Goal: Task Accomplishment & Management: Use online tool/utility

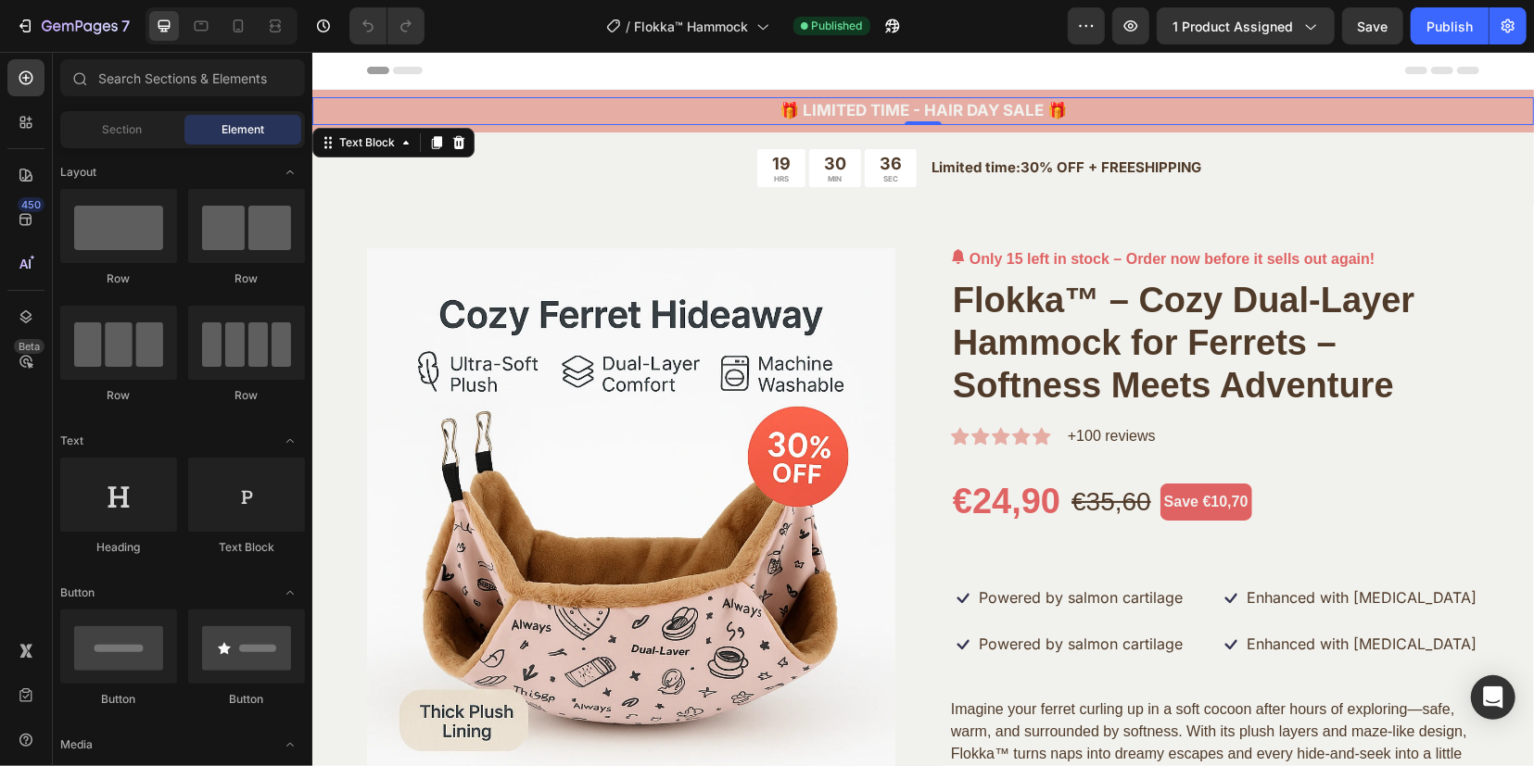
click at [965, 102] on p "🎁 LIMITED TIME - HAIR DAY SALE 🎁" at bounding box center [922, 110] width 1218 height 24
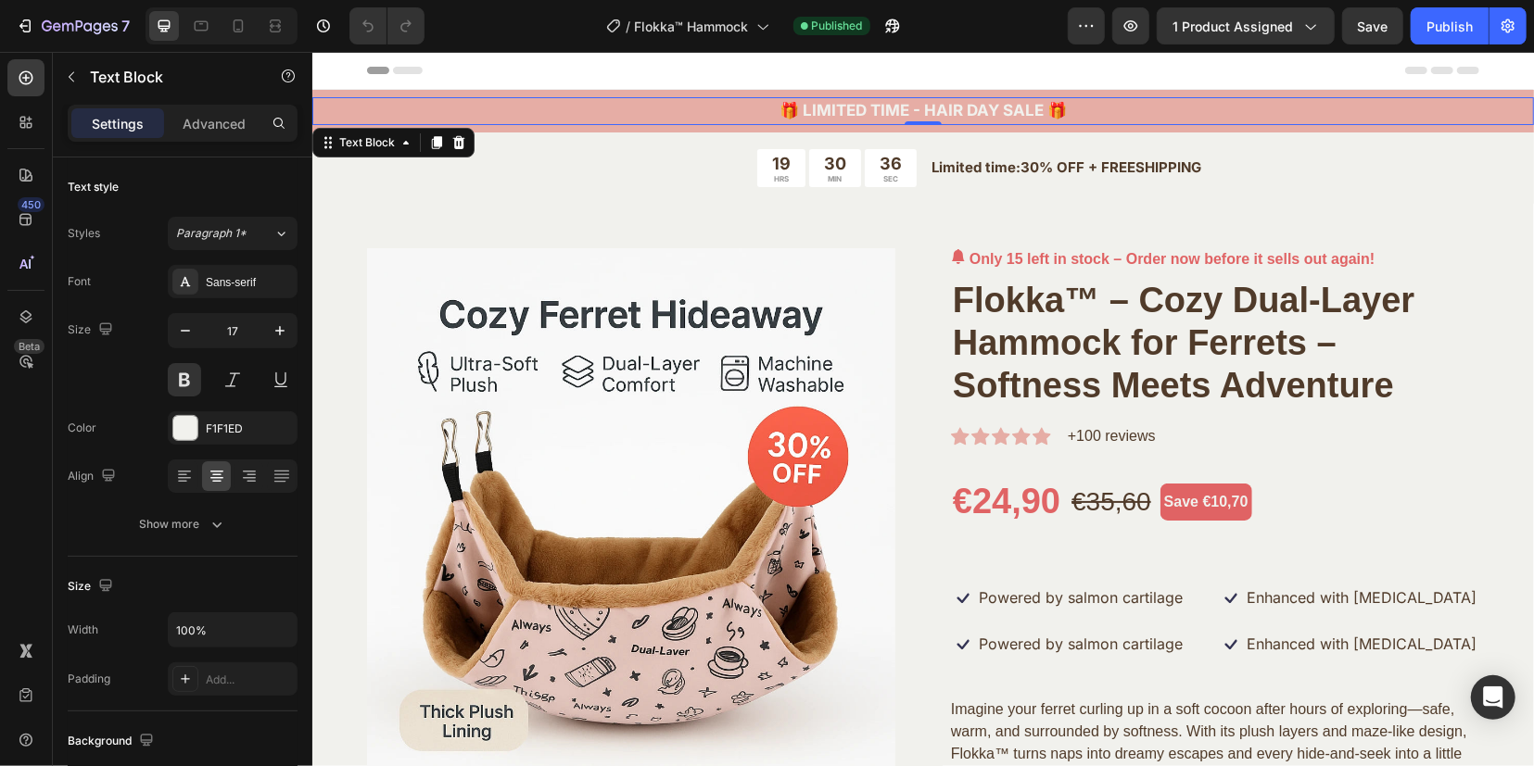
click at [965, 102] on p "🎁 LIMITED TIME - HAIR DAY SALE 🎁" at bounding box center [922, 110] width 1218 height 24
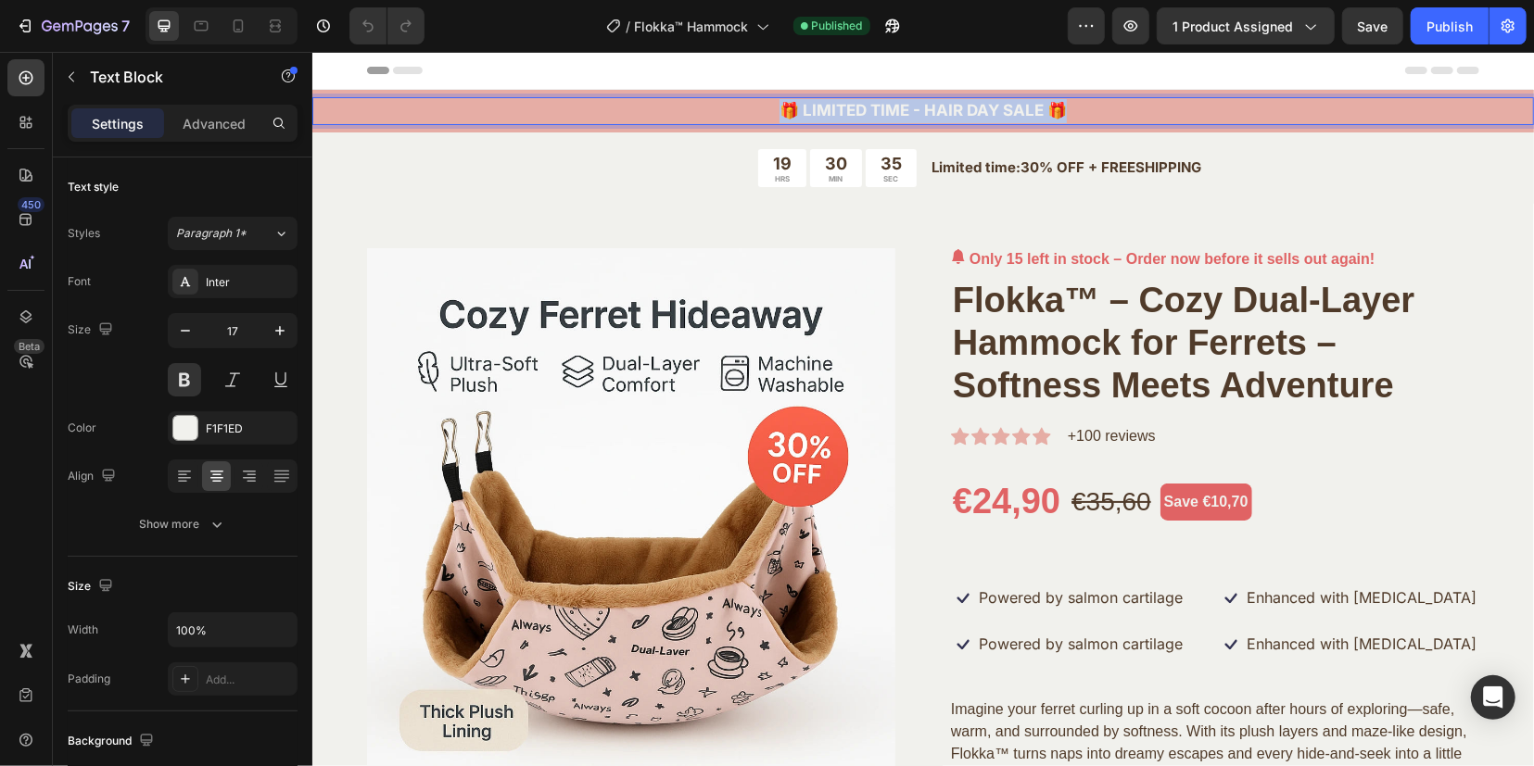
click at [965, 102] on p "🎁 LIMITED TIME - HAIR DAY SALE 🎁" at bounding box center [922, 110] width 1218 height 24
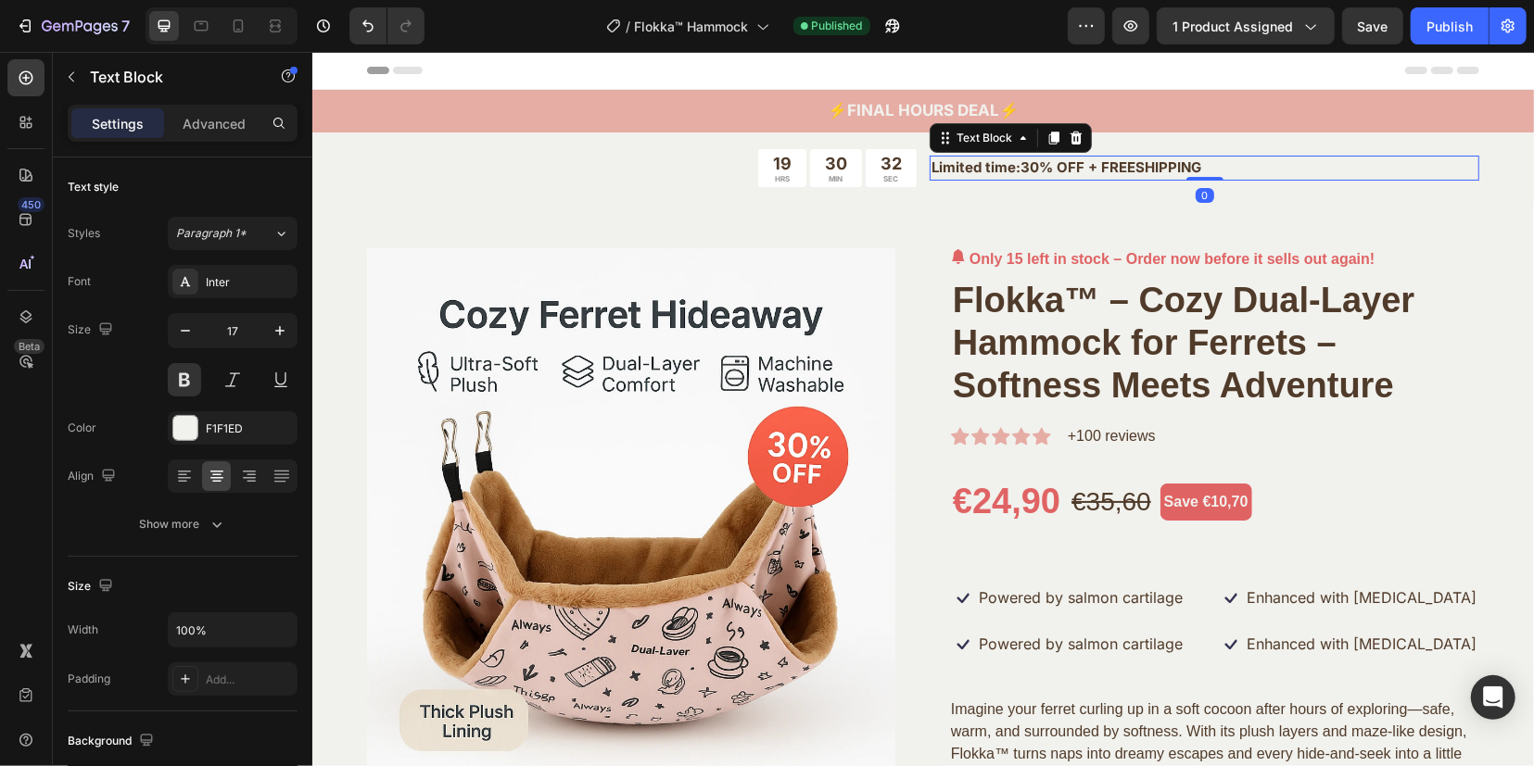
click at [1258, 171] on p "Limited time:30% OFF + FREESHIPPING" at bounding box center [1203, 167] width 546 height 21
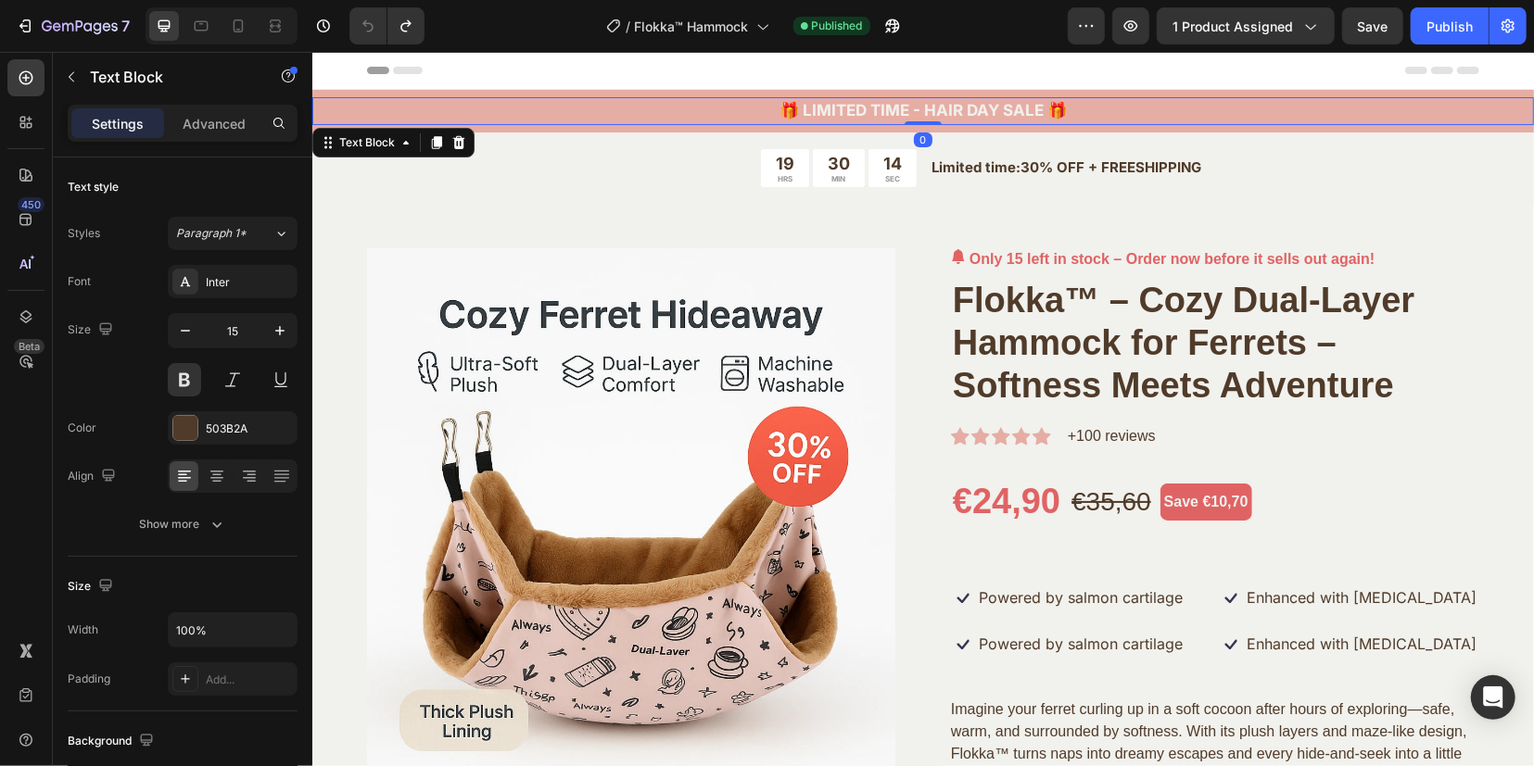
click at [861, 106] on p "🎁 LIMITED TIME - HAIR DAY SALE 🎁" at bounding box center [922, 110] width 1218 height 24
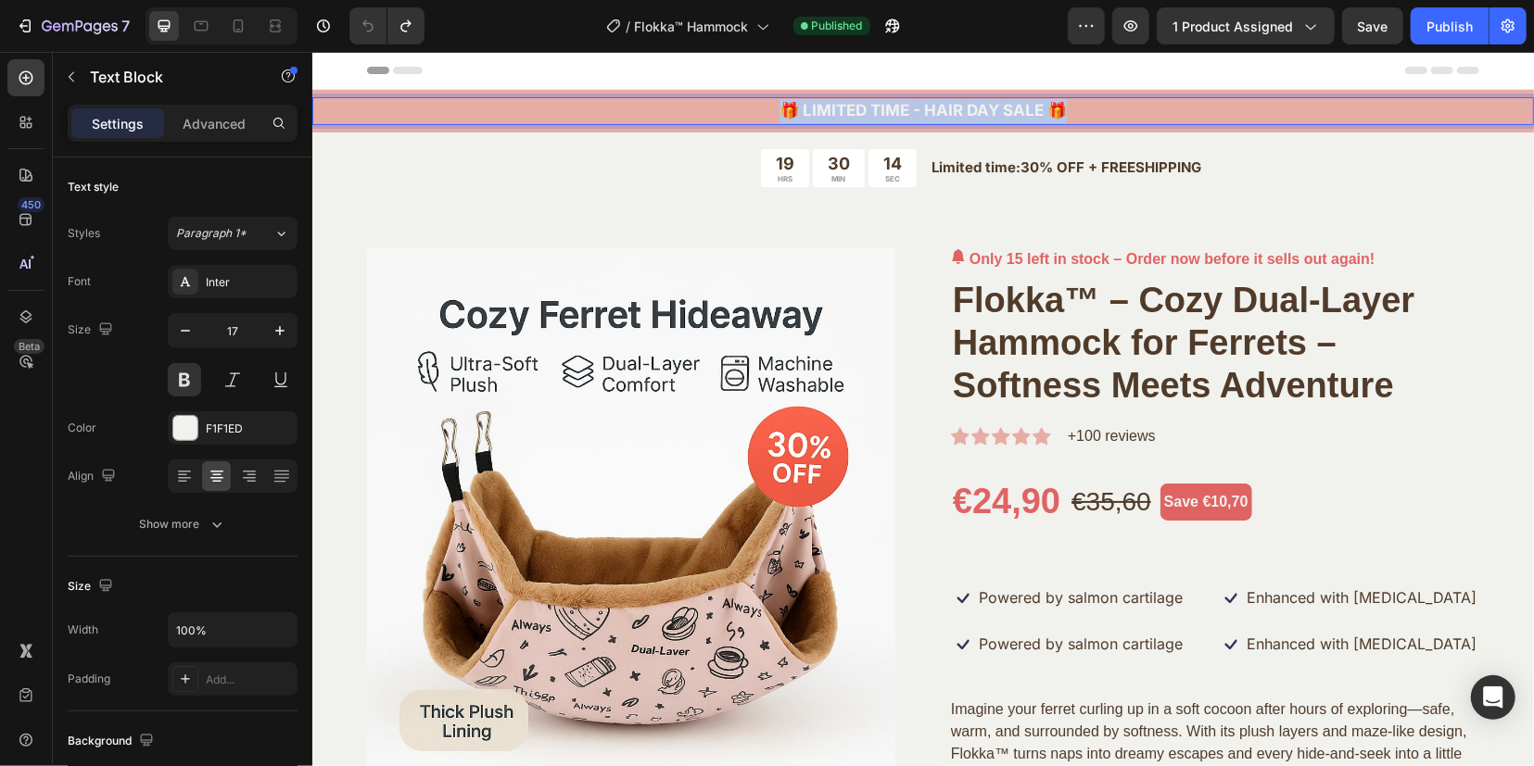
click at [861, 106] on p "🎁 LIMITED TIME - HAIR DAY SALE 🎁" at bounding box center [922, 110] width 1218 height 24
click at [1170, 119] on p "🎁 LIMITED TIME OFFER 🎁" at bounding box center [922, 110] width 1218 height 24
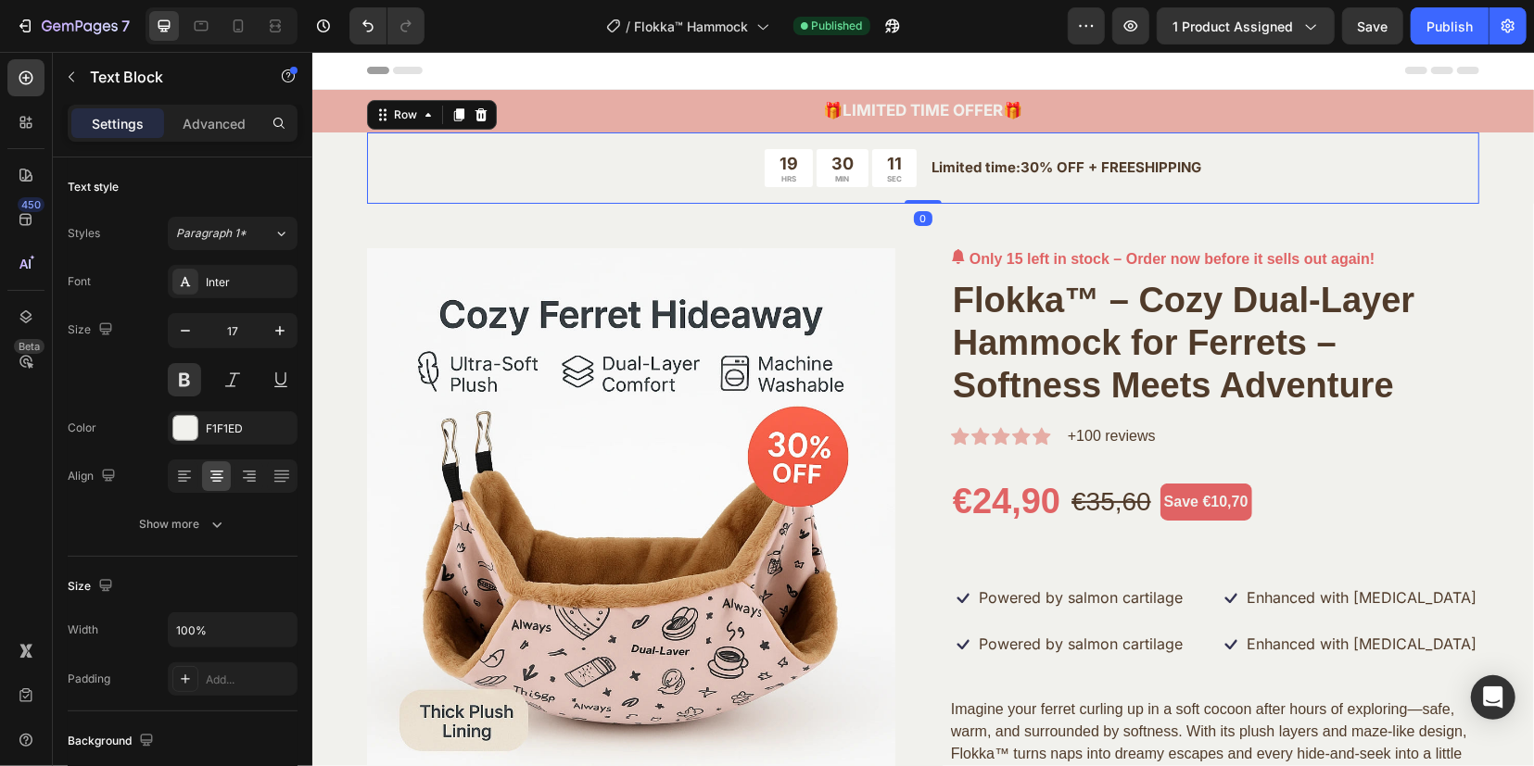
click at [559, 202] on div "19 HRS 30 MIN 11 SEC Countdown Timer Limited time:30% OFF + FREESHIPPING Text B…" at bounding box center [922, 168] width 1112 height 72
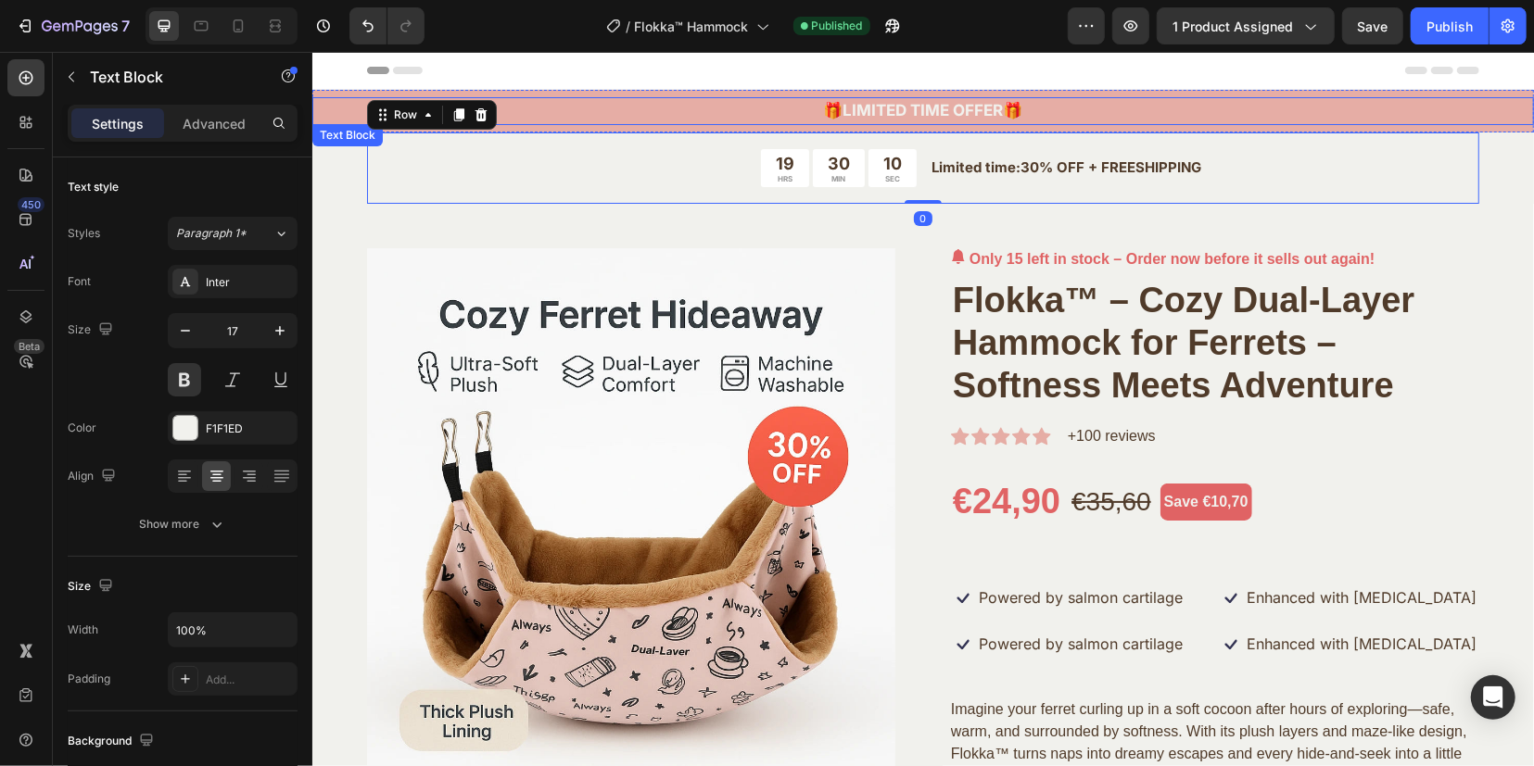
click at [690, 102] on p "🎁 LIMITED TIME OFFER 🎁" at bounding box center [922, 110] width 1218 height 24
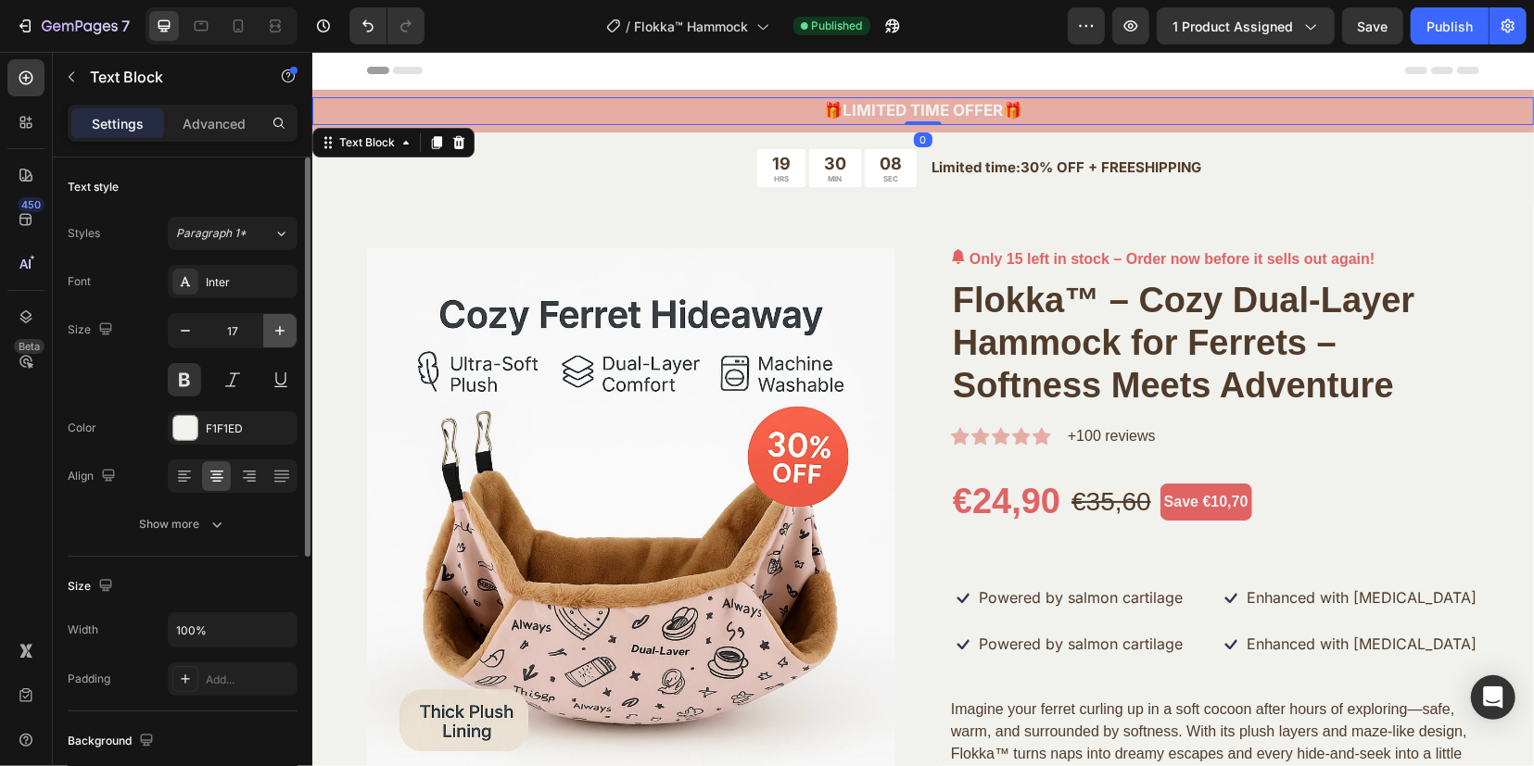
click at [273, 325] on icon "button" at bounding box center [280, 331] width 19 height 19
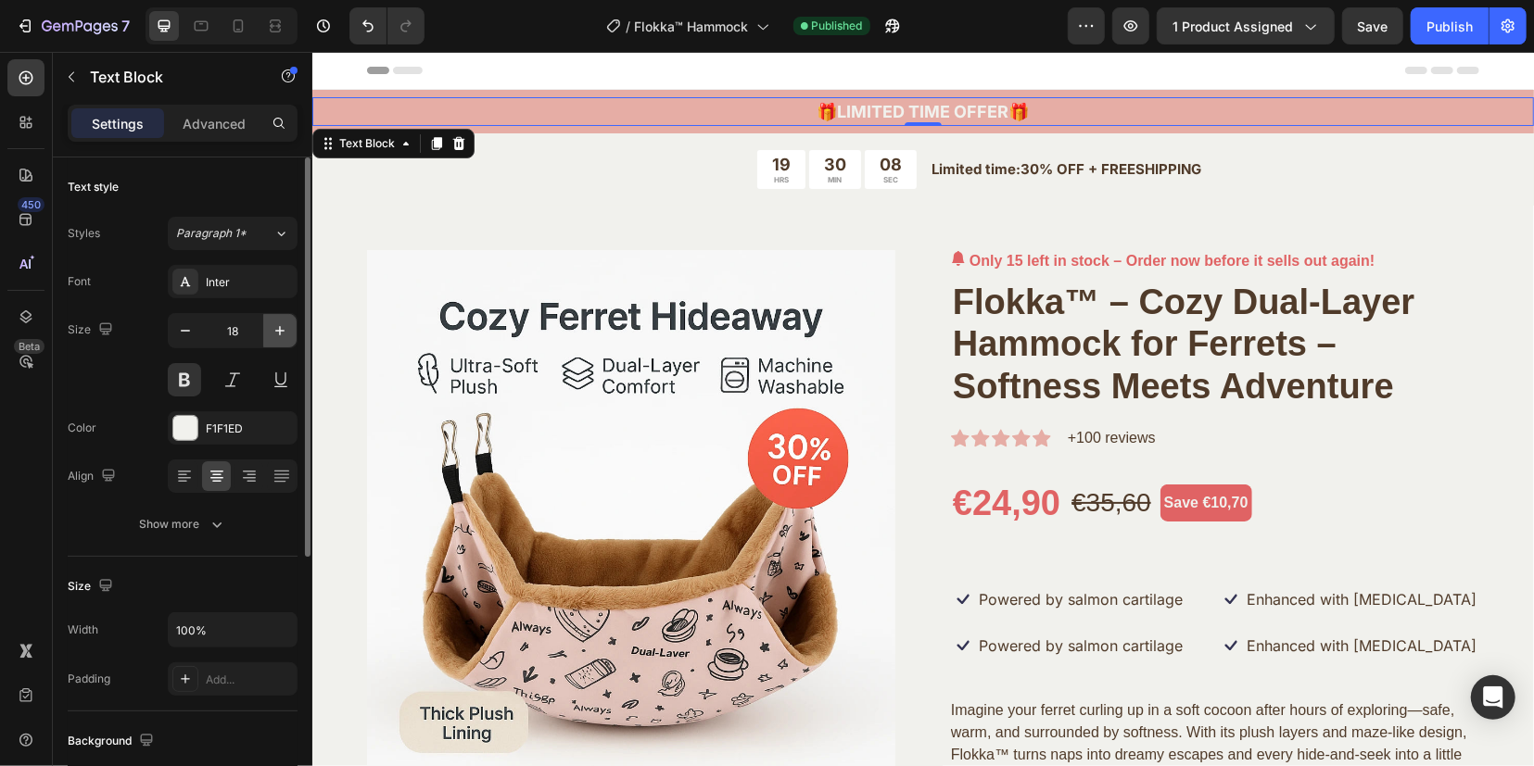
click at [273, 325] on icon "button" at bounding box center [280, 331] width 19 height 19
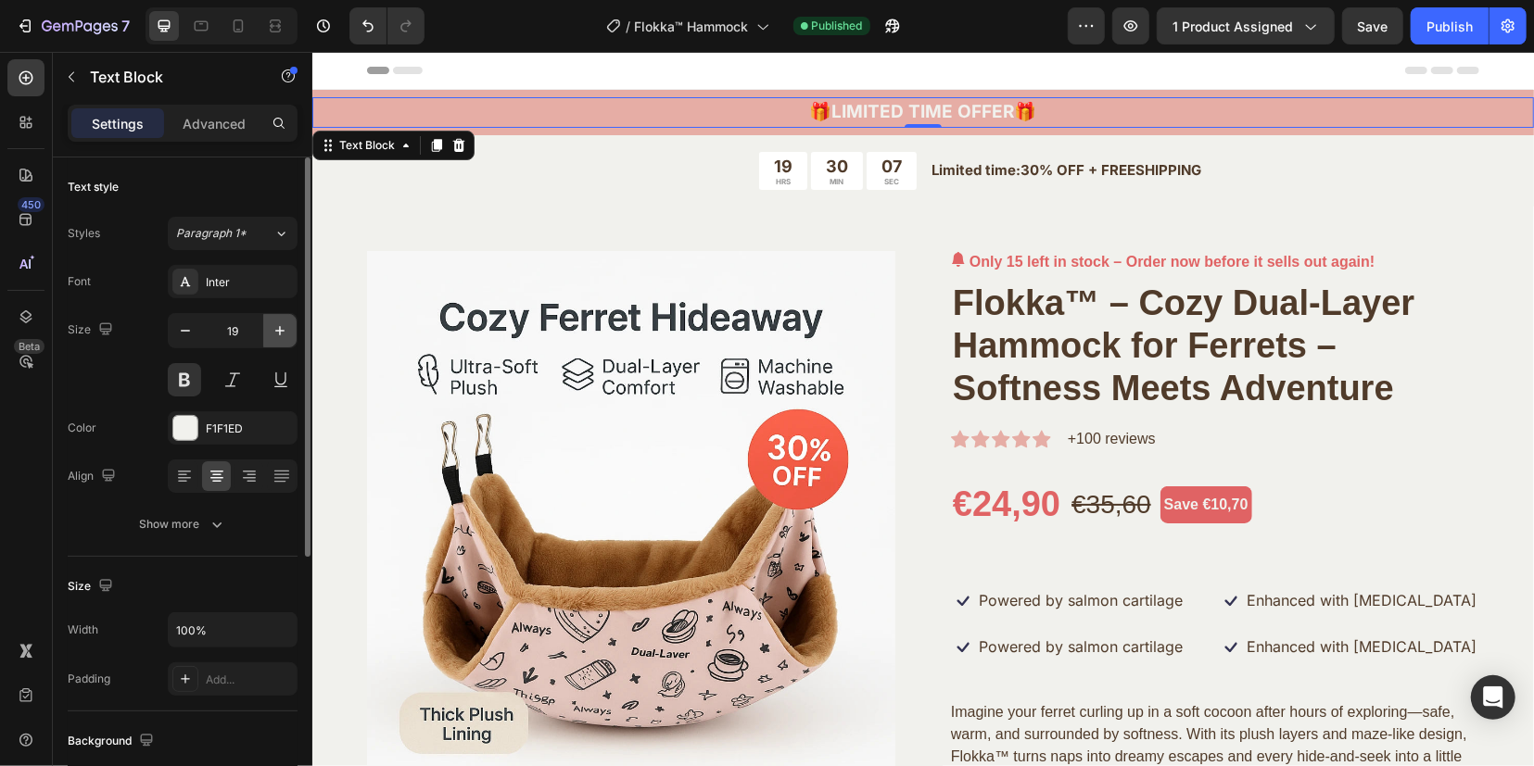
click at [273, 325] on icon "button" at bounding box center [280, 331] width 19 height 19
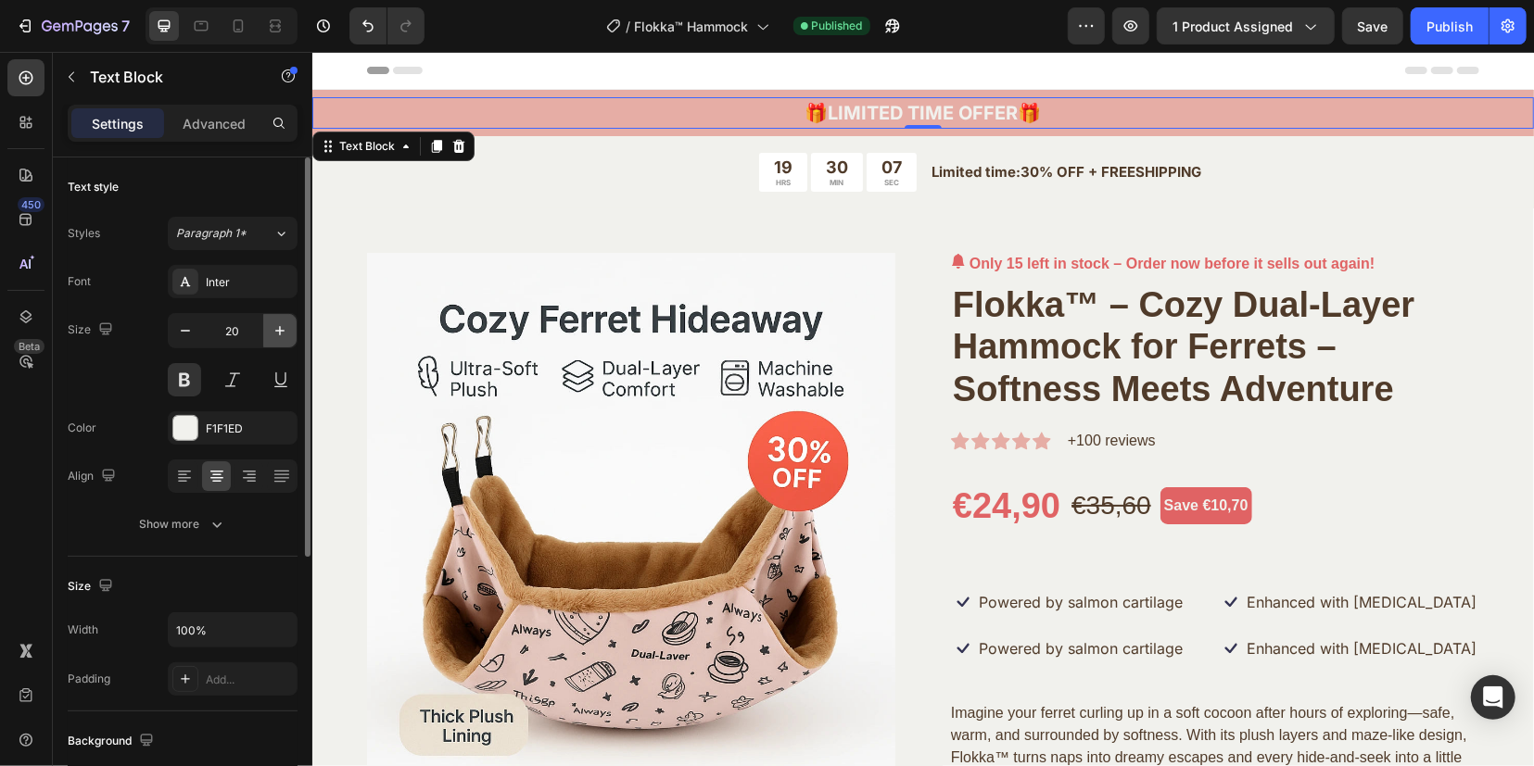
click at [273, 325] on icon "button" at bounding box center [280, 331] width 19 height 19
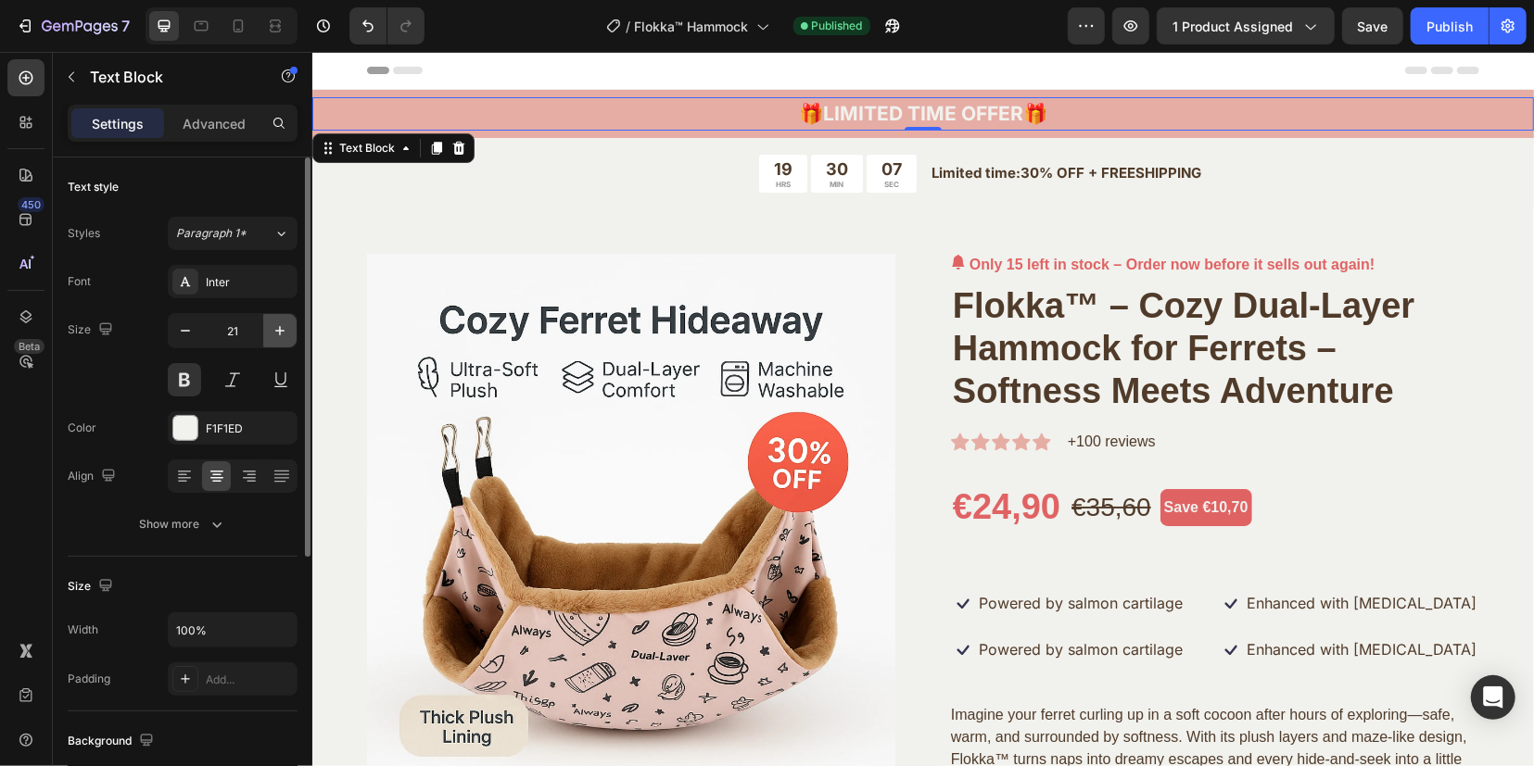
click at [273, 325] on icon "button" at bounding box center [280, 331] width 19 height 19
type input "22"
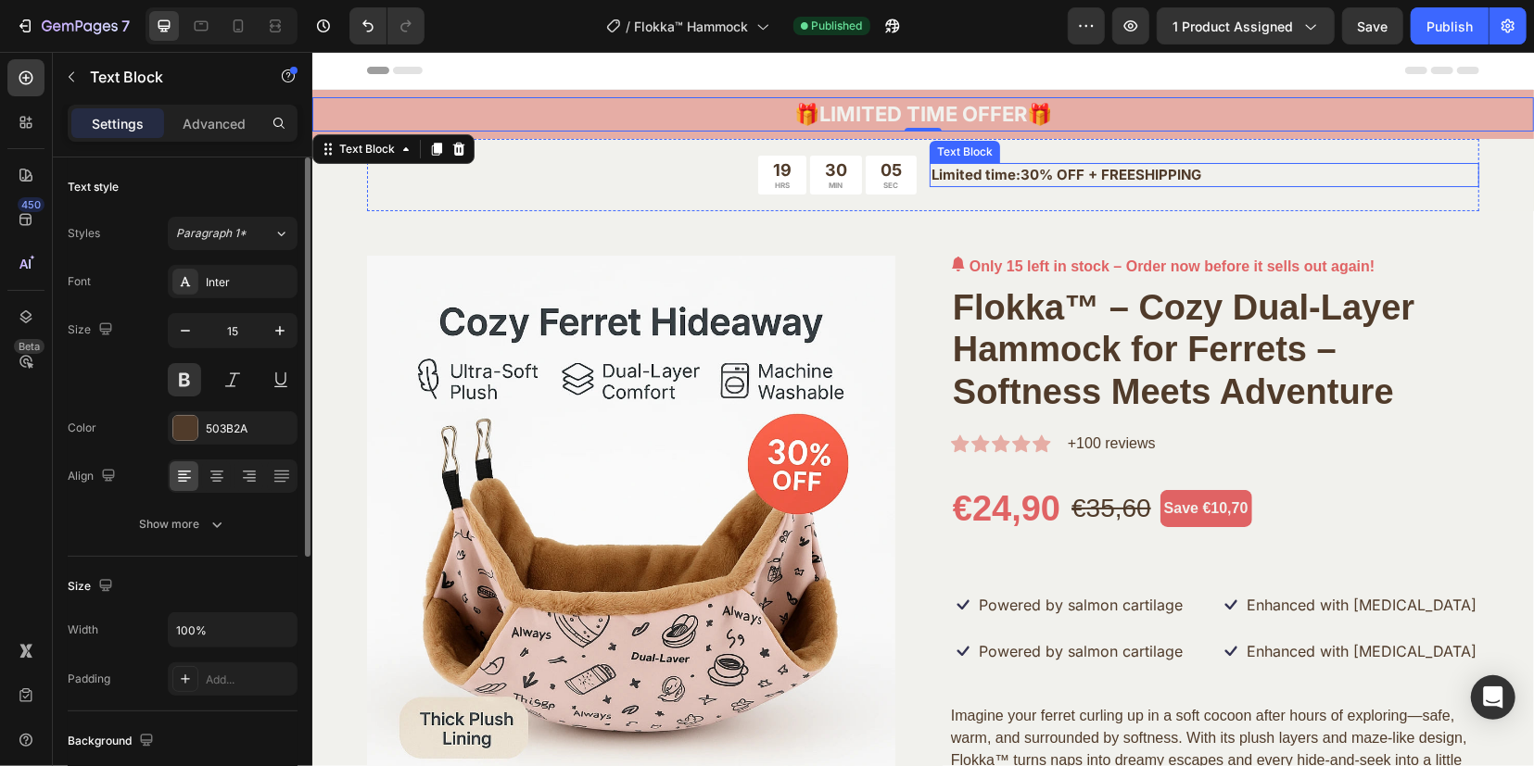
click at [1410, 182] on p "Limited time:30% OFF + FREESHIPPING" at bounding box center [1203, 174] width 546 height 21
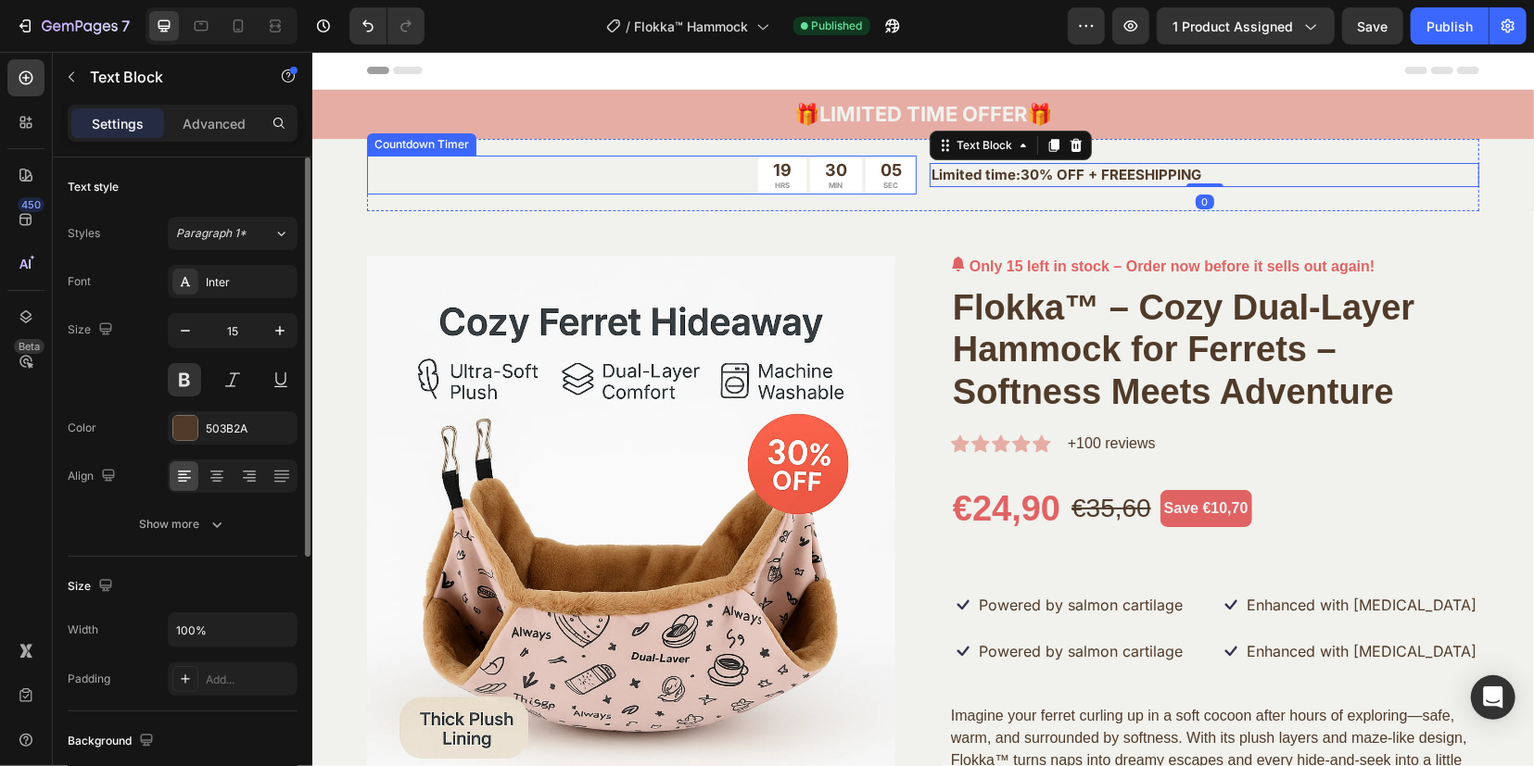
click at [670, 180] on div "19 HRS 30 MIN 05 SEC" at bounding box center [641, 174] width 550 height 39
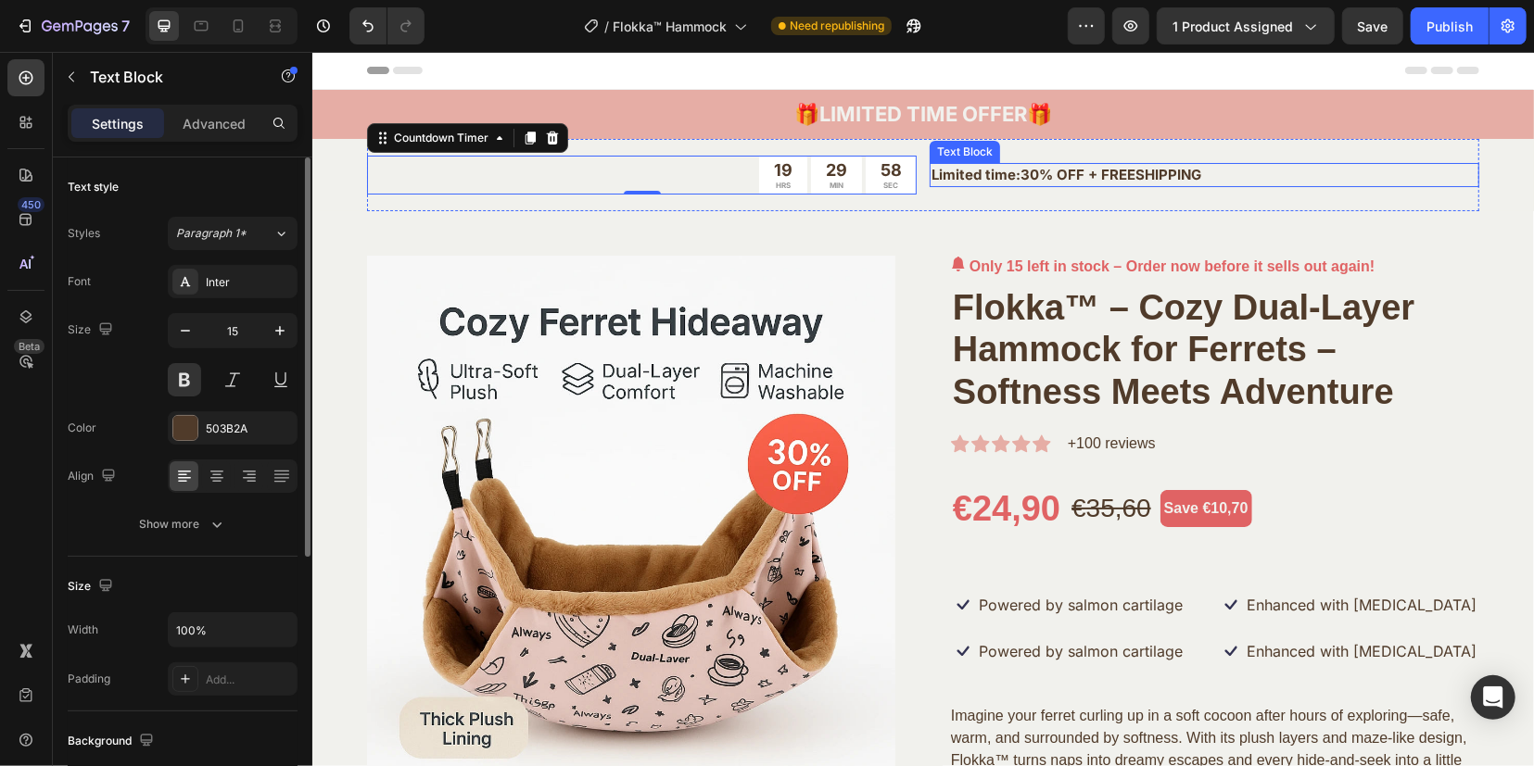
click at [941, 172] on p "Limited time:30% OFF + FREESHIPPING" at bounding box center [1203, 174] width 546 height 21
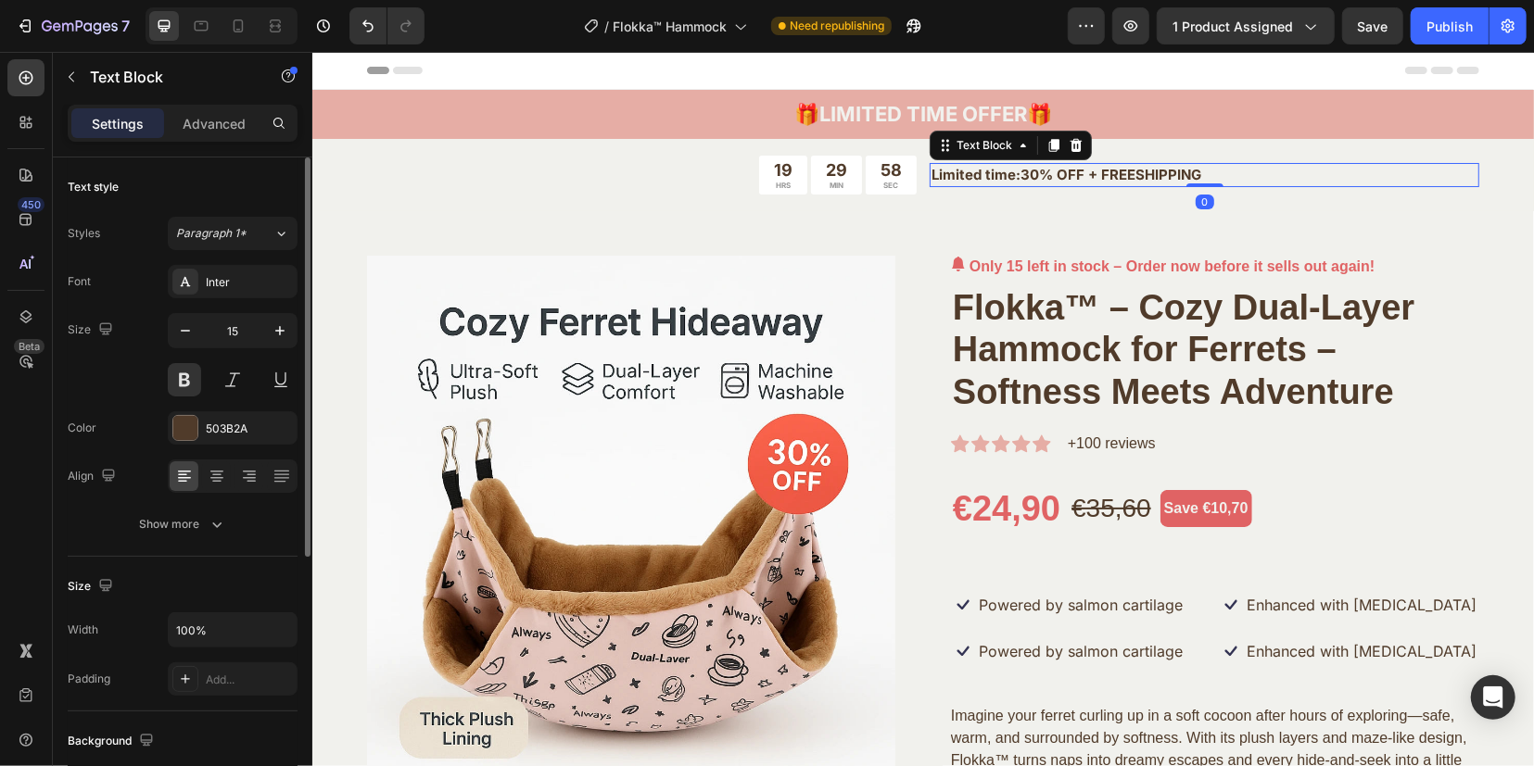
click at [941, 172] on p "Limited time:30% OFF + FREESHIPPING" at bounding box center [1203, 174] width 546 height 21
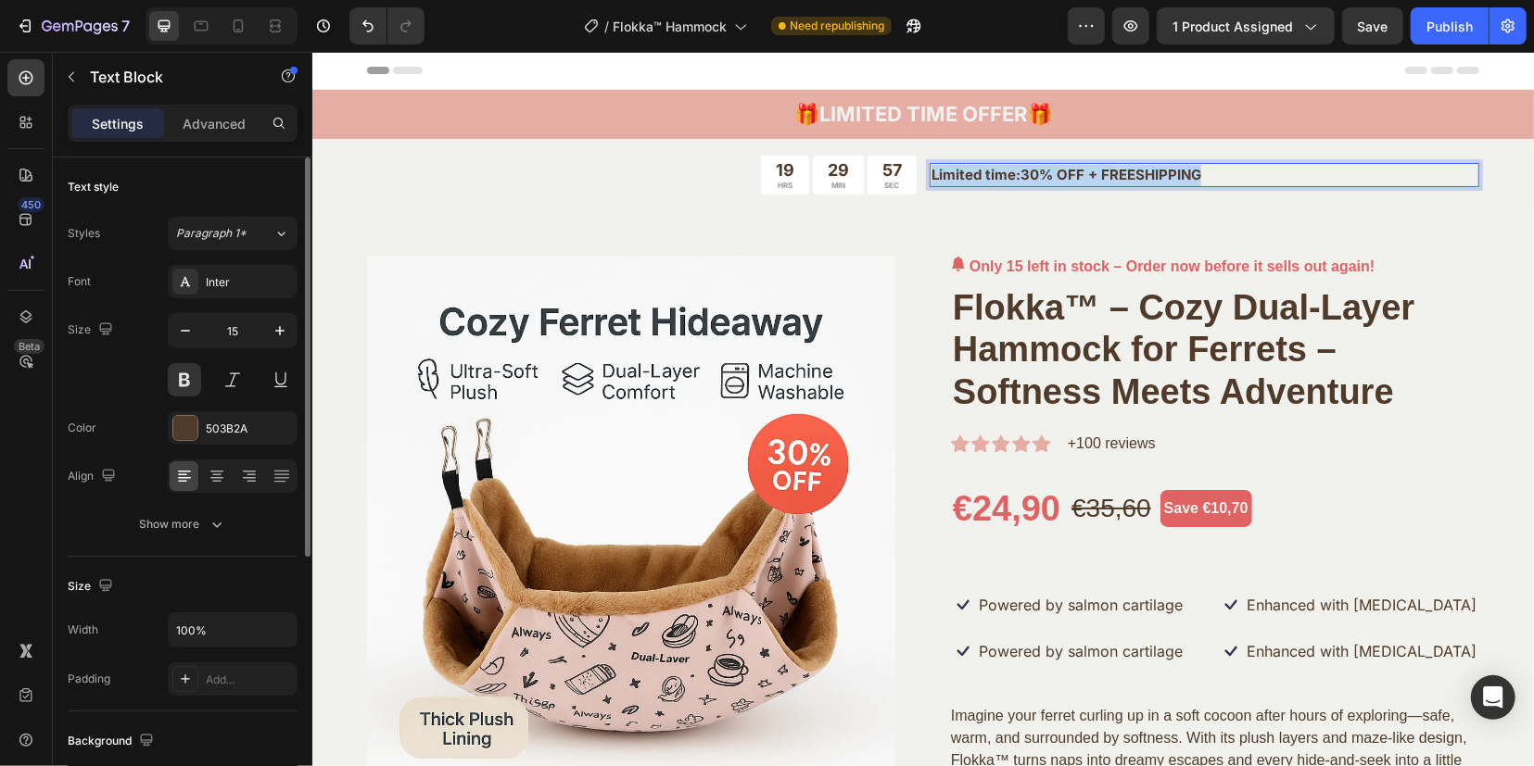
click at [941, 172] on p "Limited time:30% OFF + FREESHIPPING" at bounding box center [1203, 174] width 546 height 21
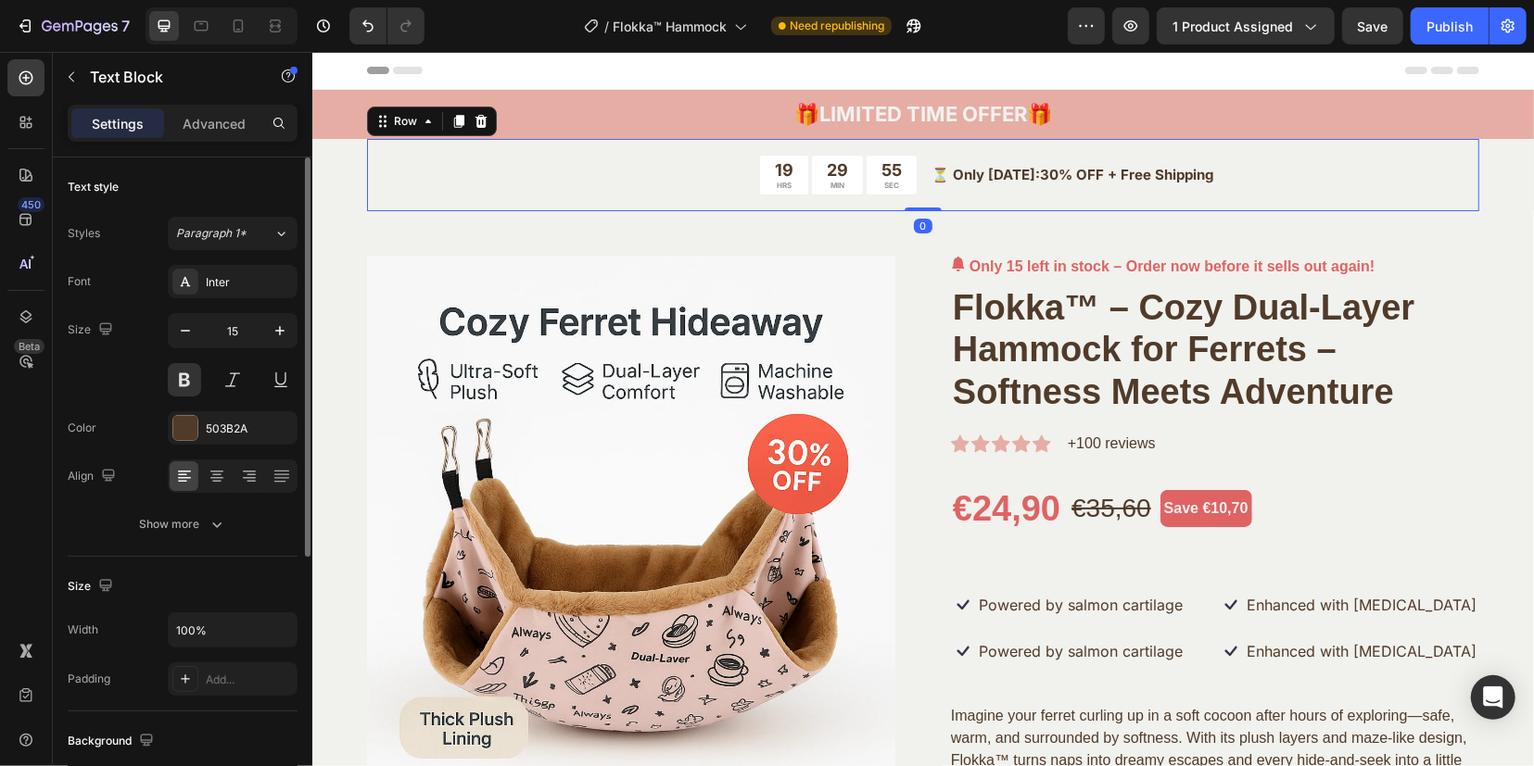
click at [965, 206] on div "19 HRS 29 MIN 55 SEC Countdown Timer ⏳ Only today: 30% OFF + Free Shipping Text…" at bounding box center [922, 174] width 1112 height 72
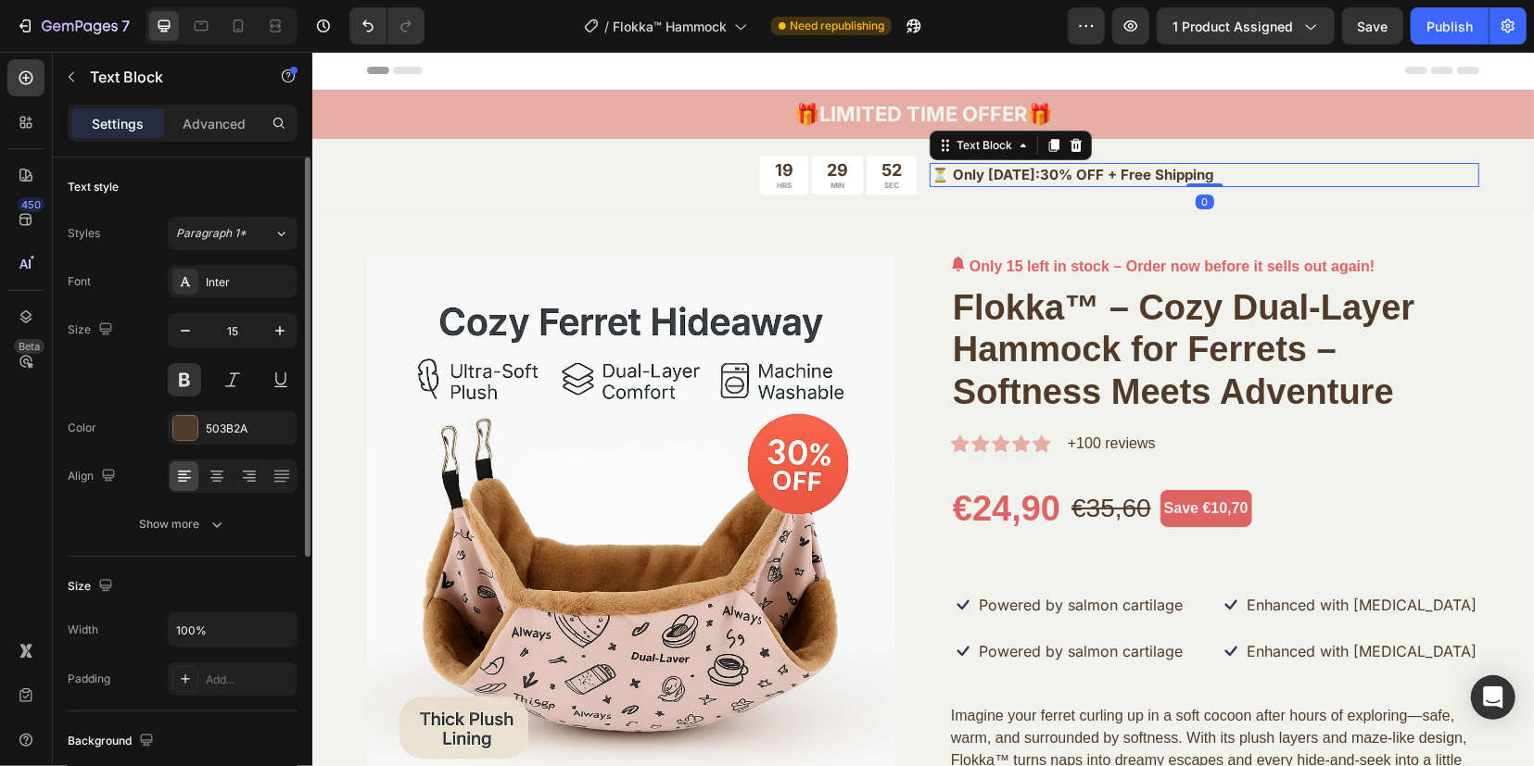
click at [940, 173] on p "⏳ Only today: 30% OFF + Free Shipping" at bounding box center [1203, 174] width 546 height 21
click at [943, 169] on p "⏳ Only today: 30% OFF + Free Shipping" at bounding box center [1203, 174] width 546 height 21
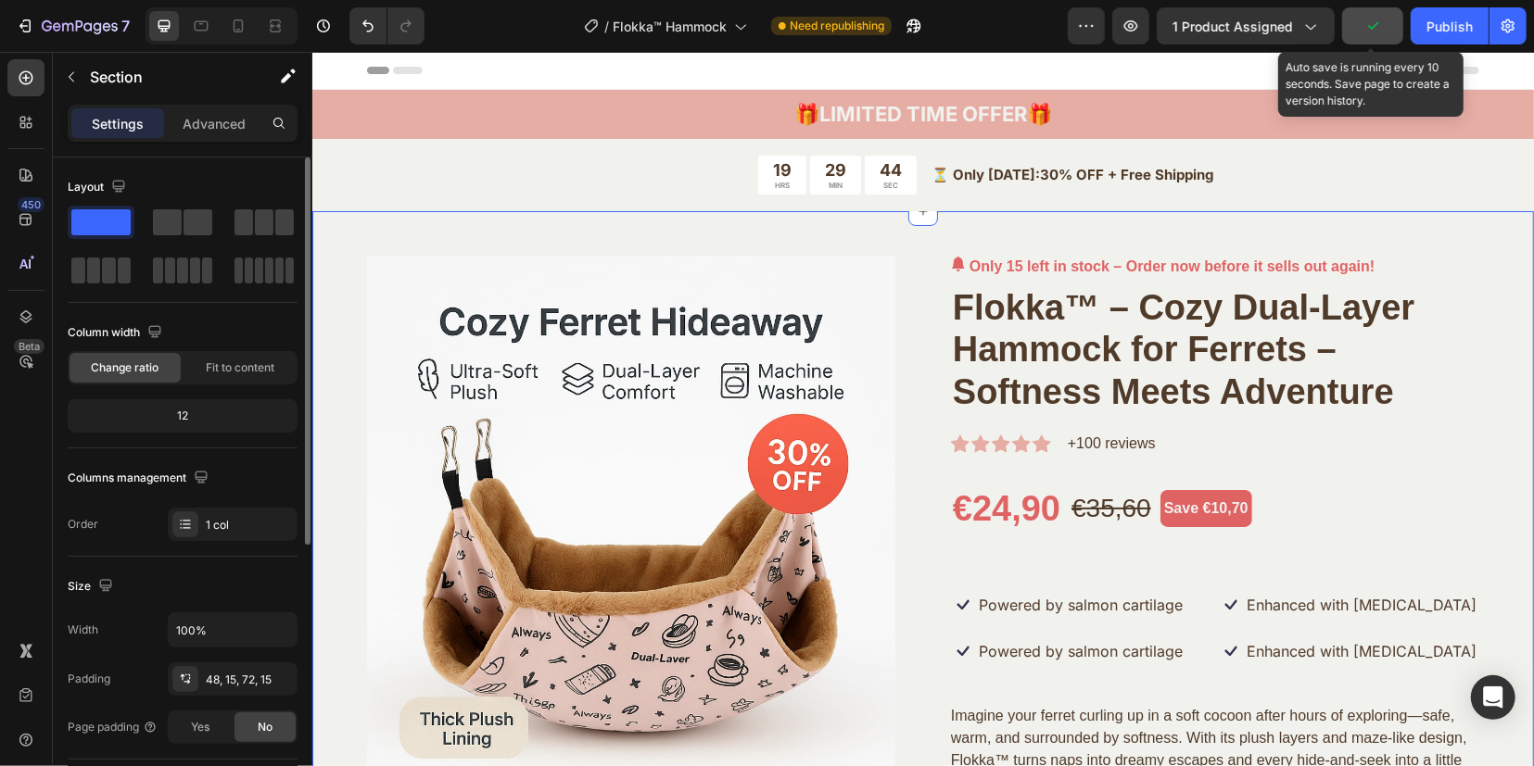
click at [1381, 24] on icon "button" at bounding box center [1372, 26] width 19 height 19
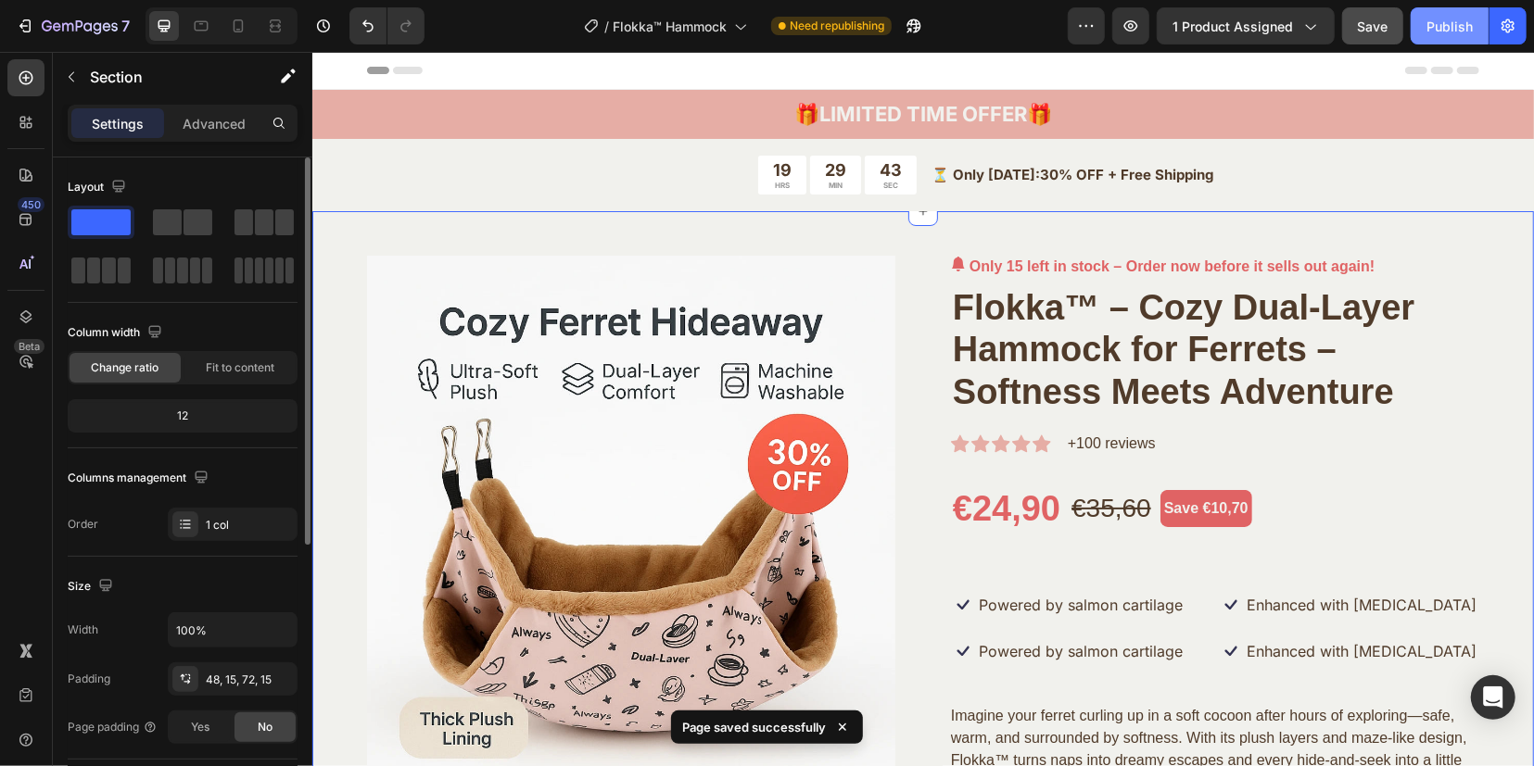
click at [1447, 23] on div "Publish" at bounding box center [1449, 26] width 46 height 19
click at [1399, 168] on p "⏳ Only today: 30% OFF + Free Shipping" at bounding box center [1203, 174] width 546 height 21
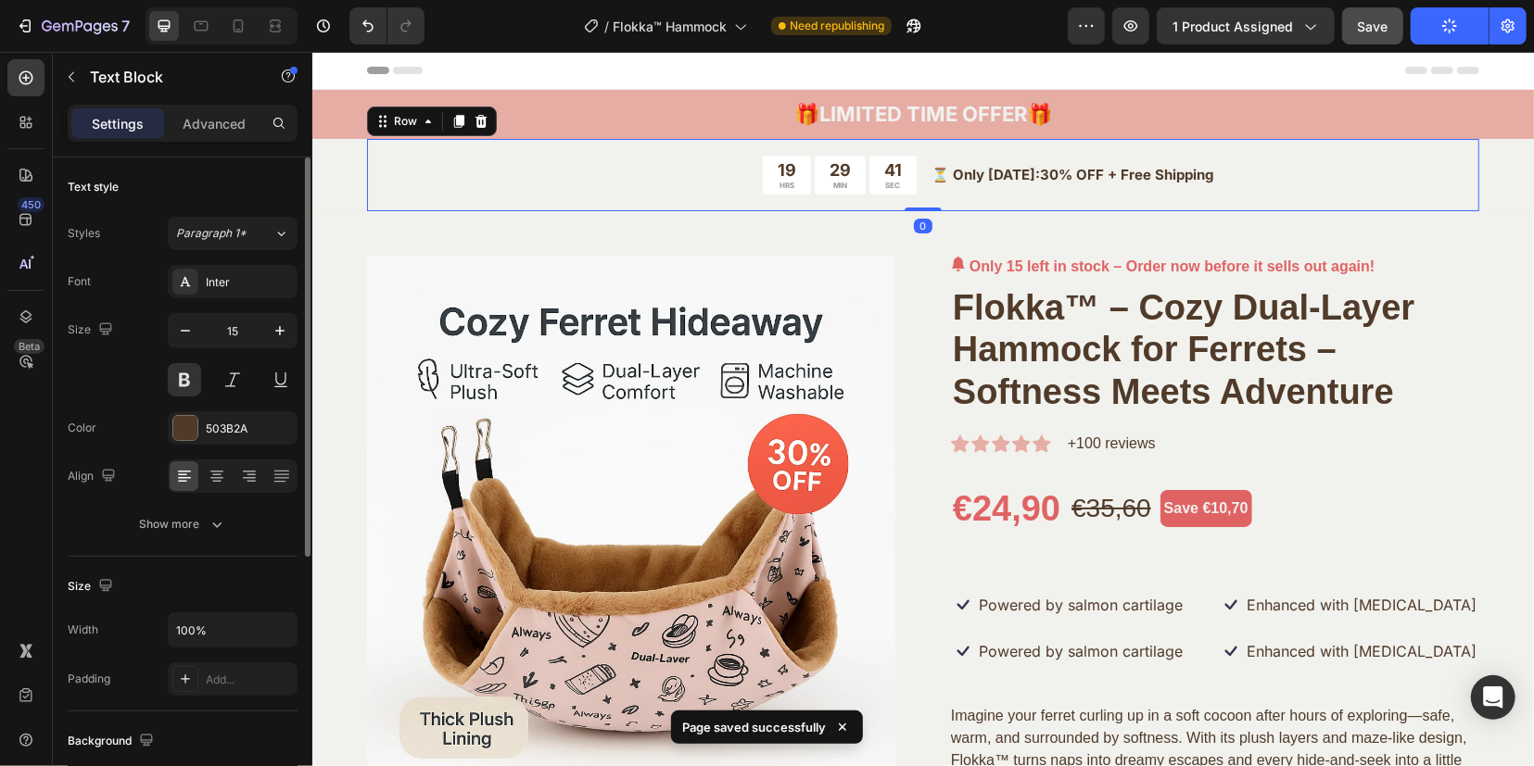
click at [437, 209] on div "19 HRS 29 MIN 41 SEC Countdown Timer ⏳ Only today: 30% OFF + Free Shipping Text…" at bounding box center [922, 174] width 1112 height 72
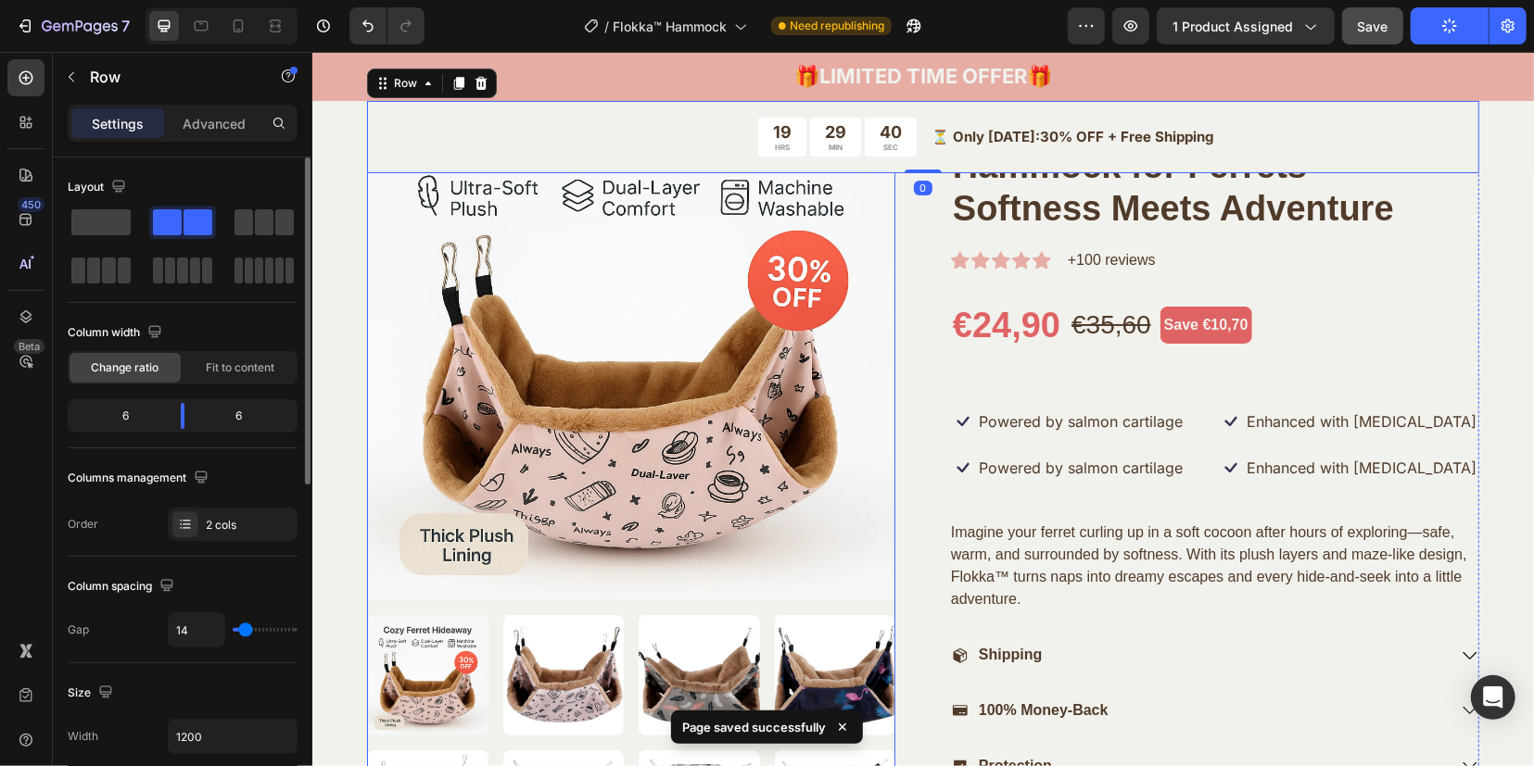
scroll to position [348, 0]
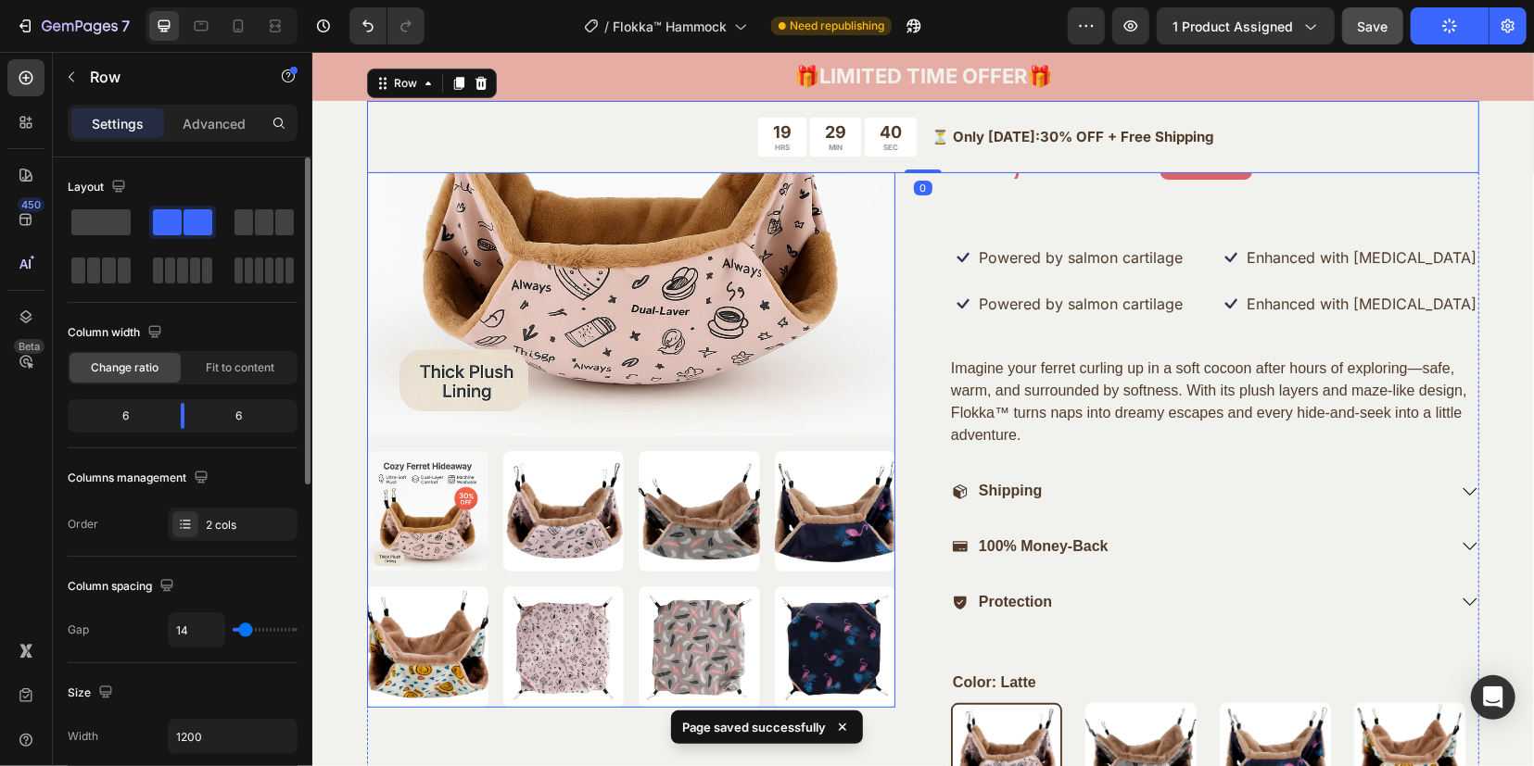
click at [550, 576] on div at bounding box center [630, 578] width 528 height 257
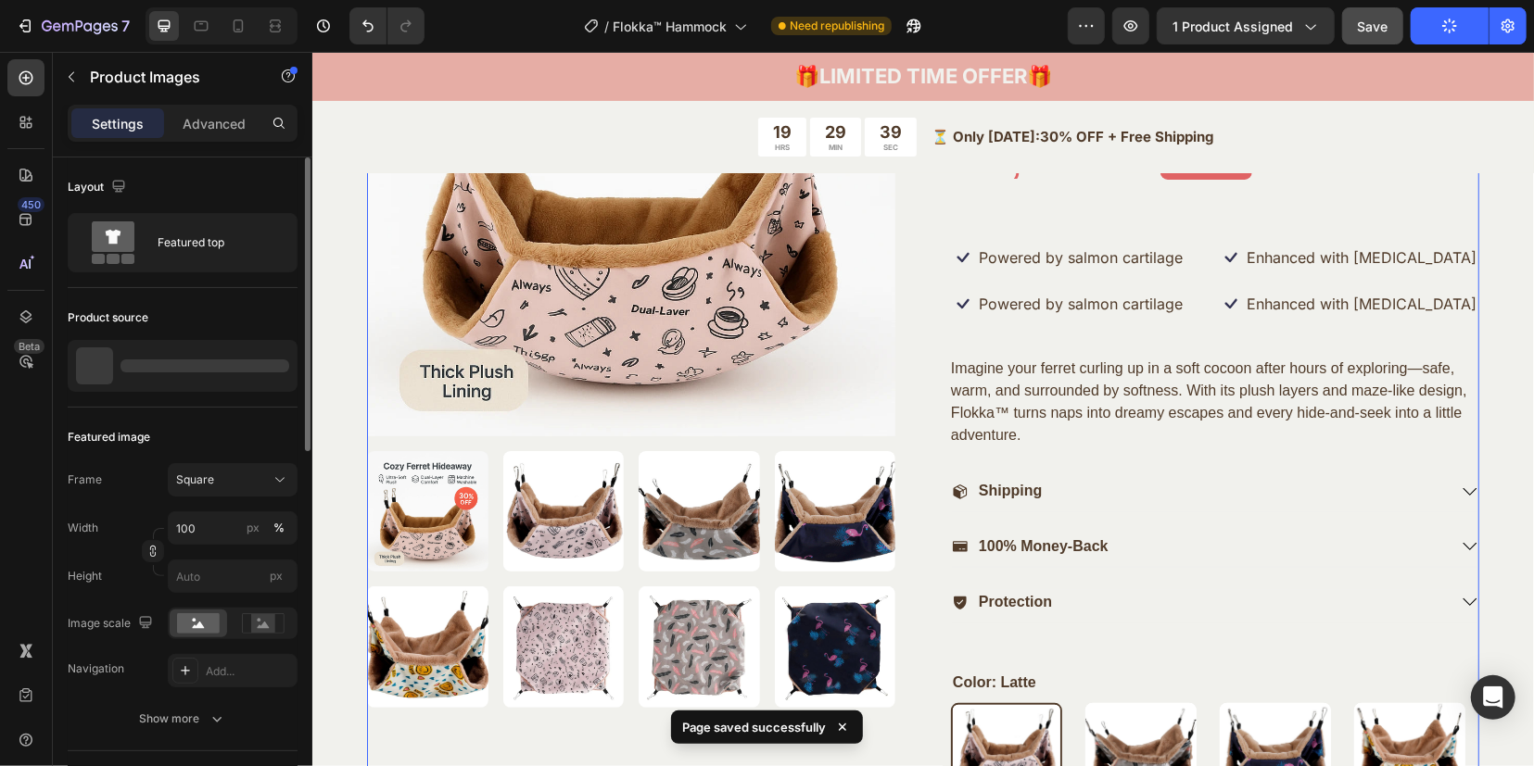
click at [1031, 644] on div "Only 15 left in stock – Order now before it sells out again! (P) Stock Counter …" at bounding box center [1214, 490] width 528 height 1167
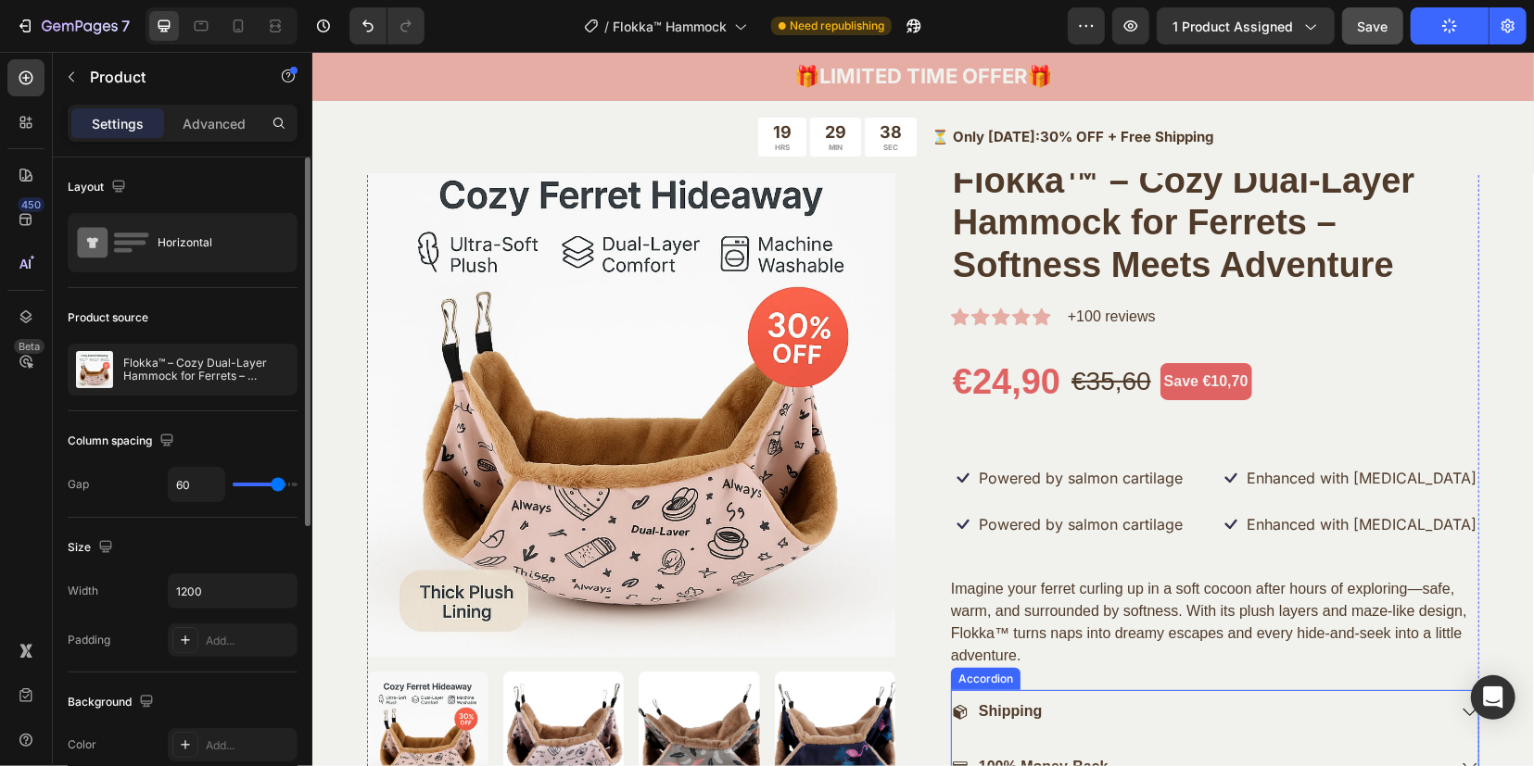
scroll to position [0, 0]
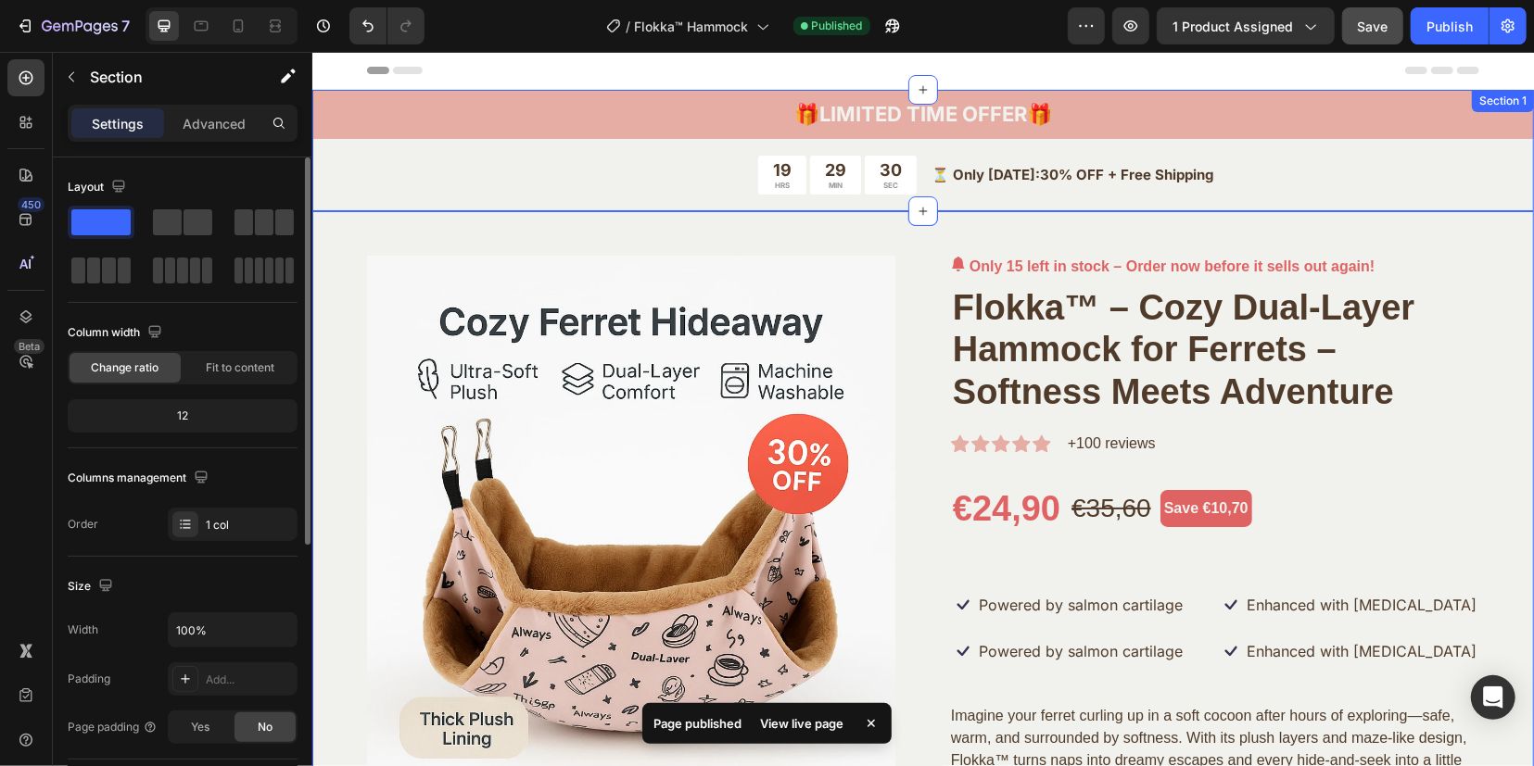
click at [1484, 180] on div "🎁 LIMITED TIME OFFER 🎁 Text Block Row 19 HRS 29 MIN 30 SEC Countdown Timer ⏳ On…" at bounding box center [921, 149] width 1221 height 121
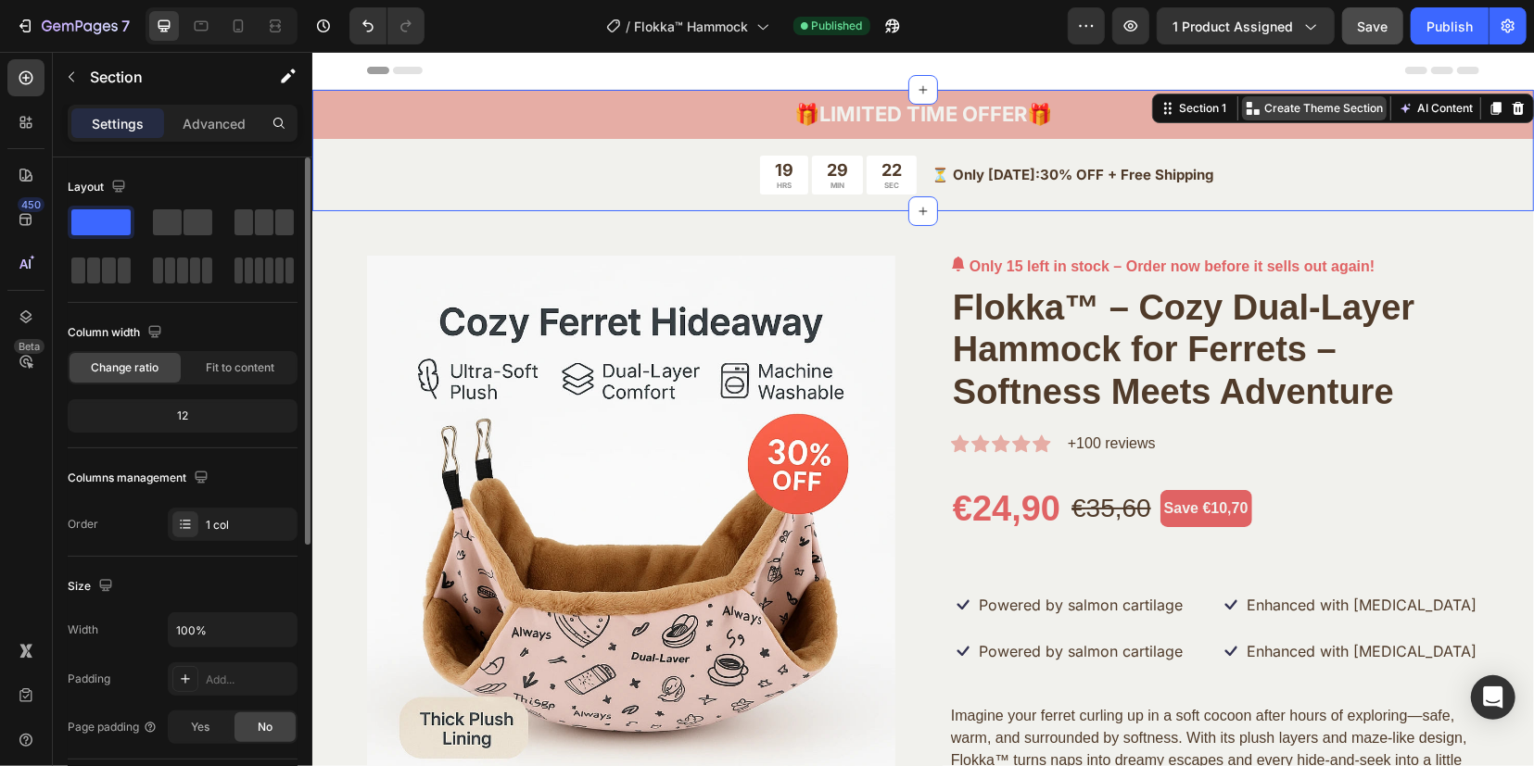
click at [1305, 111] on p "Create Theme Section" at bounding box center [1322, 107] width 119 height 17
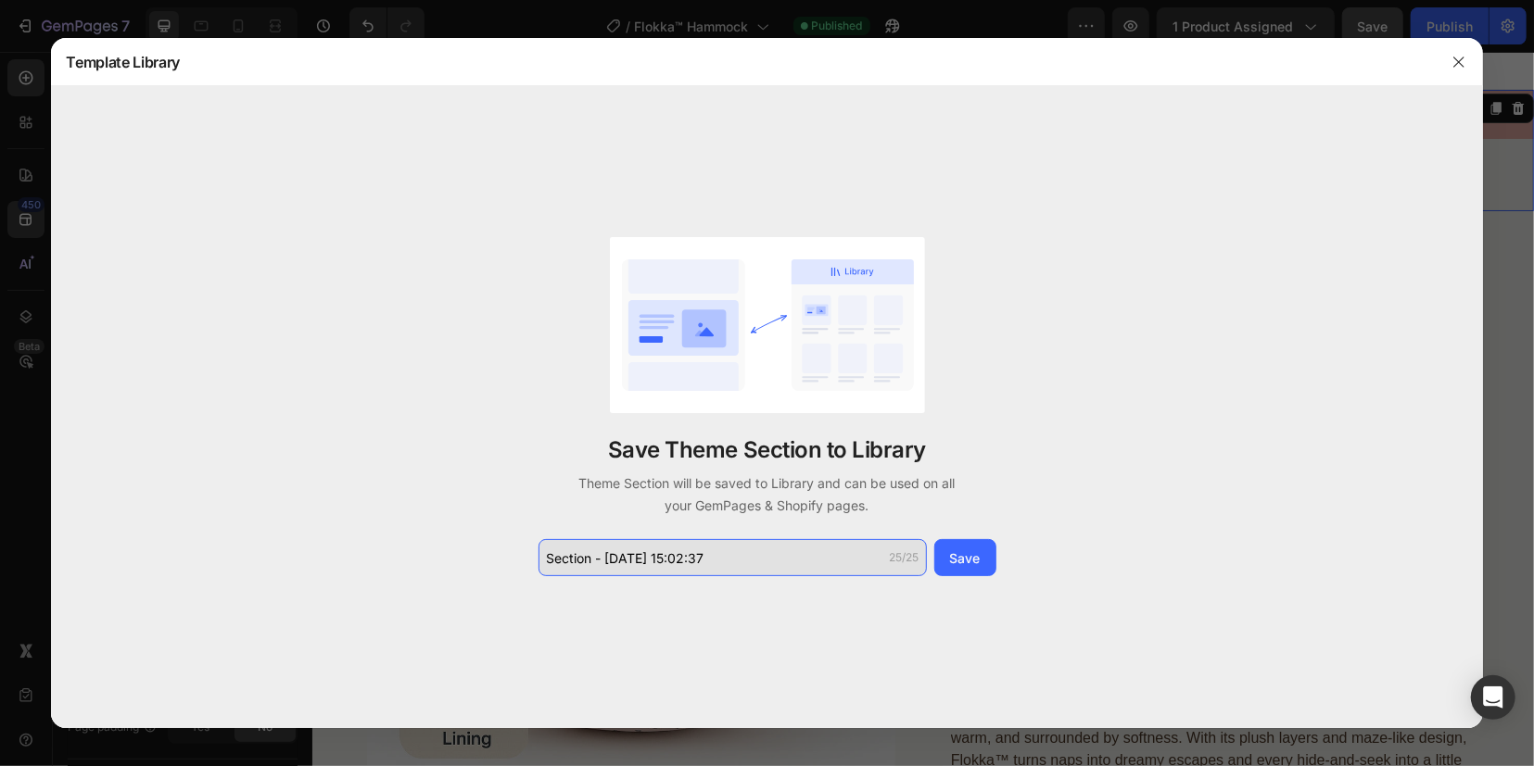
click at [738, 562] on input "Section - Sep 28 15:02:37" at bounding box center [732, 557] width 388 height 37
type input "Banner Product"
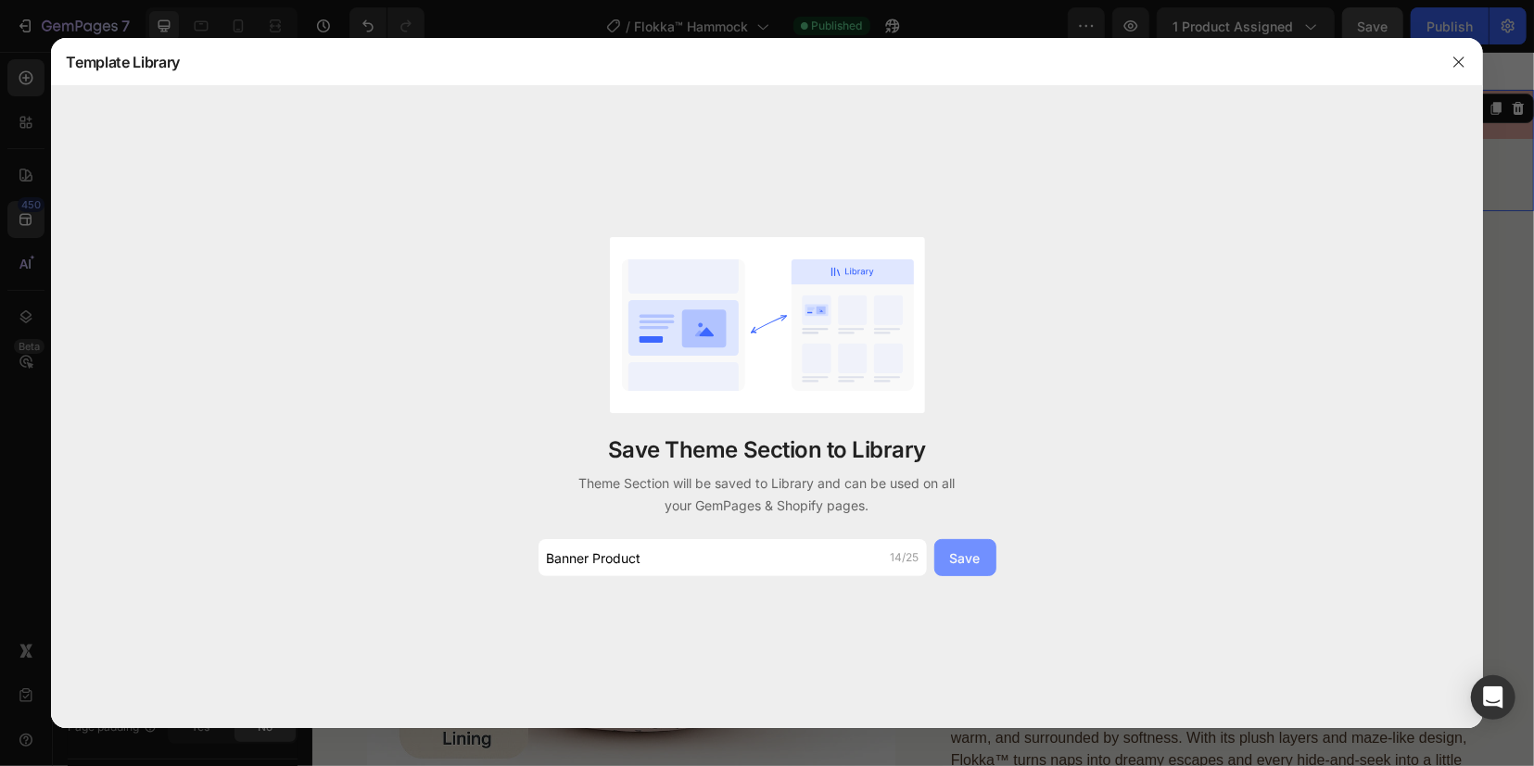
click at [974, 553] on div "Save" at bounding box center [965, 558] width 31 height 19
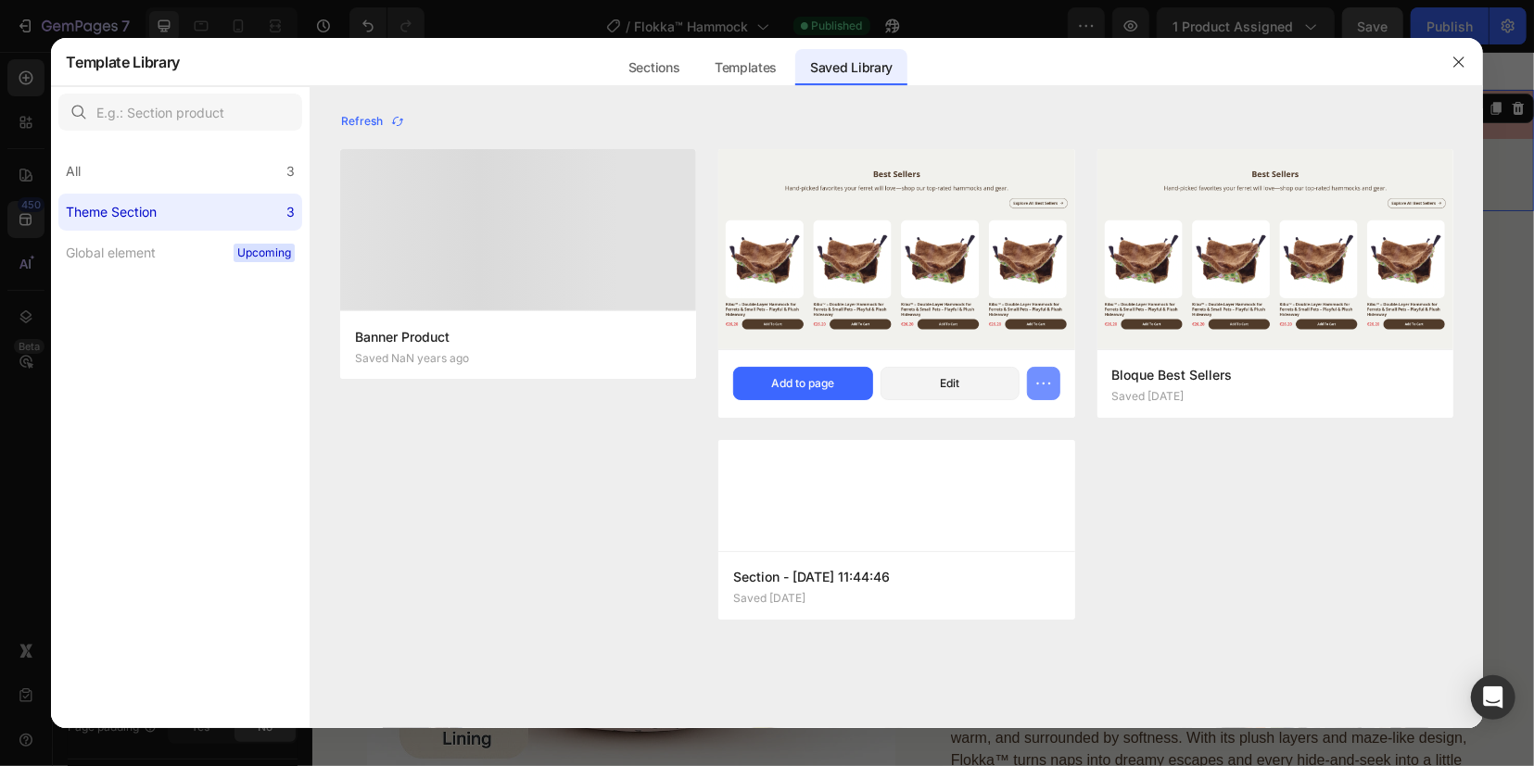
click at [1047, 386] on icon "button" at bounding box center [1043, 383] width 19 height 19
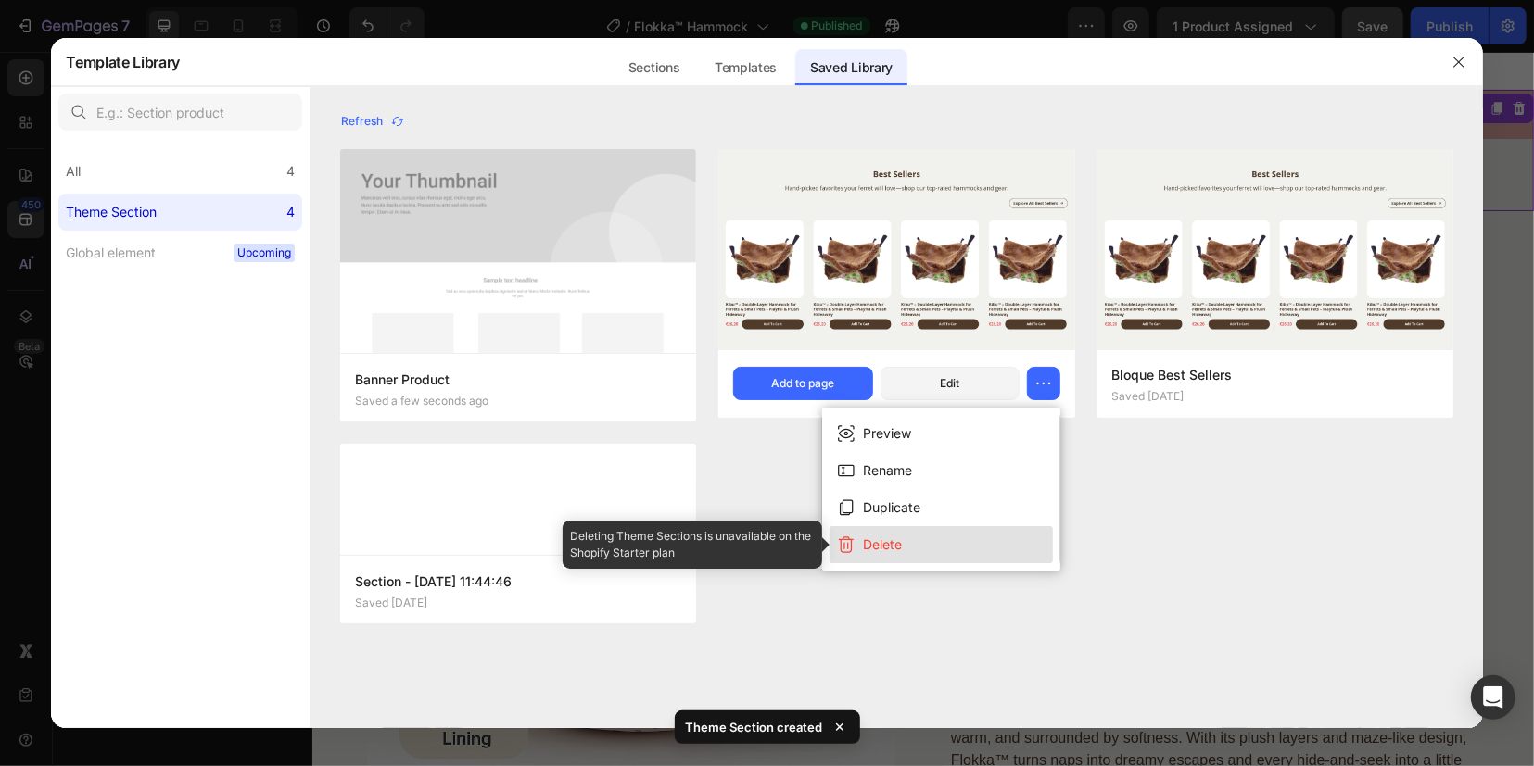
click at [891, 546] on div "Delete" at bounding box center [882, 545] width 39 height 22
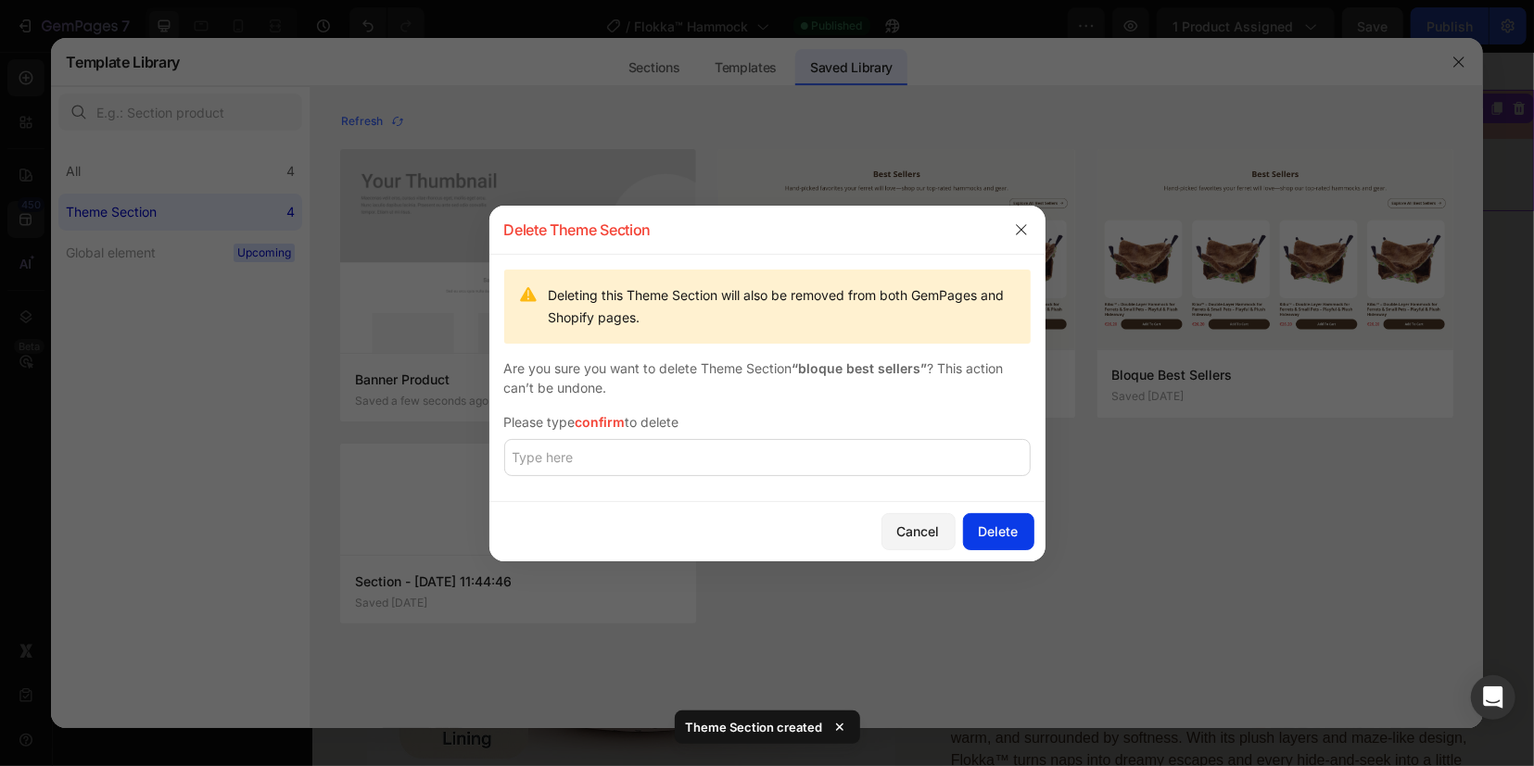
click at [1001, 531] on div "Delete" at bounding box center [999, 531] width 40 height 19
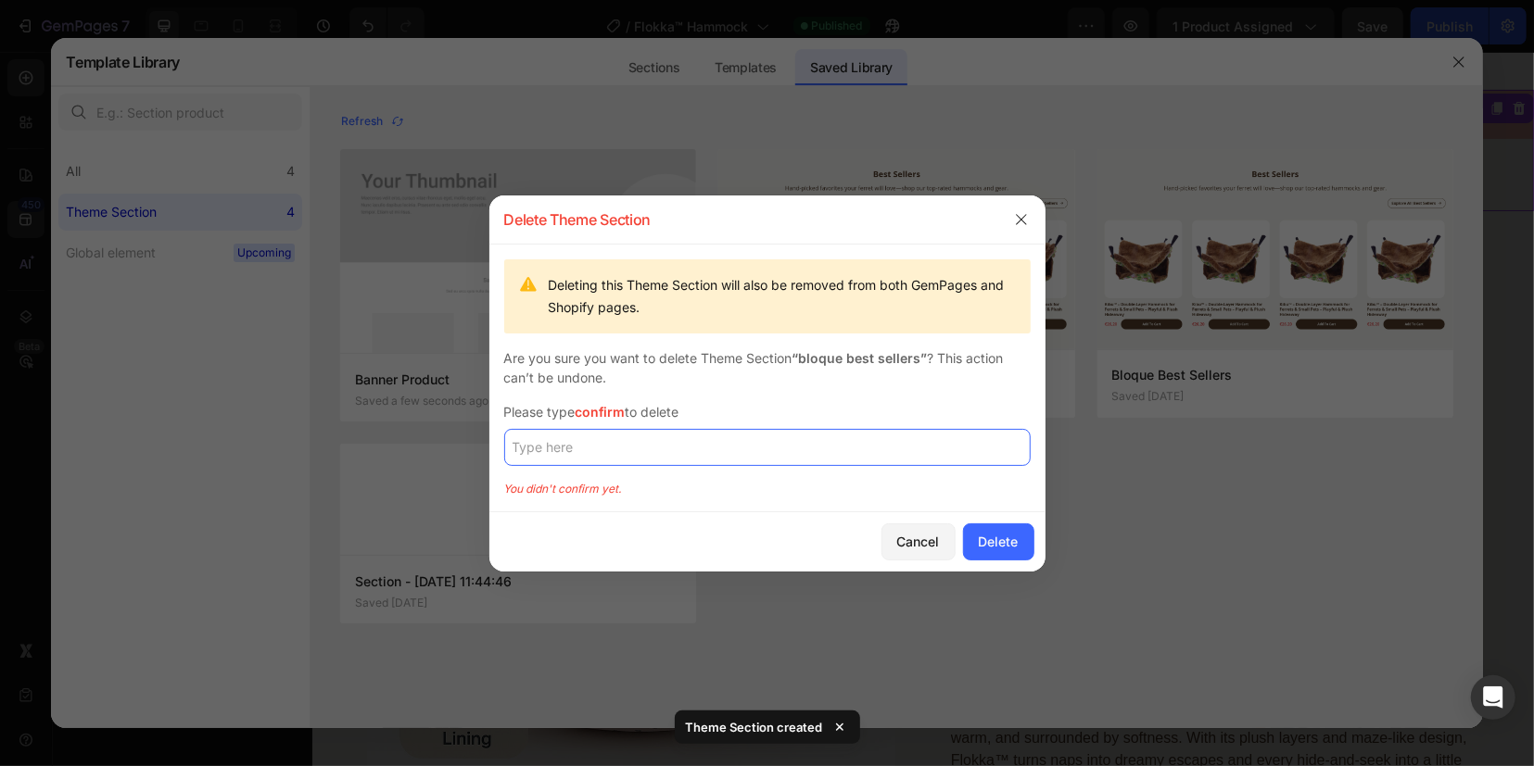
click at [693, 444] on input "text" at bounding box center [767, 447] width 526 height 37
type input "confirm"
click at [993, 539] on div "Delete" at bounding box center [999, 541] width 40 height 19
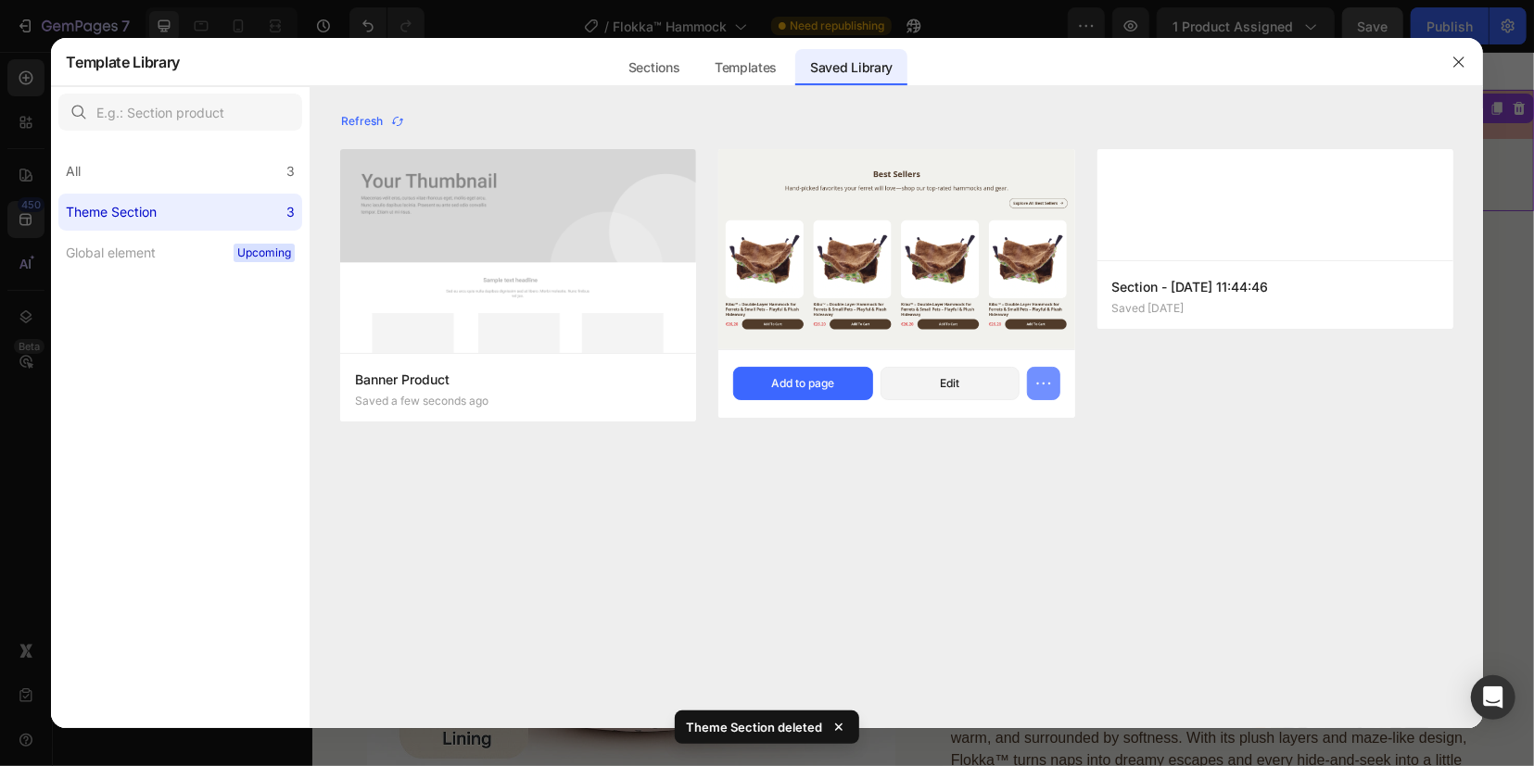
click at [1047, 390] on icon "button" at bounding box center [1043, 383] width 19 height 19
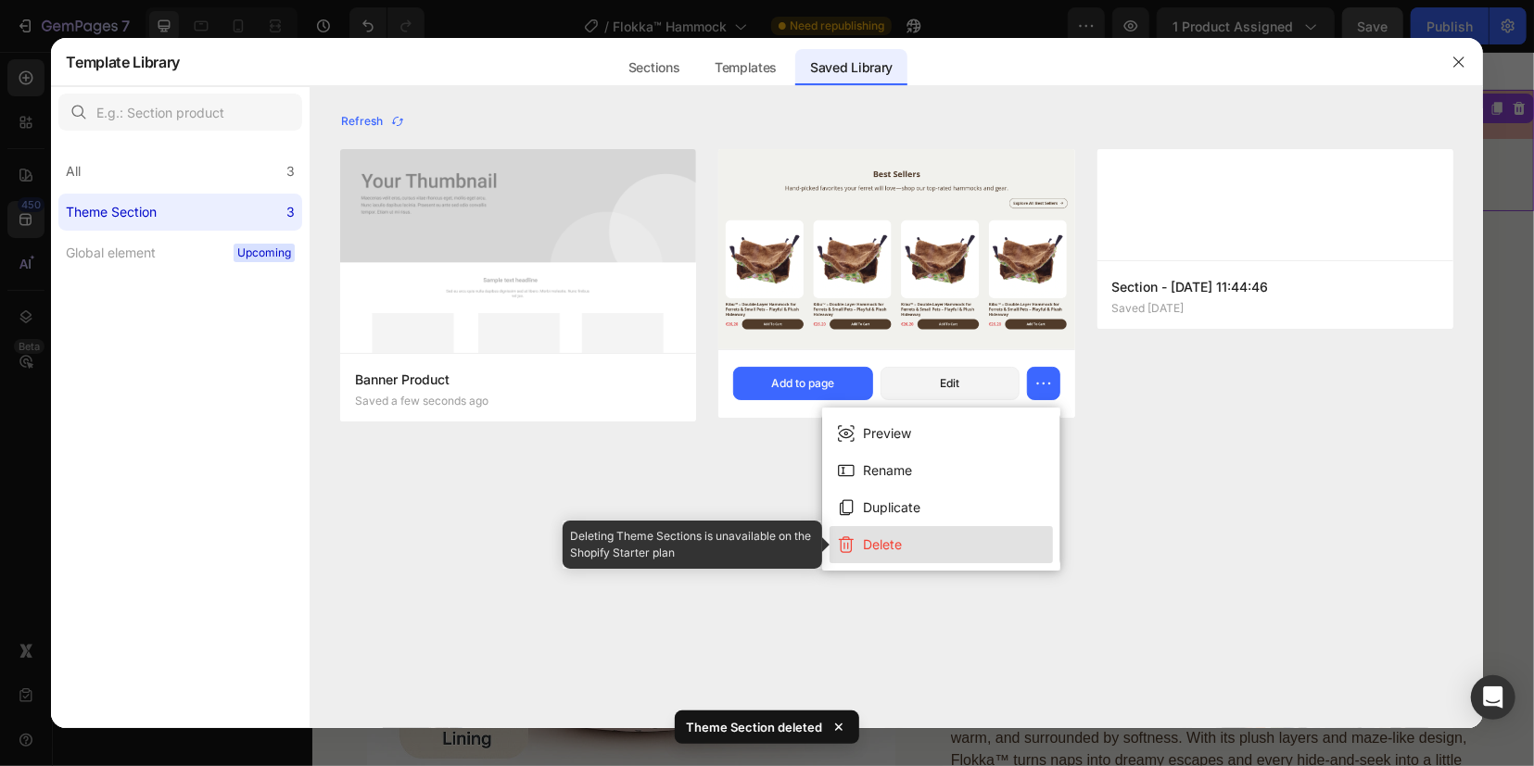
click at [915, 547] on button "Delete" at bounding box center [940, 544] width 223 height 37
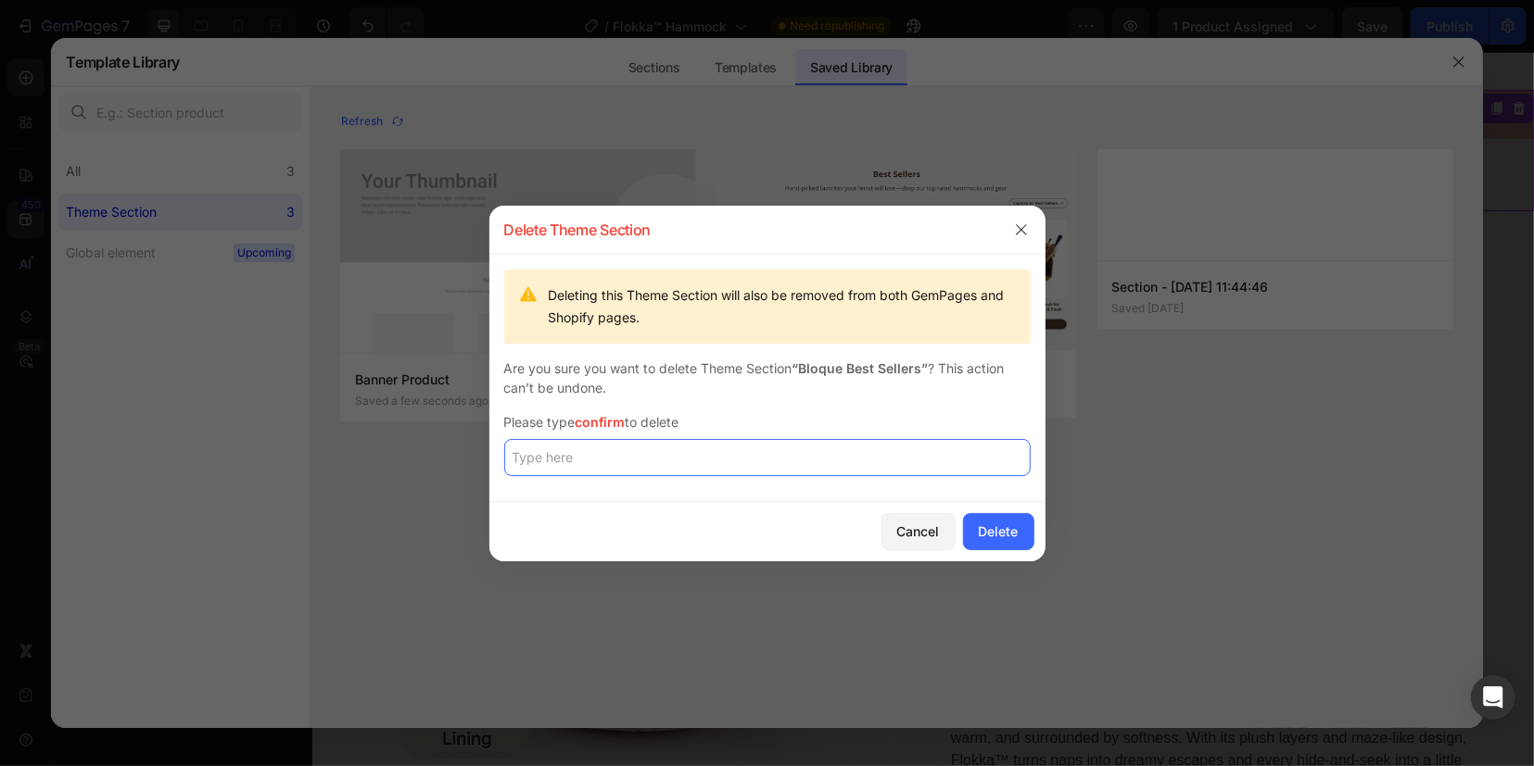
click at [721, 462] on input "text" at bounding box center [767, 457] width 526 height 37
type input "confirm"
click at [996, 541] on button "Delete" at bounding box center [998, 531] width 71 height 37
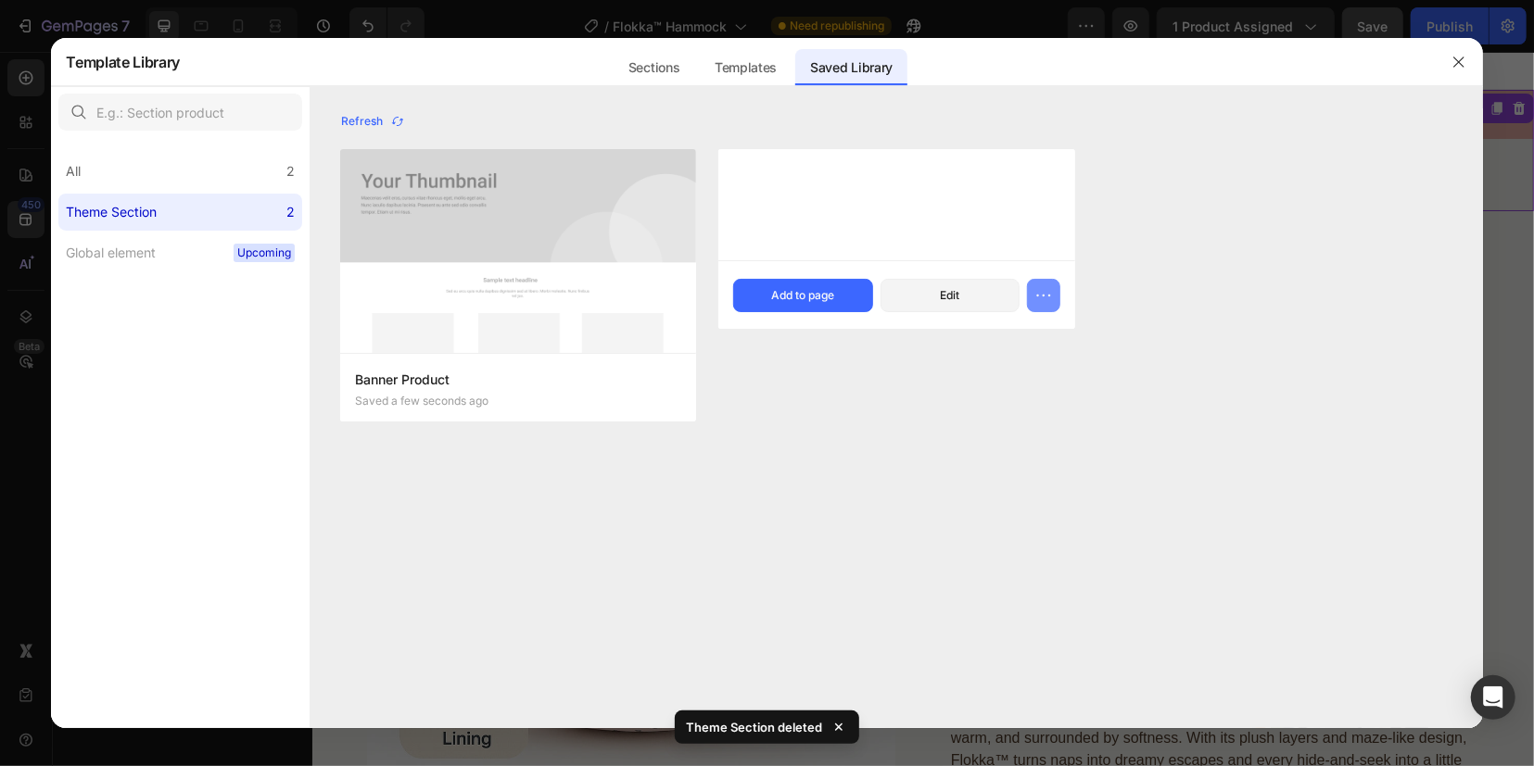
click at [1047, 299] on icon "button" at bounding box center [1043, 295] width 19 height 19
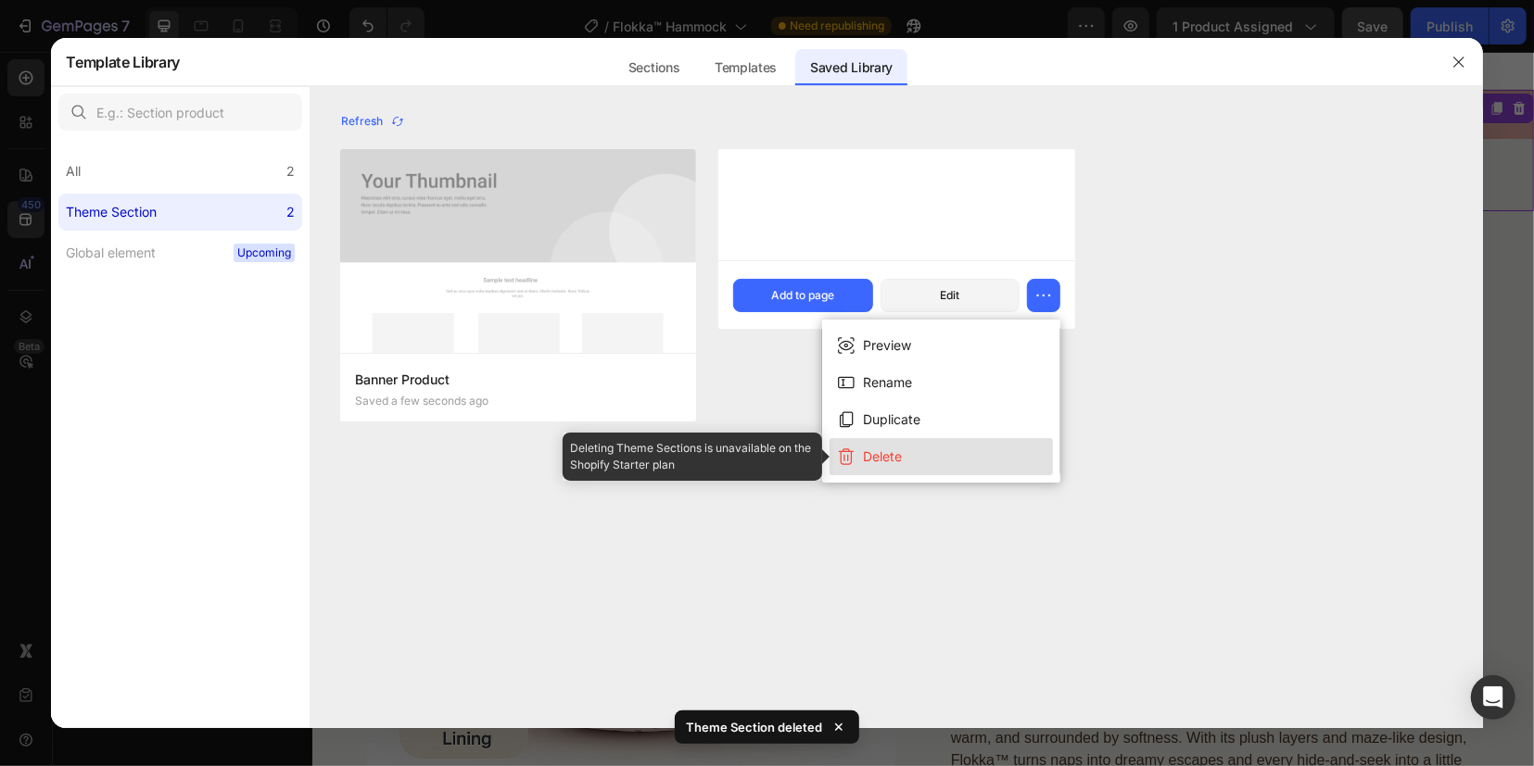
click at [928, 466] on button "Delete" at bounding box center [940, 456] width 223 height 37
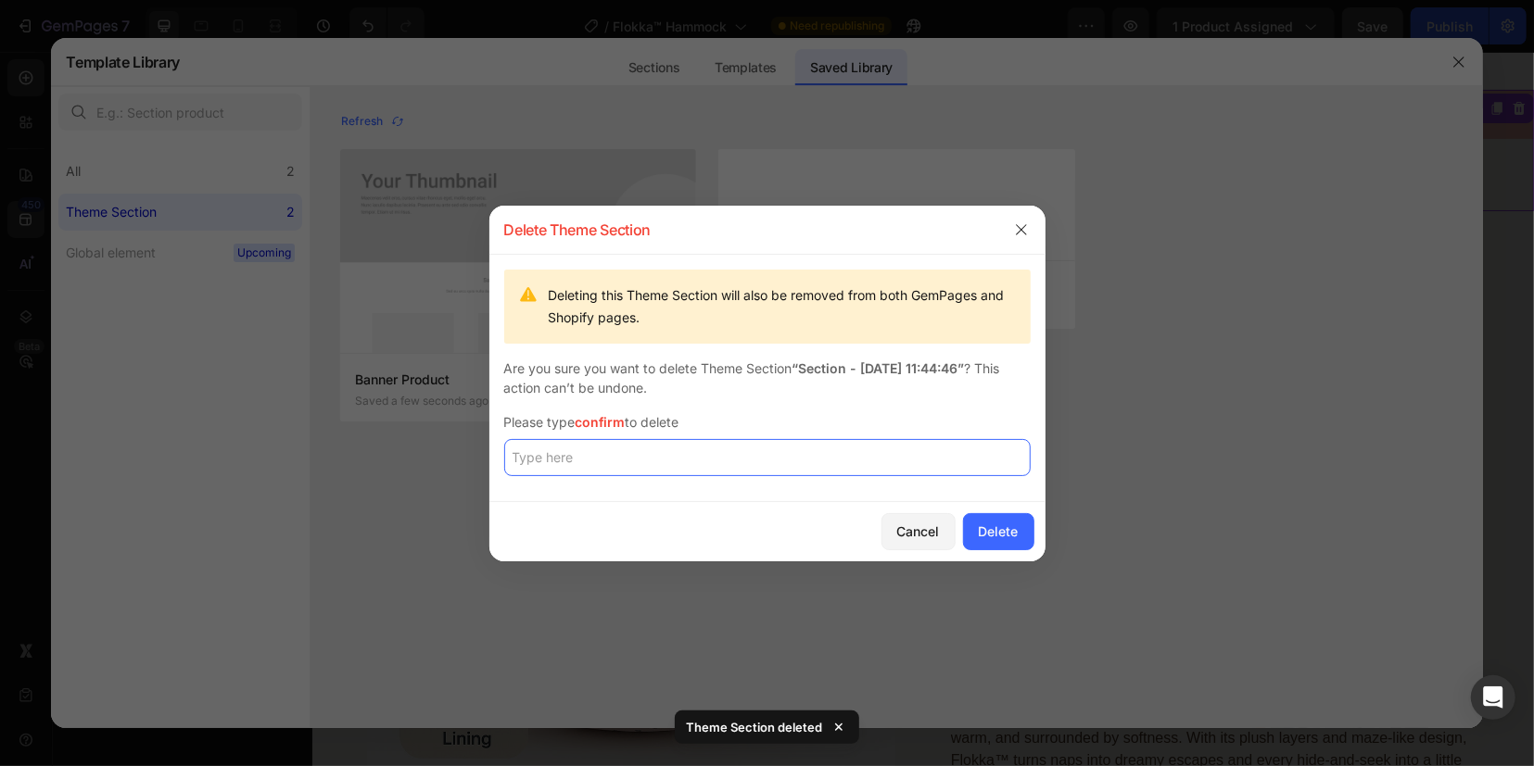
click at [824, 453] on input "text" at bounding box center [767, 457] width 526 height 37
type input "confirm"
click at [1003, 533] on div "Delete" at bounding box center [999, 531] width 40 height 19
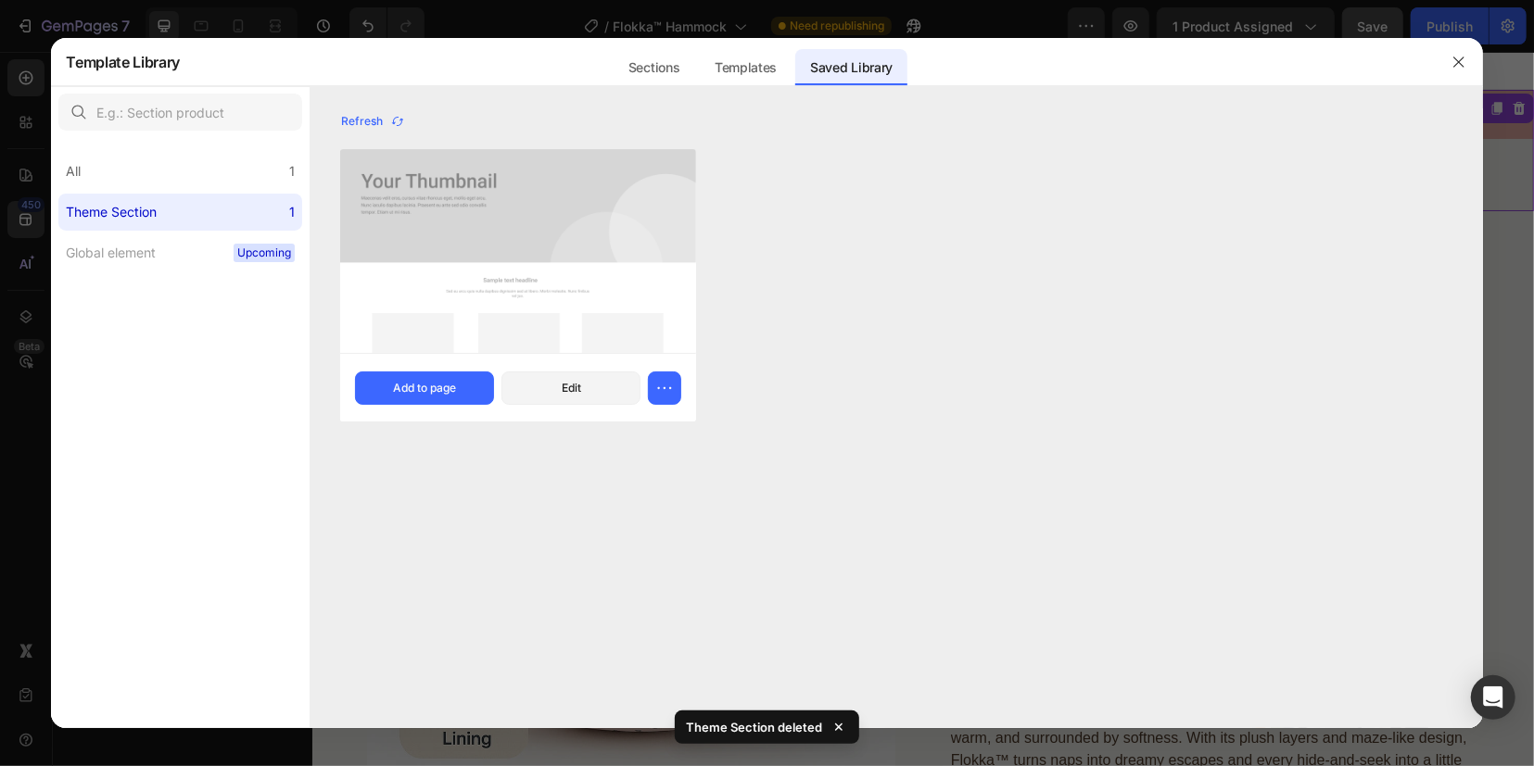
click at [462, 310] on img at bounding box center [518, 251] width 356 height 204
click at [568, 390] on div "Edit" at bounding box center [571, 388] width 19 height 17
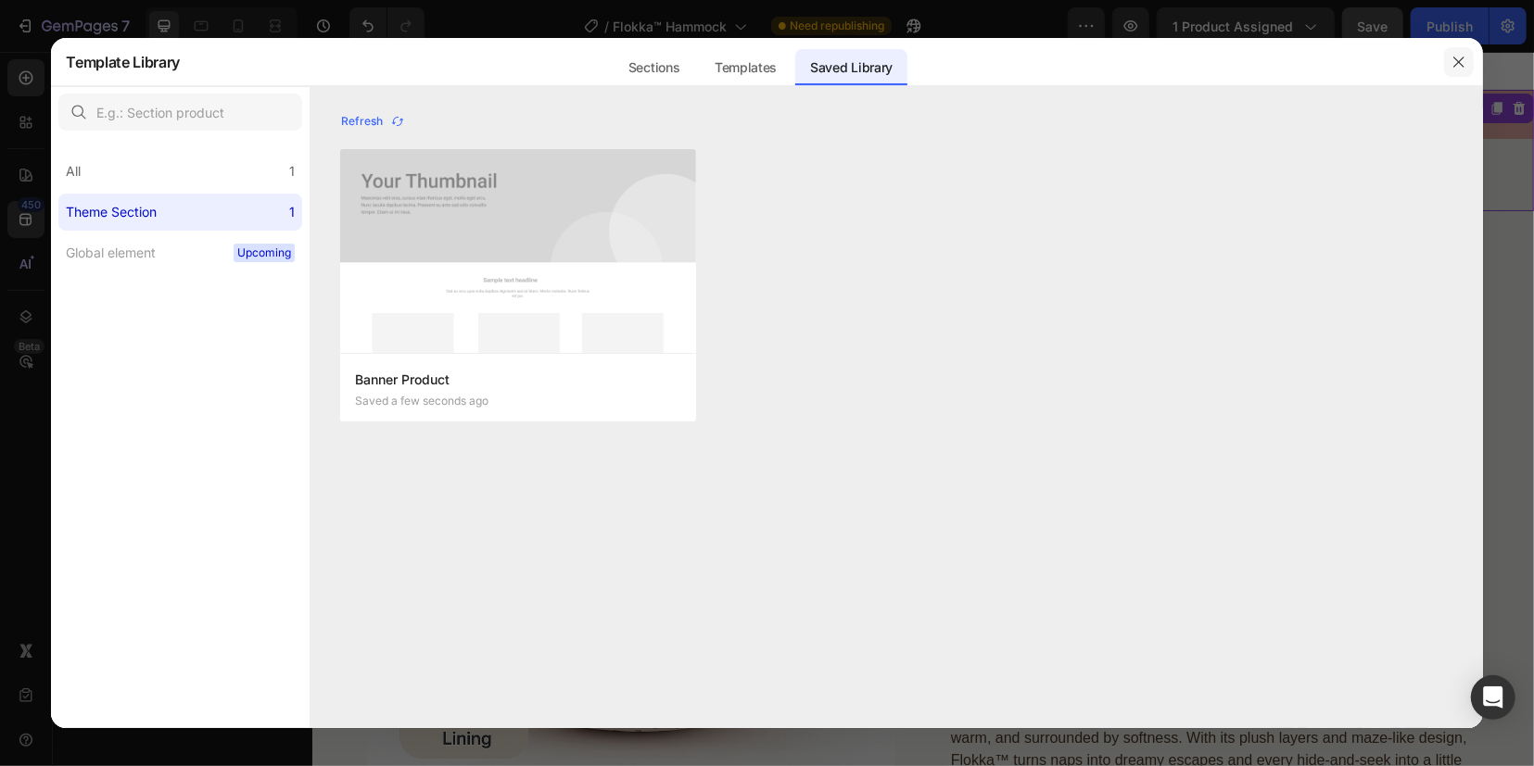
click at [1461, 57] on icon "button" at bounding box center [1458, 62] width 15 height 15
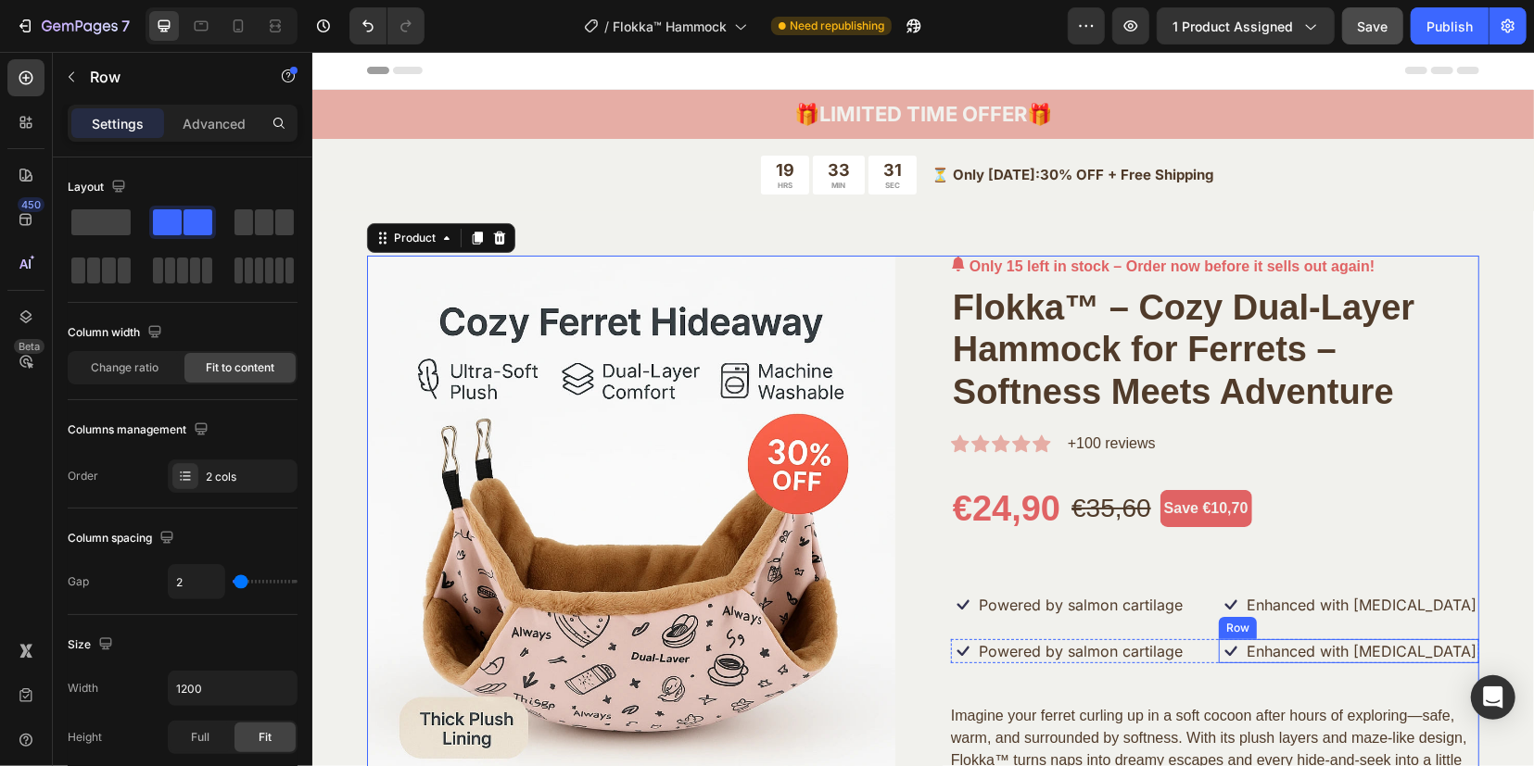
click at [1444, 662] on div "Icon Enhanced with biotin Text Block Row" at bounding box center [1348, 651] width 260 height 24
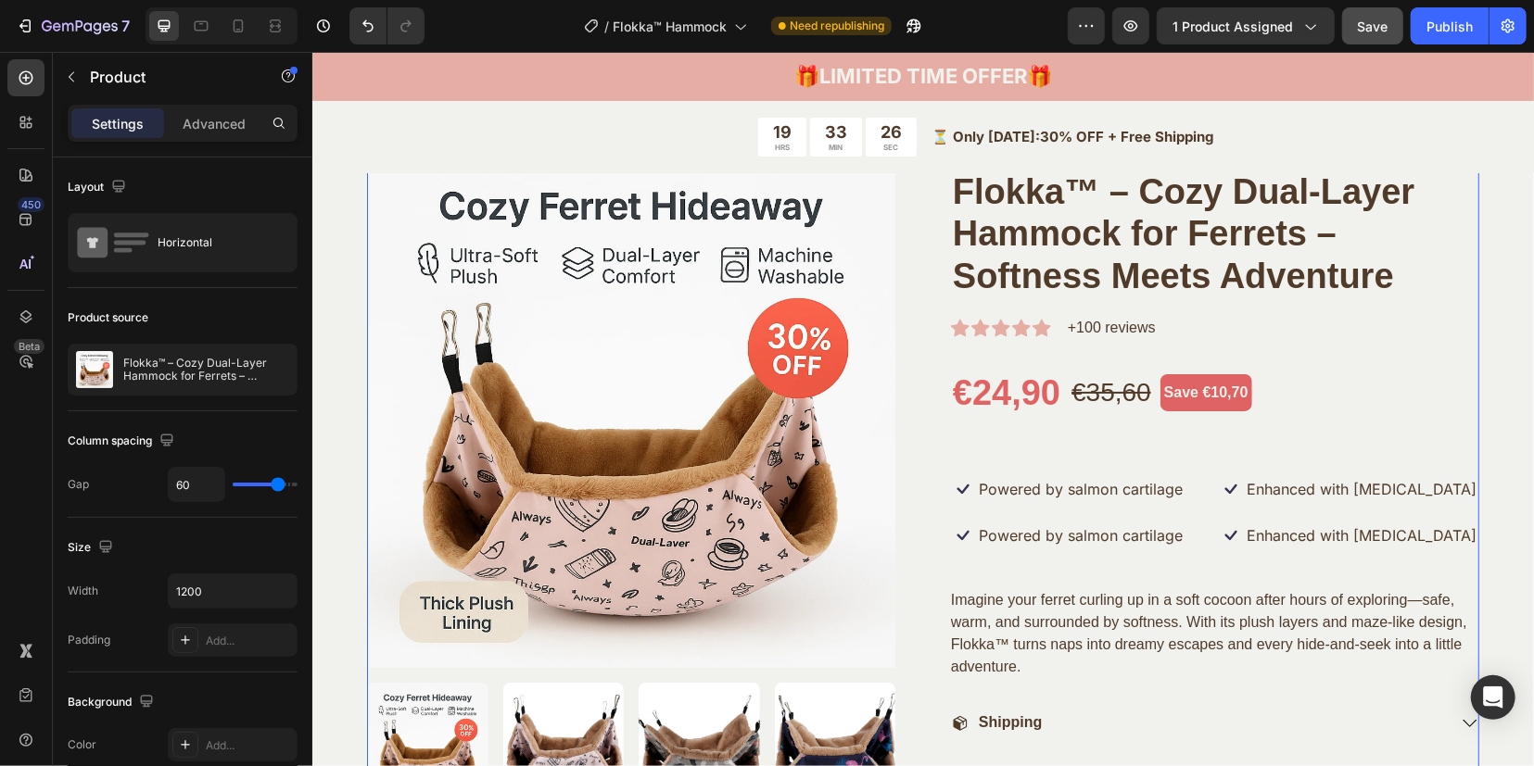
scroll to position [232, 0]
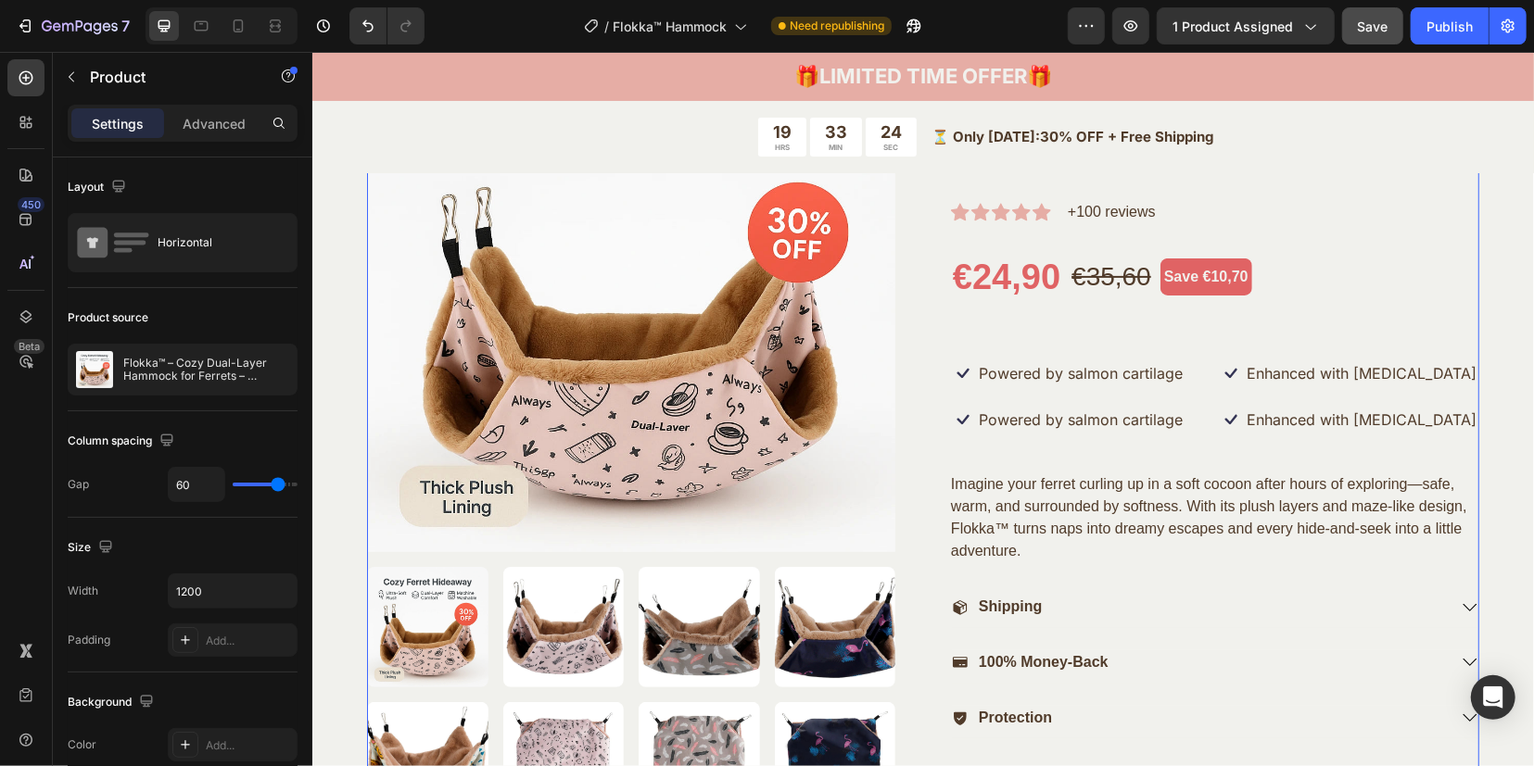
click at [950, 389] on div "Only 15 left in stock – Order now before it sells out again! (P) Stock Counter …" at bounding box center [1214, 606] width 528 height 1167
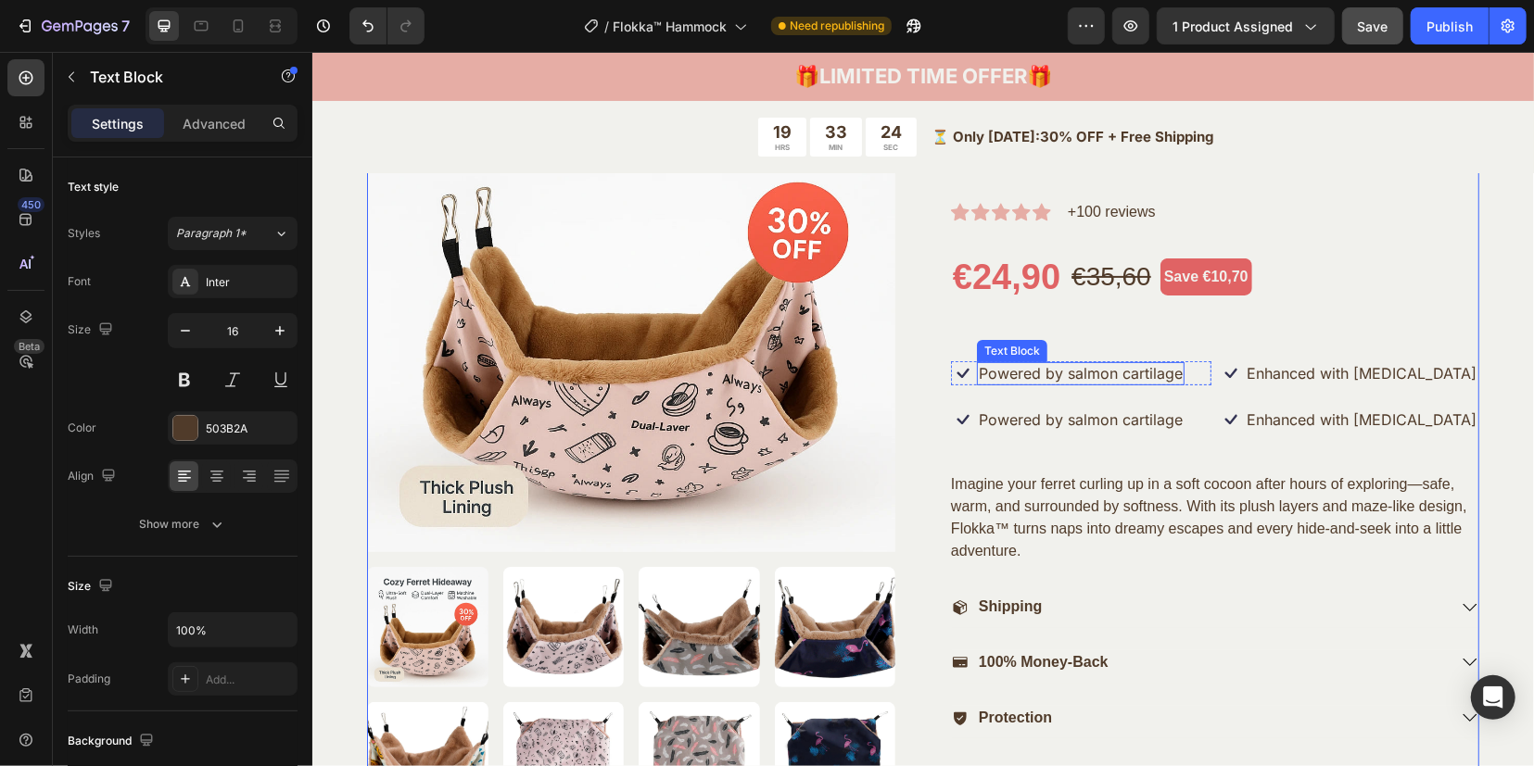
click at [997, 379] on p "Powered by salmon cartilage" at bounding box center [1080, 372] width 204 height 19
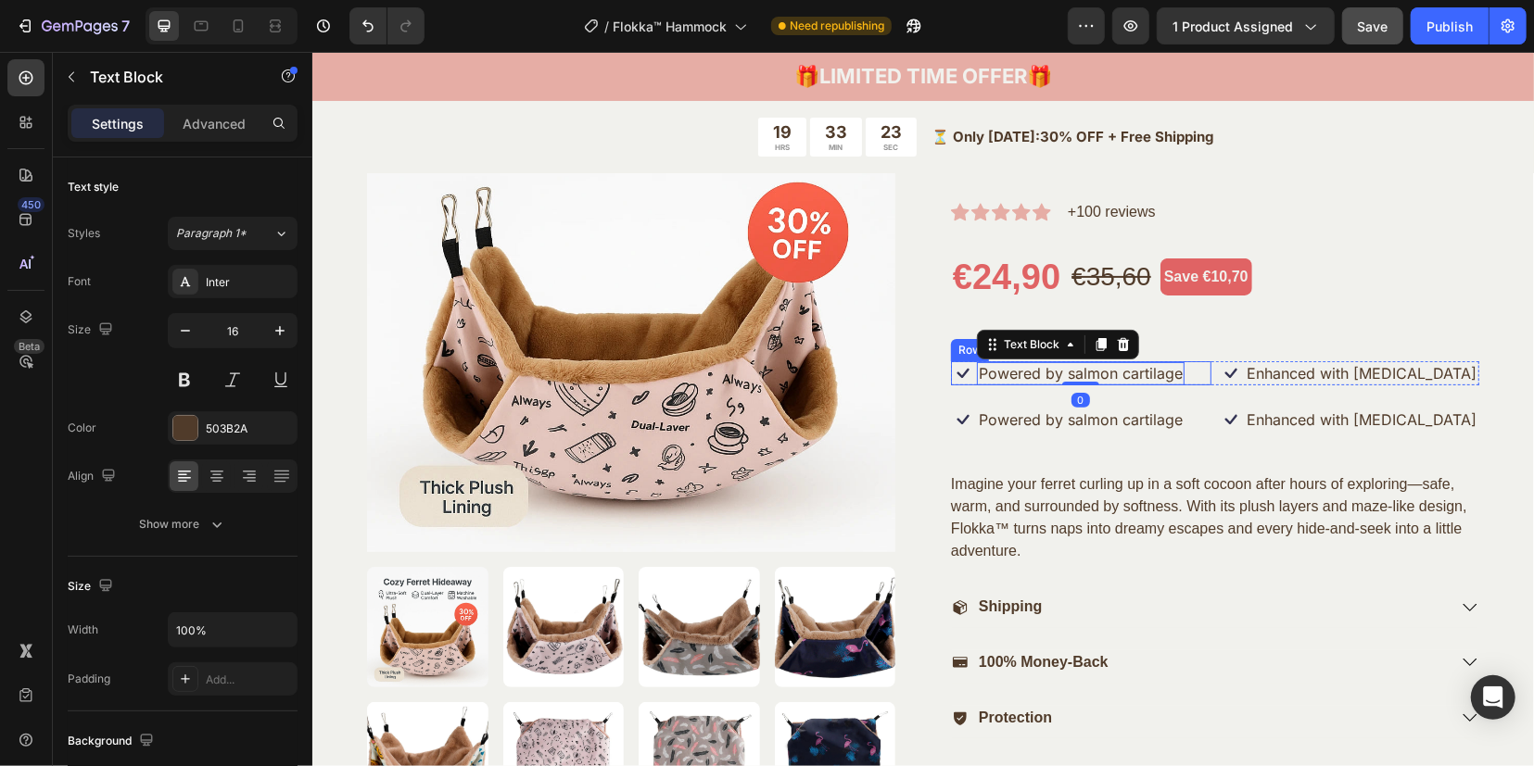
click at [1192, 368] on div "Icon Powered by salmon cartilage Text Block 0 Row" at bounding box center [1080, 372] width 260 height 24
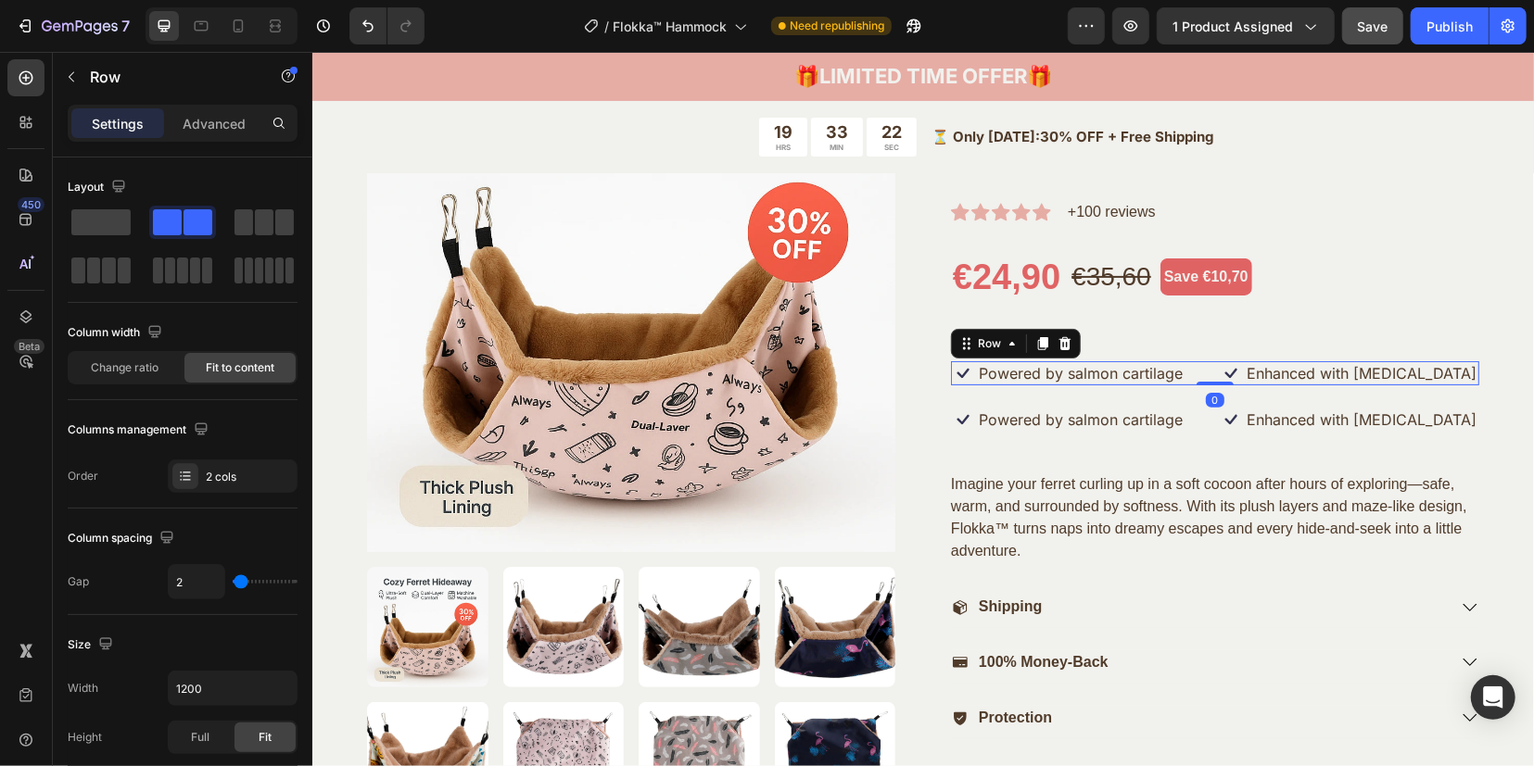
click at [1204, 368] on div "Icon Powered by salmon cartilage Text Block Row Icon Enhanced with biotin Text …" at bounding box center [1214, 372] width 528 height 24
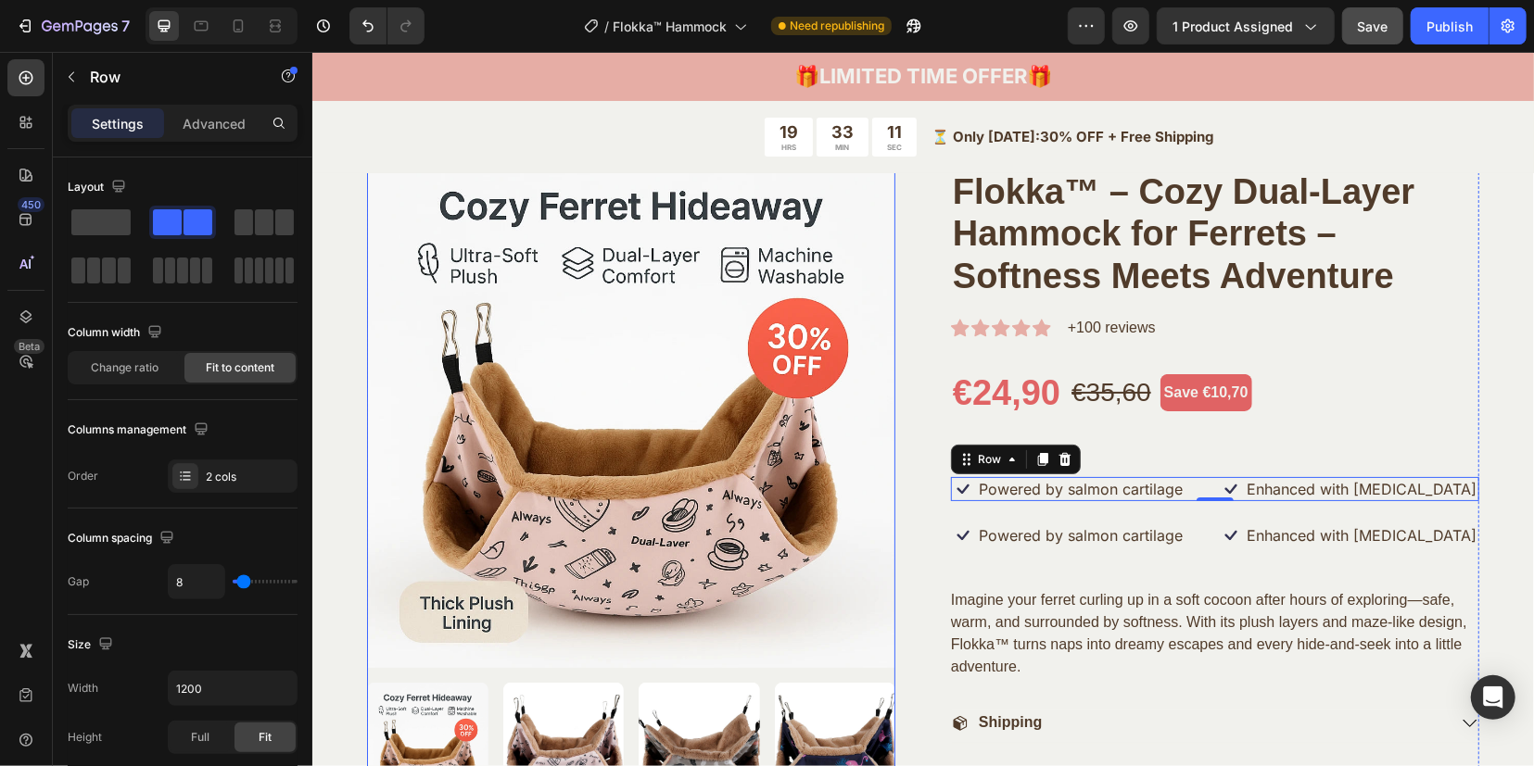
scroll to position [0, 0]
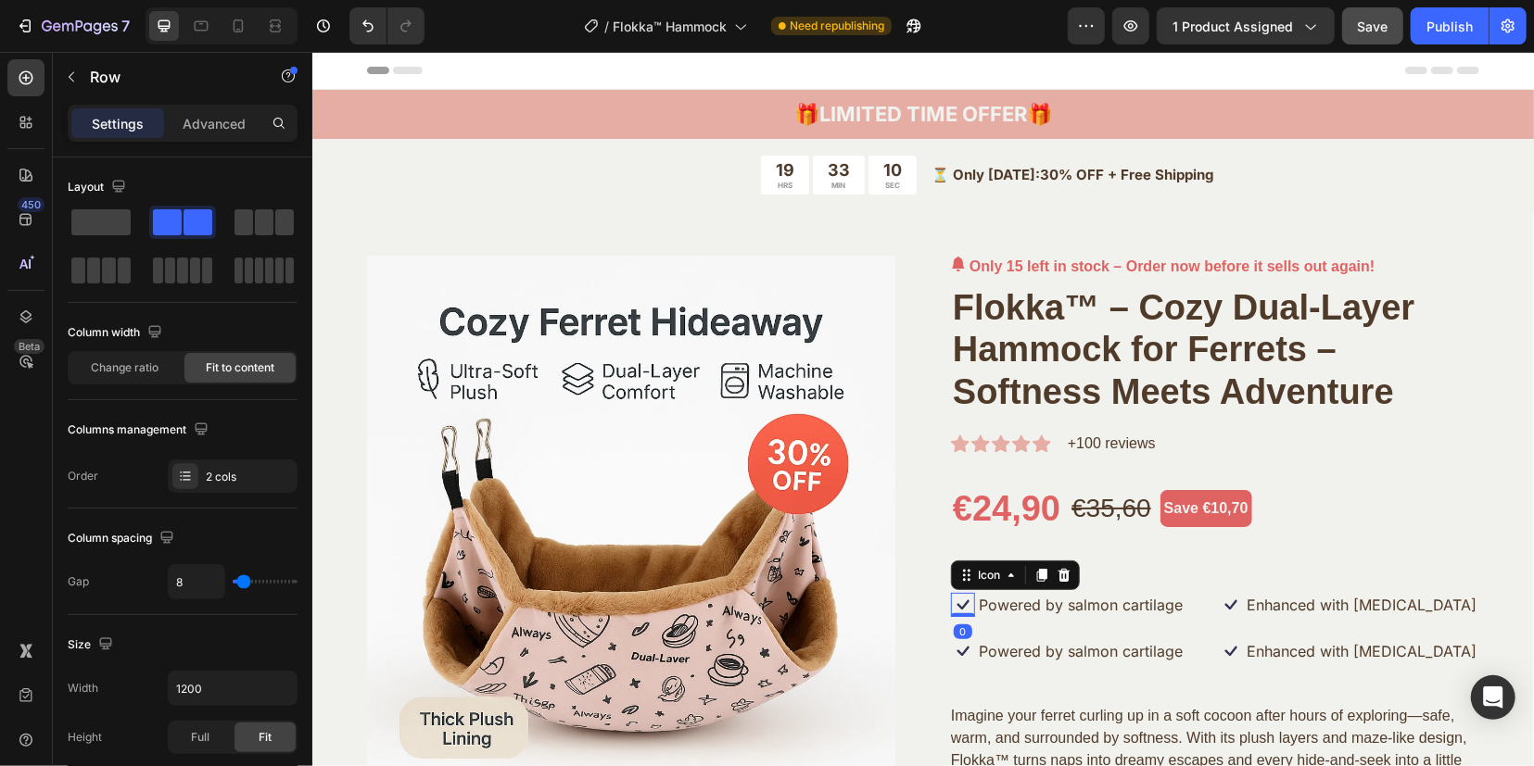
click at [955, 602] on icon at bounding box center [962, 604] width 24 height 24
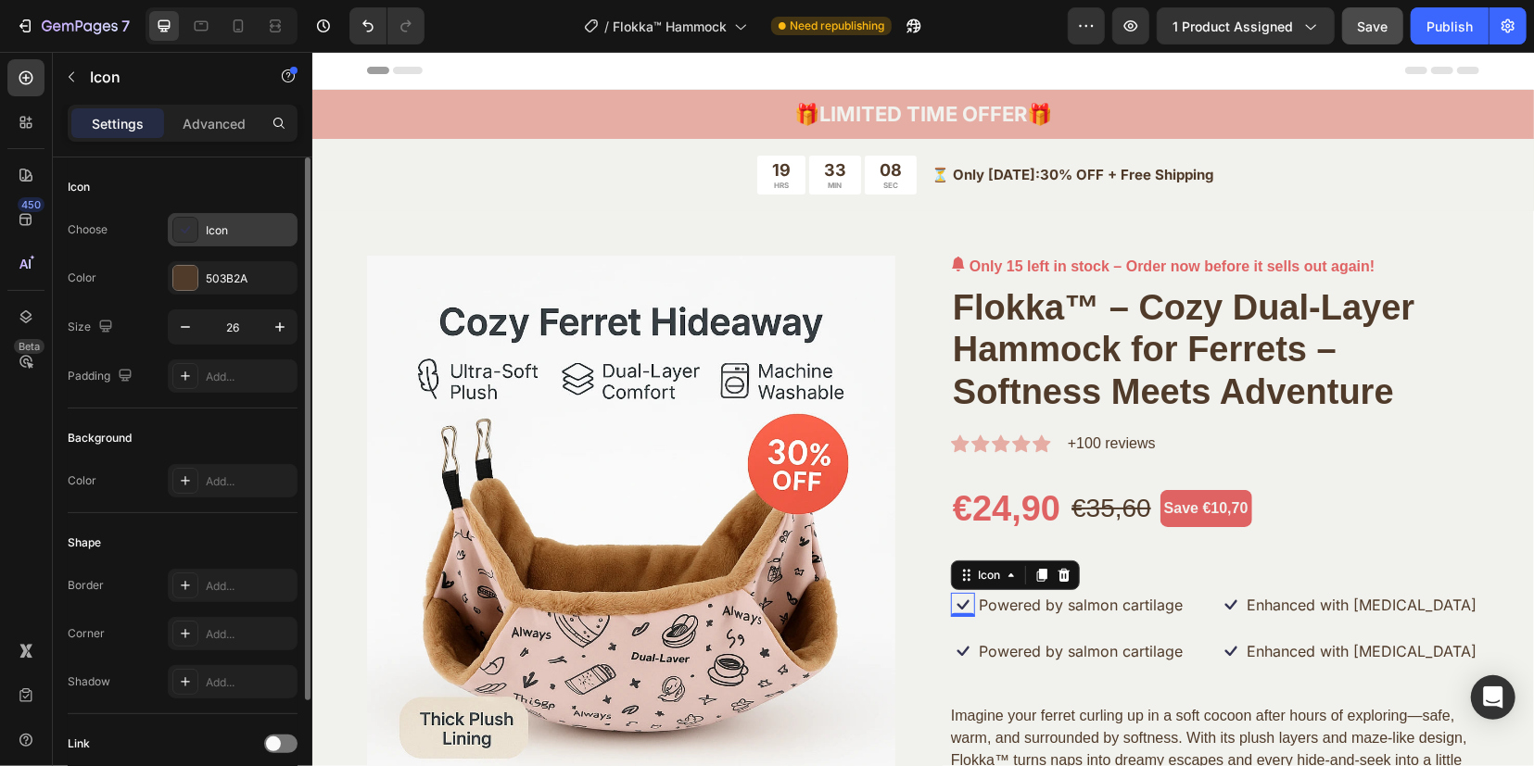
click at [188, 223] on icon at bounding box center [185, 230] width 19 height 19
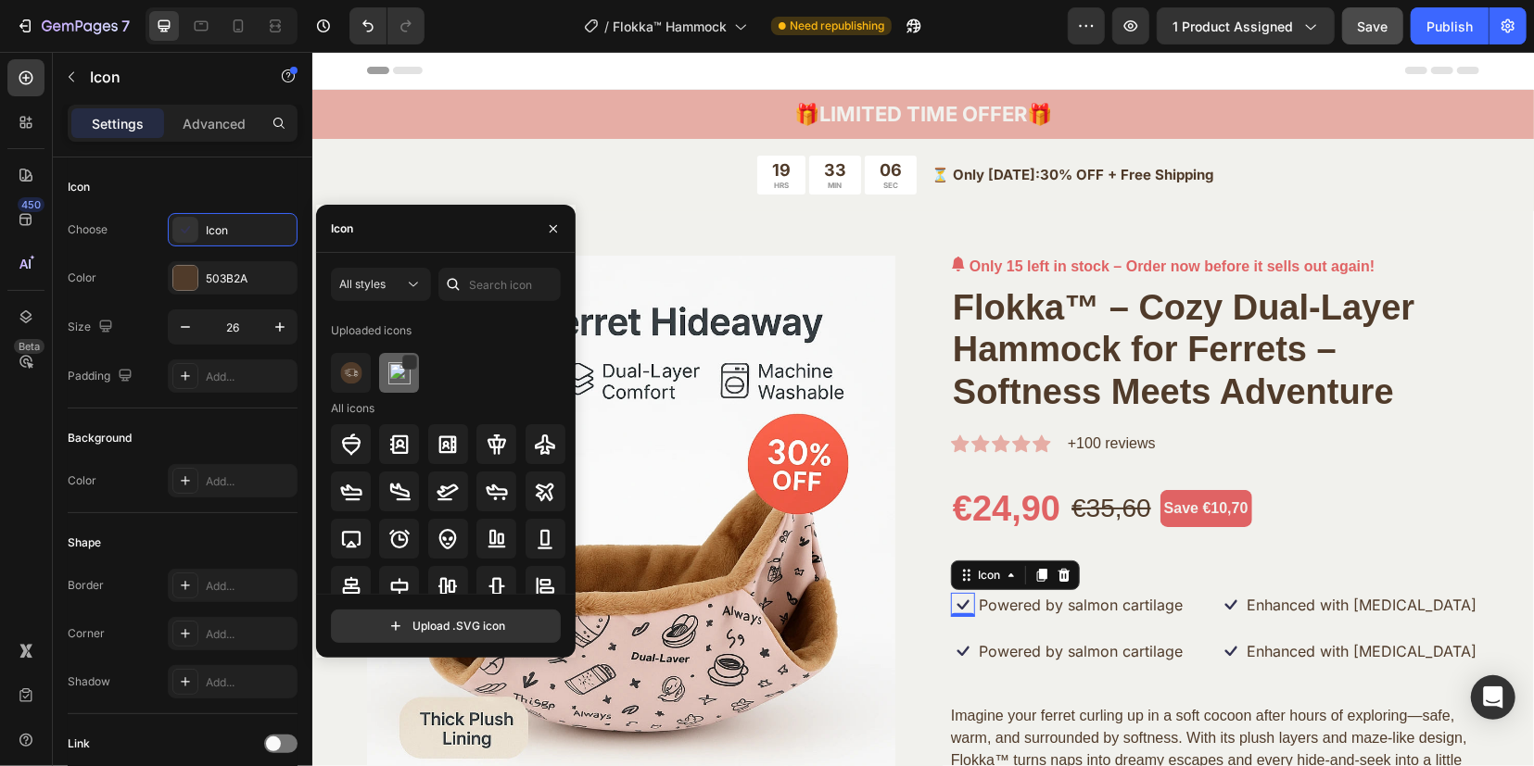
click at [406, 379] on img at bounding box center [399, 373] width 22 height 22
click at [388, 438] on icon at bounding box center [399, 445] width 22 height 22
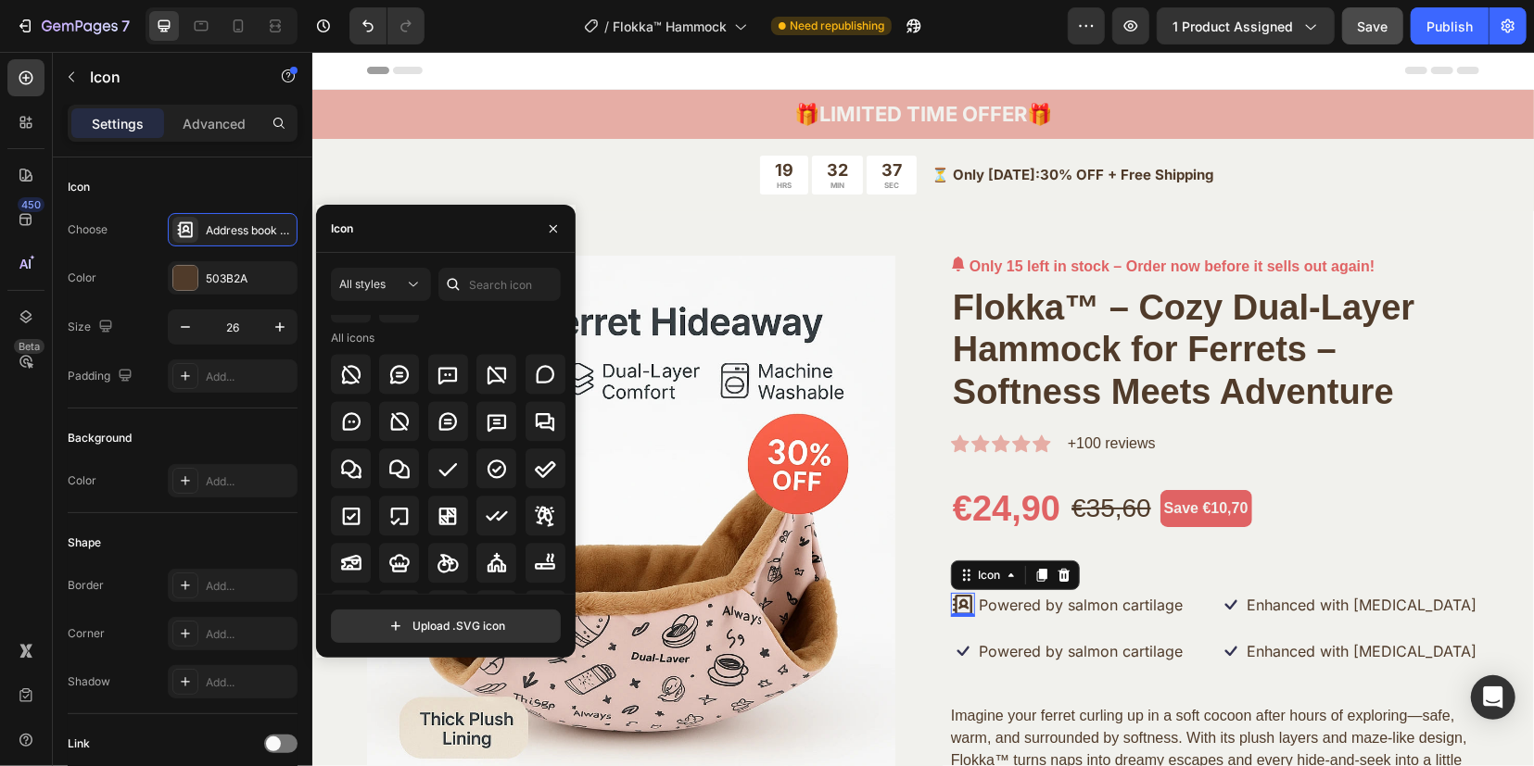
scroll to position [2896, 0]
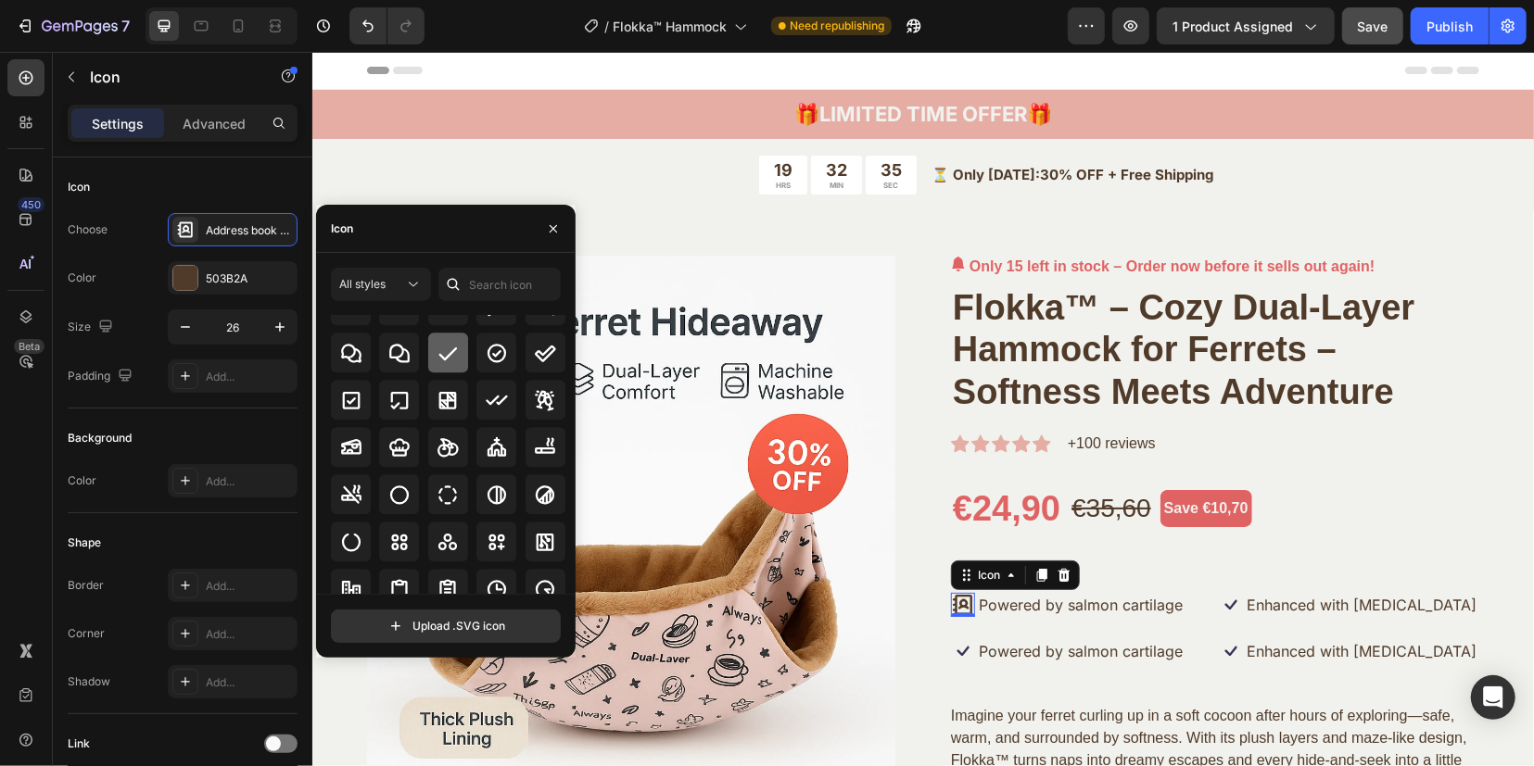
click at [448, 357] on icon at bounding box center [447, 353] width 22 height 22
click at [555, 223] on icon "button" at bounding box center [553, 228] width 15 height 15
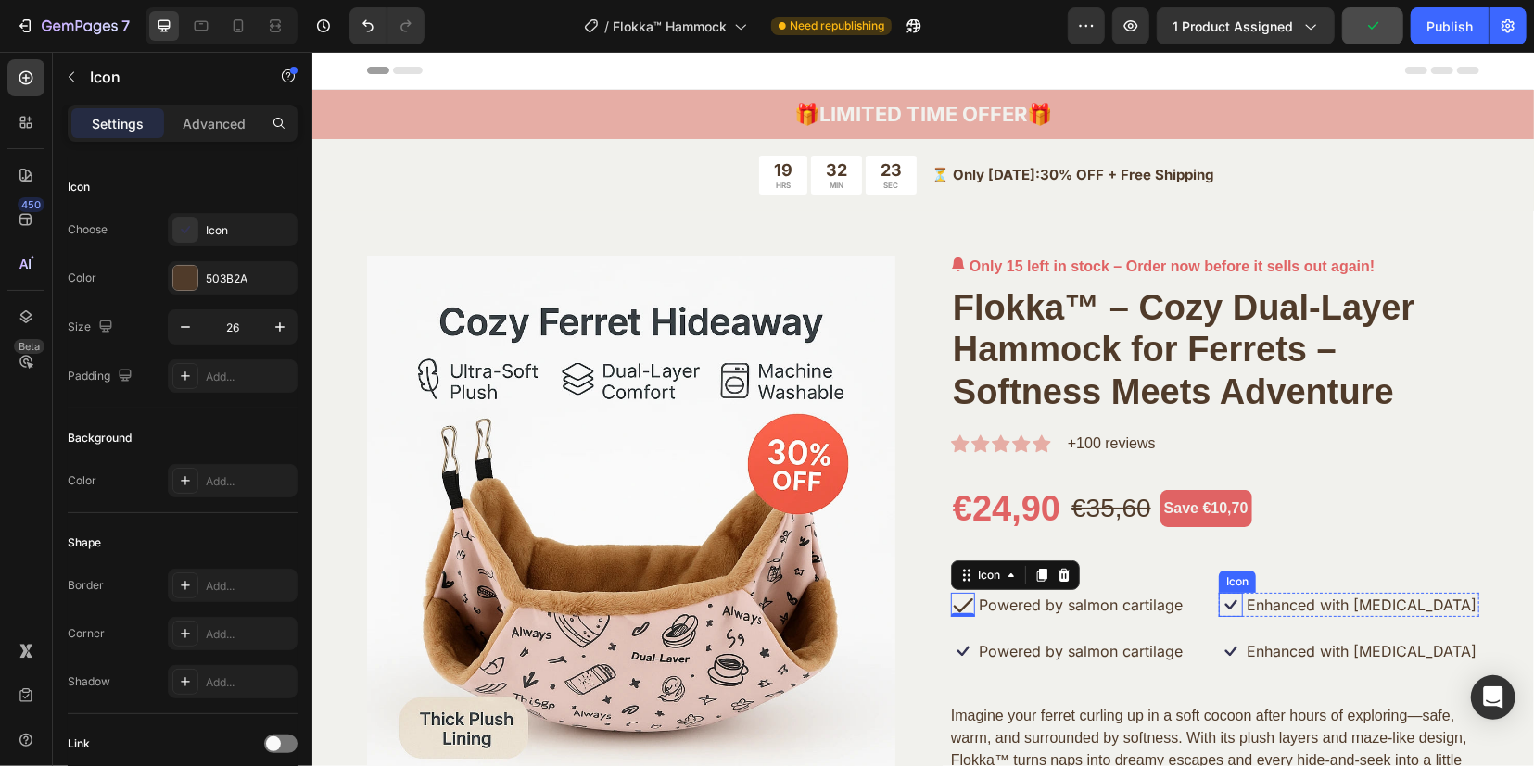
click at [1224, 605] on icon at bounding box center [1230, 604] width 24 height 24
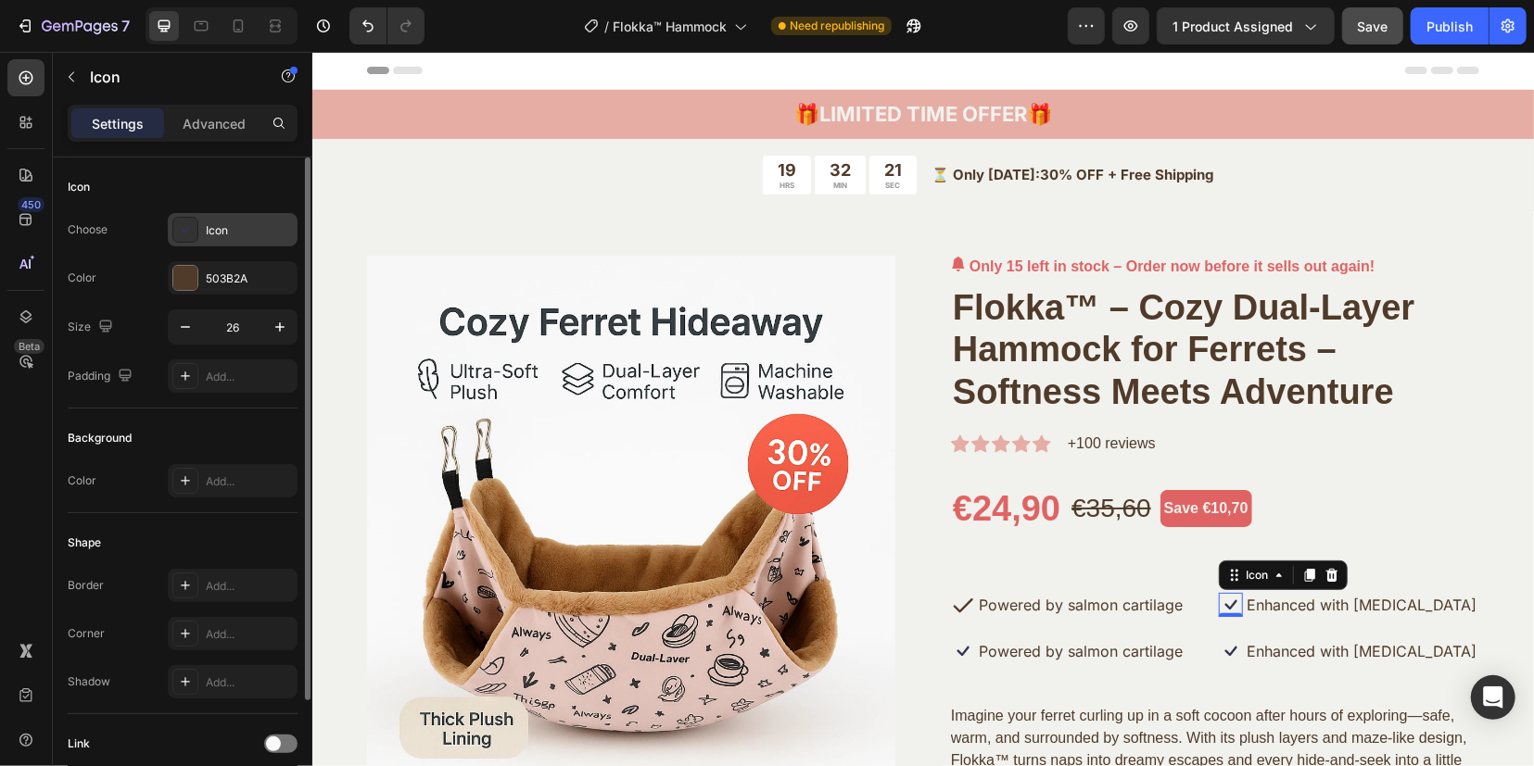
click at [198, 231] on div "Icon" at bounding box center [233, 229] width 130 height 33
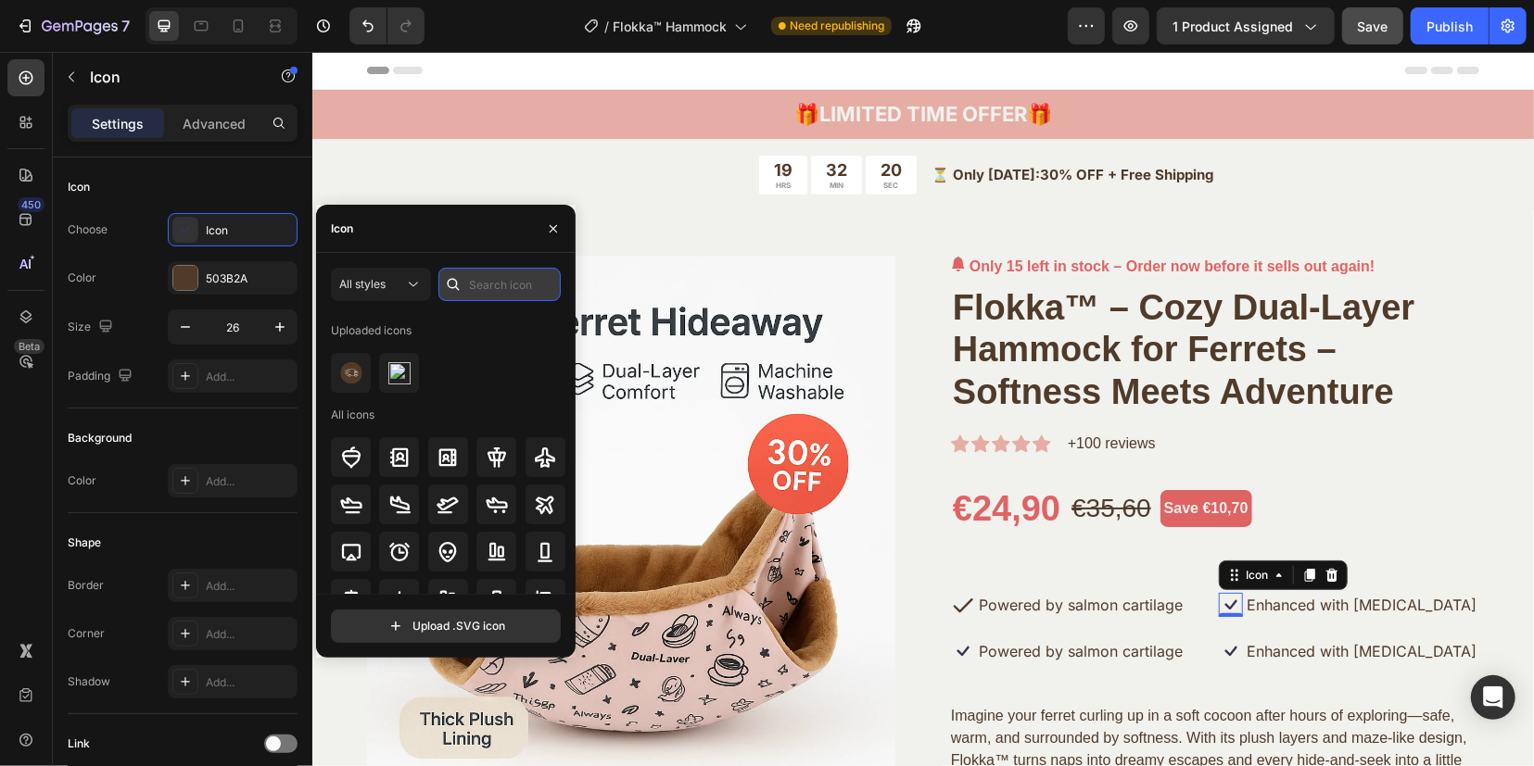
click at [477, 281] on input "text" at bounding box center [499, 284] width 122 height 33
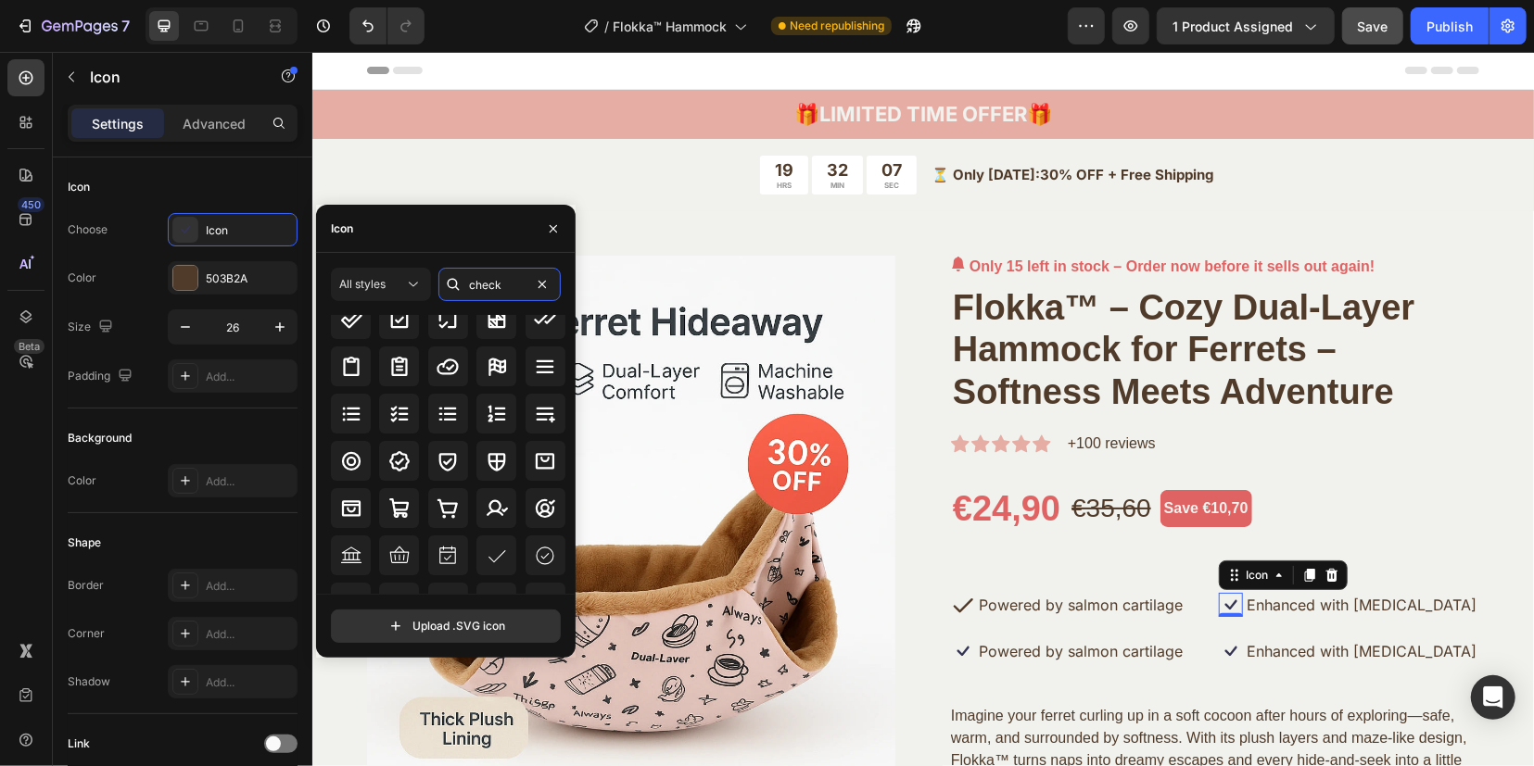
scroll to position [0, 0]
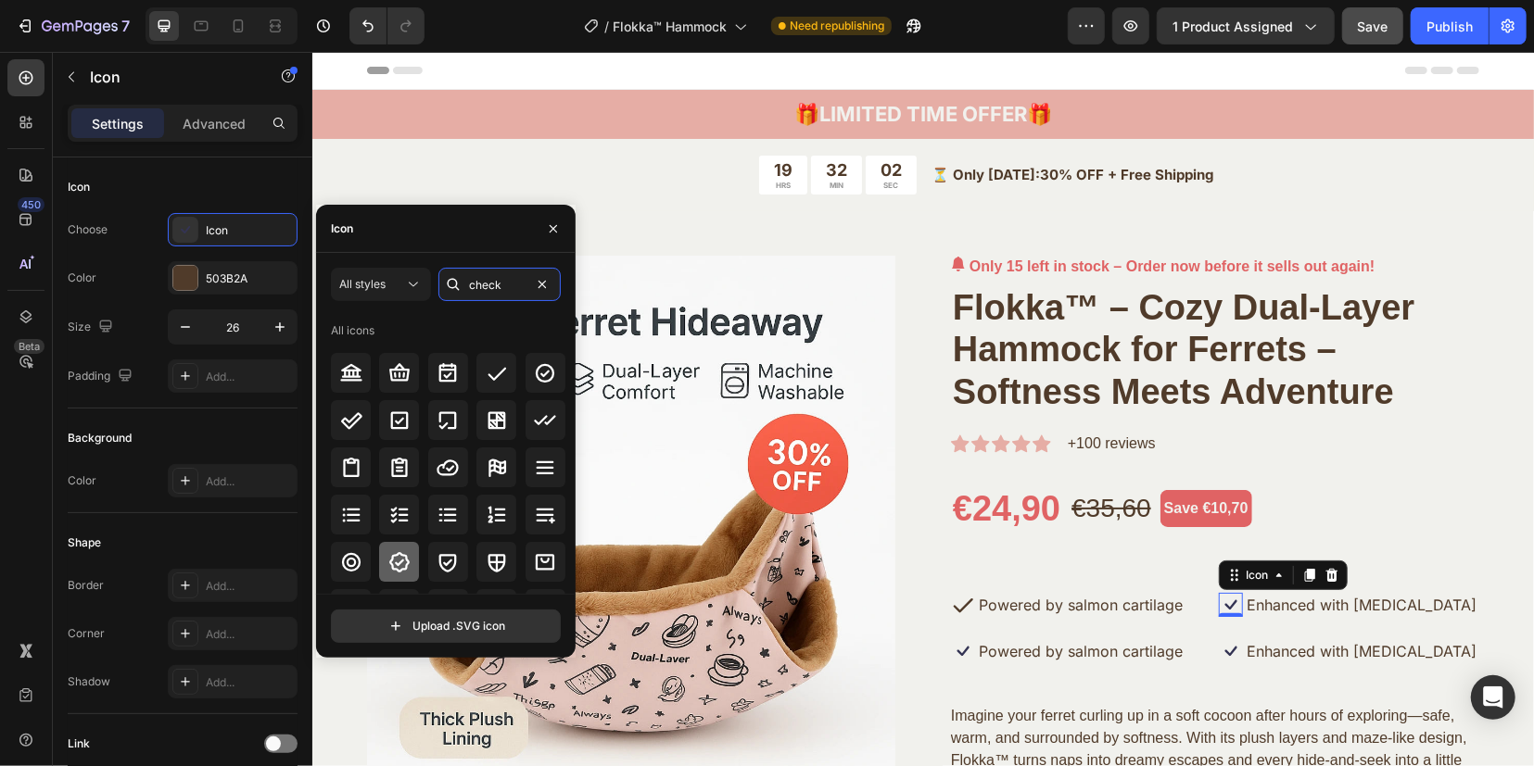
type input "check"
click at [404, 567] on icon at bounding box center [399, 562] width 20 height 20
click at [491, 375] on icon at bounding box center [497, 373] width 22 height 22
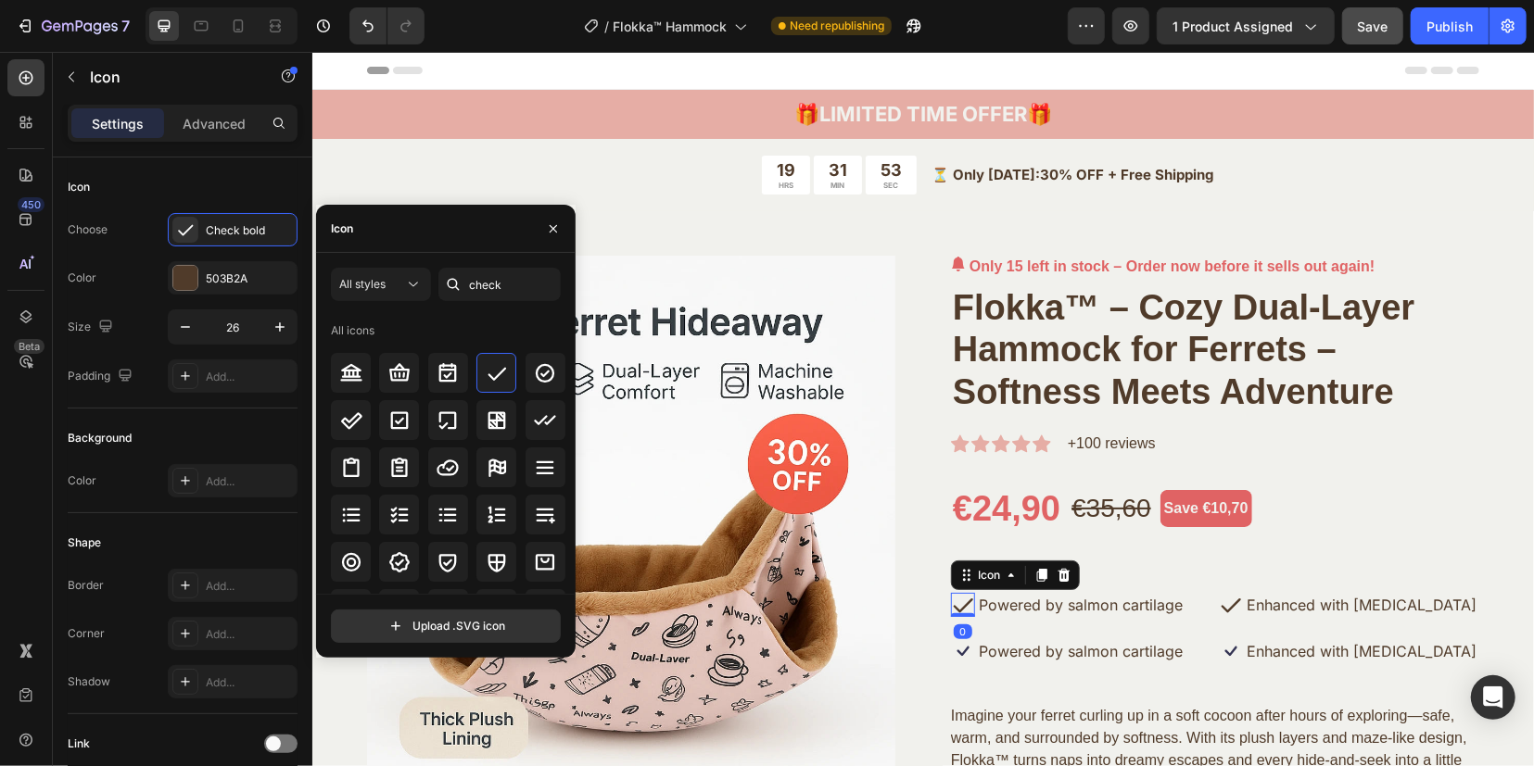
click at [950, 602] on icon at bounding box center [962, 604] width 24 height 24
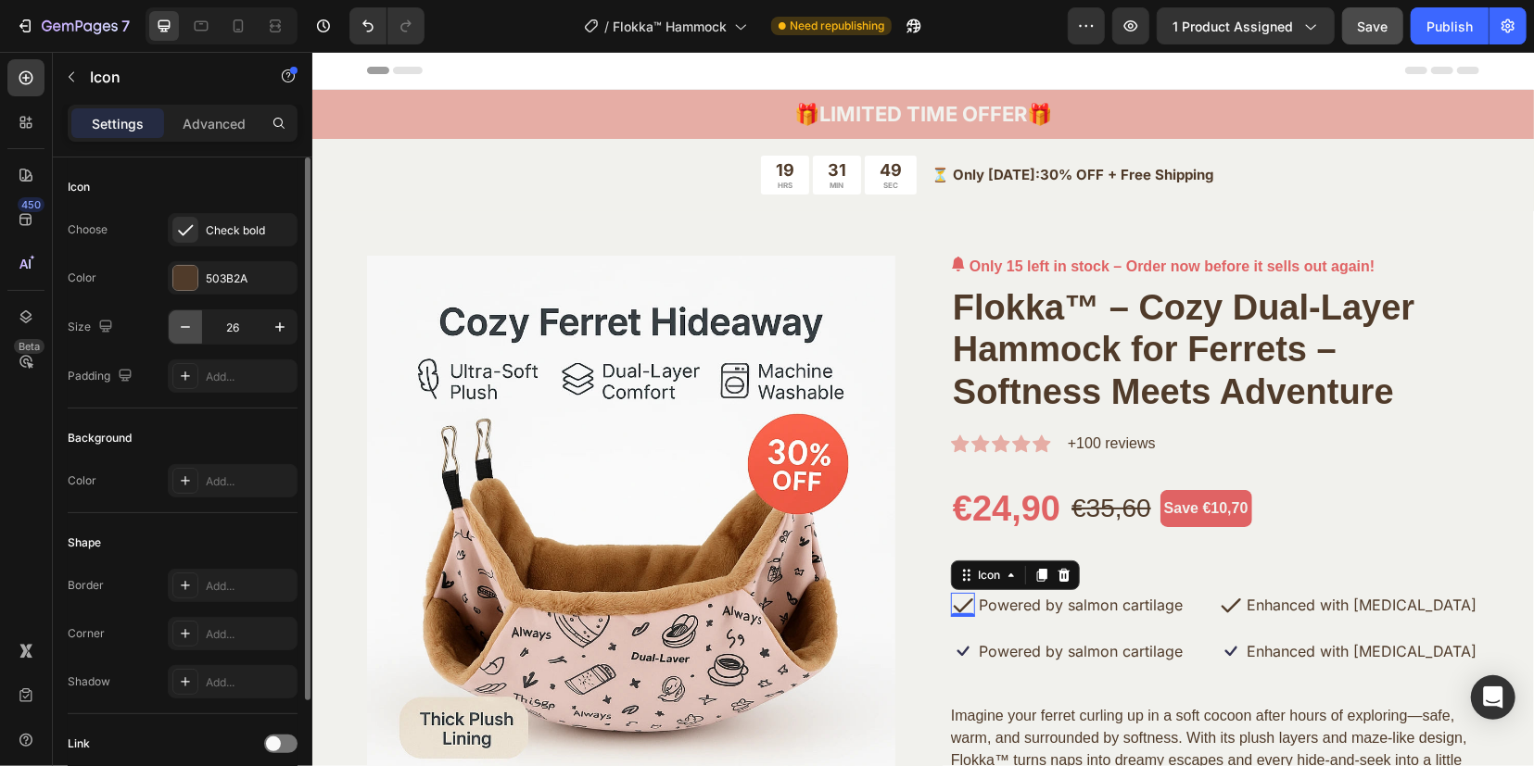
click at [181, 331] on icon "button" at bounding box center [185, 327] width 19 height 19
click at [283, 328] on icon "button" at bounding box center [280, 327] width 19 height 19
type input "26"
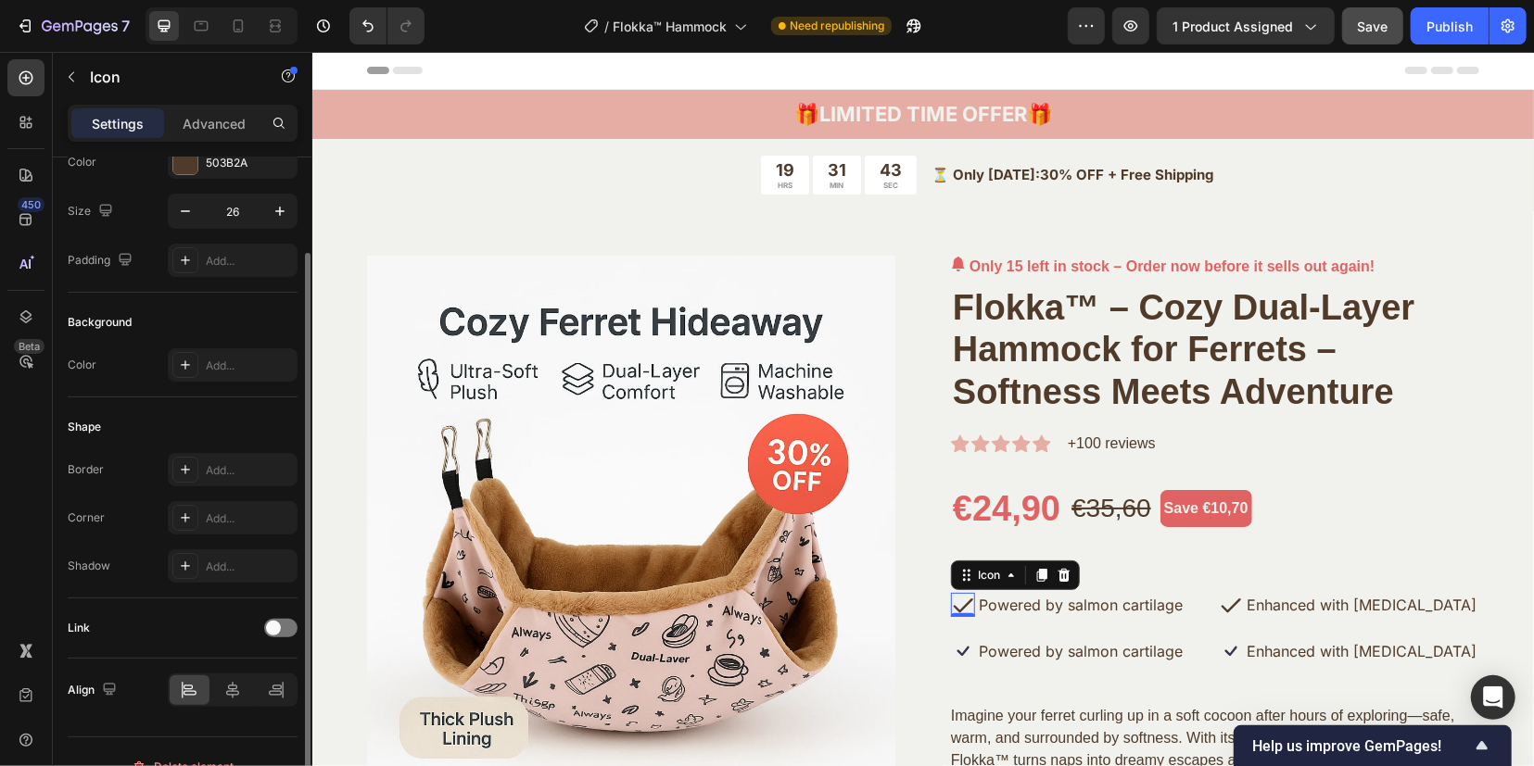
scroll to position [144, 0]
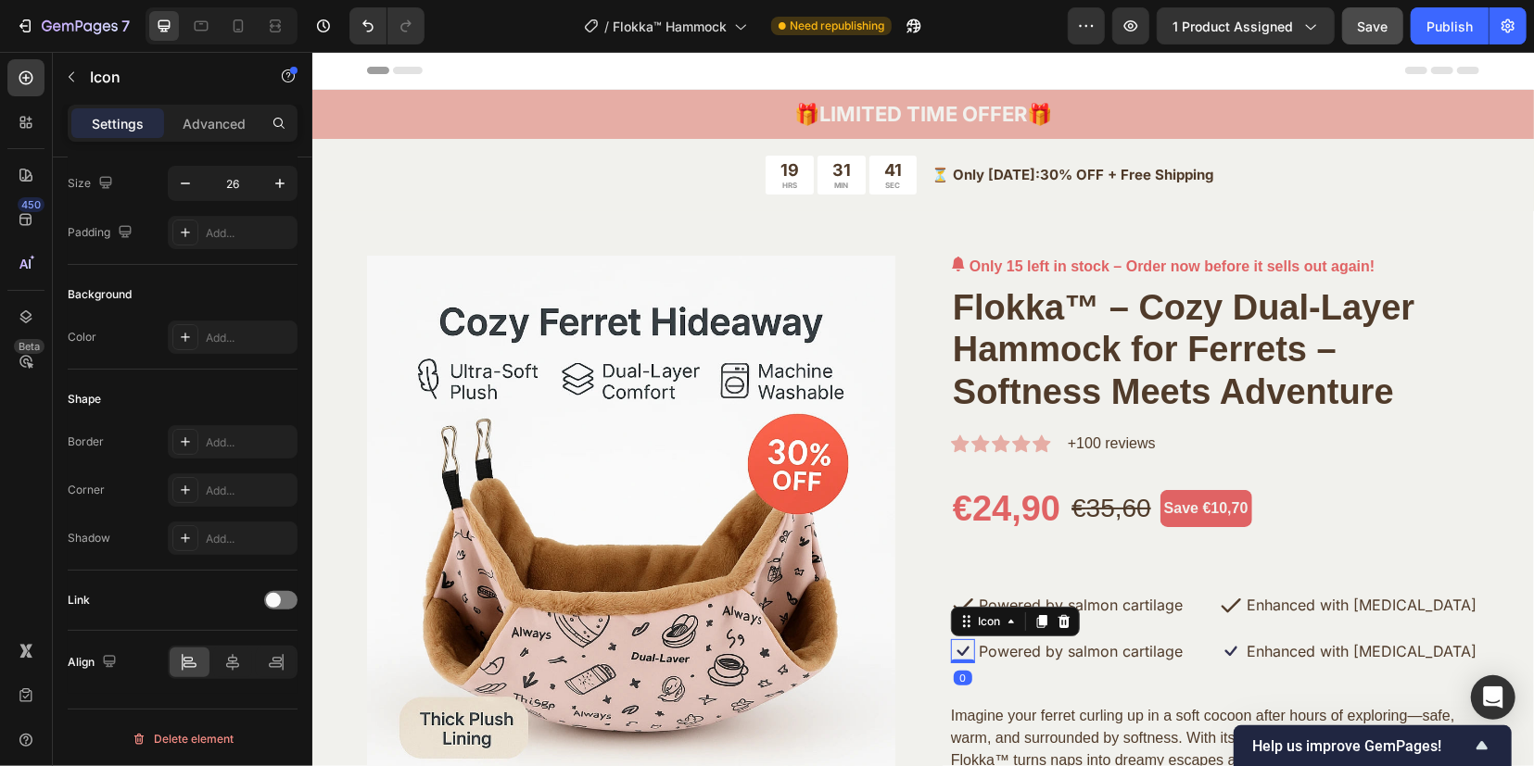
click at [955, 649] on icon at bounding box center [962, 651] width 24 height 24
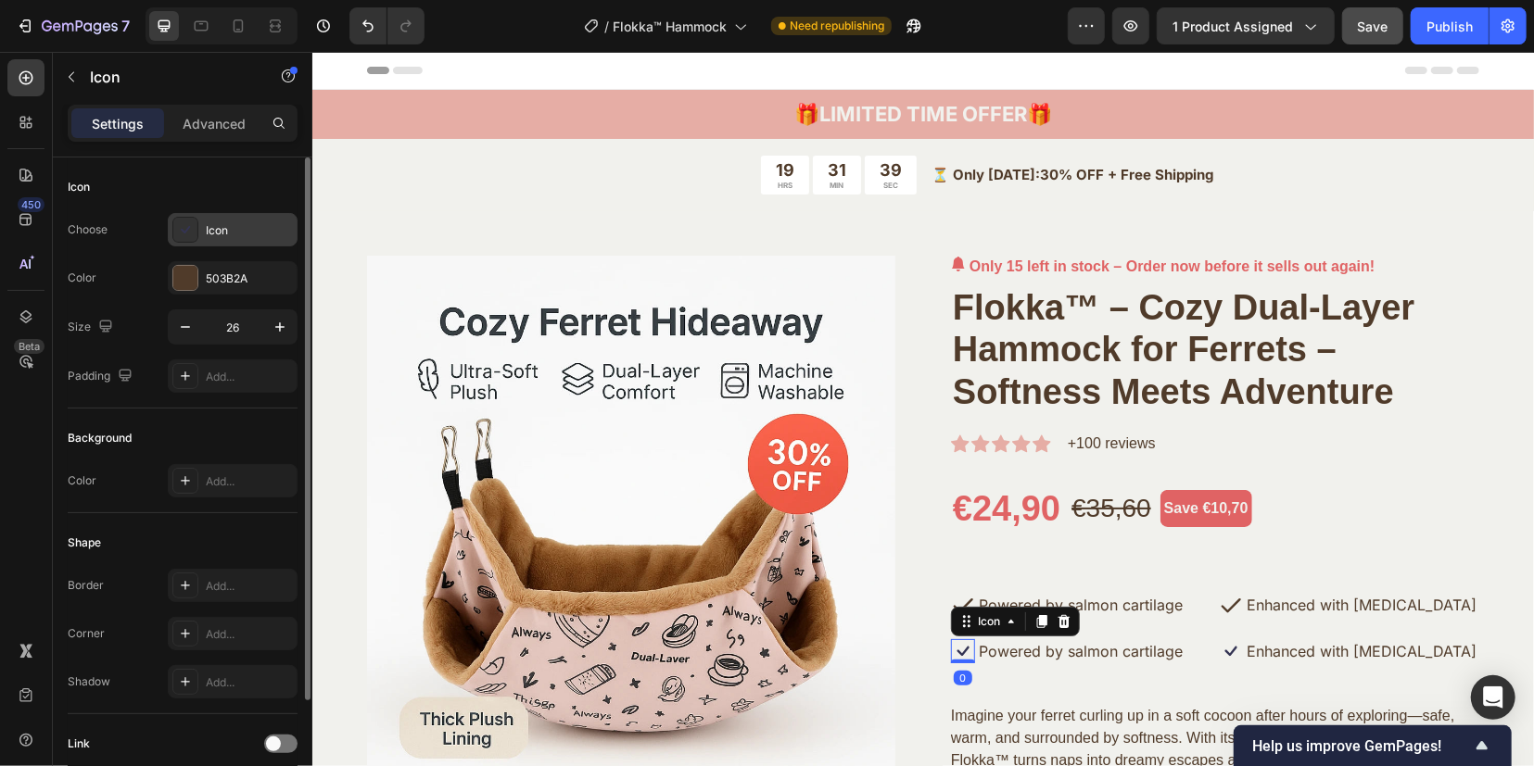
click at [183, 232] on icon at bounding box center [185, 229] width 9 height 7
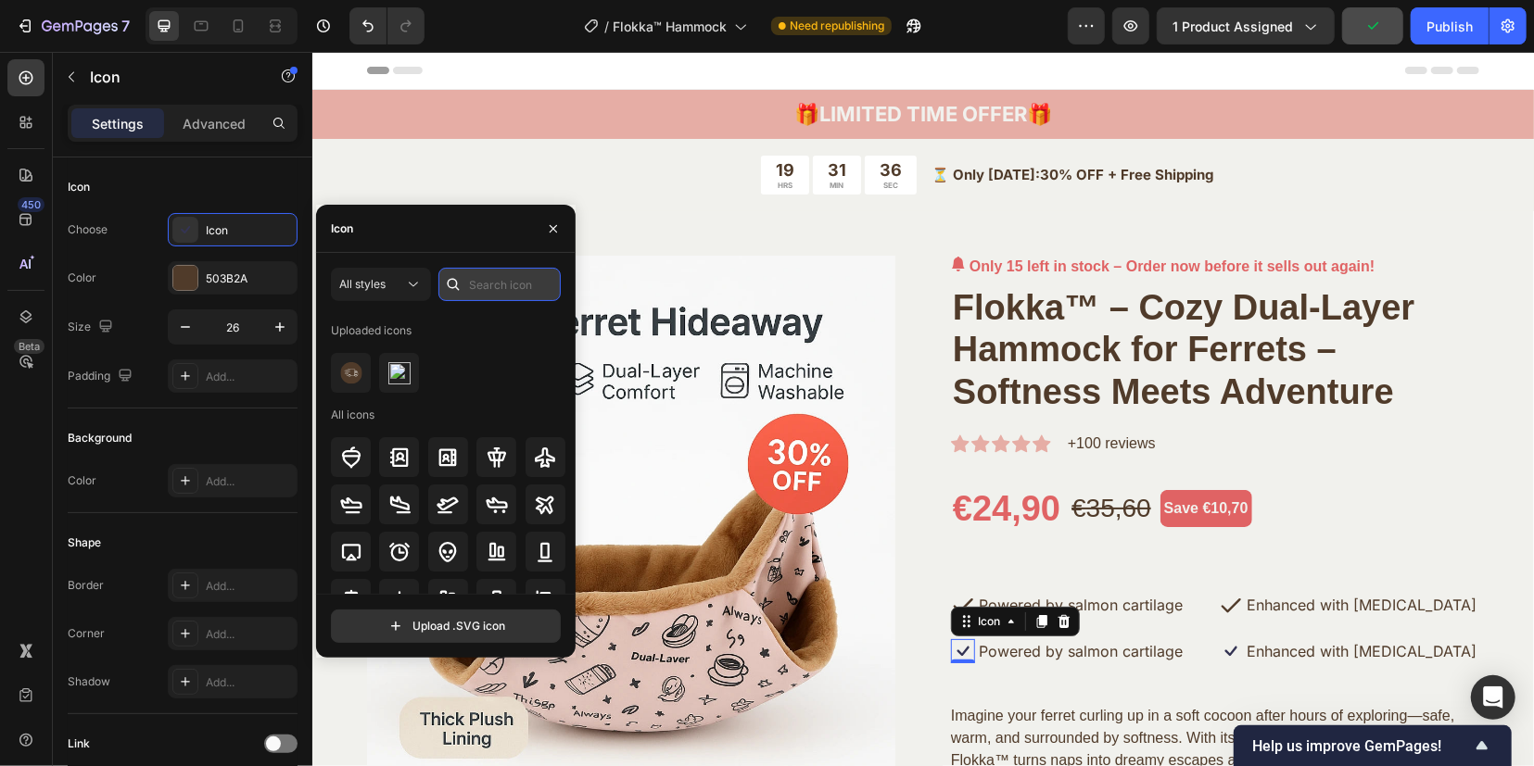
click at [487, 290] on input "text" at bounding box center [499, 284] width 122 height 33
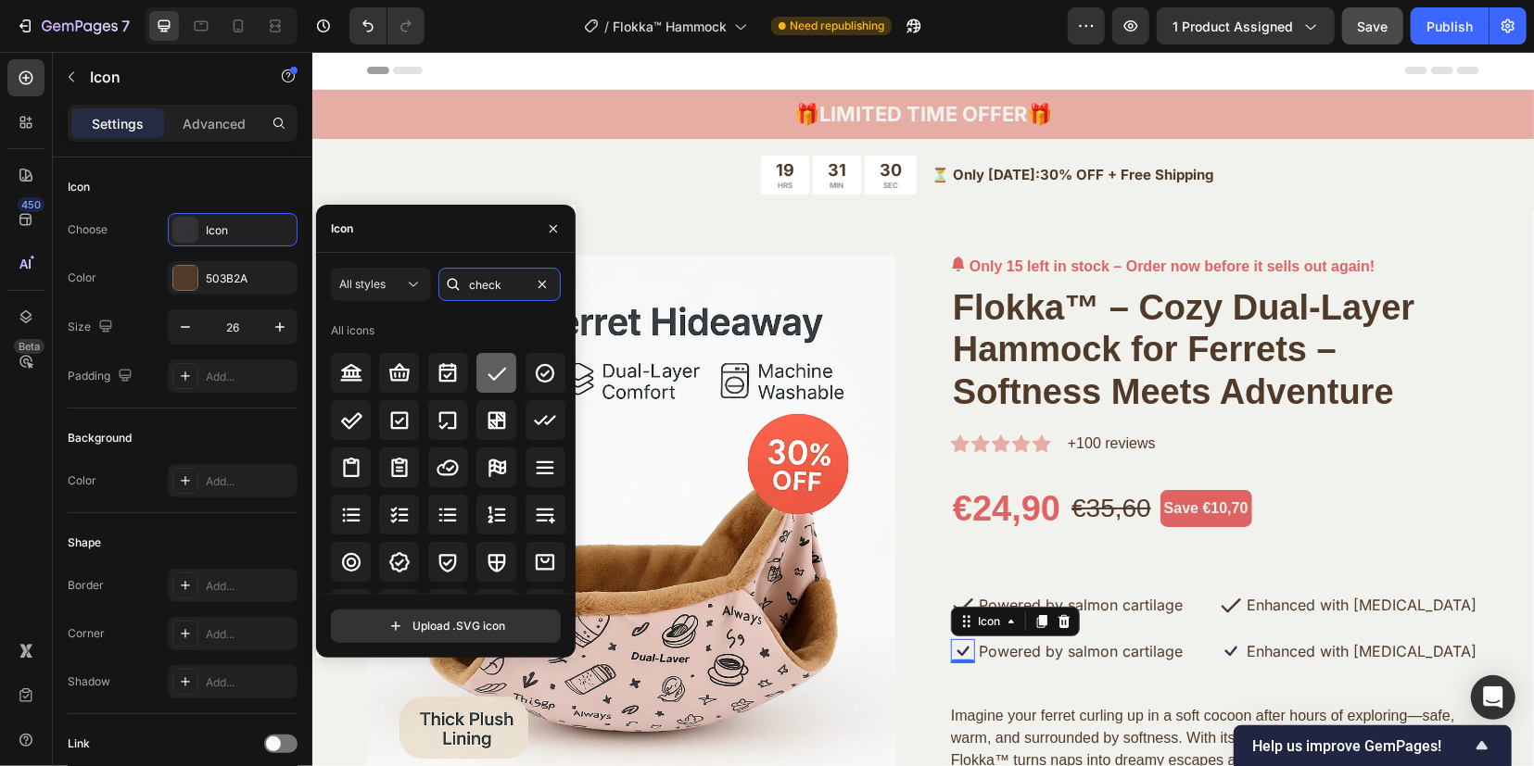
type input "check"
click at [487, 379] on icon at bounding box center [497, 373] width 22 height 22
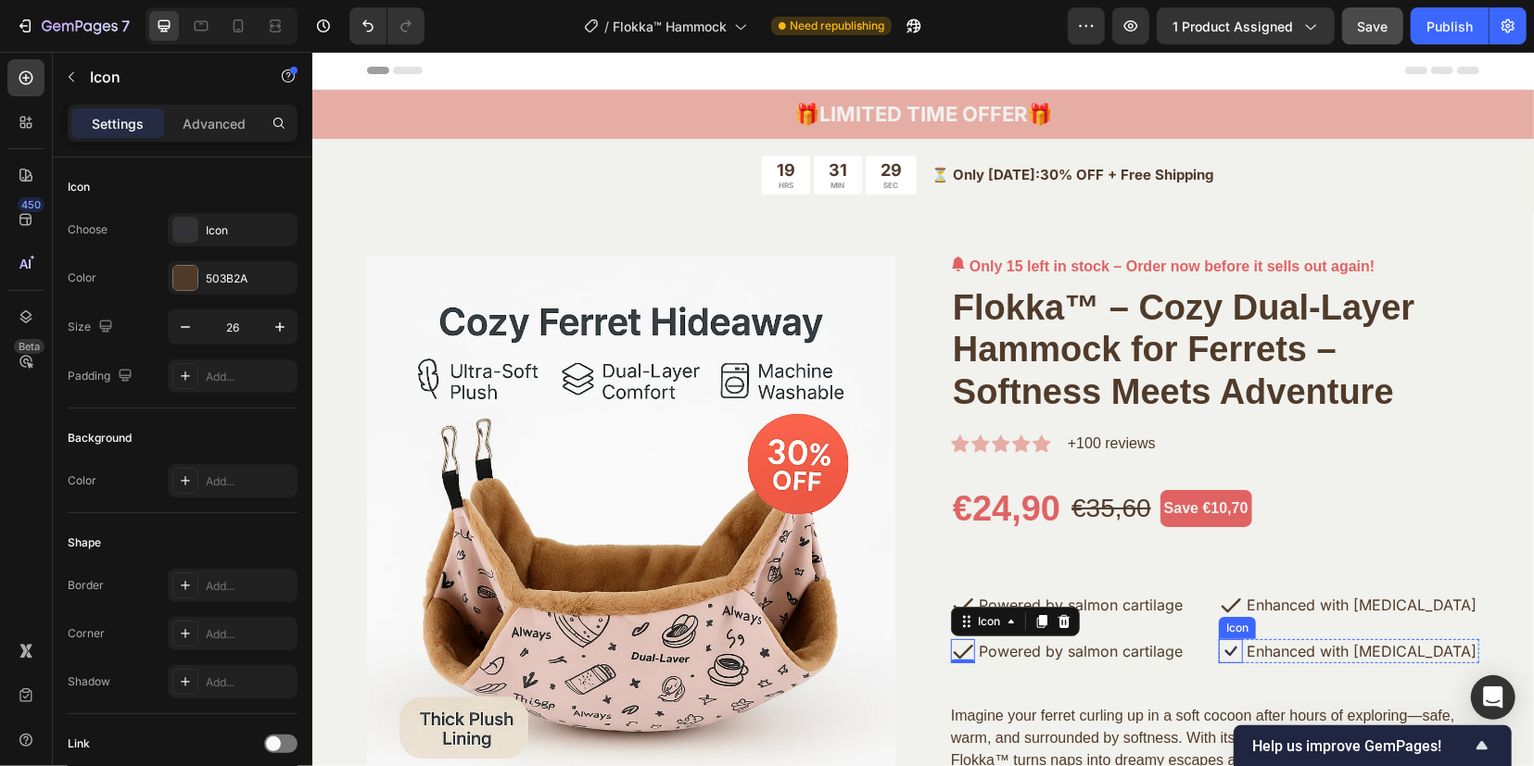
click at [1220, 646] on icon at bounding box center [1230, 651] width 24 height 24
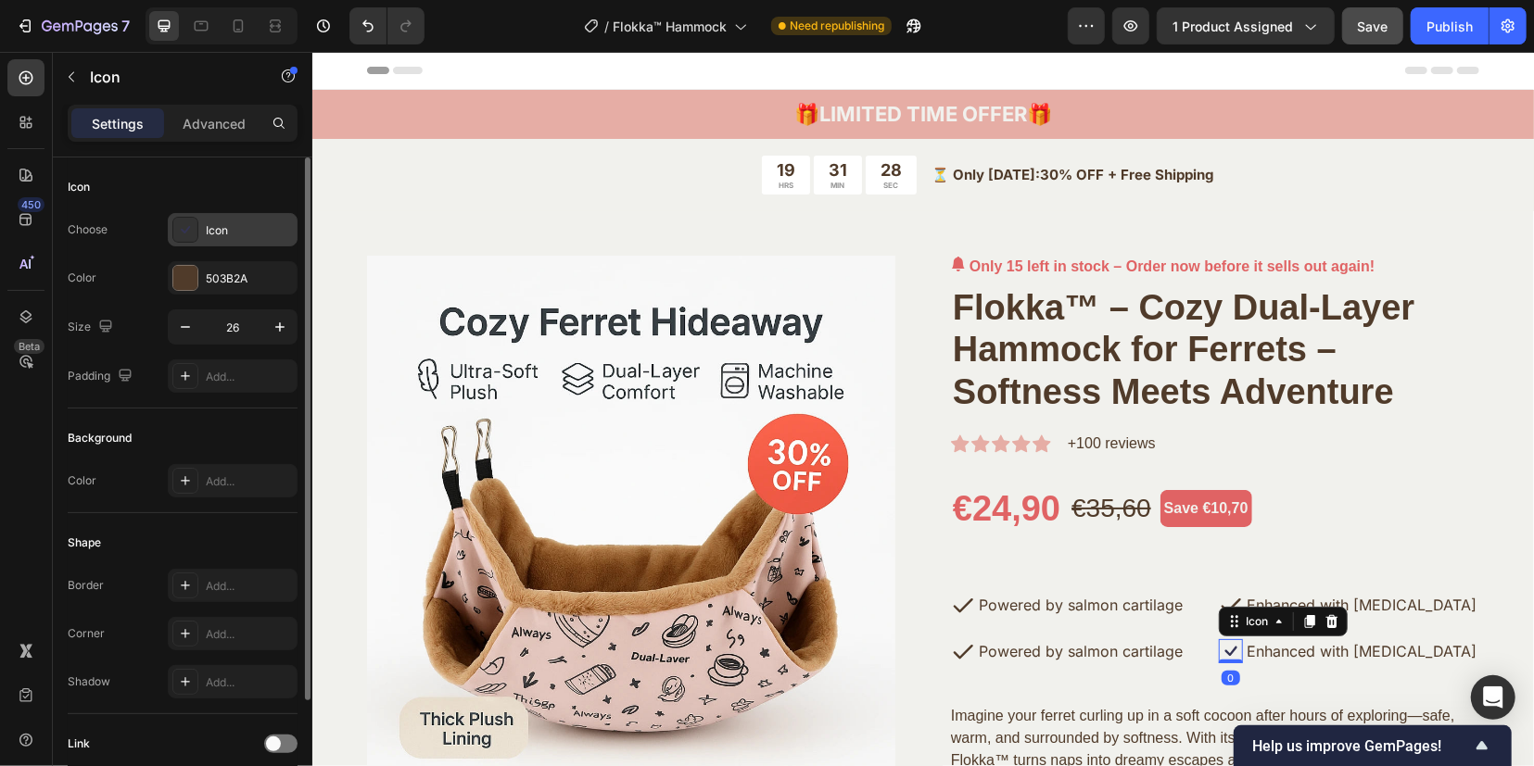
click at [182, 238] on icon at bounding box center [185, 230] width 19 height 19
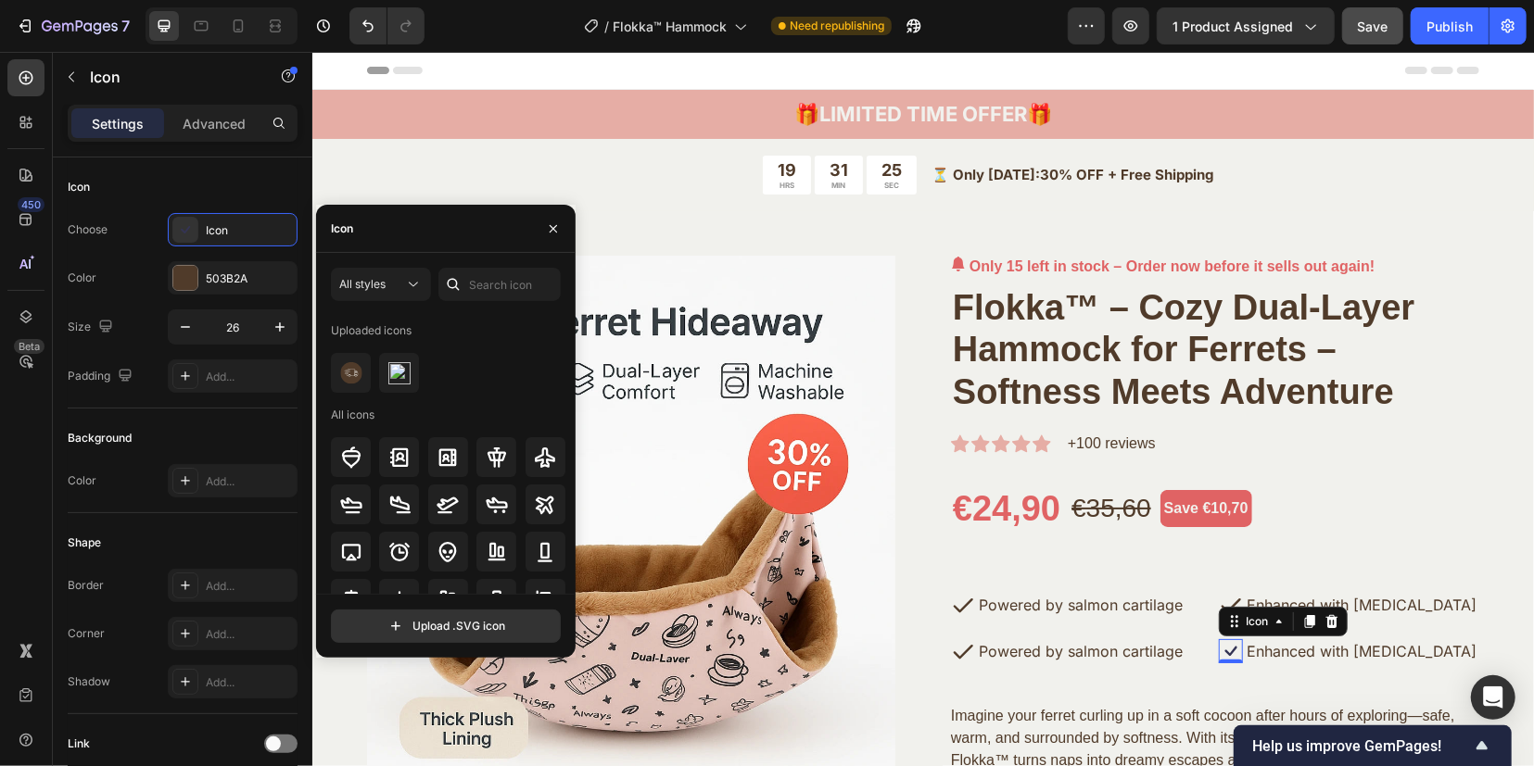
click at [495, 260] on div "All styles Uploaded icons All icons Upload .SVG icon" at bounding box center [445, 455] width 259 height 405
click at [490, 277] on input "text" at bounding box center [499, 284] width 122 height 33
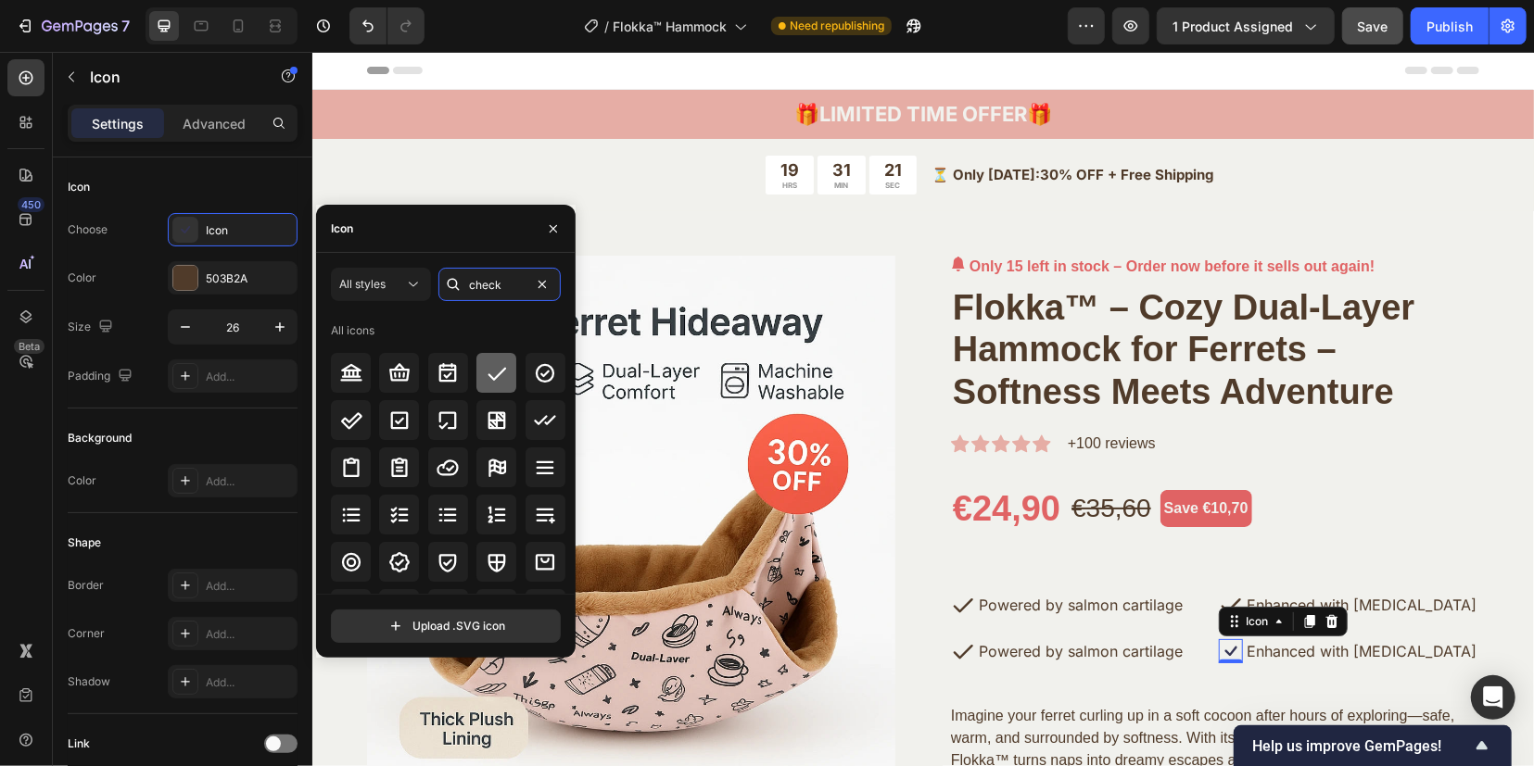
type input "check"
click at [502, 363] on icon at bounding box center [497, 373] width 22 height 22
click at [552, 221] on icon "button" at bounding box center [553, 228] width 15 height 15
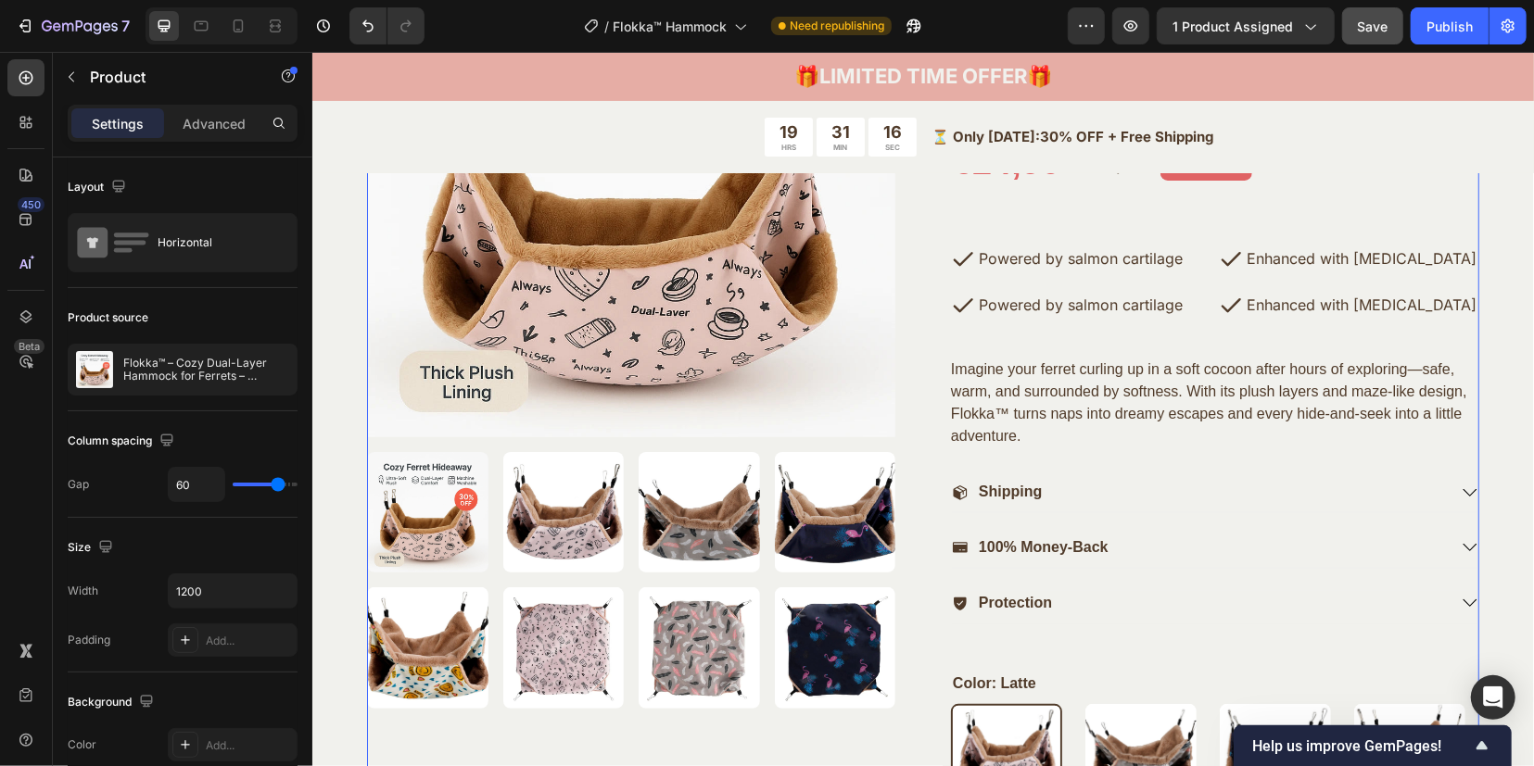
scroll to position [348, 0]
click at [955, 490] on icon at bounding box center [959, 491] width 17 height 17
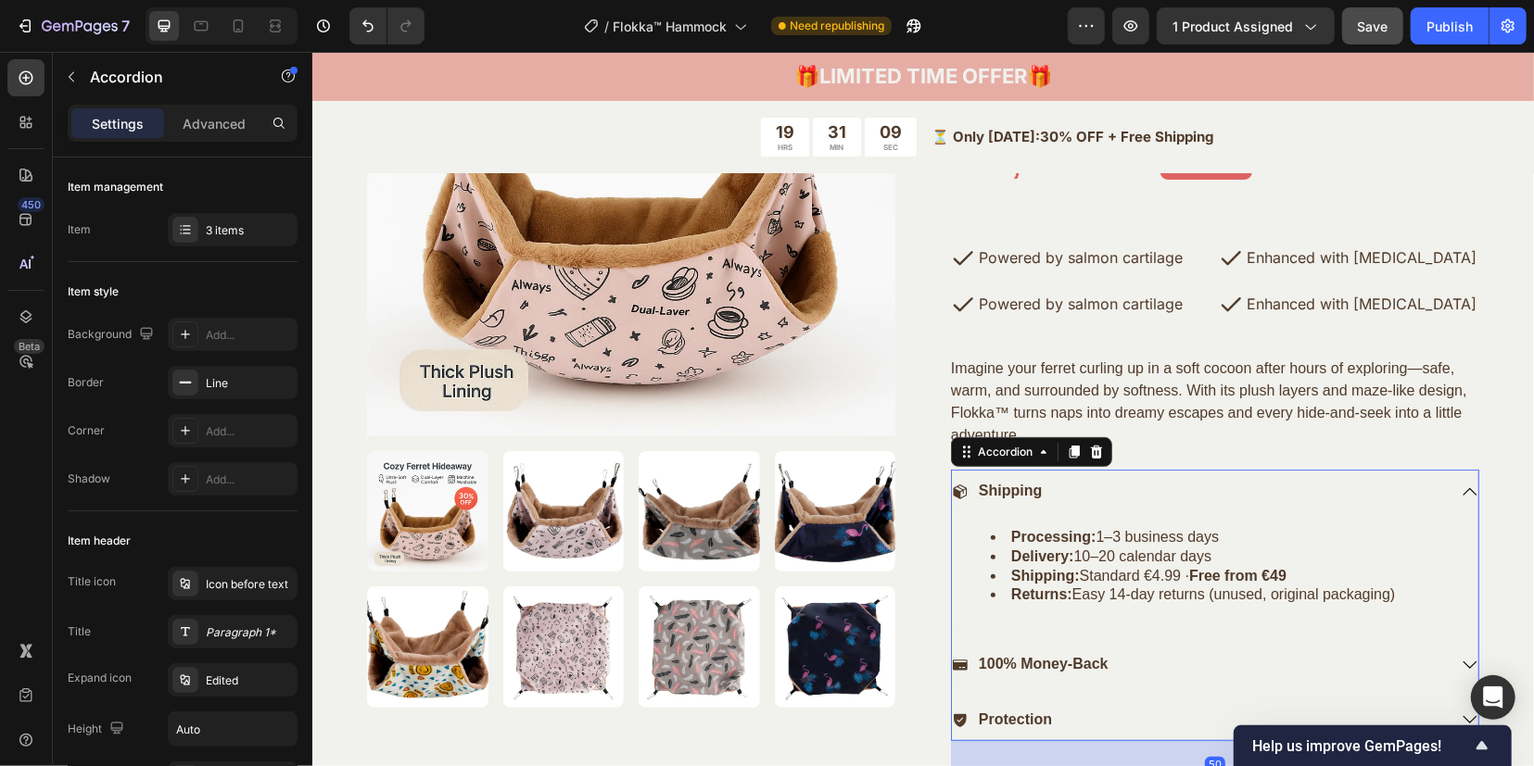
click at [955, 490] on icon at bounding box center [959, 491] width 17 height 17
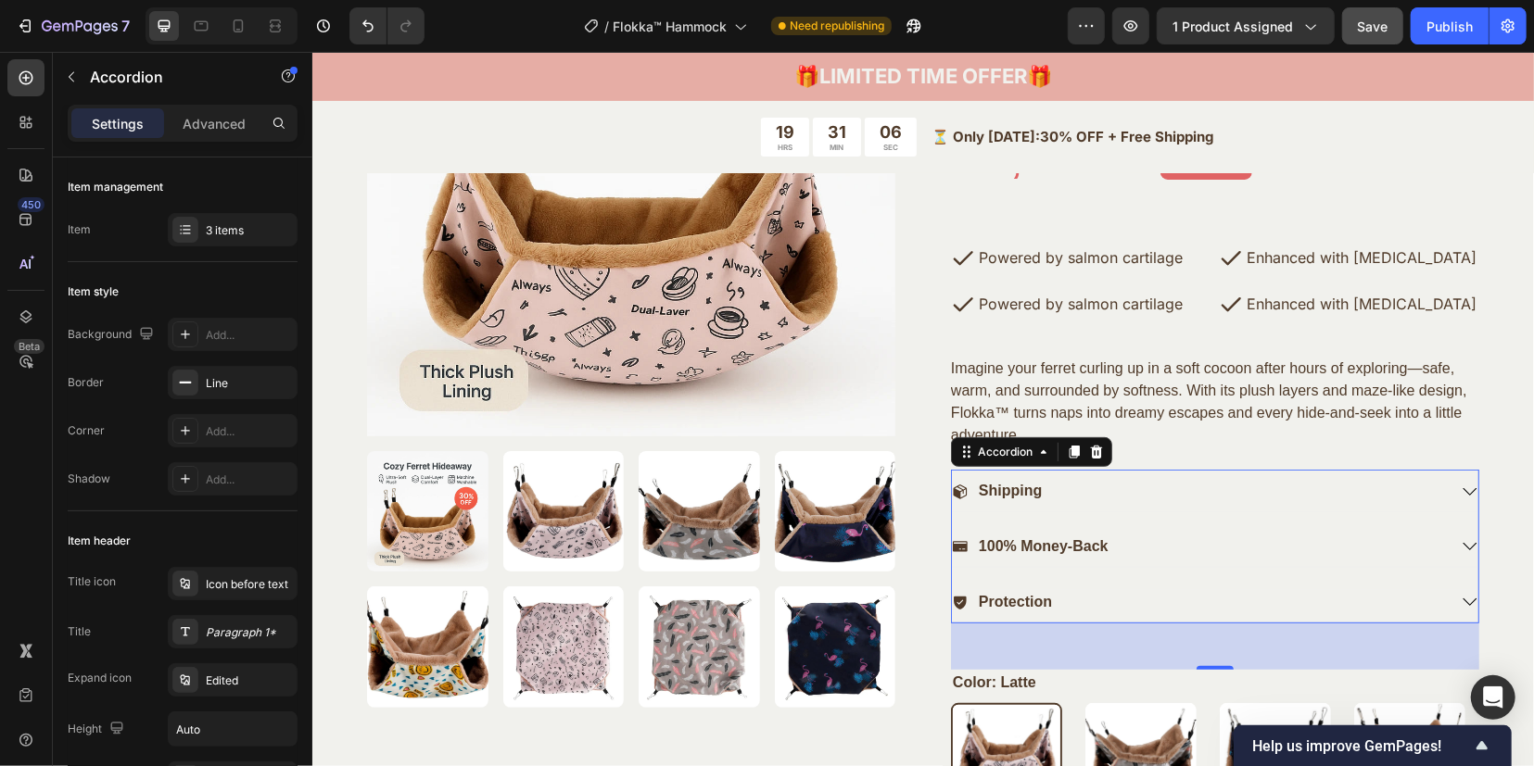
click at [1062, 490] on div "Shipping" at bounding box center [1198, 490] width 495 height 25
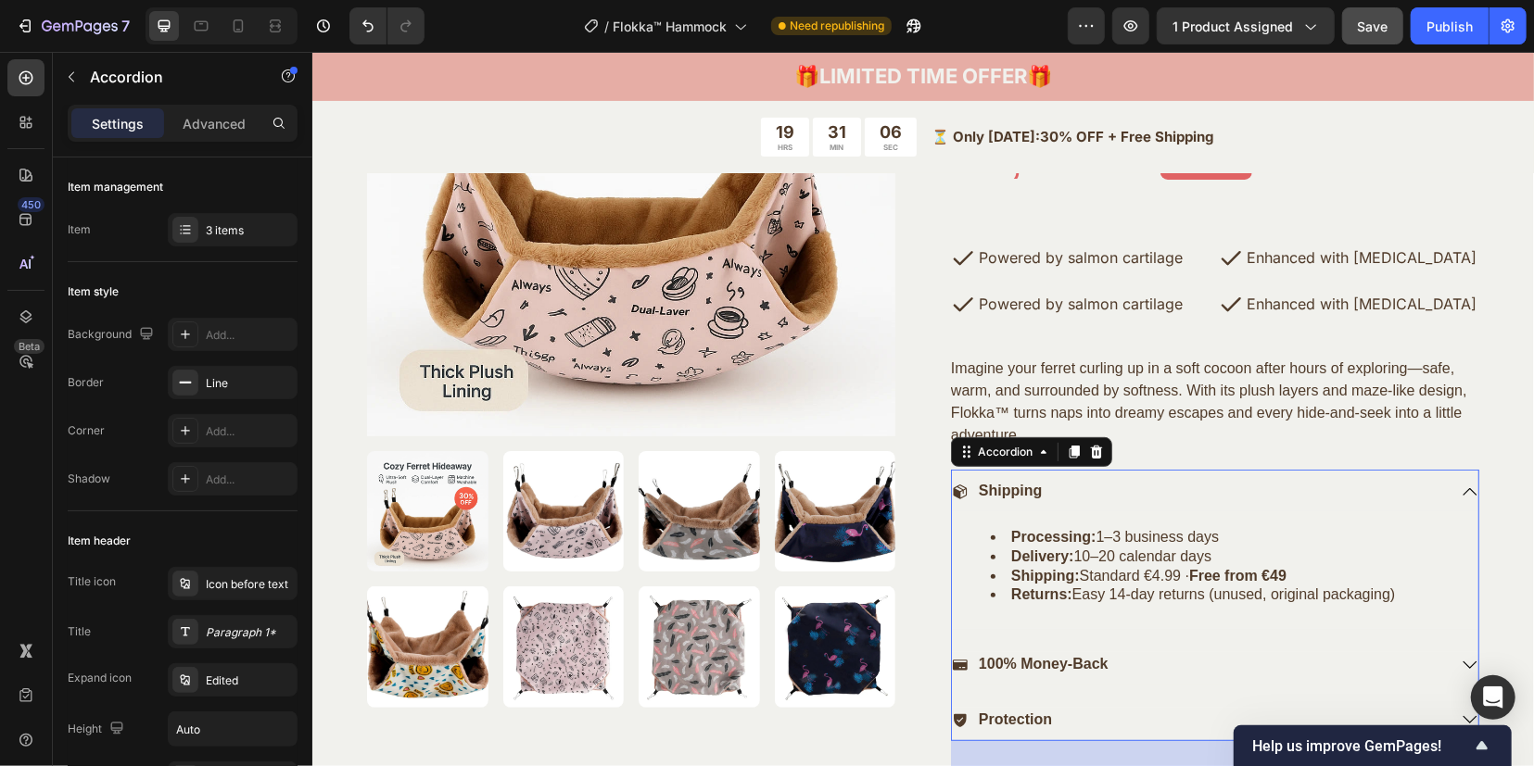
click at [1062, 490] on div "Shipping" at bounding box center [1198, 490] width 495 height 25
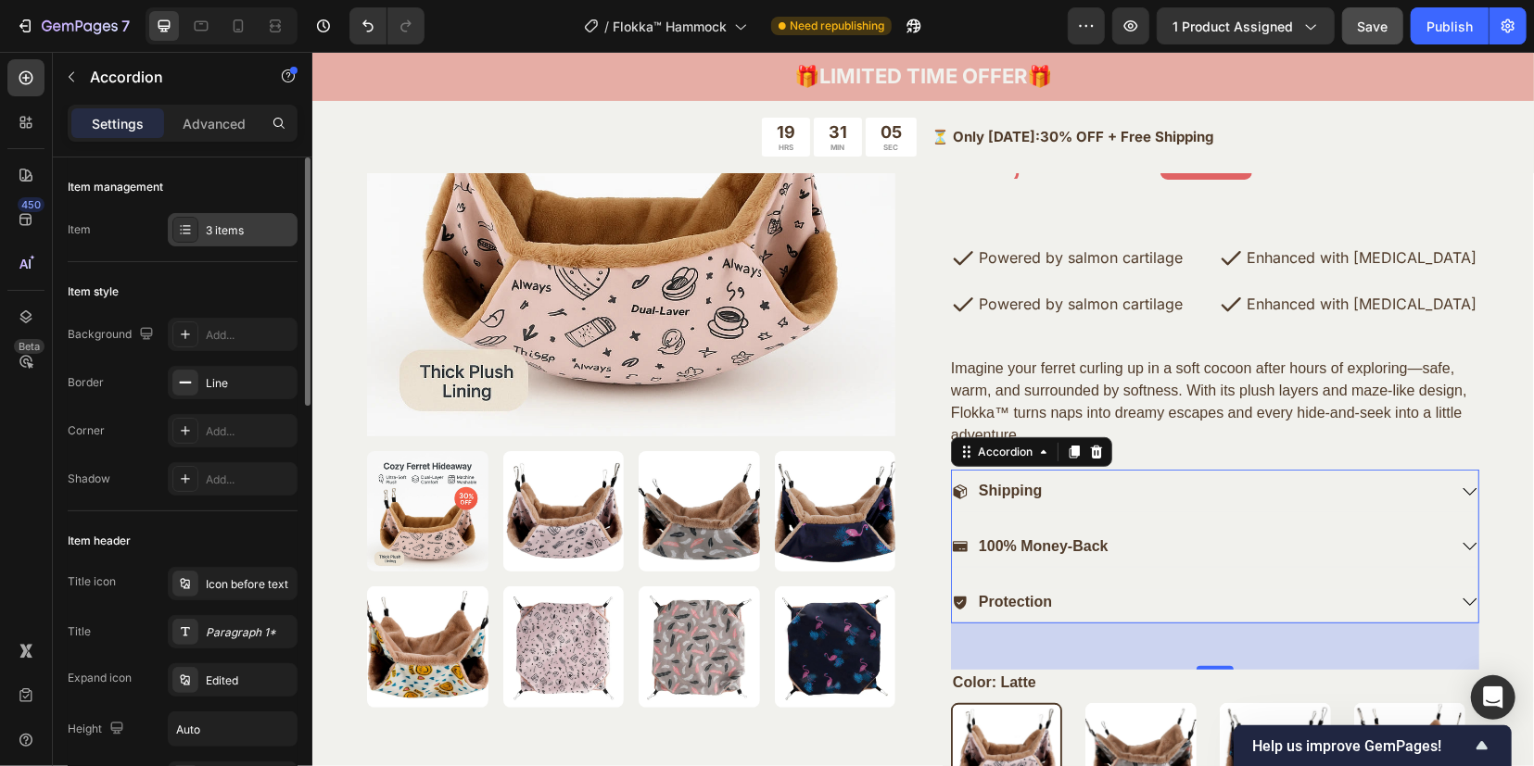
click at [257, 224] on div "3 items" at bounding box center [249, 230] width 87 height 17
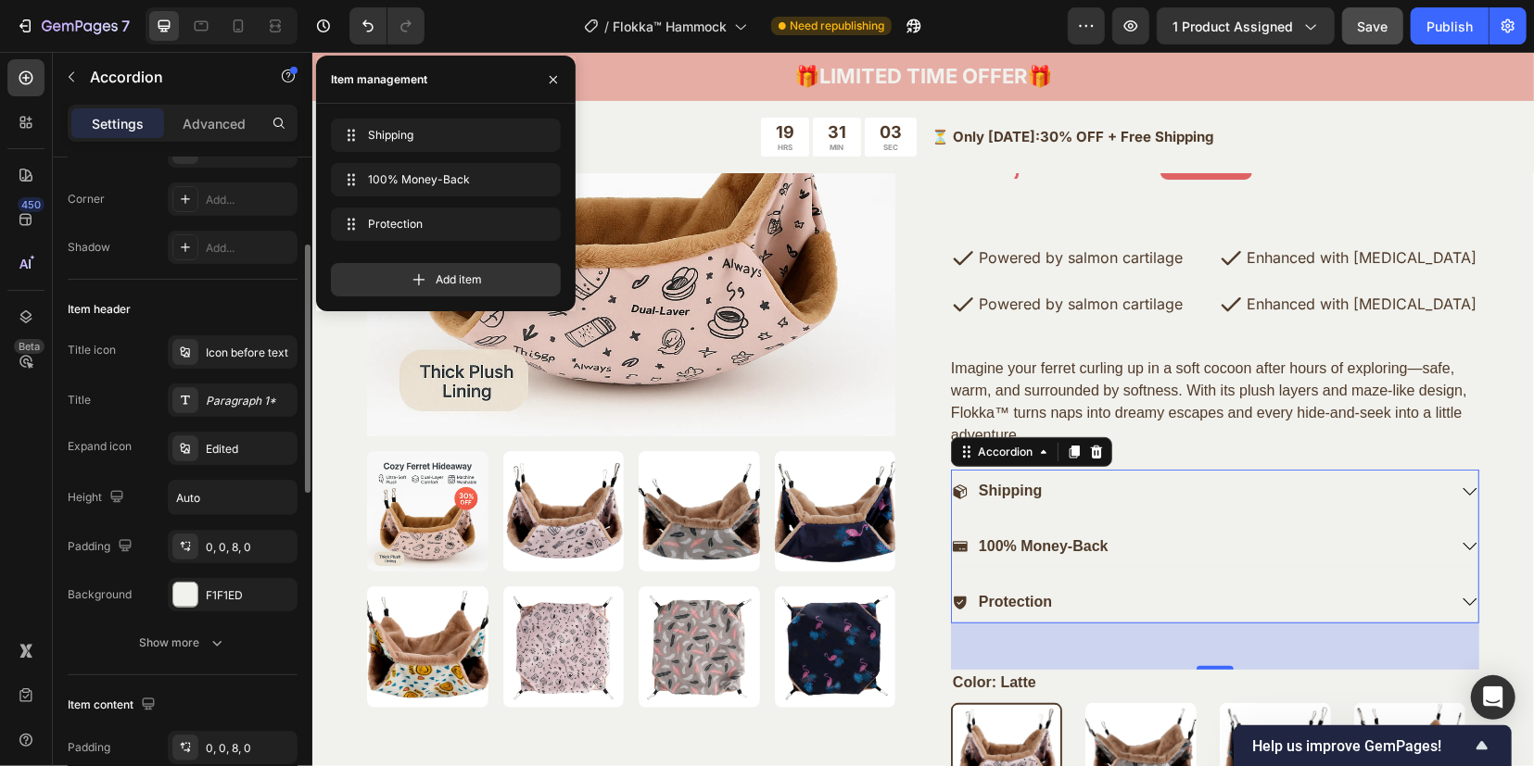
scroll to position [348, 0]
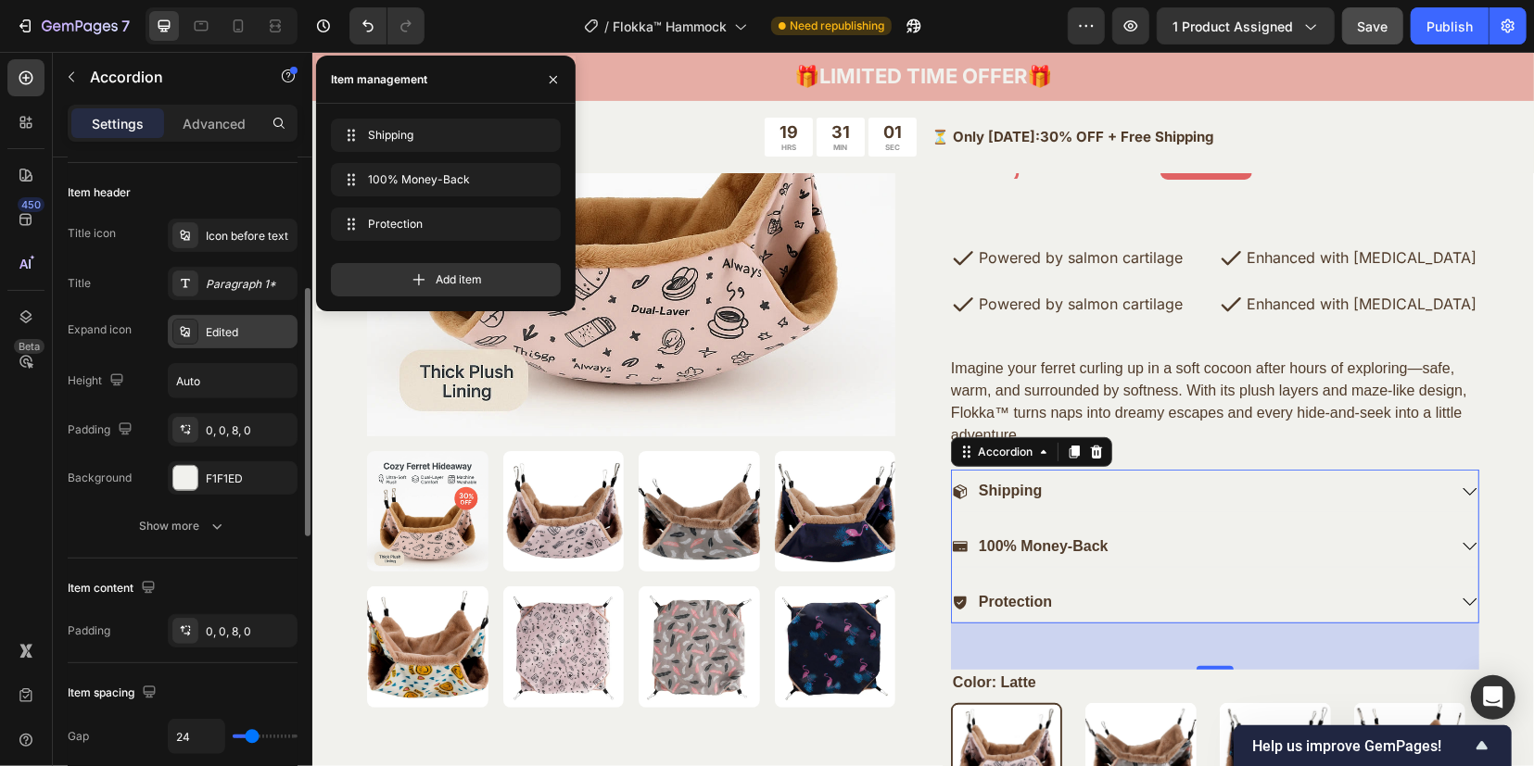
click at [195, 329] on div at bounding box center [185, 332] width 26 height 26
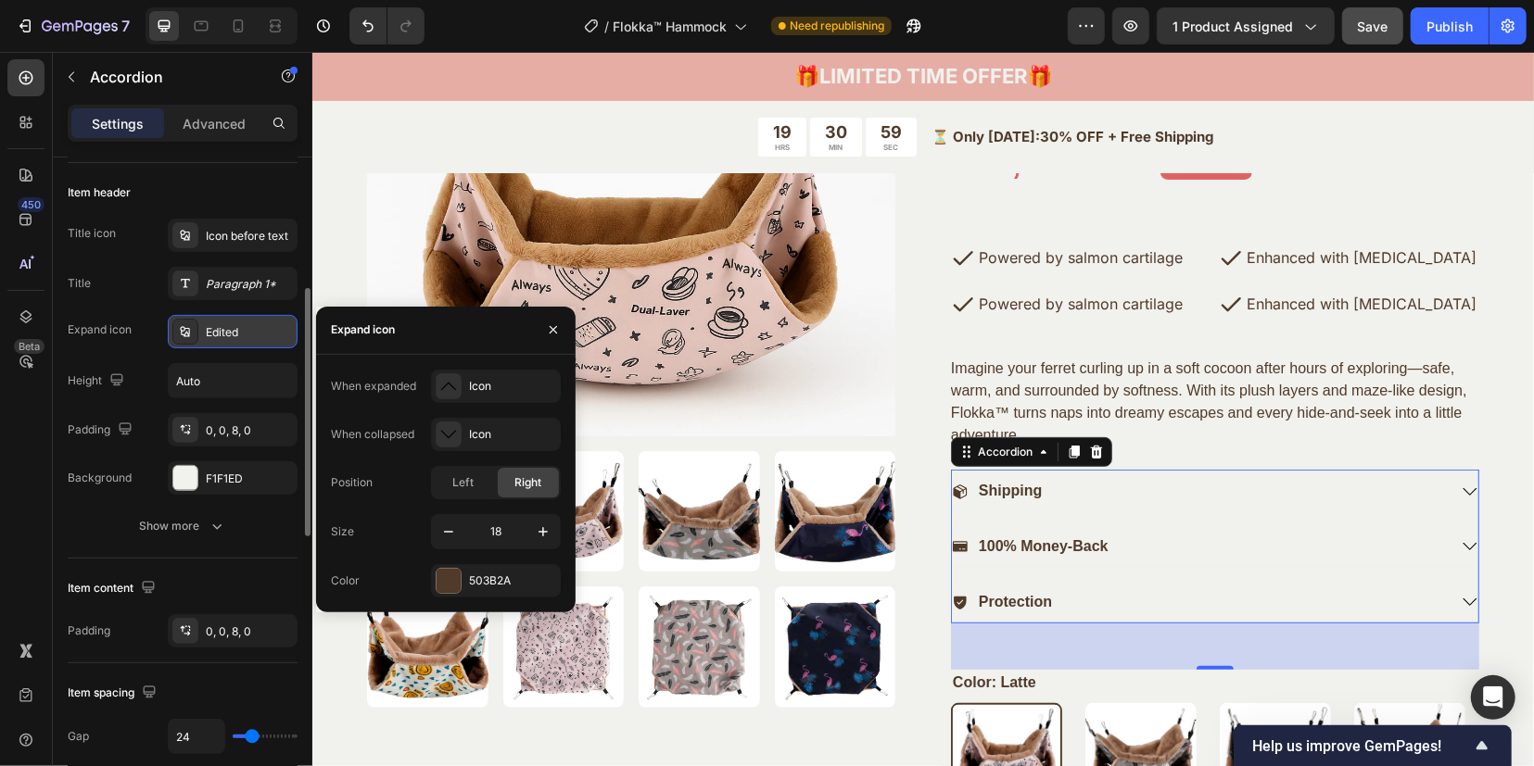
click at [195, 329] on div at bounding box center [185, 332] width 26 height 26
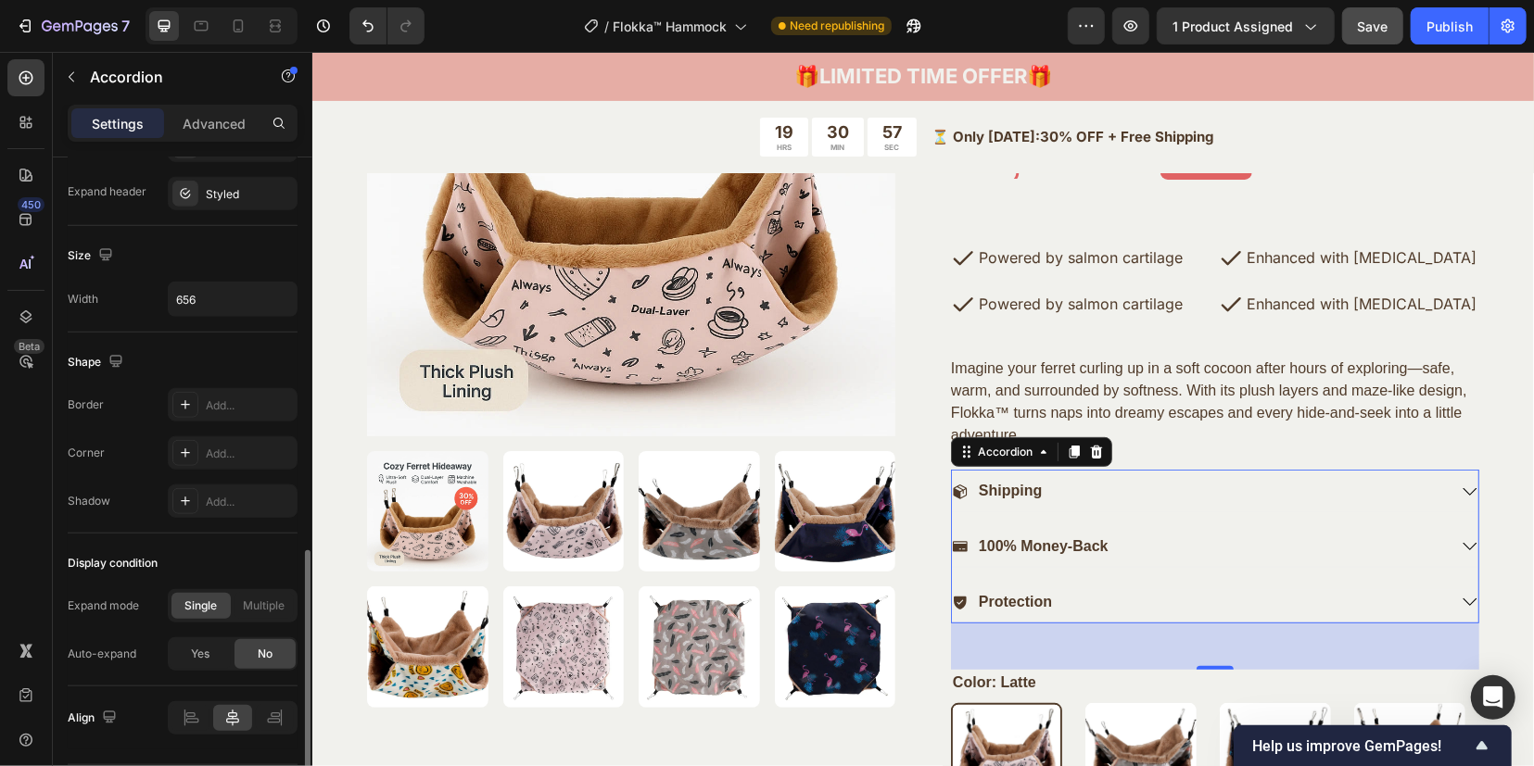
scroll to position [1098, 0]
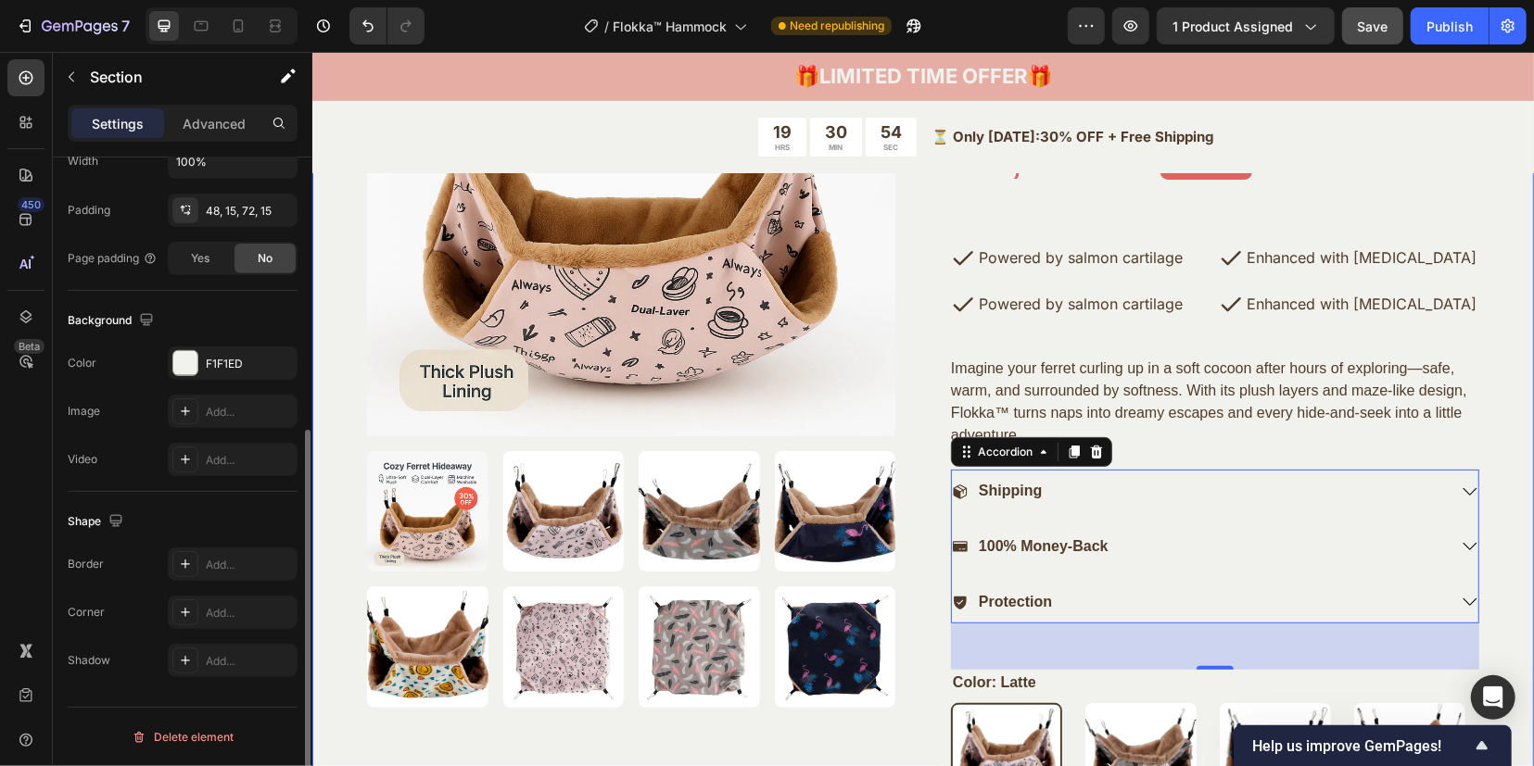
click at [1490, 411] on div "Product Images Only 15 left in stock – Order now before it sells out again! (P)…" at bounding box center [922, 490] width 1194 height 1167
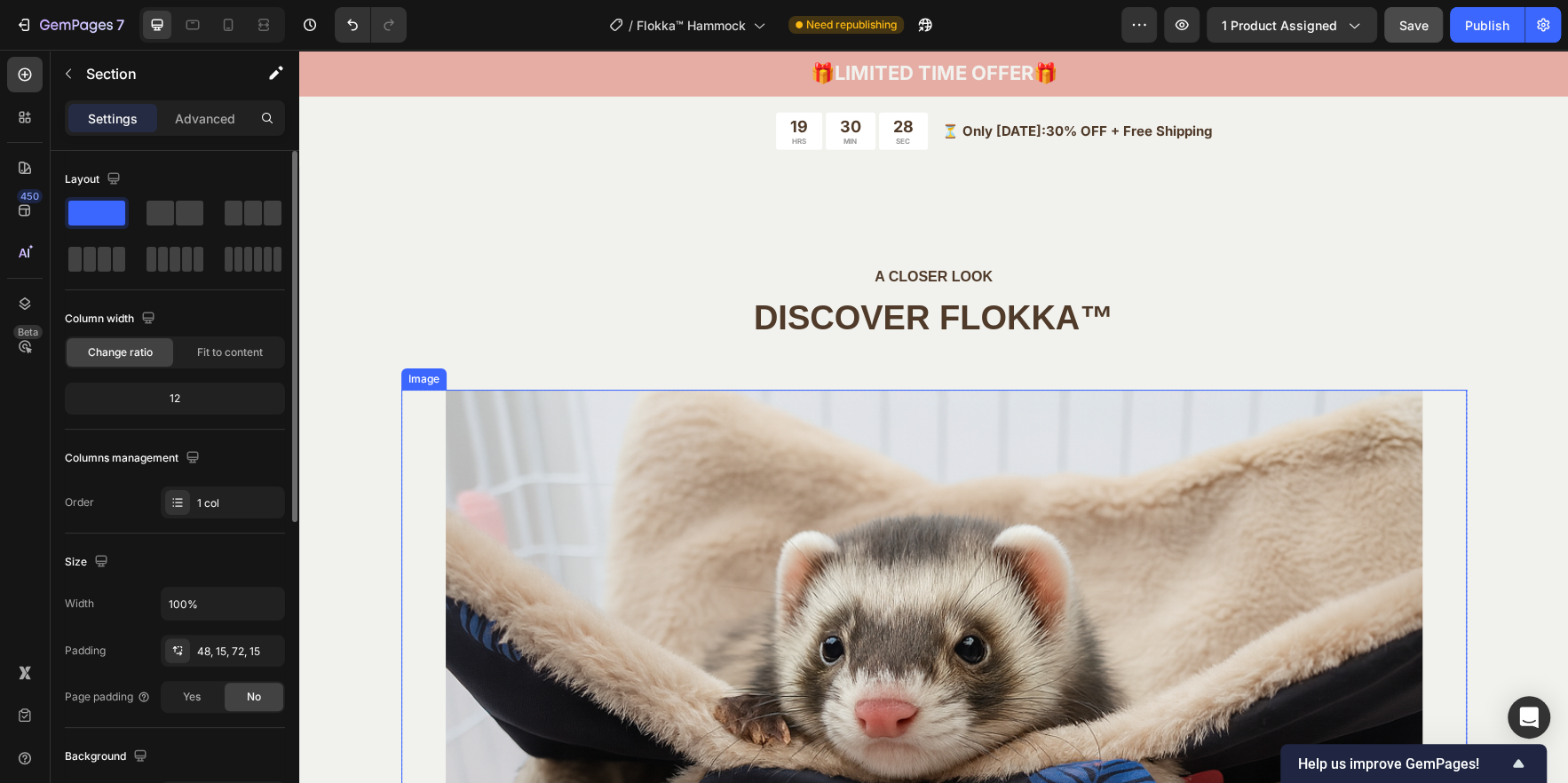
scroll to position [3664, 0]
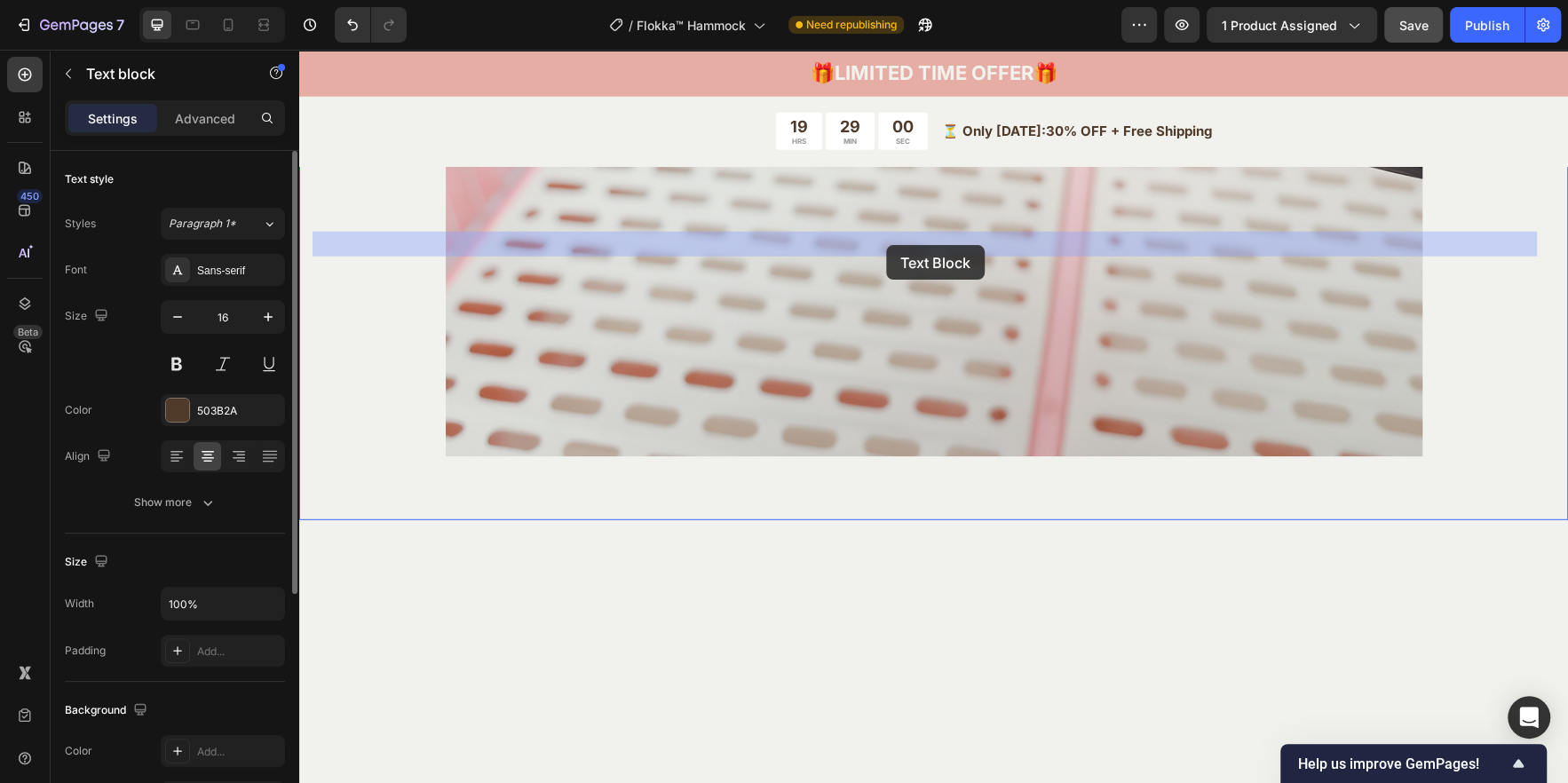
drag, startPoint x: 374, startPoint y: 223, endPoint x: 886, endPoint y: 245, distance: 512.5
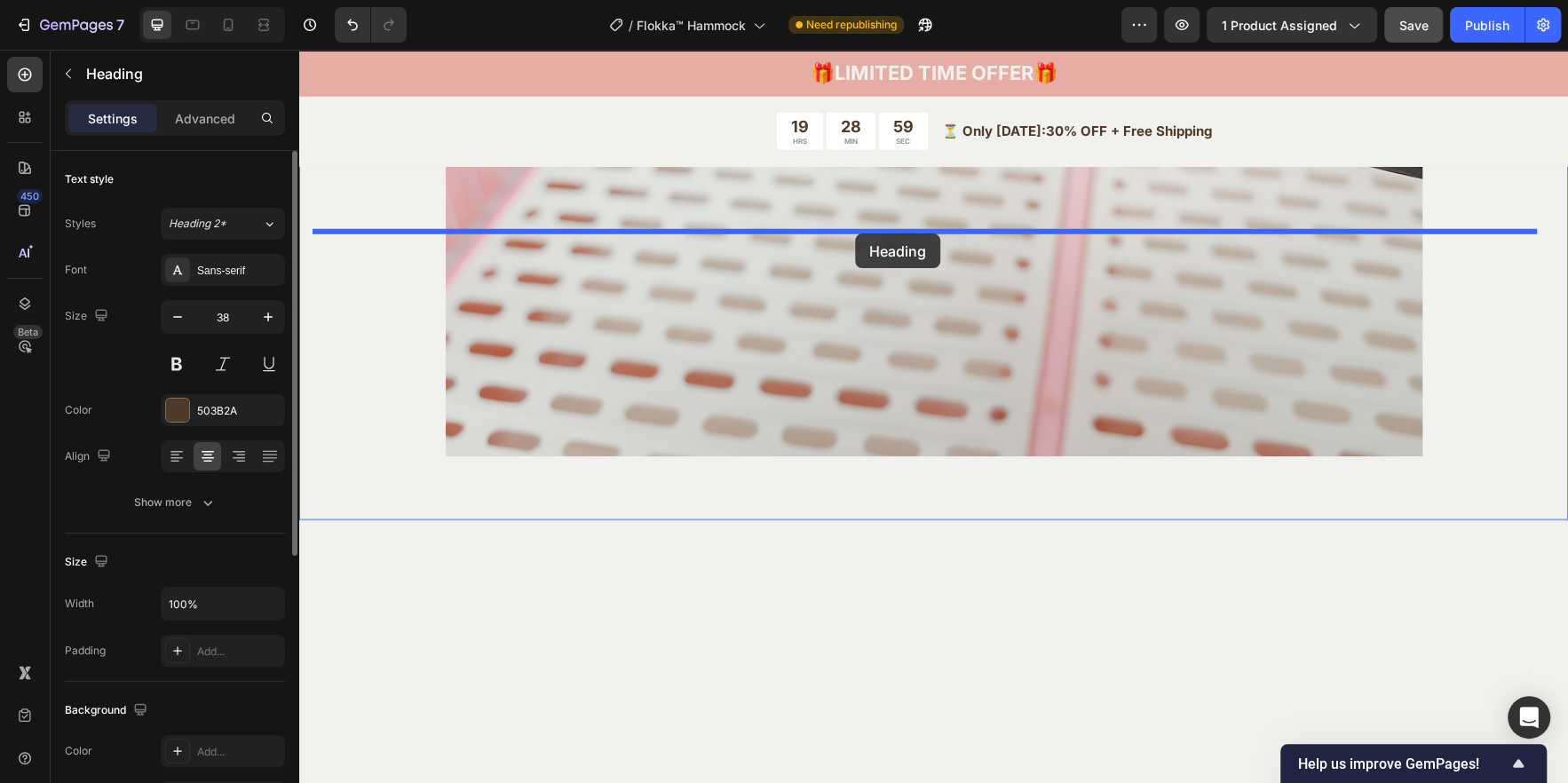
drag, startPoint x: 869, startPoint y: 293, endPoint x: 854, endPoint y: 234, distance: 60.9
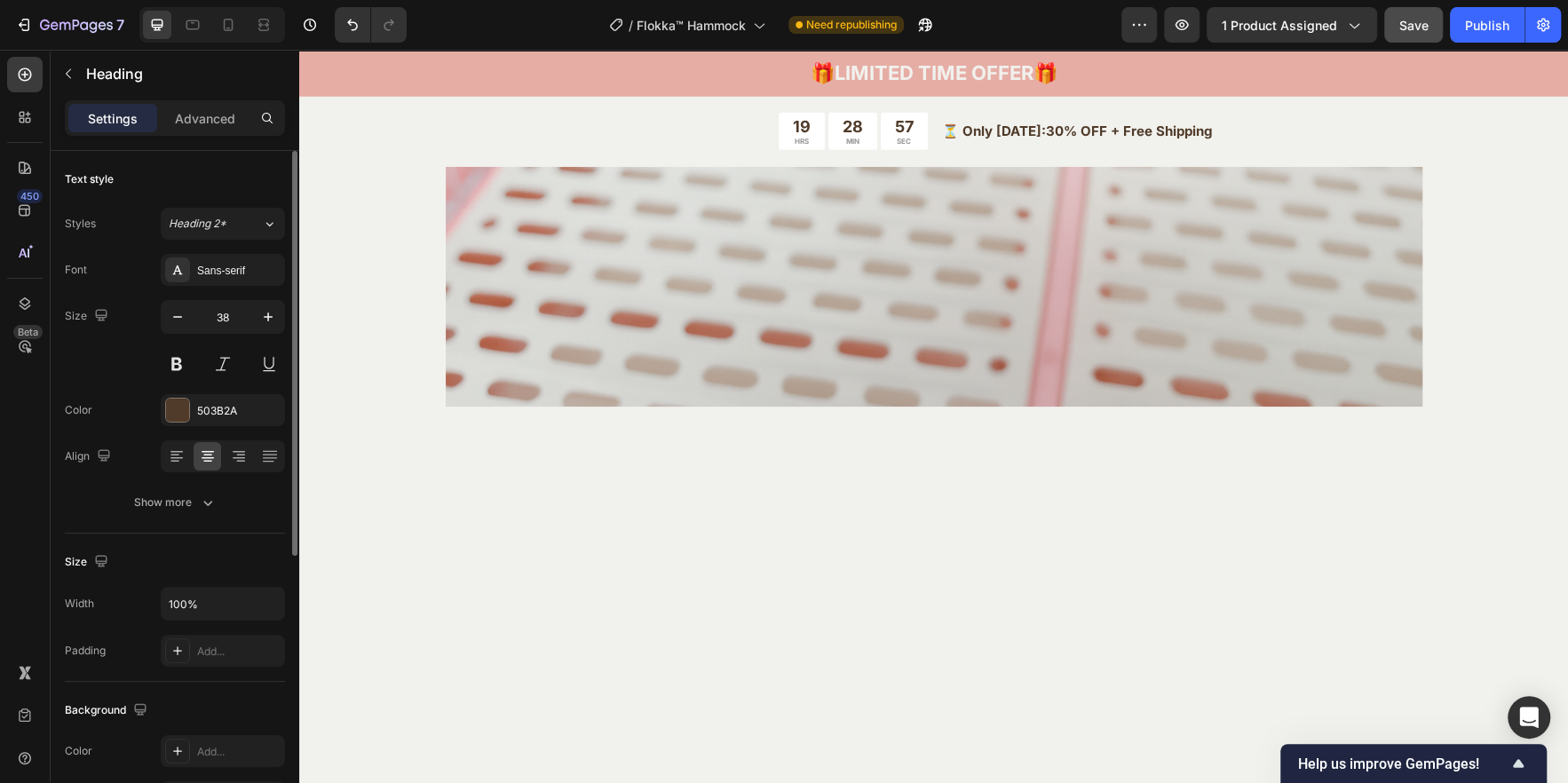
drag, startPoint x: 925, startPoint y: 305, endPoint x: 923, endPoint y: 254, distance: 51.0
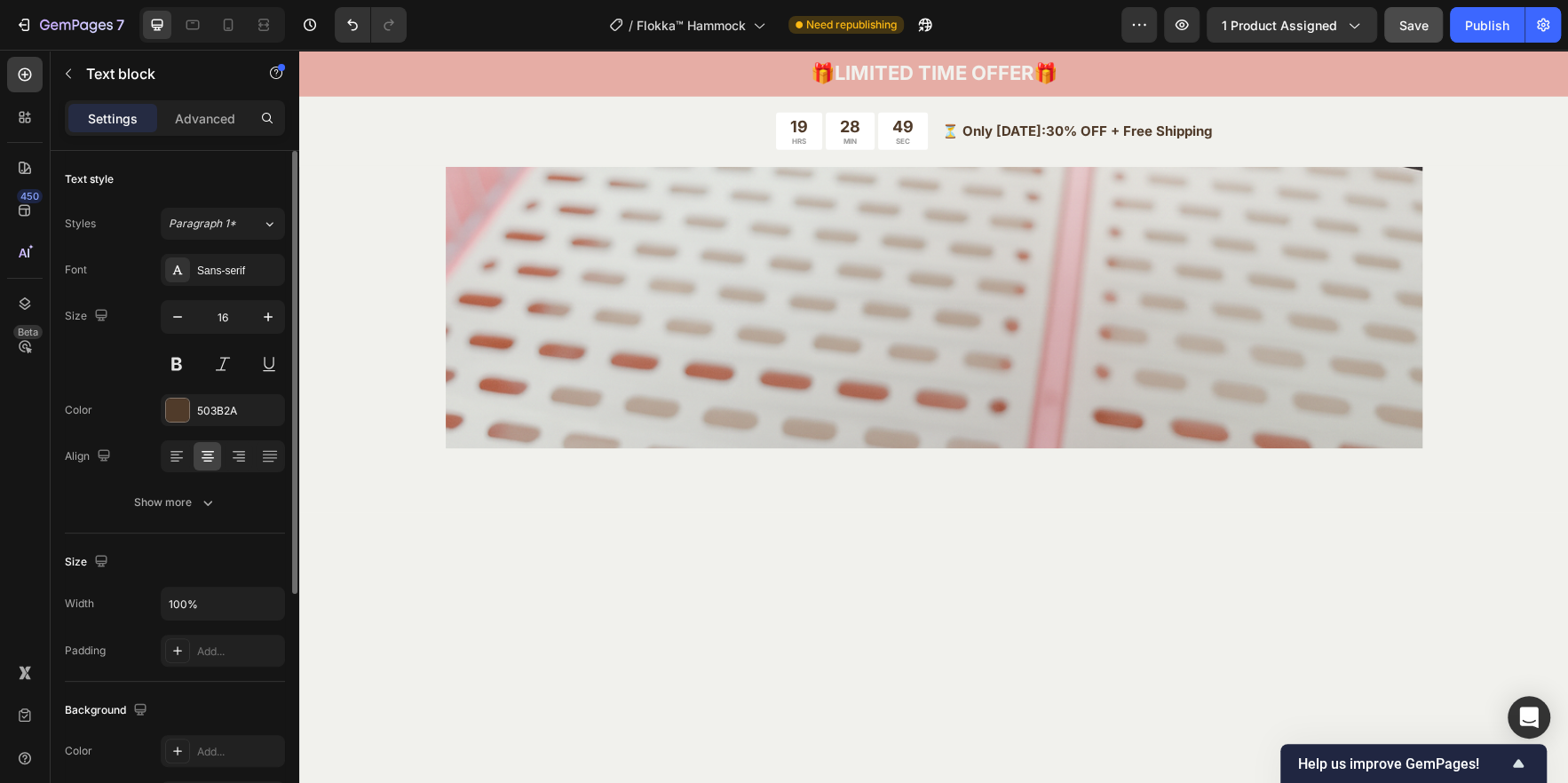
drag, startPoint x: 931, startPoint y: 303, endPoint x: 922, endPoint y: 345, distance: 43.0
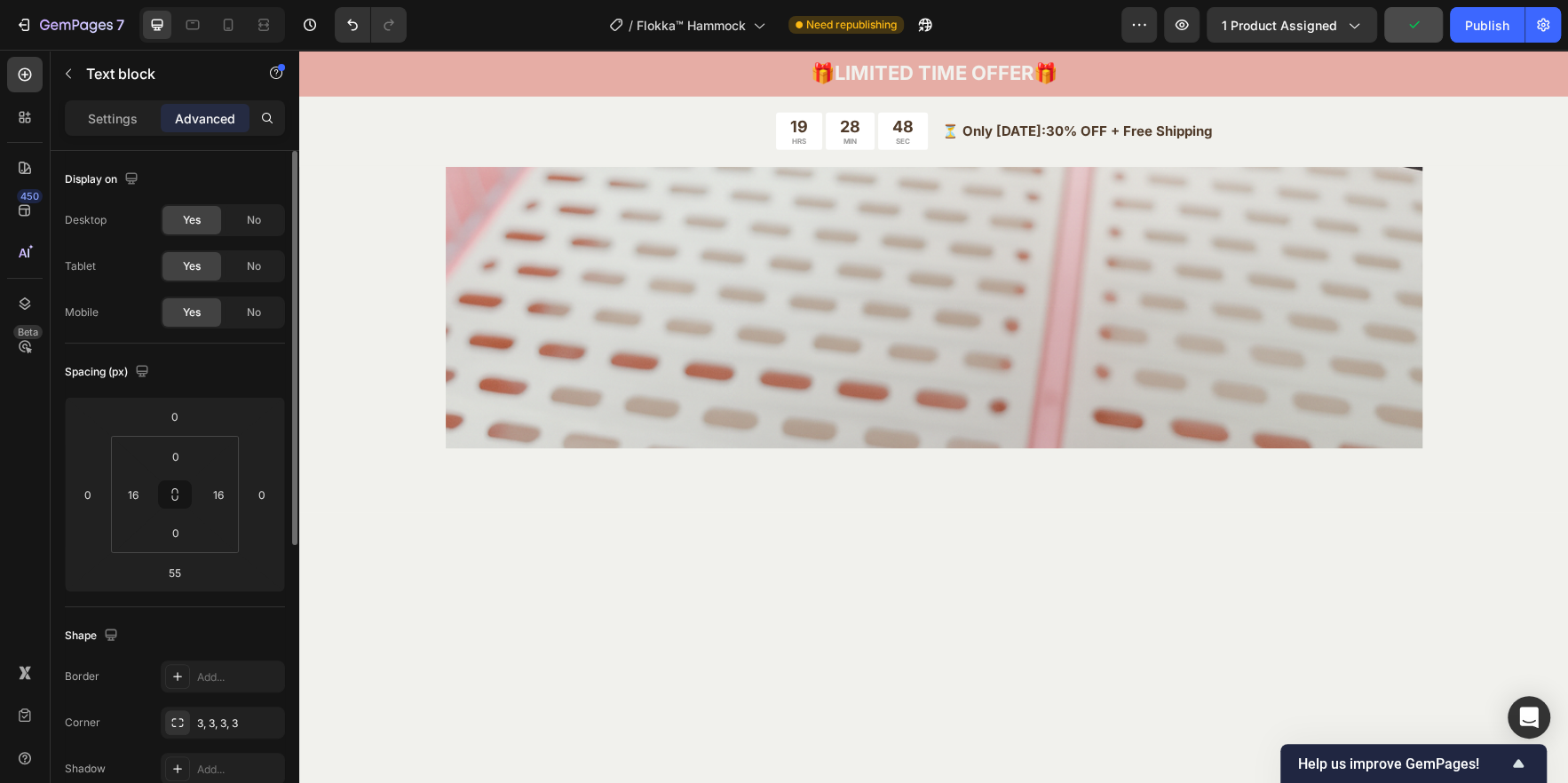
drag, startPoint x: 1094, startPoint y: 309, endPoint x: 1073, endPoint y: 296, distance: 24.7
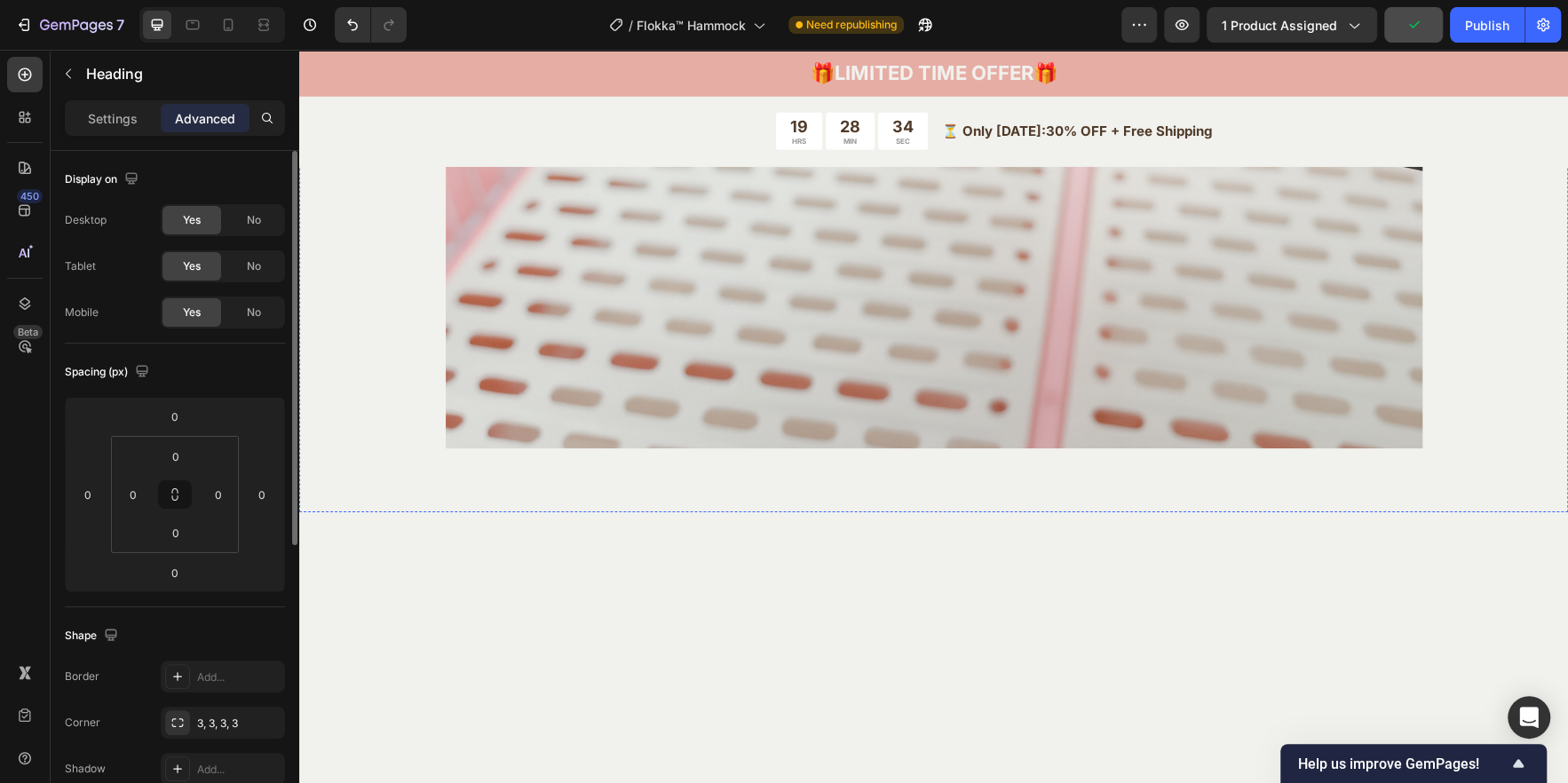
click at [113, 111] on p "Settings" at bounding box center [113, 118] width 50 height 18
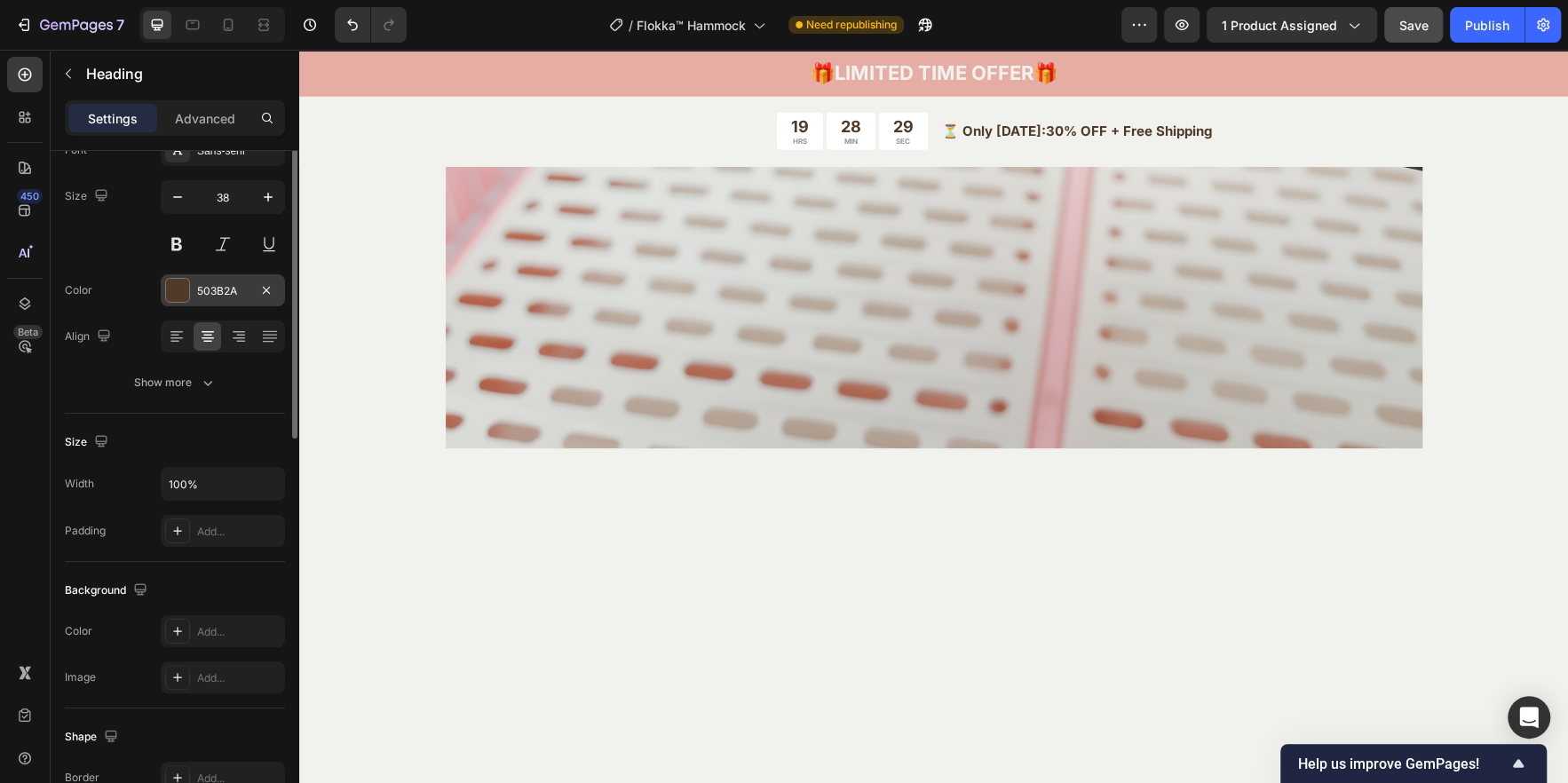
scroll to position [0, 0]
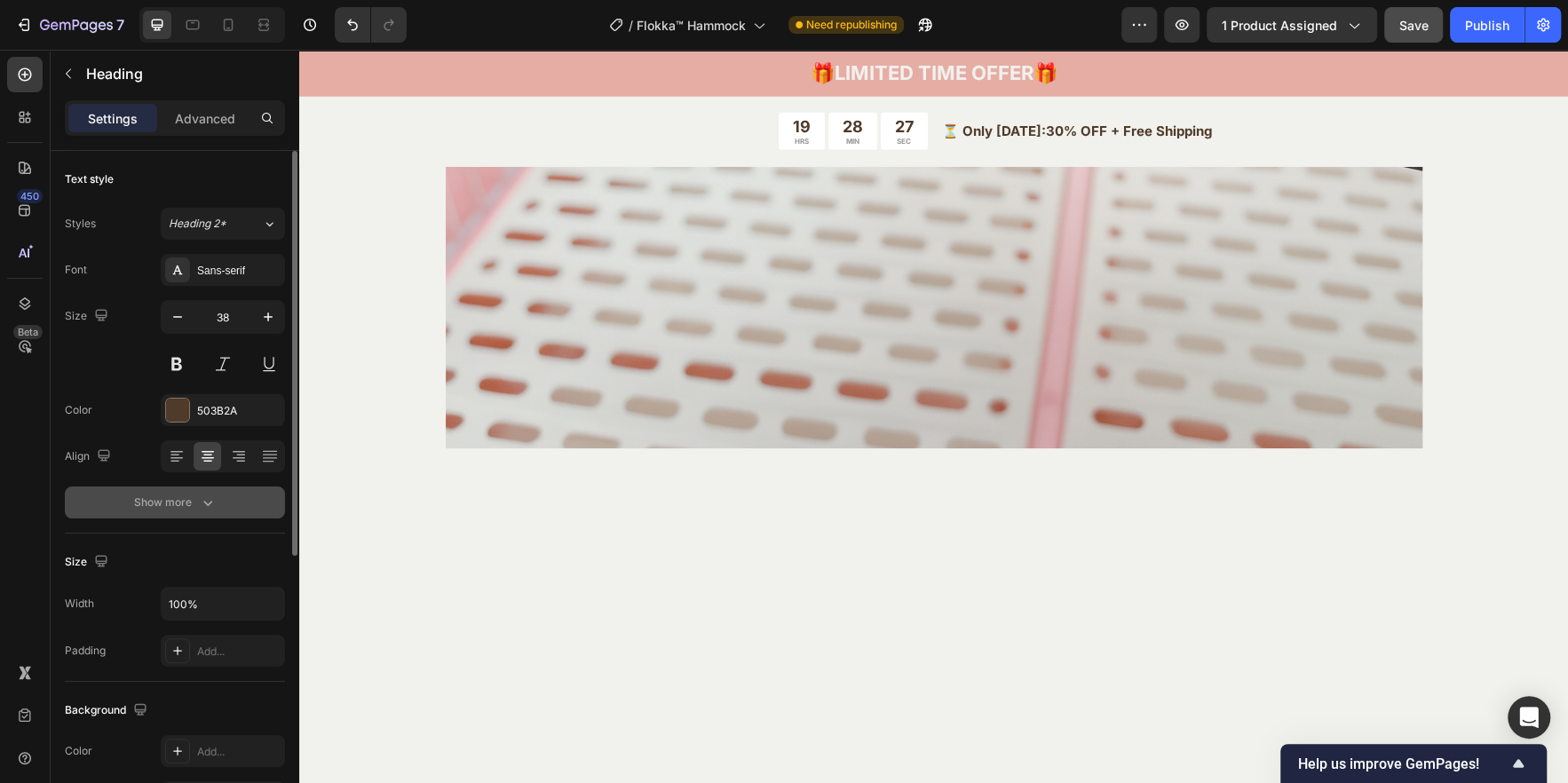
click at [175, 496] on div "Show more" at bounding box center [175, 502] width 82 height 18
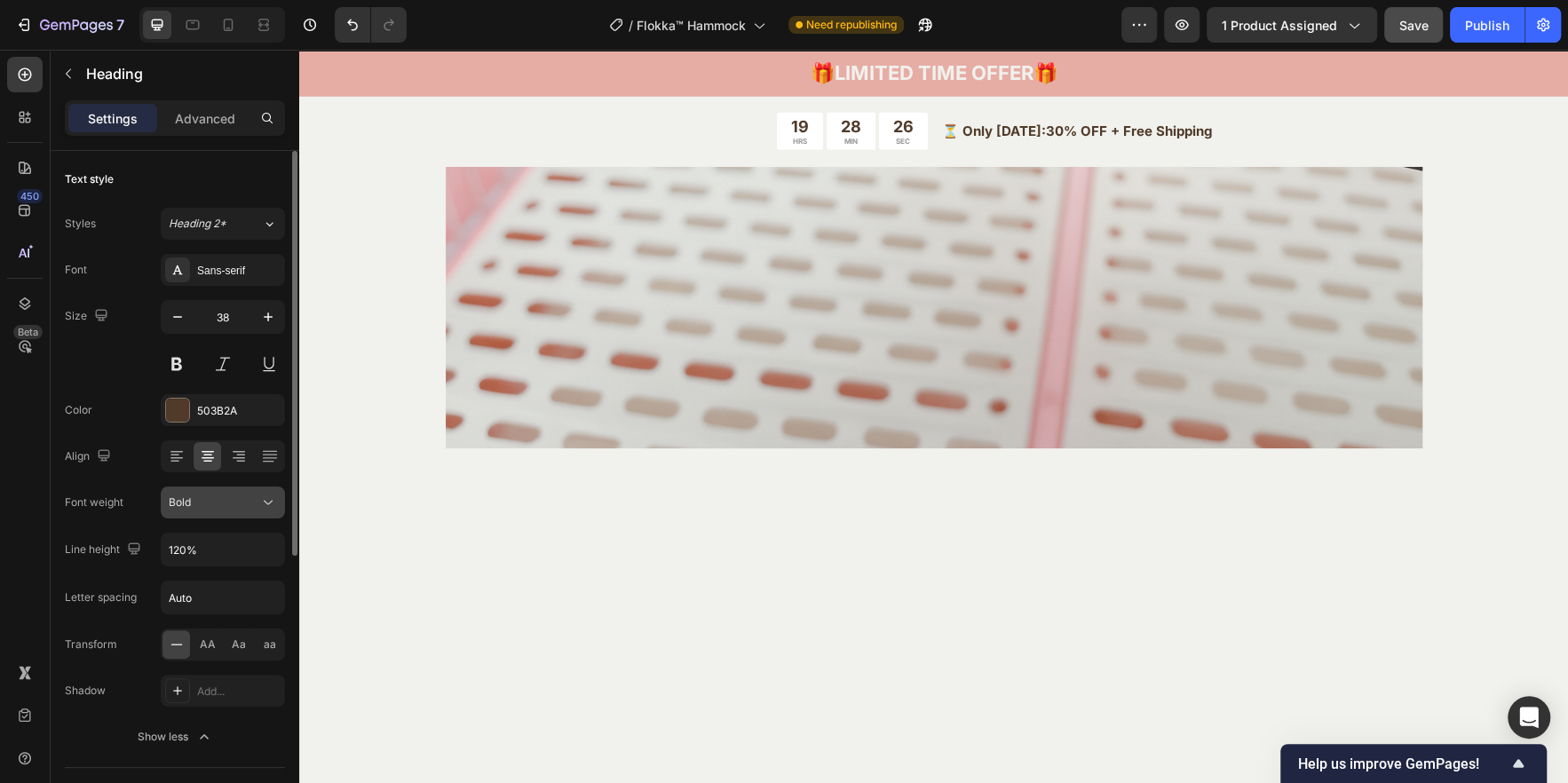
click at [197, 505] on div "Bold" at bounding box center [214, 502] width 91 height 16
click at [198, 497] on div "Bold" at bounding box center [214, 502] width 91 height 16
click at [218, 590] on input "Auto" at bounding box center [223, 597] width 123 height 32
click at [99, 656] on div "Transform" at bounding box center [91, 645] width 53 height 29
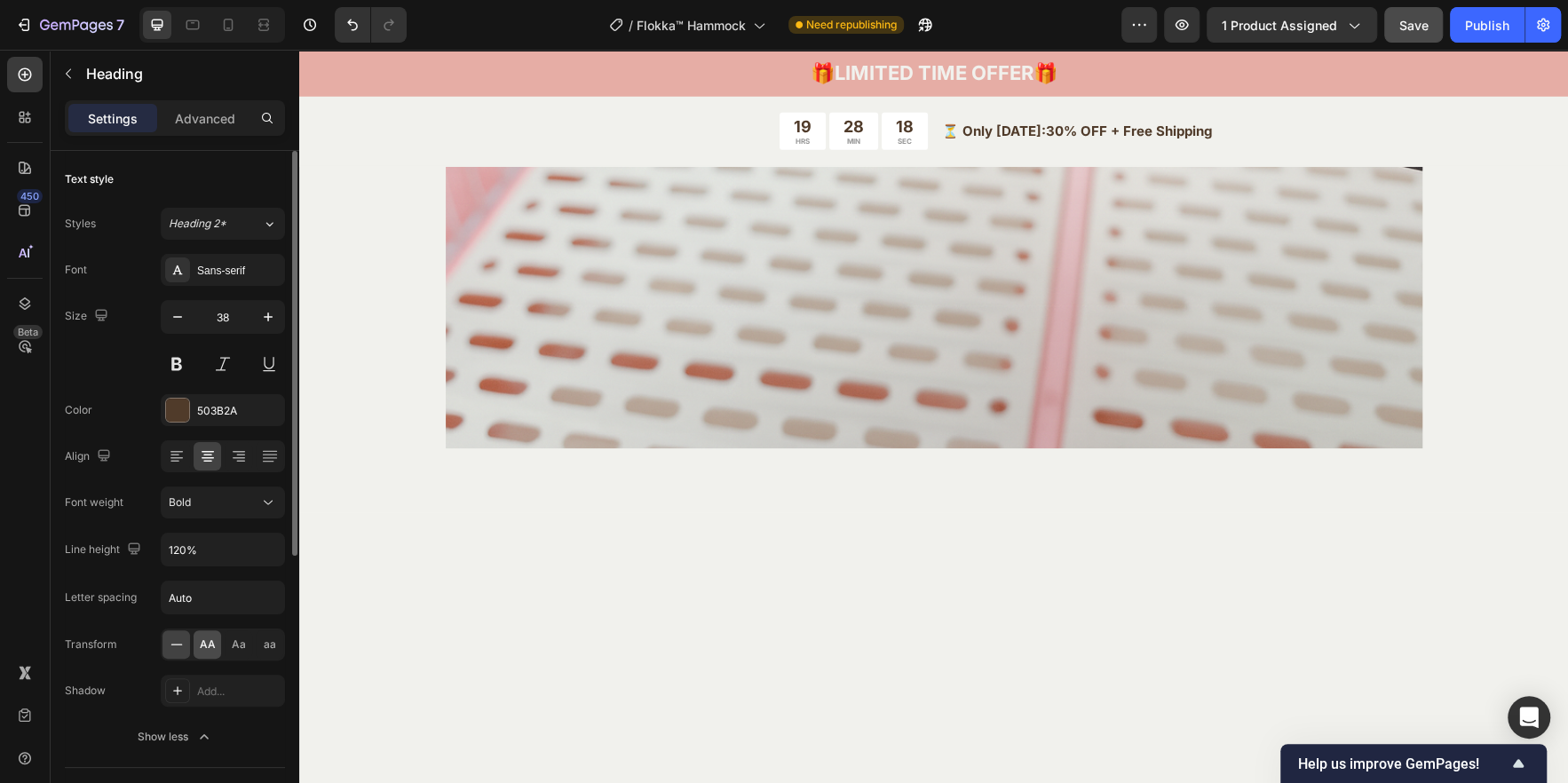
click at [211, 639] on span "AA" at bounding box center [208, 644] width 16 height 16
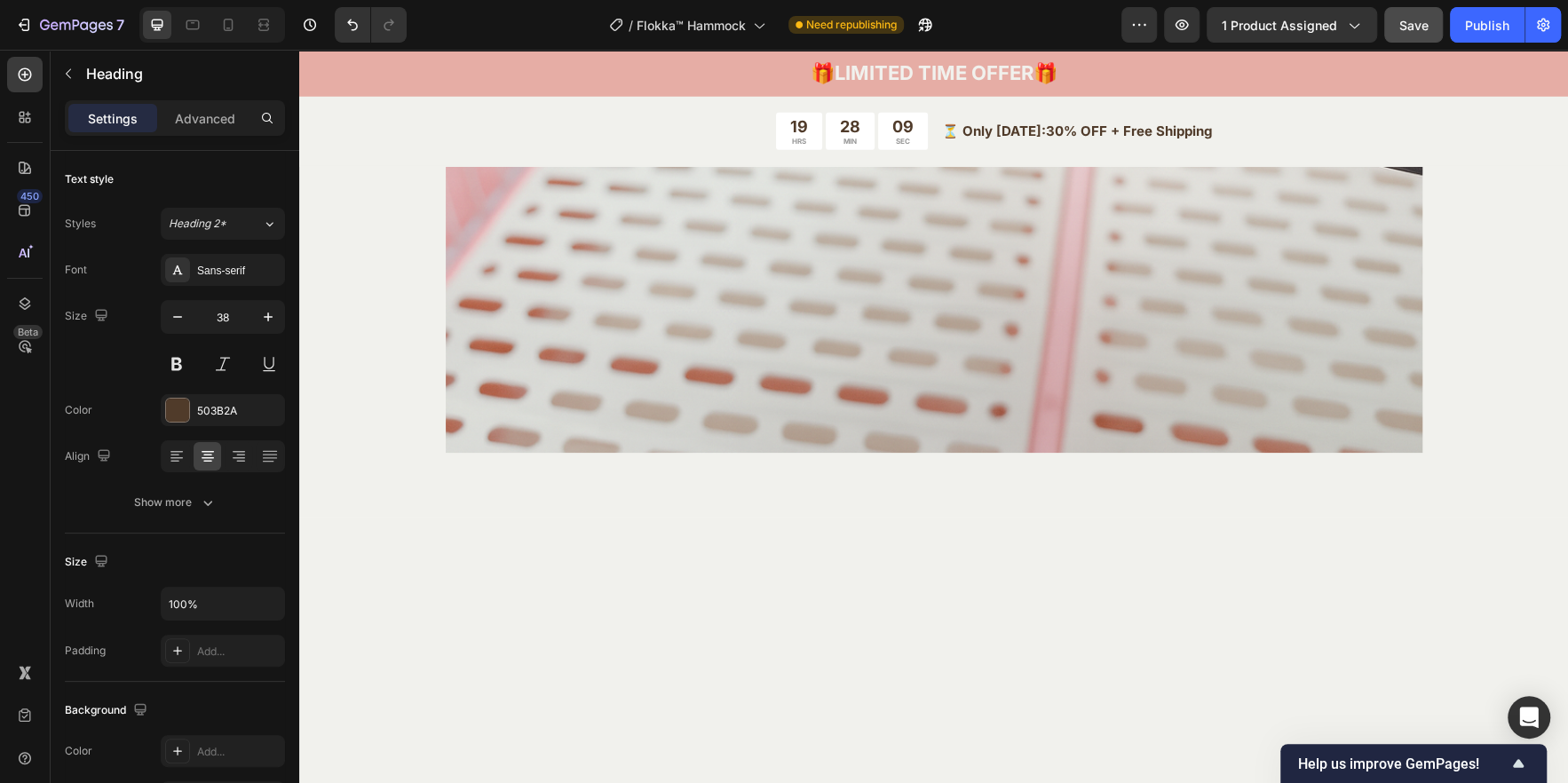
drag, startPoint x: 924, startPoint y: 272, endPoint x: 916, endPoint y: 276, distance: 8.9
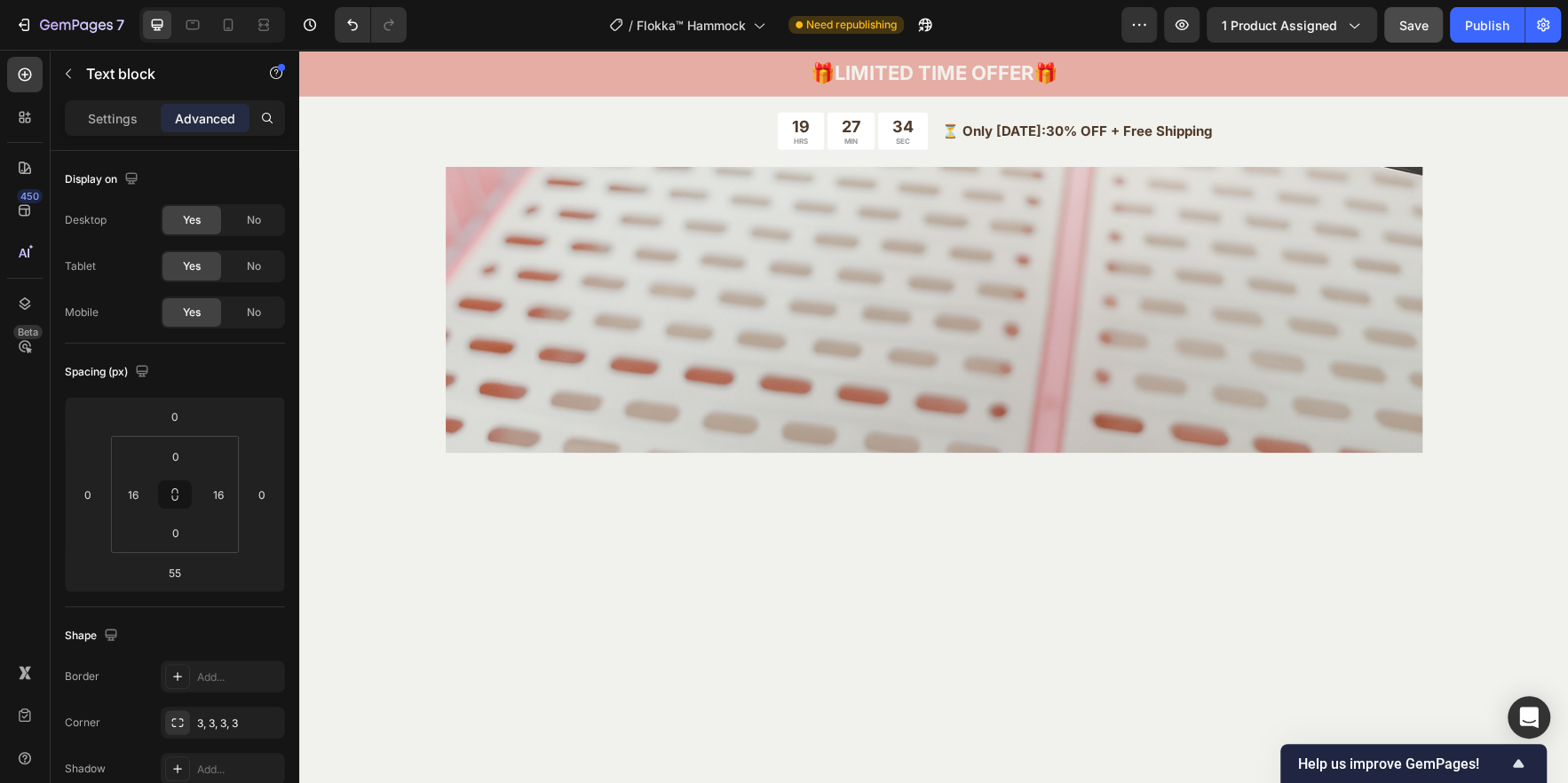
drag, startPoint x: 1102, startPoint y: 293, endPoint x: 1232, endPoint y: 280, distance: 130.6
click at [108, 119] on p "Settings" at bounding box center [113, 118] width 50 height 18
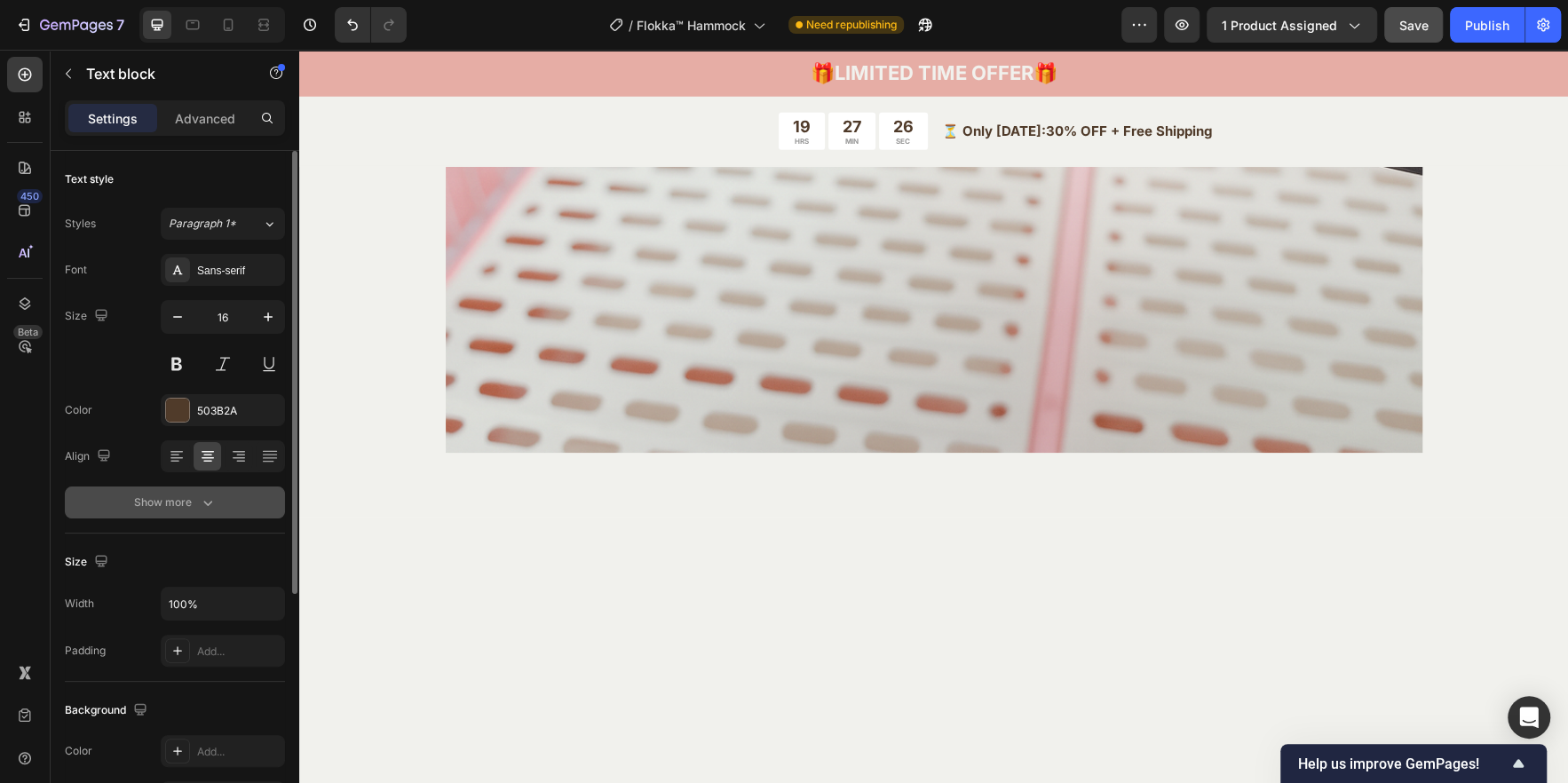
click at [181, 499] on div "Show more" at bounding box center [175, 502] width 82 height 18
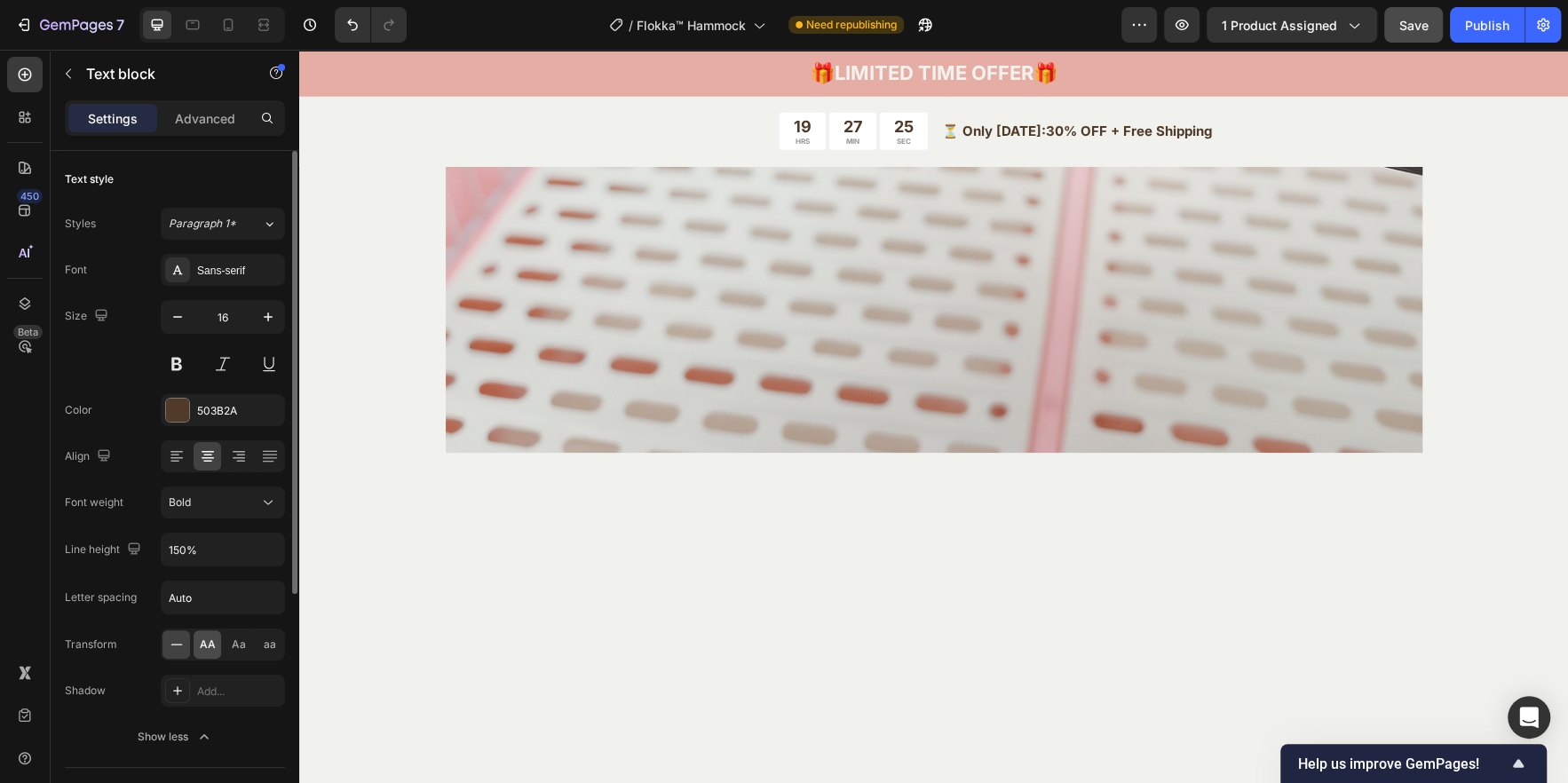
click at [211, 641] on span "AA" at bounding box center [208, 644] width 16 height 16
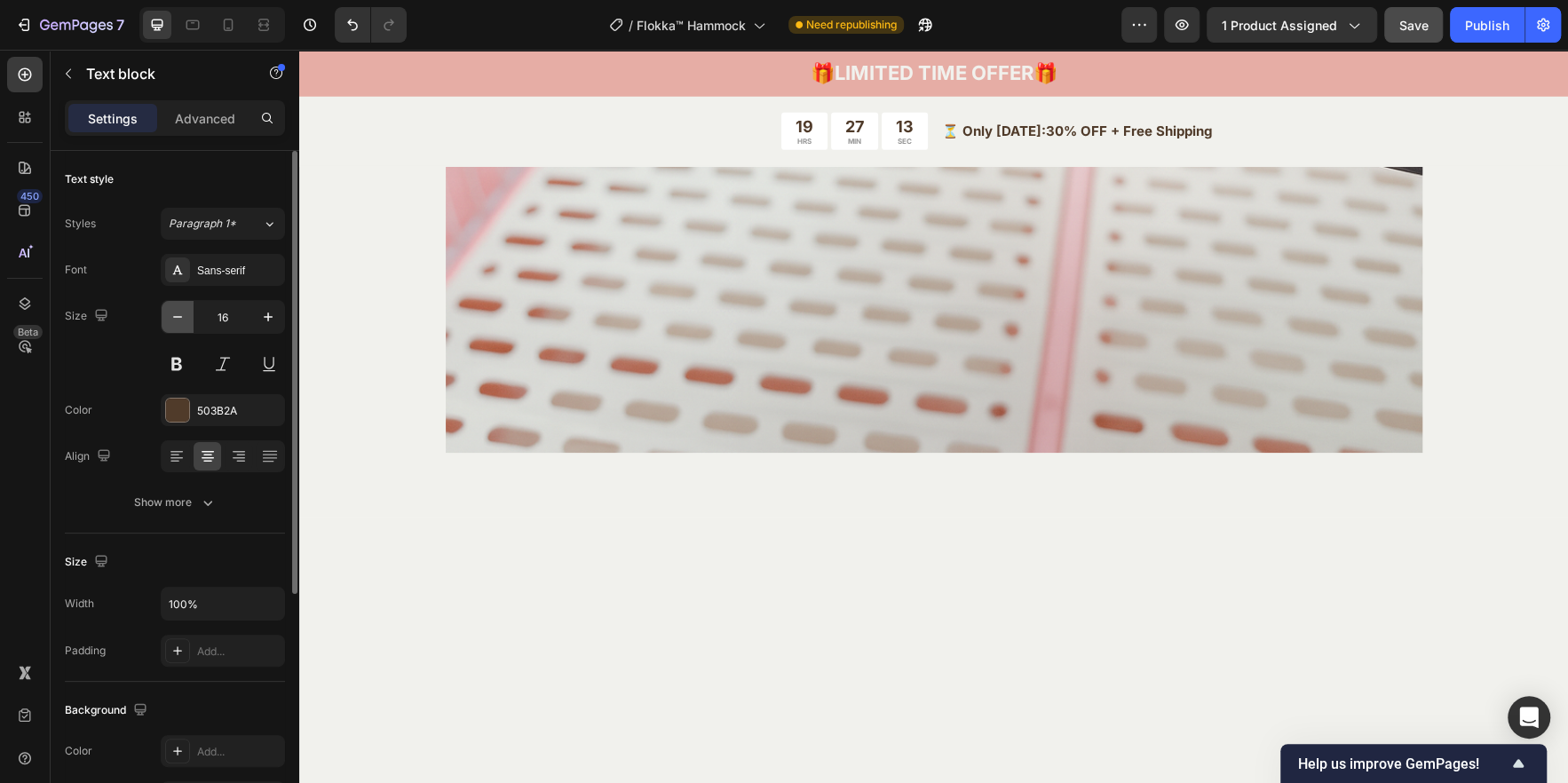
click at [169, 311] on icon "button" at bounding box center [177, 317] width 18 height 18
click at [273, 320] on icon "button" at bounding box center [268, 317] width 18 height 18
type input "16"
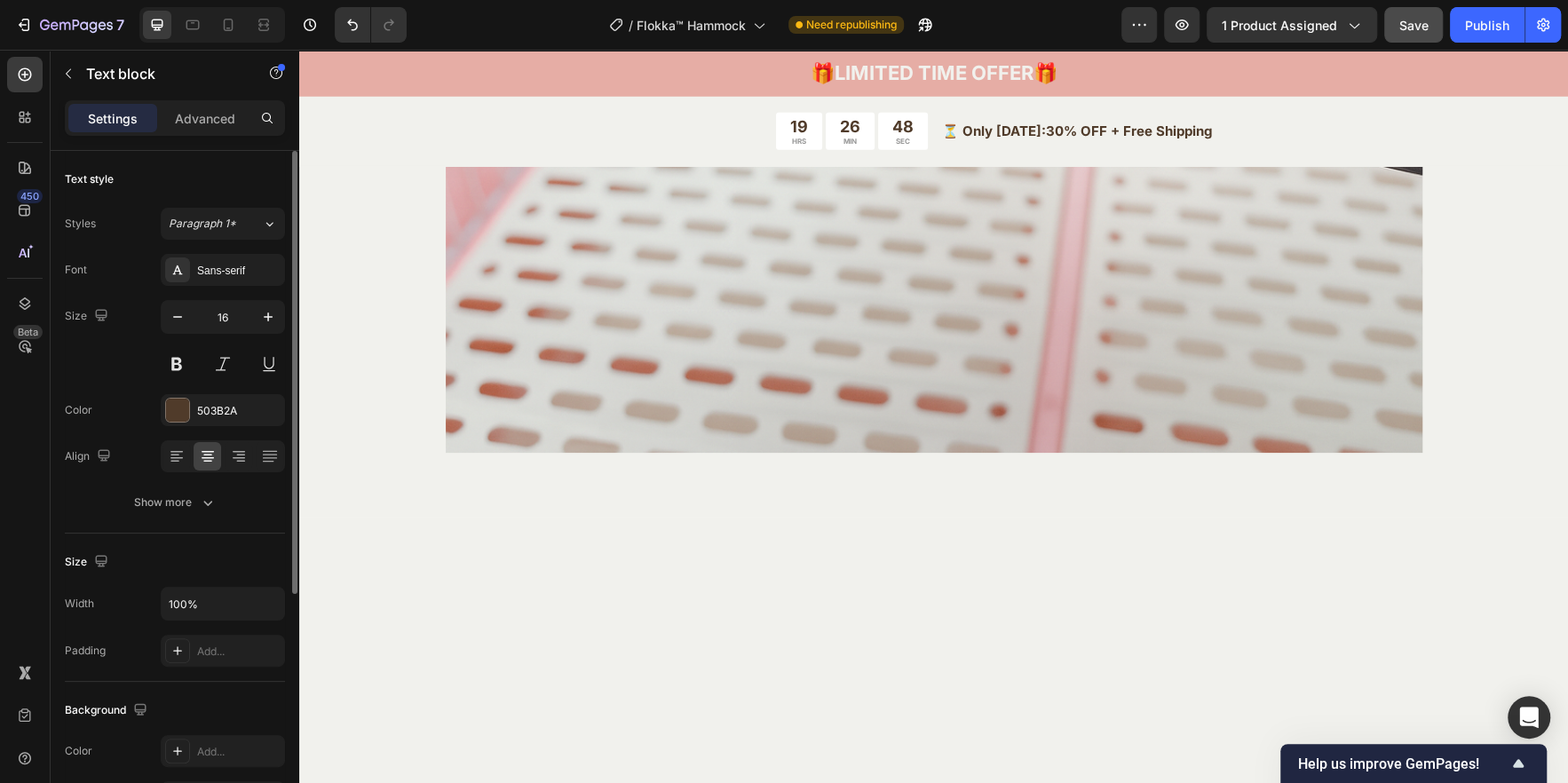
scroll to position [118, 0]
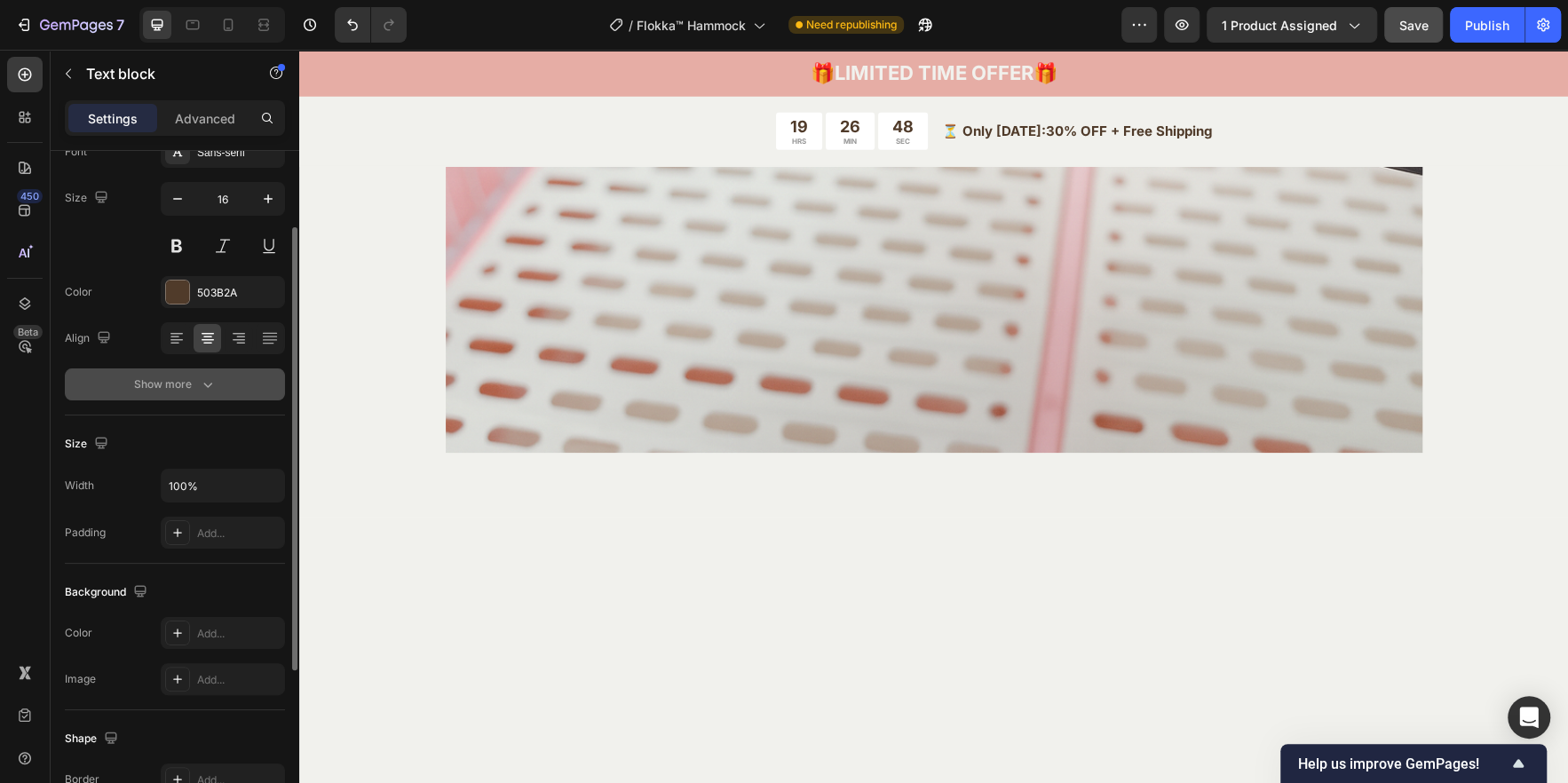
click at [173, 387] on div "Show more" at bounding box center [175, 384] width 82 height 18
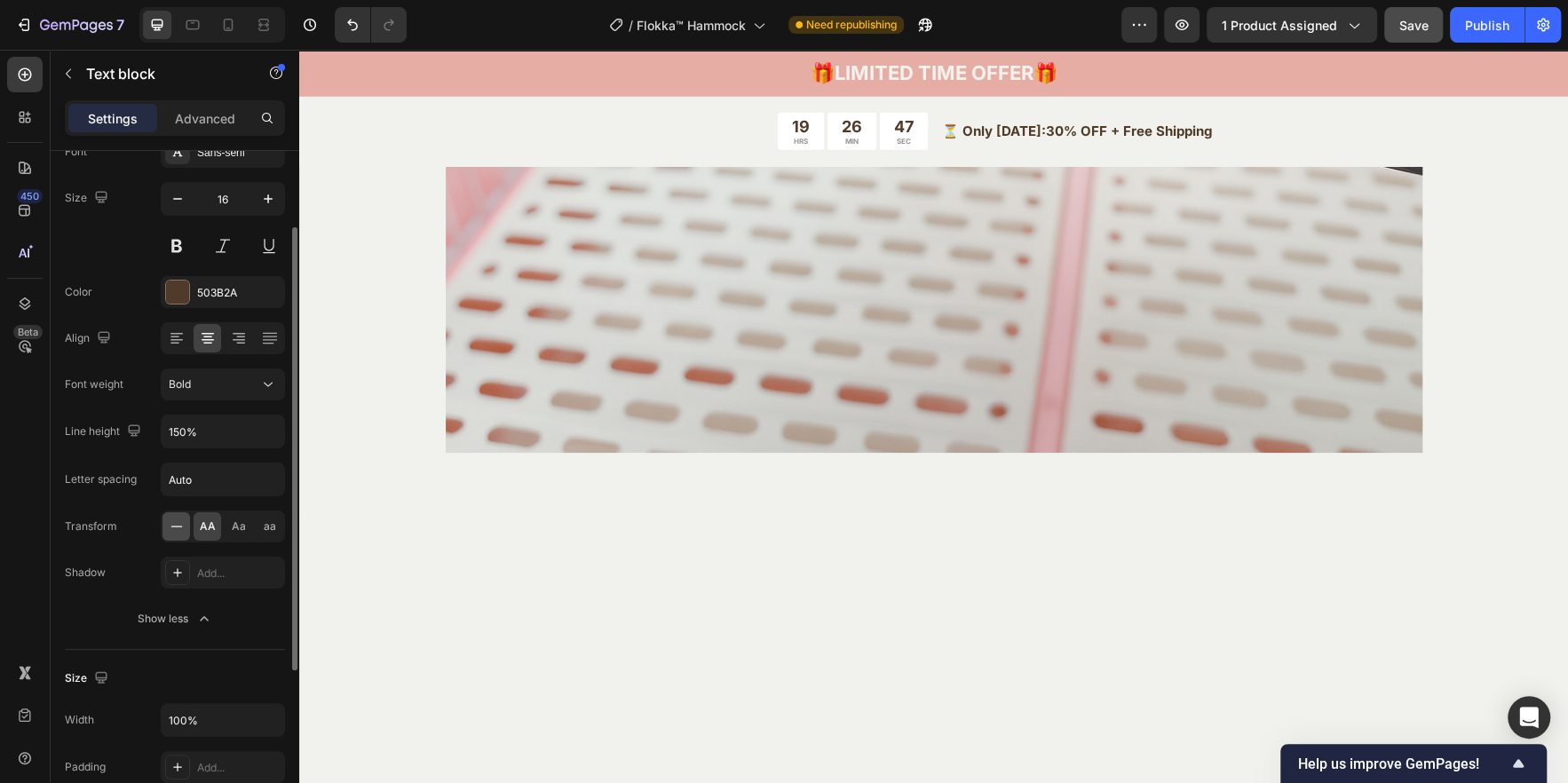
click at [176, 521] on icon at bounding box center [176, 526] width 18 height 18
click at [240, 518] on span "Aa" at bounding box center [239, 526] width 14 height 16
click at [266, 521] on span "aa" at bounding box center [269, 526] width 12 height 16
click at [172, 526] on icon at bounding box center [176, 526] width 11 height 1
click at [185, 387] on span "Bold" at bounding box center [179, 384] width 22 height 13
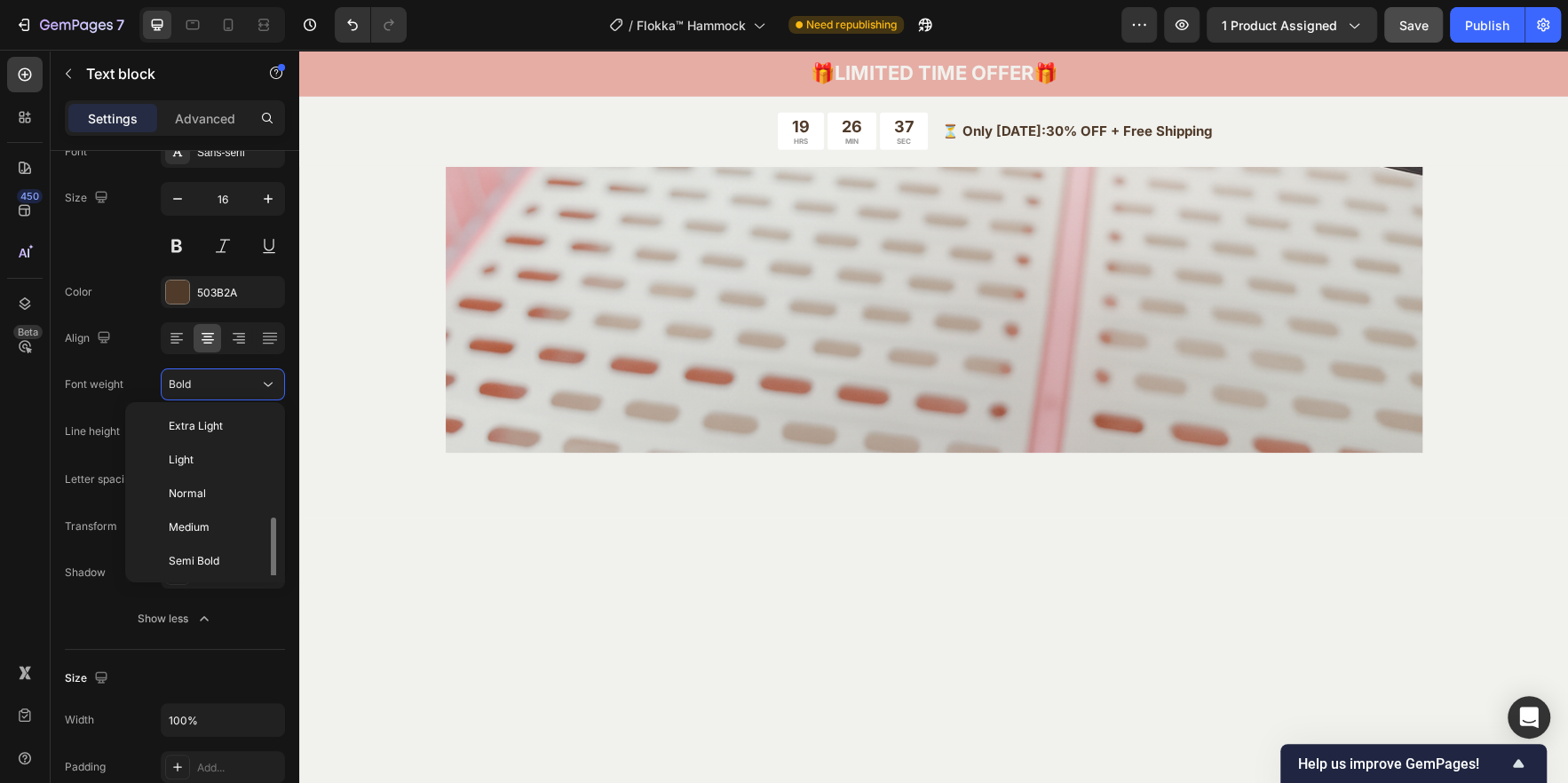
scroll to position [63, 0]
click at [200, 429] on span "Normal" at bounding box center [187, 430] width 37 height 16
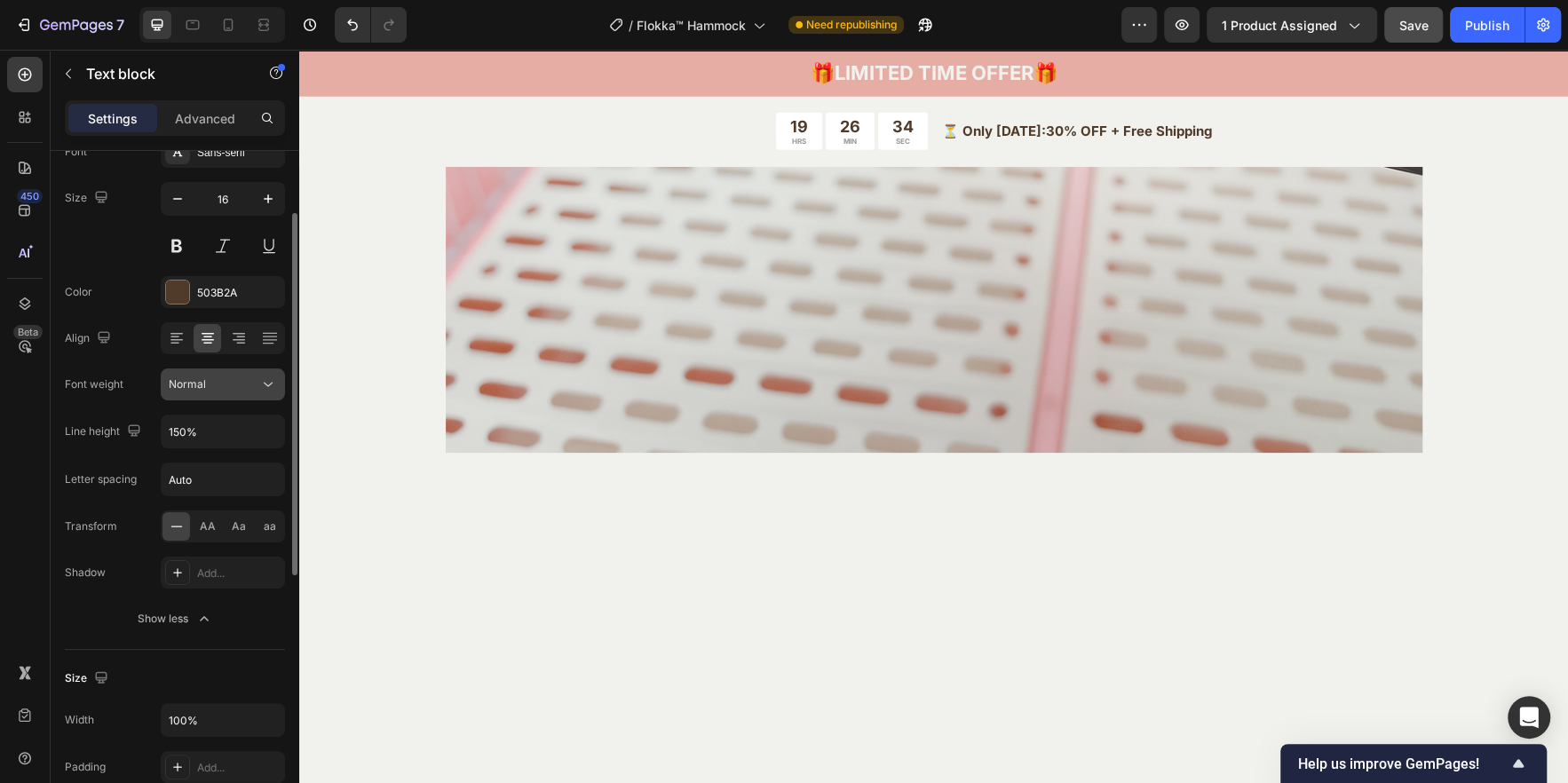
click at [229, 381] on div "Normal" at bounding box center [214, 384] width 91 height 16
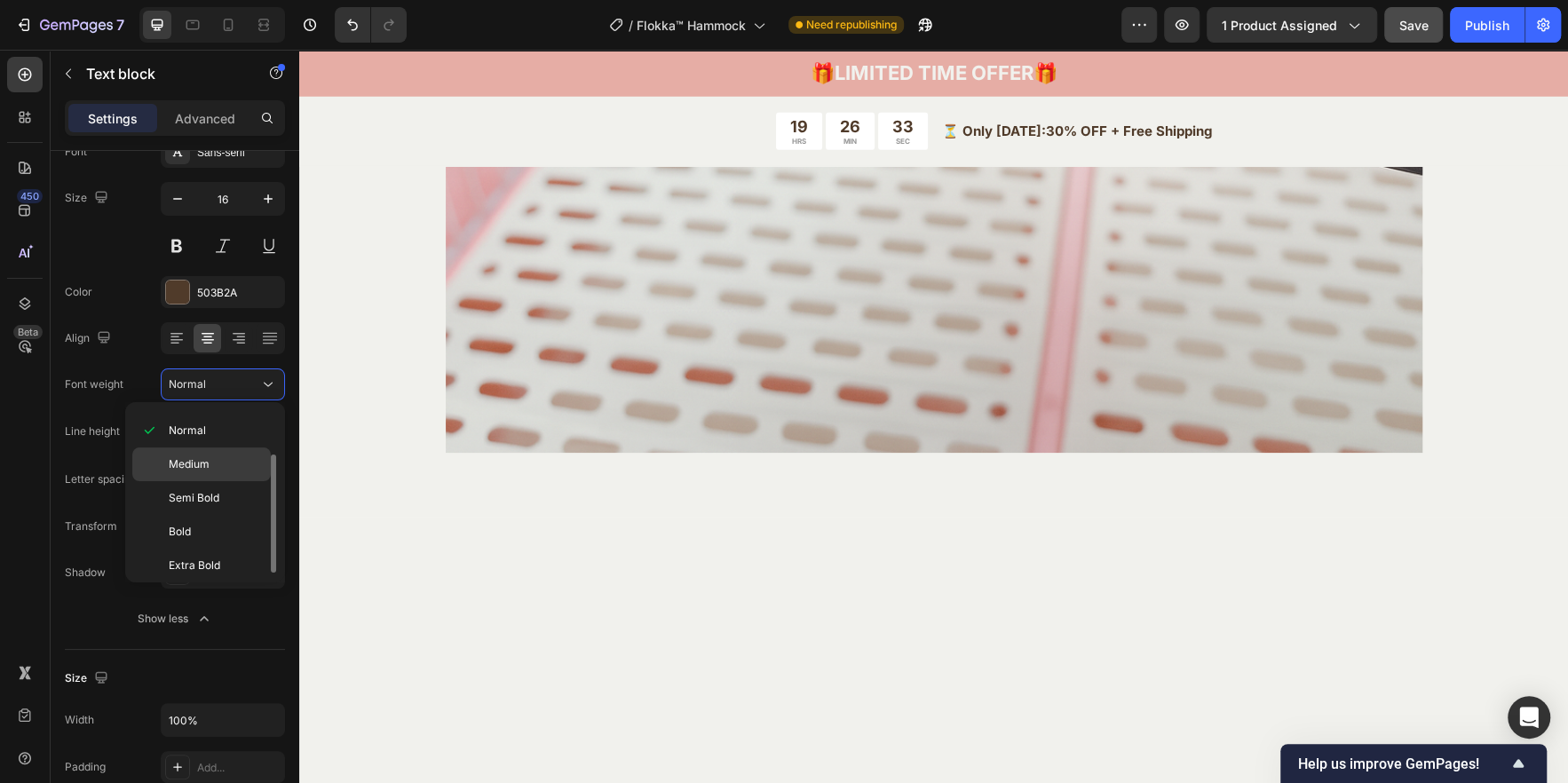
click at [212, 469] on p "Medium" at bounding box center [216, 464] width 94 height 16
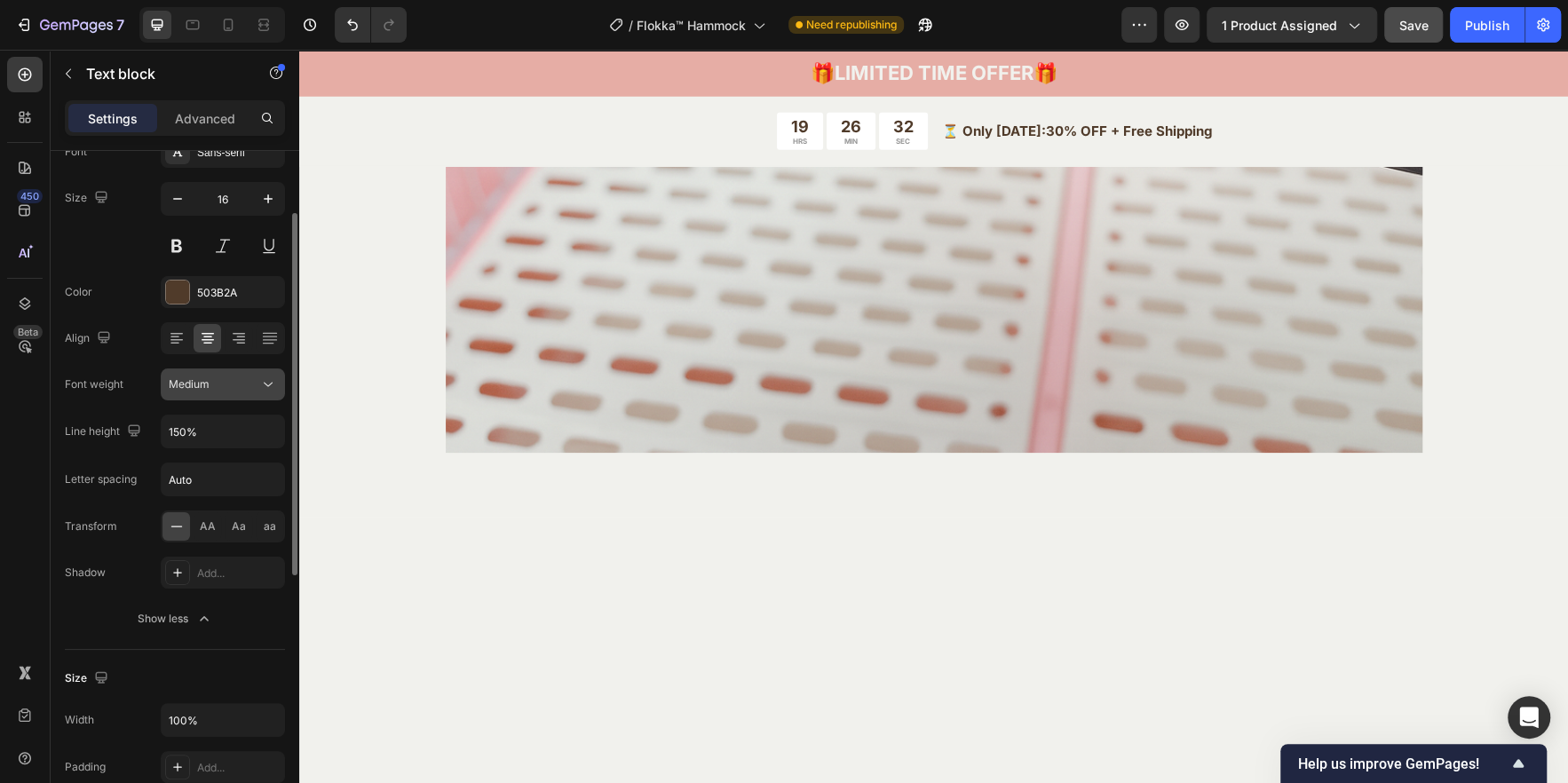
click at [214, 387] on div "Medium" at bounding box center [214, 384] width 91 height 16
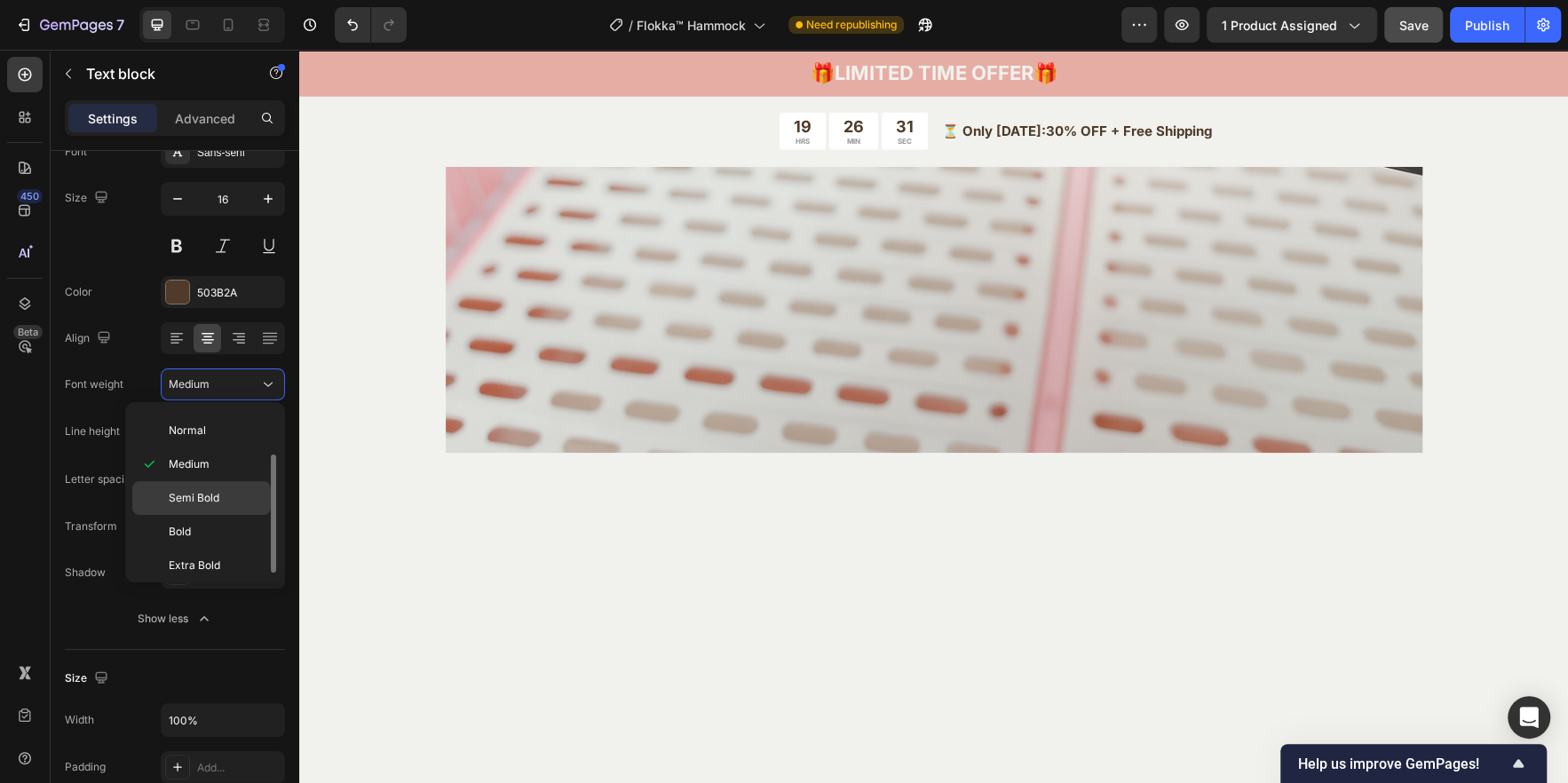
click at [201, 491] on span "Semi Bold" at bounding box center [193, 498] width 51 height 16
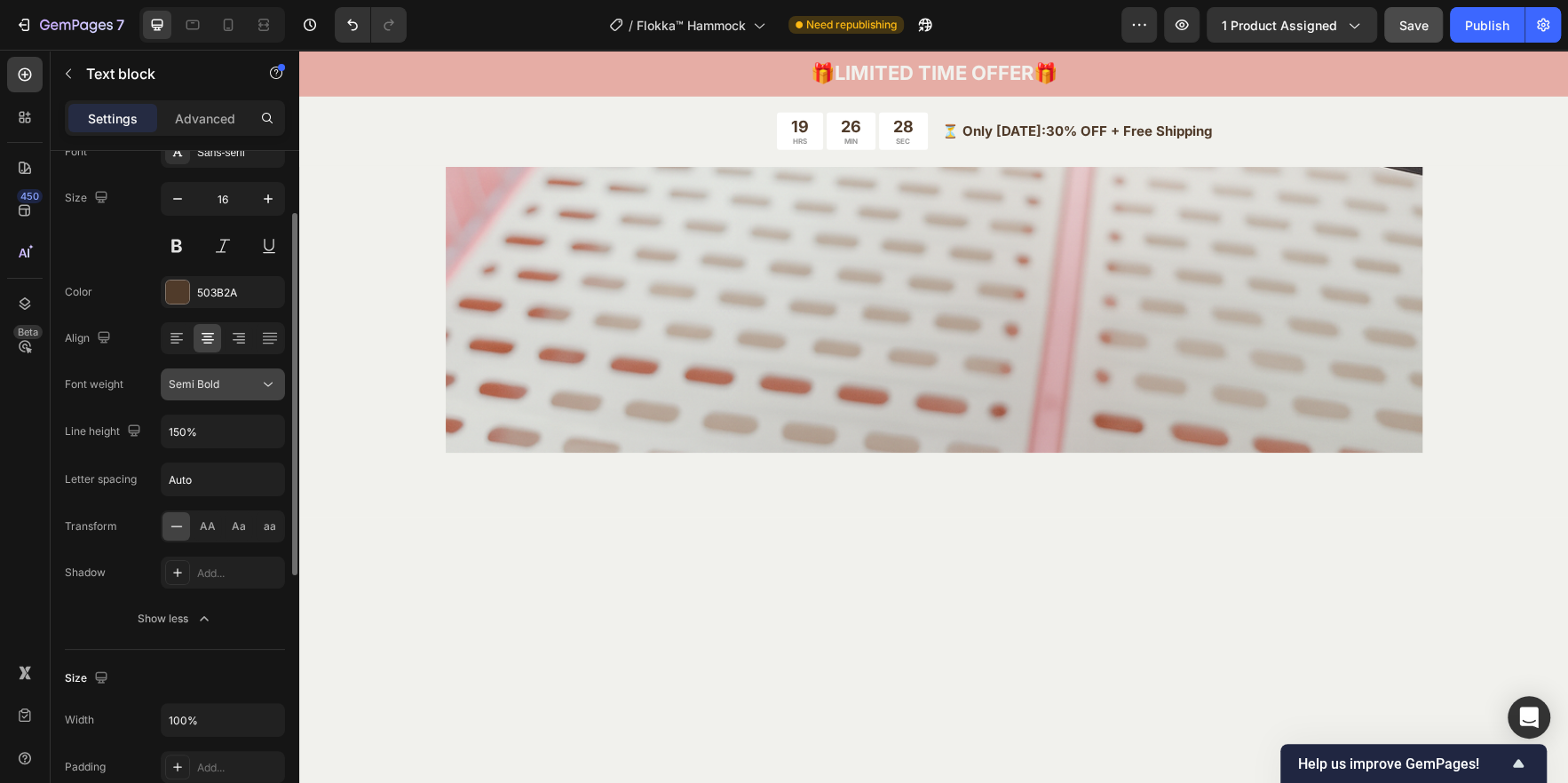
click at [210, 389] on span "Semi Bold" at bounding box center [193, 384] width 51 height 16
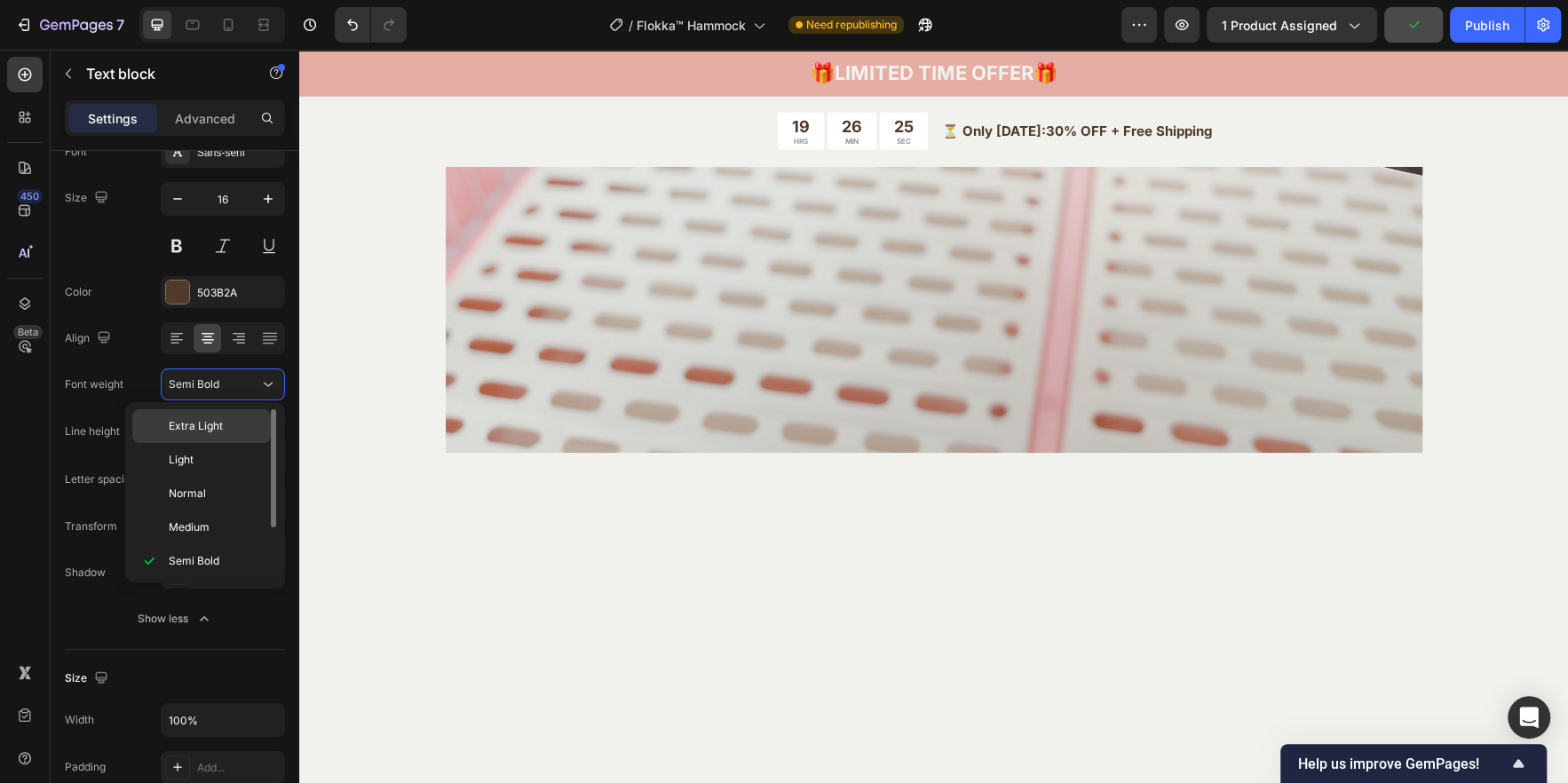
scroll to position [0, 0]
click at [190, 432] on span "Extra Light" at bounding box center [195, 426] width 55 height 16
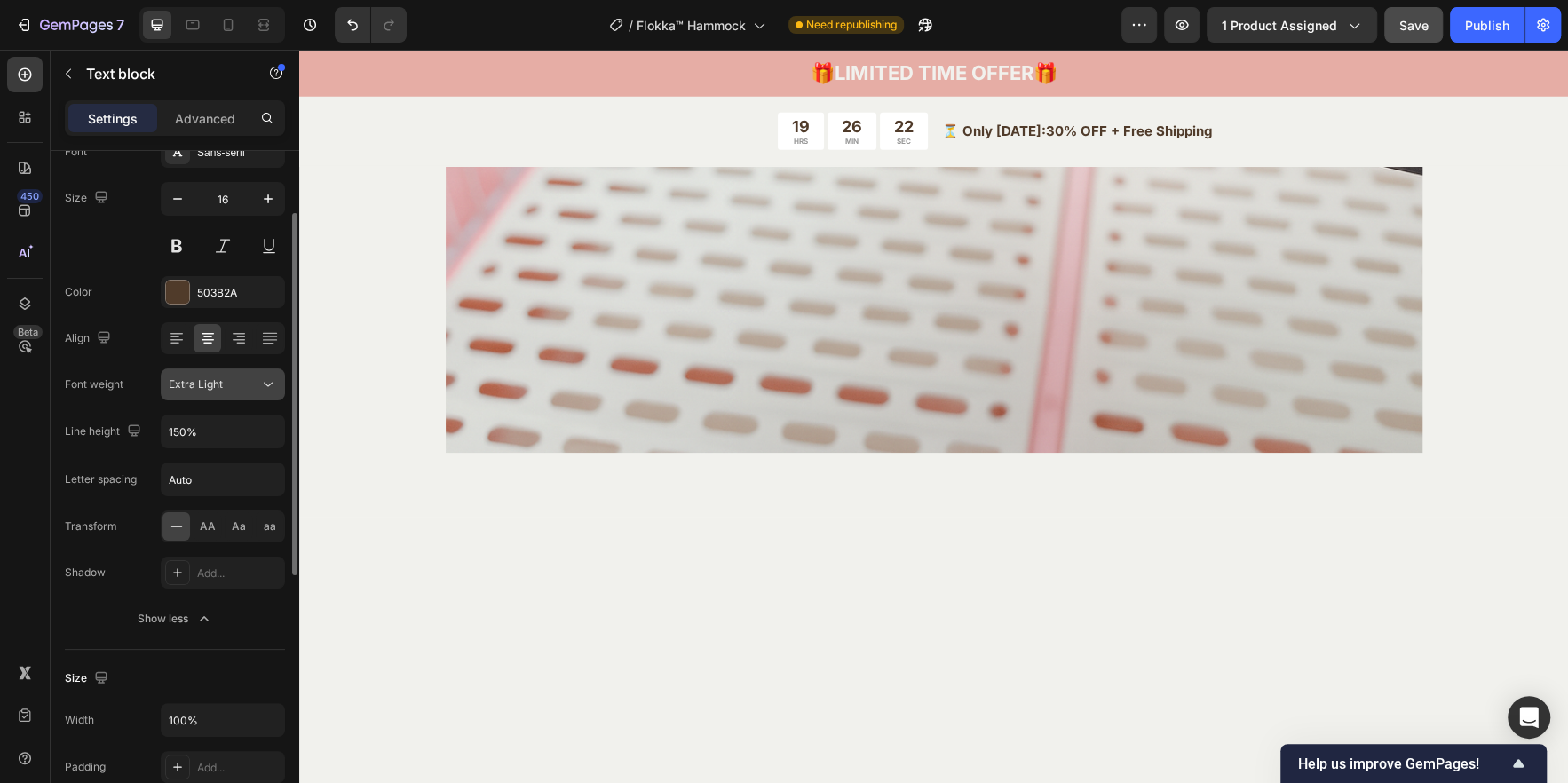
click at [200, 390] on span "Extra Light" at bounding box center [195, 384] width 55 height 16
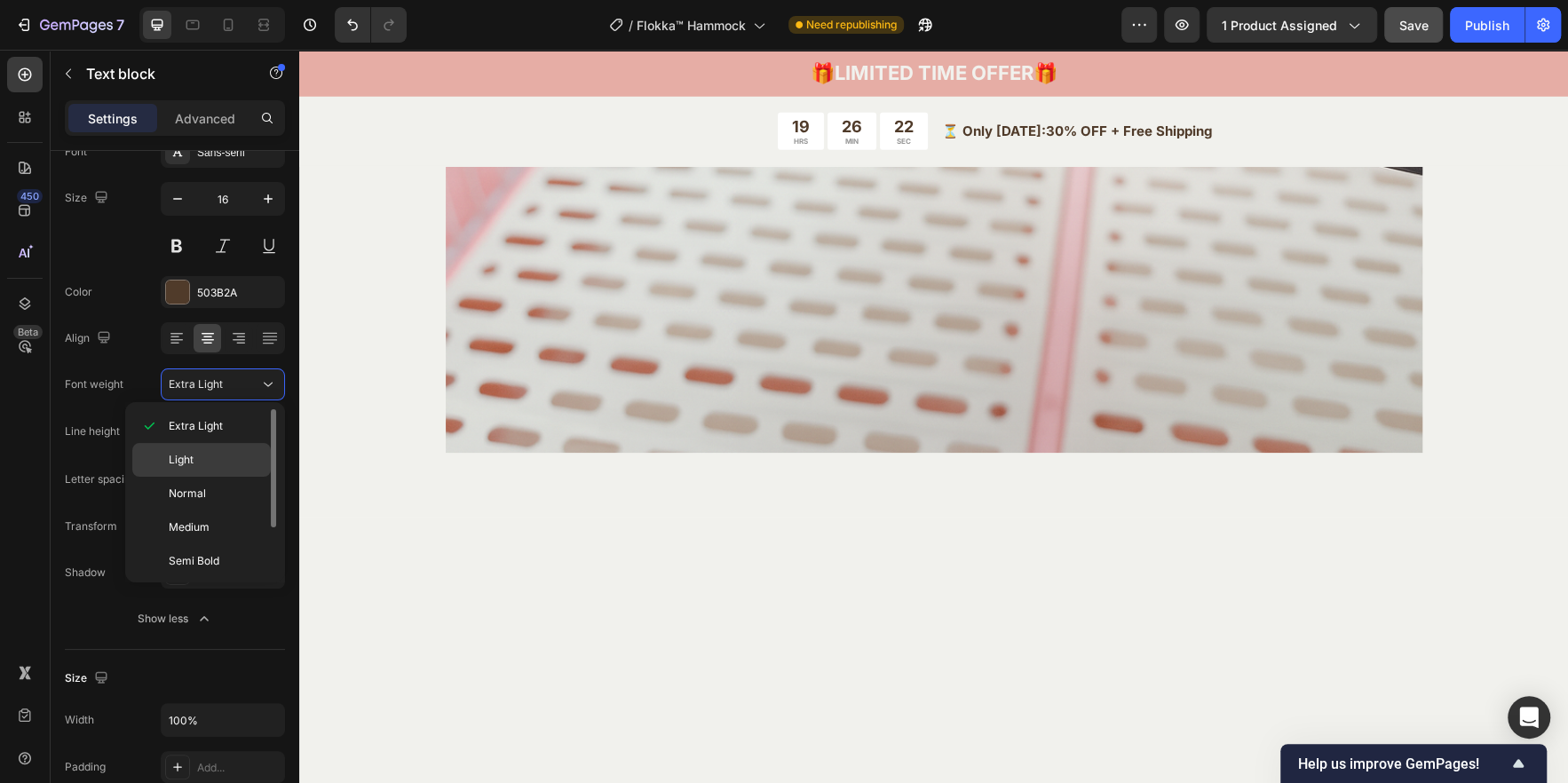
click at [201, 465] on p "Light" at bounding box center [216, 460] width 94 height 16
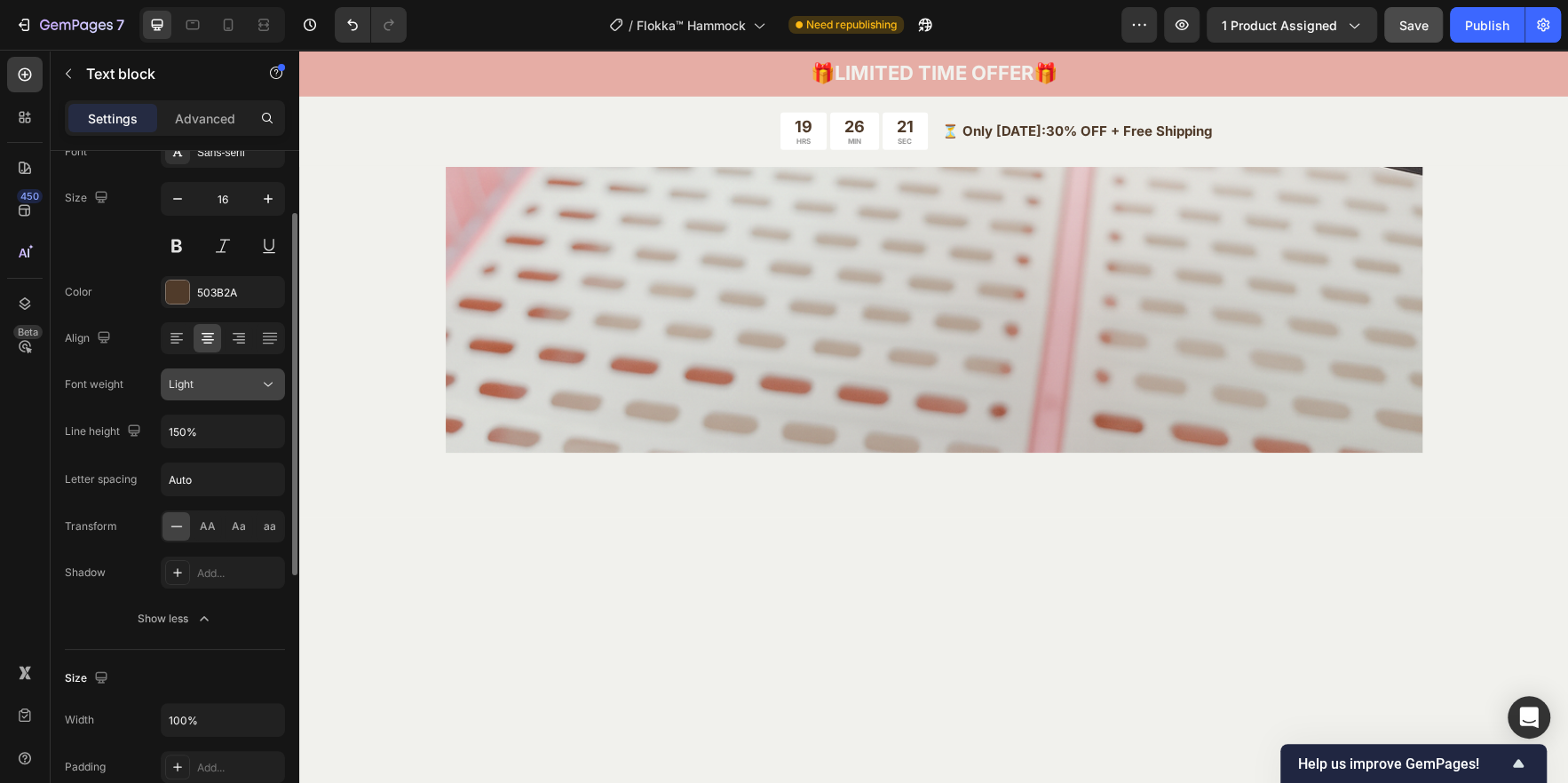
click at [203, 388] on div "Light" at bounding box center [214, 384] width 91 height 16
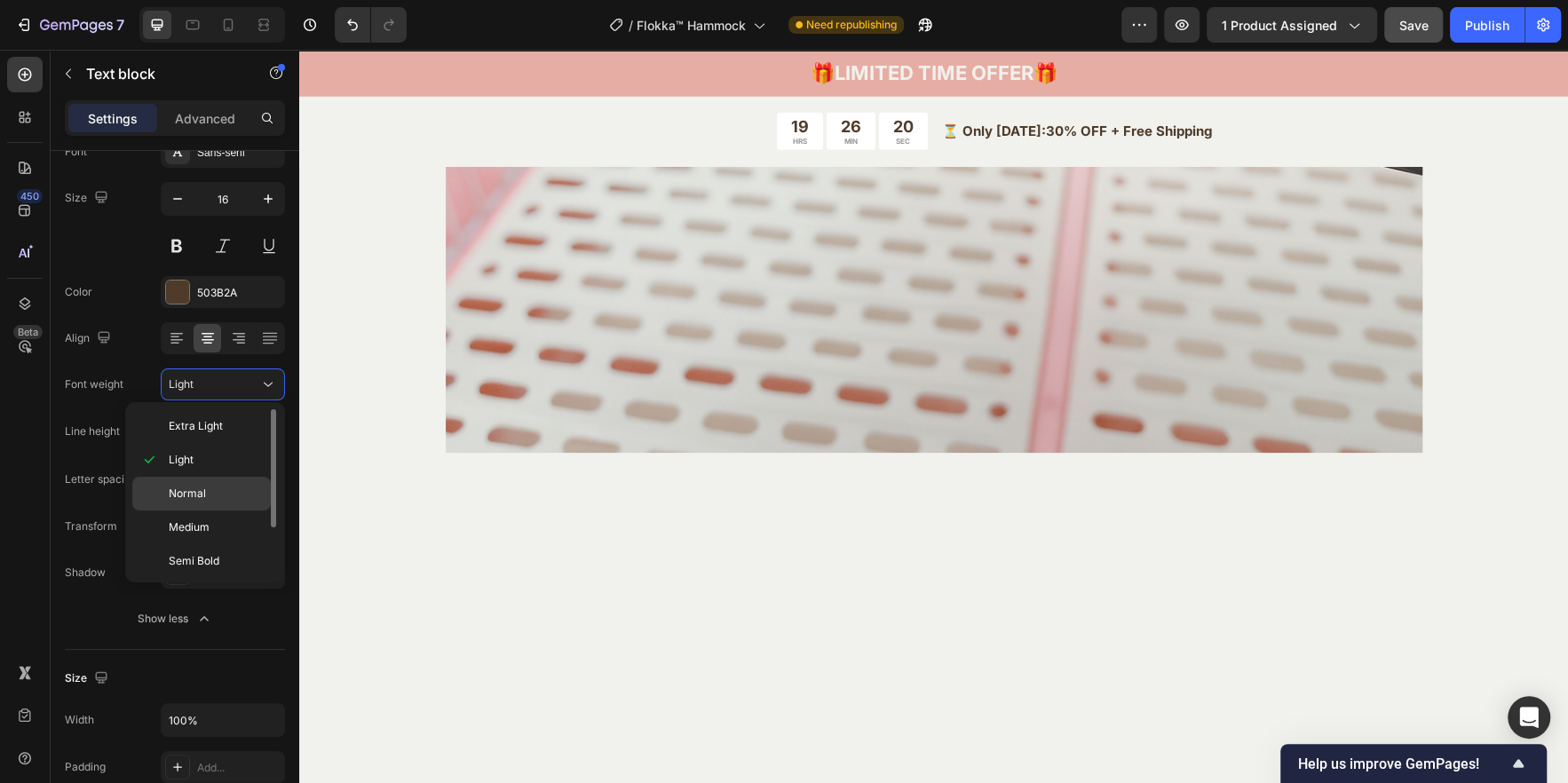
click at [198, 487] on span "Normal" at bounding box center [187, 494] width 37 height 16
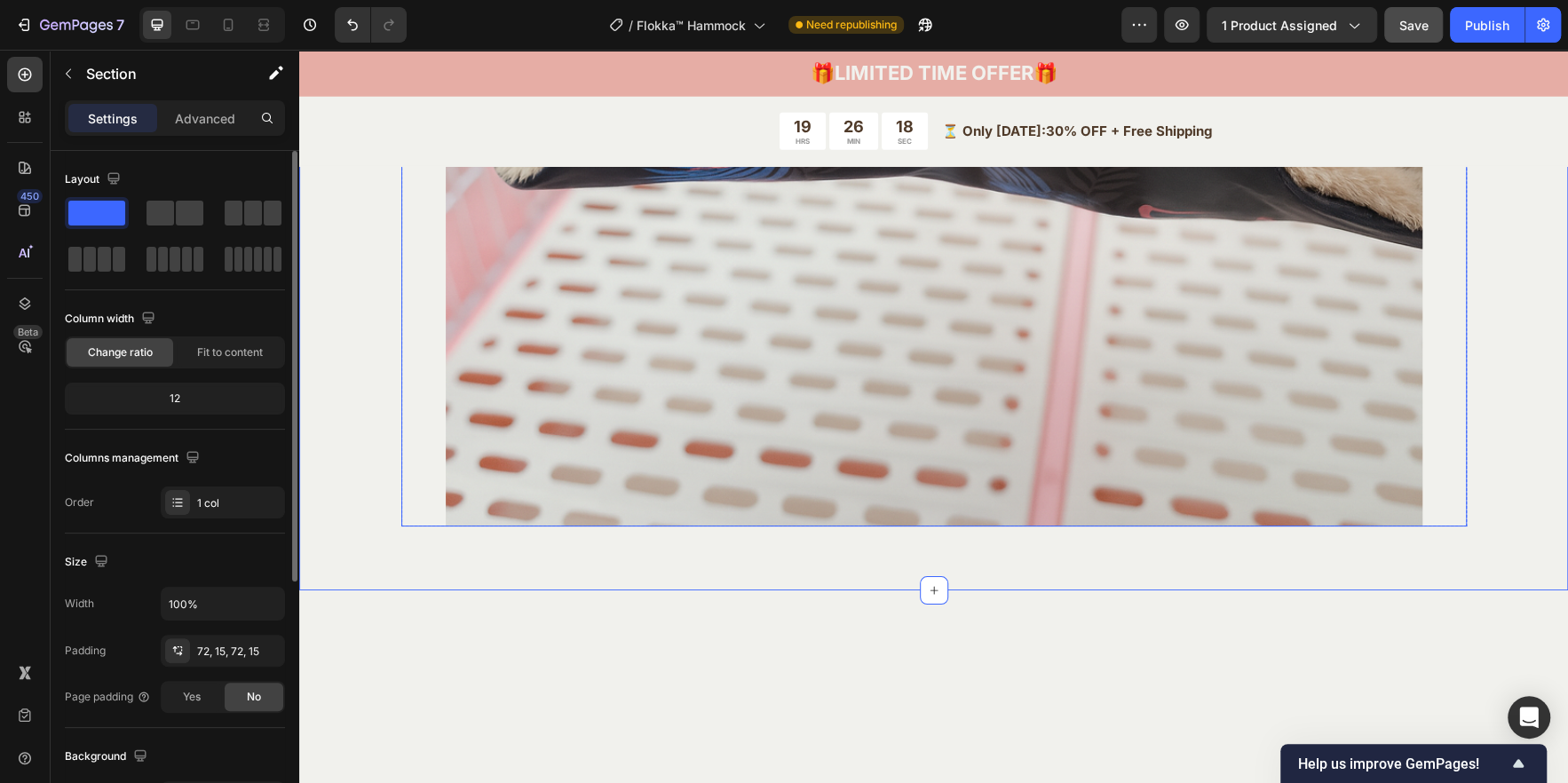
scroll to position [3545, 0]
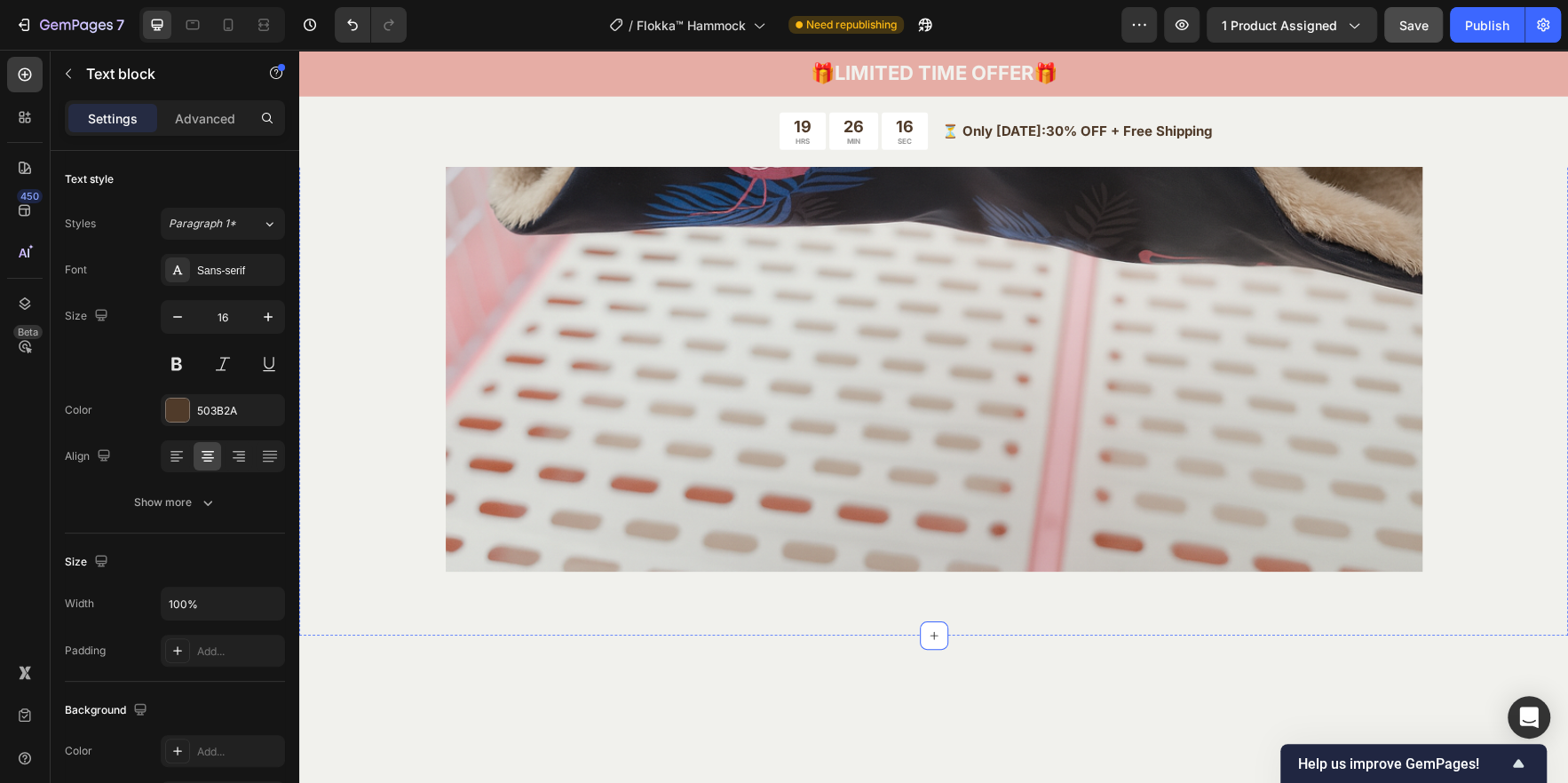
click at [261, 318] on icon "button" at bounding box center [268, 317] width 18 height 18
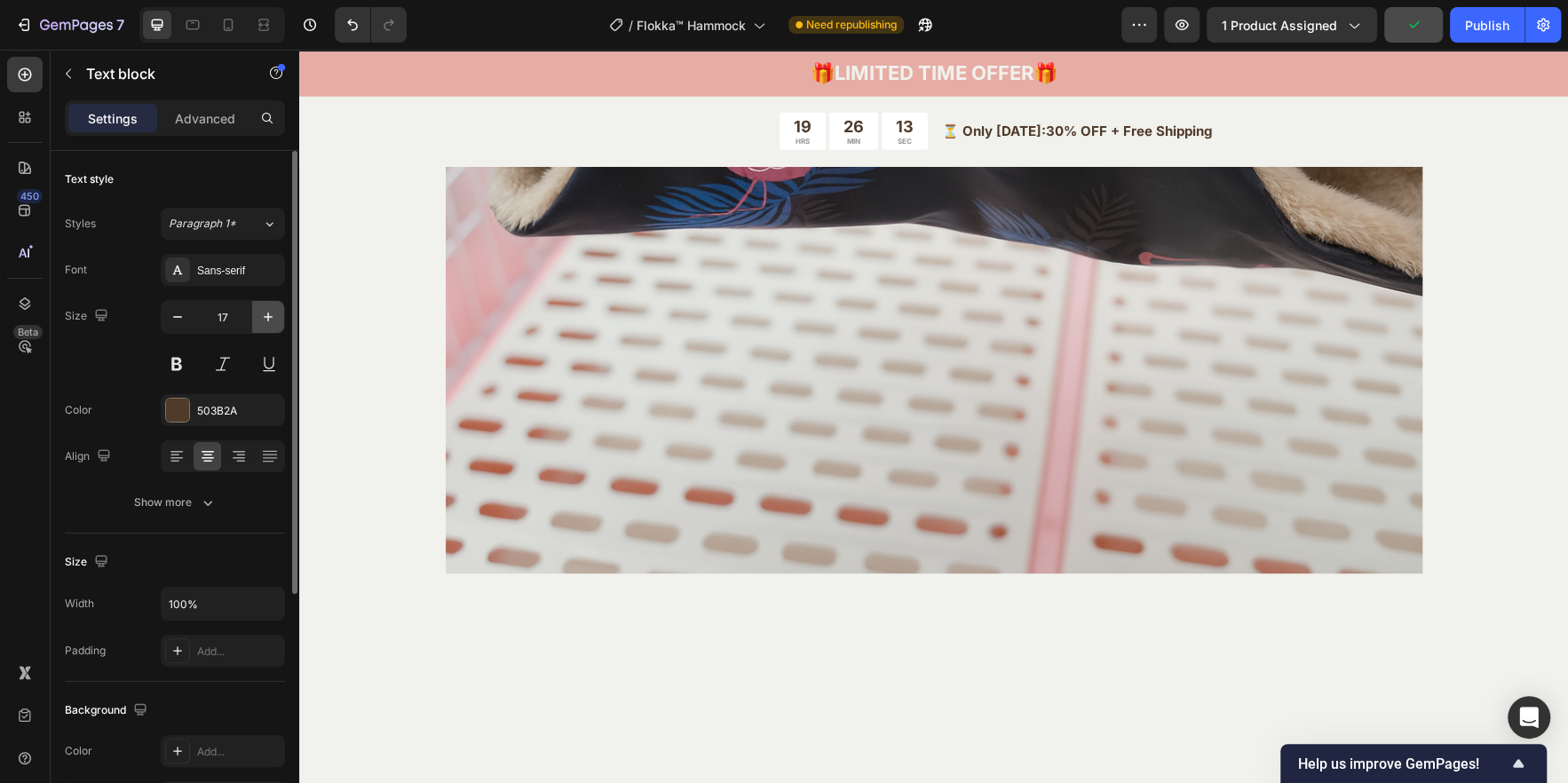
click at [261, 318] on icon "button" at bounding box center [268, 317] width 18 height 18
type input "18"
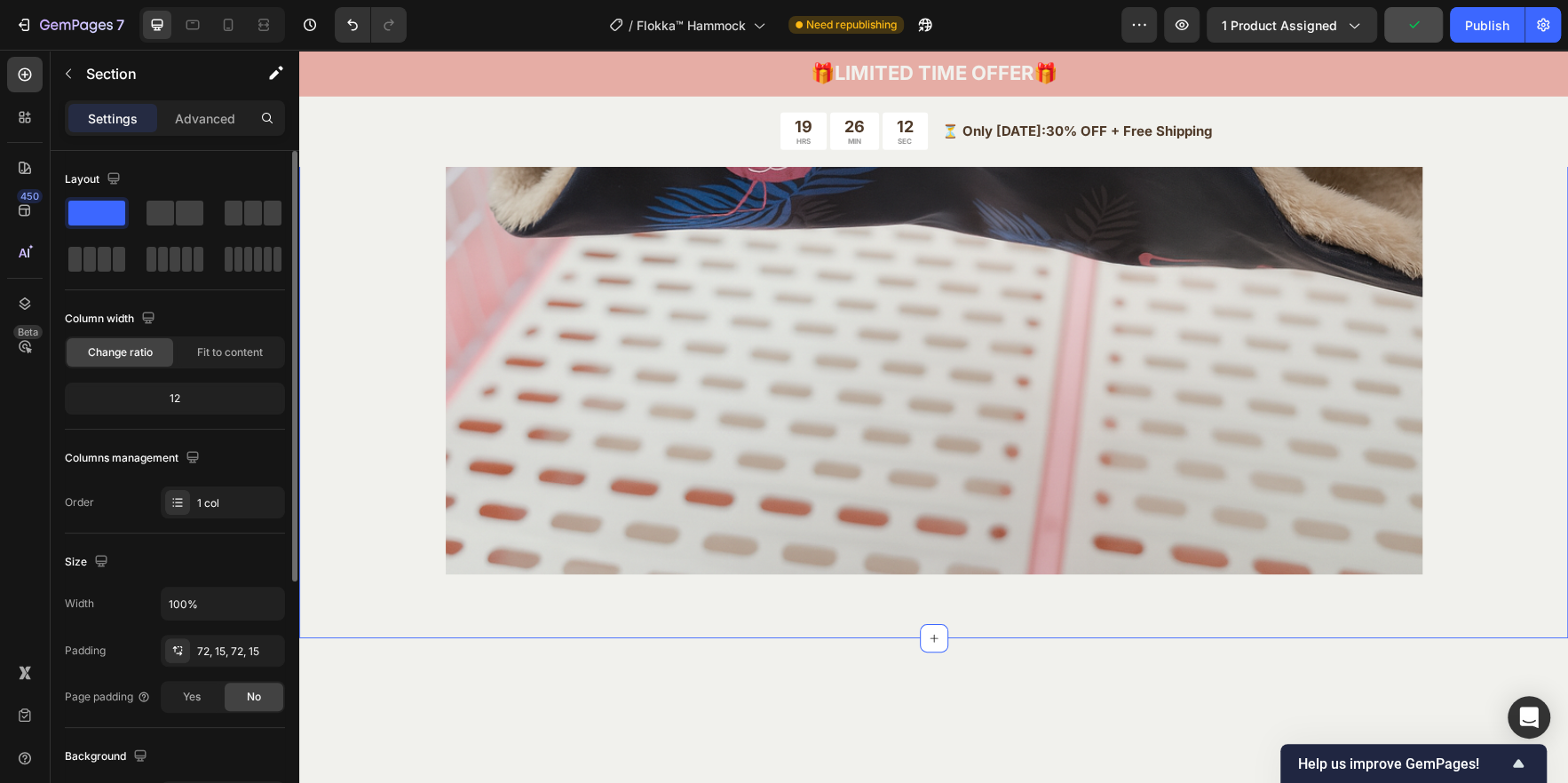
click at [1392, 311] on div "Loved by Ferrets Everywhere Heading See how our products fit perfectly into dai…" at bounding box center [933, 25] width 1268 height 1231
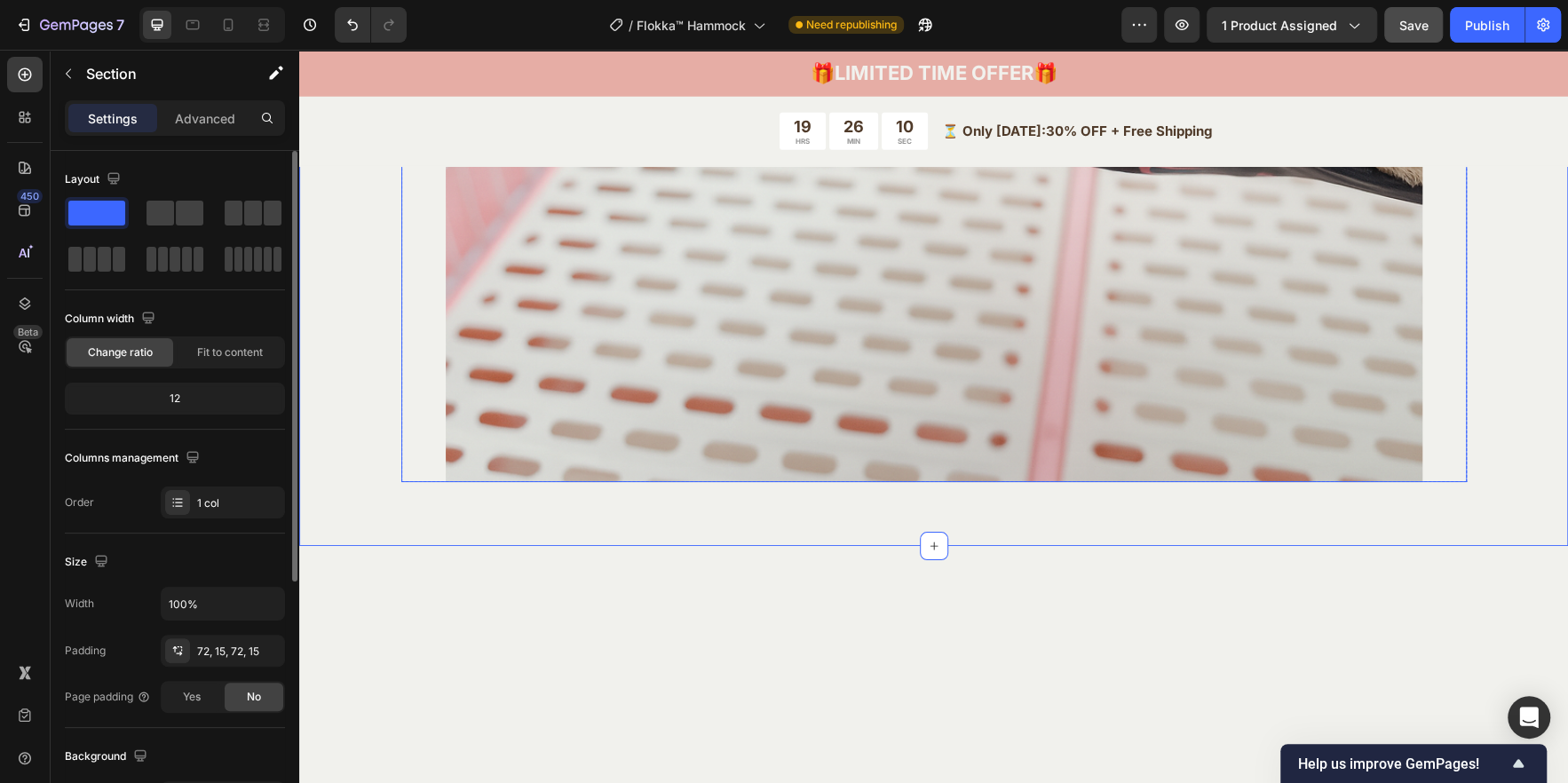
scroll to position [3664, 0]
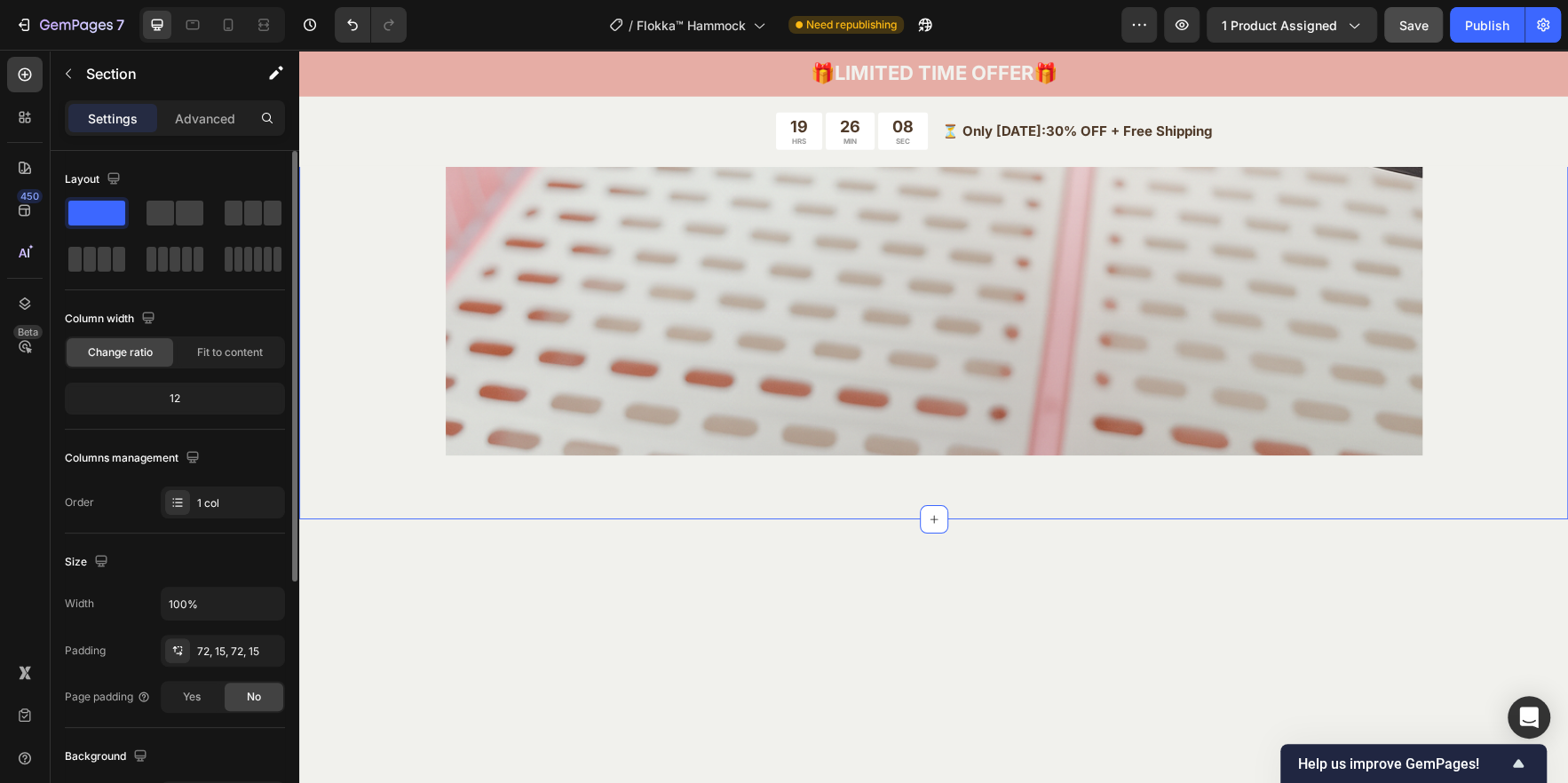
click at [1437, 23] on button "Save" at bounding box center [1413, 24] width 58 height 35
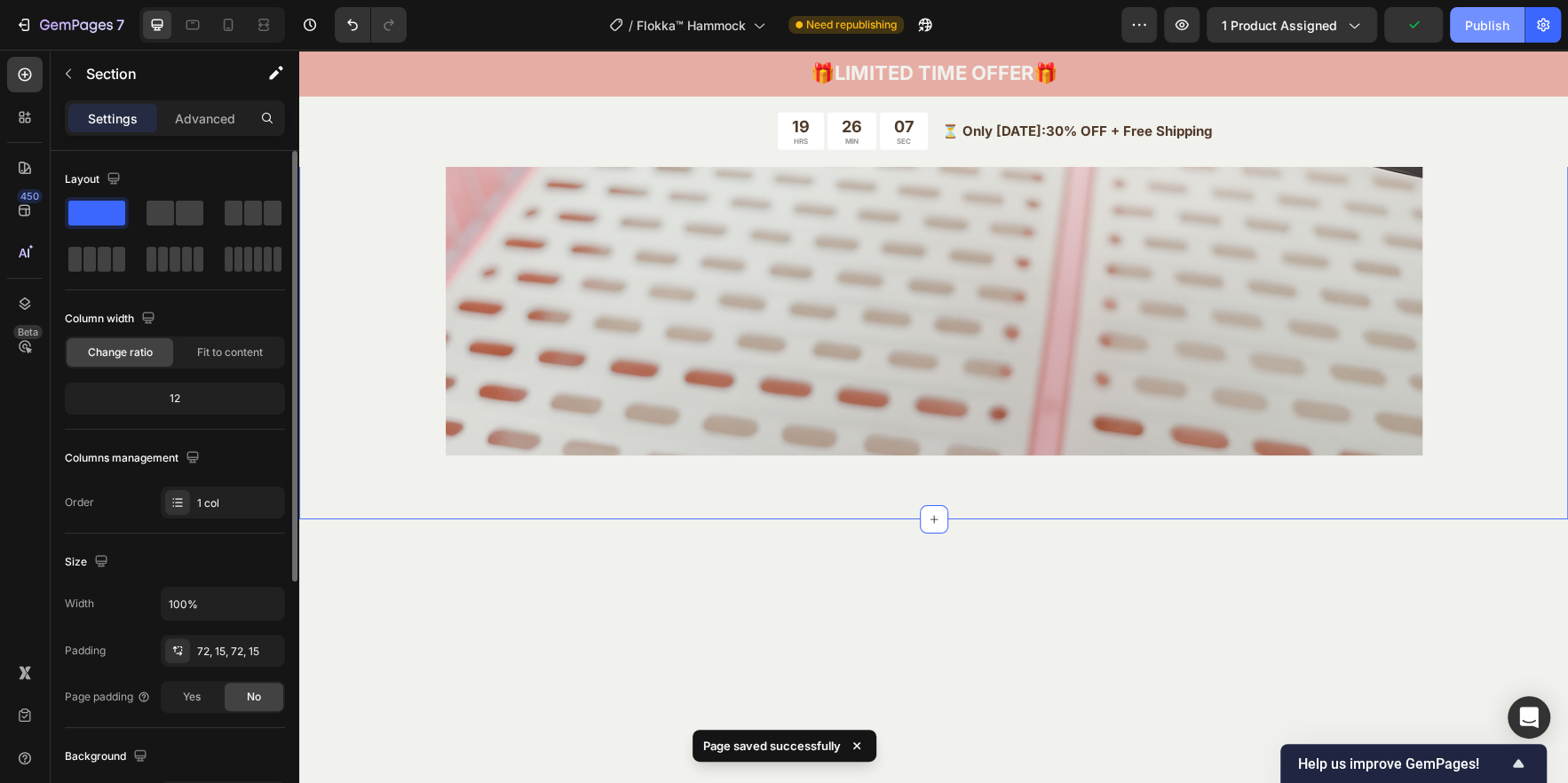
click at [1468, 7] on button "Publish" at bounding box center [1487, 24] width 75 height 35
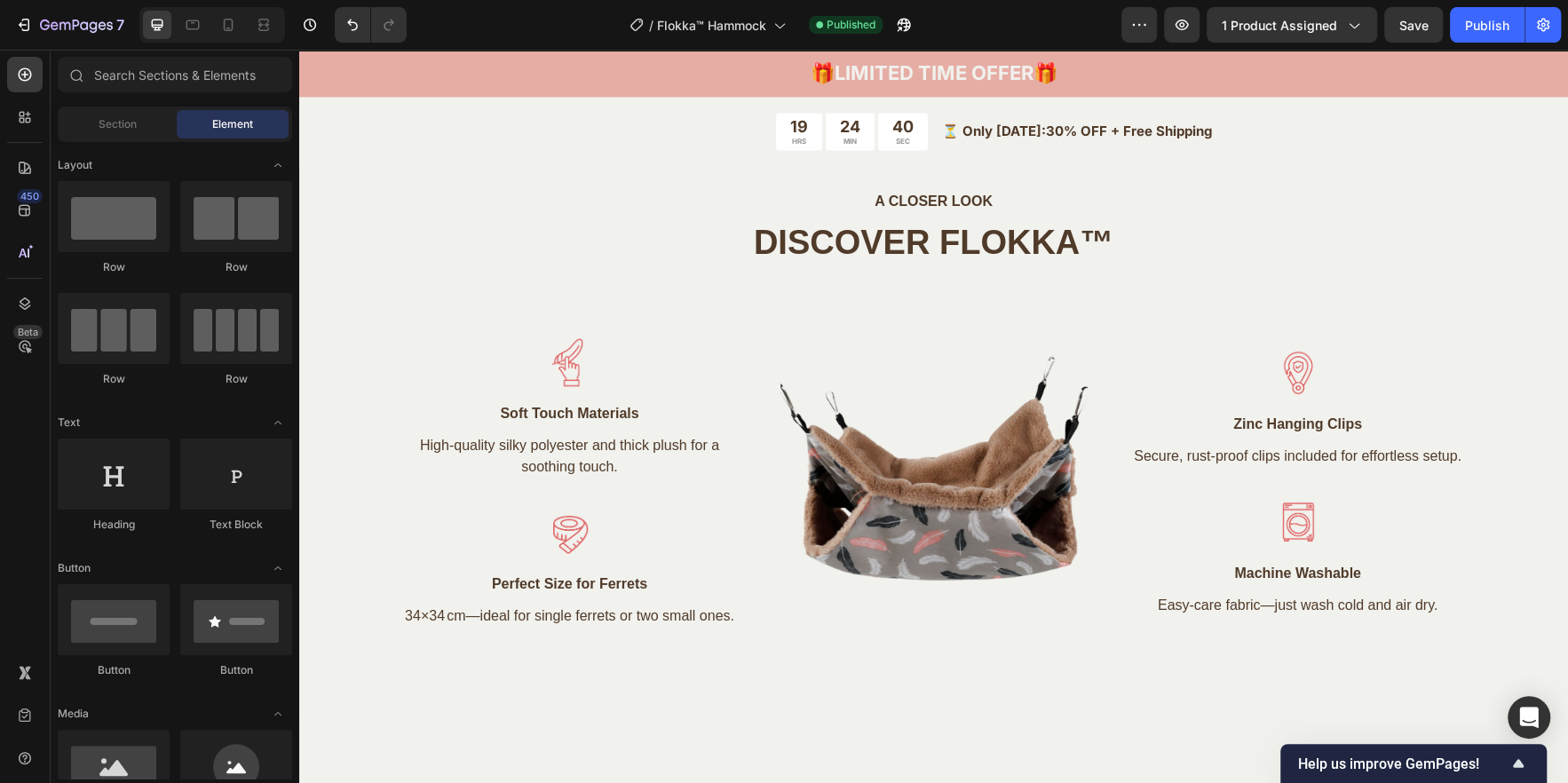
scroll to position [1776, 0]
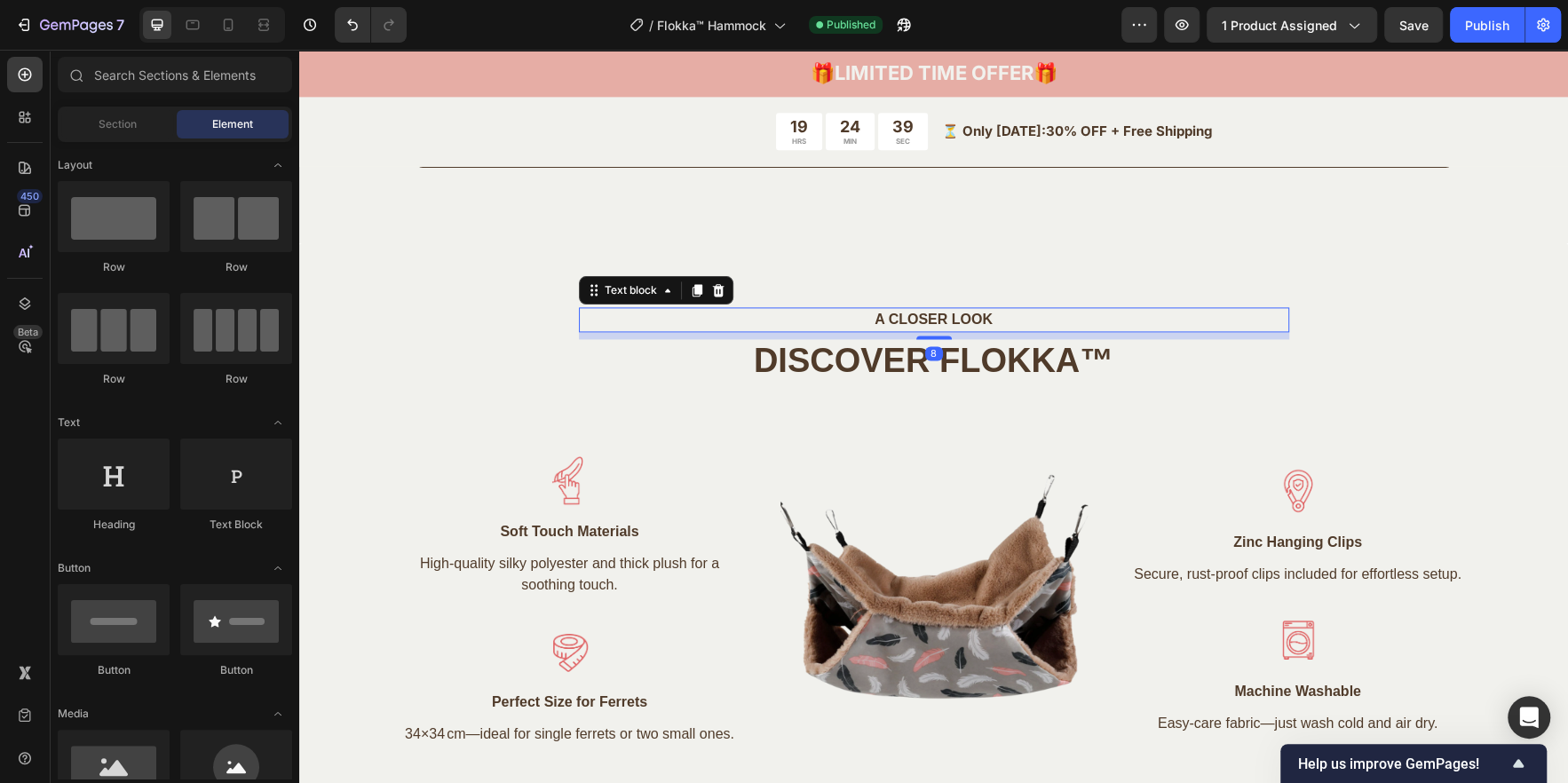
click at [908, 321] on p "A CLOSER LOOK" at bounding box center [934, 319] width 678 height 21
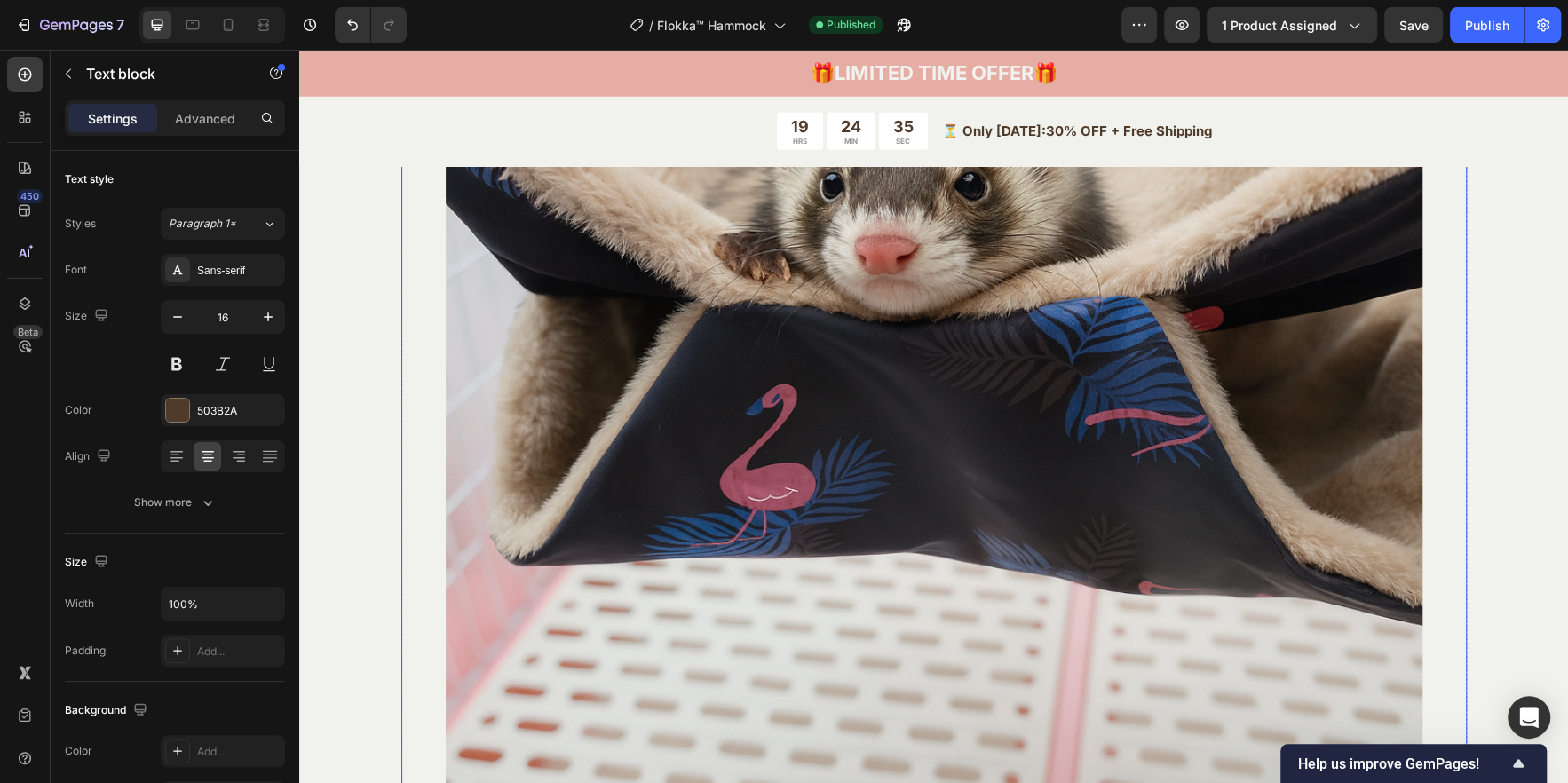
scroll to position [3671, 0]
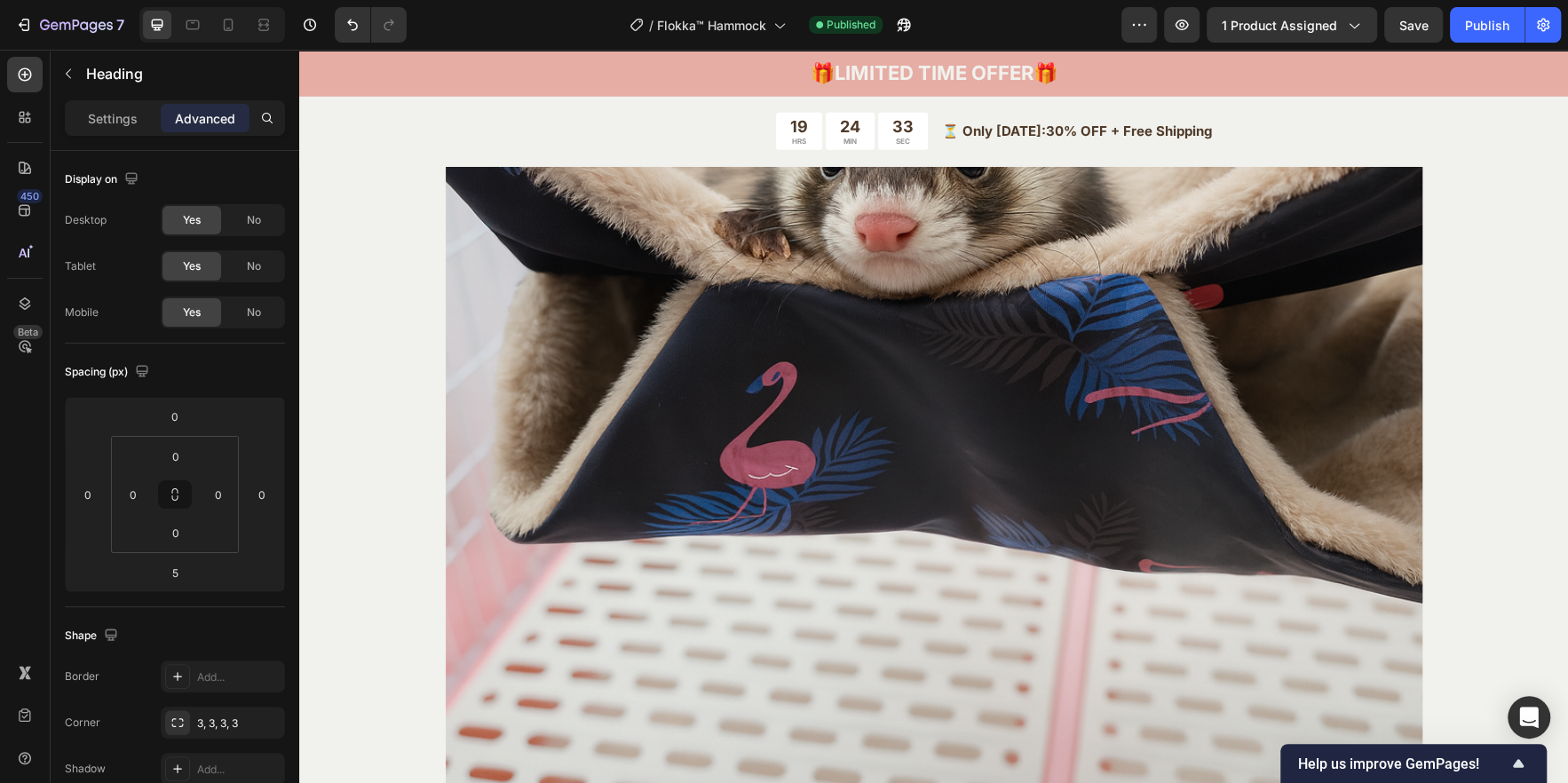
type input "8"
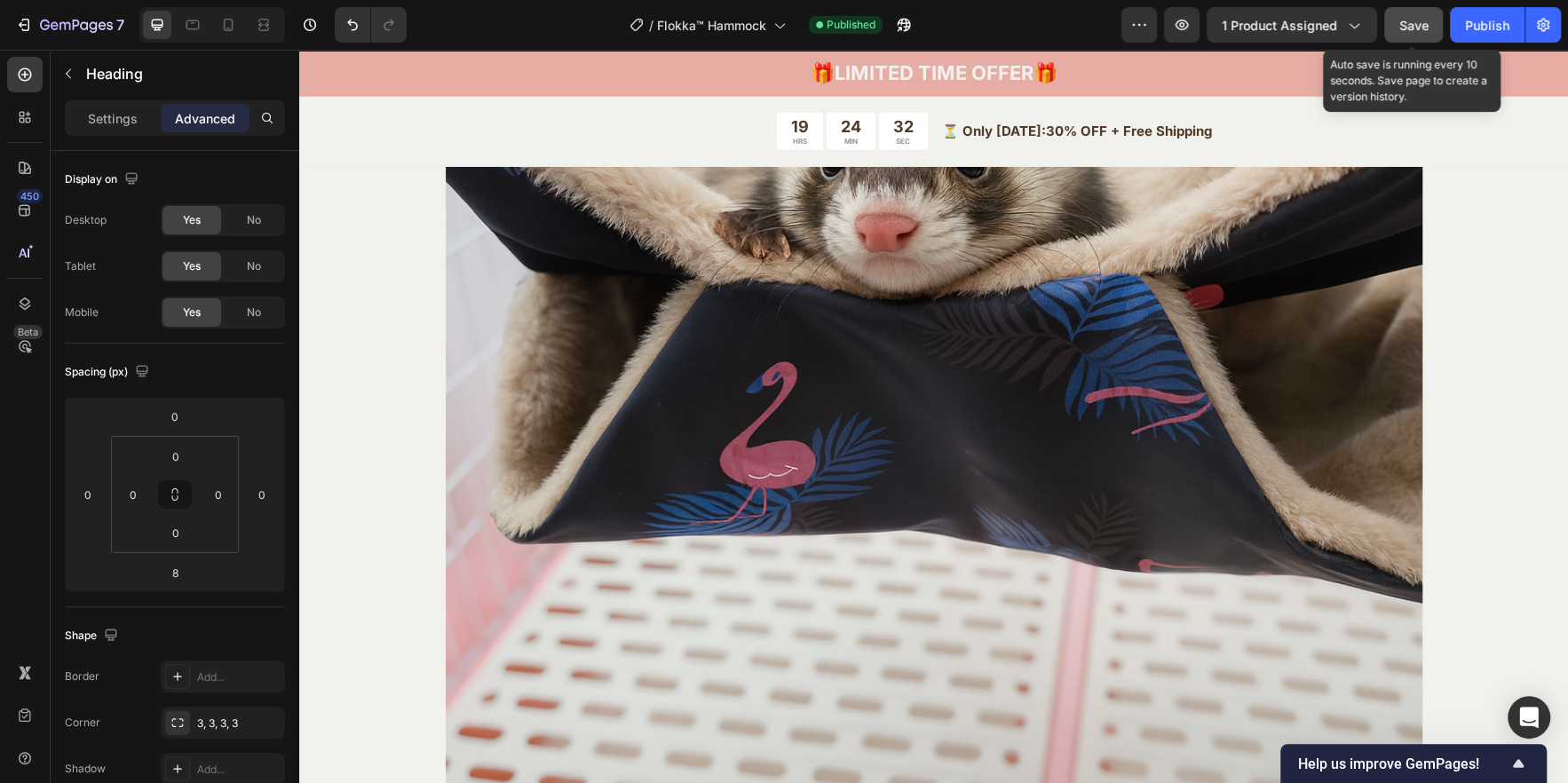
click at [1409, 16] on div "Save" at bounding box center [1414, 25] width 30 height 18
click at [1468, 20] on div "Publish" at bounding box center [1487, 25] width 44 height 18
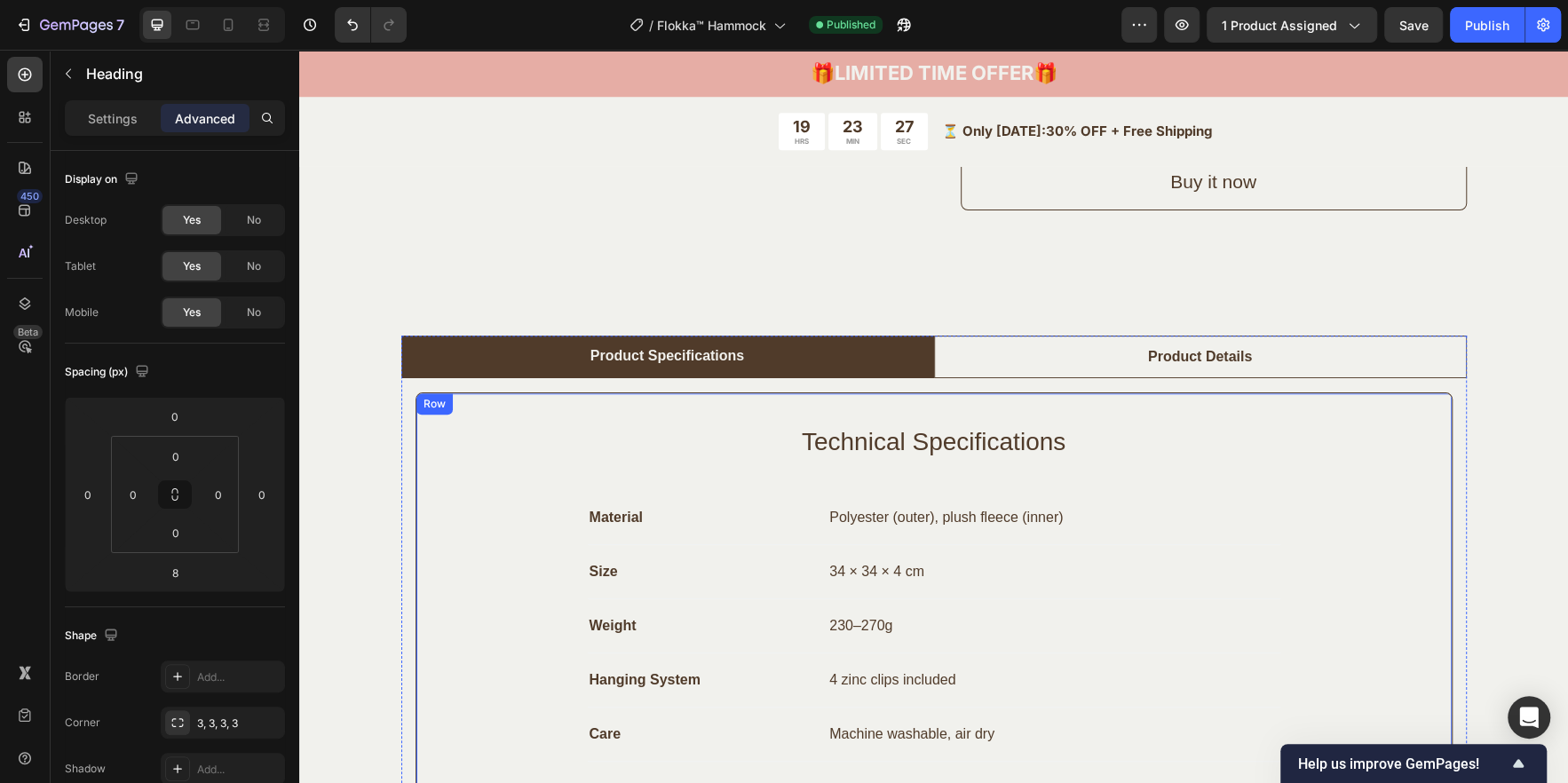
scroll to position [1184, 0]
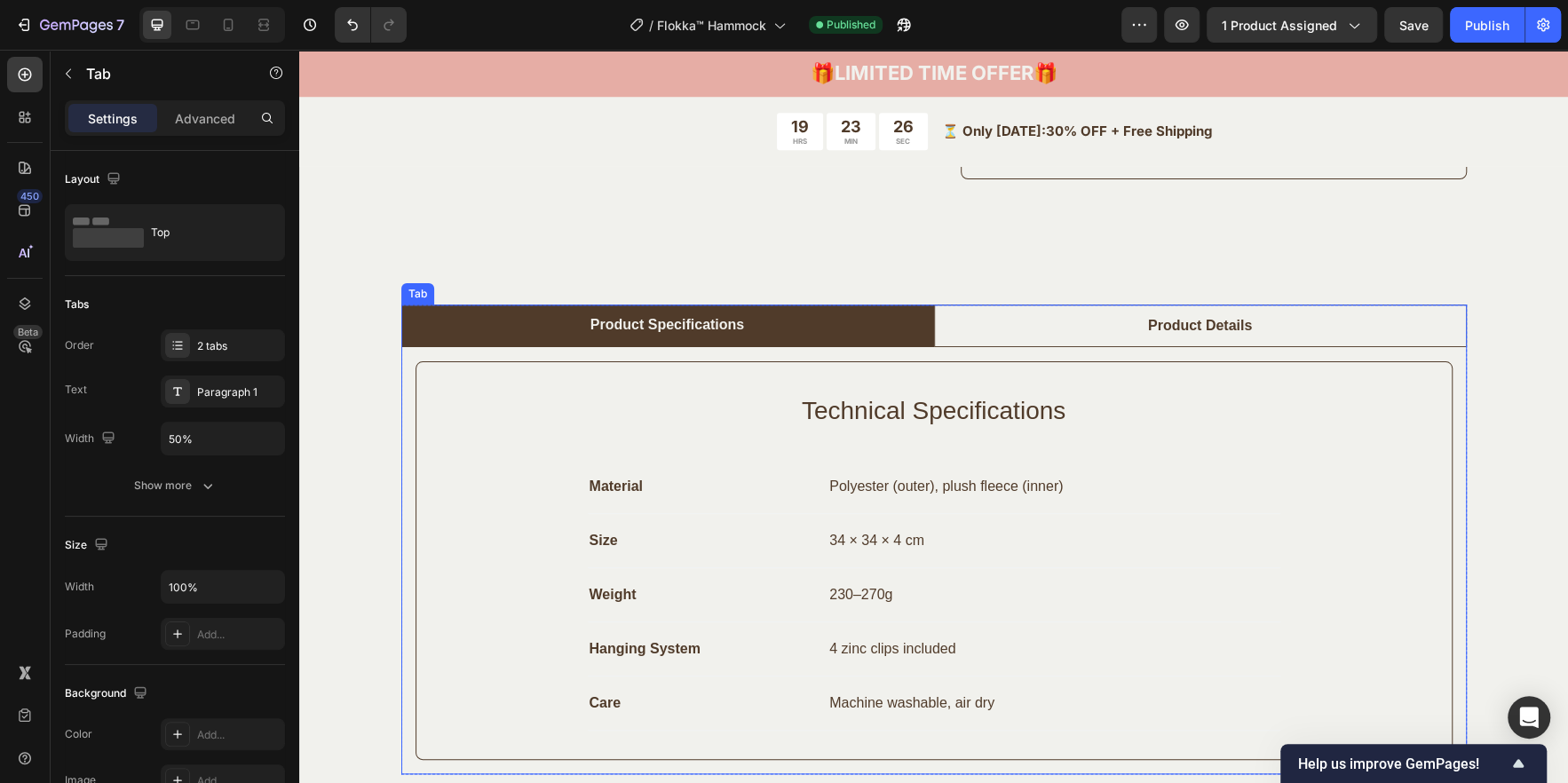
click at [1145, 323] on div "Product Details" at bounding box center [1199, 326] width 109 height 27
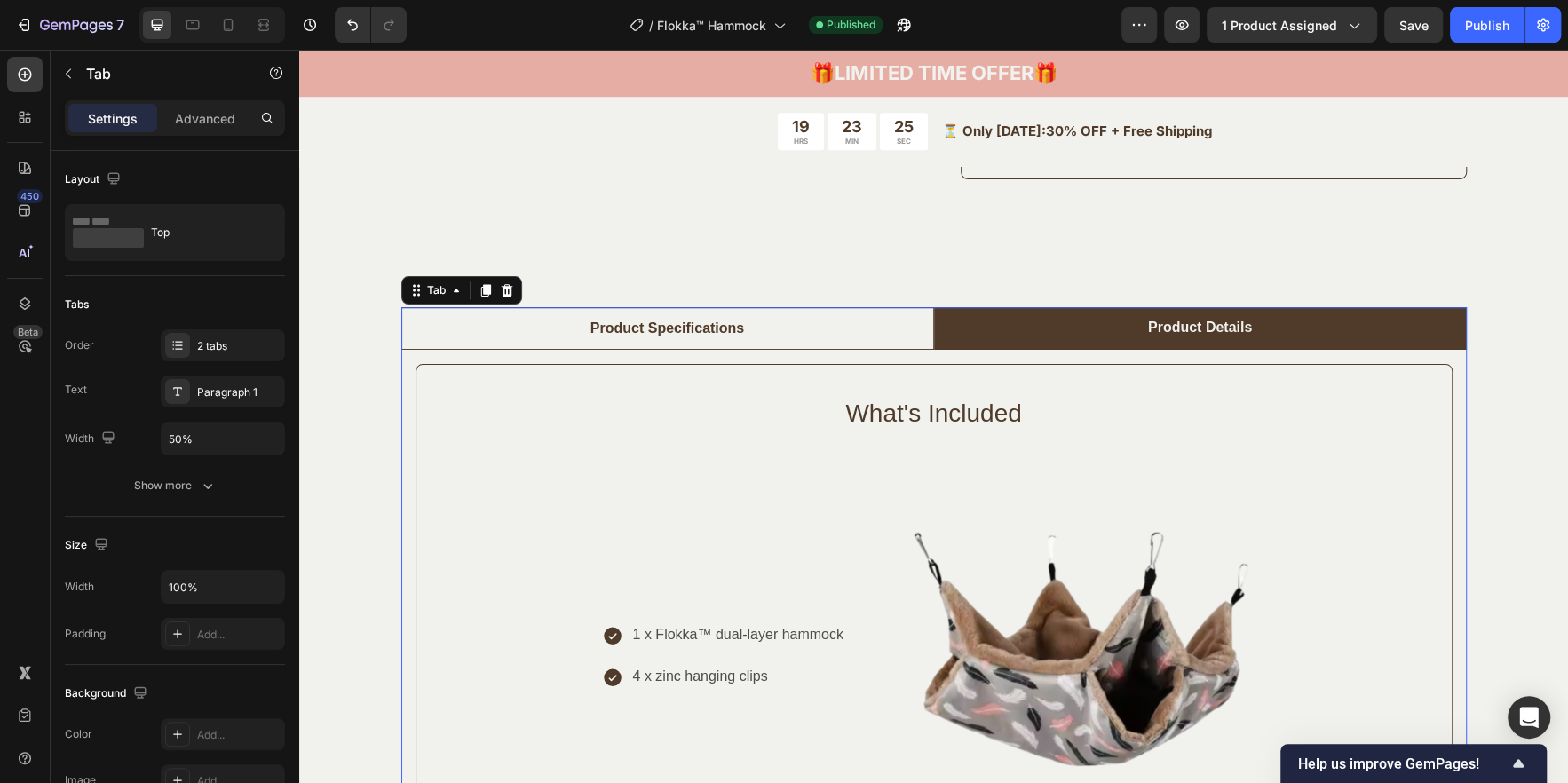
click at [815, 321] on li "Product Specifications" at bounding box center [668, 329] width 533 height 42
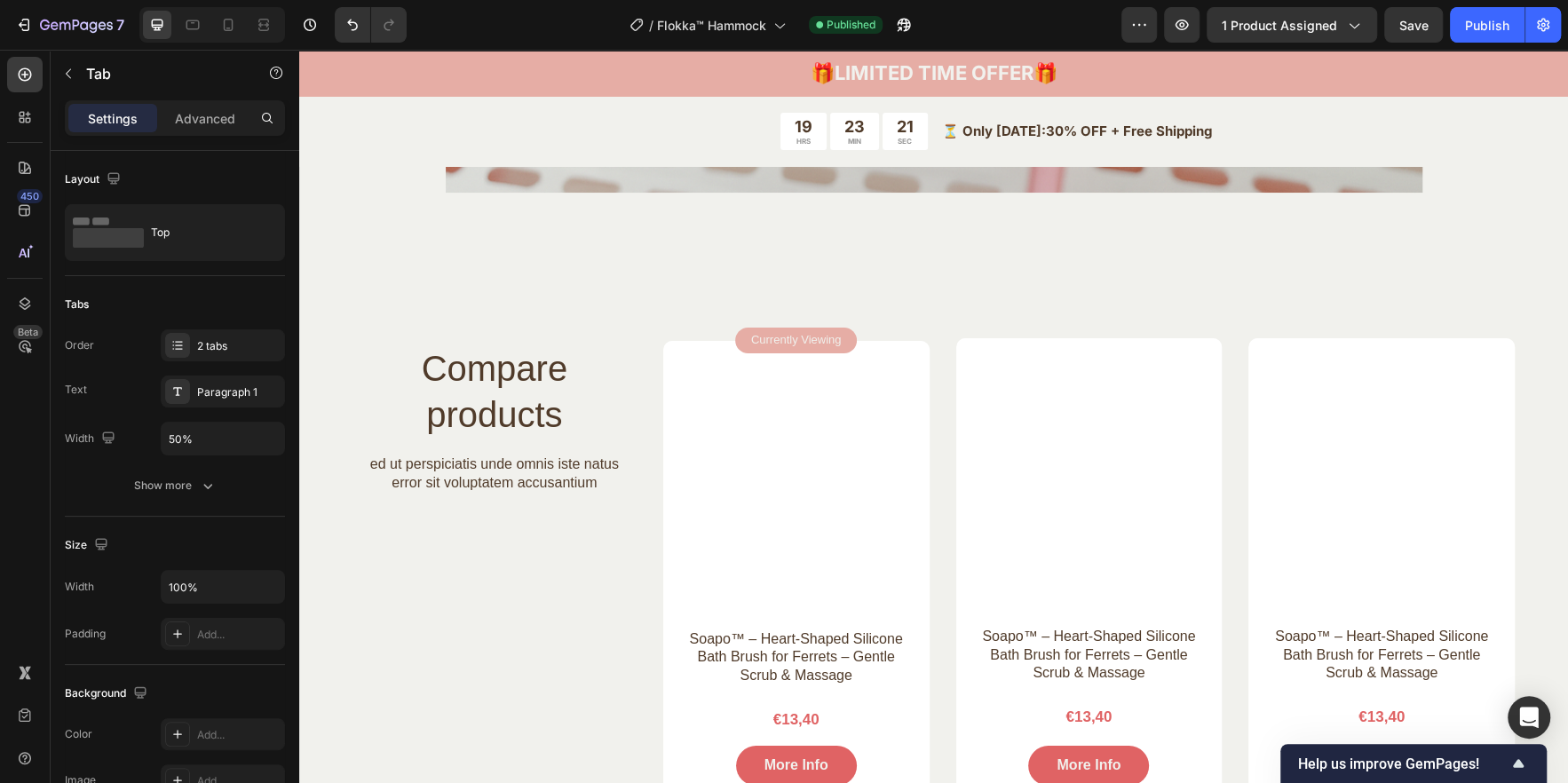
scroll to position [4854, 0]
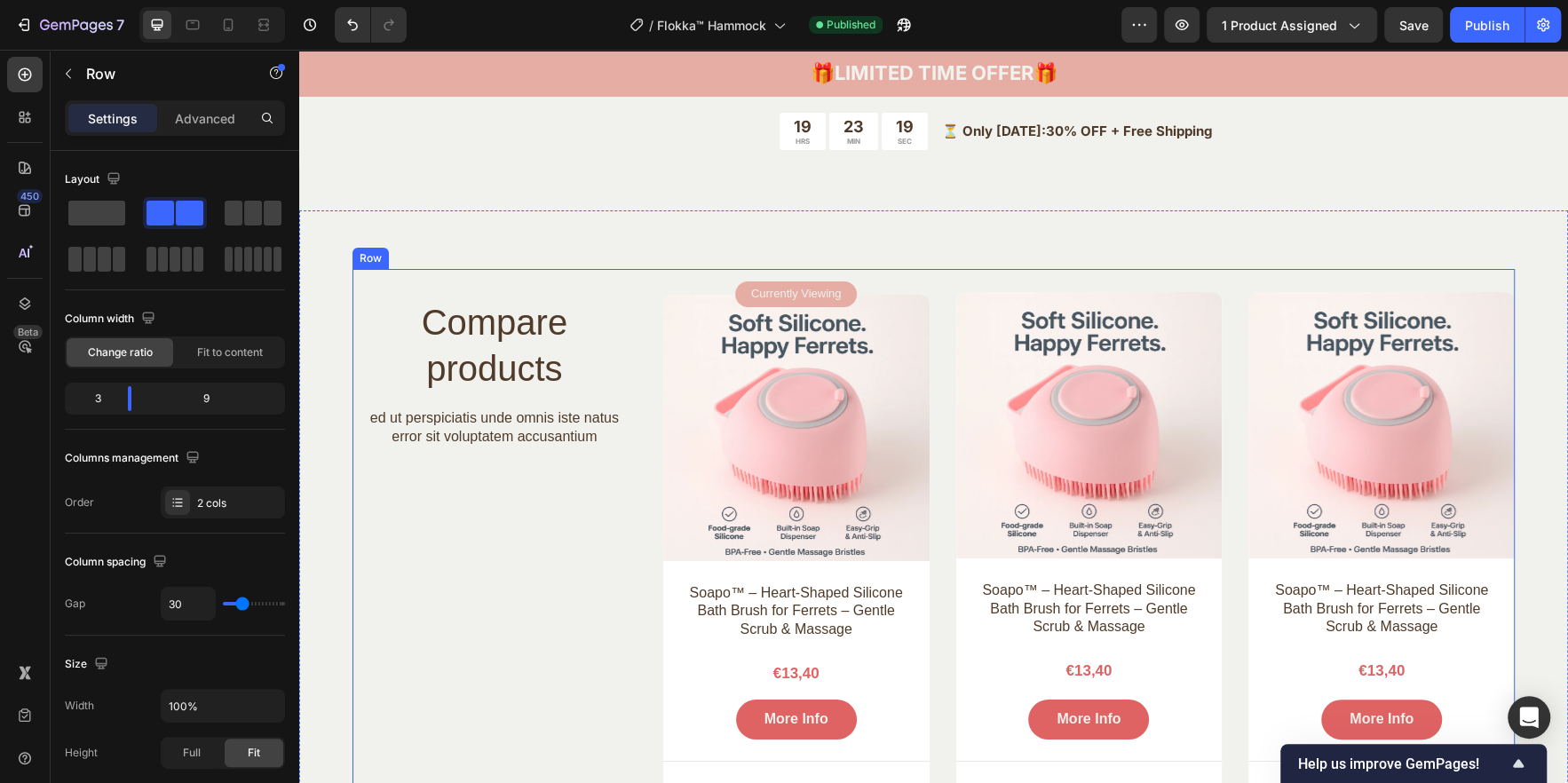
click at [477, 561] on div "Compare products Heading ed ut perspiciatis unde omnis iste natus error sit vol…" at bounding box center [494, 695] width 284 height 852
click at [756, 428] on img at bounding box center [796, 428] width 266 height 266
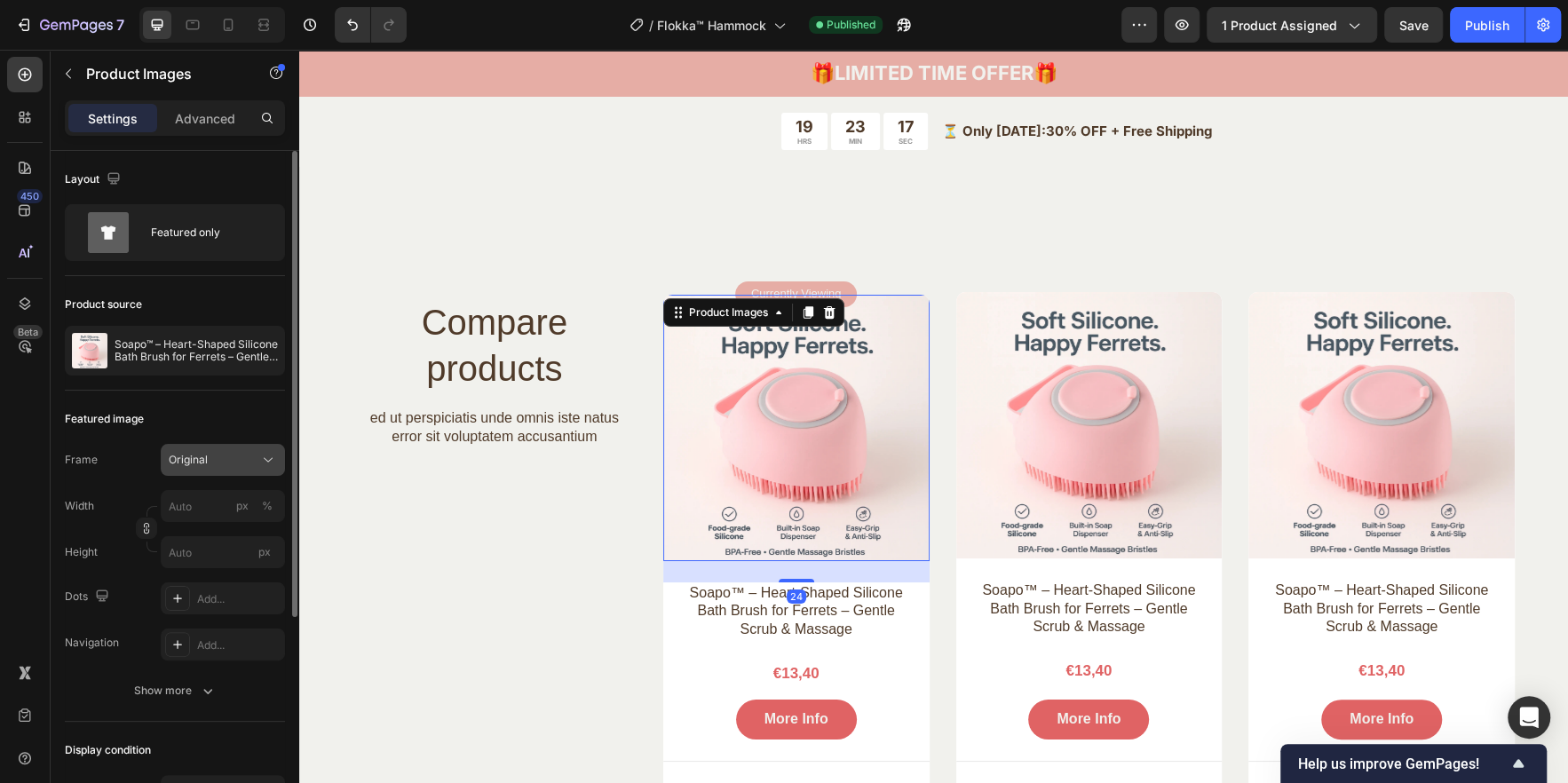
click at [225, 471] on button "Original" at bounding box center [223, 459] width 125 height 32
click at [225, 469] on button "Original" at bounding box center [223, 459] width 125 height 32
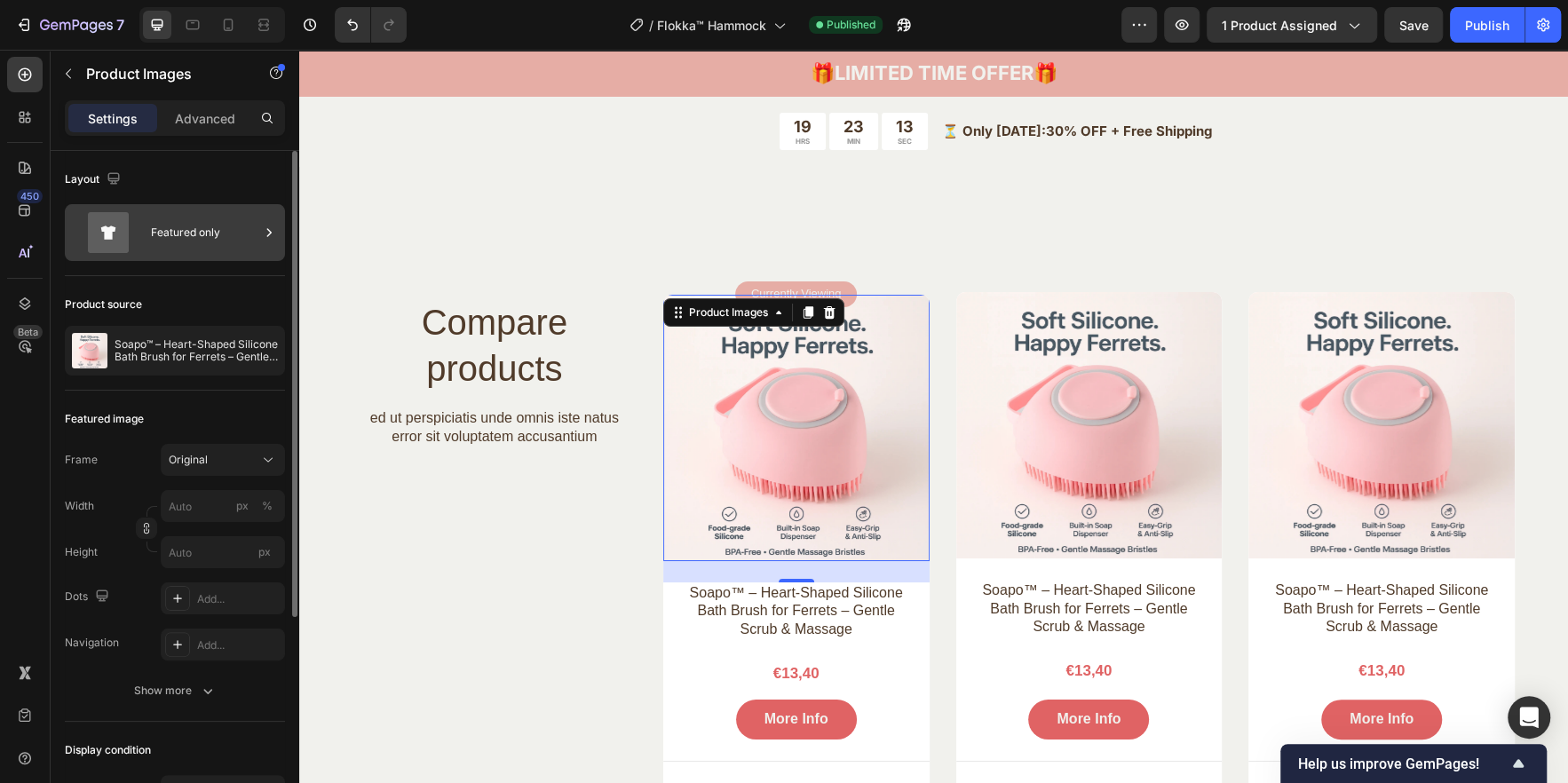
click at [248, 235] on div "Featured only" at bounding box center [205, 232] width 108 height 41
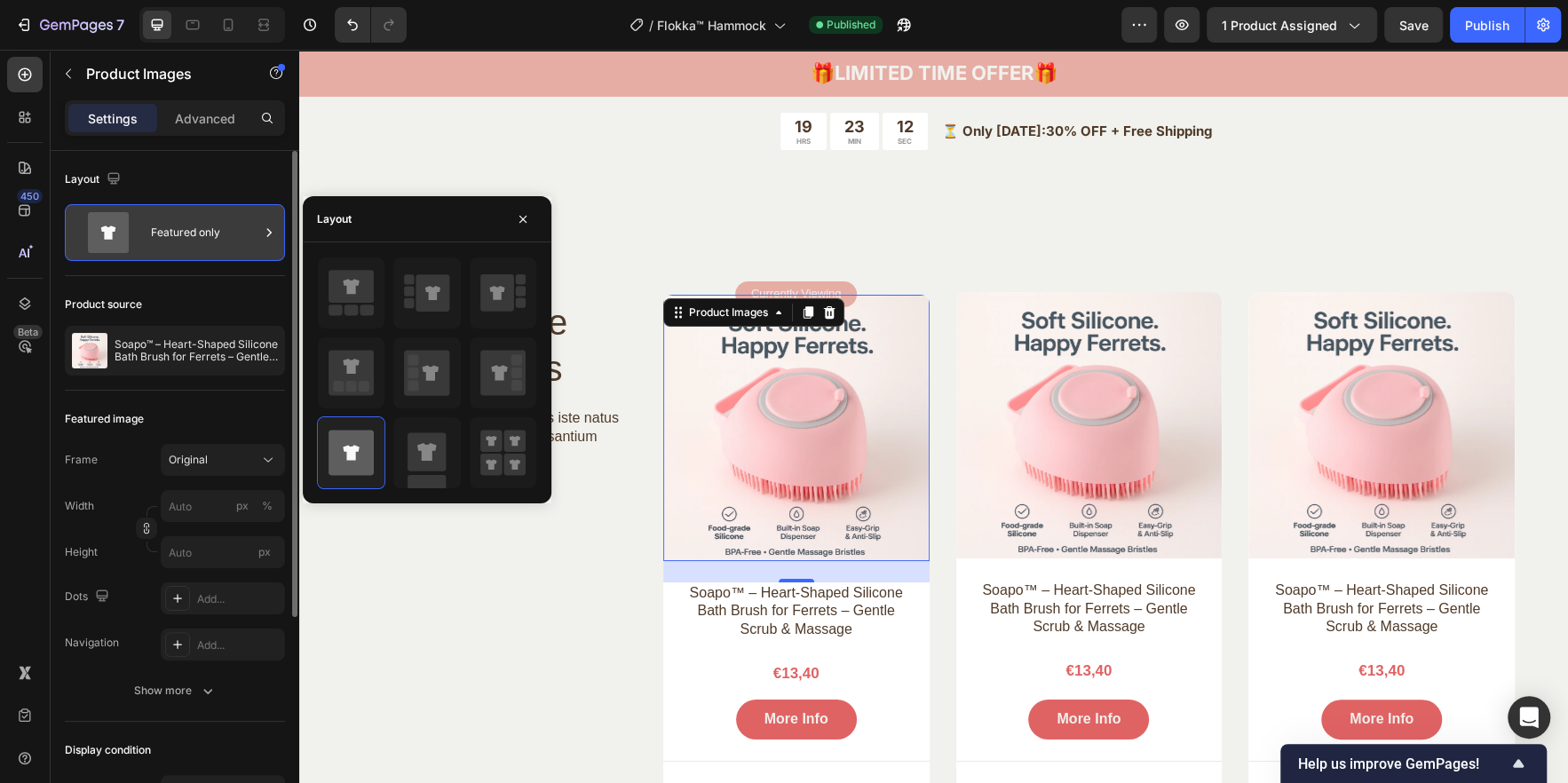
click at [248, 235] on div "Featured only" at bounding box center [205, 232] width 108 height 41
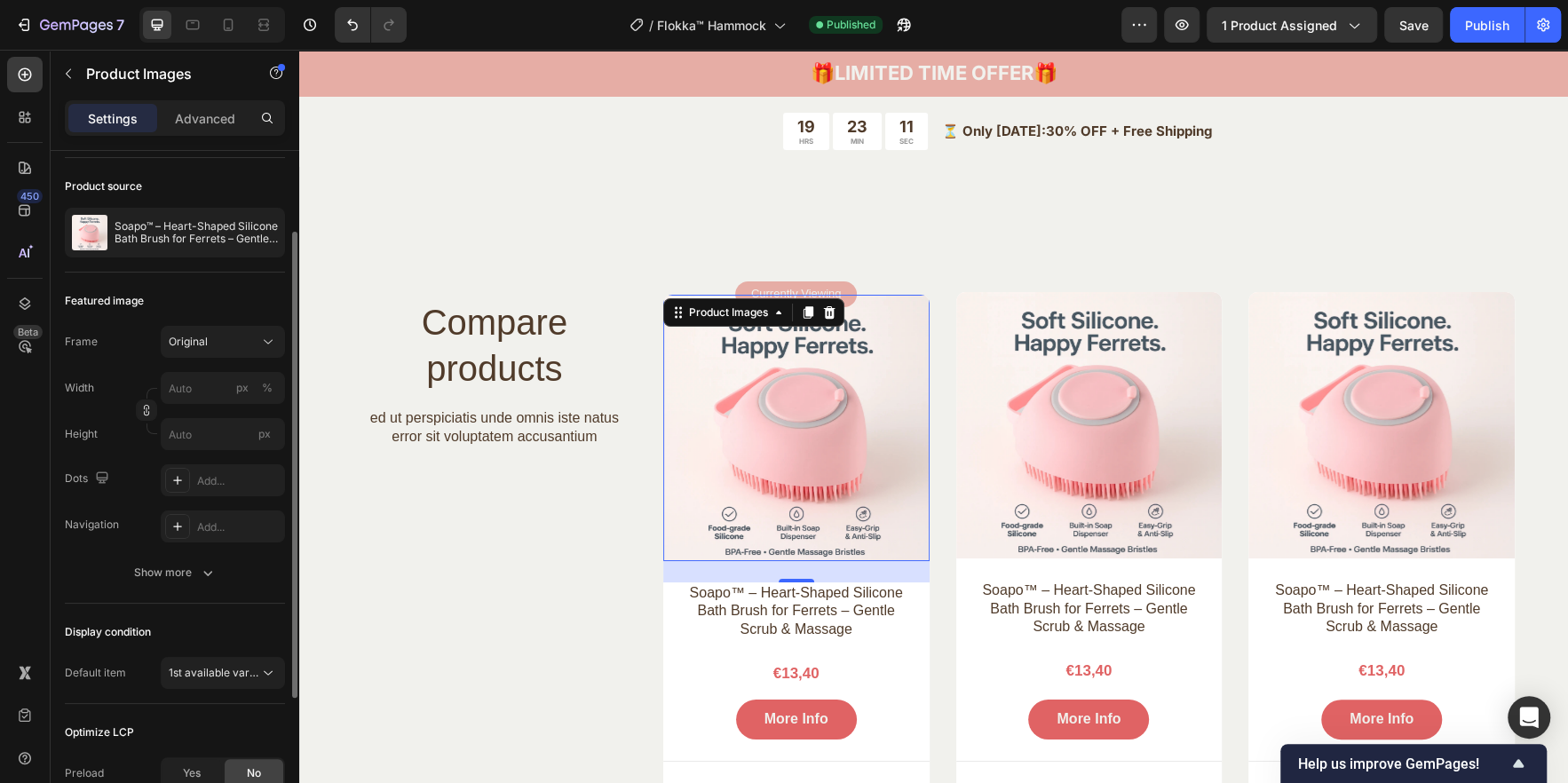
scroll to position [237, 0]
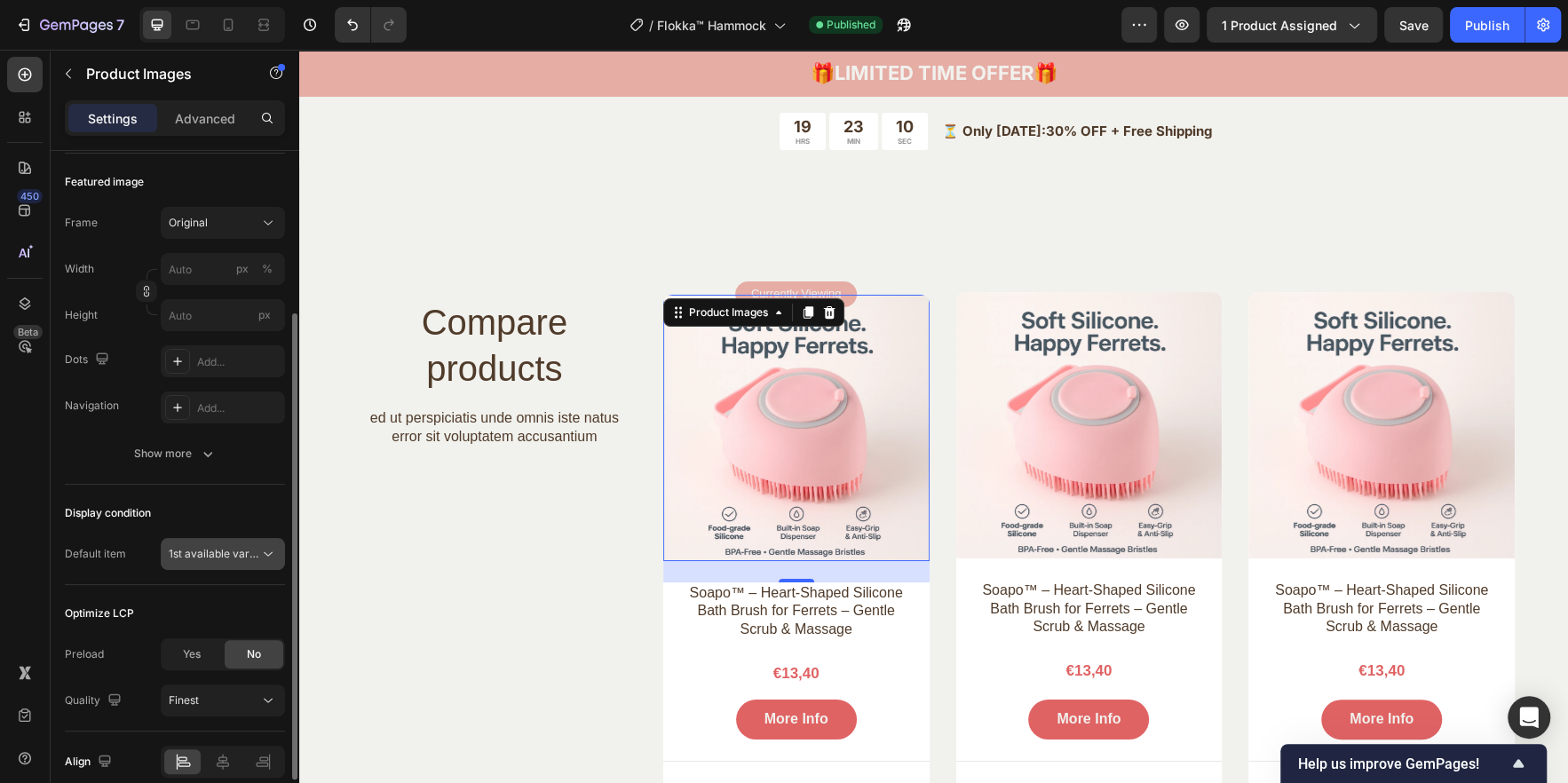
click at [242, 564] on button "1st available variant" at bounding box center [223, 554] width 125 height 32
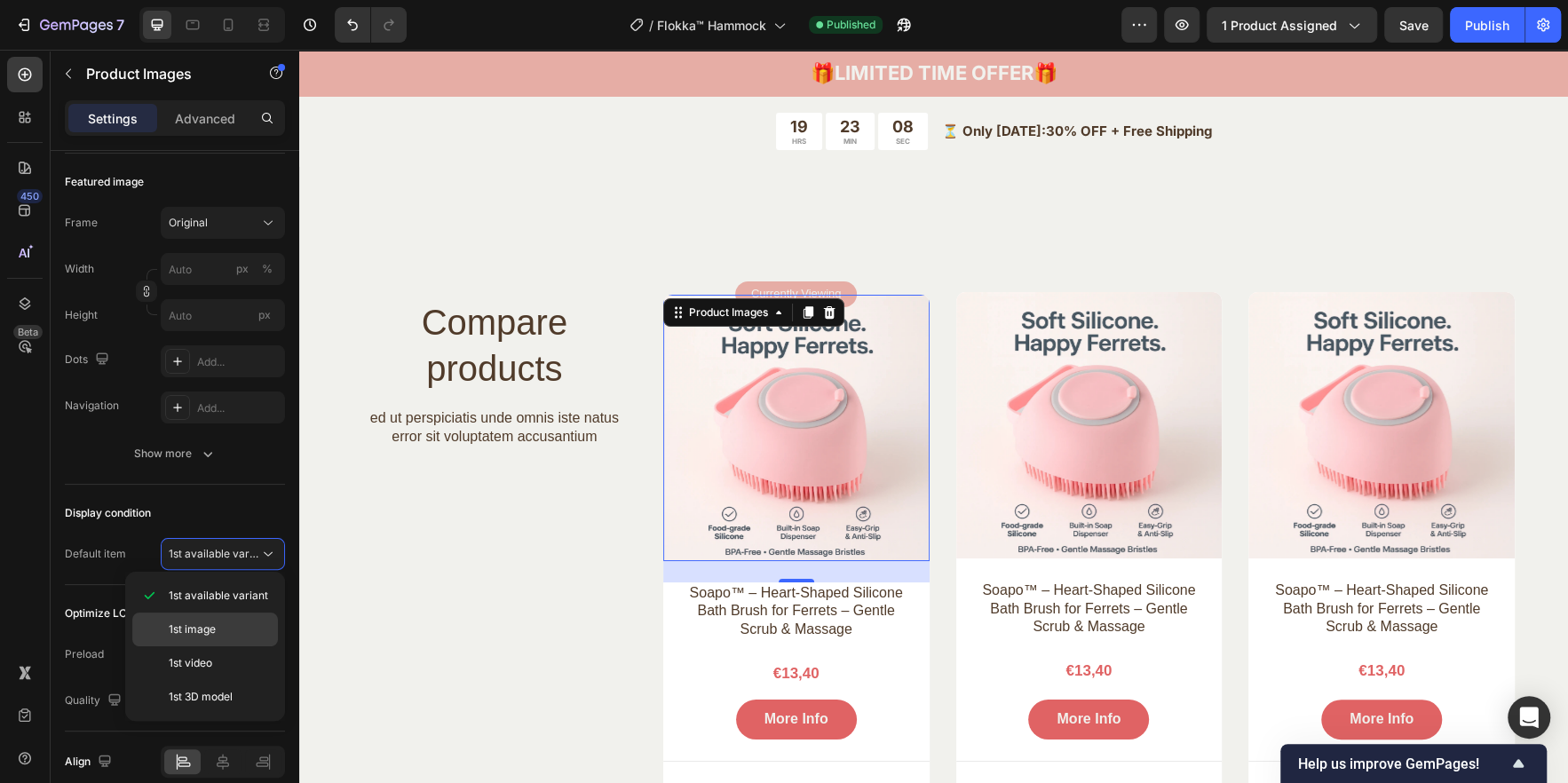
click at [216, 619] on div "1st image" at bounding box center [205, 629] width 146 height 34
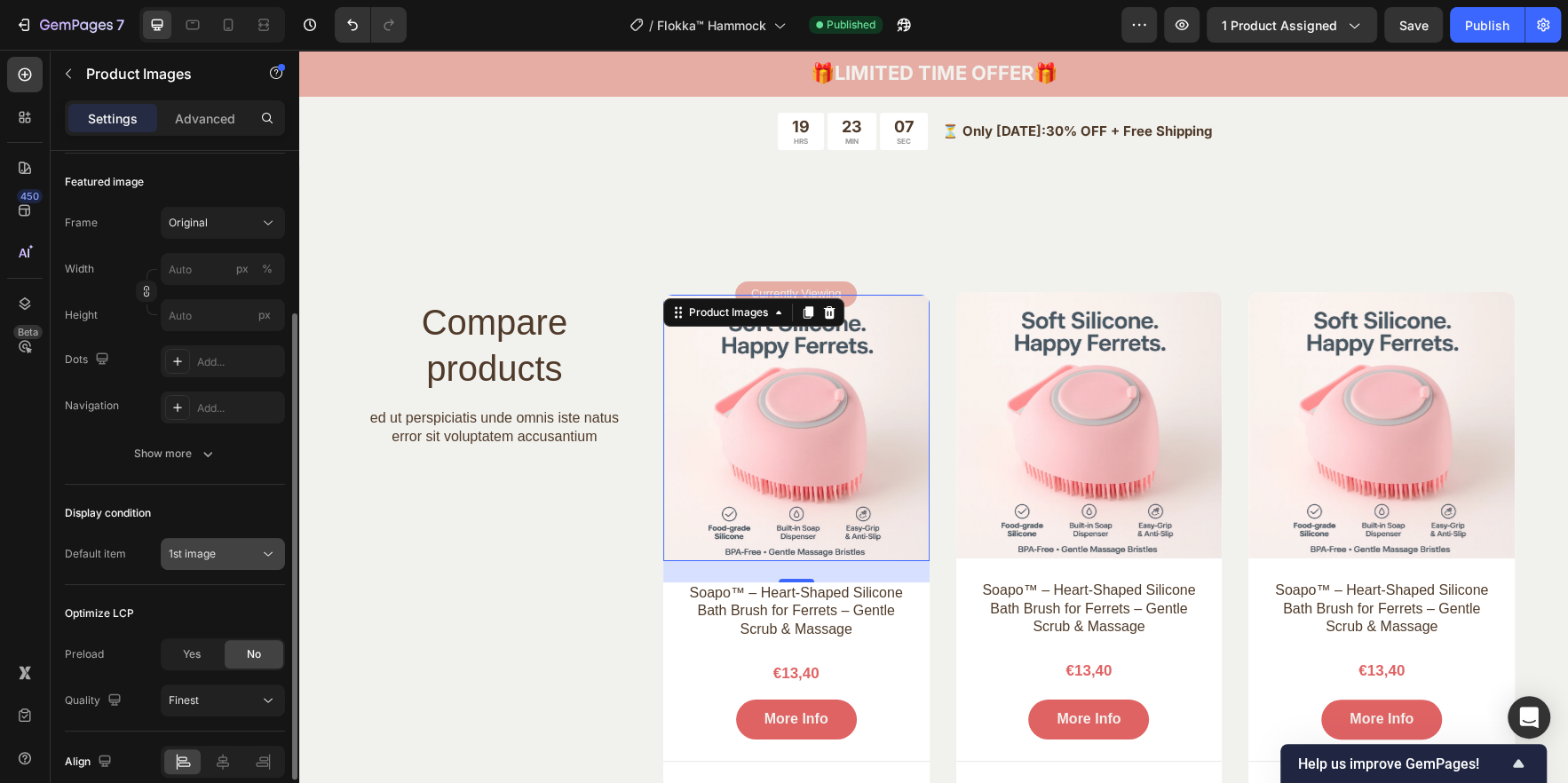
click at [197, 561] on span "1st image" at bounding box center [192, 554] width 47 height 16
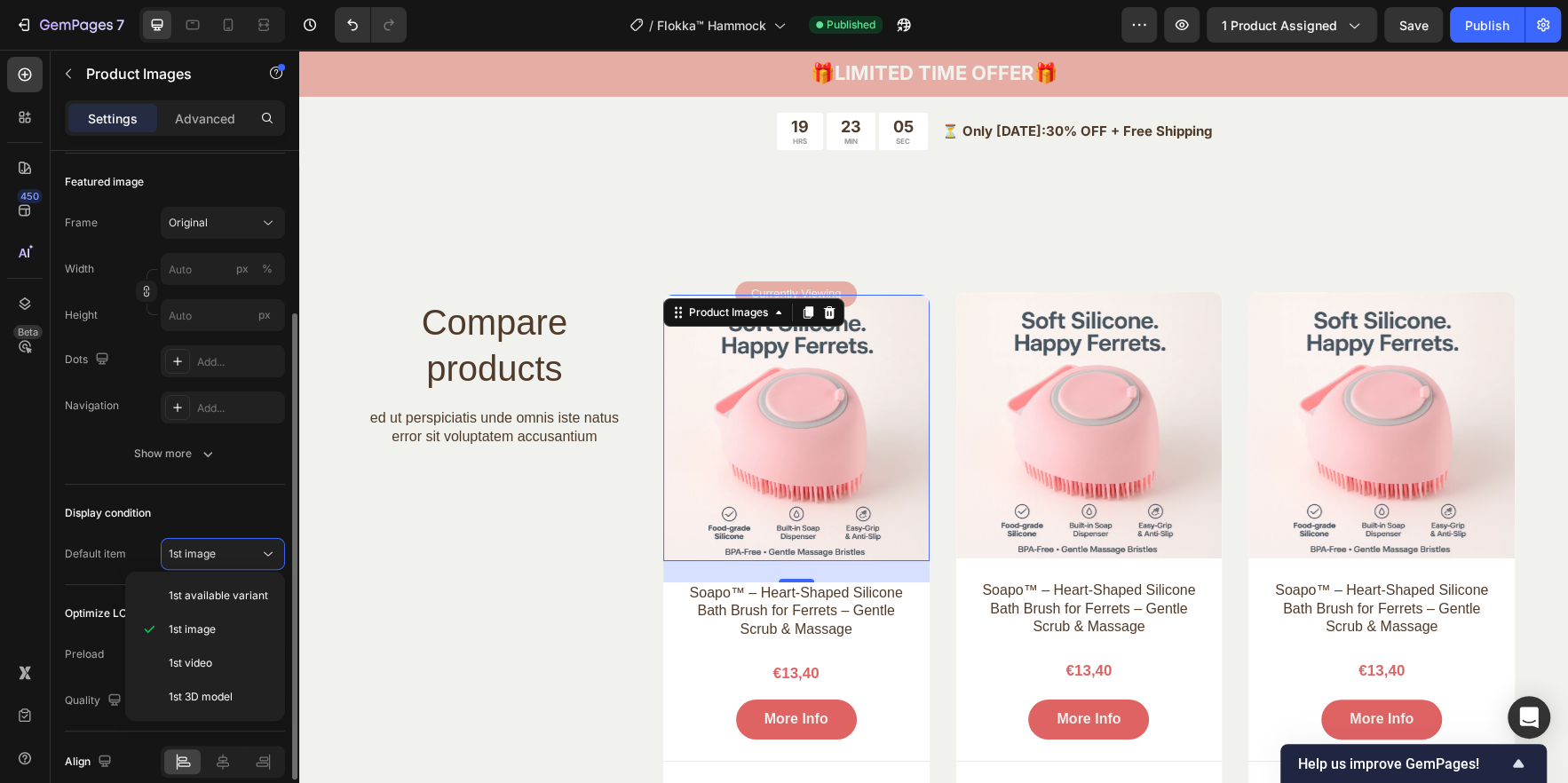
click at [200, 505] on div "Display condition" at bounding box center [175, 514] width 220 height 29
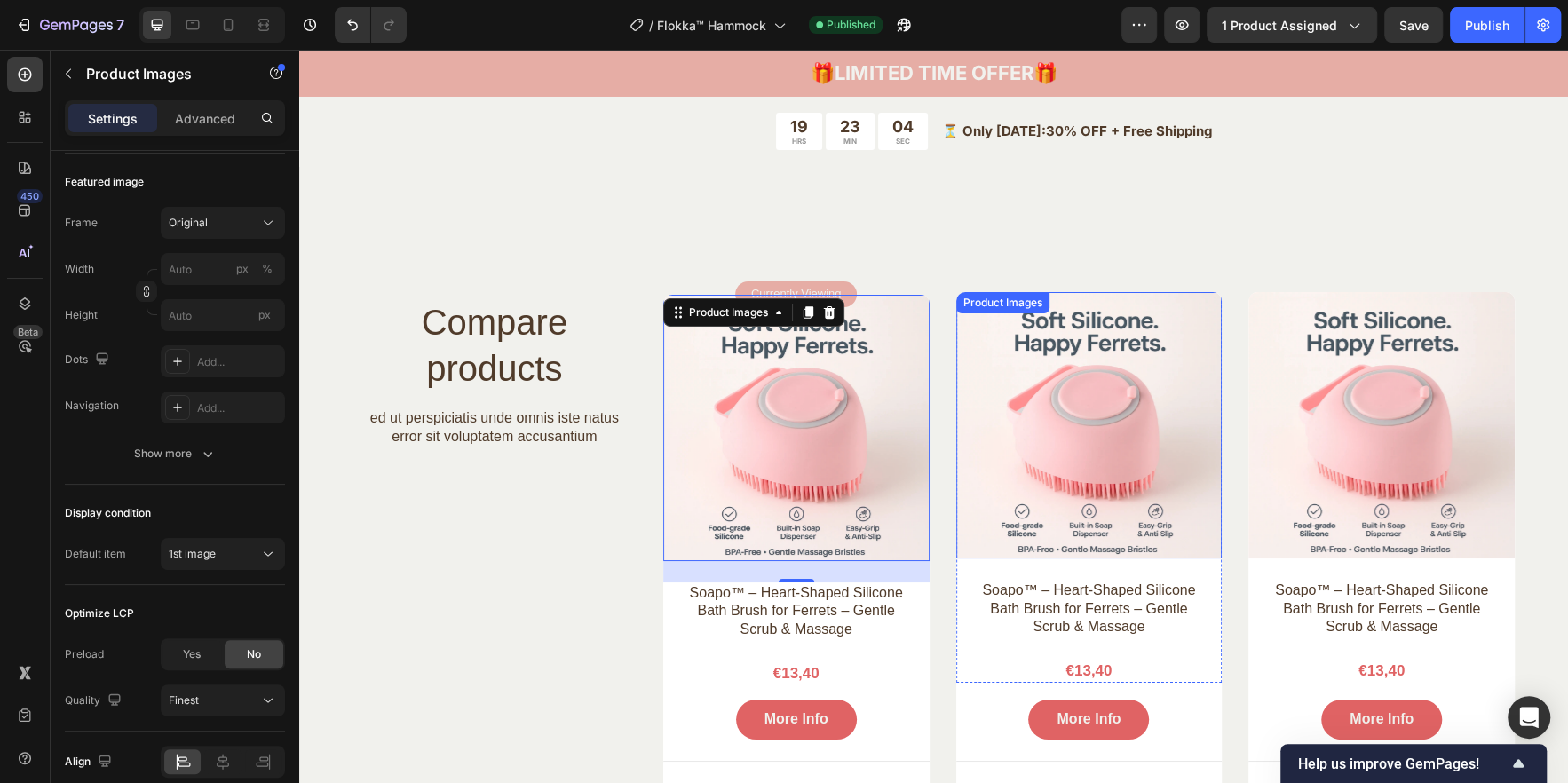
click at [1057, 401] on img at bounding box center [1089, 426] width 266 height 266
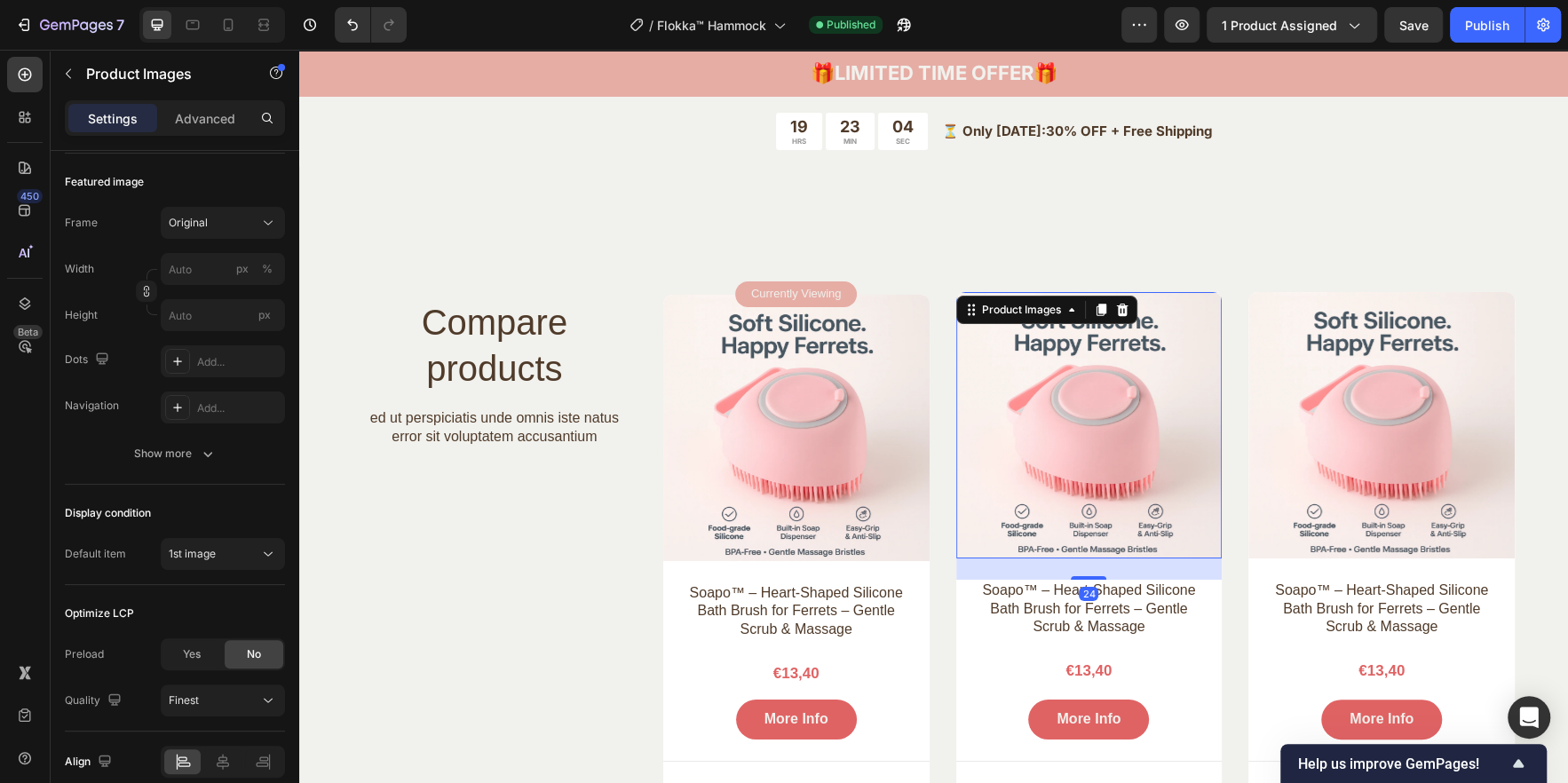
scroll to position [237, 0]
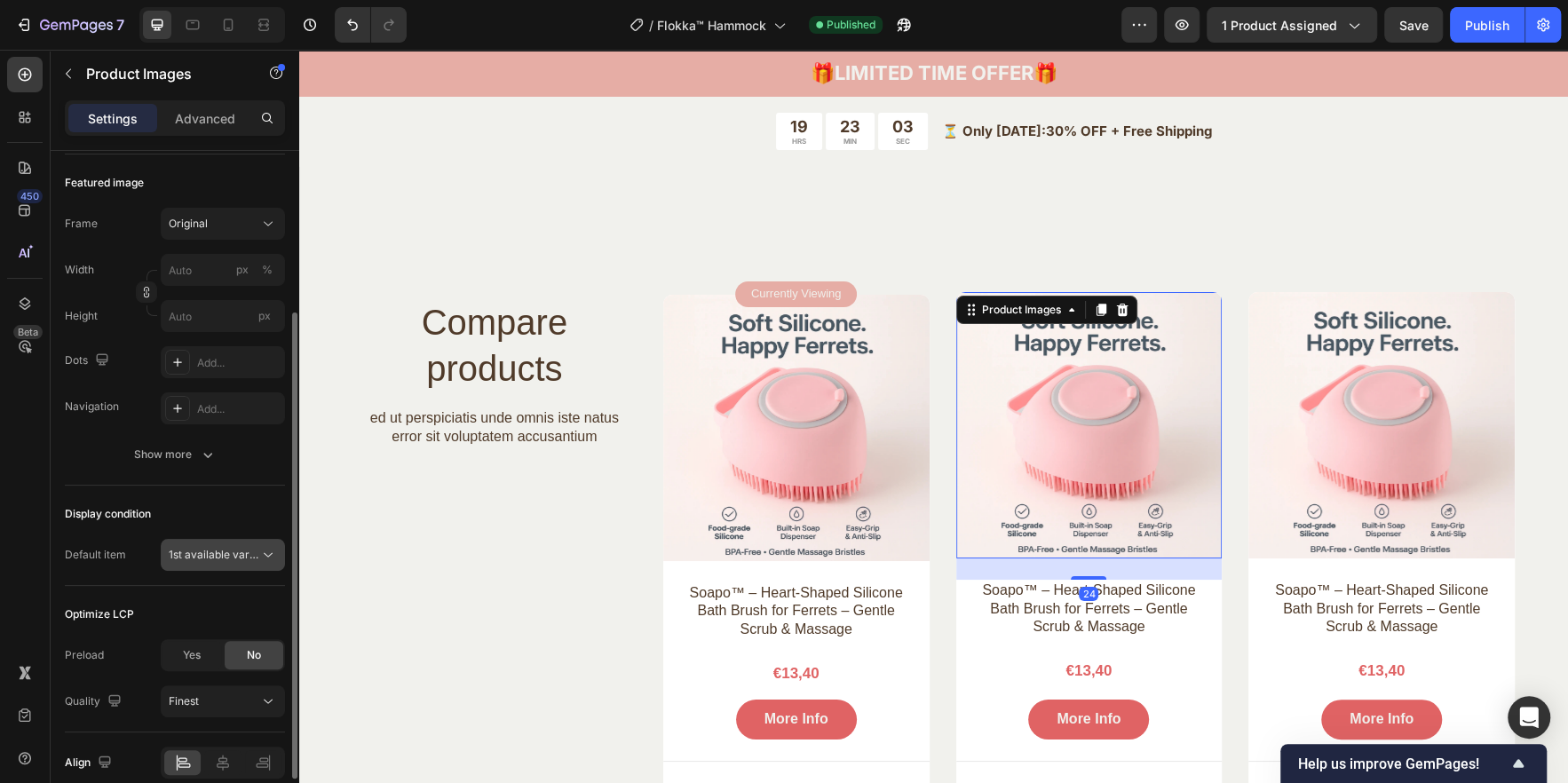
click at [237, 550] on span "1st available variant" at bounding box center [218, 555] width 100 height 13
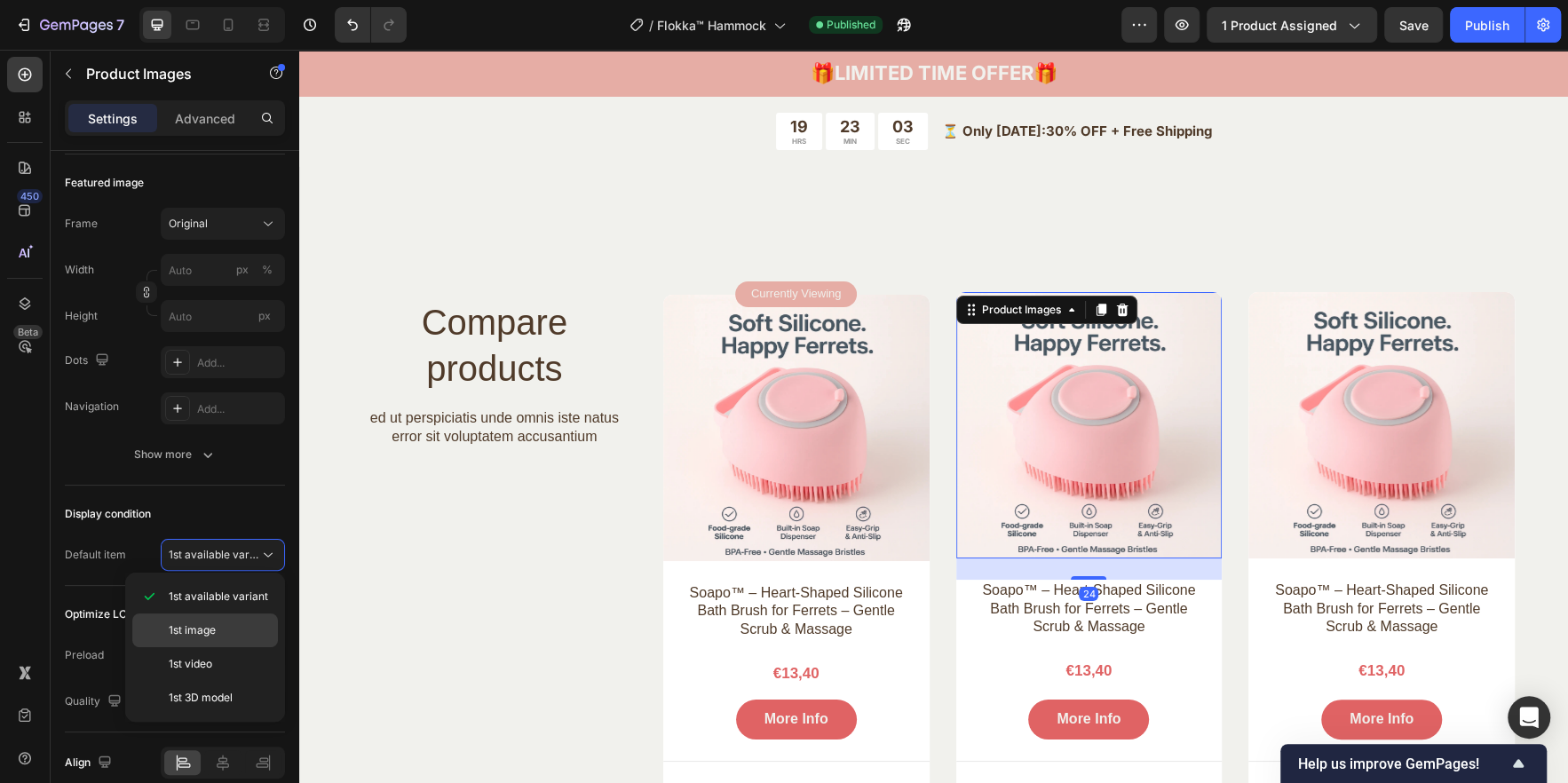
click at [207, 623] on span "1st image" at bounding box center [192, 631] width 47 height 16
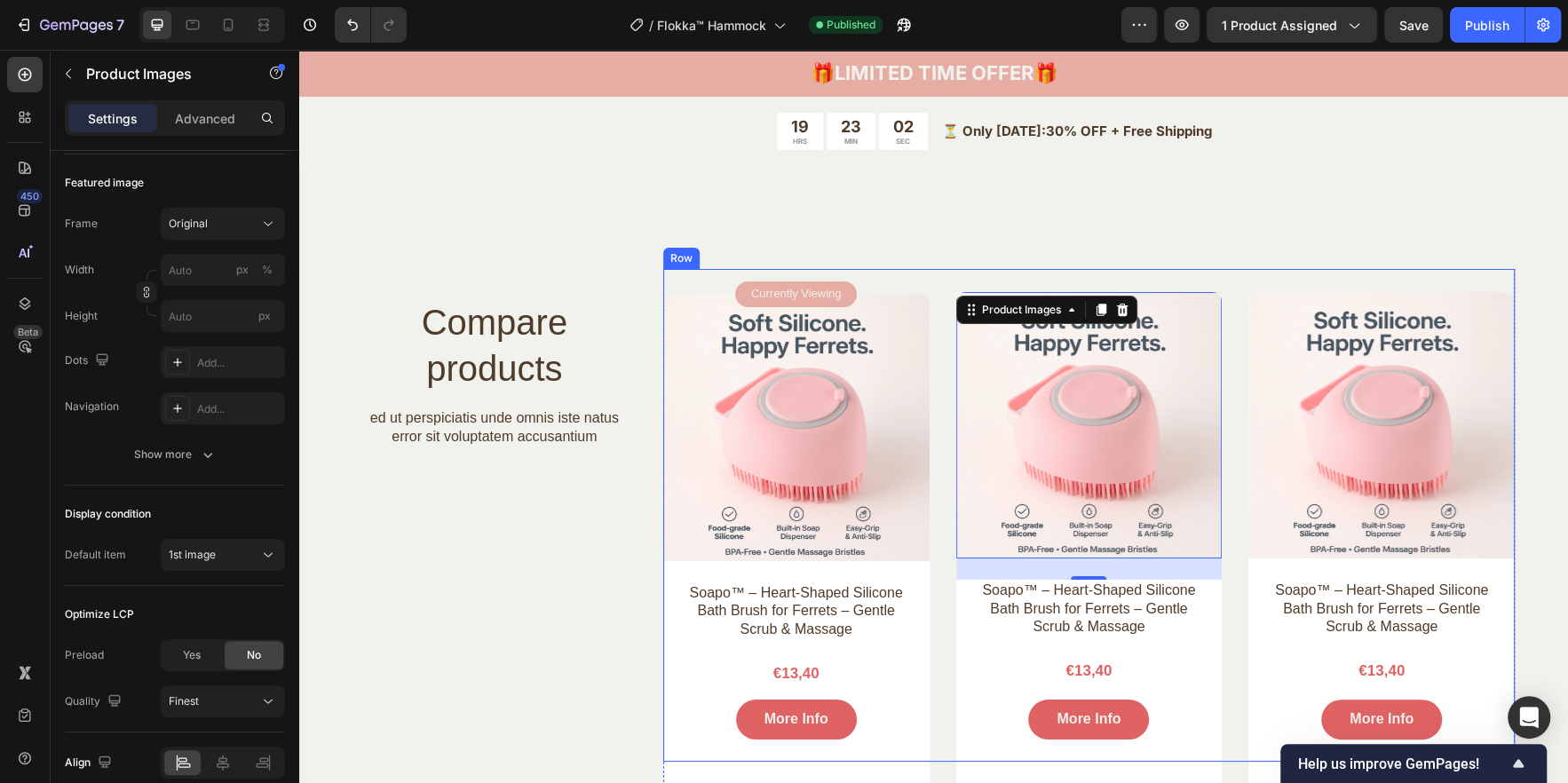
click at [1333, 390] on img at bounding box center [1381, 426] width 266 height 266
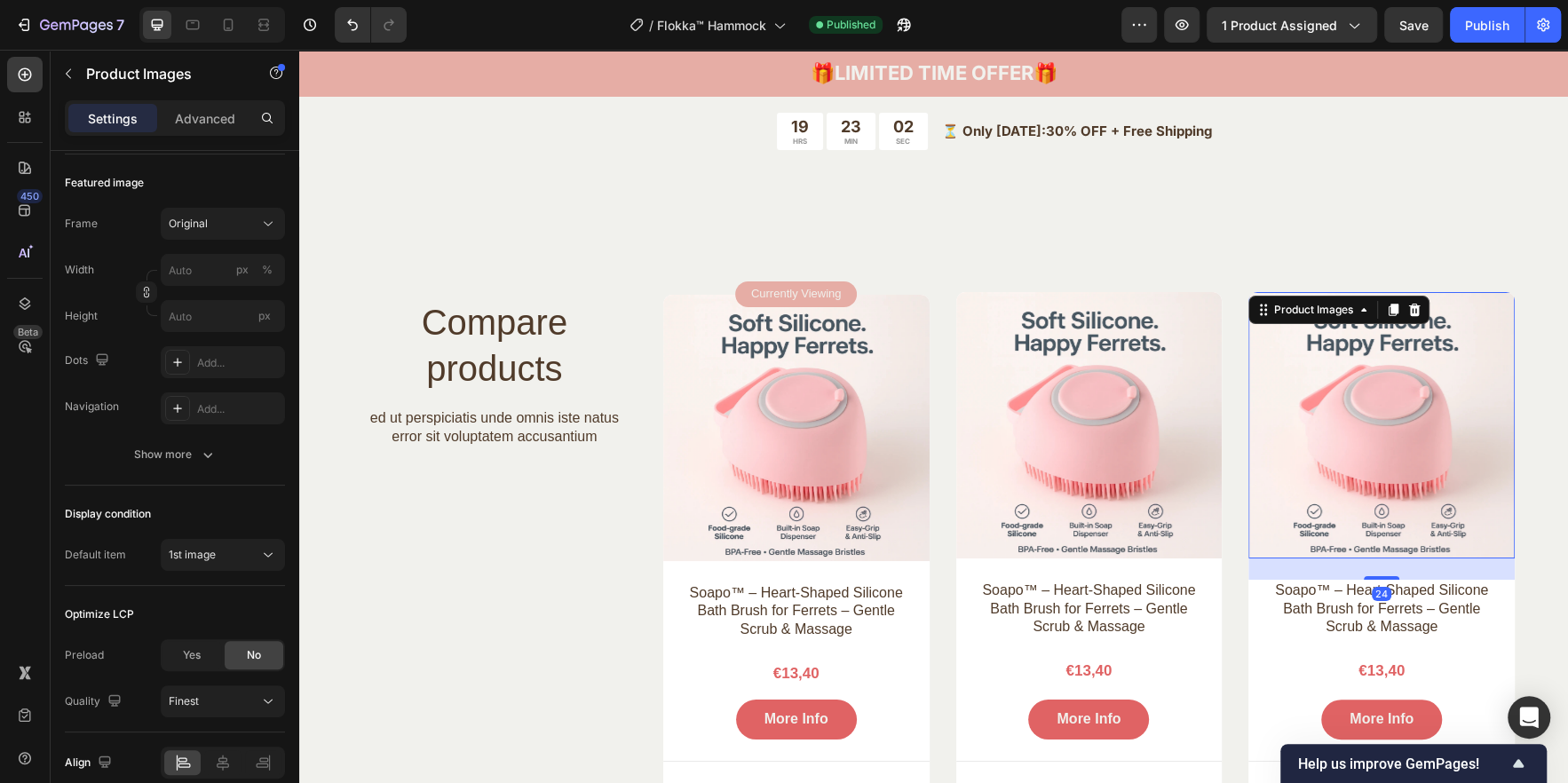
scroll to position [236, 0]
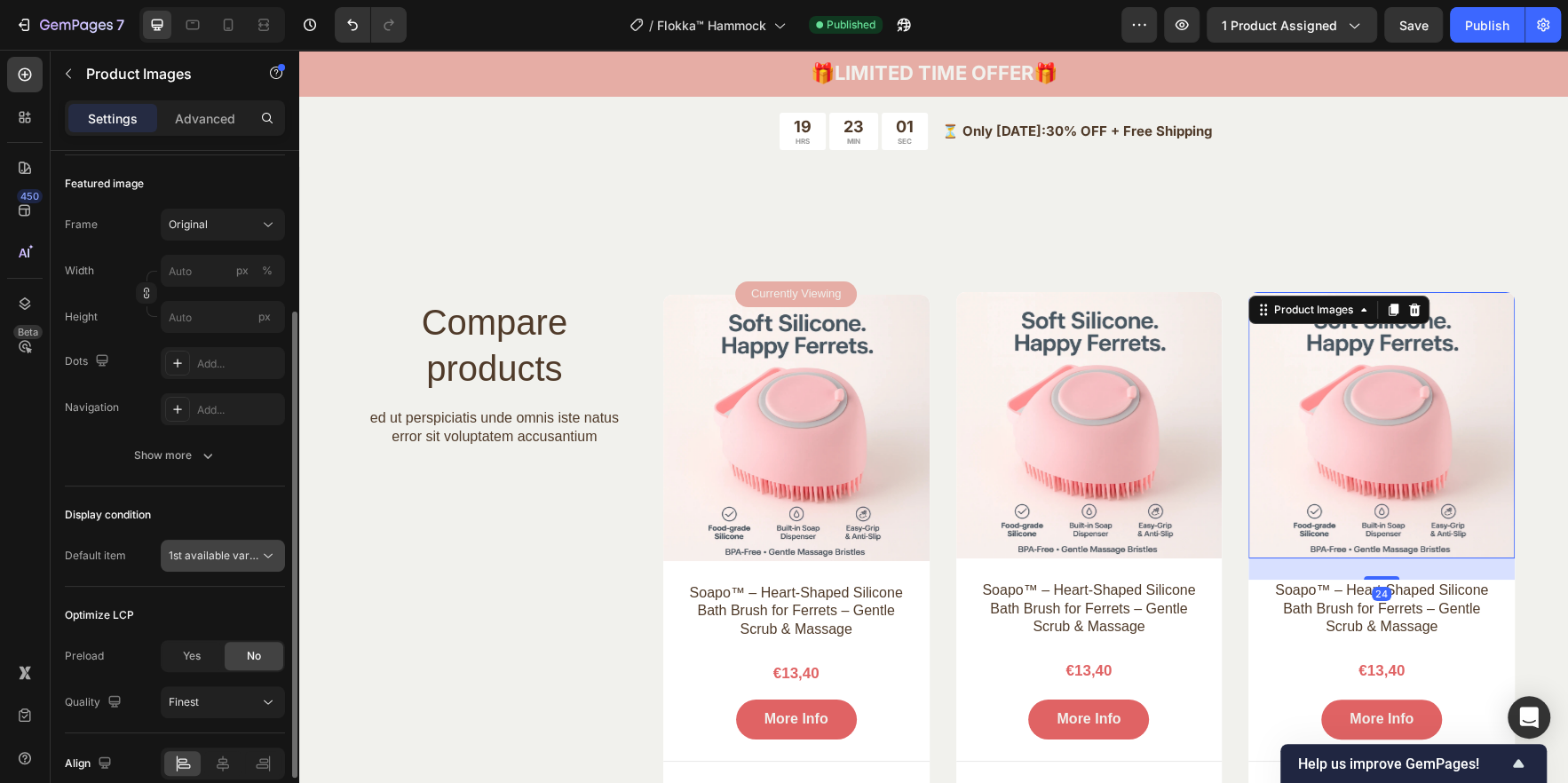
click at [234, 554] on span "1st available variant" at bounding box center [218, 556] width 100 height 13
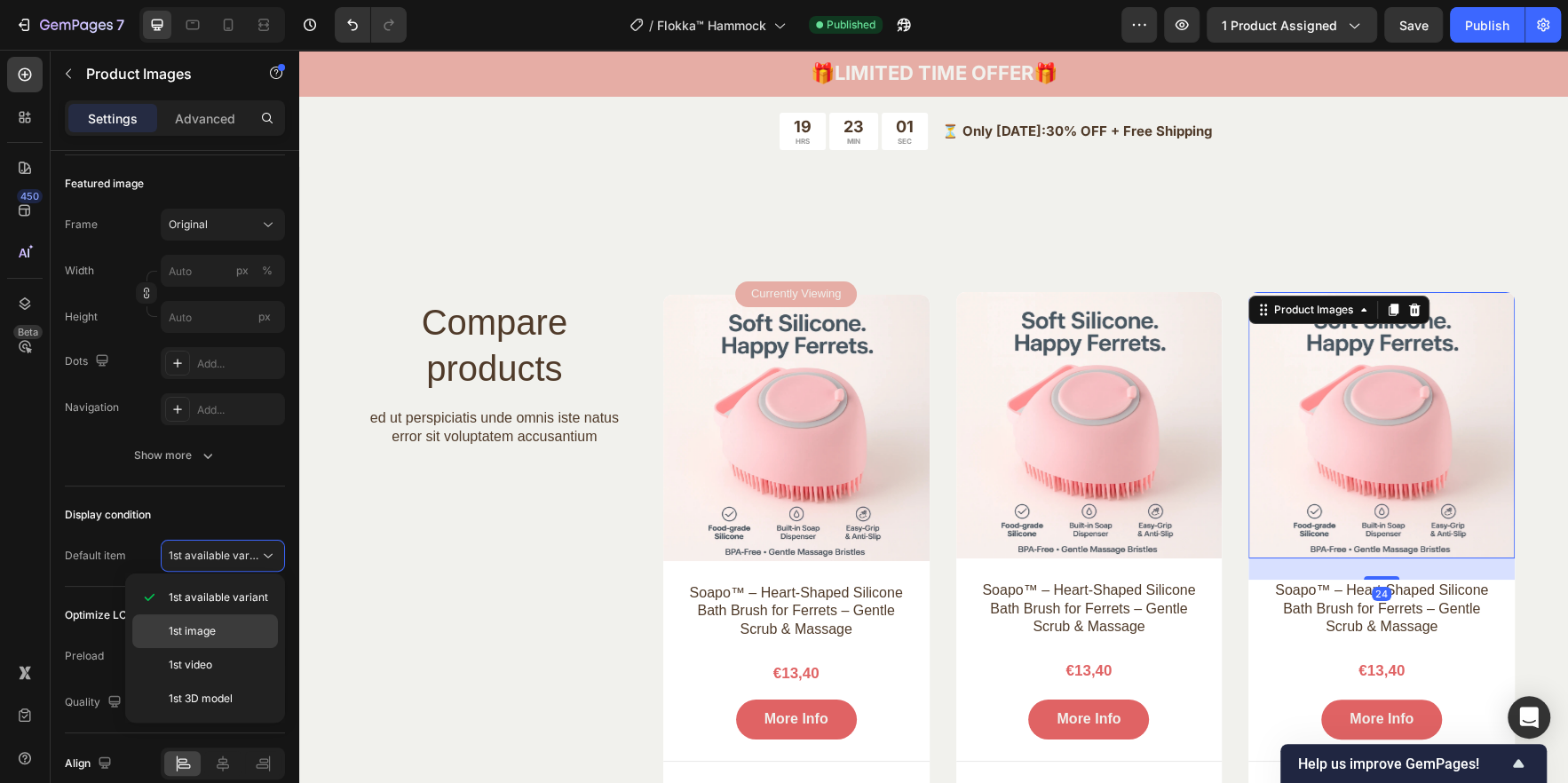
click at [241, 629] on p "1st image" at bounding box center [219, 632] width 102 height 16
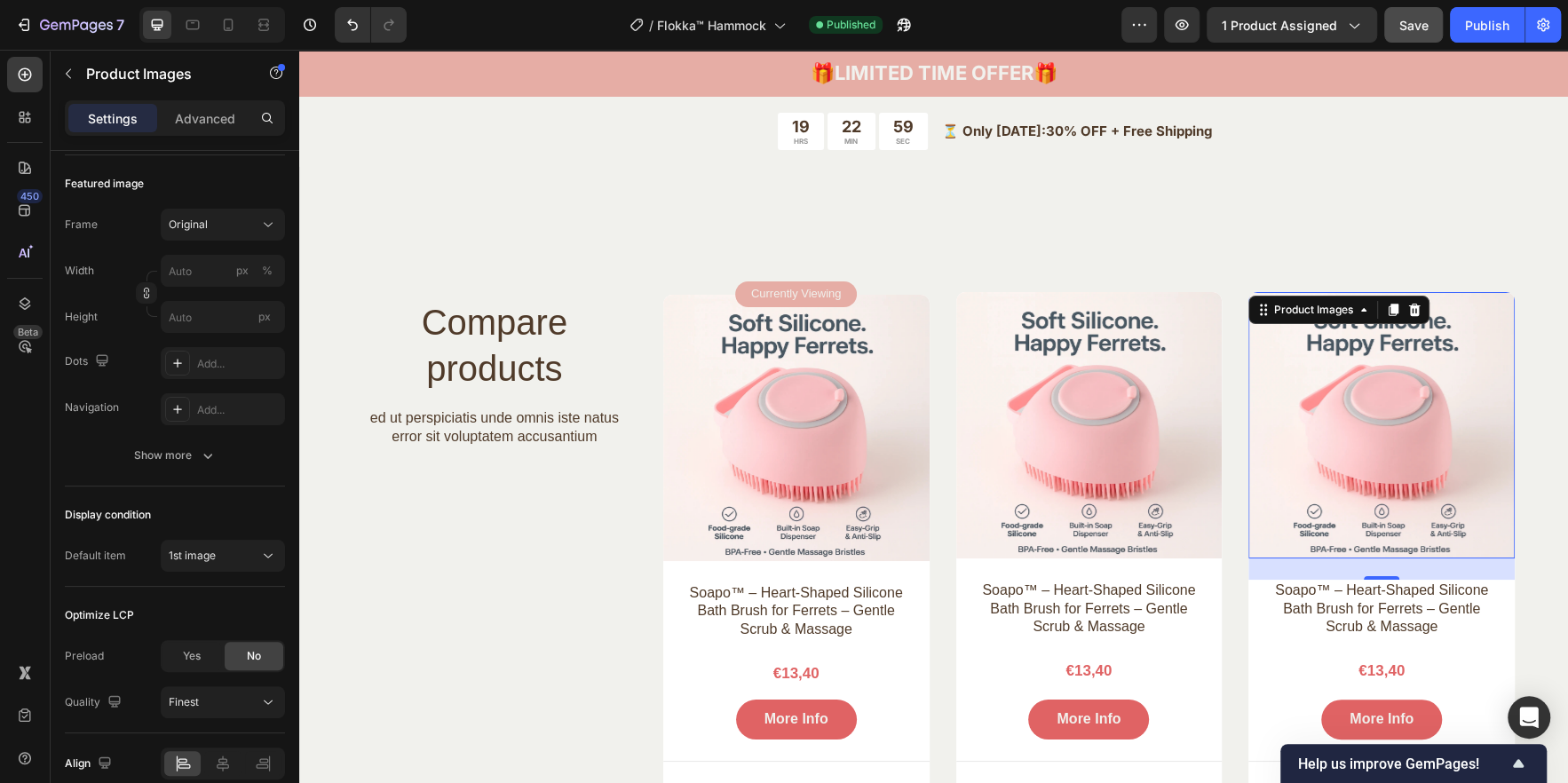
click at [1418, 36] on button "Save" at bounding box center [1413, 24] width 58 height 35
click at [1468, 17] on div "Publish" at bounding box center [1487, 25] width 44 height 18
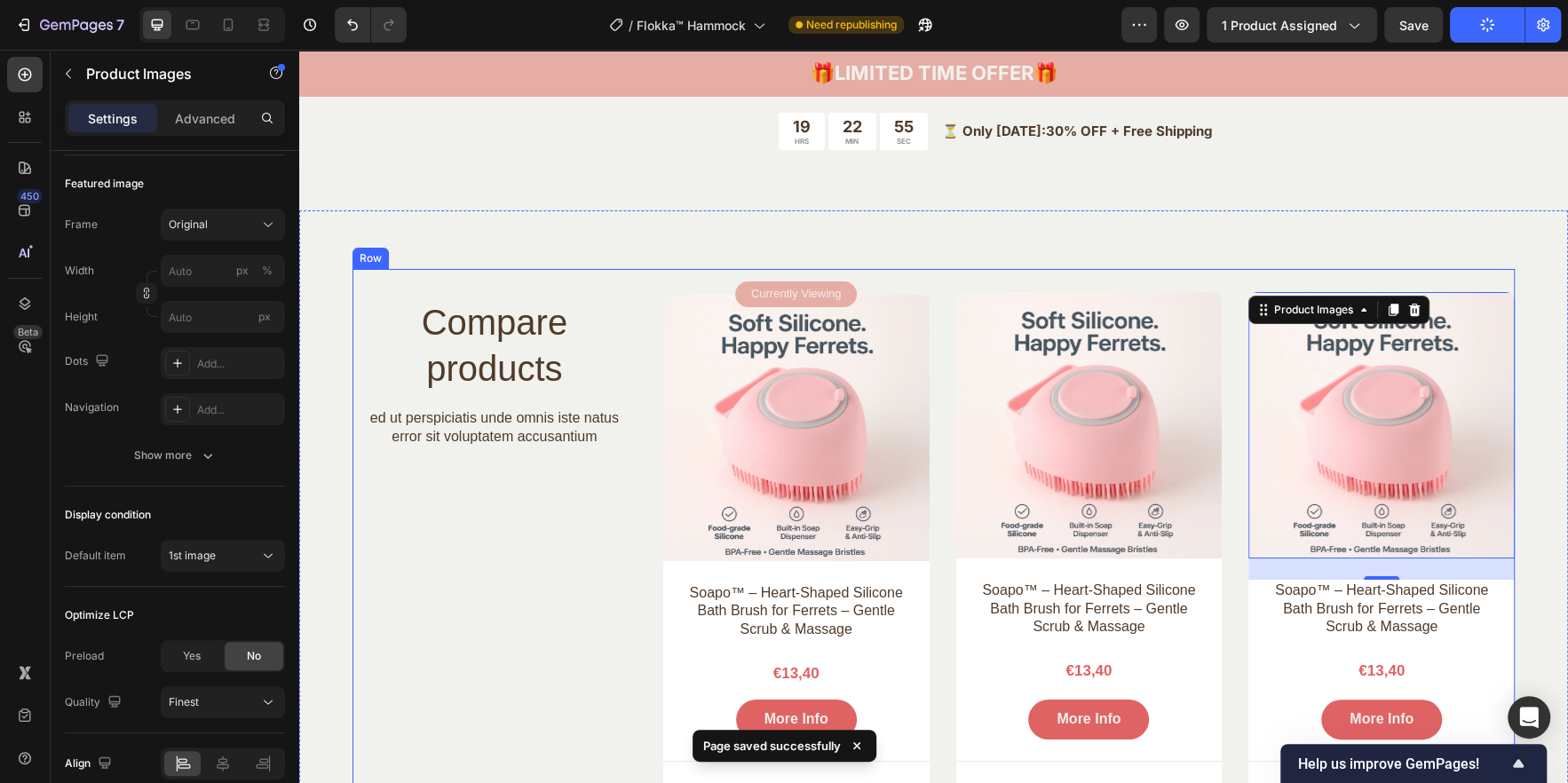
click at [503, 622] on div "Compare products Heading ed ut perspiciatis unde omnis iste natus error sit vol…" at bounding box center [494, 695] width 284 height 852
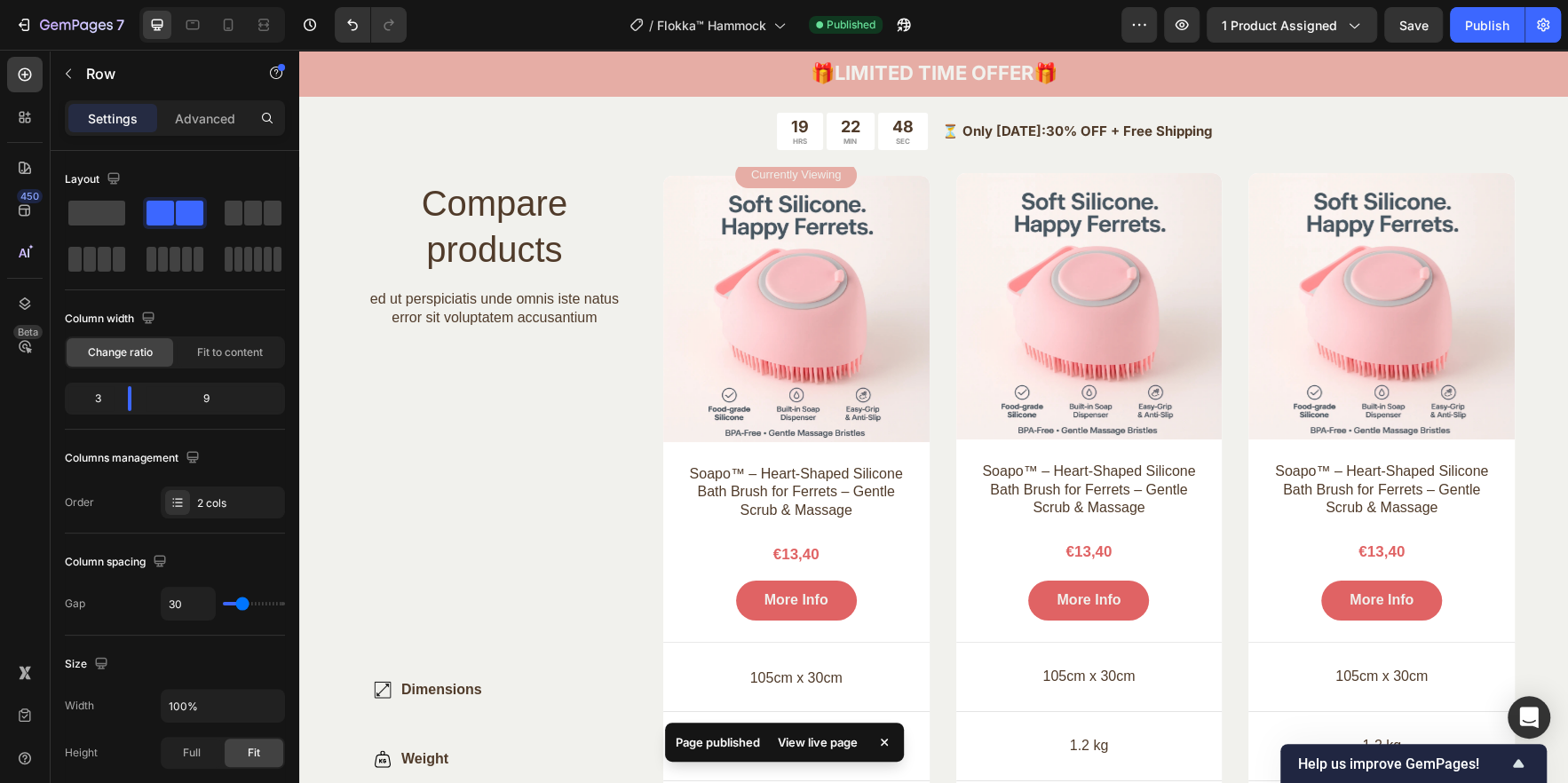
scroll to position [4854, 0]
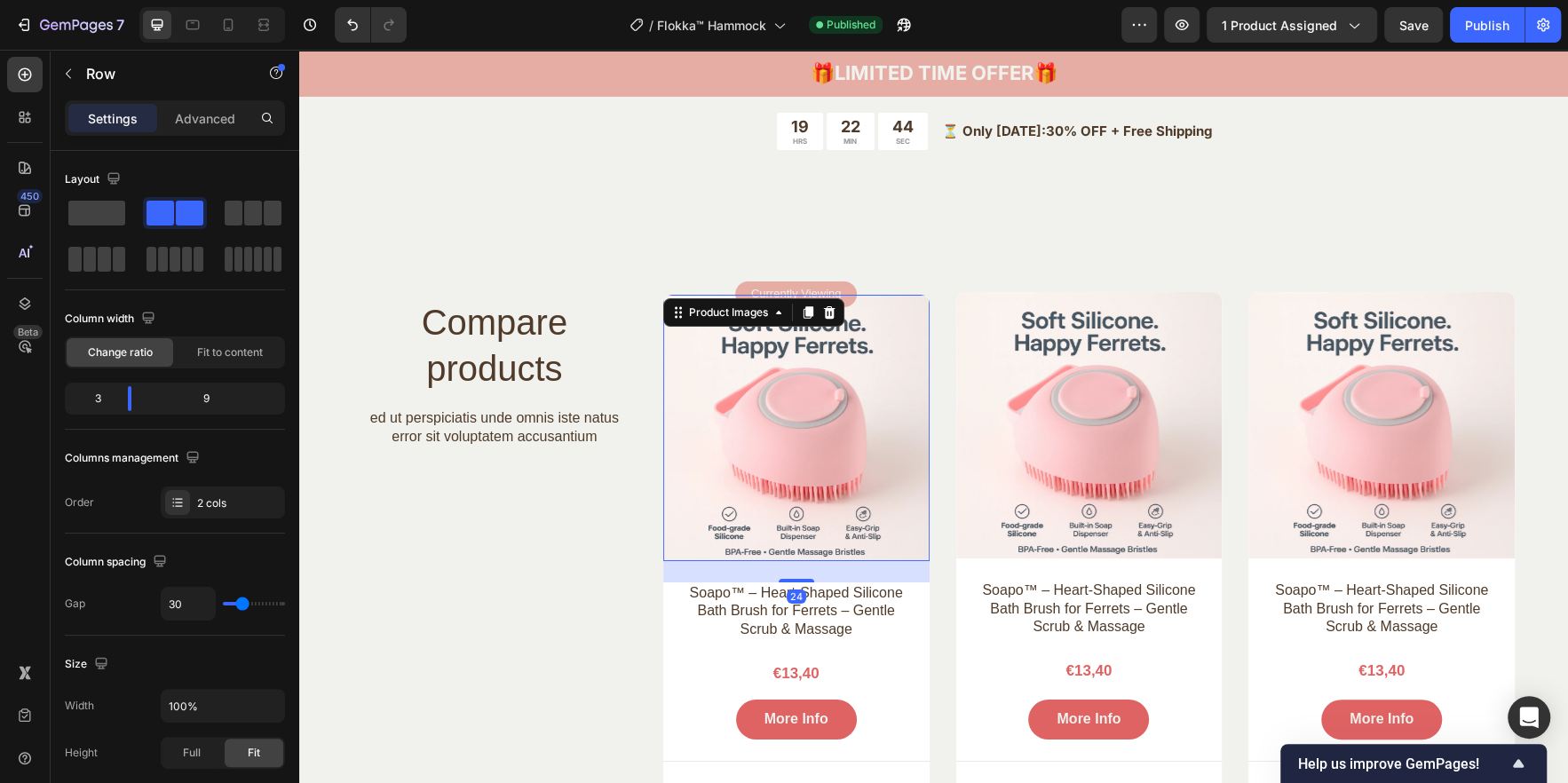
click at [761, 411] on img at bounding box center [796, 428] width 266 height 266
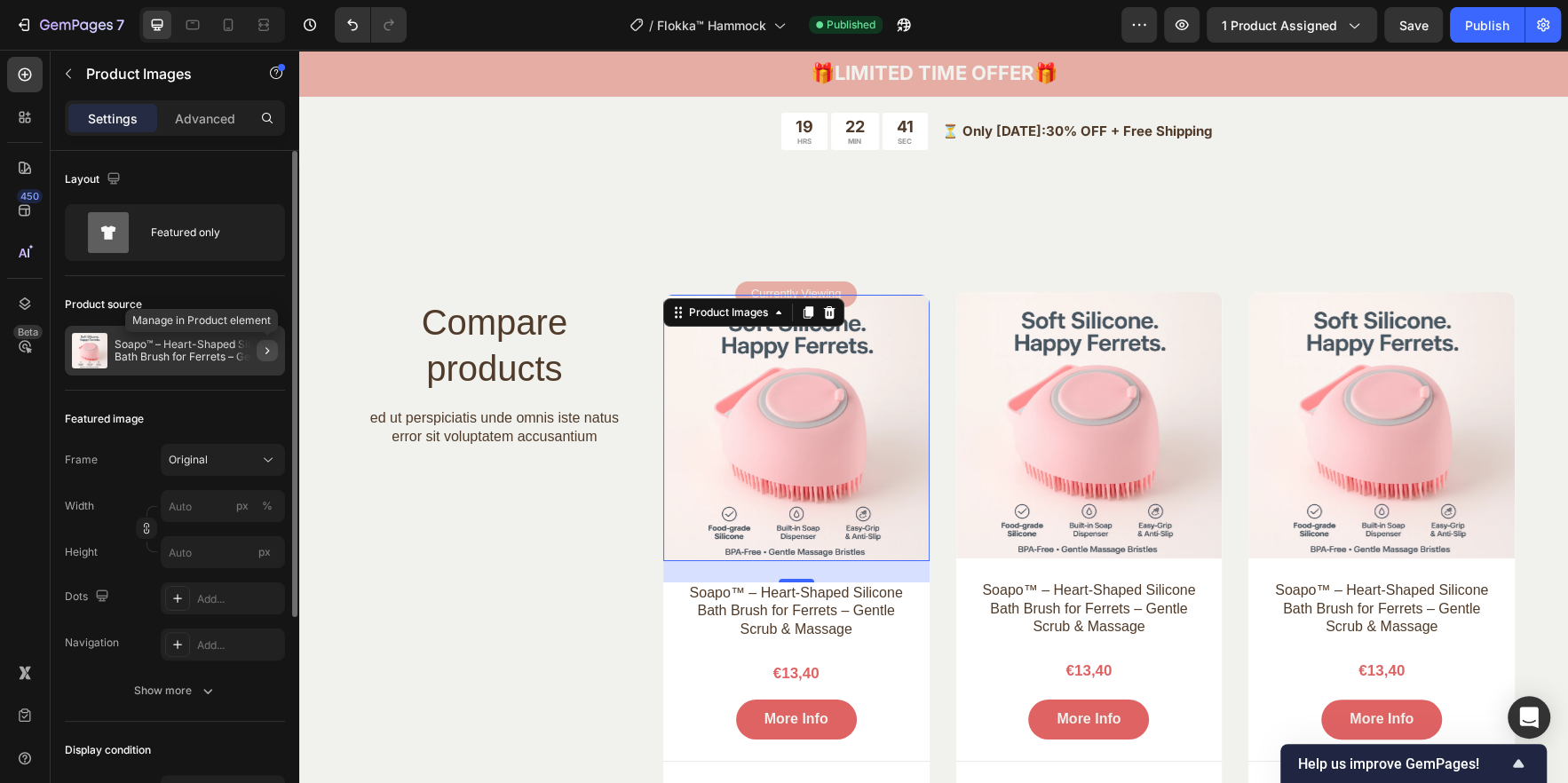
click at [259, 345] on button "button" at bounding box center [267, 351] width 21 height 21
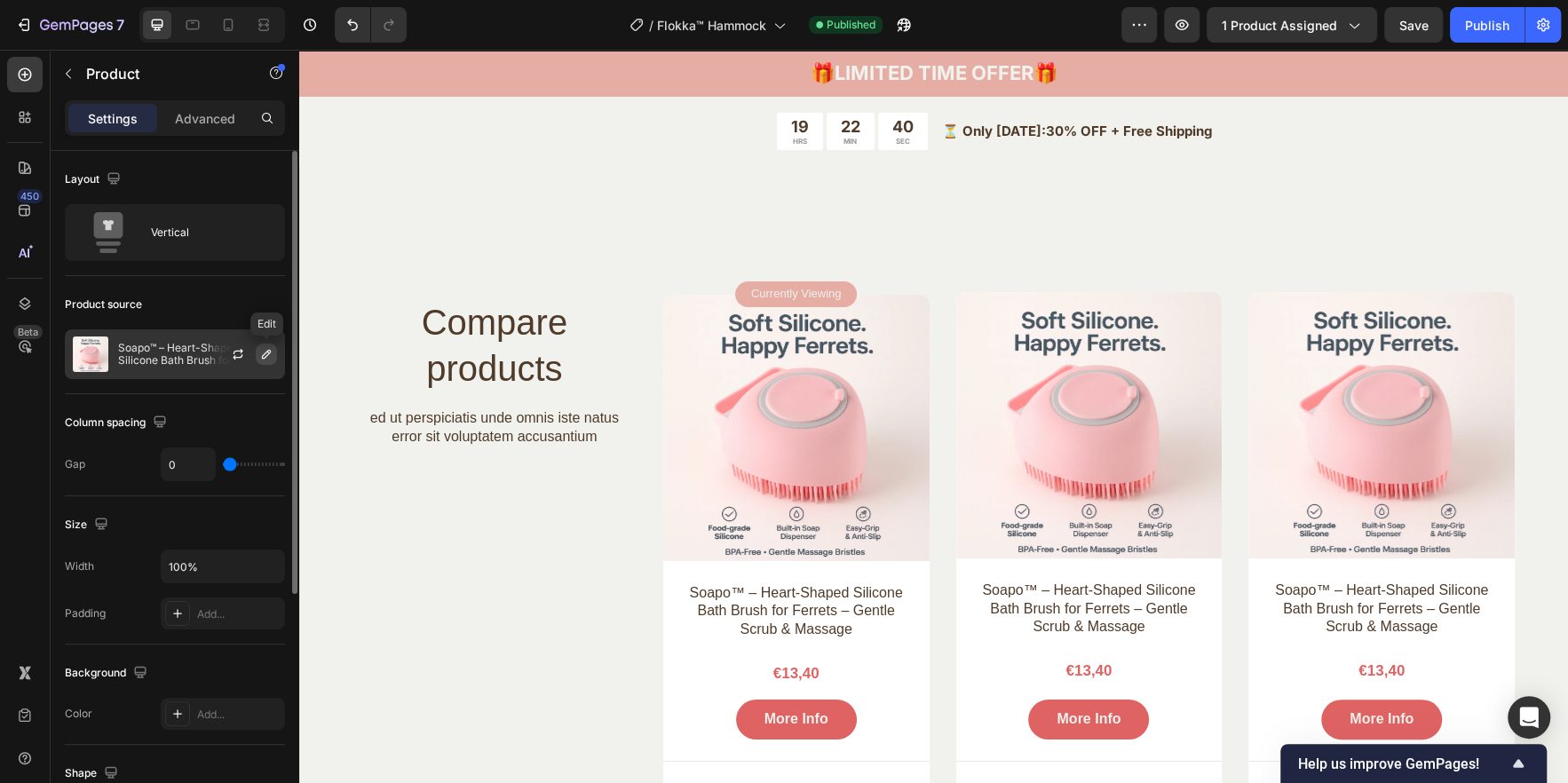
click at [270, 357] on icon "button" at bounding box center [266, 354] width 14 height 14
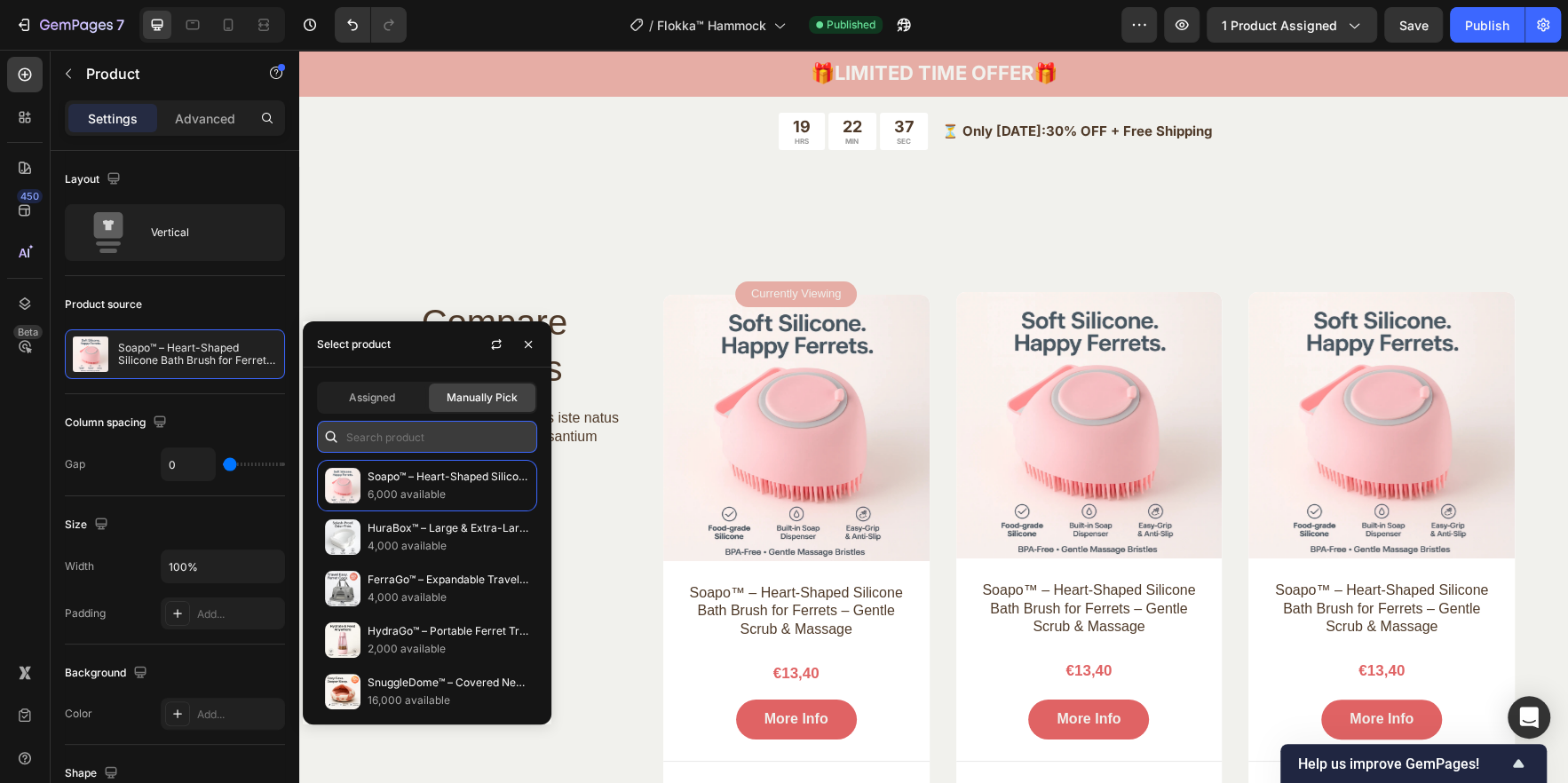
click at [401, 447] on input "text" at bounding box center [427, 436] width 220 height 32
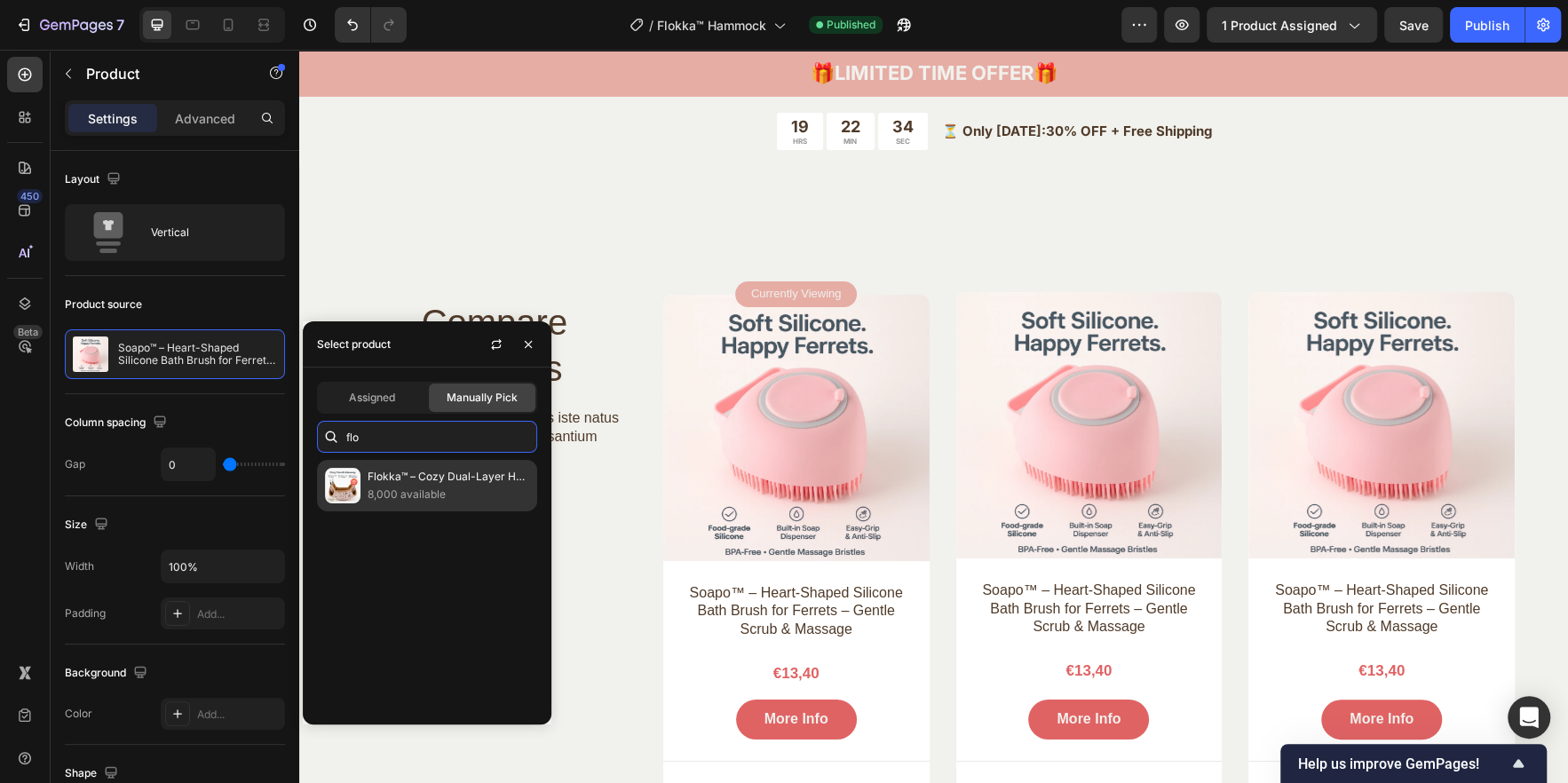
type input "flo"
click at [424, 474] on p "Flokka™ – Cozy Dual-Layer Hammock for Ferrets – Softness Meets Adventure" at bounding box center [448, 476] width 162 height 18
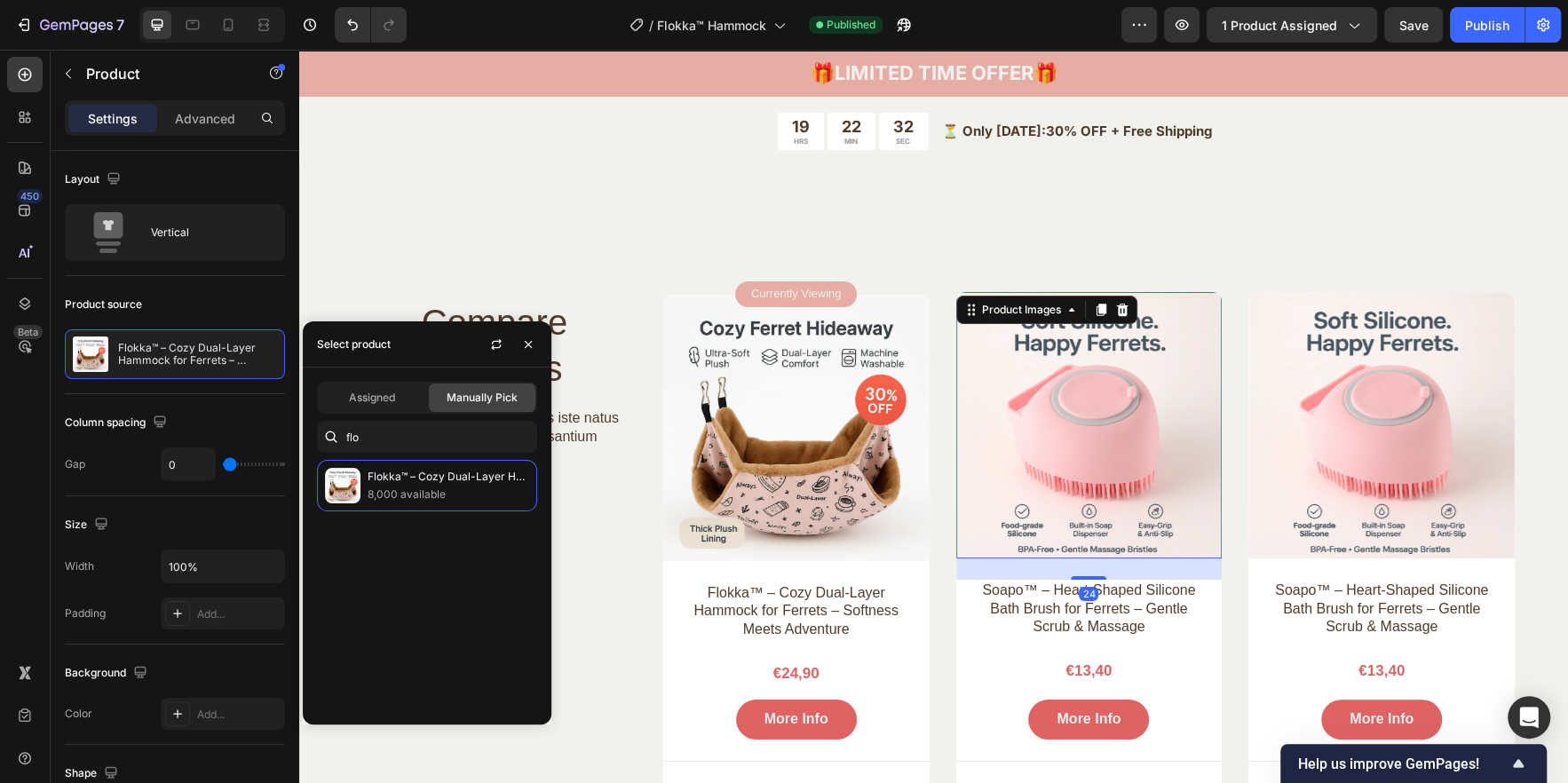
click at [1059, 472] on img at bounding box center [1089, 426] width 266 height 266
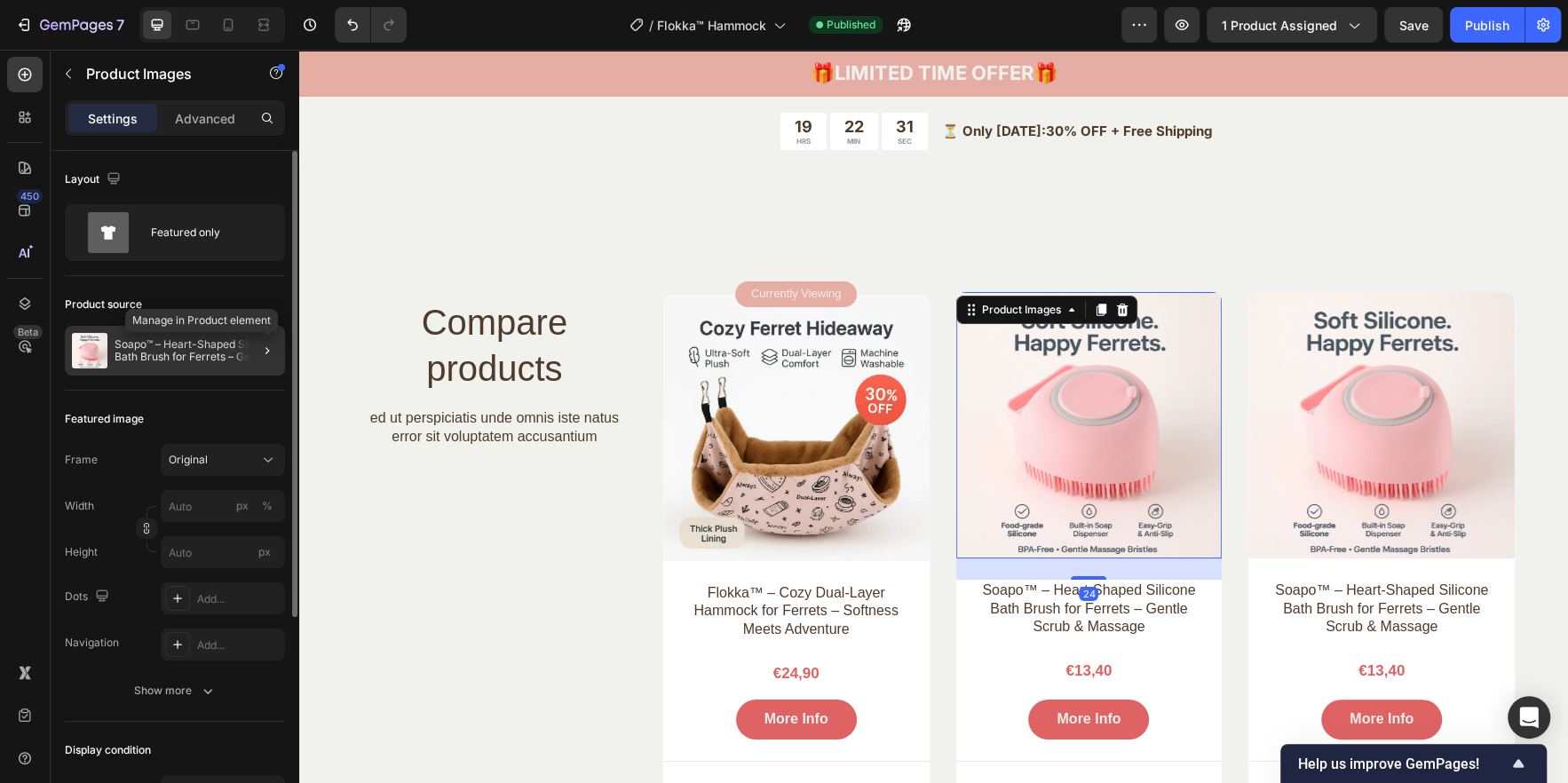
click at [275, 358] on div at bounding box center [267, 351] width 21 height 21
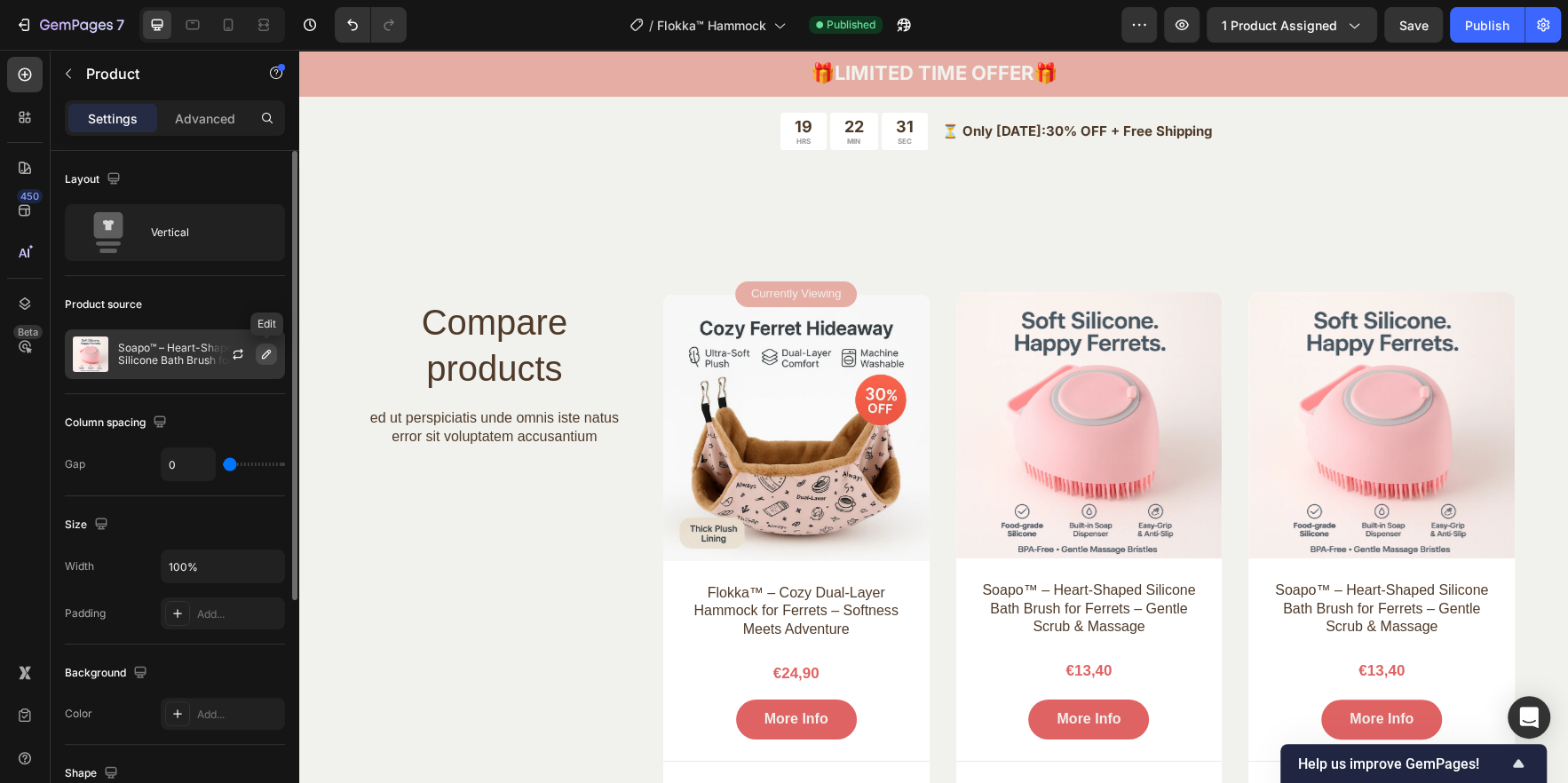
click at [269, 356] on icon "button" at bounding box center [266, 354] width 14 height 14
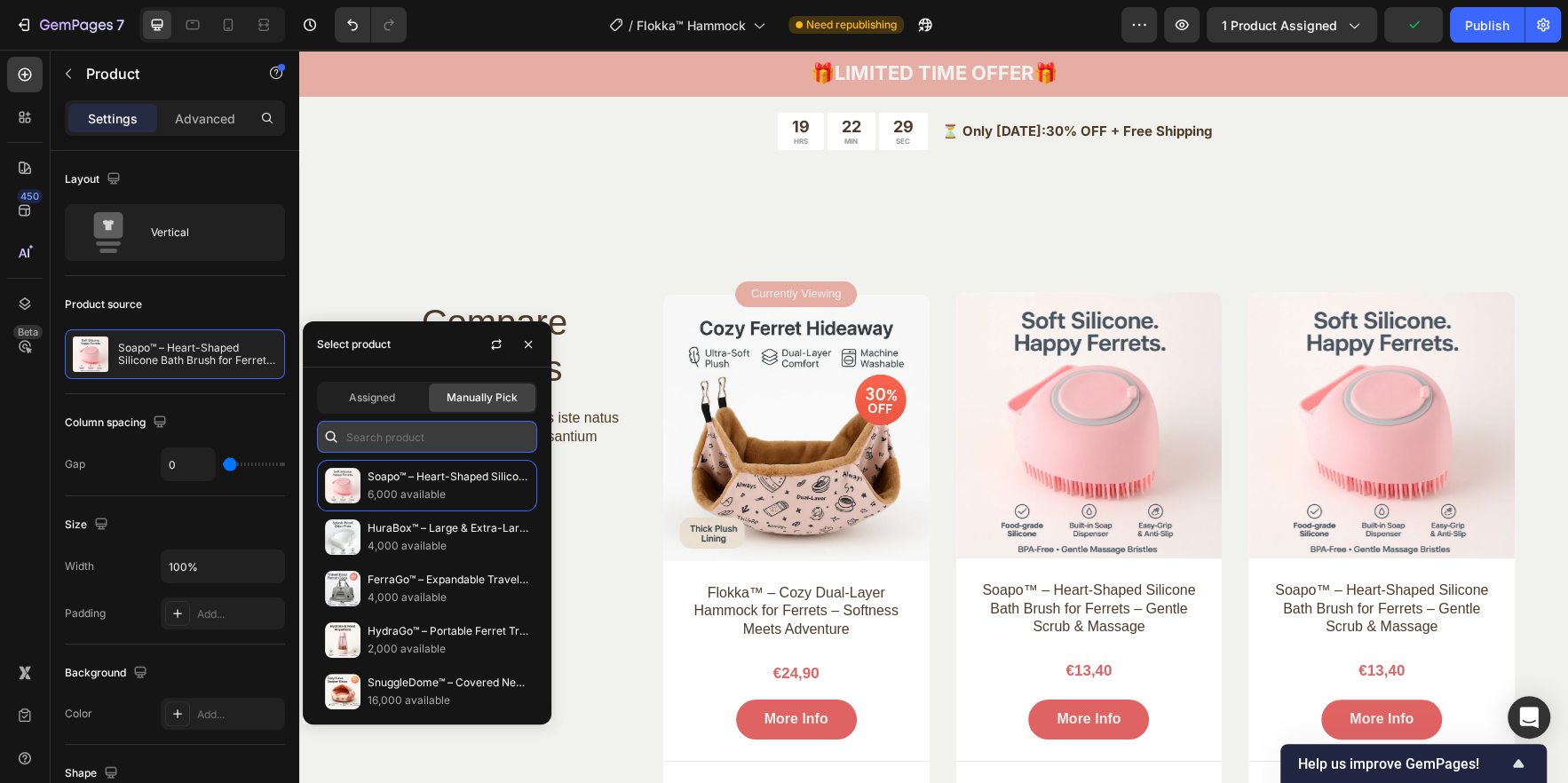
click at [405, 441] on input "text" at bounding box center [427, 436] width 220 height 32
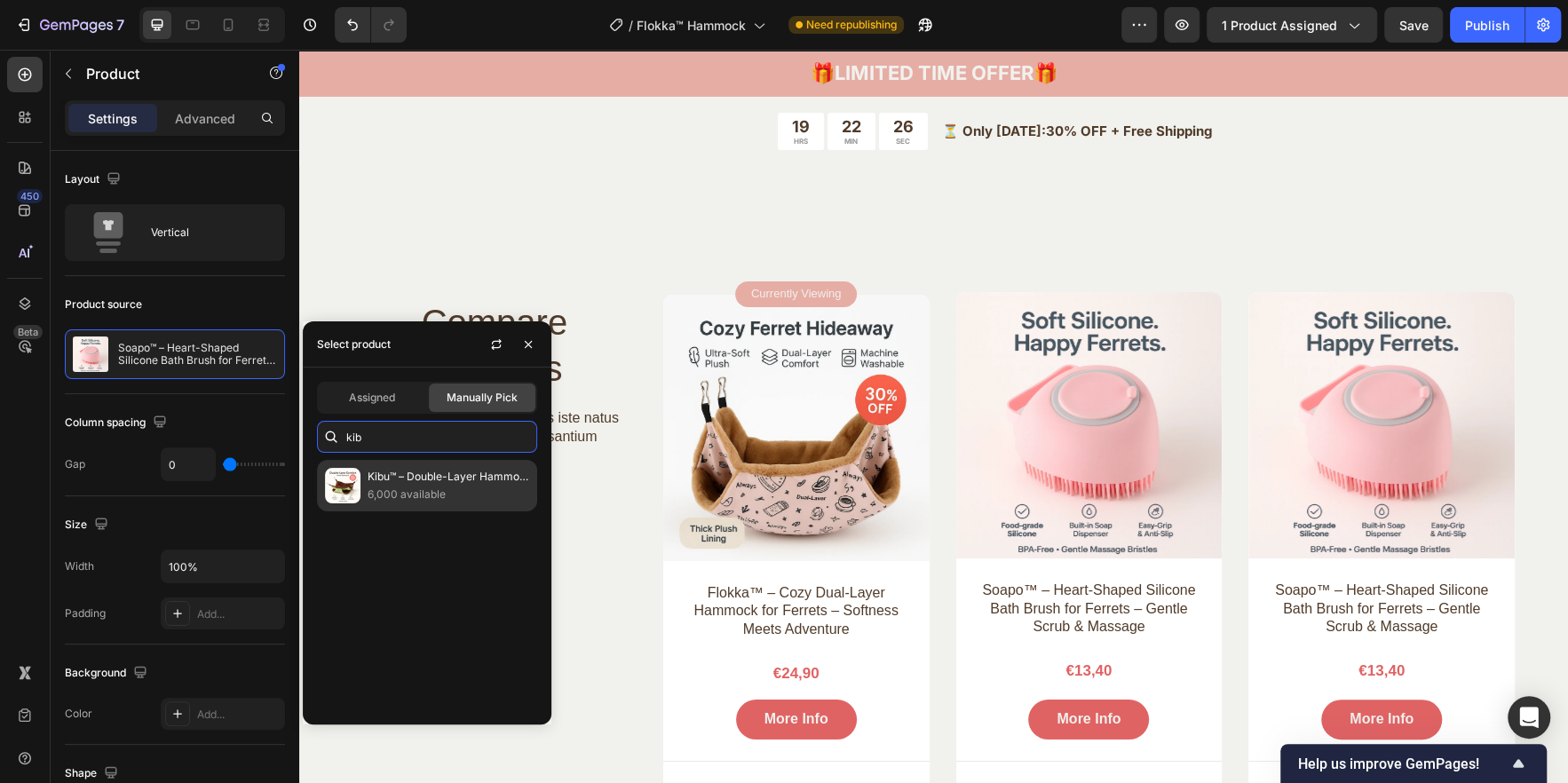
type input "kib"
click at [400, 495] on p "6,000 available" at bounding box center [448, 495] width 162 height 18
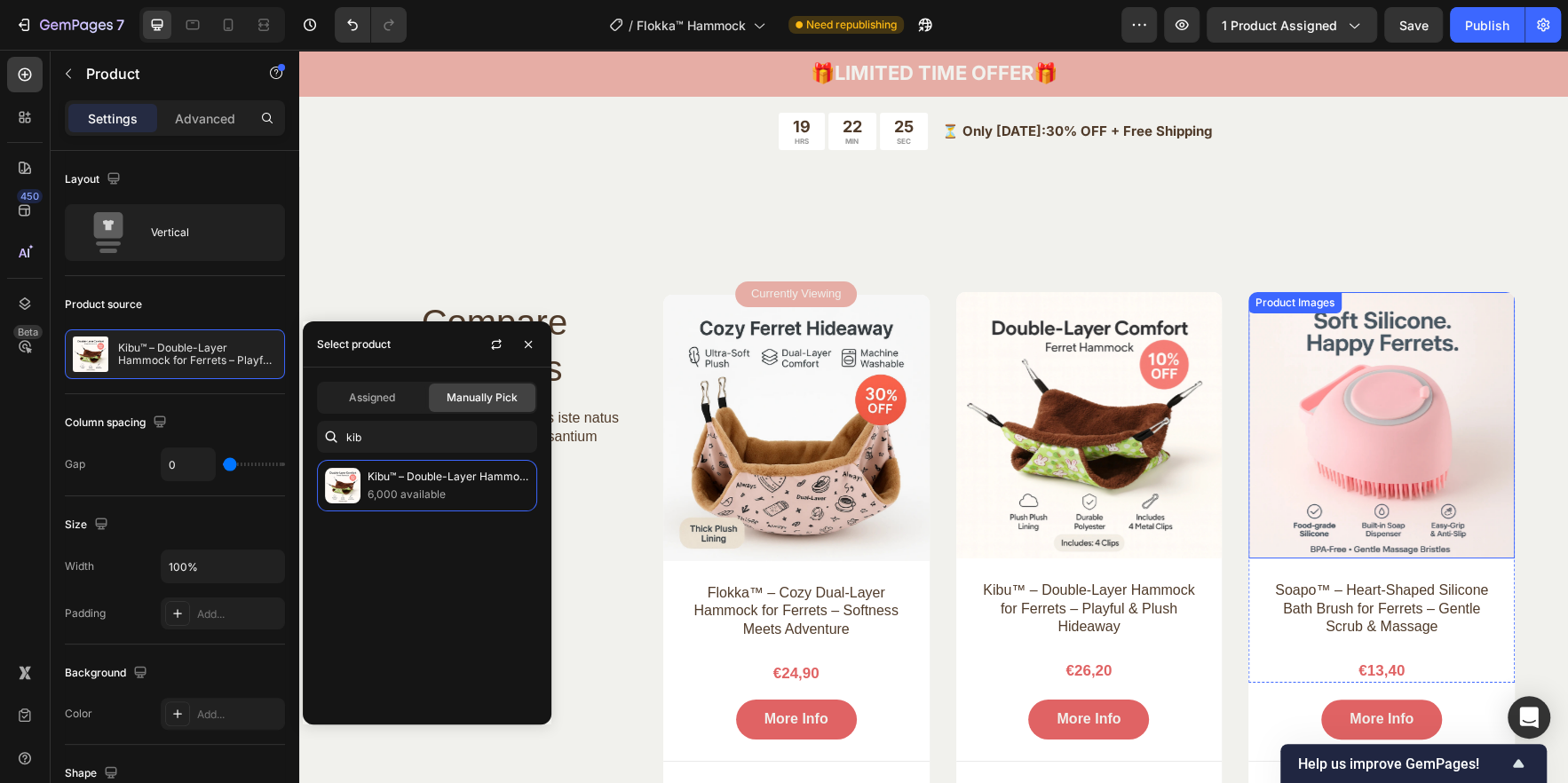
click at [1385, 433] on img at bounding box center [1381, 426] width 266 height 266
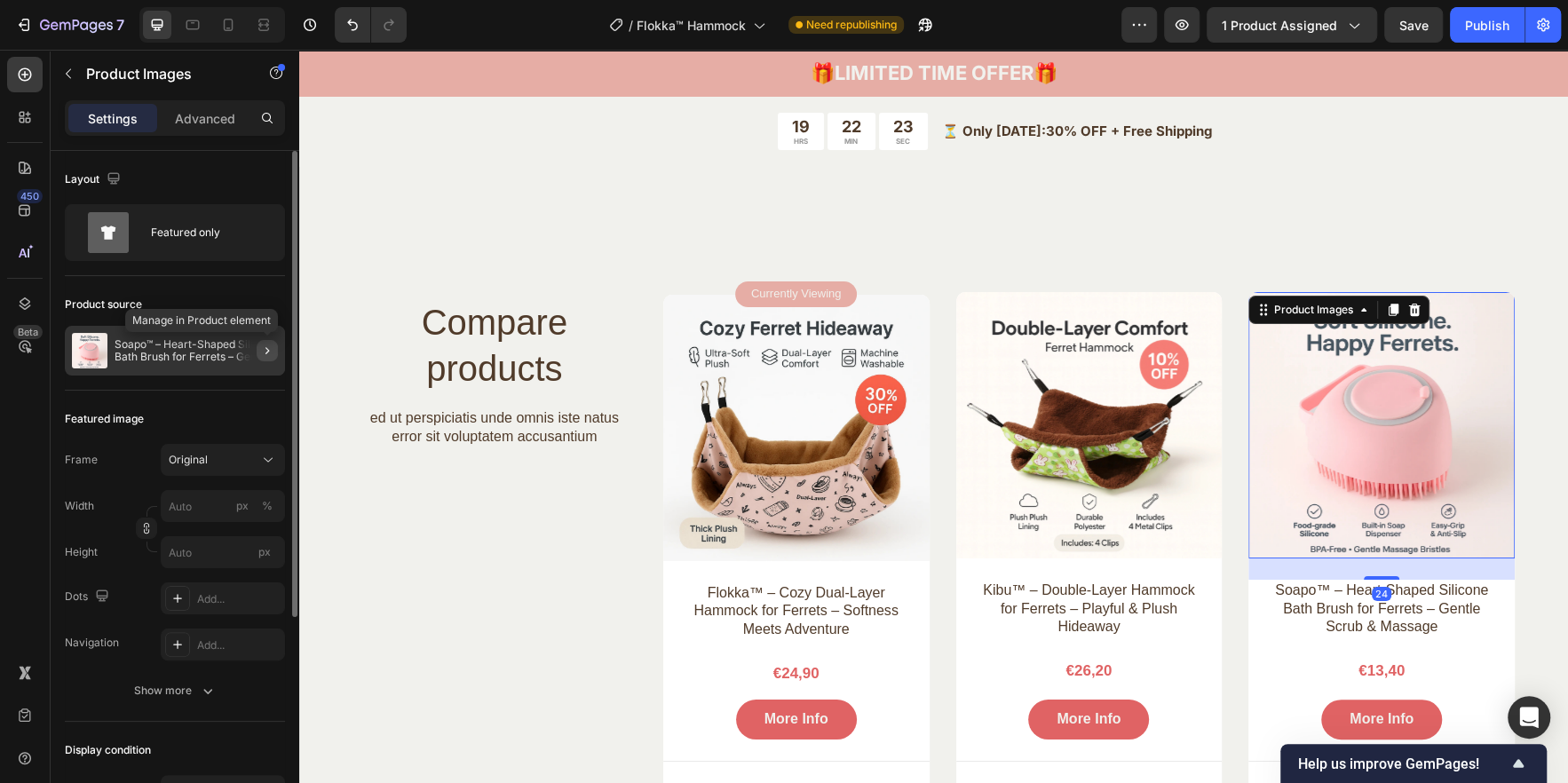
click at [264, 344] on icon "button" at bounding box center [267, 351] width 14 height 14
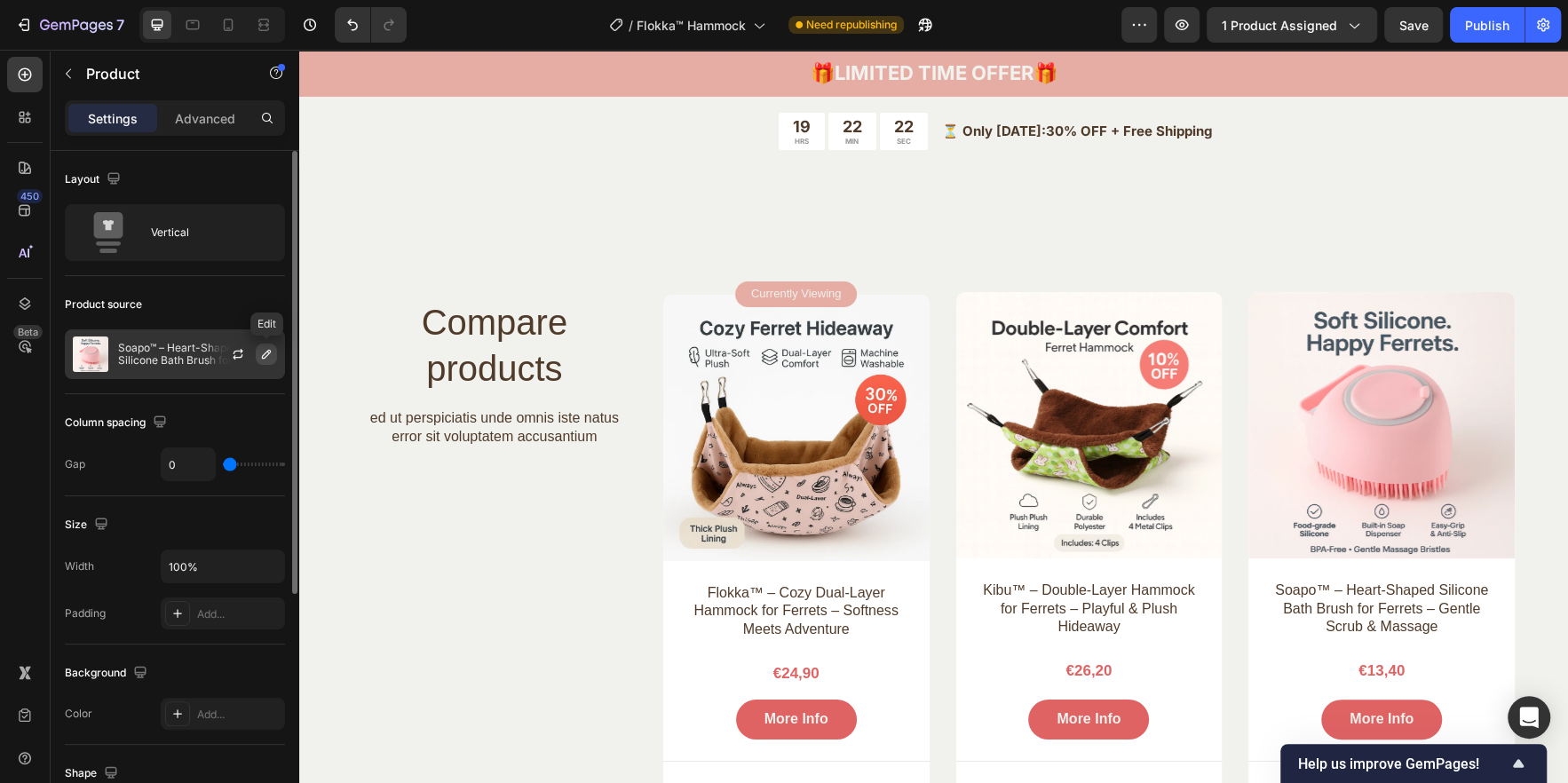
click at [274, 357] on button "button" at bounding box center [266, 355] width 21 height 21
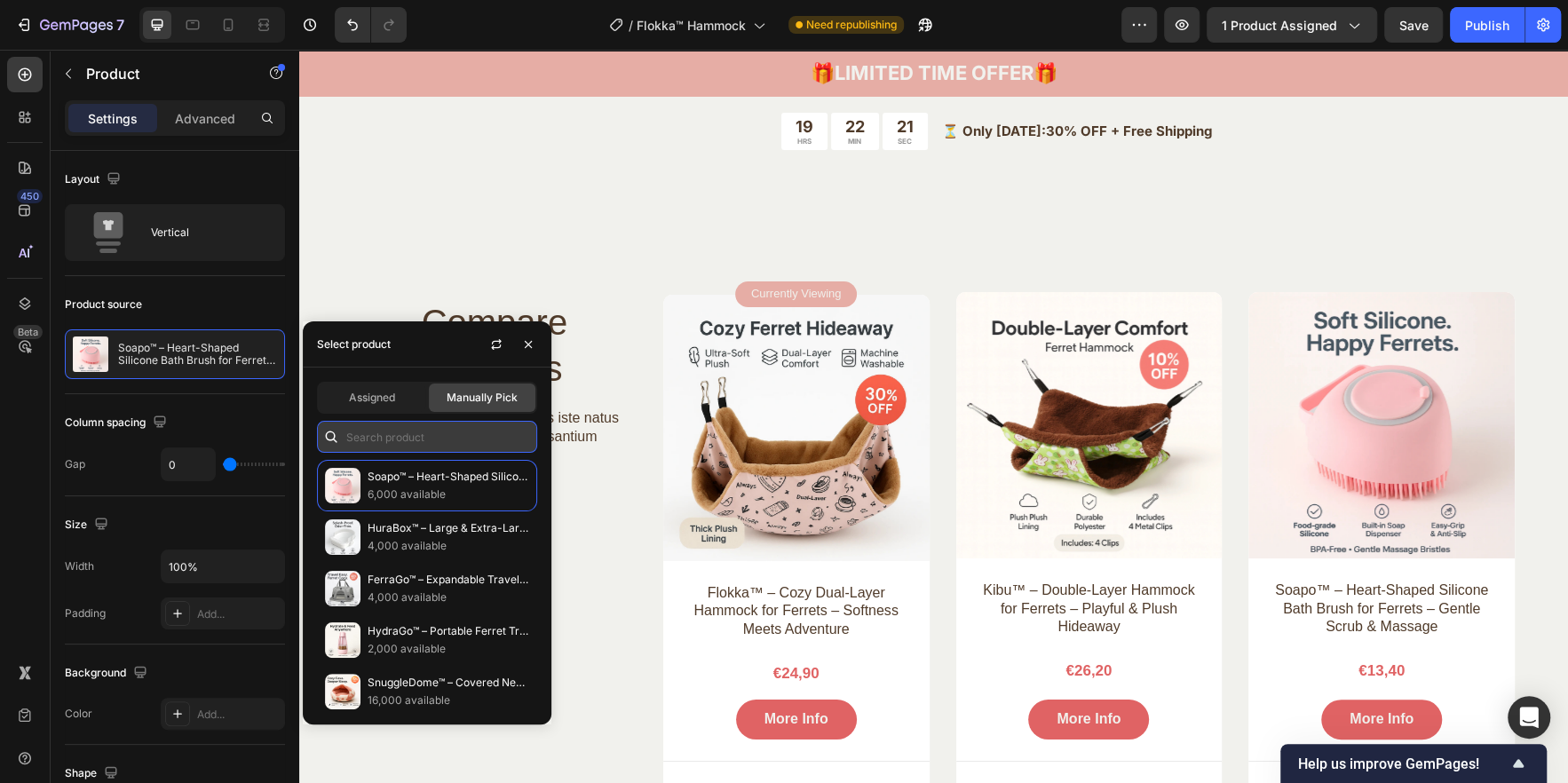
click at [367, 436] on input "text" at bounding box center [427, 436] width 220 height 32
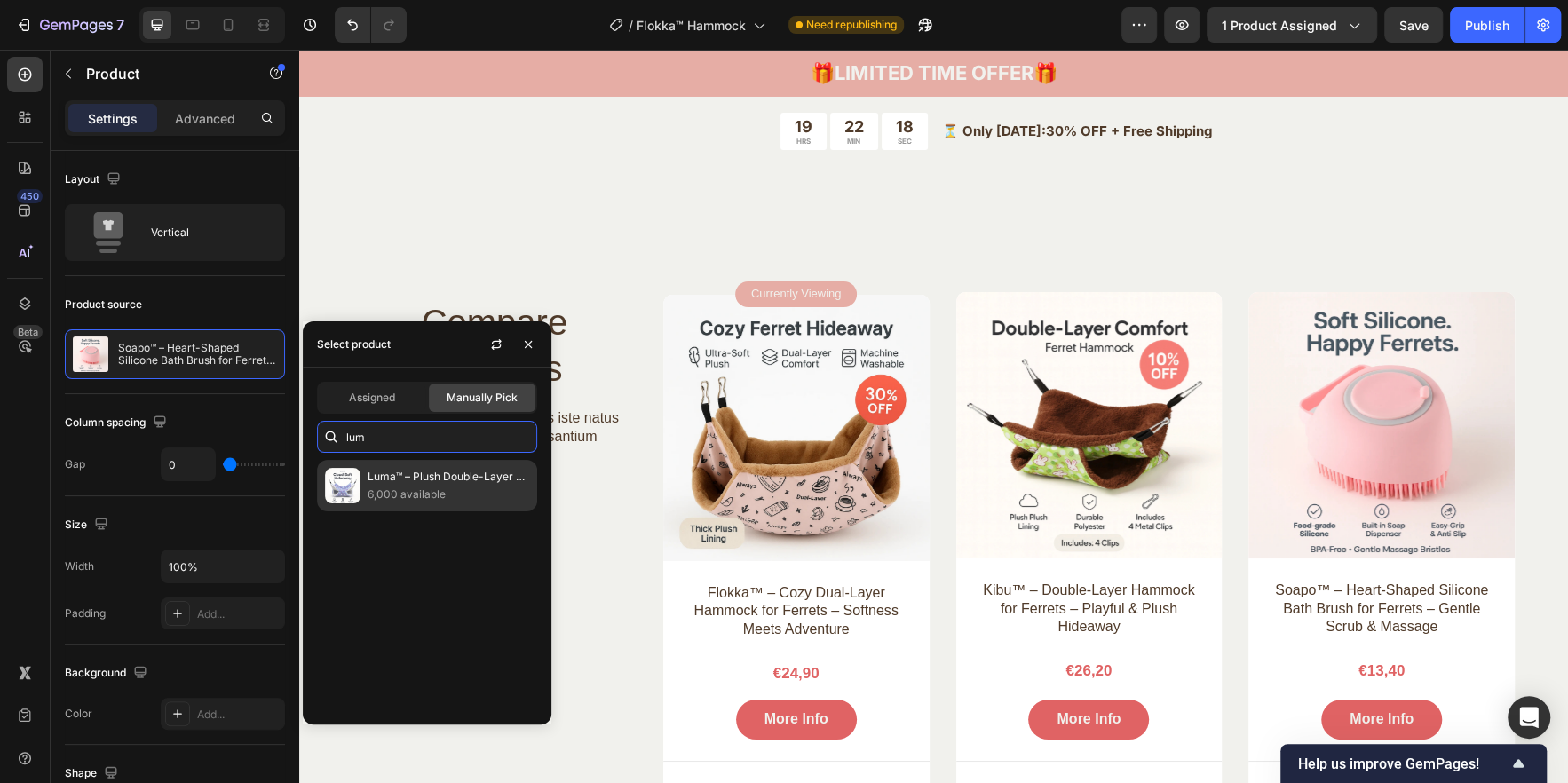
type input "lum"
click at [402, 504] on div "Luma™ – Plush Double-Layer Hammock for Ferrets – Cozy Hideaway 6,000 available" at bounding box center [427, 486] width 220 height 52
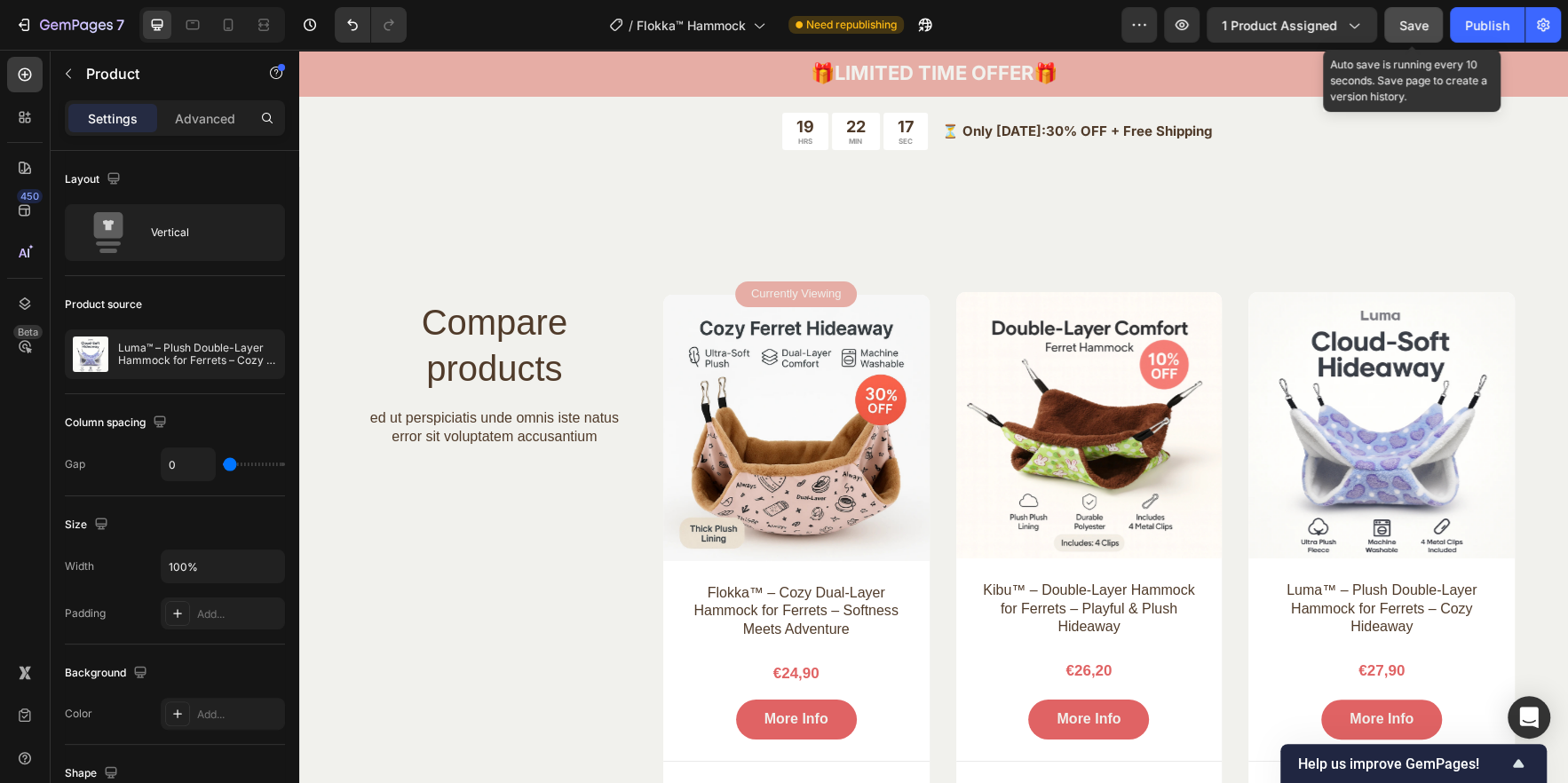
click at [1439, 24] on button "Save" at bounding box center [1413, 24] width 58 height 35
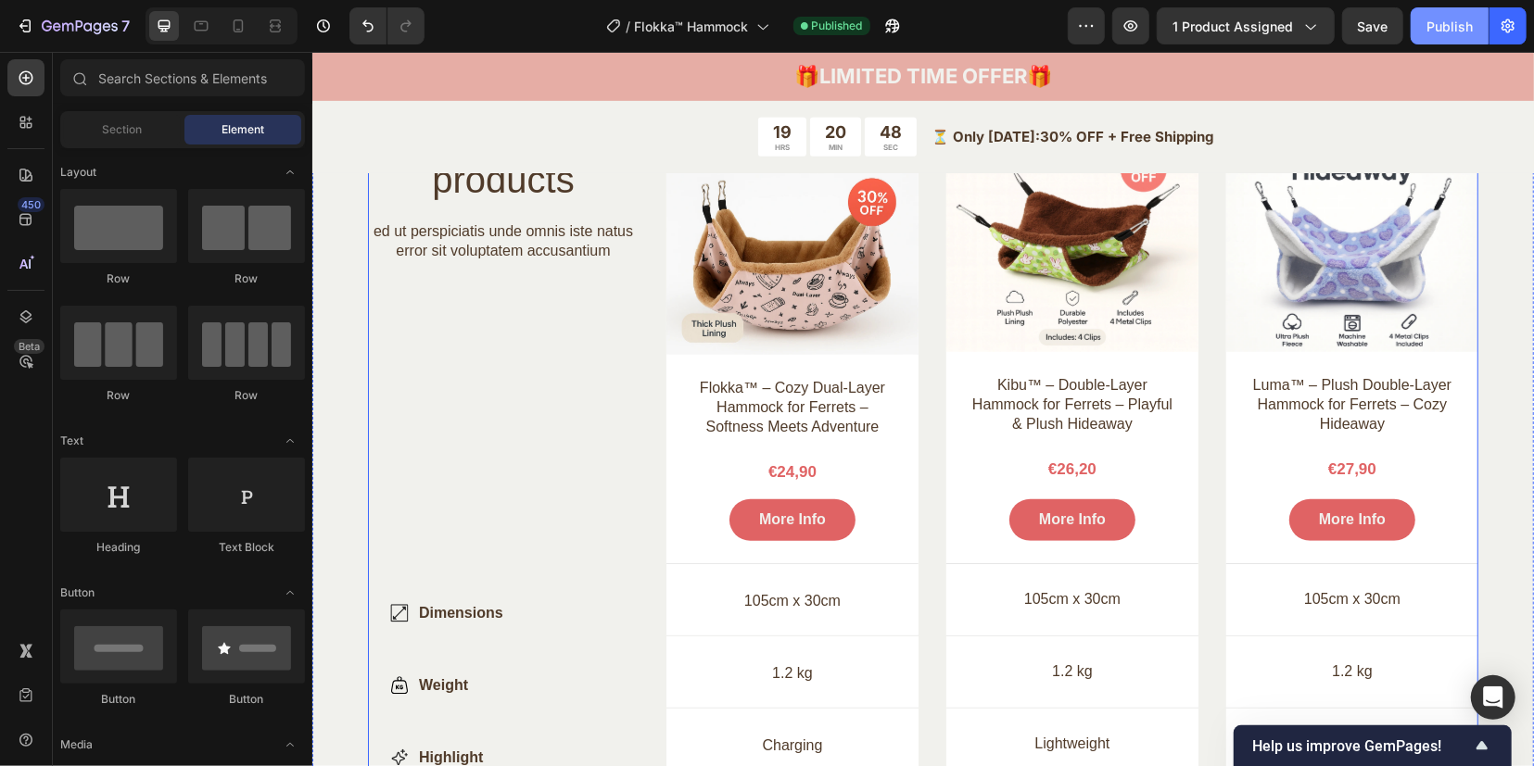
scroll to position [5432, 0]
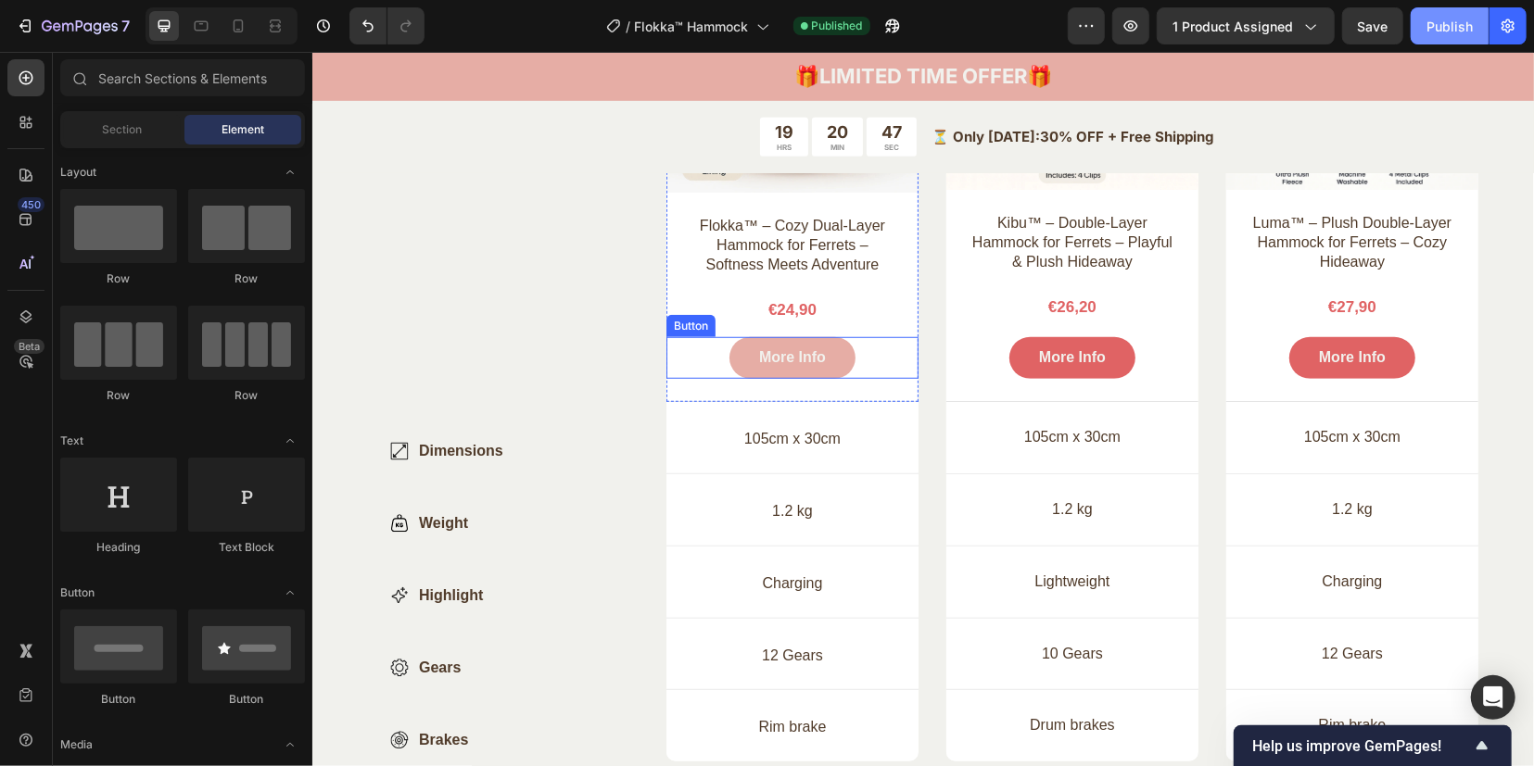
click at [750, 345] on button "More Info" at bounding box center [791, 357] width 126 height 42
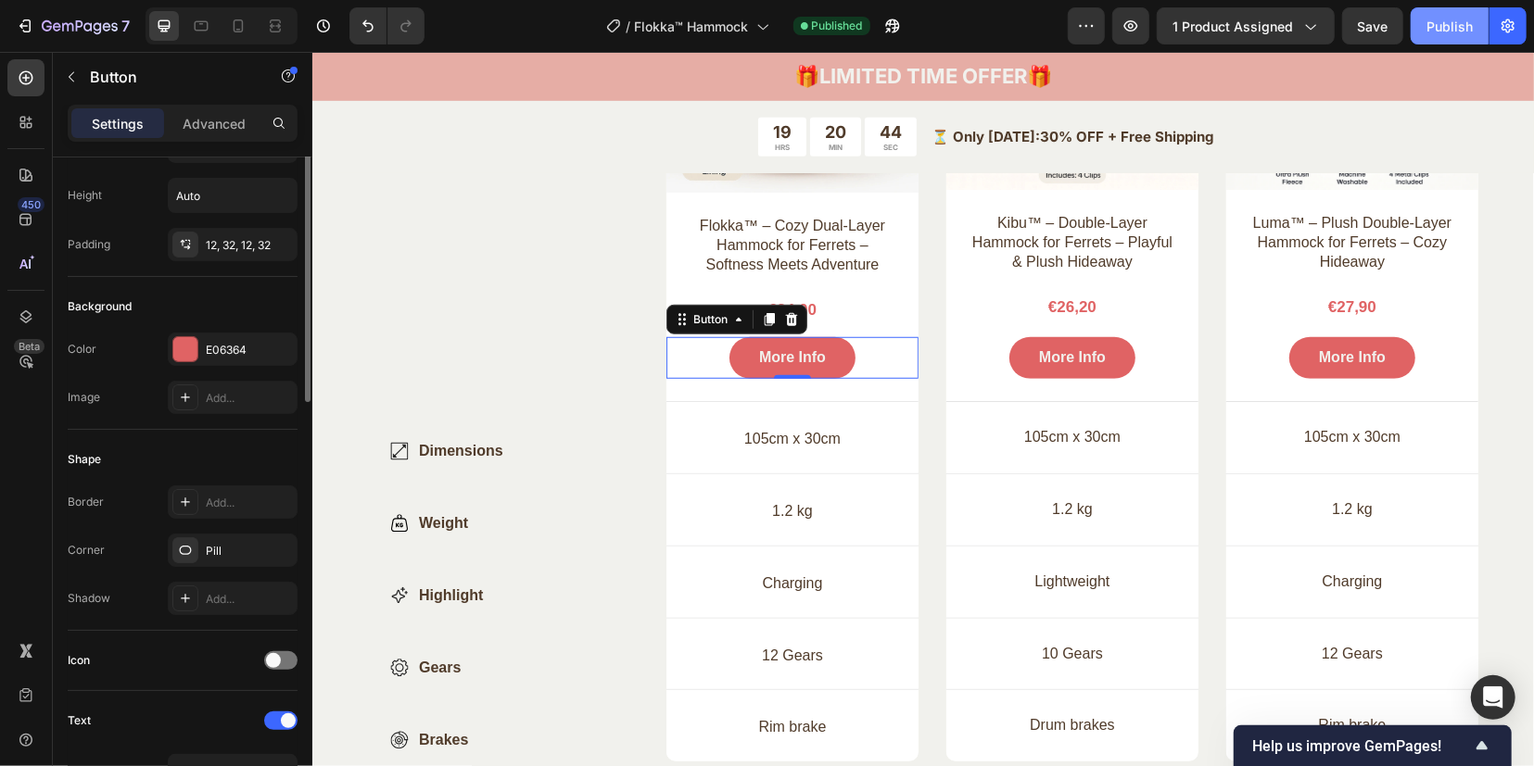
scroll to position [0, 0]
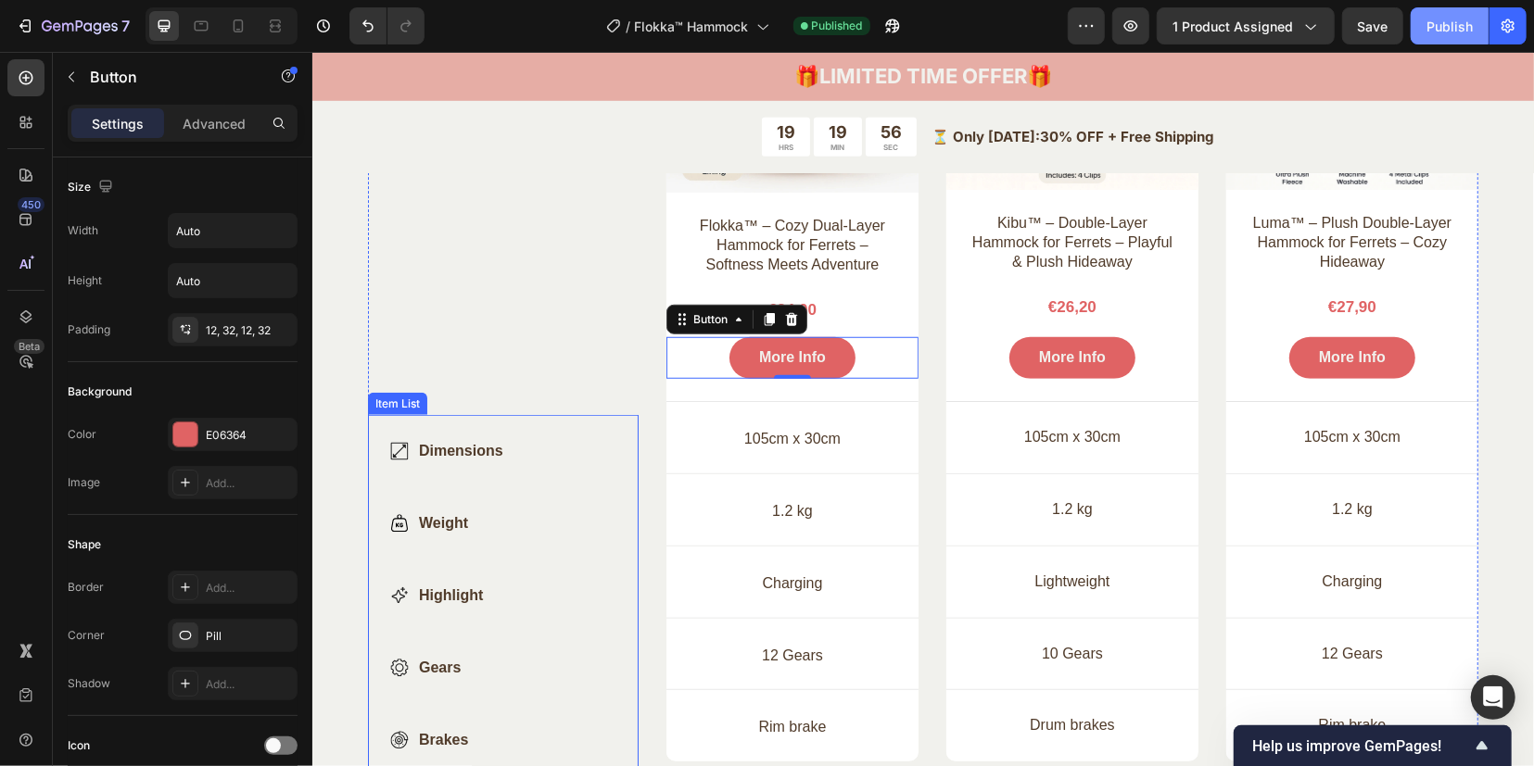
click at [588, 414] on div "Dimensions Weight Highlight Gears Brakes" at bounding box center [502, 594] width 271 height 361
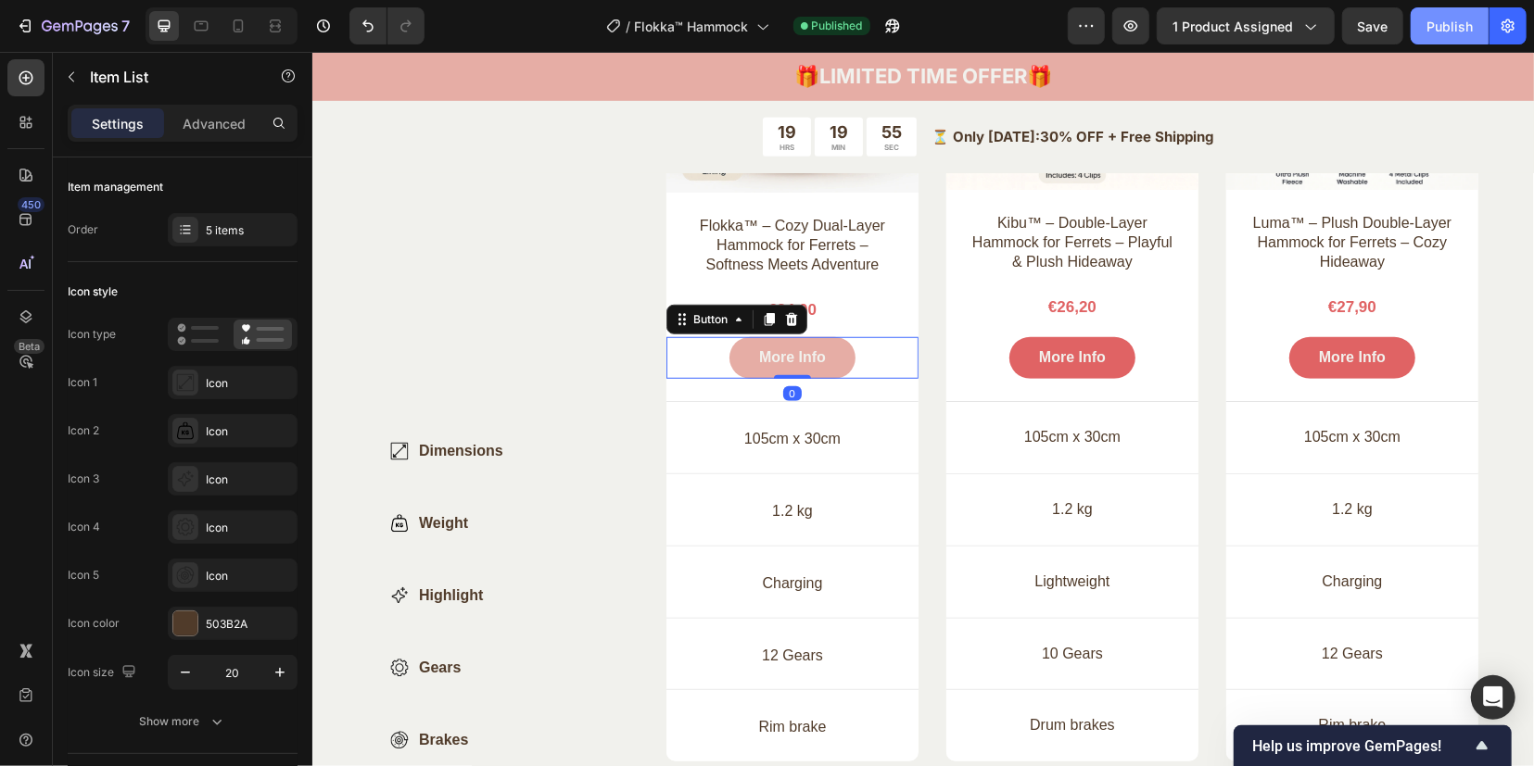
click at [736, 351] on button "More Info" at bounding box center [791, 357] width 126 height 42
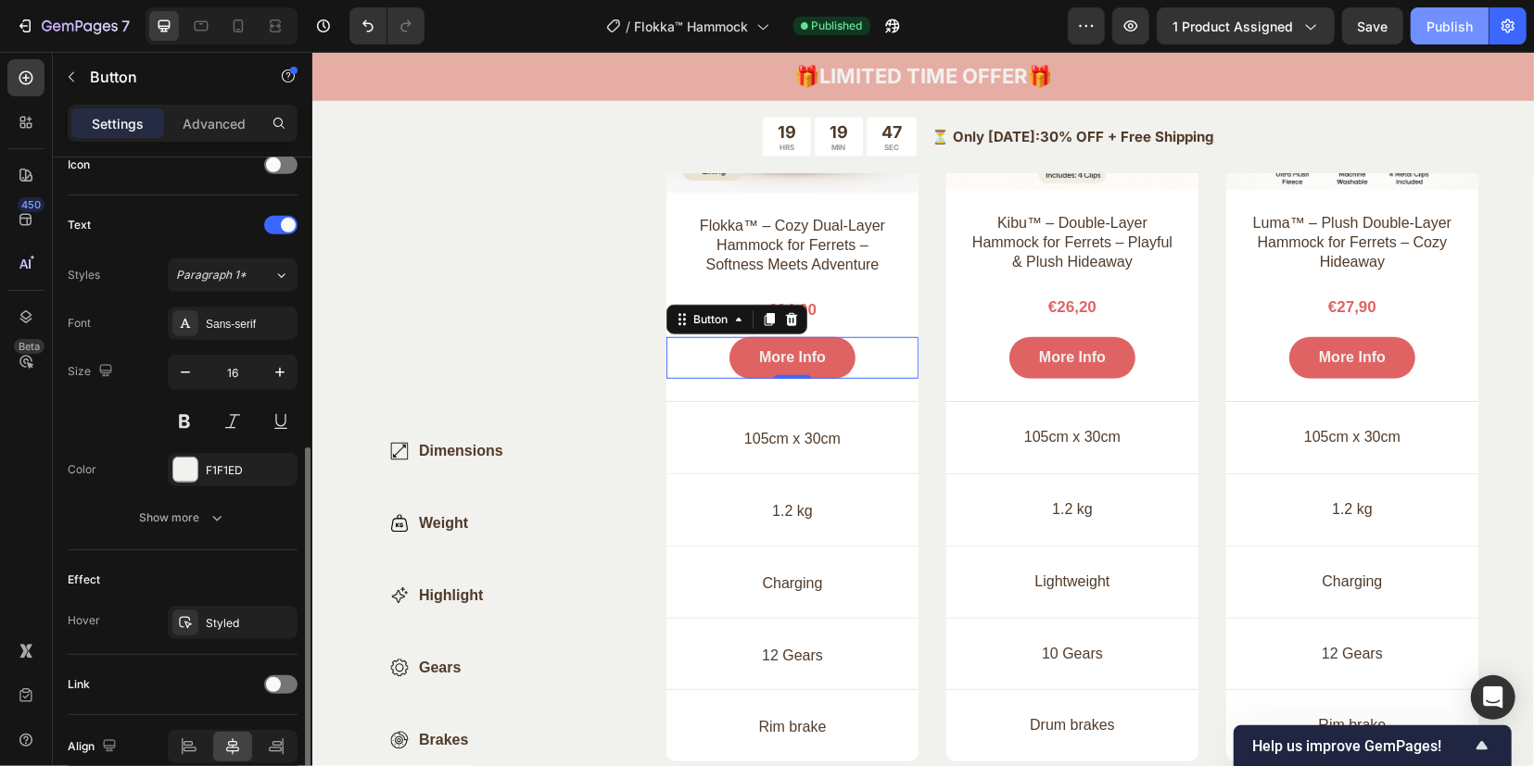
scroll to position [664, 0]
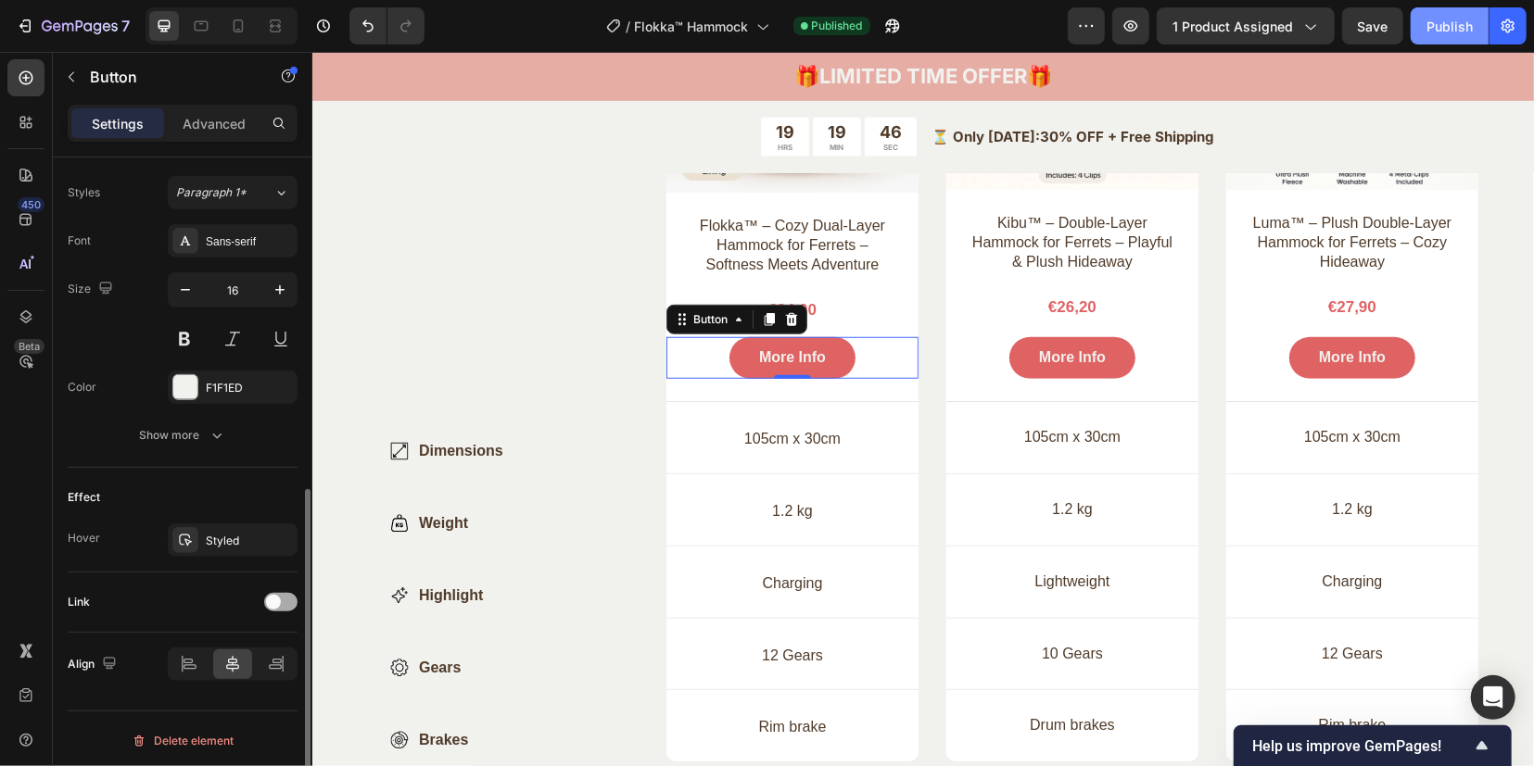
click at [271, 601] on span at bounding box center [273, 602] width 15 height 15
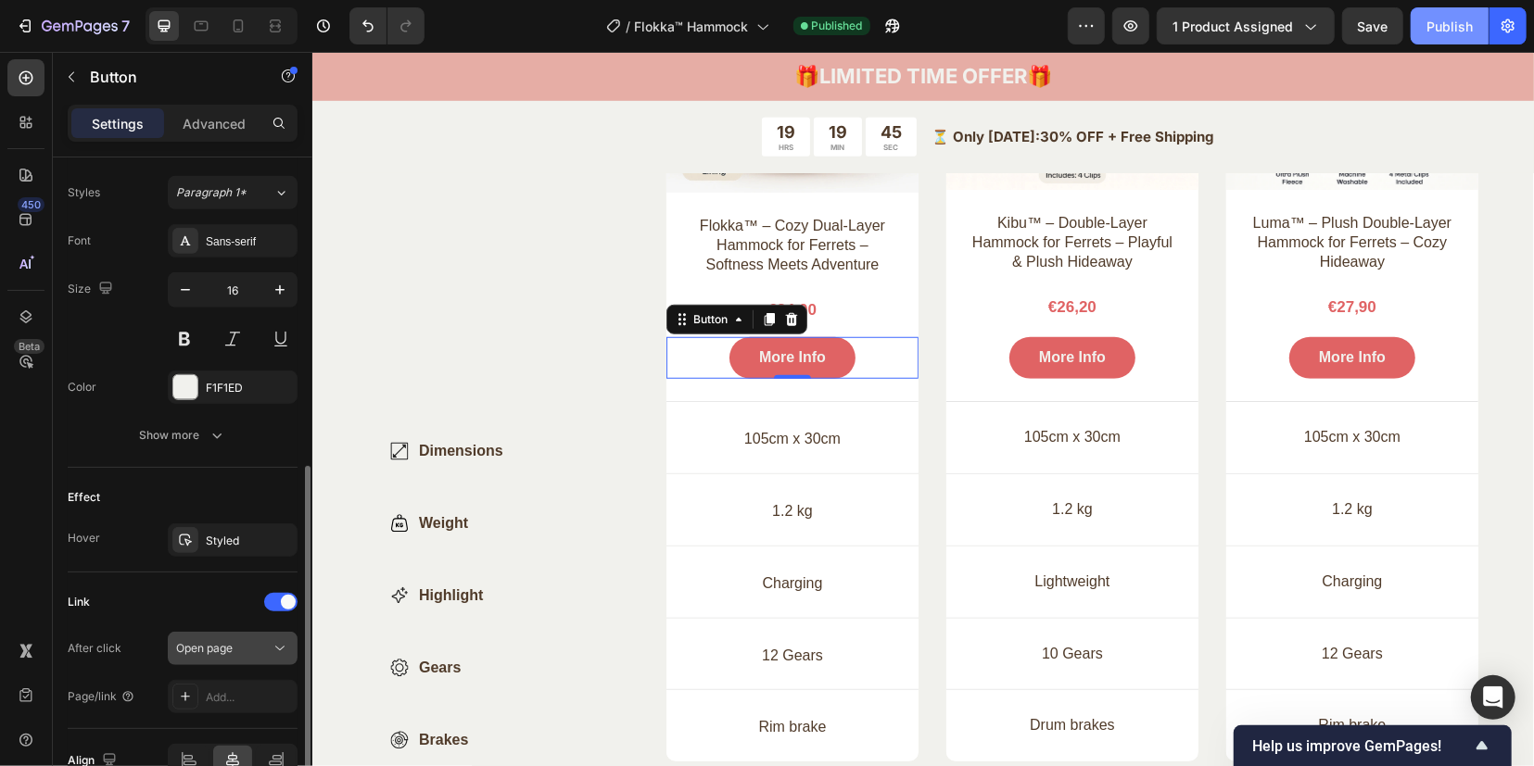
click at [247, 643] on div "Open page" at bounding box center [223, 648] width 95 height 17
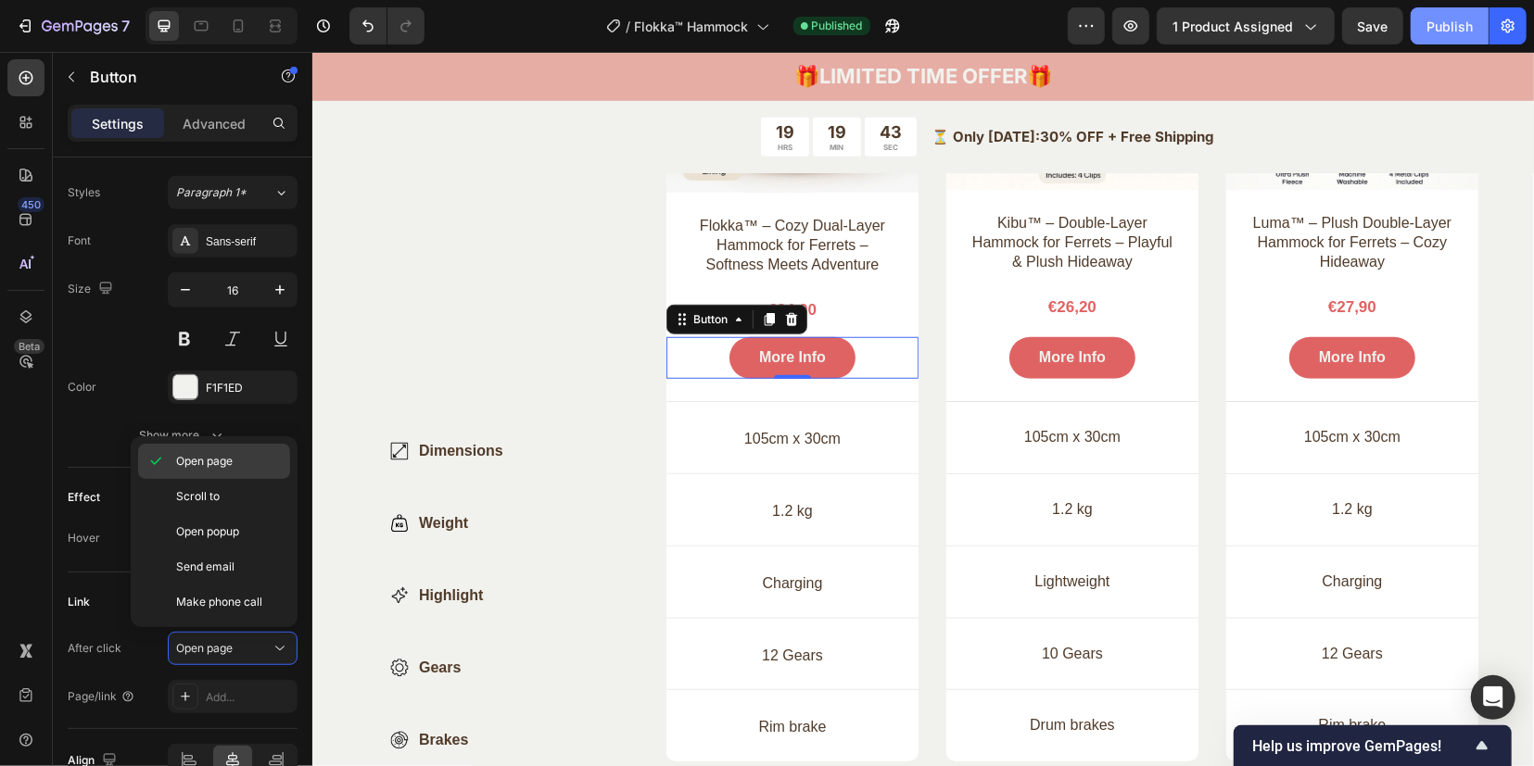
click at [204, 472] on div "Open page" at bounding box center [214, 461] width 152 height 35
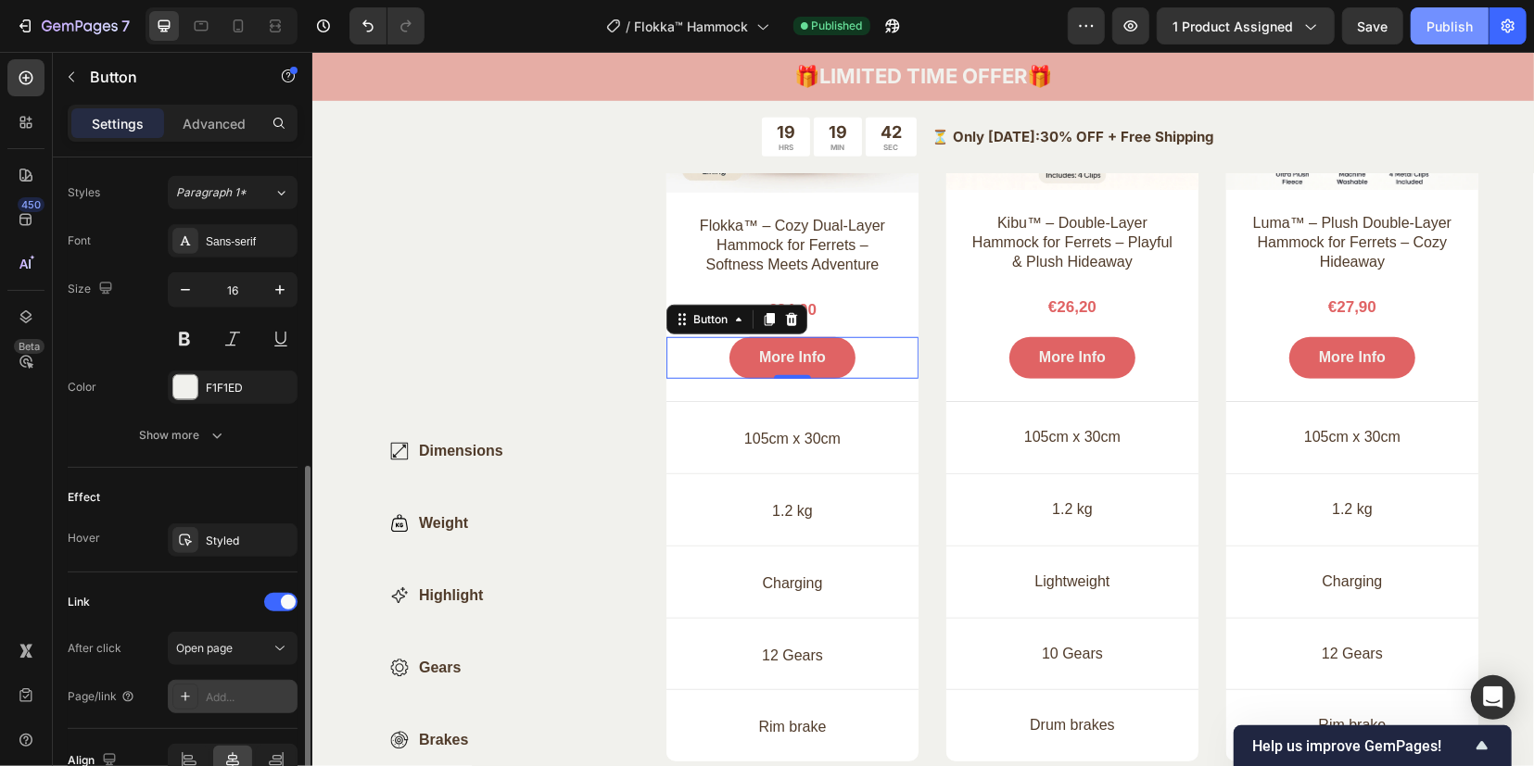
click at [195, 699] on div at bounding box center [185, 697] width 26 height 26
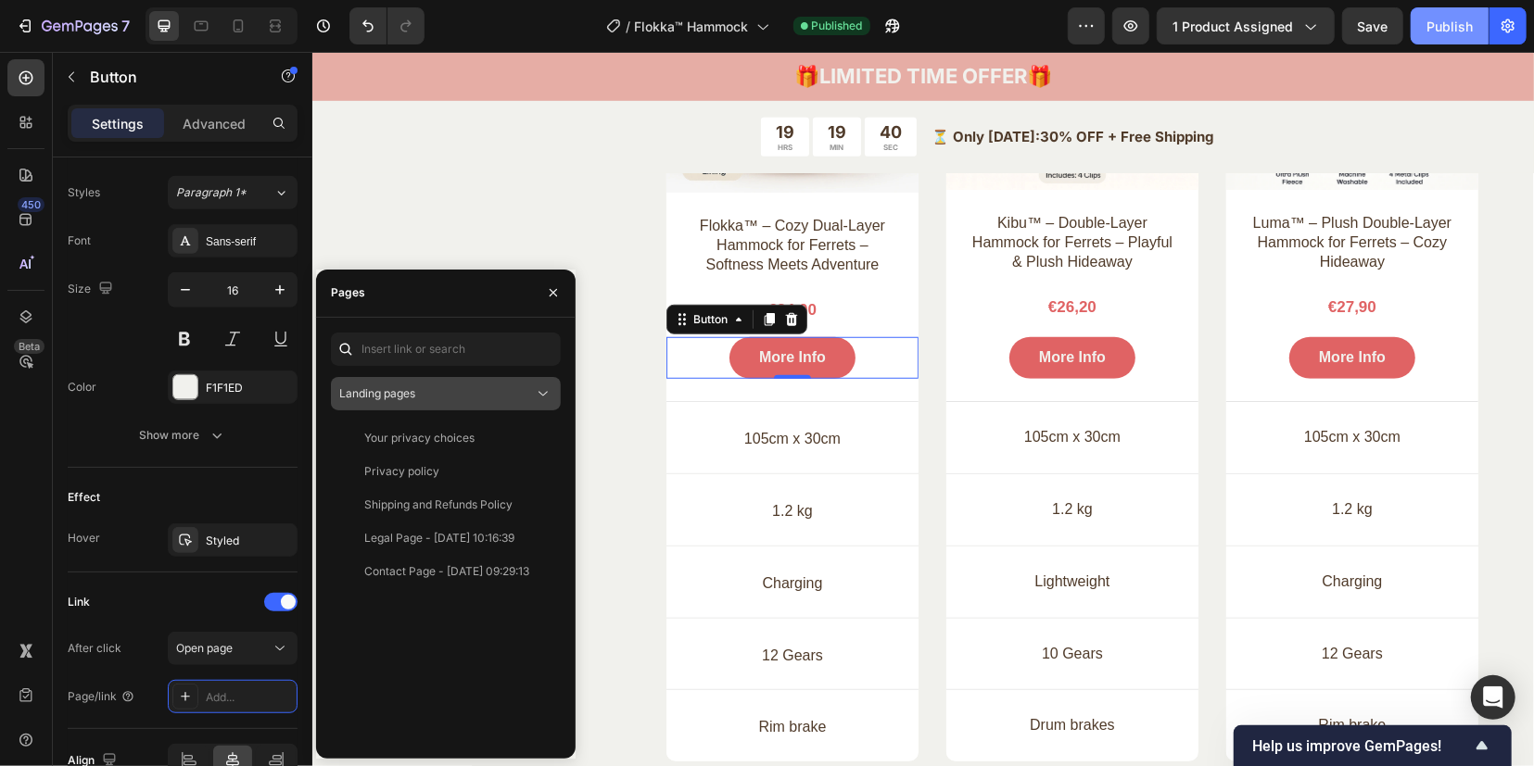
click at [401, 392] on span "Landing pages" at bounding box center [377, 393] width 76 height 14
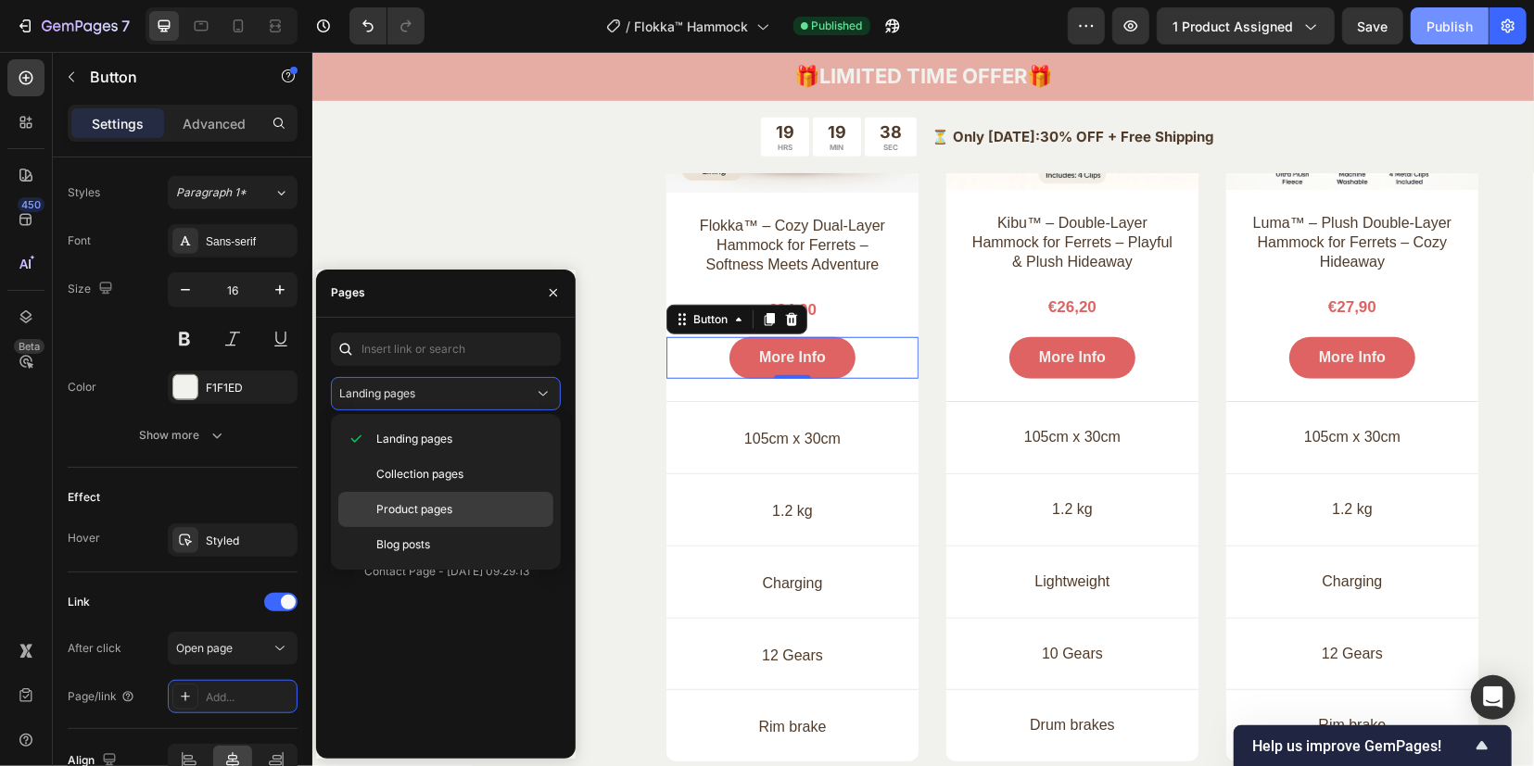
click at [408, 505] on span "Product pages" at bounding box center [414, 509] width 76 height 17
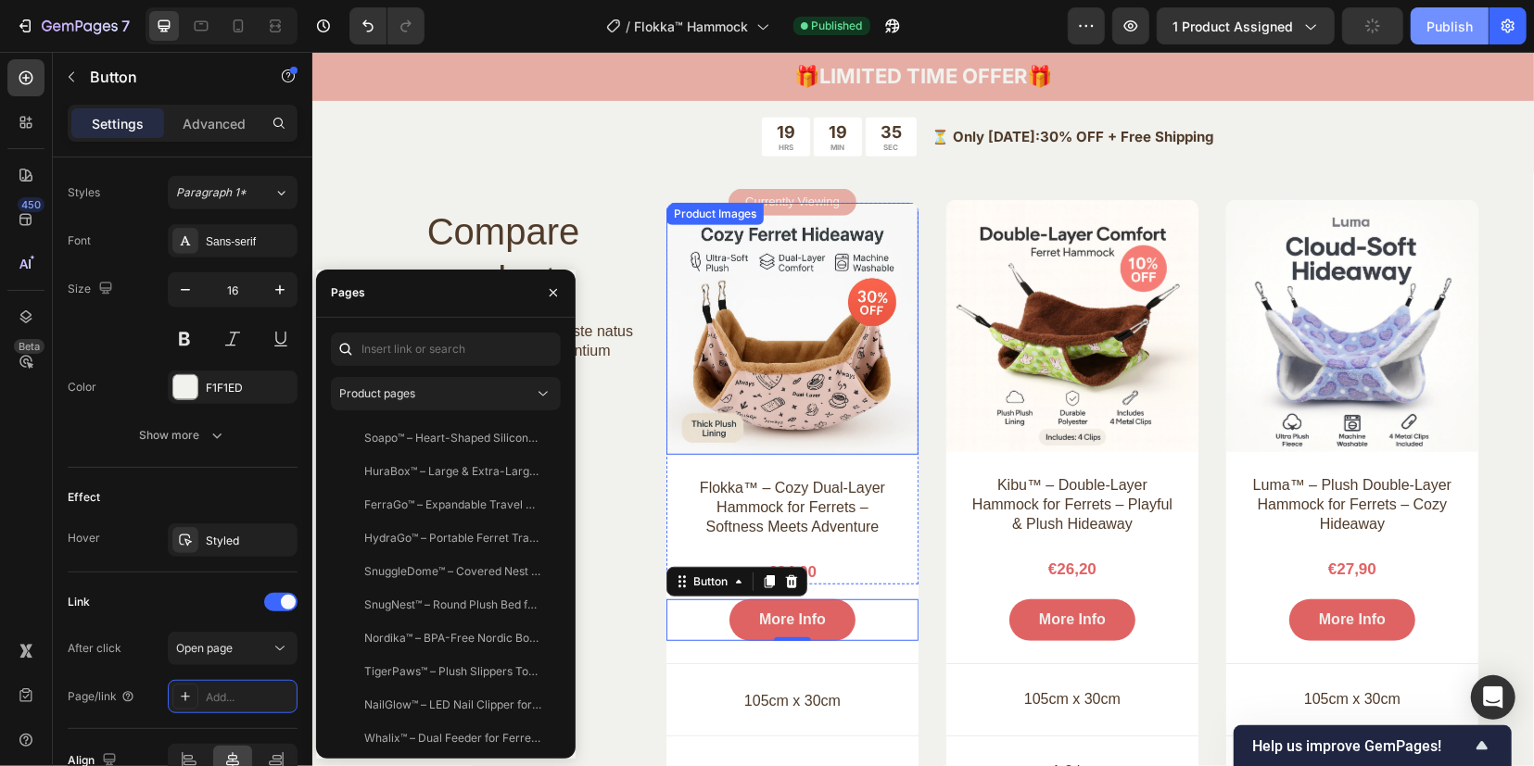
scroll to position [5201, 0]
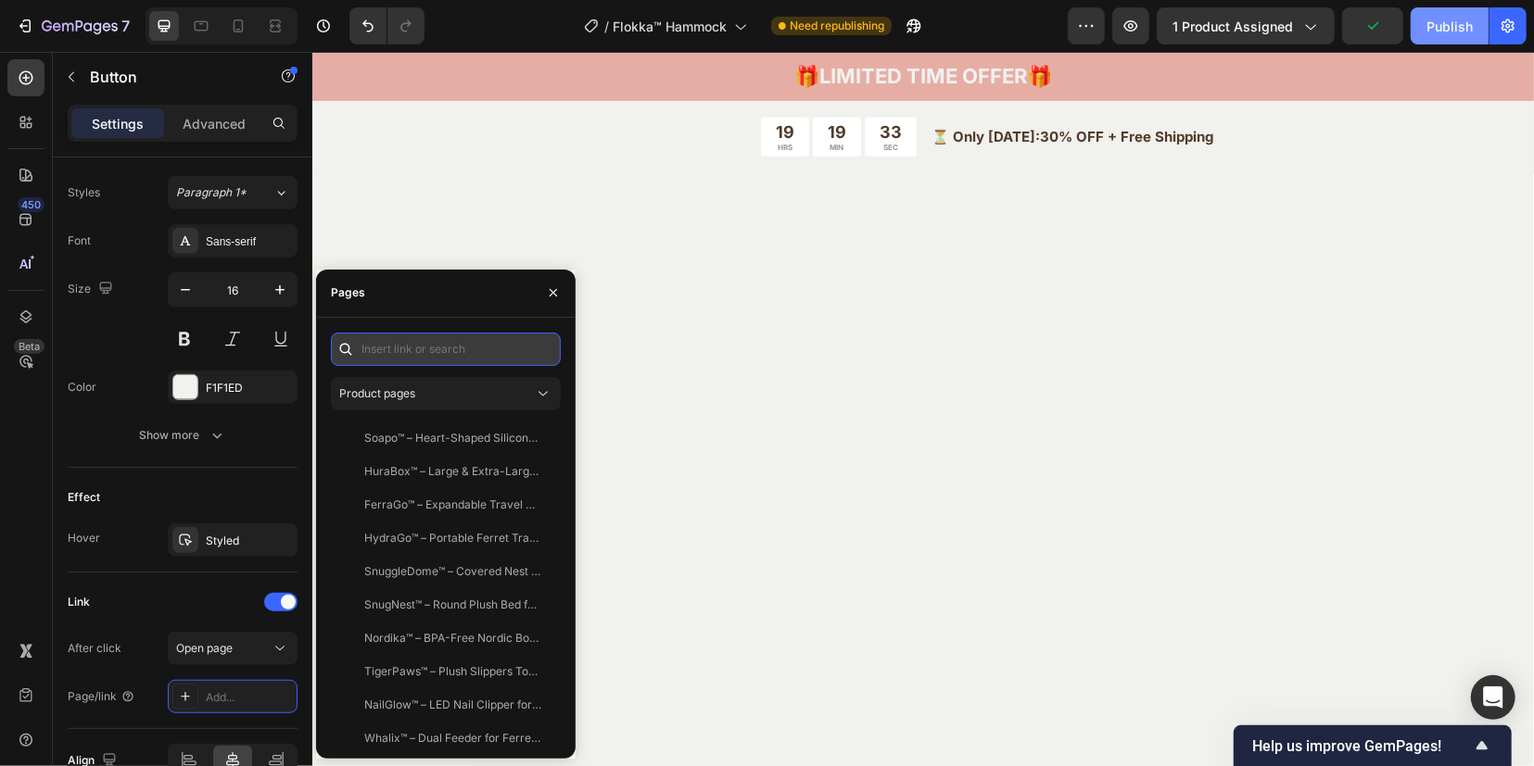
click at [447, 357] on input "text" at bounding box center [446, 349] width 230 height 33
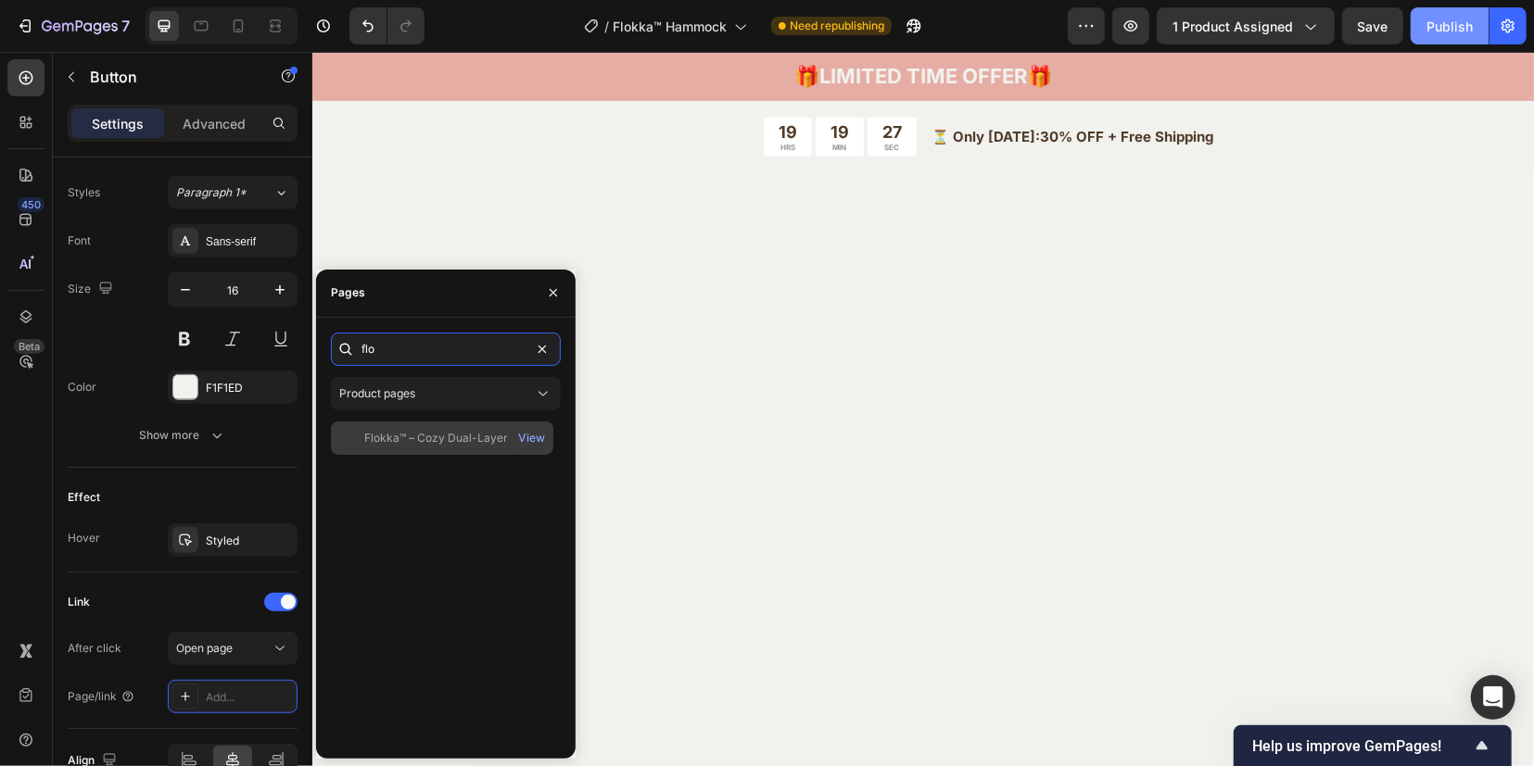
type input "flo"
click at [423, 435] on div "Flokka™ – Cozy Dual-Layer Hammock for Ferrets – Softness Meets Adventure" at bounding box center [453, 438] width 178 height 17
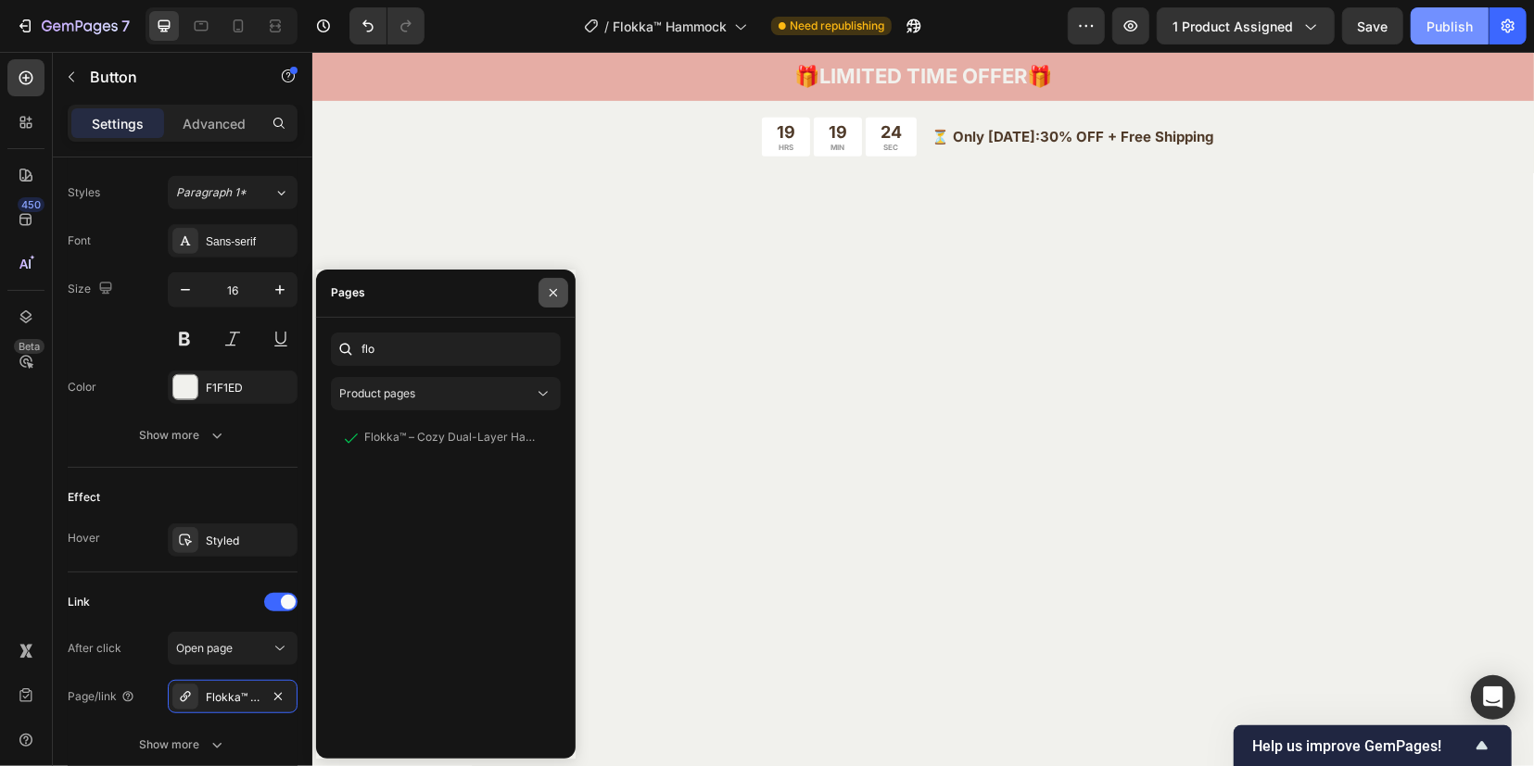
click at [557, 297] on icon "button" at bounding box center [553, 292] width 15 height 15
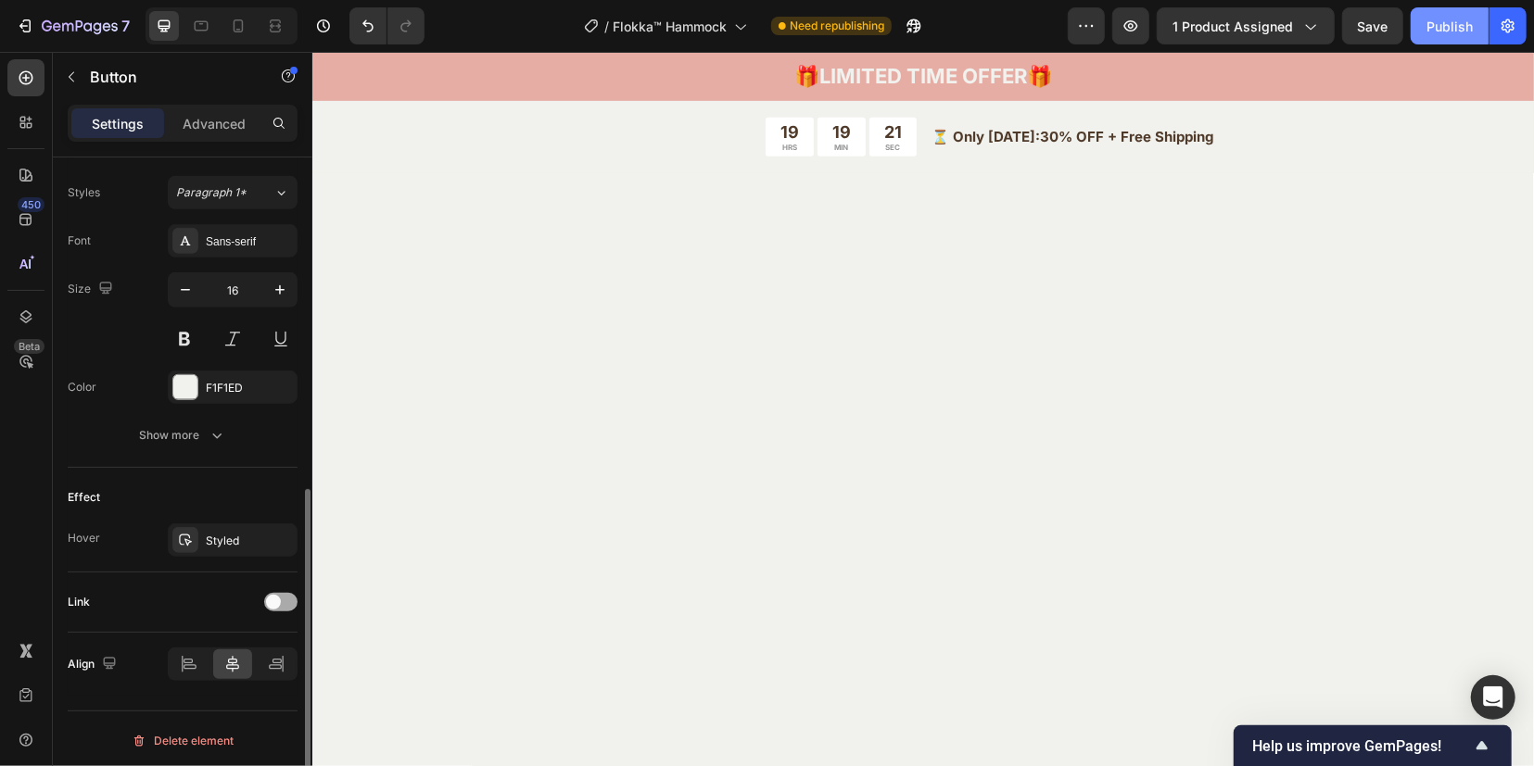
click at [277, 601] on span at bounding box center [273, 602] width 15 height 15
click at [227, 691] on div "Add..." at bounding box center [249, 697] width 87 height 17
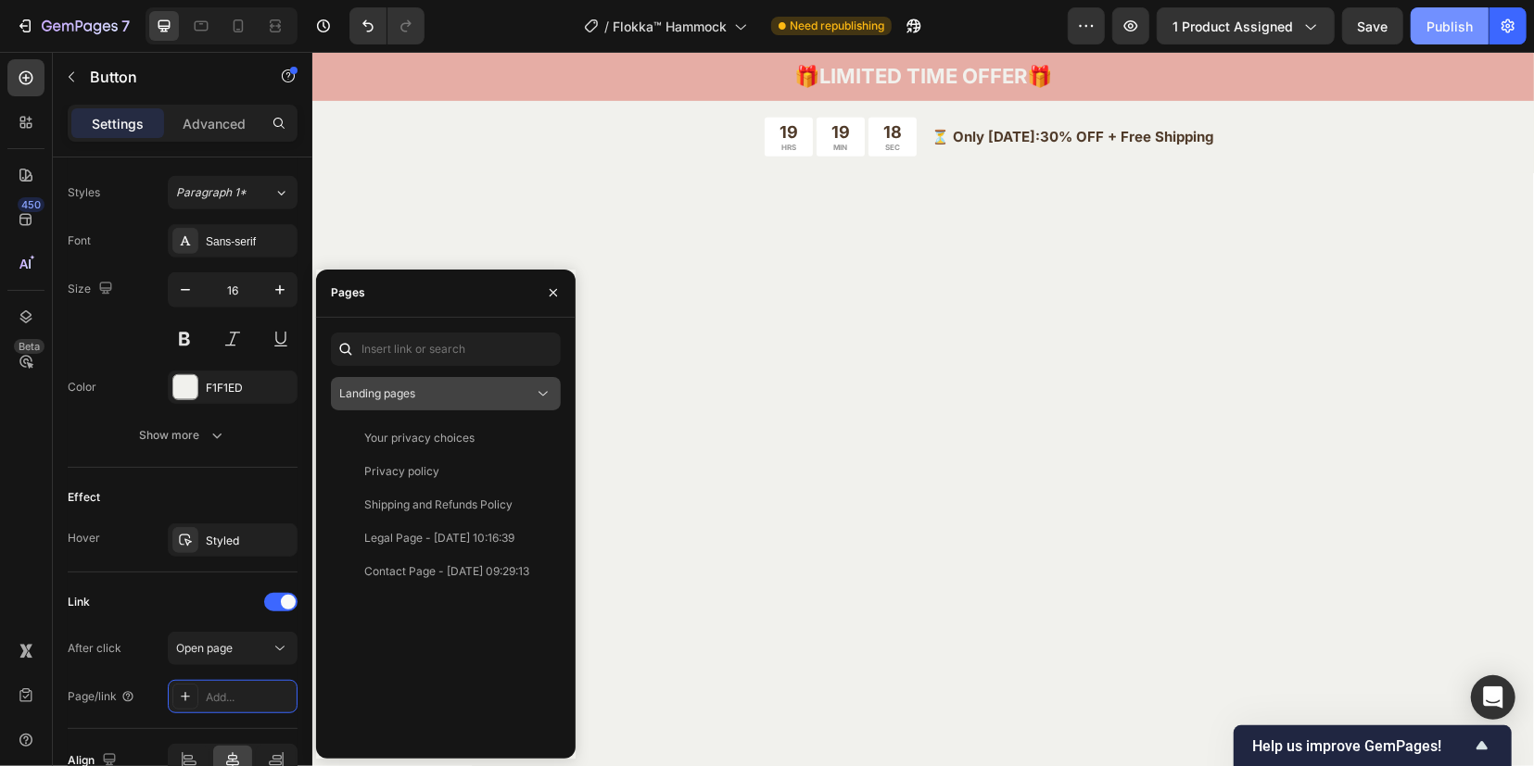
click at [403, 392] on span "Landing pages" at bounding box center [377, 393] width 76 height 14
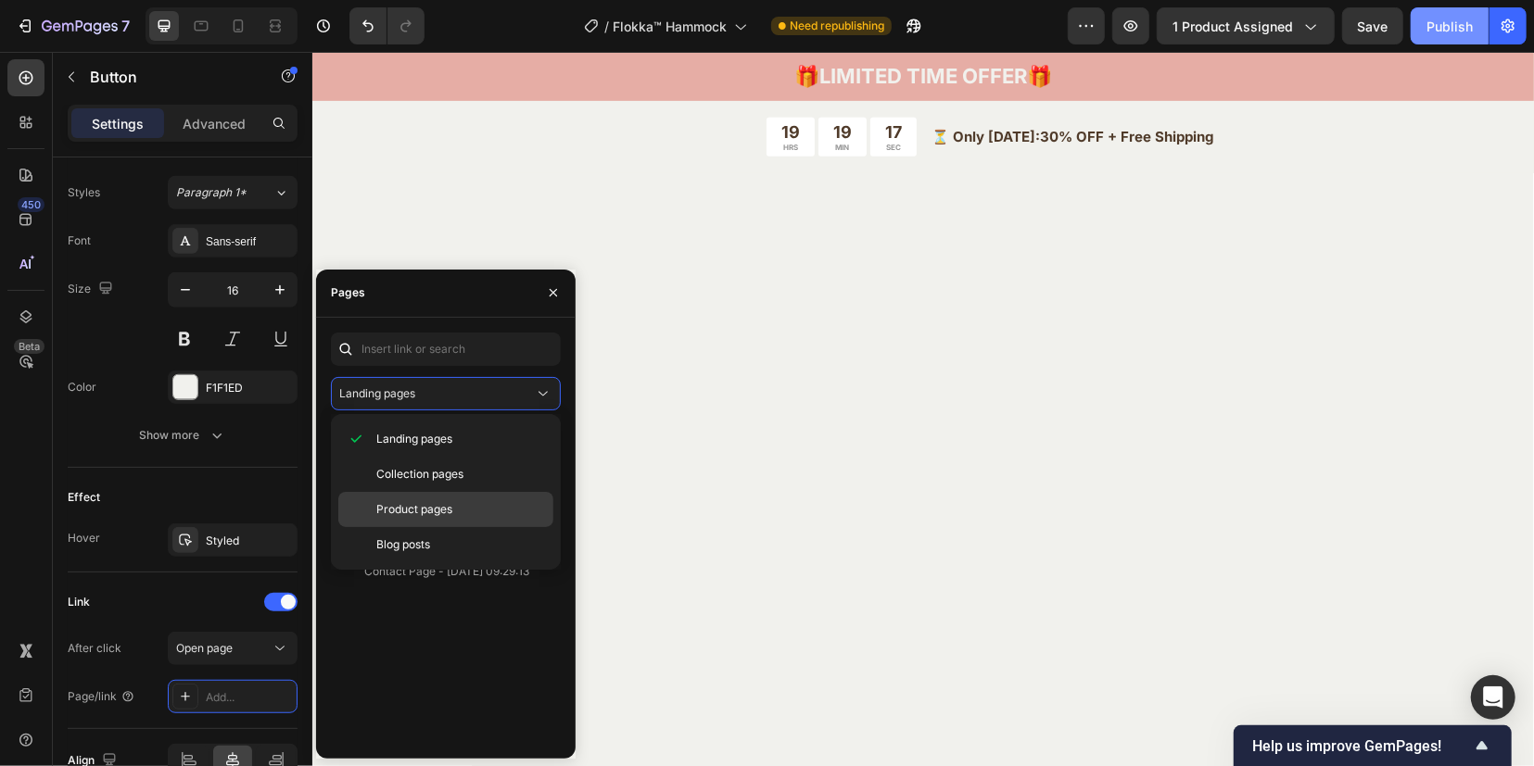
click at [395, 513] on span "Product pages" at bounding box center [414, 509] width 76 height 17
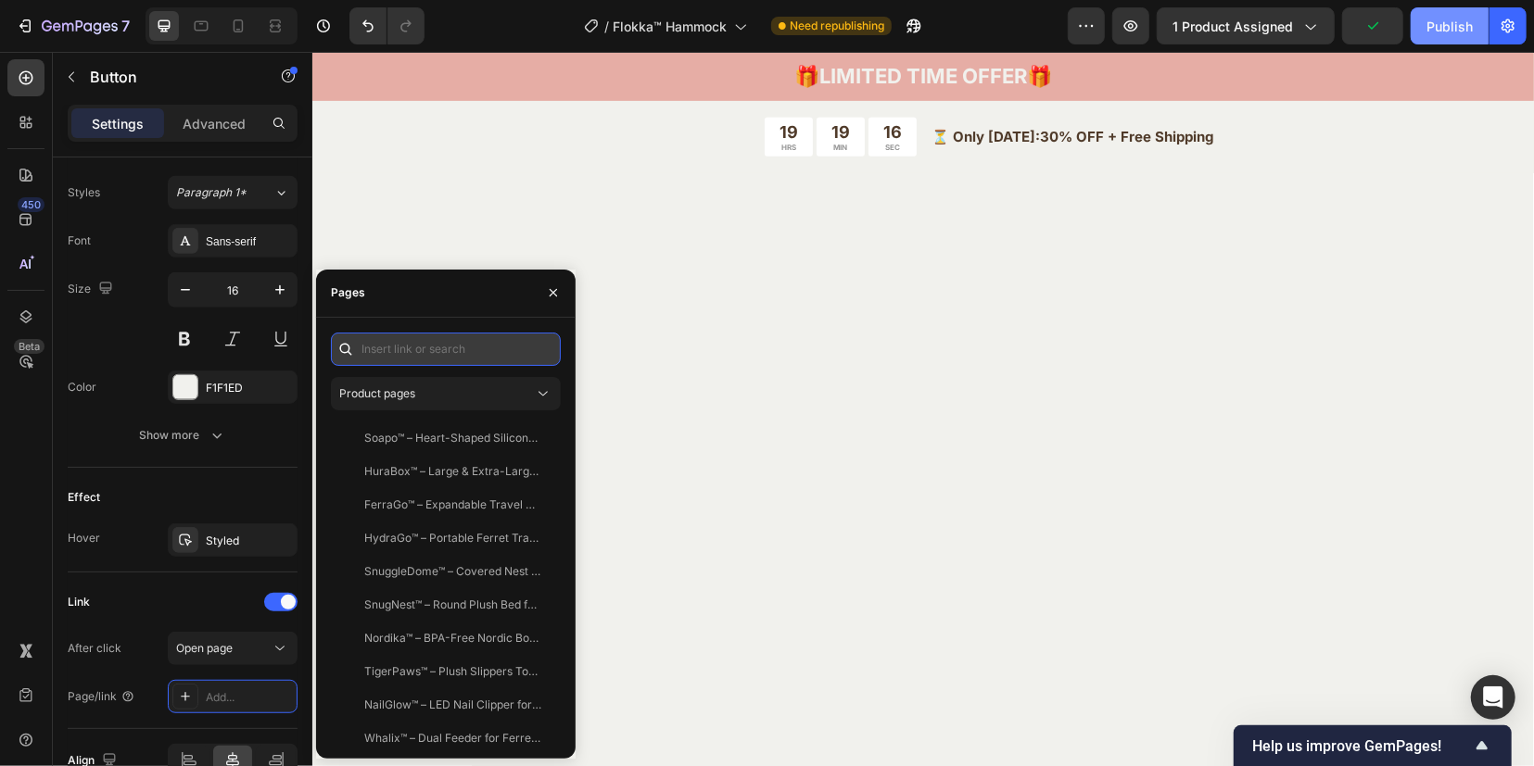
click at [433, 352] on input "text" at bounding box center [446, 349] width 230 height 33
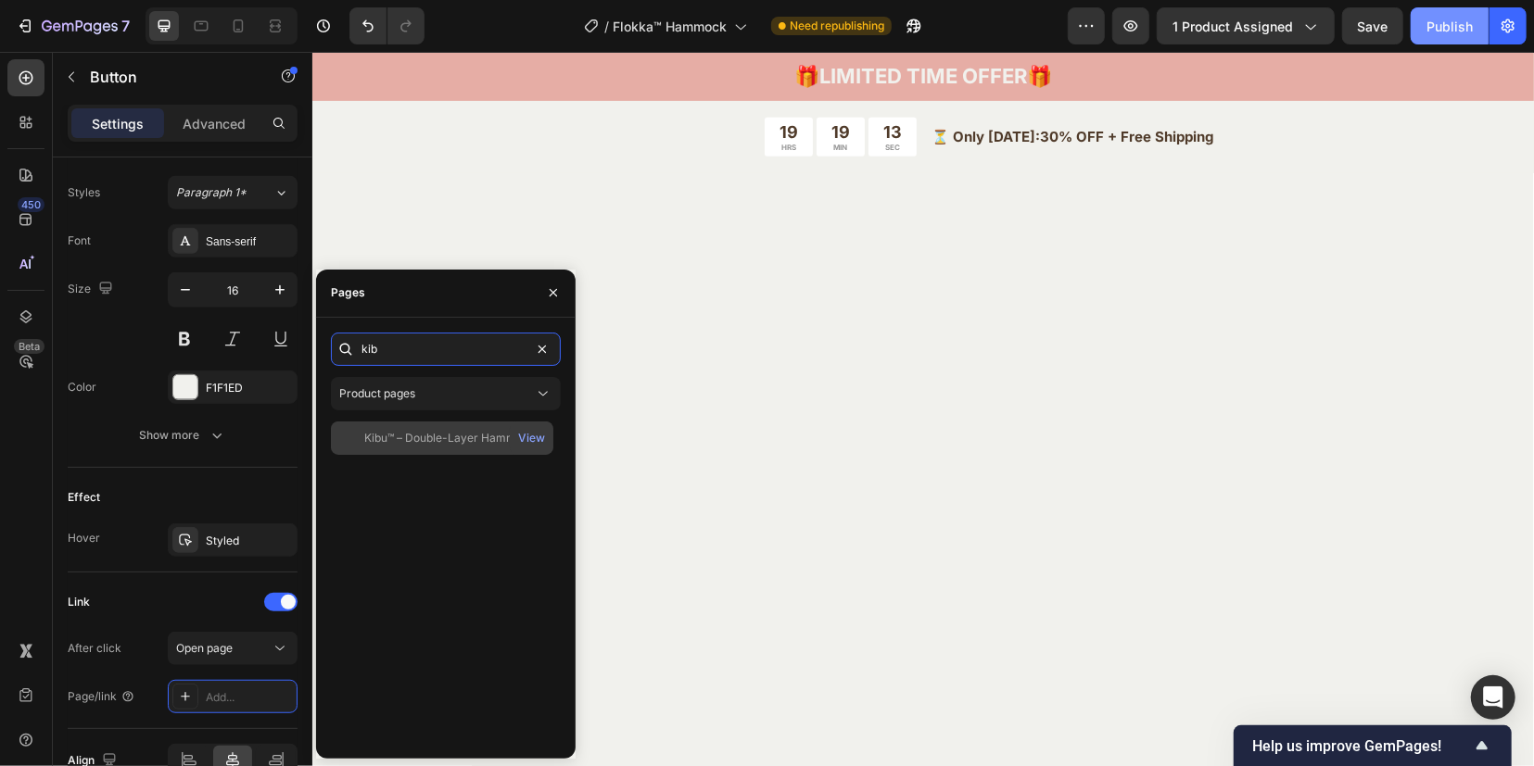
type input "kib"
click at [433, 436] on div "Kibu™ – Double-Layer Hammock for Ferrets – Playful & Plush Hideaway" at bounding box center [453, 438] width 178 height 17
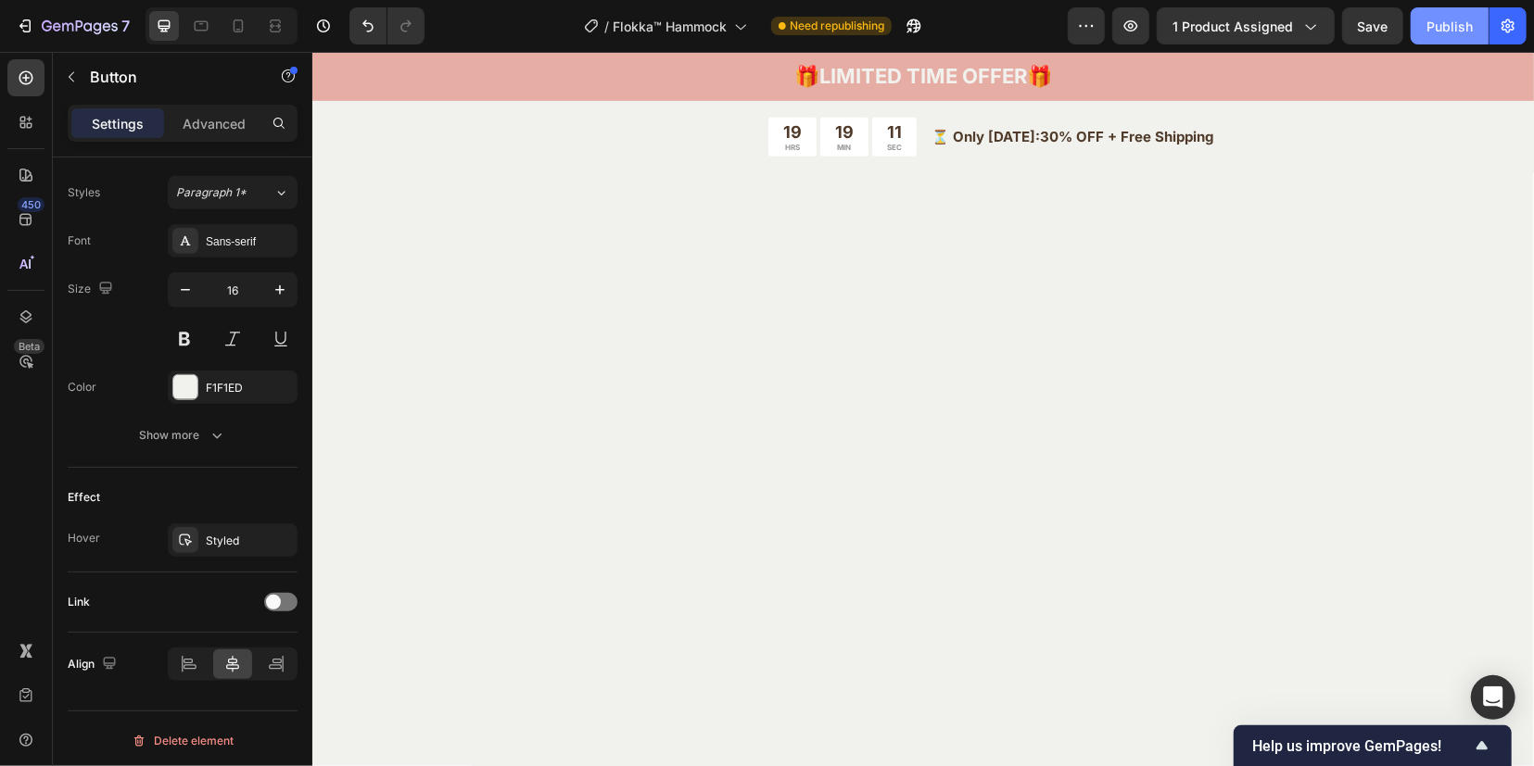
click at [272, 597] on span at bounding box center [273, 602] width 15 height 15
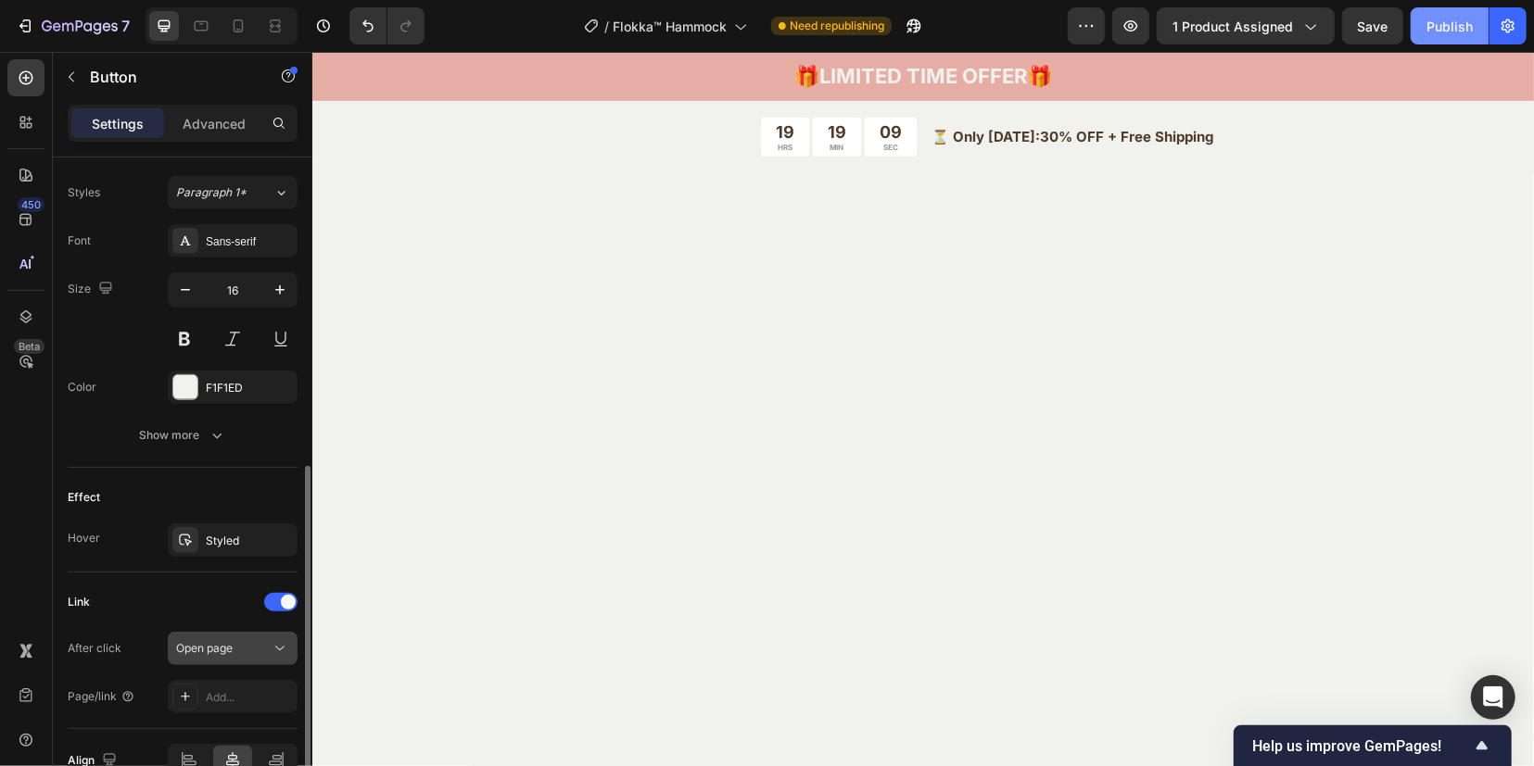
click at [234, 647] on div "Open page" at bounding box center [223, 648] width 95 height 17
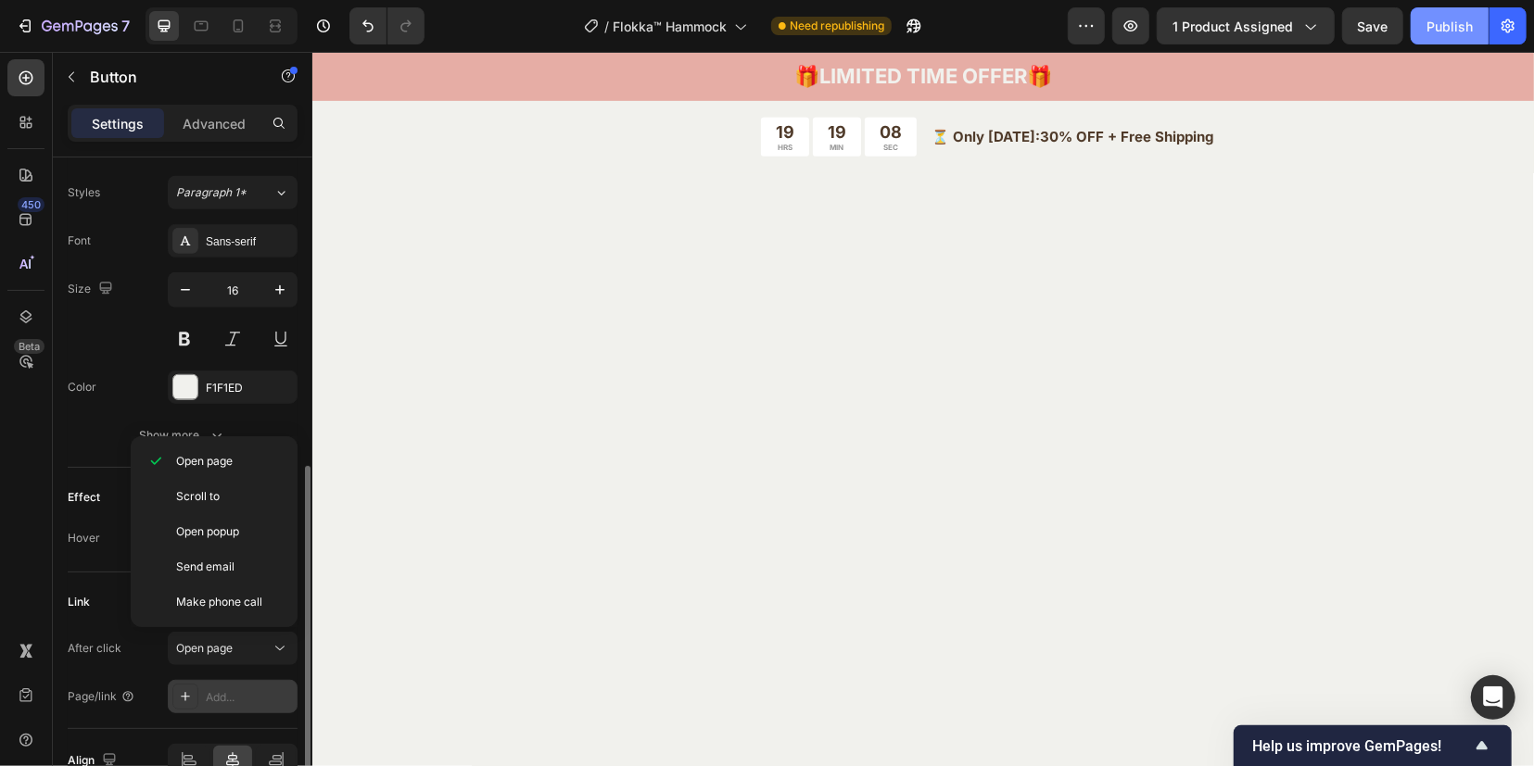
click at [224, 701] on div "Add..." at bounding box center [249, 697] width 87 height 17
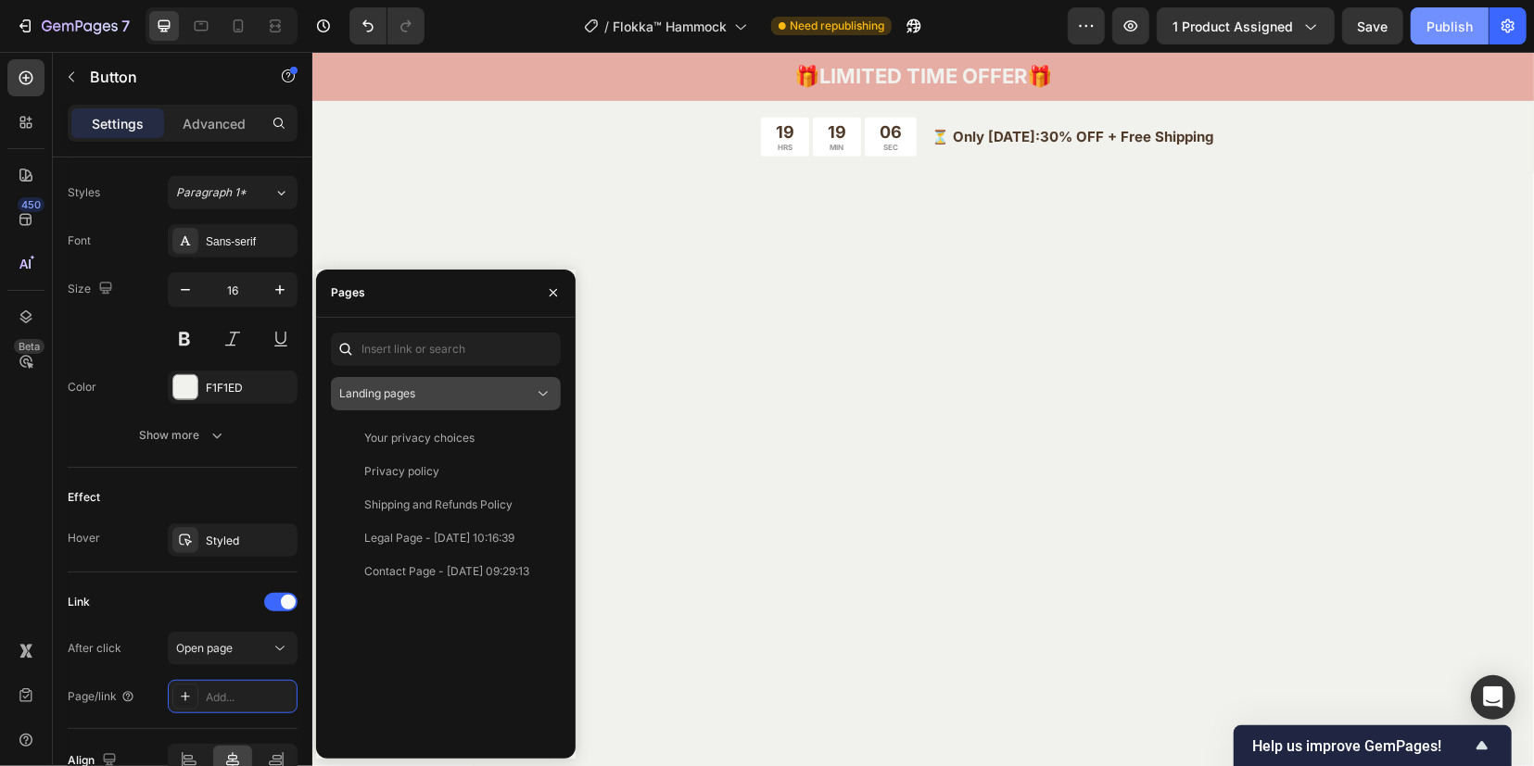
click at [398, 388] on span "Landing pages" at bounding box center [377, 393] width 76 height 14
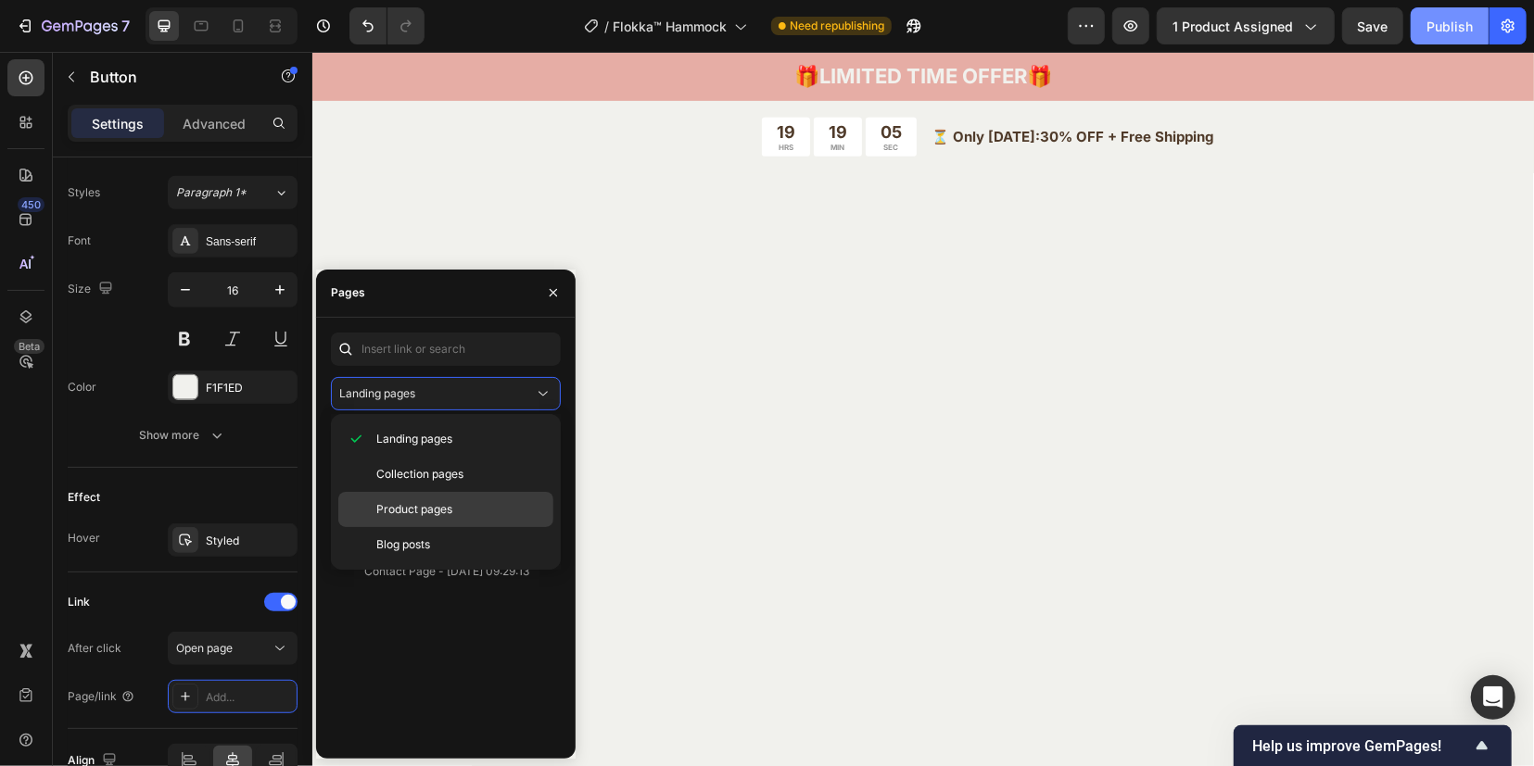
click at [411, 503] on span "Product pages" at bounding box center [414, 509] width 76 height 17
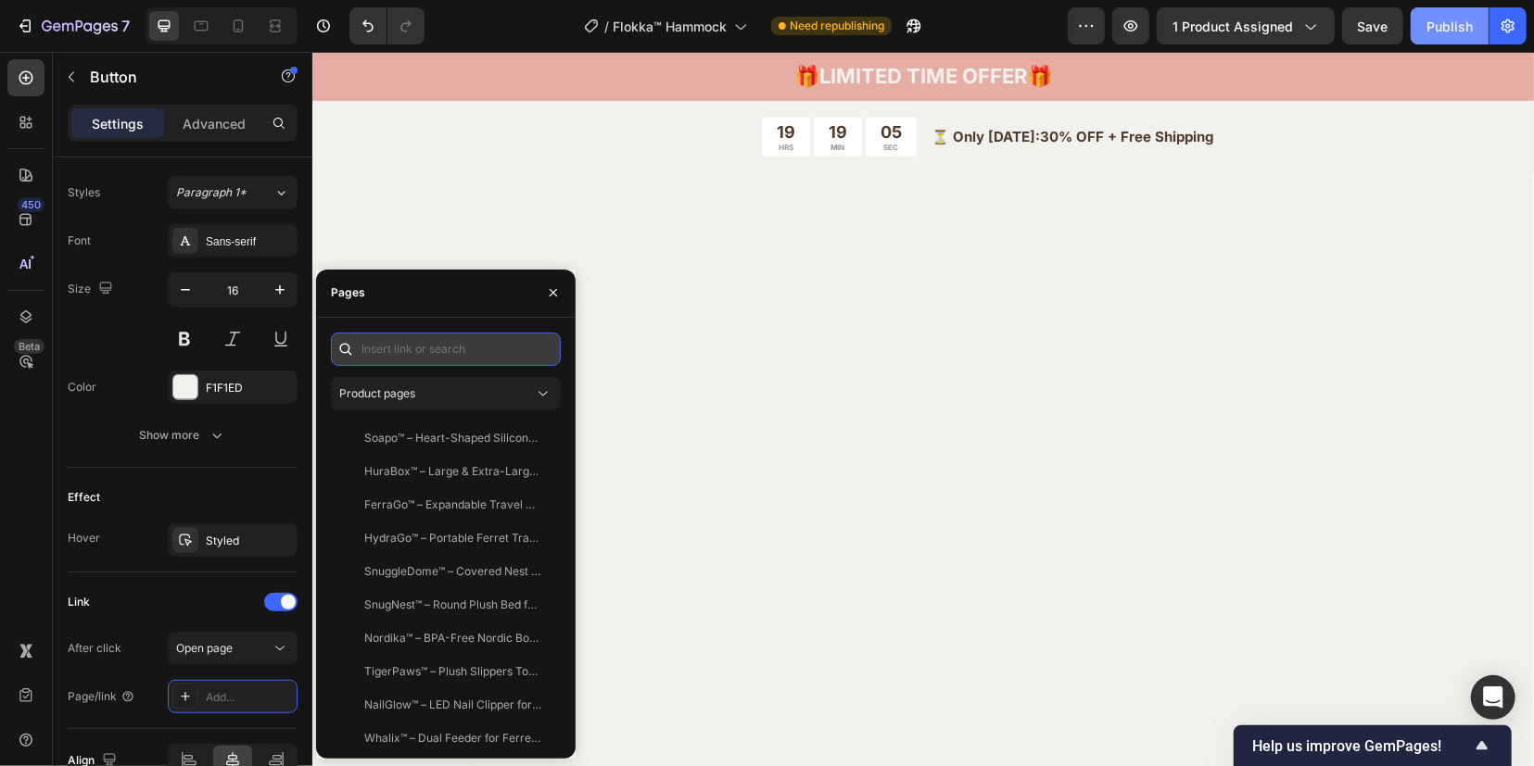
click at [413, 353] on input "text" at bounding box center [446, 349] width 230 height 33
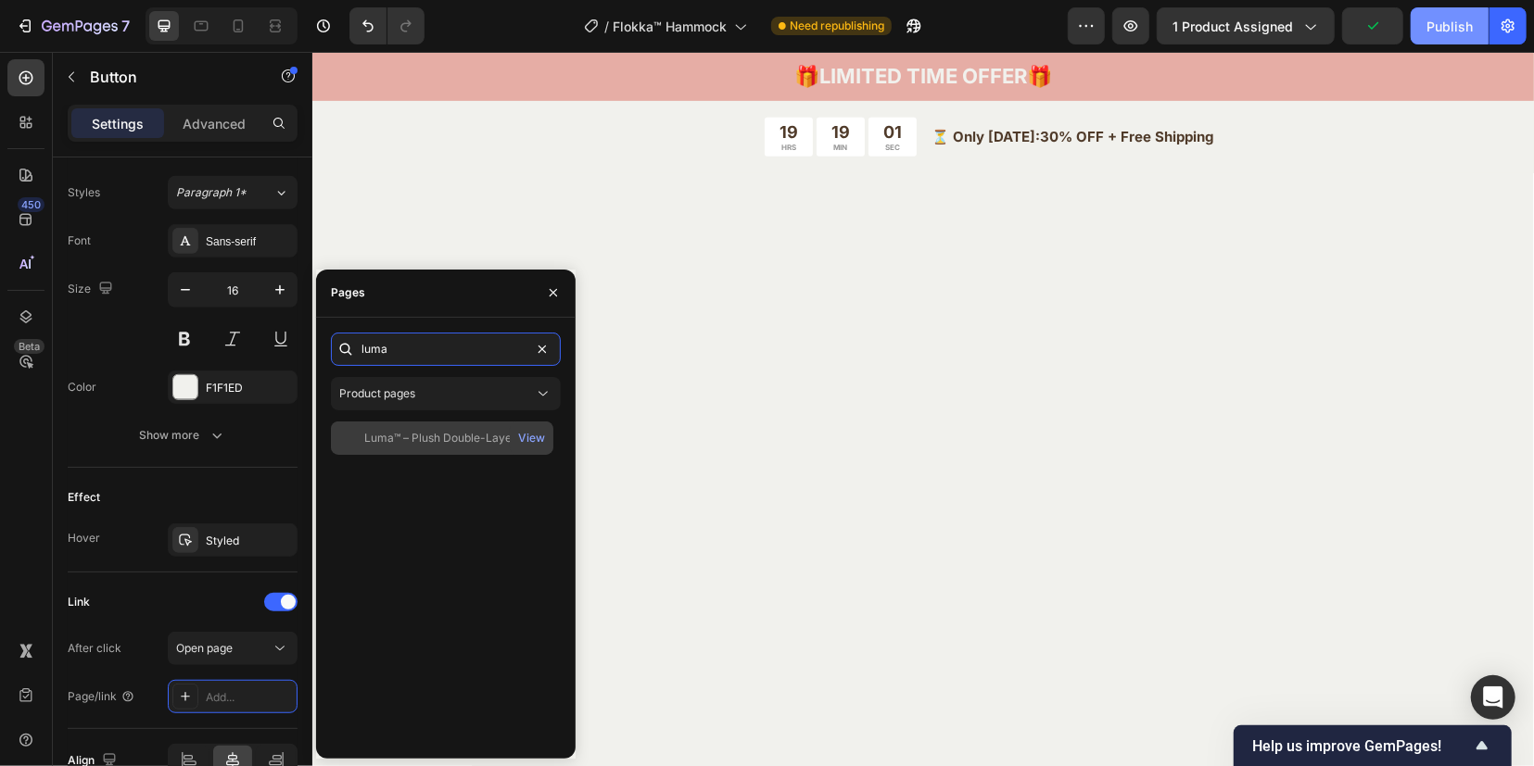
type input "luma"
click at [476, 444] on div "Luma™ – Plush Double-Layer Hammock for Ferrets – Cozy Hideaway" at bounding box center [453, 438] width 178 height 17
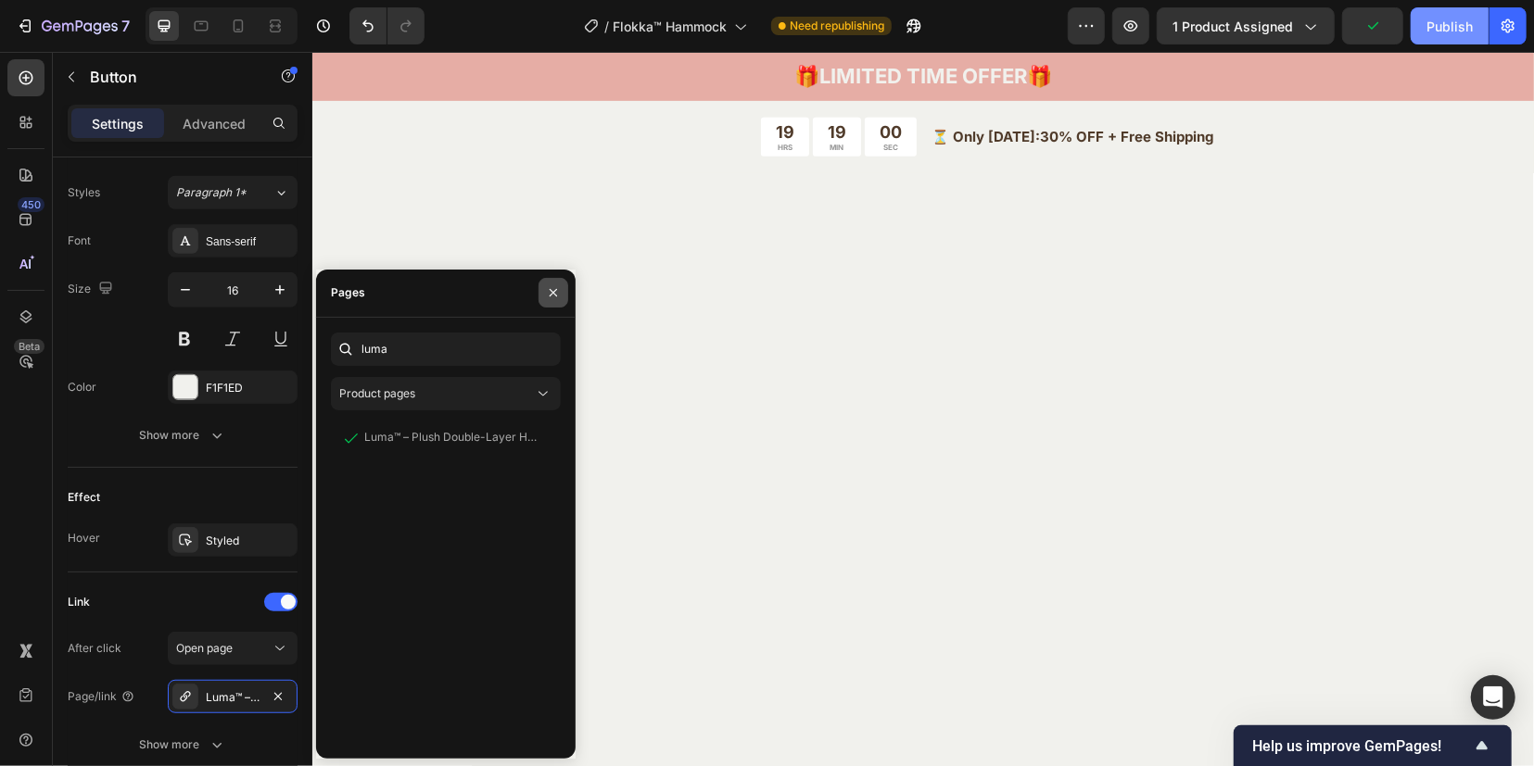
click at [549, 290] on icon "button" at bounding box center [553, 292] width 15 height 15
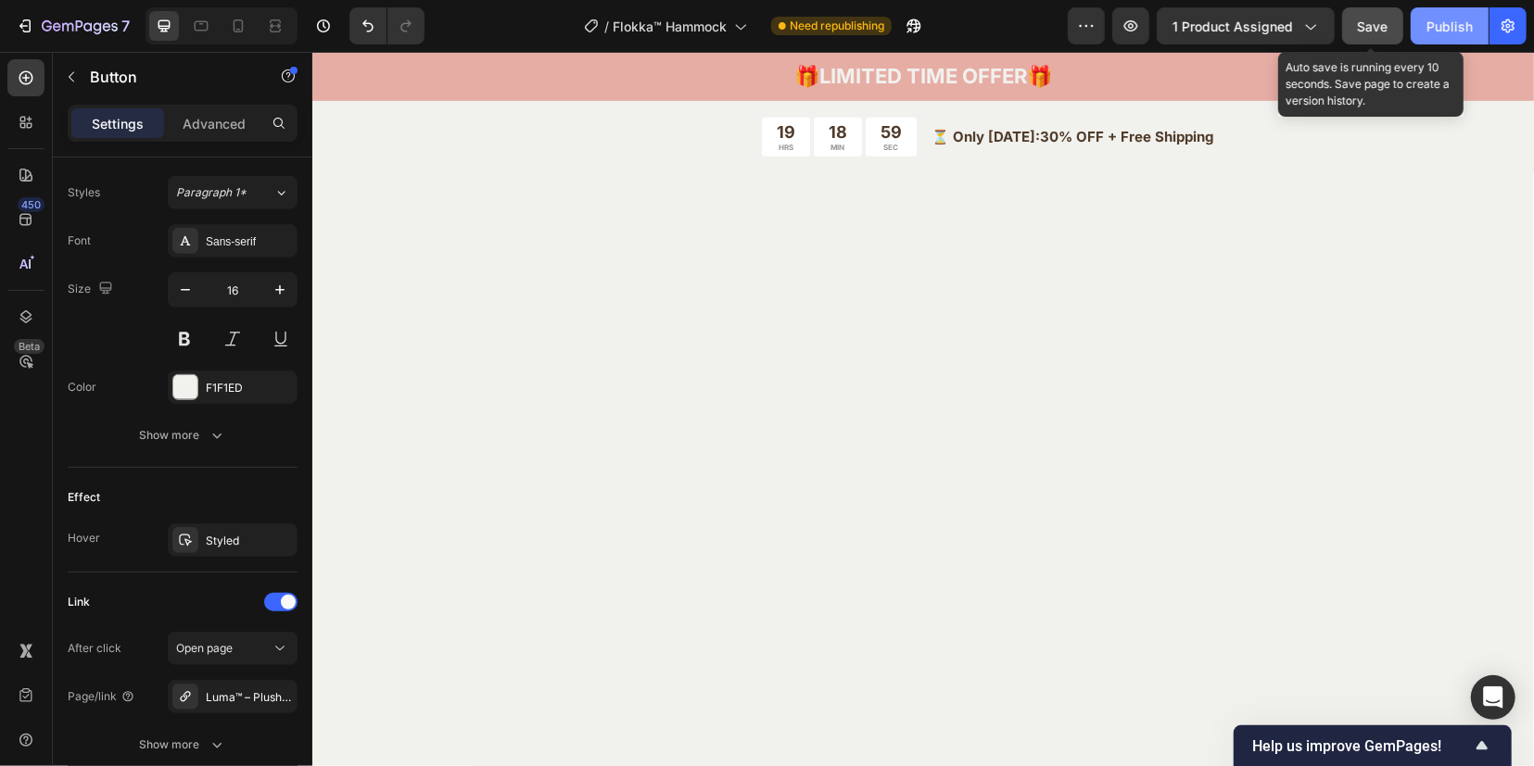
click at [1375, 27] on span "Save" at bounding box center [1373, 27] width 31 height 16
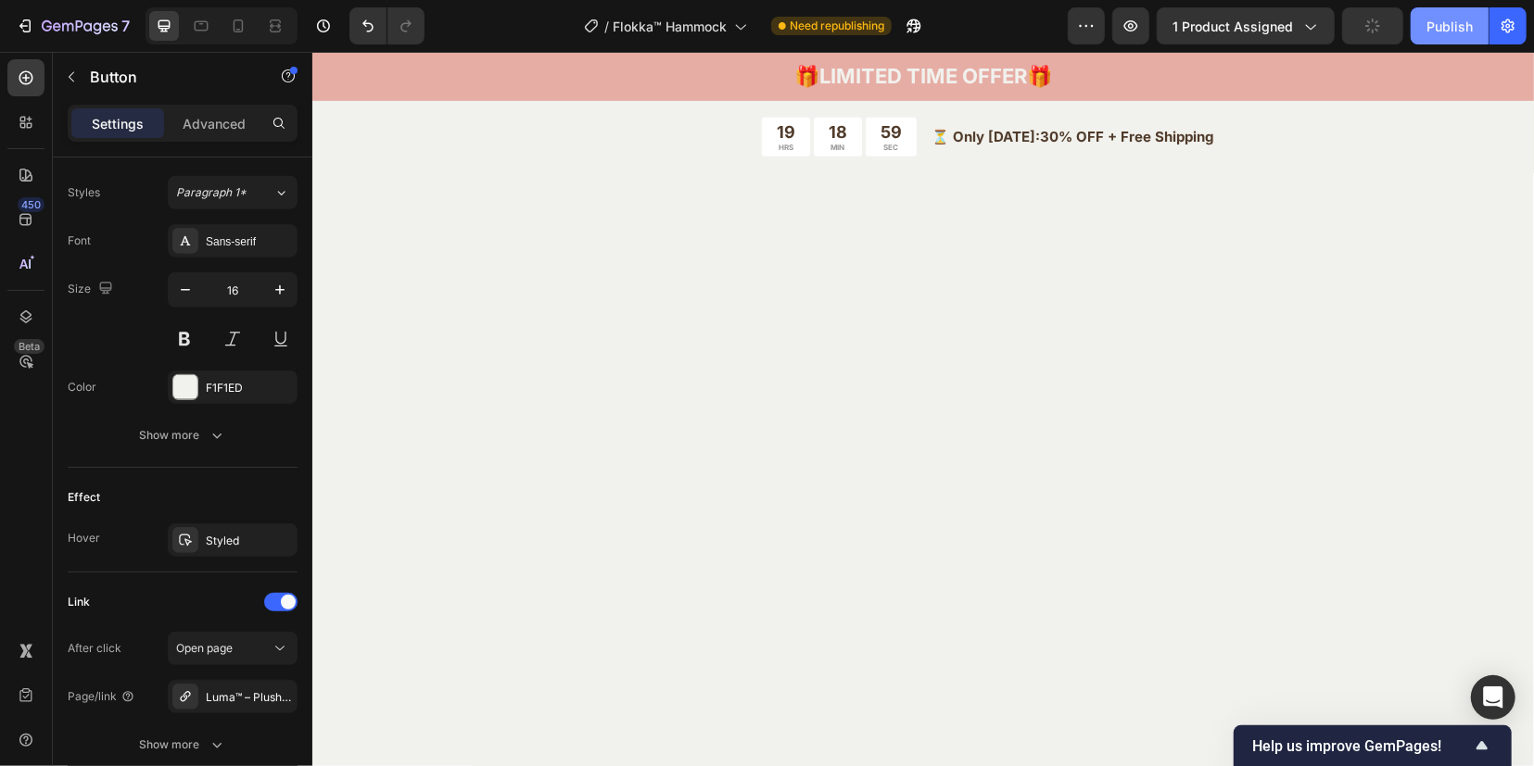
click at [1425, 21] on button "Publish" at bounding box center [1449, 25] width 78 height 37
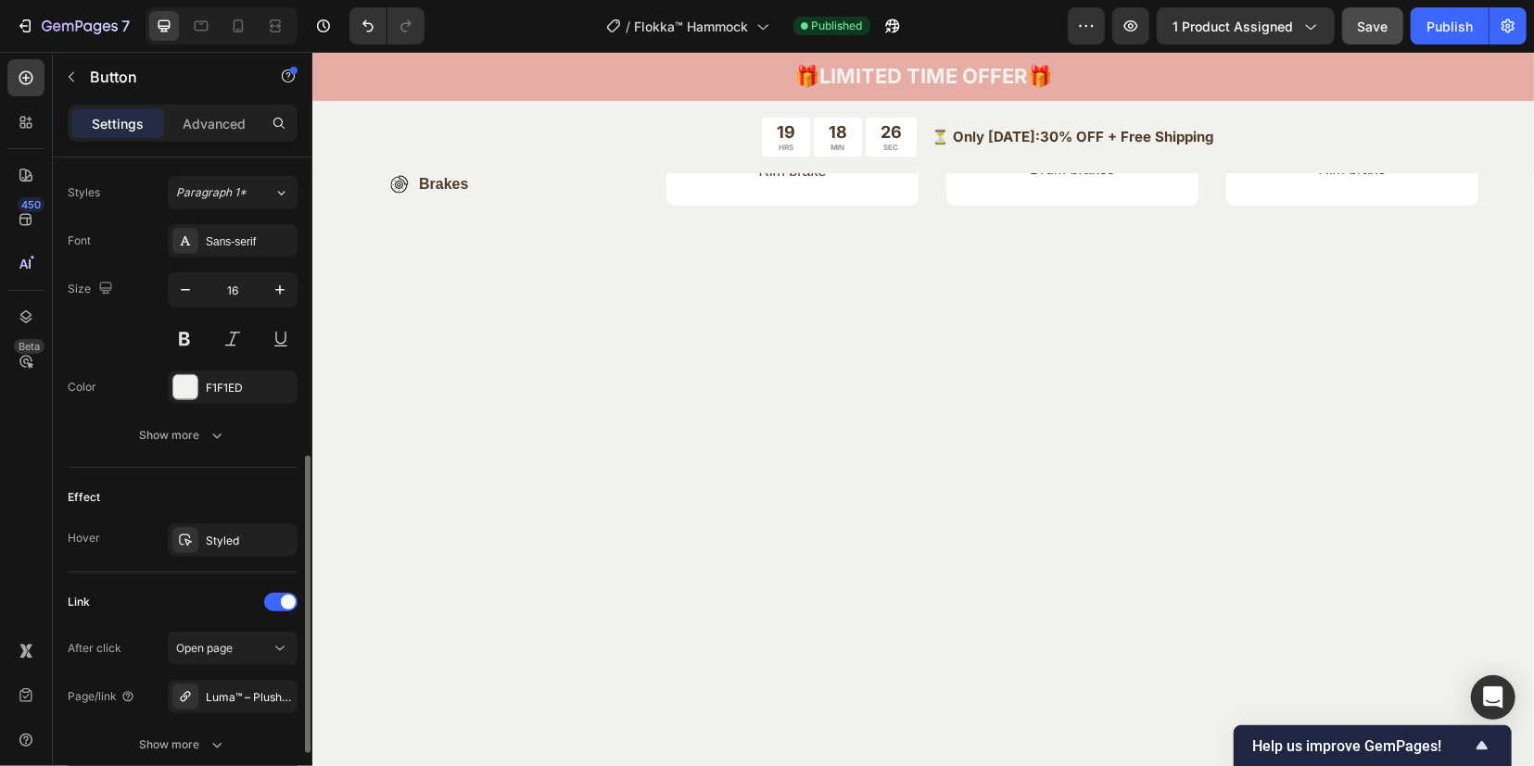
scroll to position [808, 0]
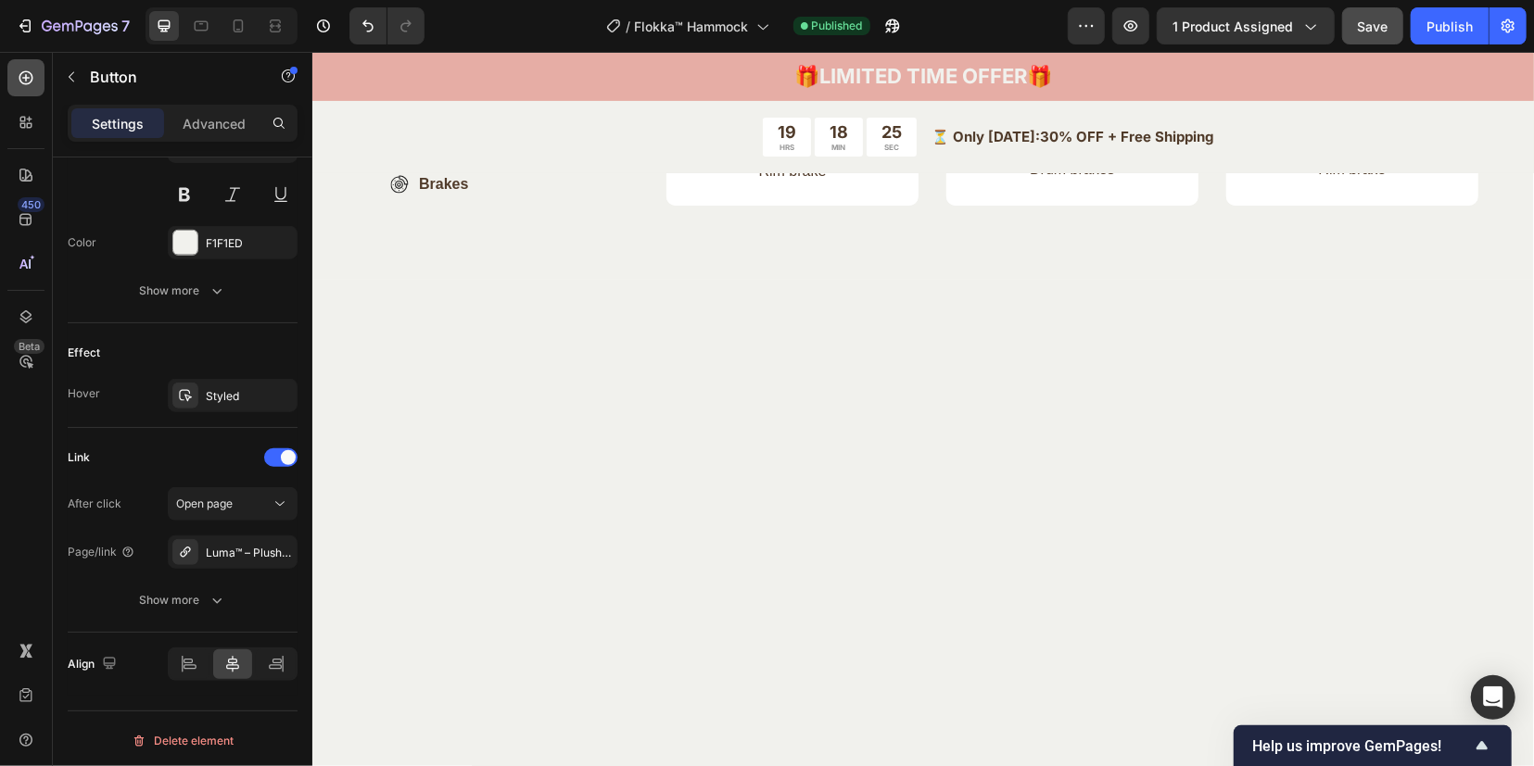
click at [19, 75] on icon at bounding box center [26, 78] width 19 height 19
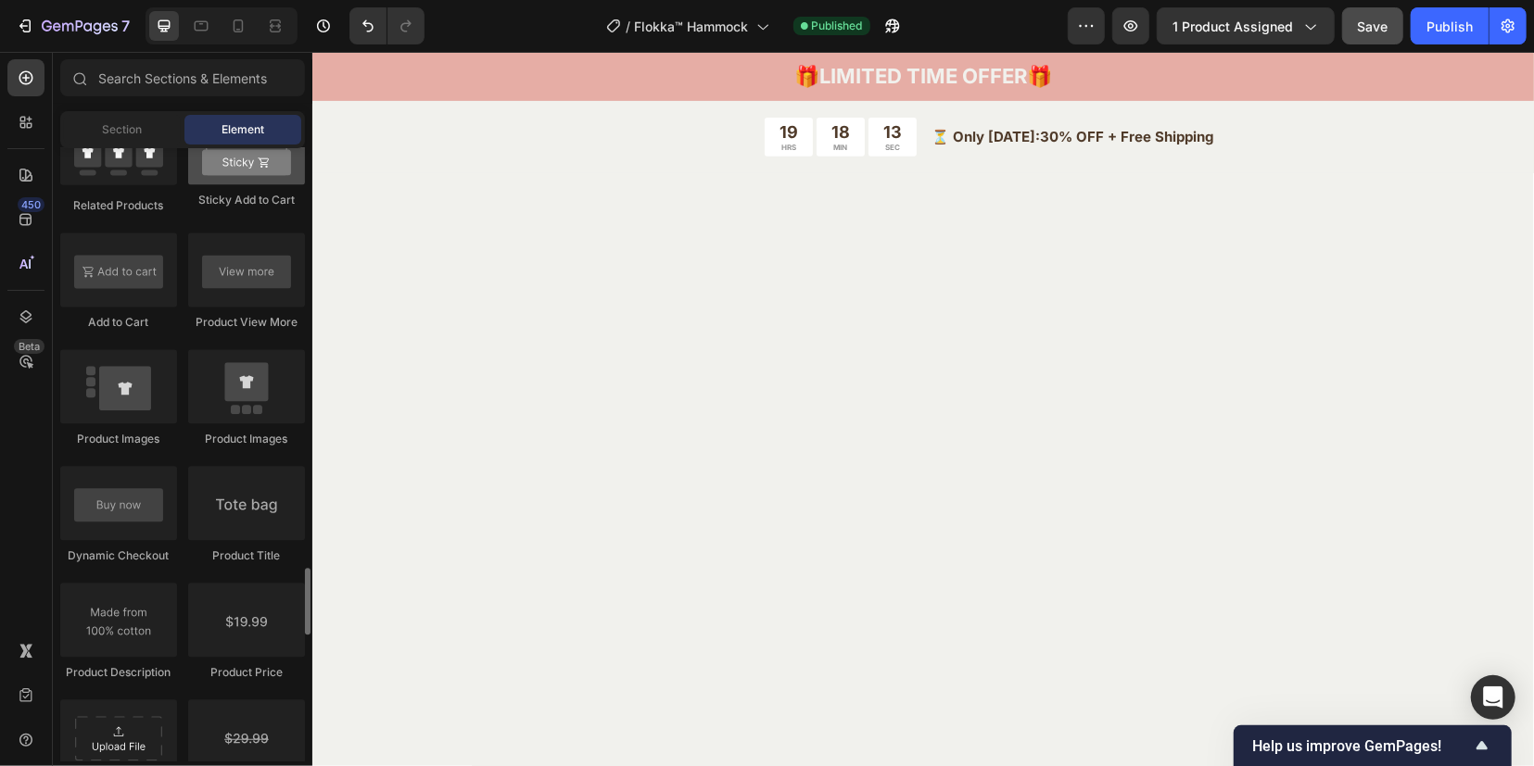
scroll to position [2788, 0]
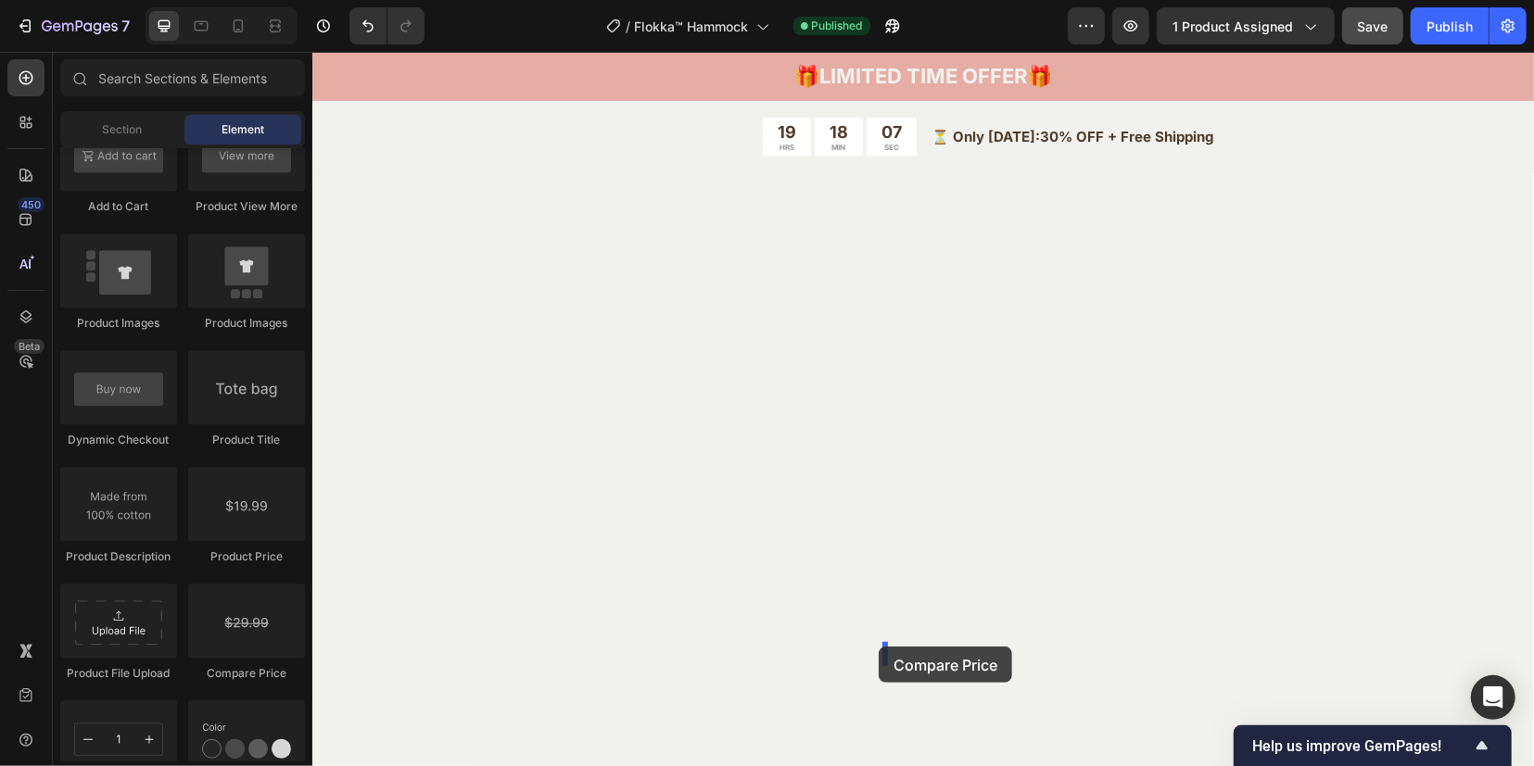
drag, startPoint x: 555, startPoint y: 684, endPoint x: 878, endPoint y: 646, distance: 324.7
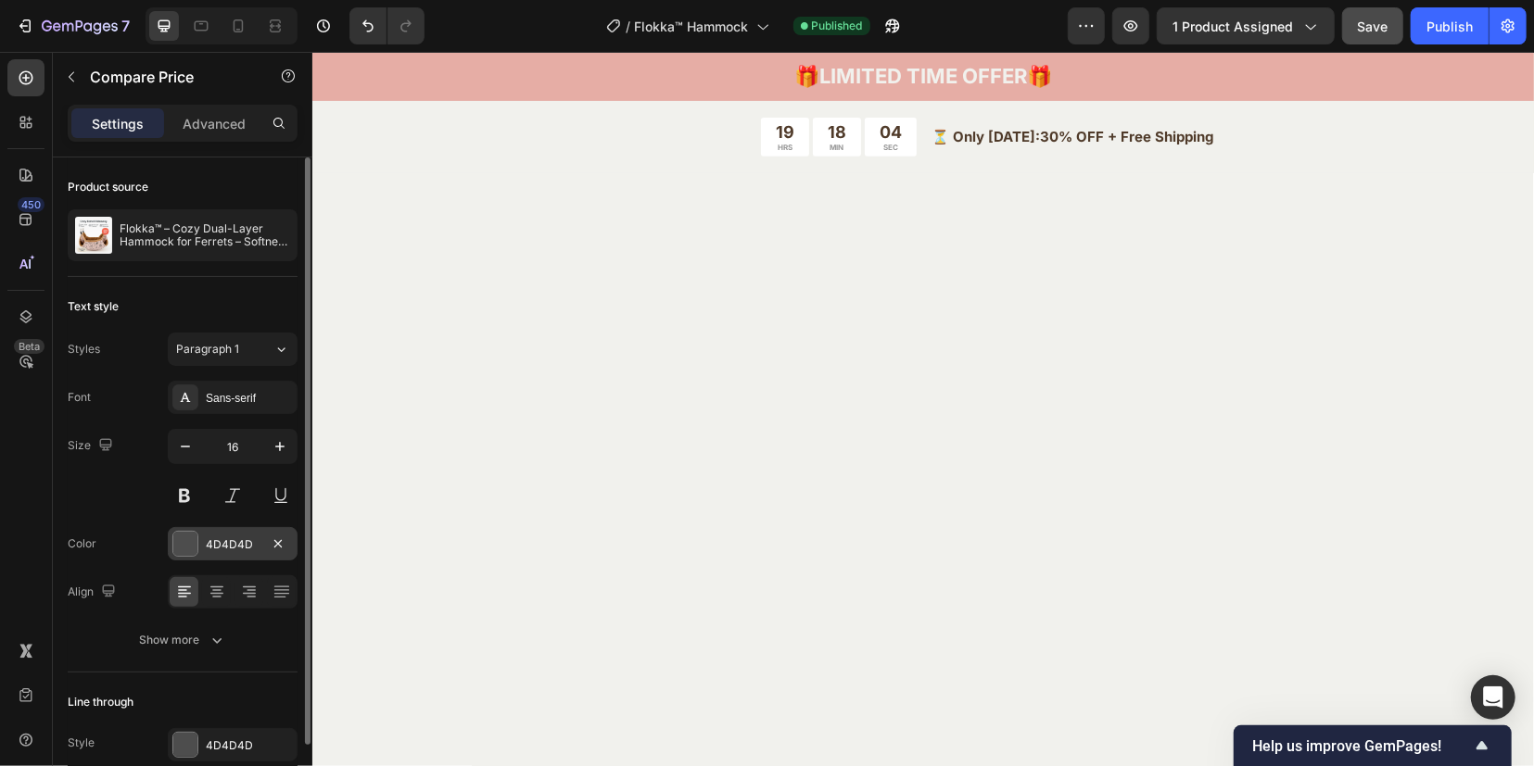
click at [187, 543] on div at bounding box center [185, 544] width 24 height 24
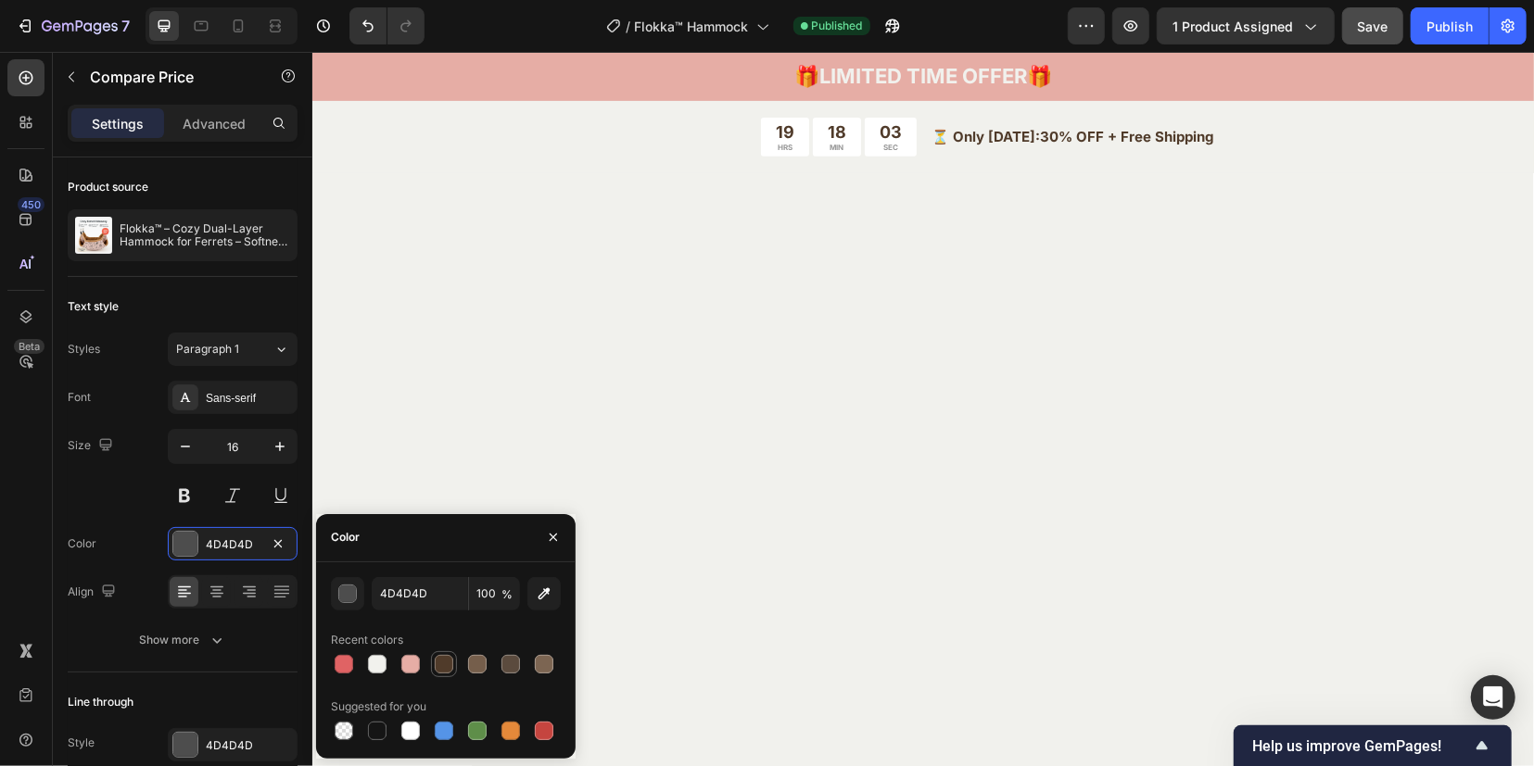
click at [438, 662] on div at bounding box center [444, 664] width 19 height 19
type input "503B2A"
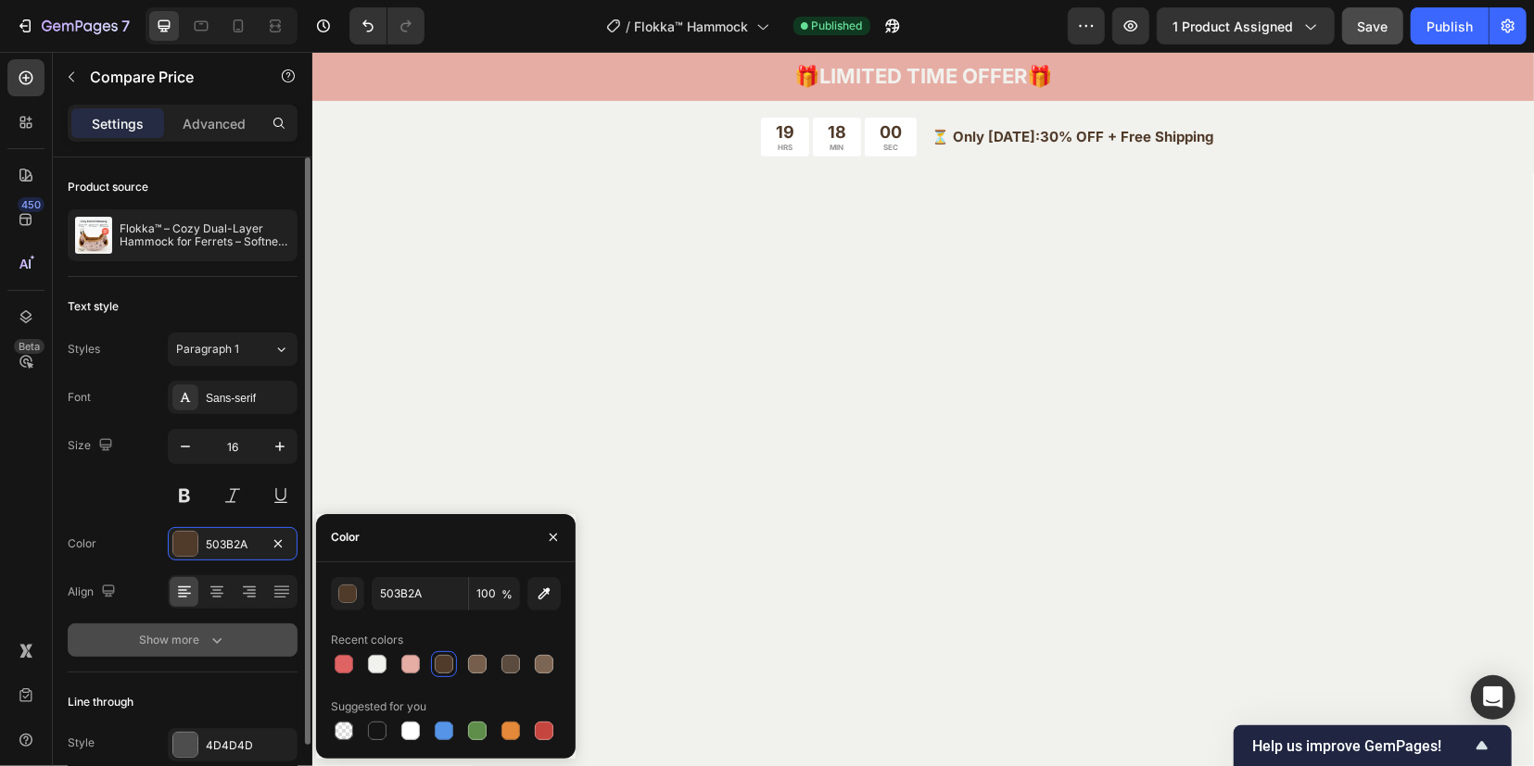
click at [212, 642] on icon "button" at bounding box center [217, 640] width 19 height 19
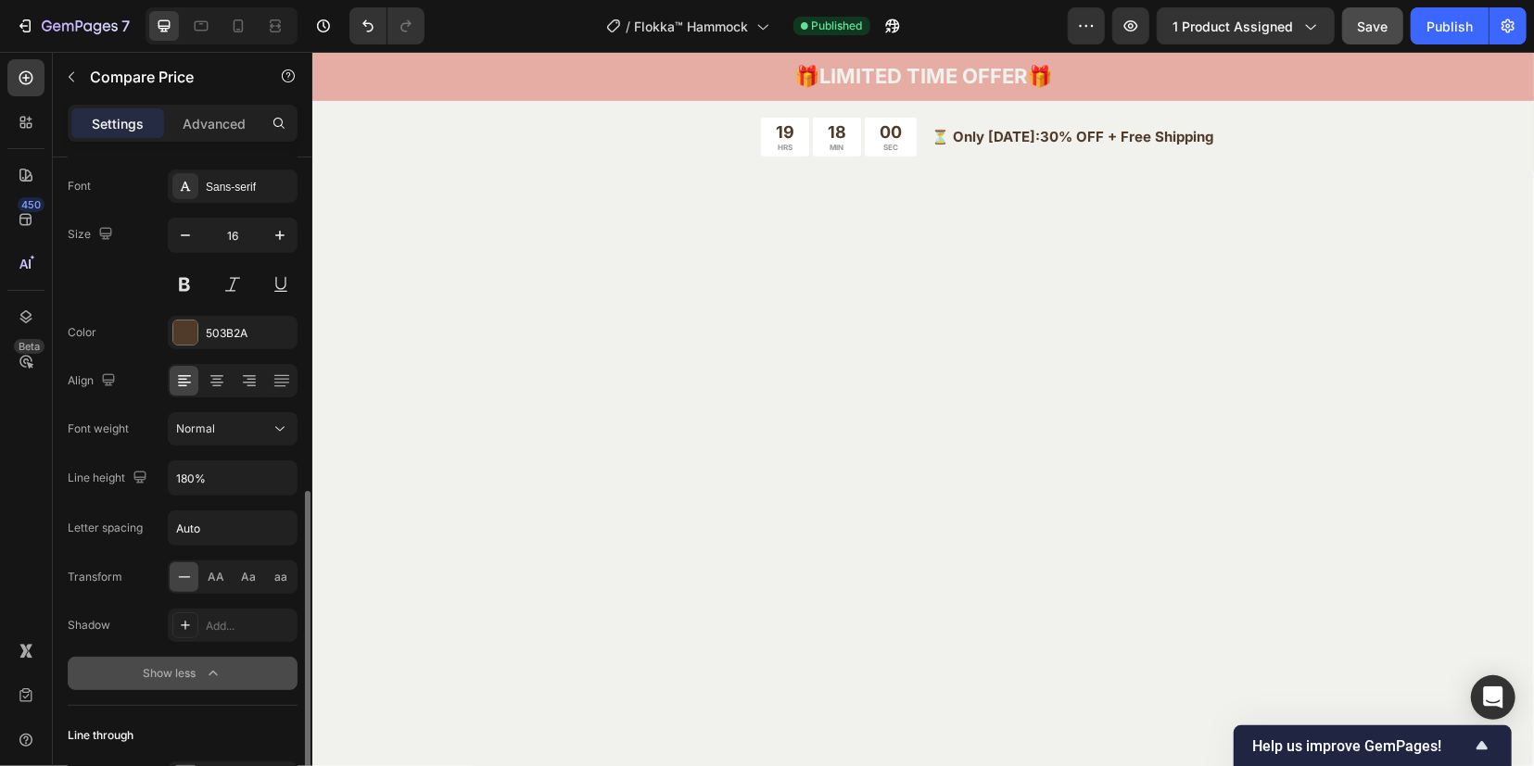
scroll to position [326, 0]
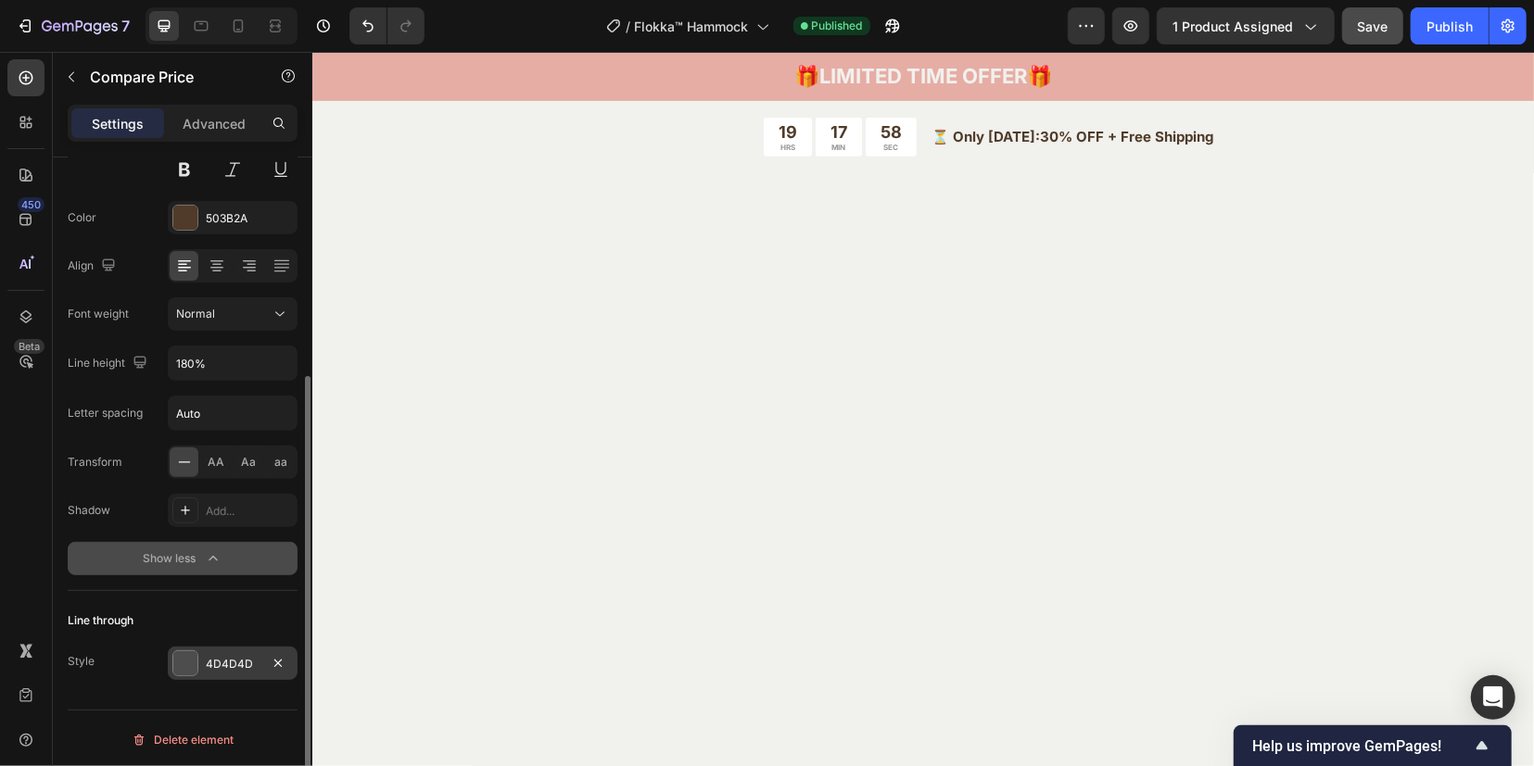
click at [198, 664] on div "4D4D4D" at bounding box center [233, 663] width 130 height 33
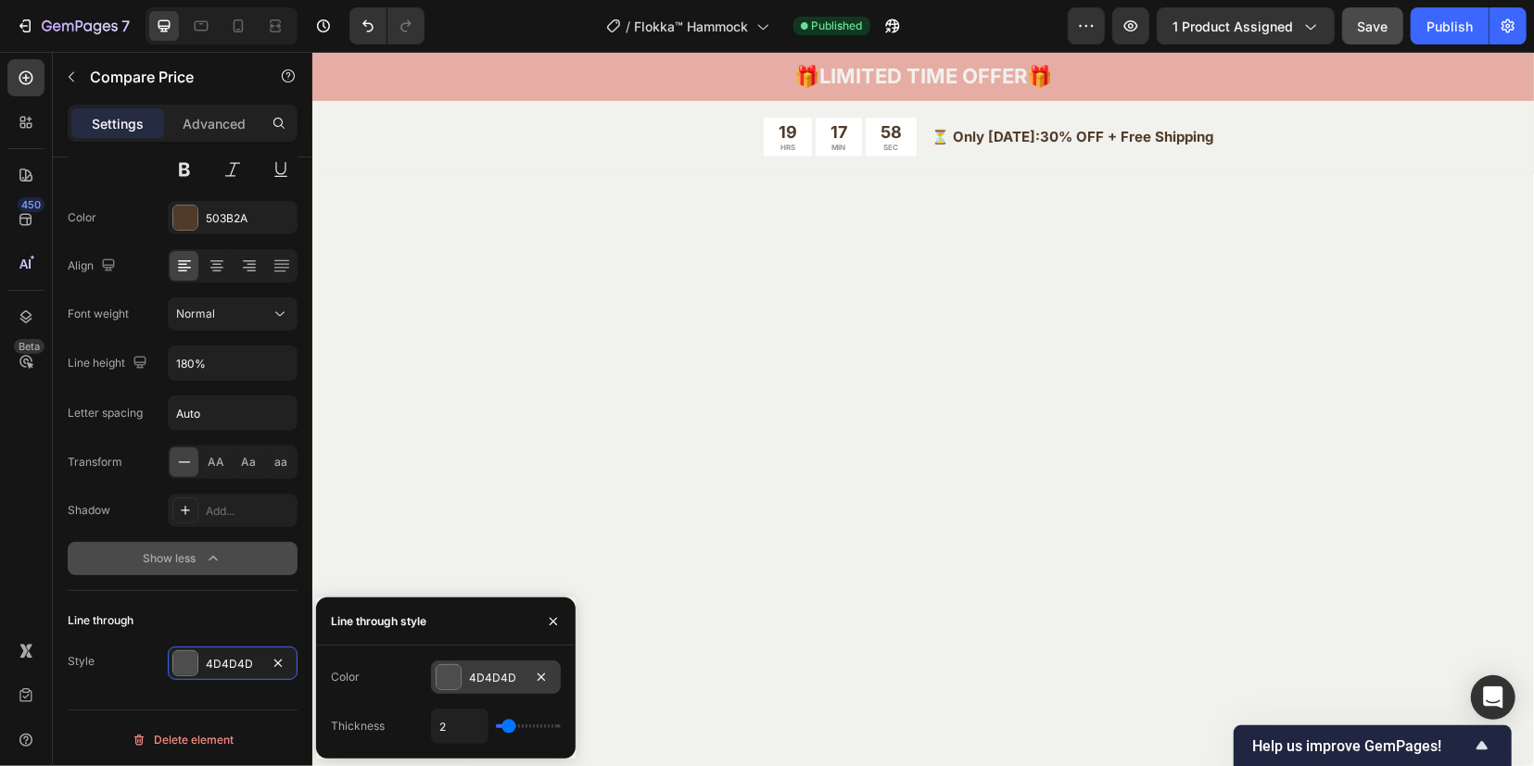
click at [455, 677] on div at bounding box center [448, 677] width 24 height 24
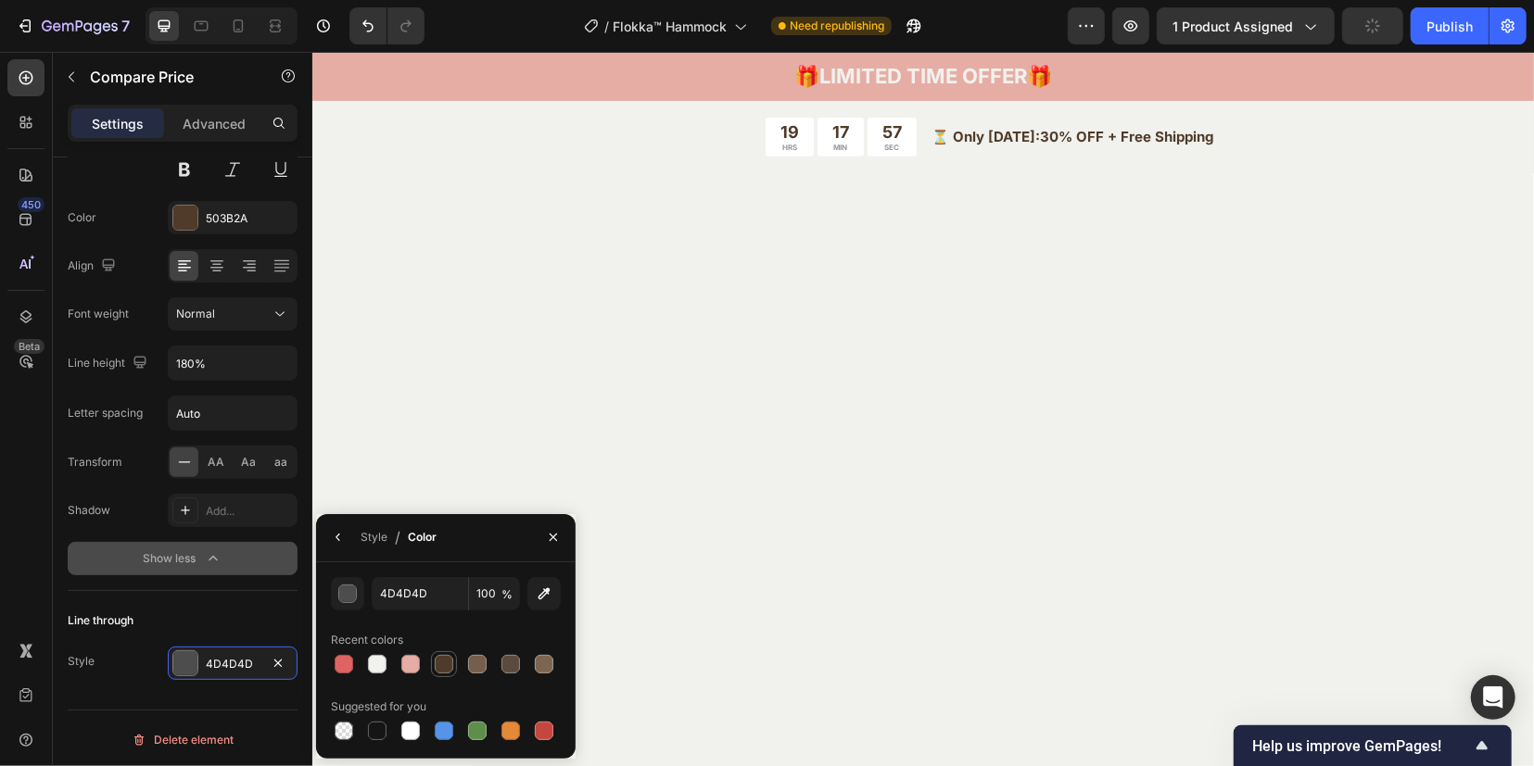
click at [443, 667] on div at bounding box center [444, 664] width 19 height 19
type input "503B2A"
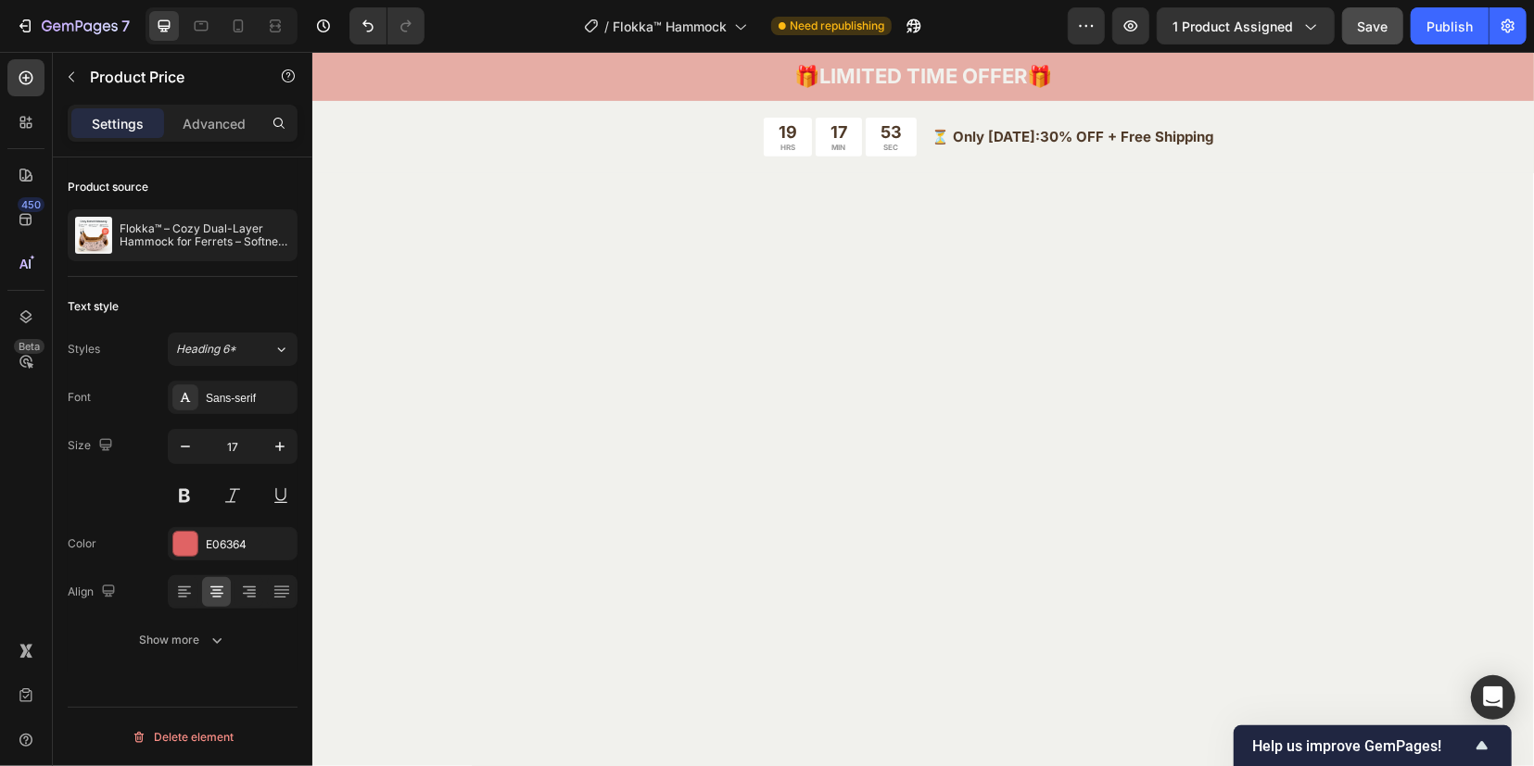
scroll to position [0, 0]
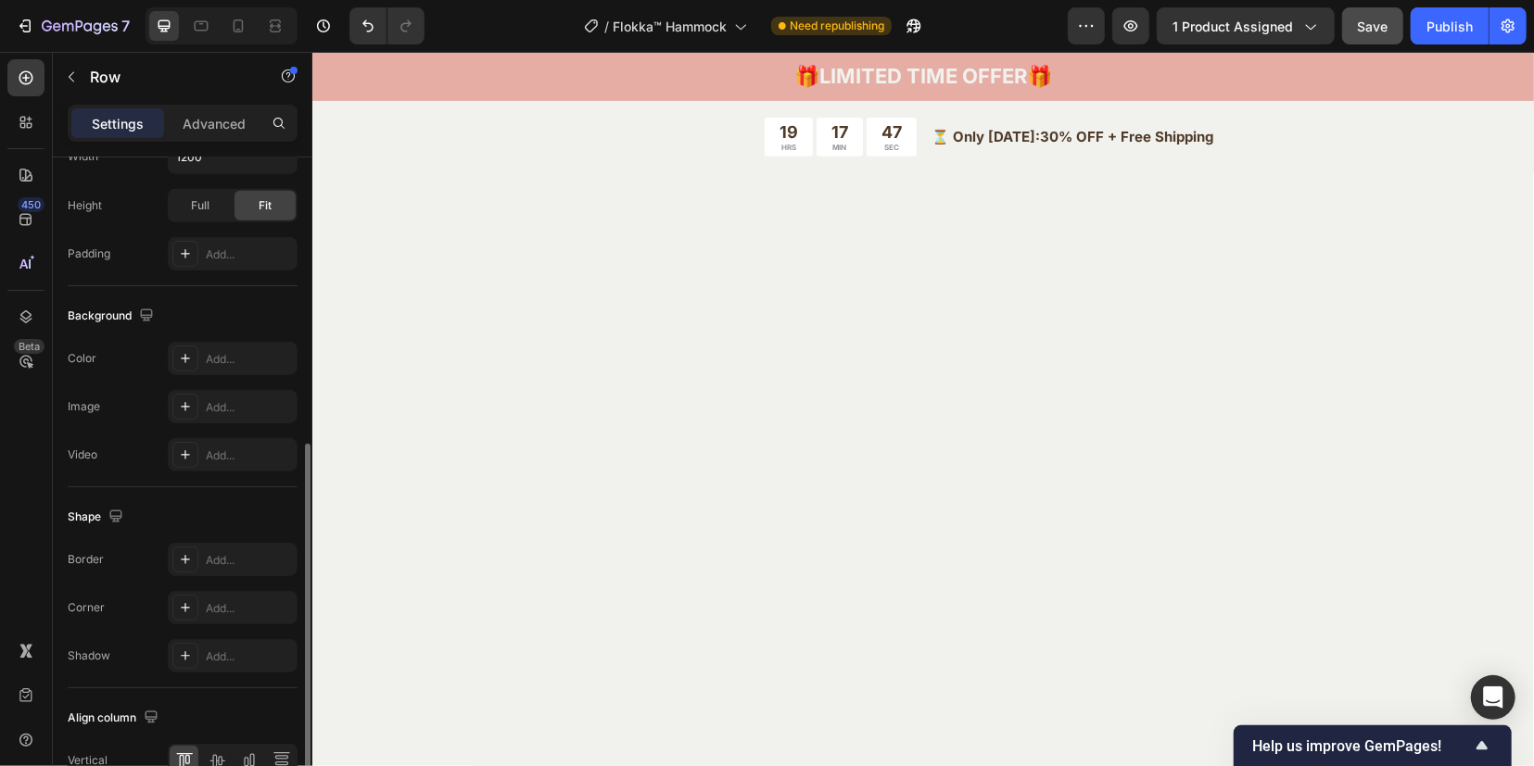
scroll to position [465, 0]
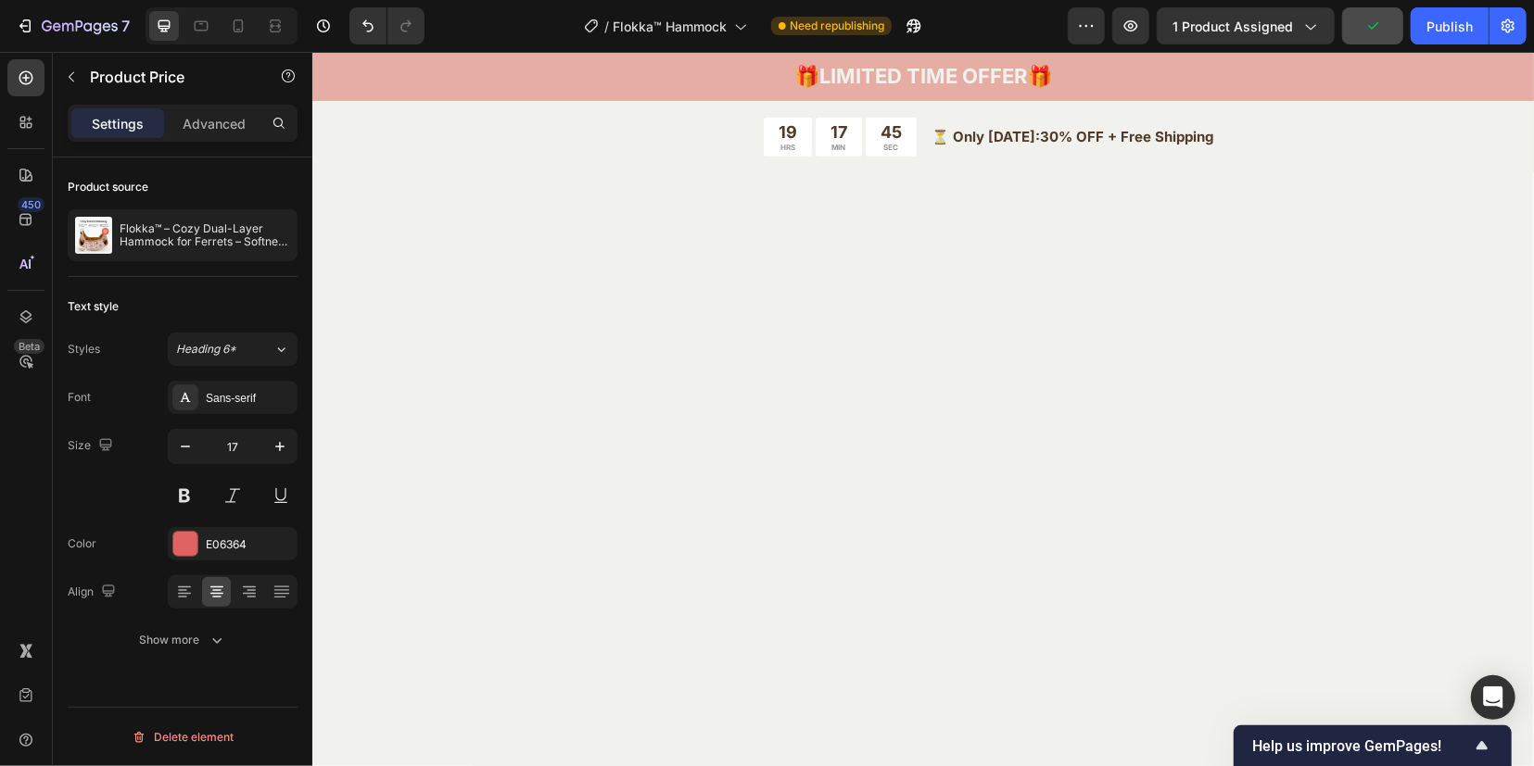
click at [183, 593] on icon at bounding box center [184, 592] width 19 height 19
click at [219, 587] on icon at bounding box center [217, 592] width 19 height 19
click at [274, 446] on icon "button" at bounding box center [280, 446] width 19 height 19
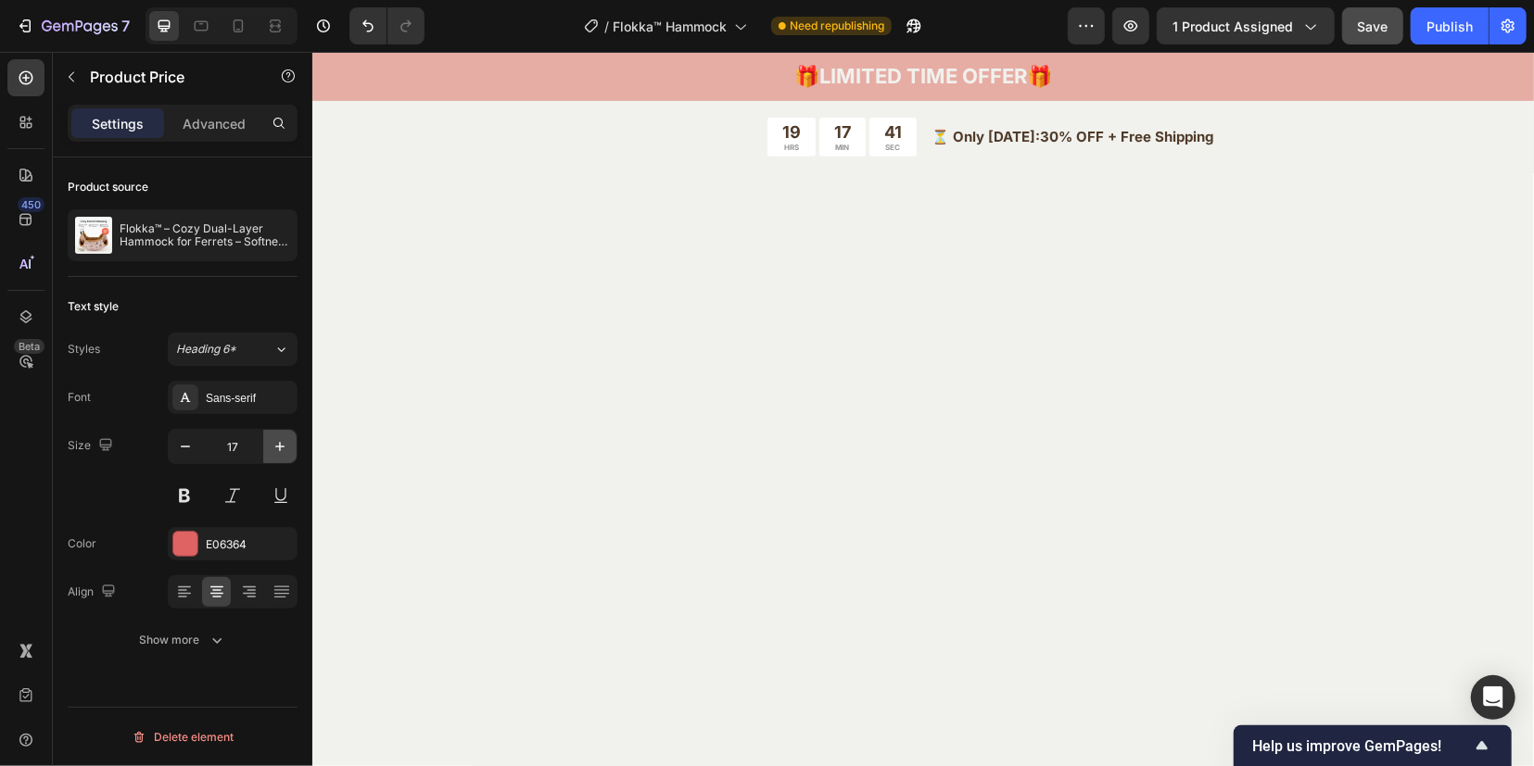
type input "18"
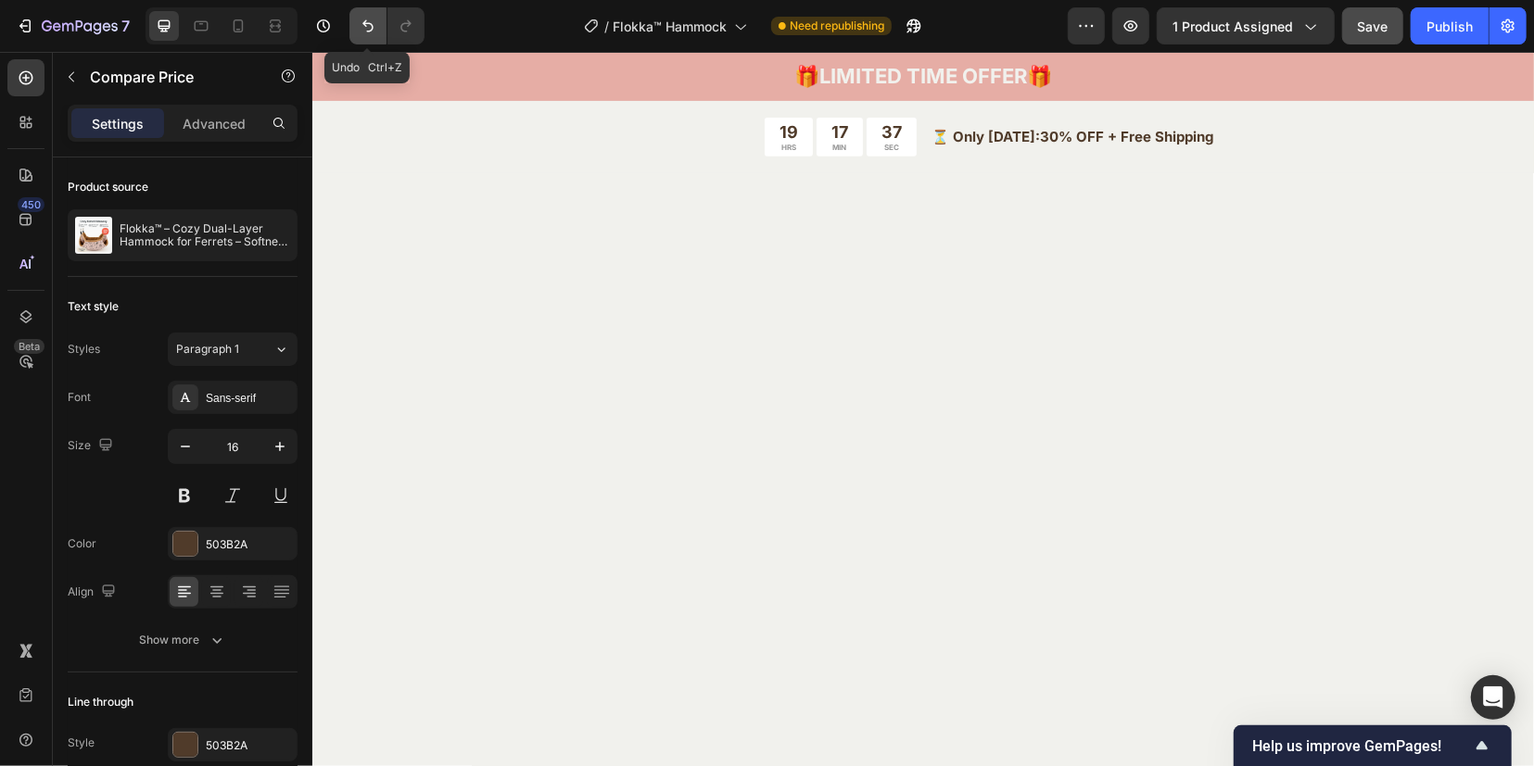
click at [374, 28] on icon "Undo/Redo" at bounding box center [368, 26] width 19 height 19
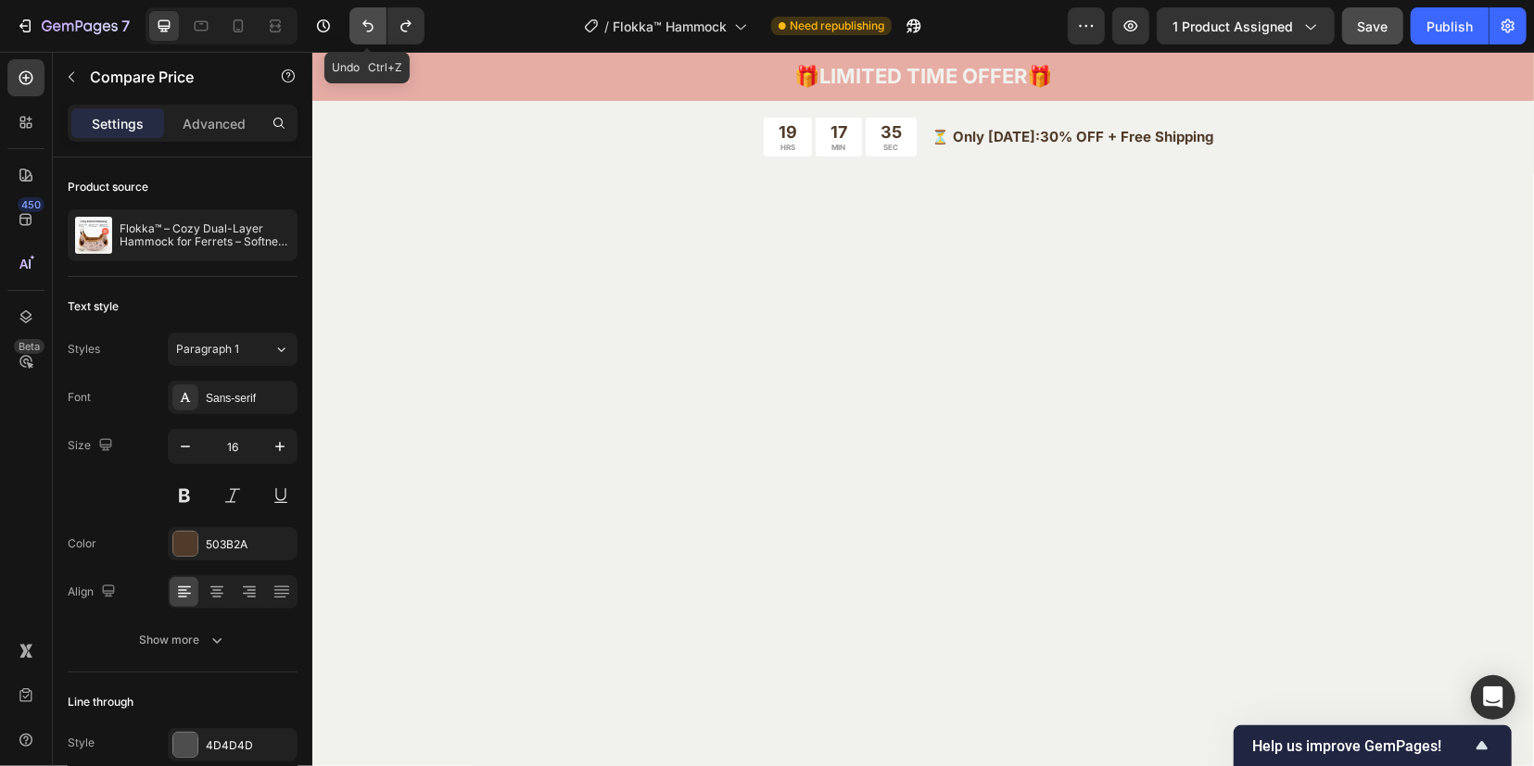
click at [374, 28] on icon "Undo/Redo" at bounding box center [368, 26] width 19 height 19
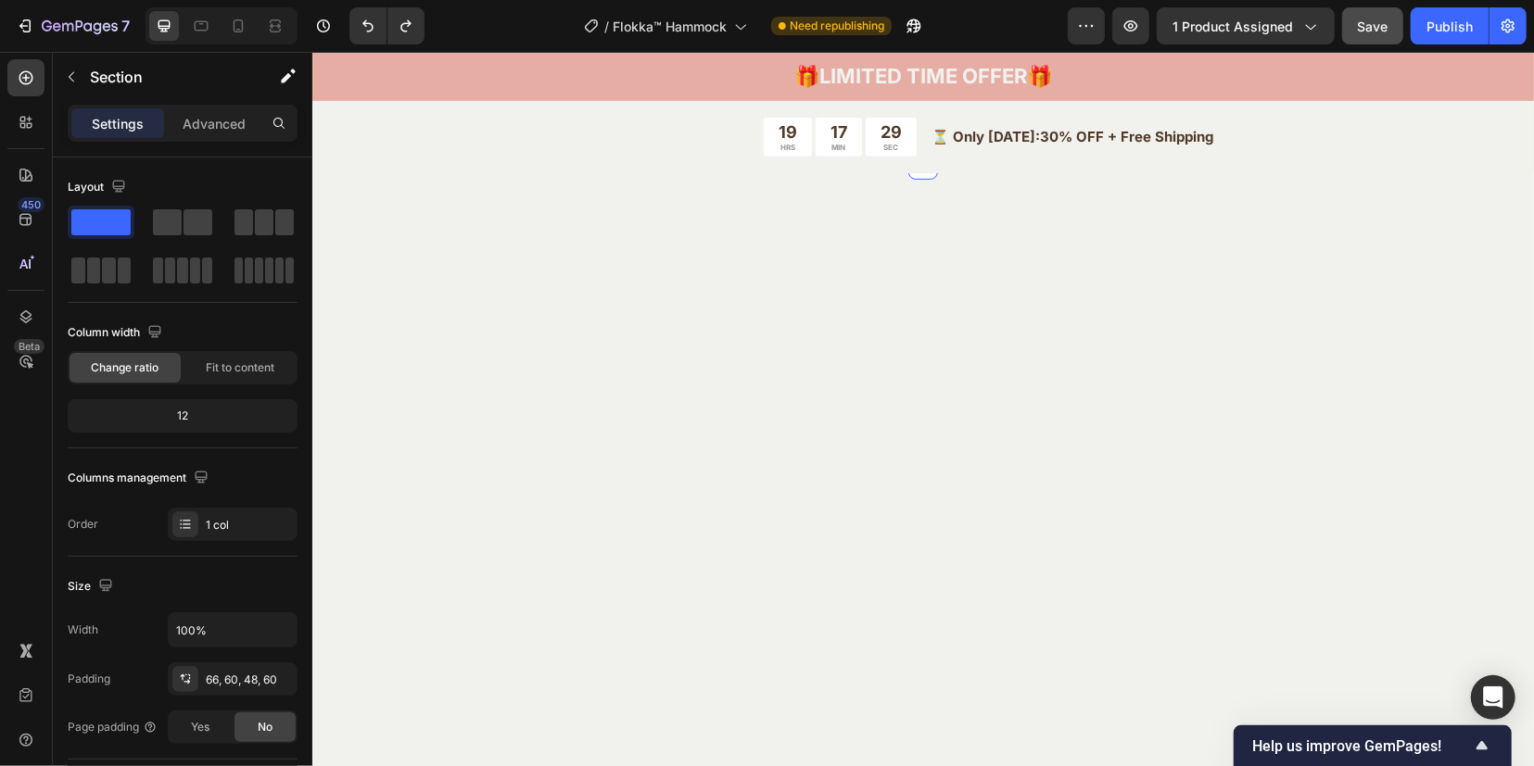
click at [821, 41] on img at bounding box center [921, 41] width 1019 height 0
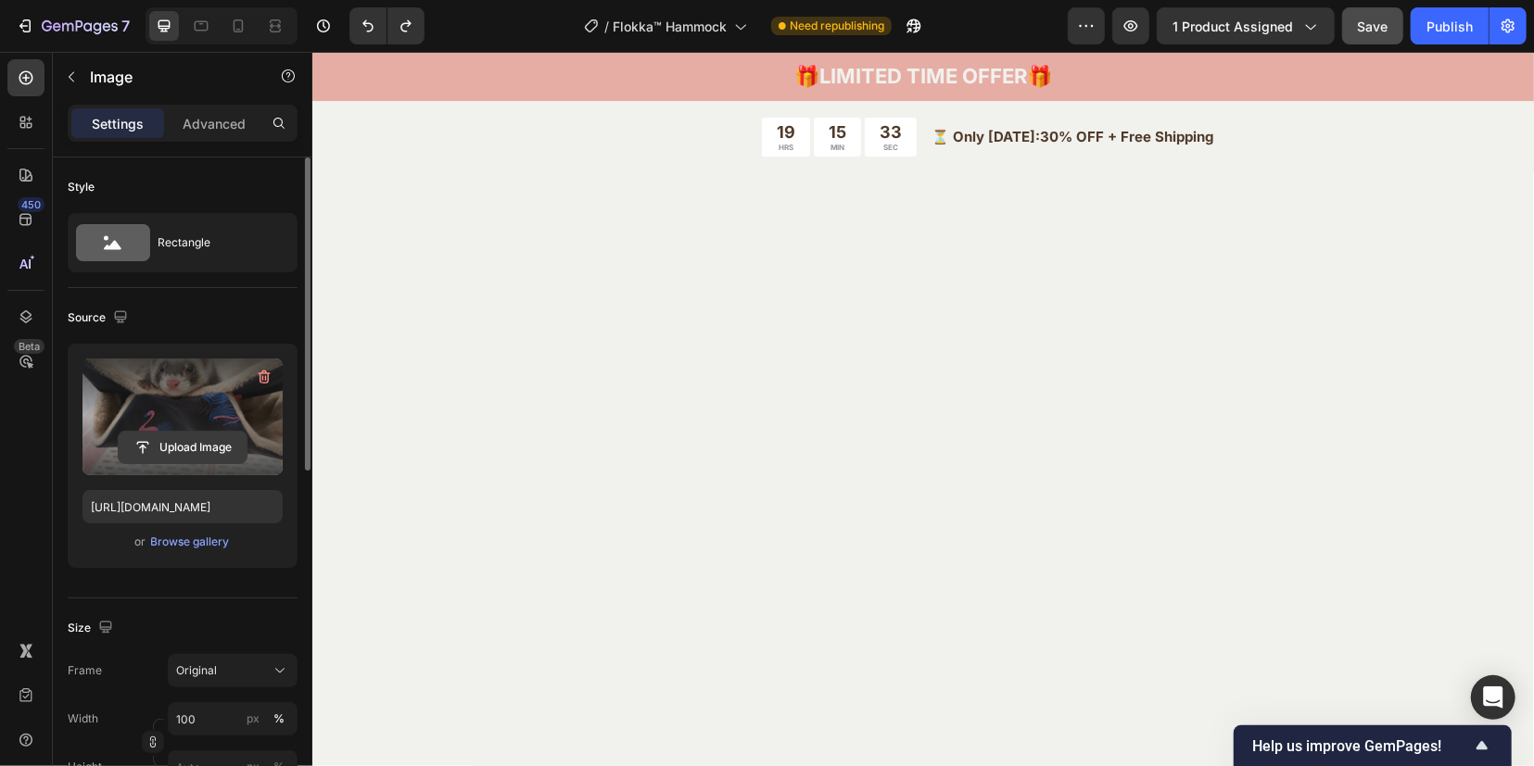
click at [172, 448] on input "file" at bounding box center [183, 448] width 128 height 32
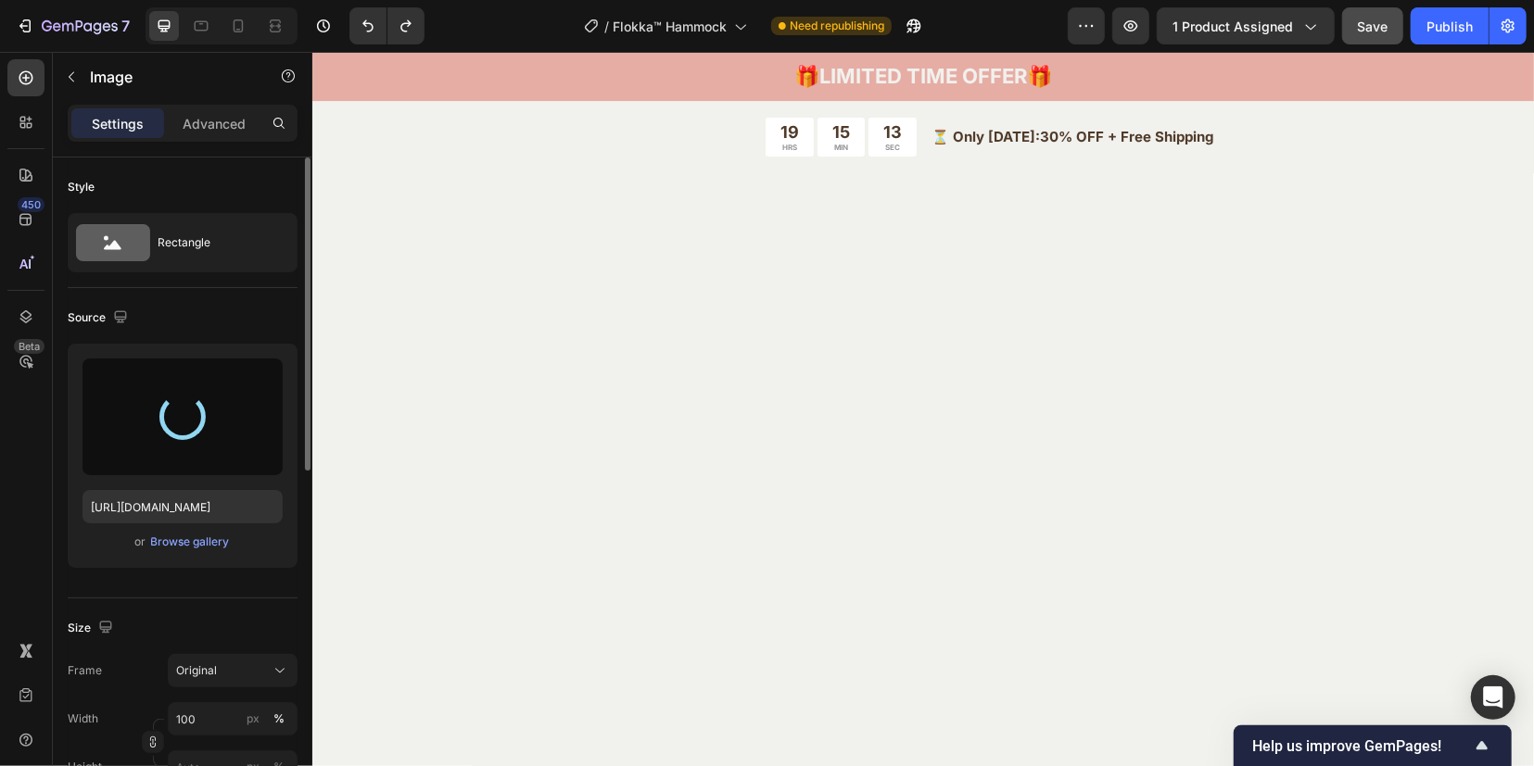
type input "https://cdn.shopify.com/s/files/1/0912/1346/3925/files/gempages_572635729960633…"
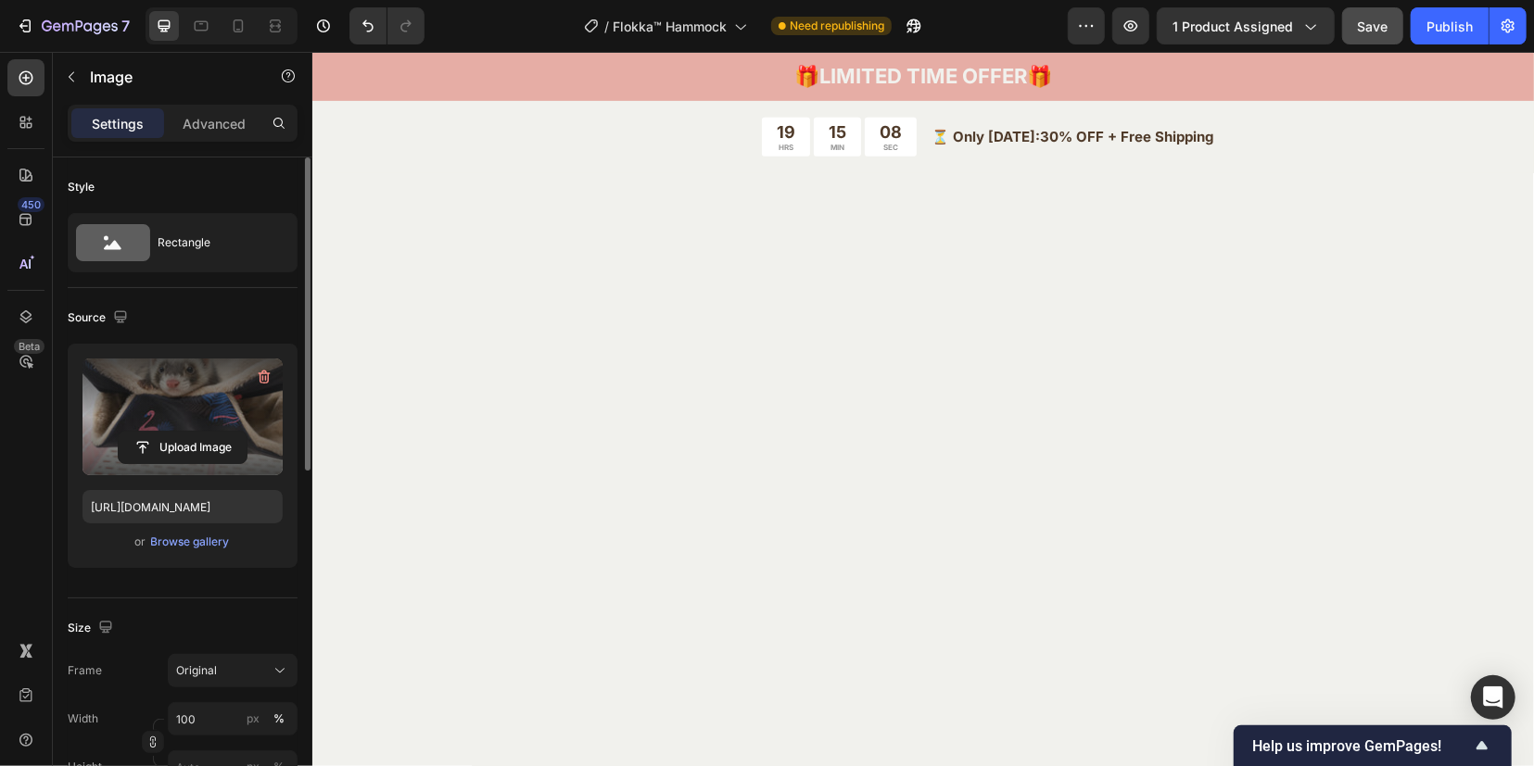
scroll to position [5201, 0]
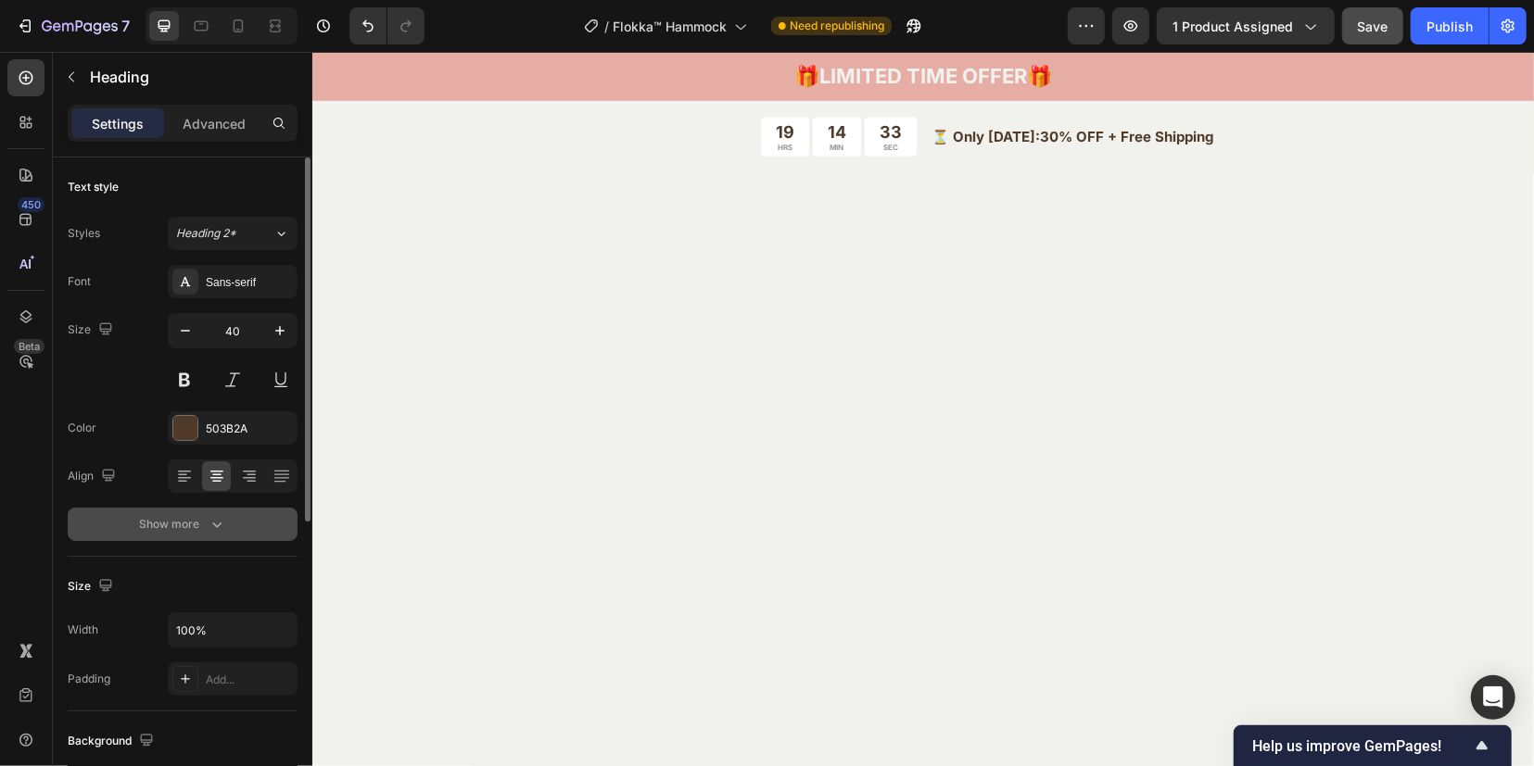
click at [174, 520] on div "Show more" at bounding box center [183, 524] width 86 height 19
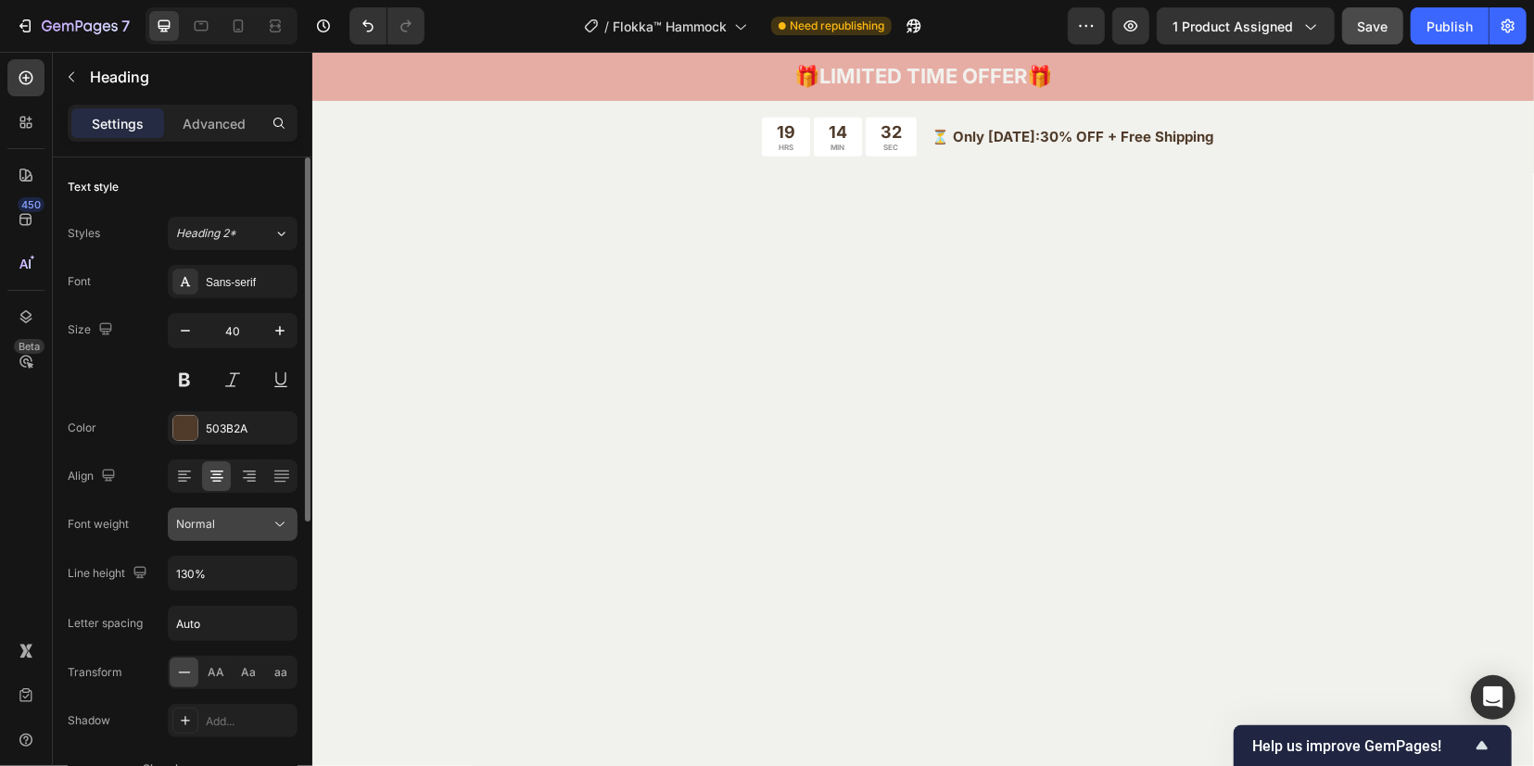
click at [213, 533] on button "Normal" at bounding box center [233, 524] width 130 height 33
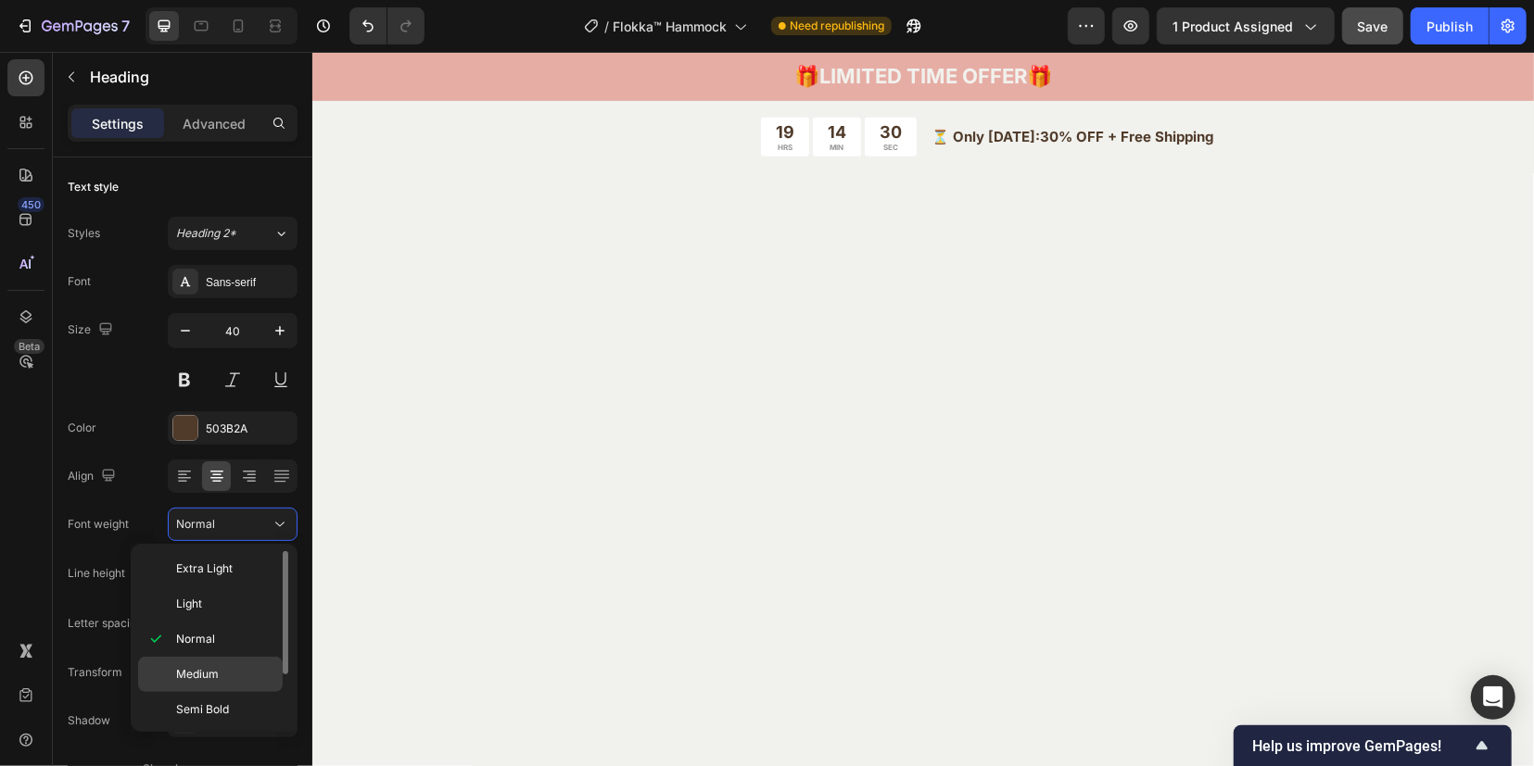
click at [199, 674] on span "Medium" at bounding box center [197, 674] width 43 height 17
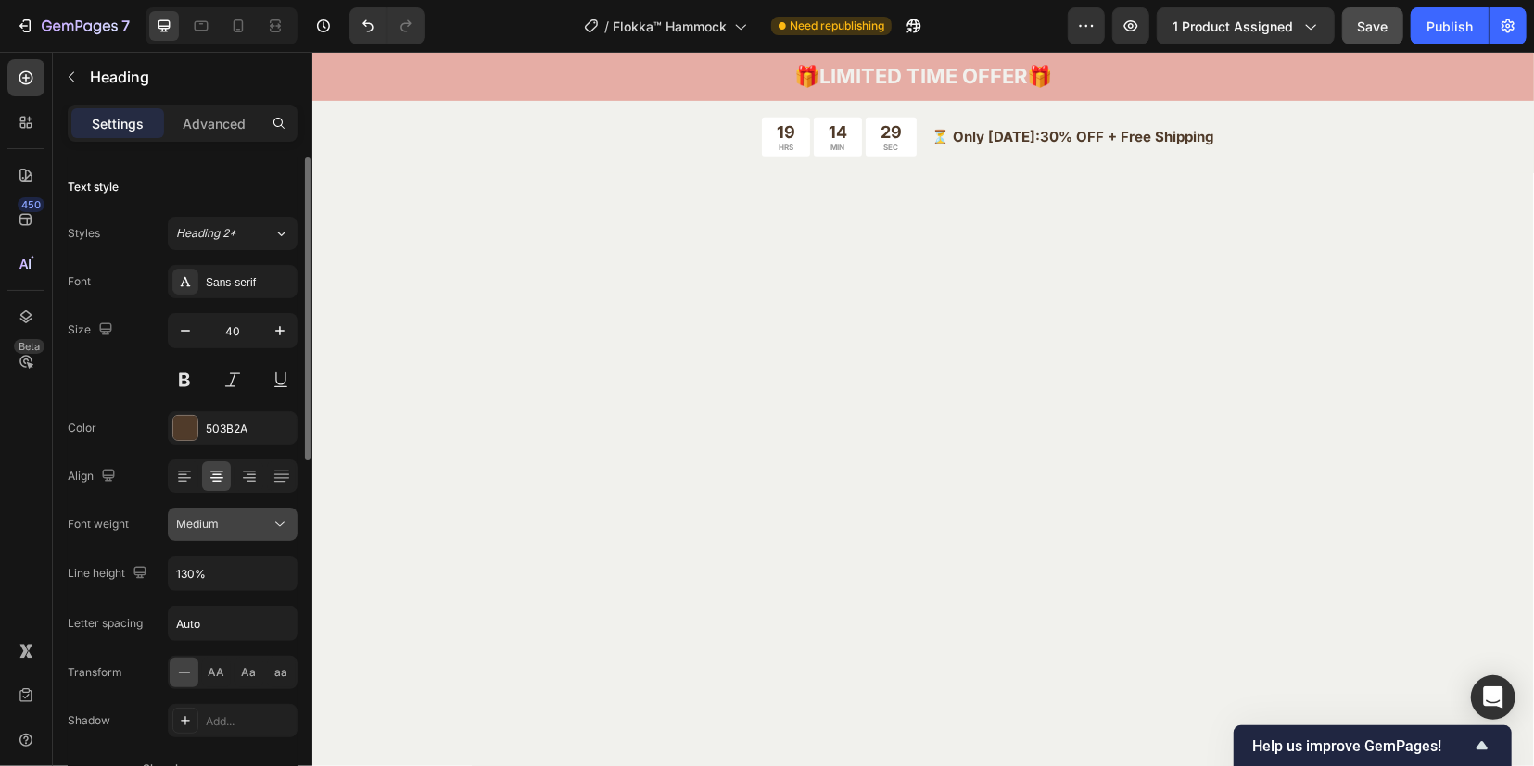
click at [215, 516] on span "Medium" at bounding box center [197, 524] width 43 height 17
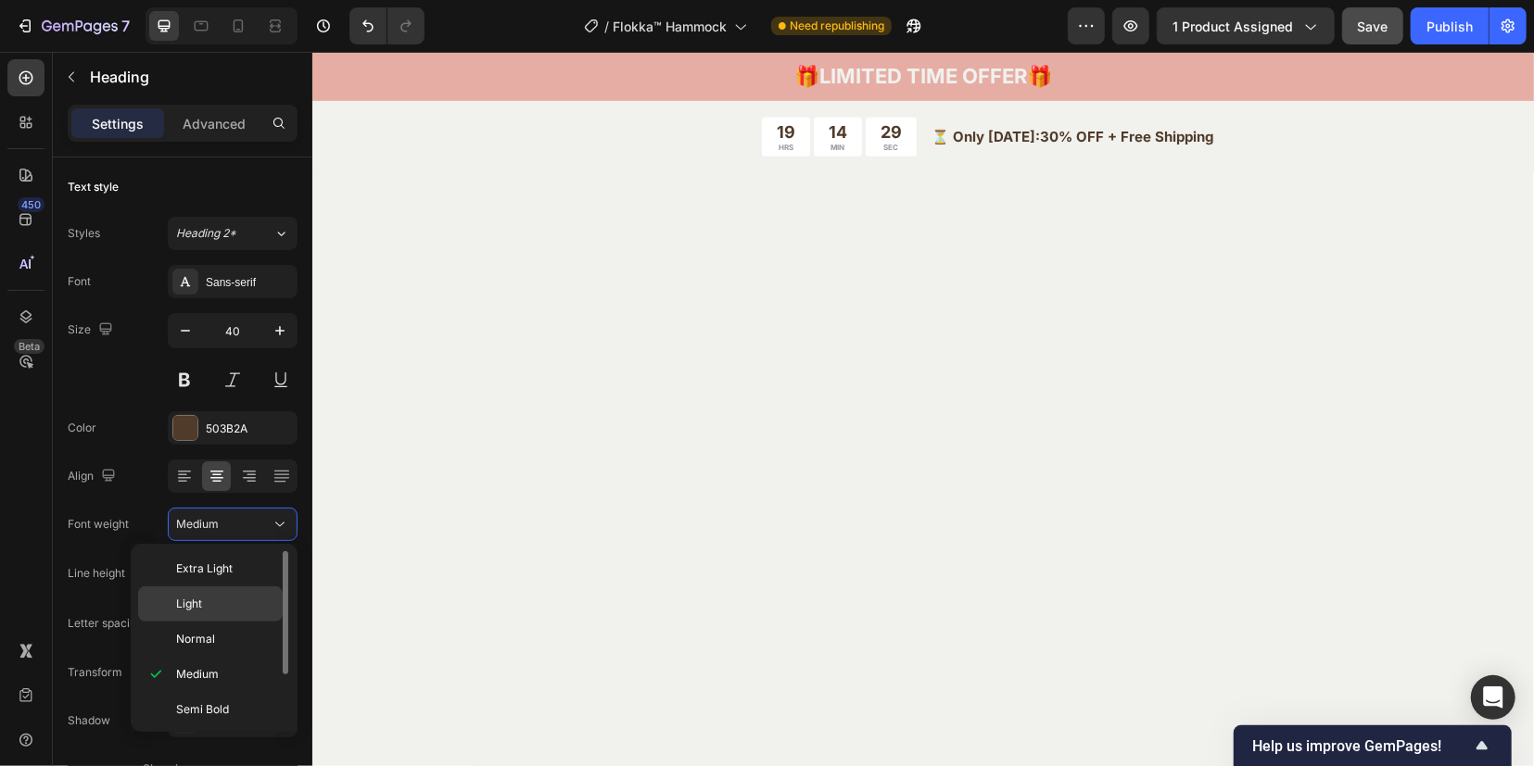
scroll to position [69, 0]
click at [211, 639] on span "Semi Bold" at bounding box center [202, 641] width 53 height 17
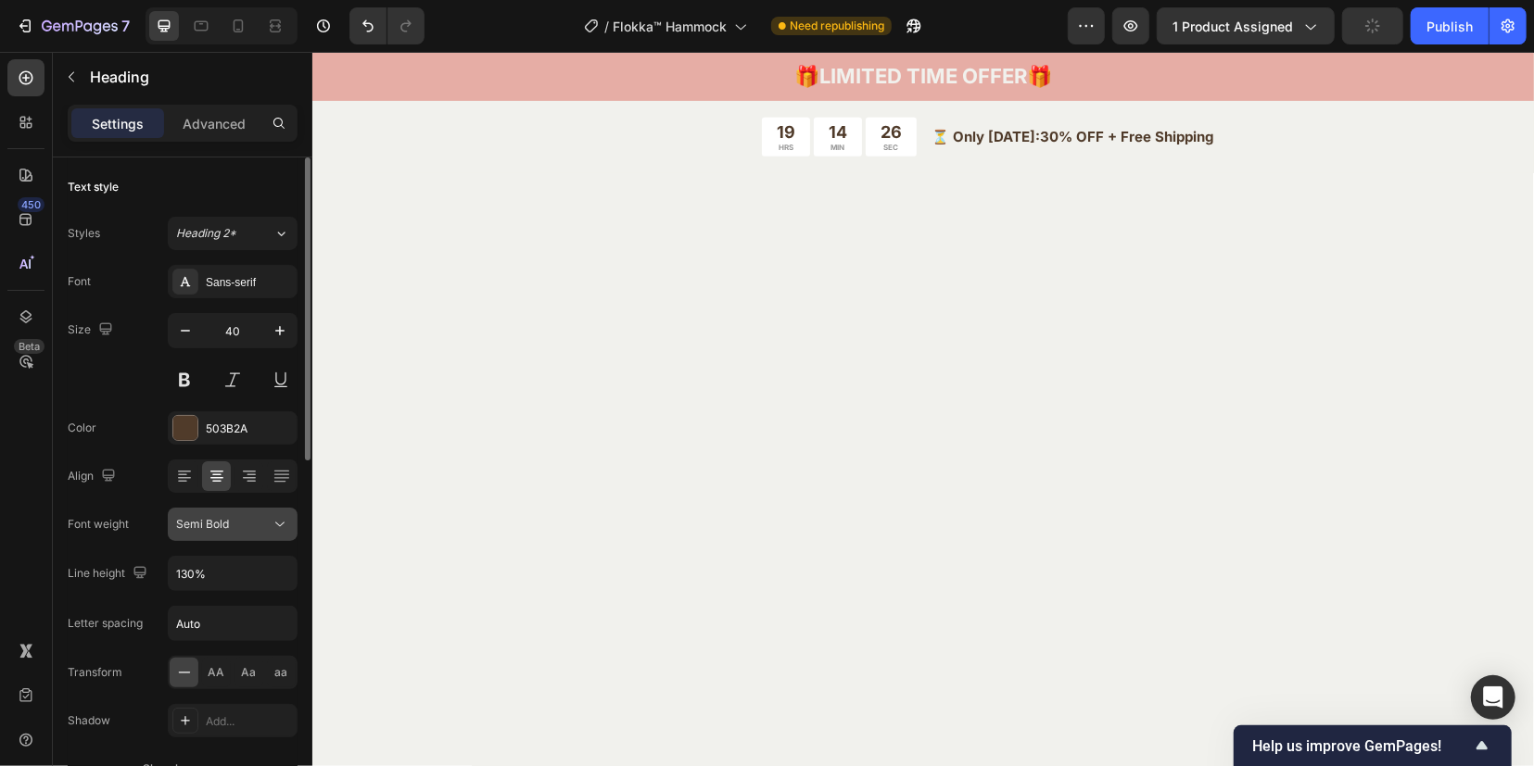
click at [229, 524] on div "Semi Bold" at bounding box center [223, 524] width 95 height 17
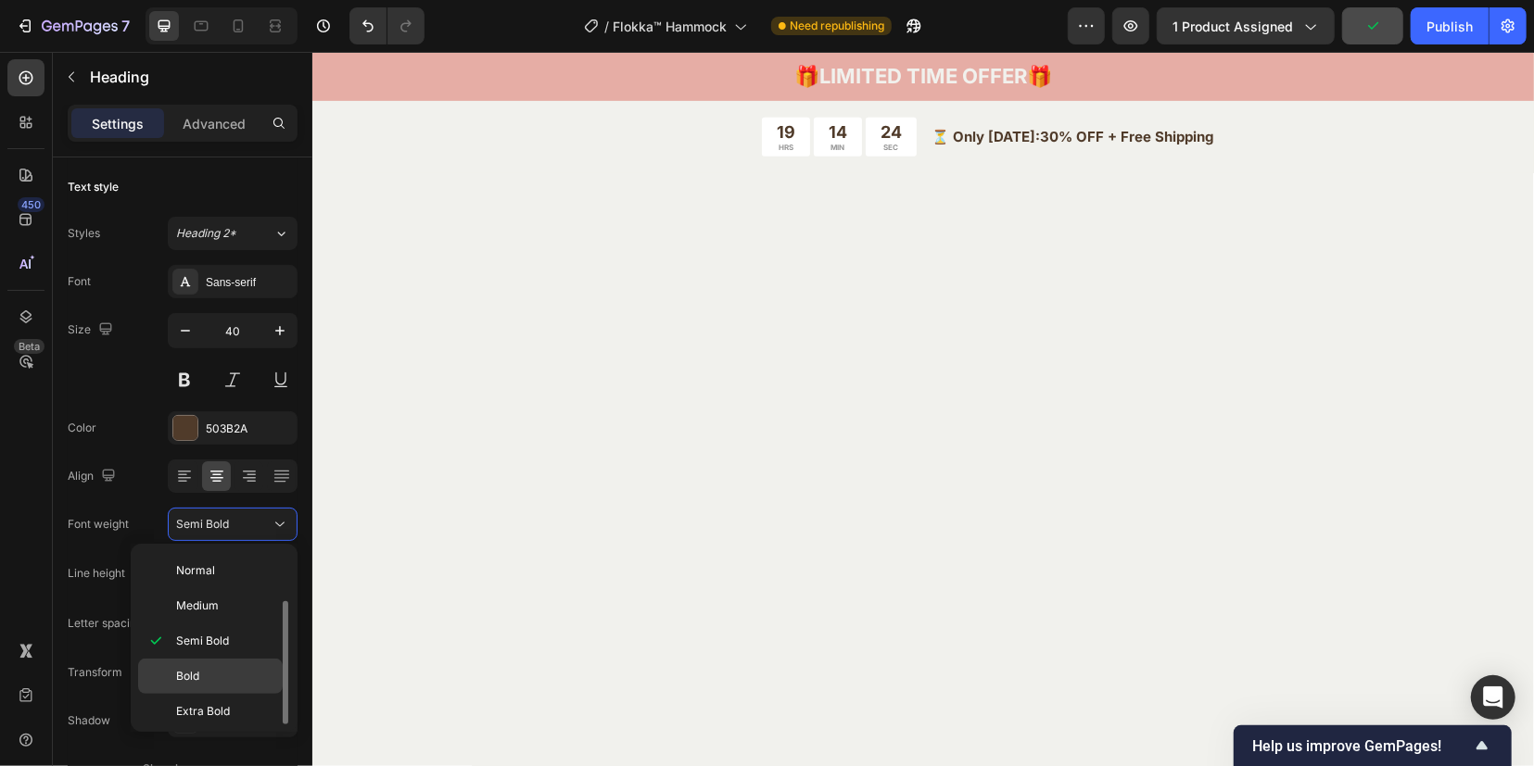
click at [198, 668] on span "Bold" at bounding box center [187, 676] width 23 height 17
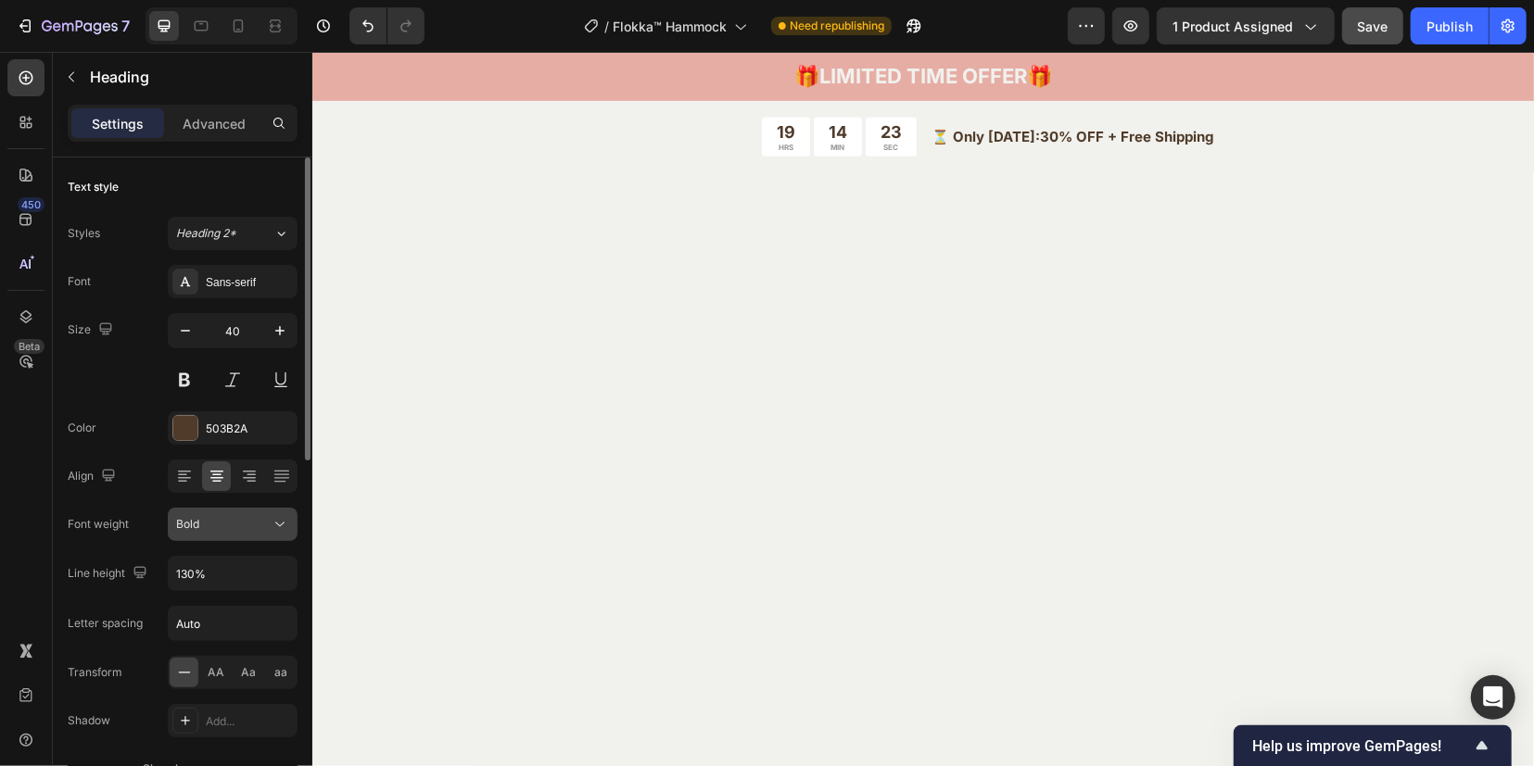
click at [213, 525] on div "Bold" at bounding box center [223, 524] width 95 height 17
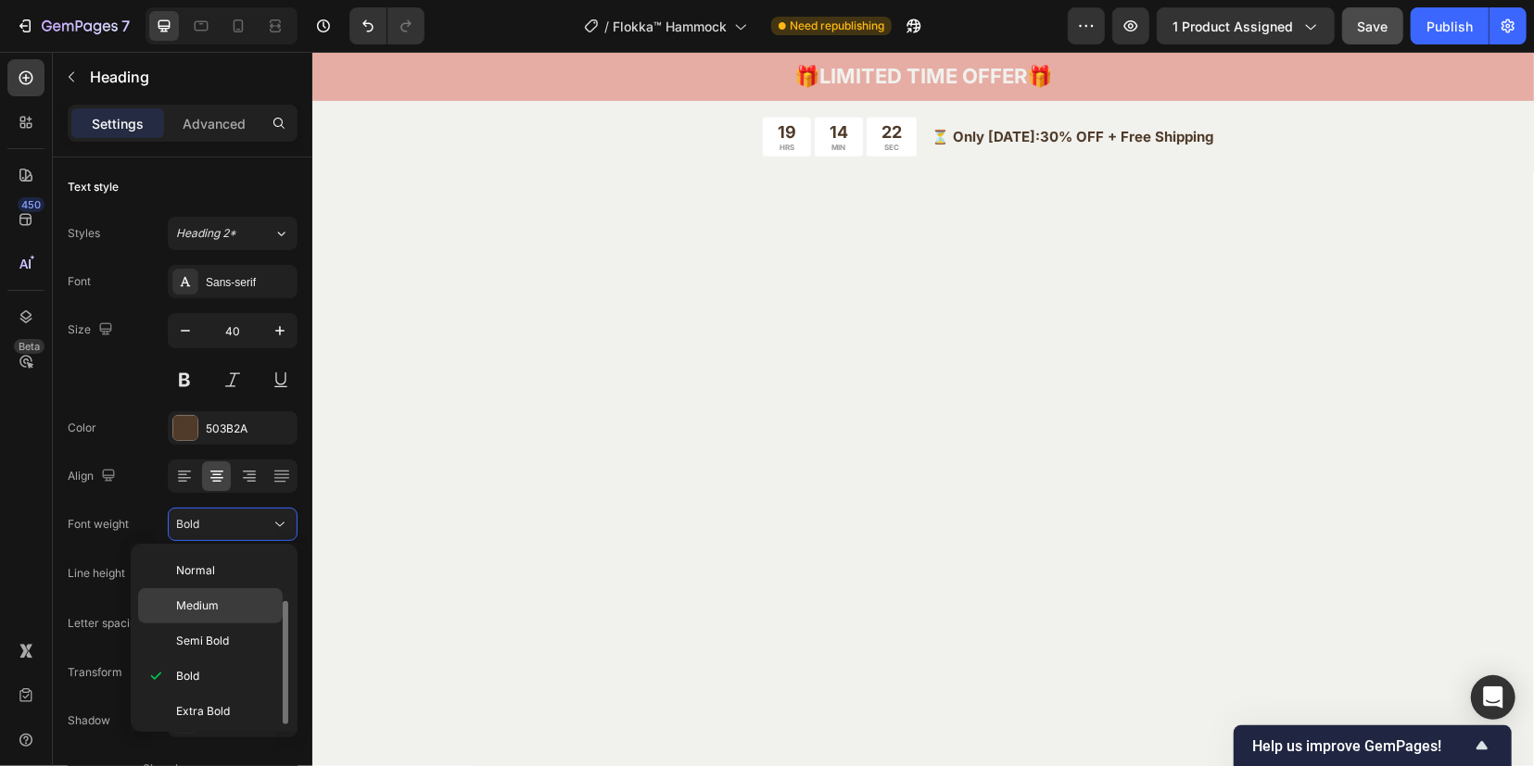
click at [202, 602] on span "Medium" at bounding box center [197, 606] width 43 height 17
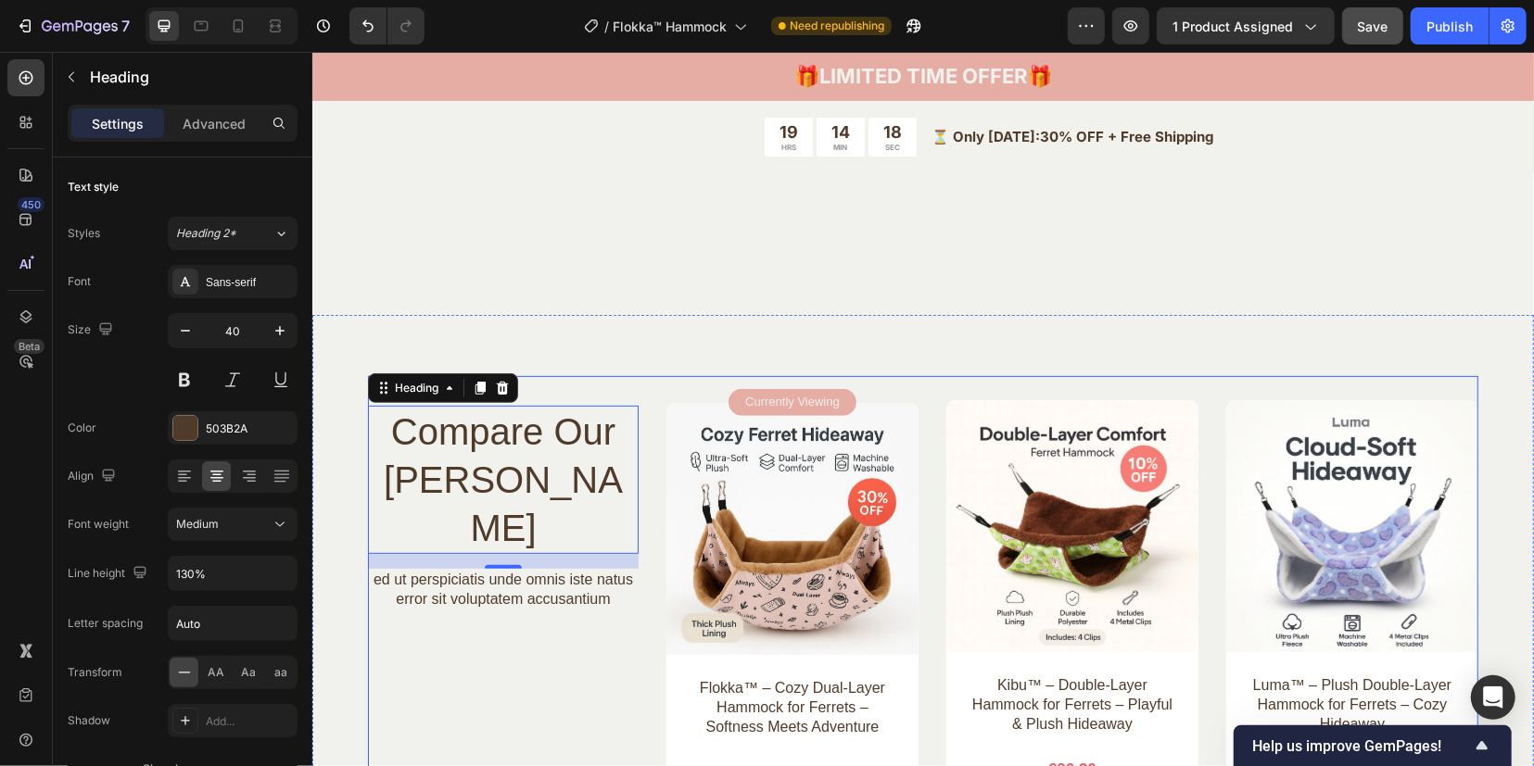
scroll to position [4969, 0]
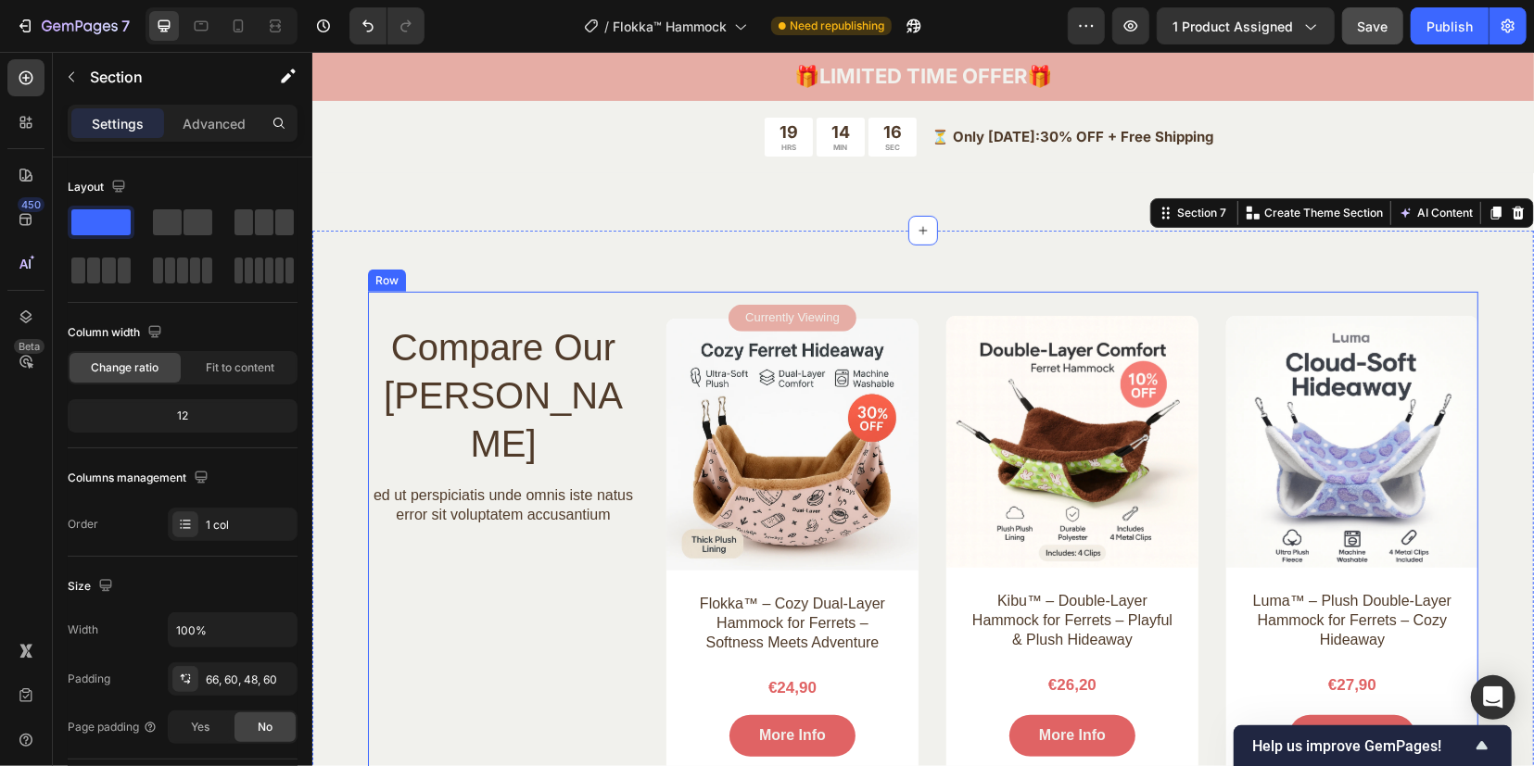
scroll to position [5084, 0]
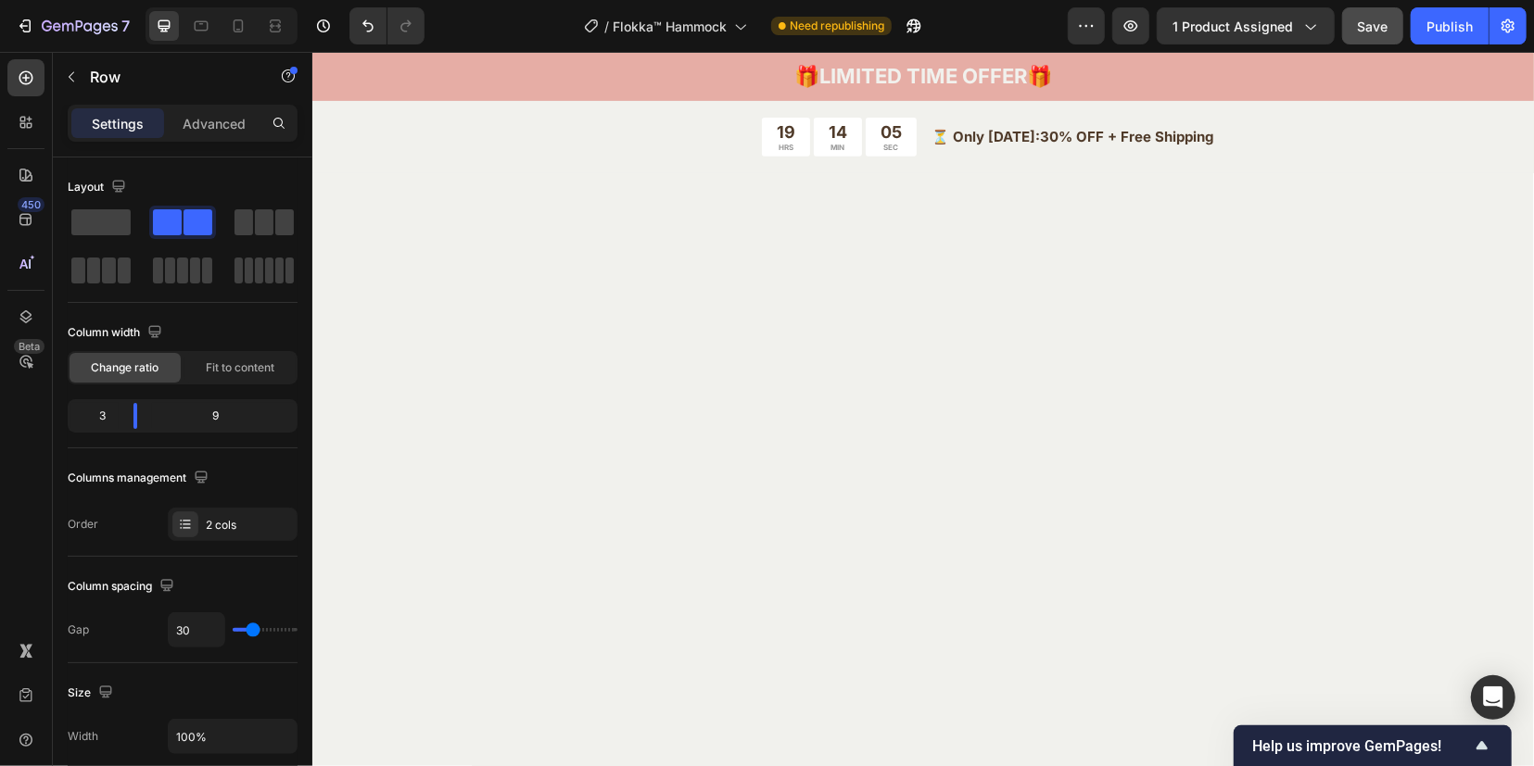
click at [1375, 34] on div "Save" at bounding box center [1373, 26] width 31 height 19
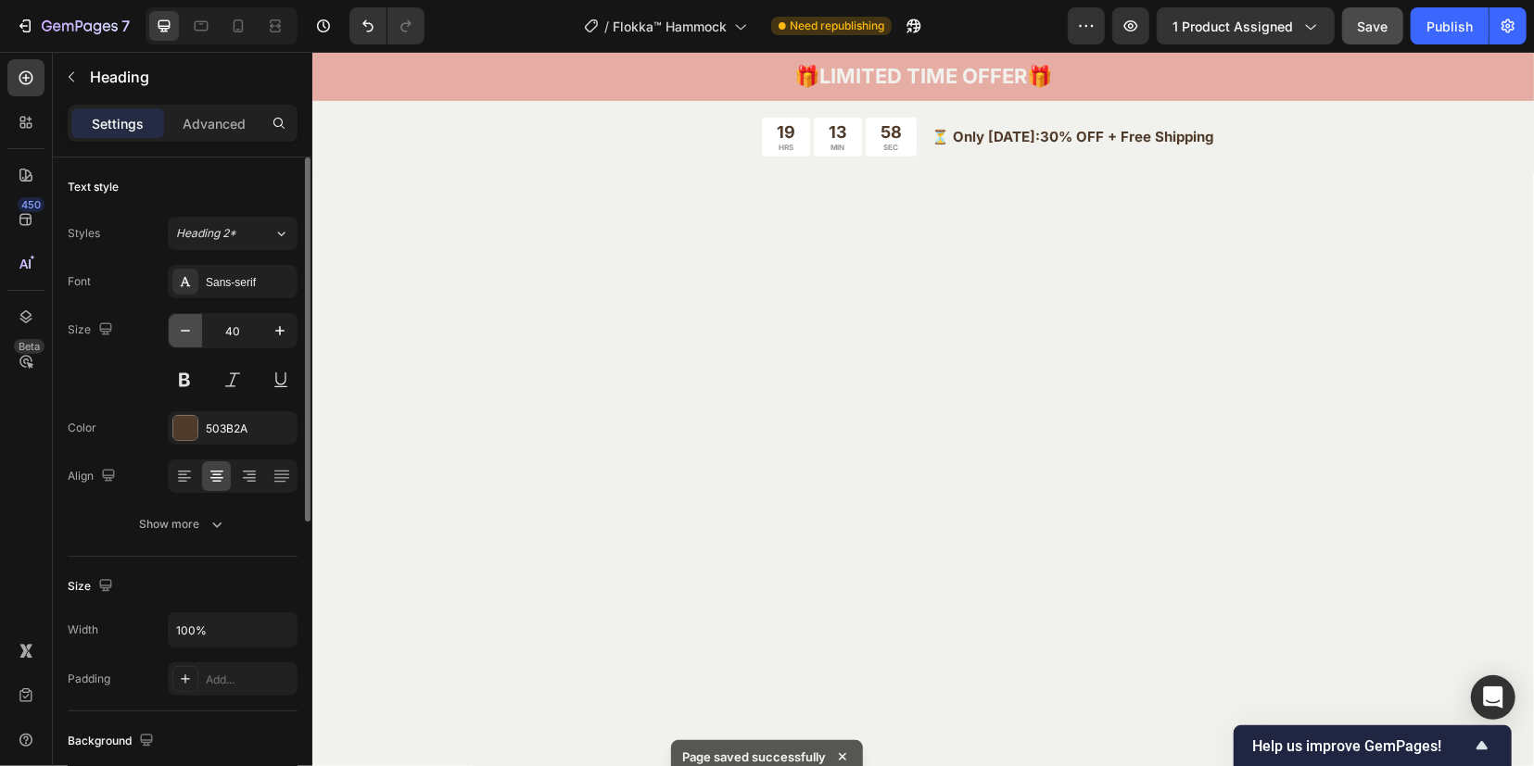
click at [189, 328] on icon "button" at bounding box center [185, 331] width 19 height 19
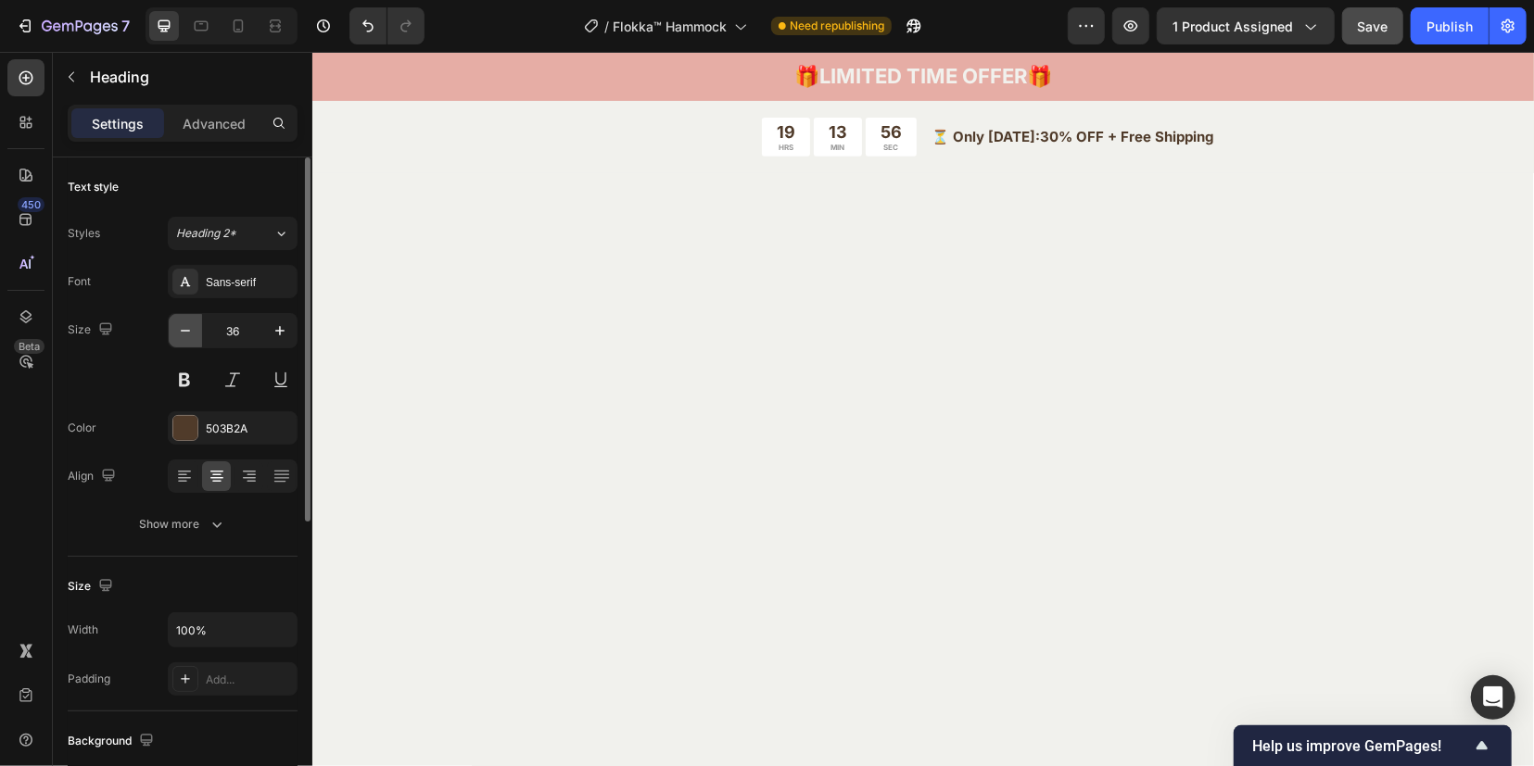
type input "35"
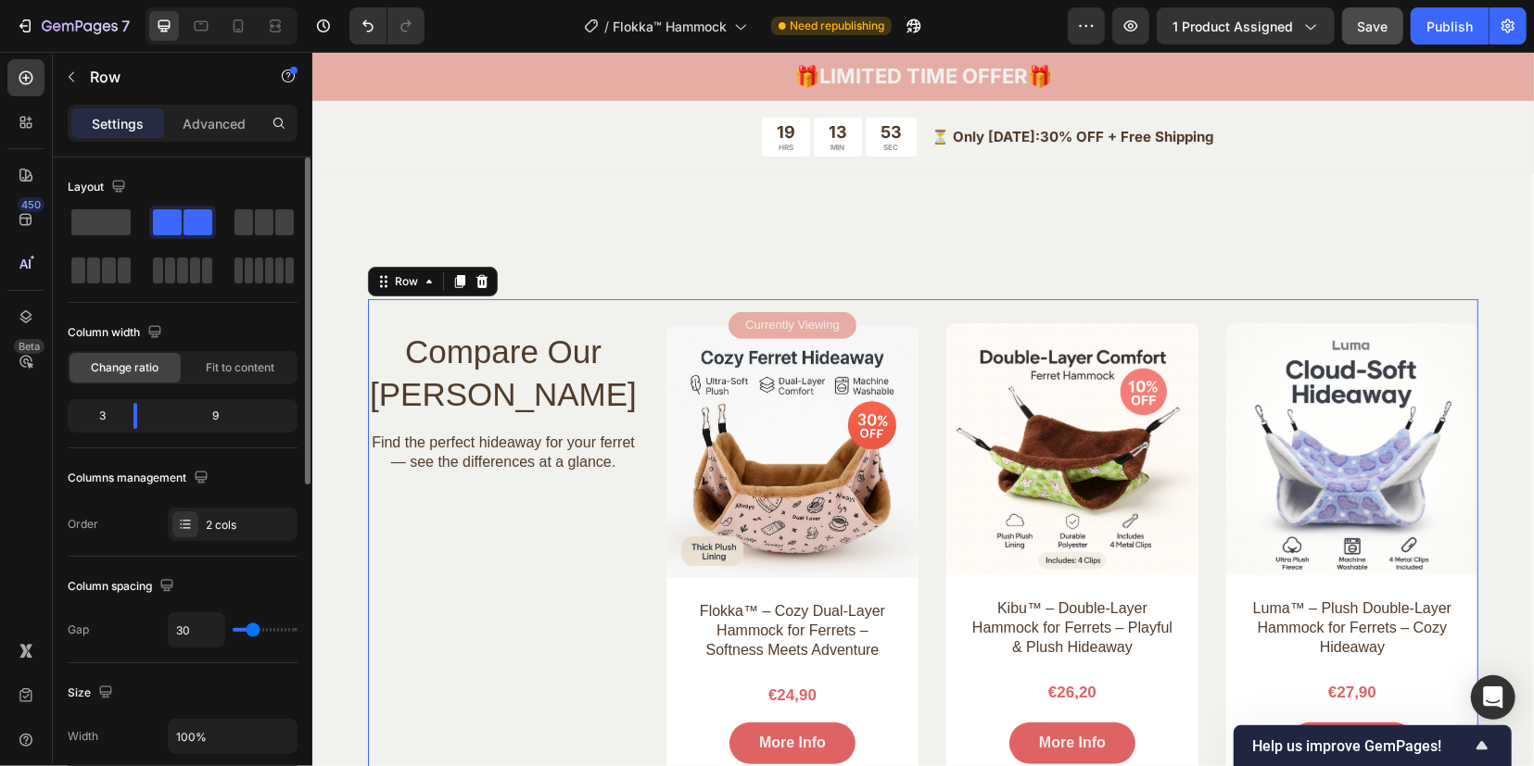
scroll to position [4969, 0]
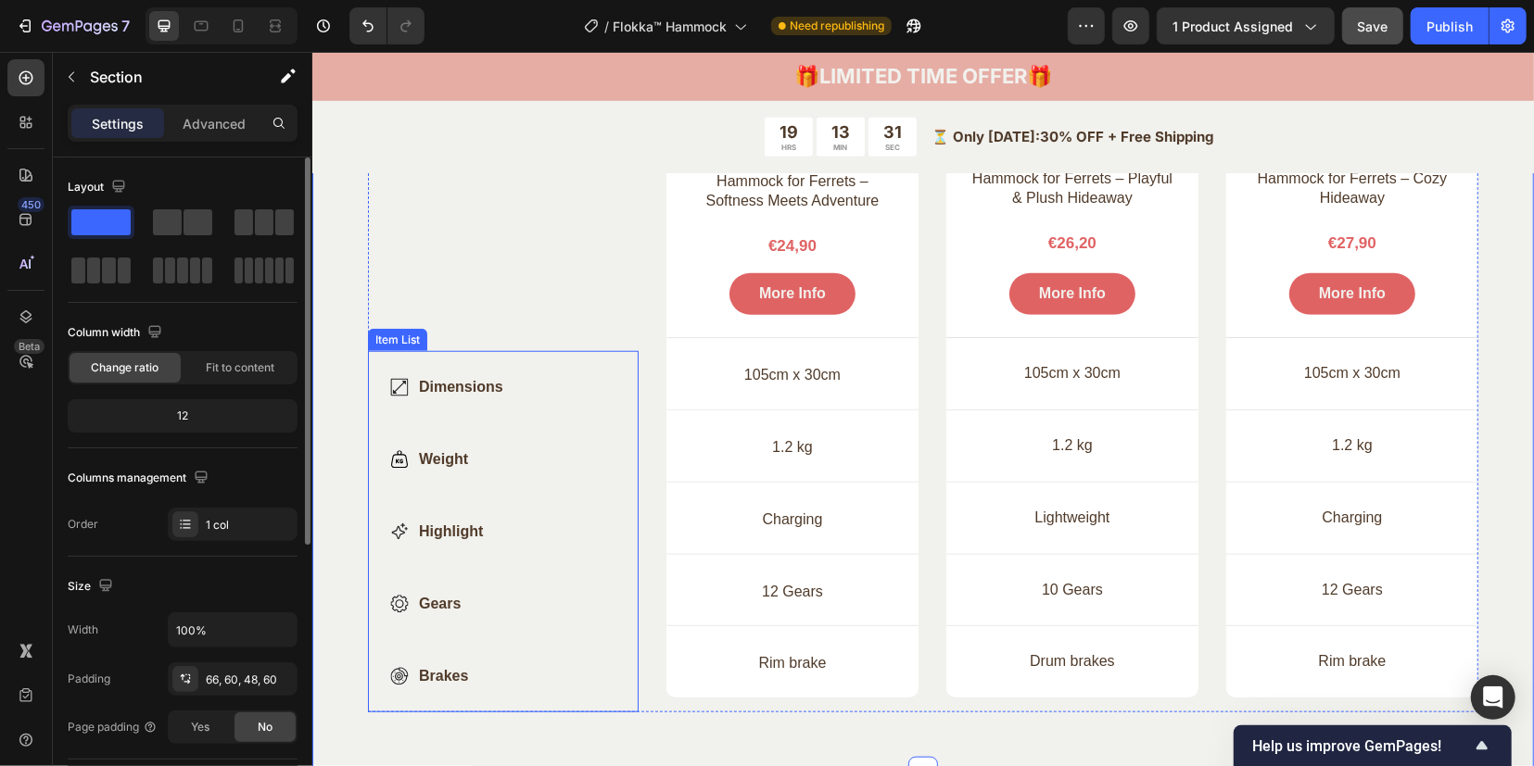
scroll to position [5547, 0]
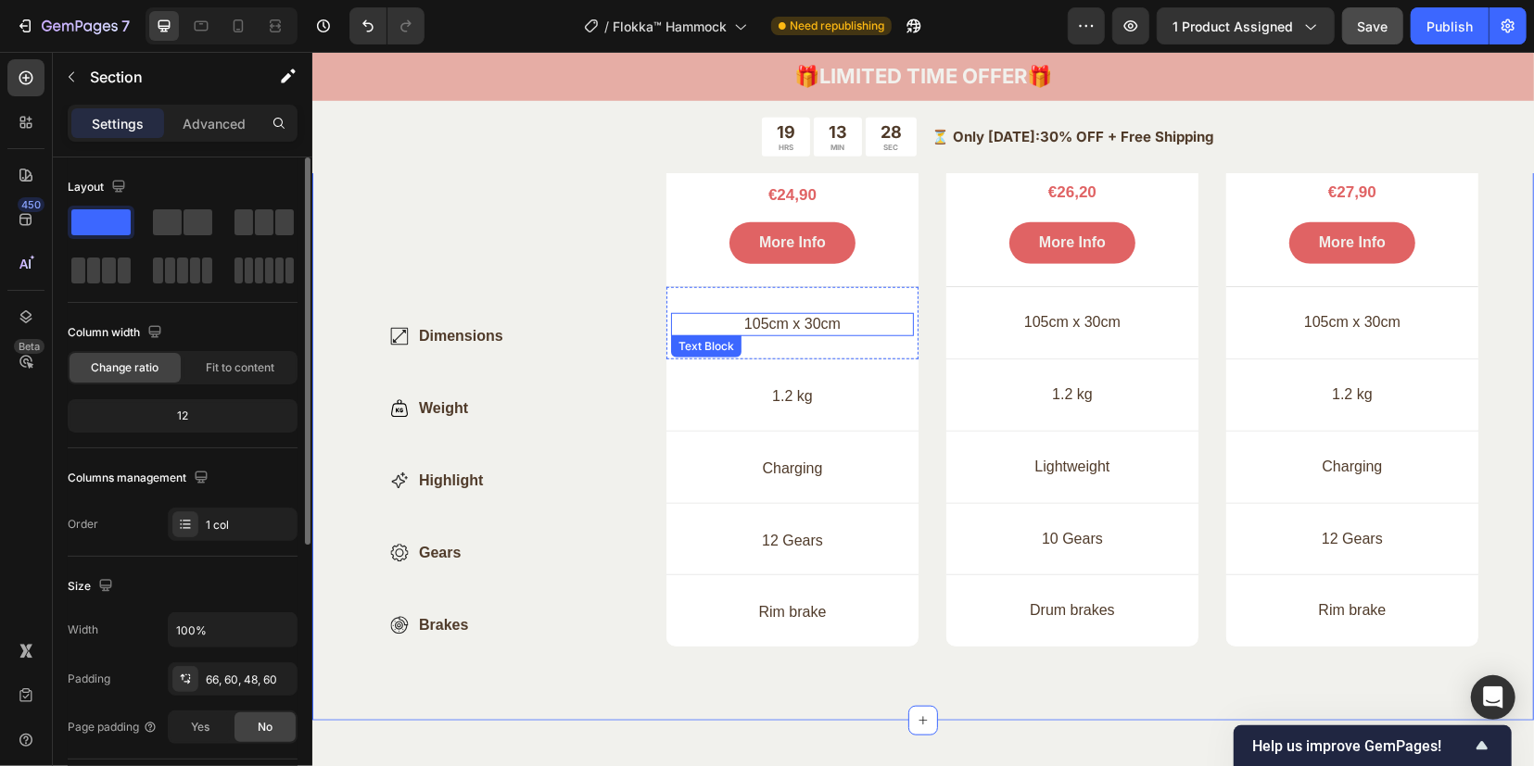
click at [787, 321] on p "105cm x 30cm" at bounding box center [791, 323] width 239 height 19
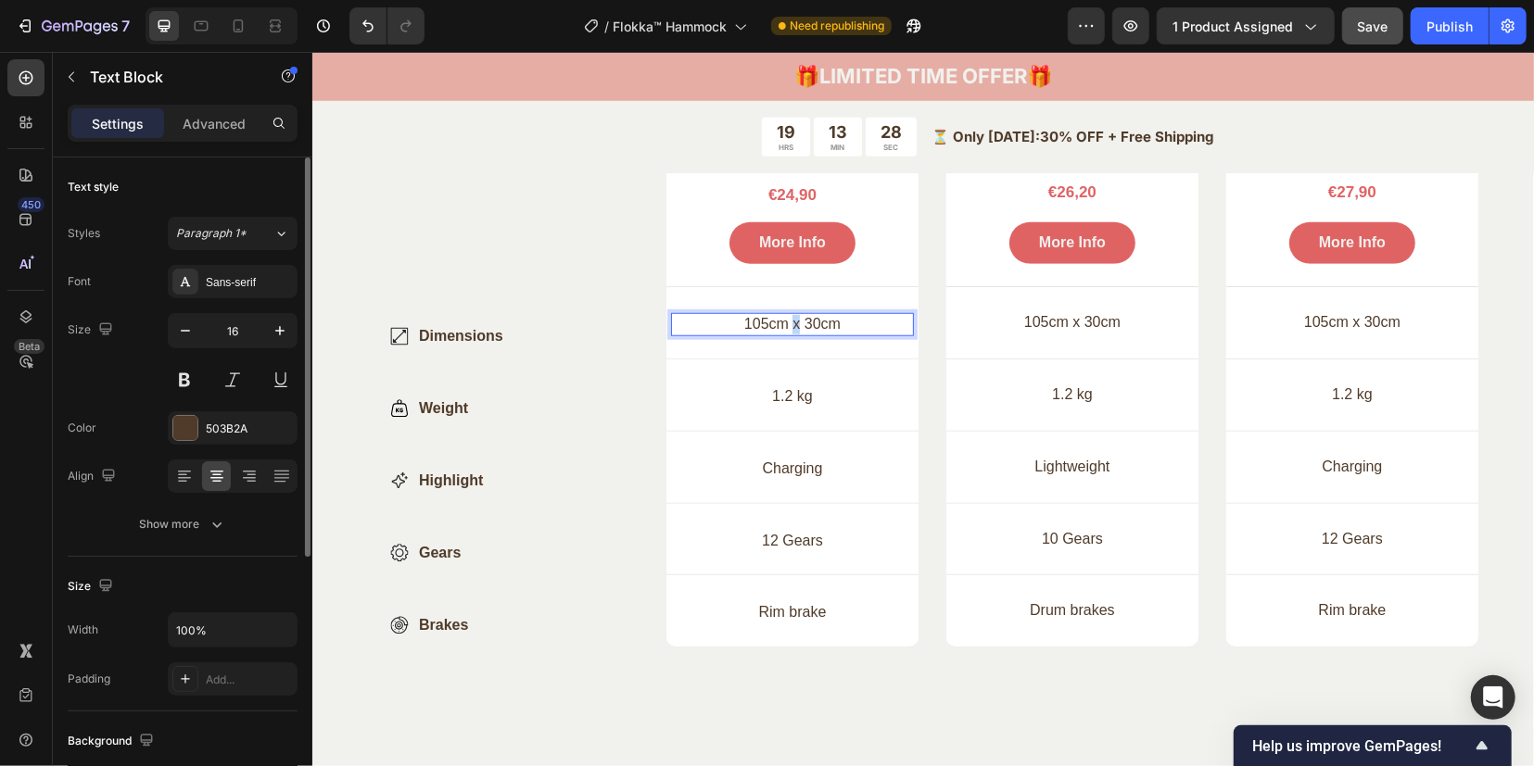
click at [785, 321] on p "105cm x 30cm" at bounding box center [791, 323] width 239 height 19
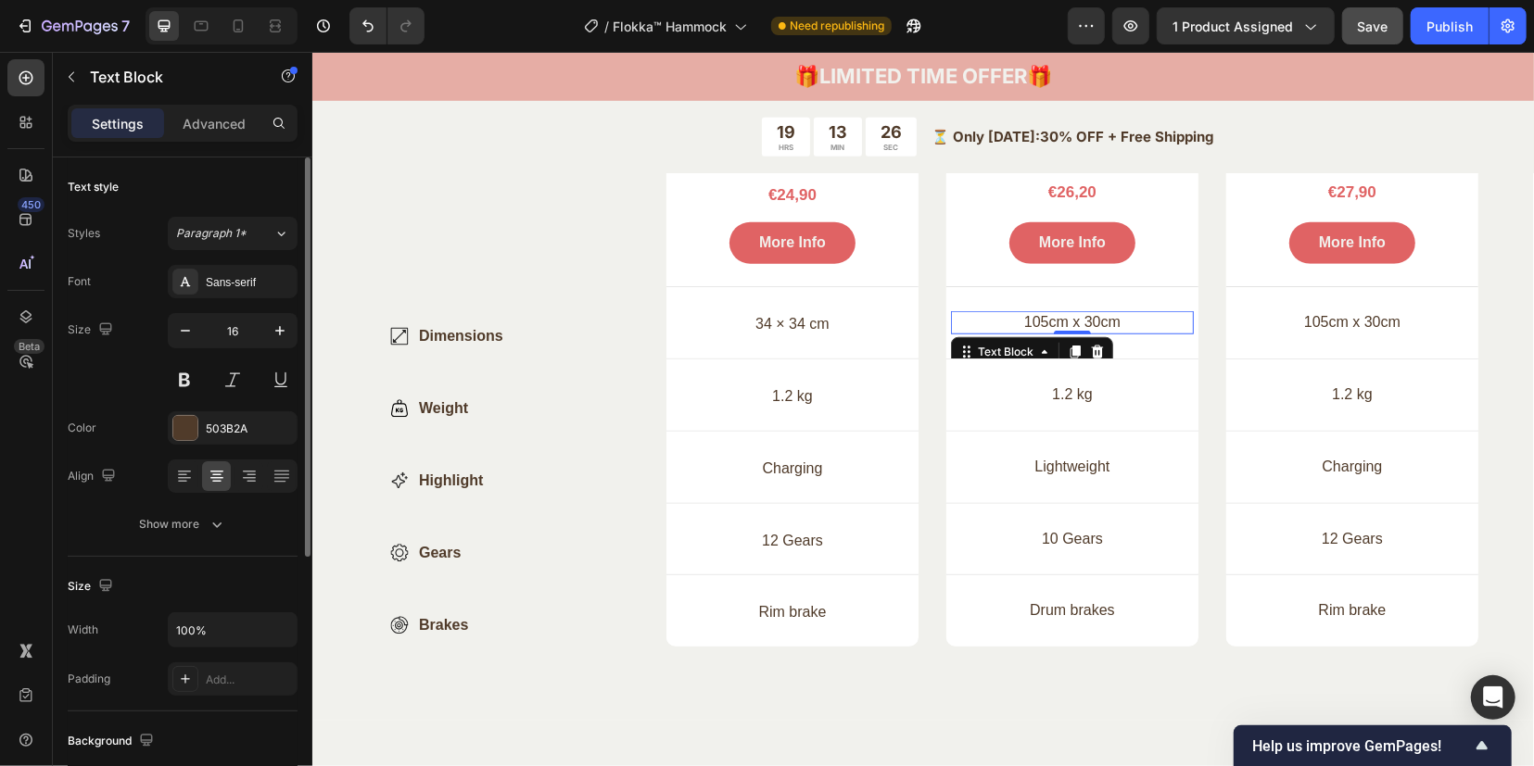
click at [1031, 315] on p "105cm x 30cm" at bounding box center [1071, 321] width 239 height 19
click at [1031, 314] on p "105cm x 30cm" at bounding box center [1071, 321] width 239 height 19
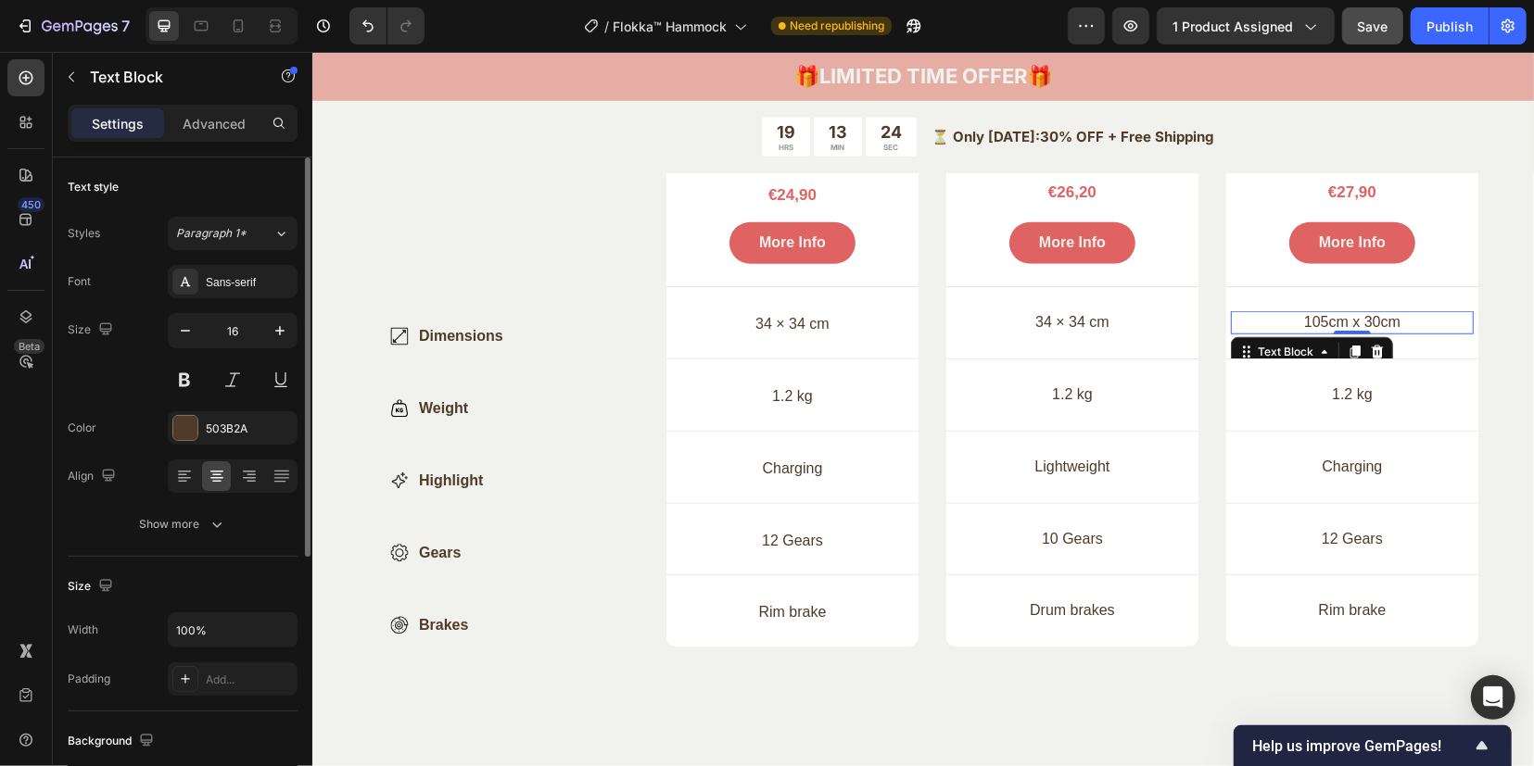
click at [1304, 324] on p "105cm x 30cm" at bounding box center [1351, 321] width 239 height 19
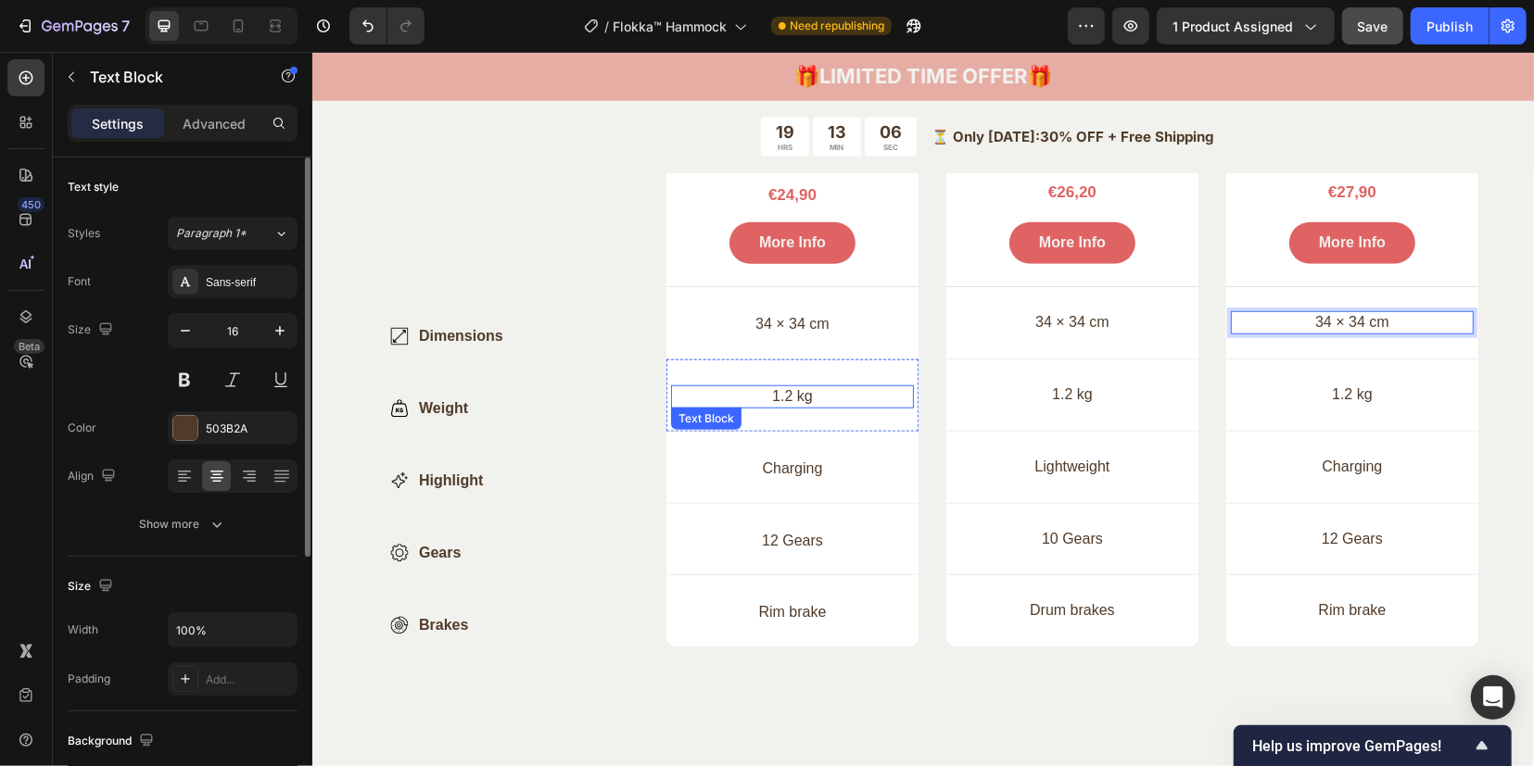
click at [778, 393] on p "1.2 kg" at bounding box center [791, 395] width 239 height 19
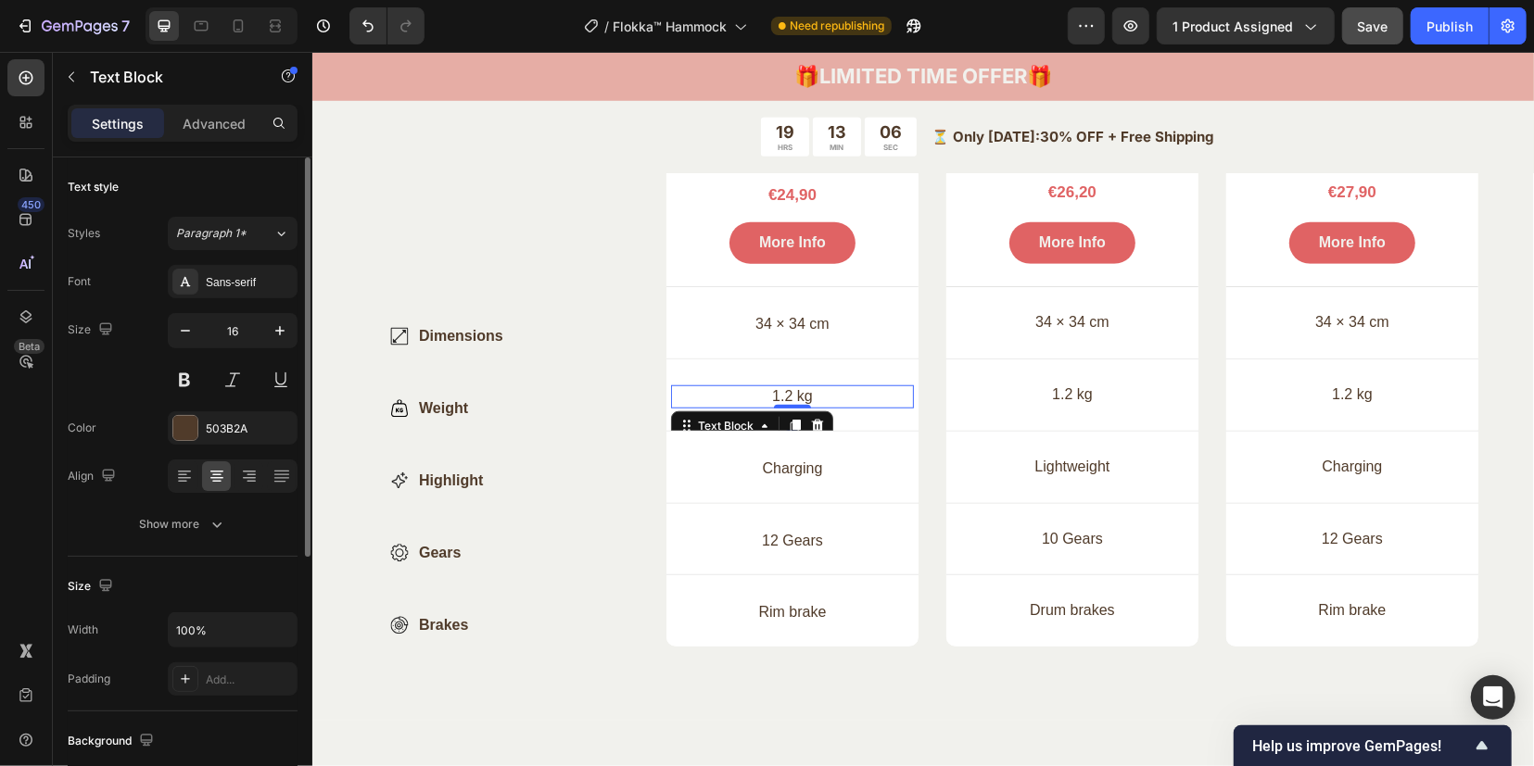
click at [778, 393] on p "1.2 kg" at bounding box center [791, 395] width 239 height 19
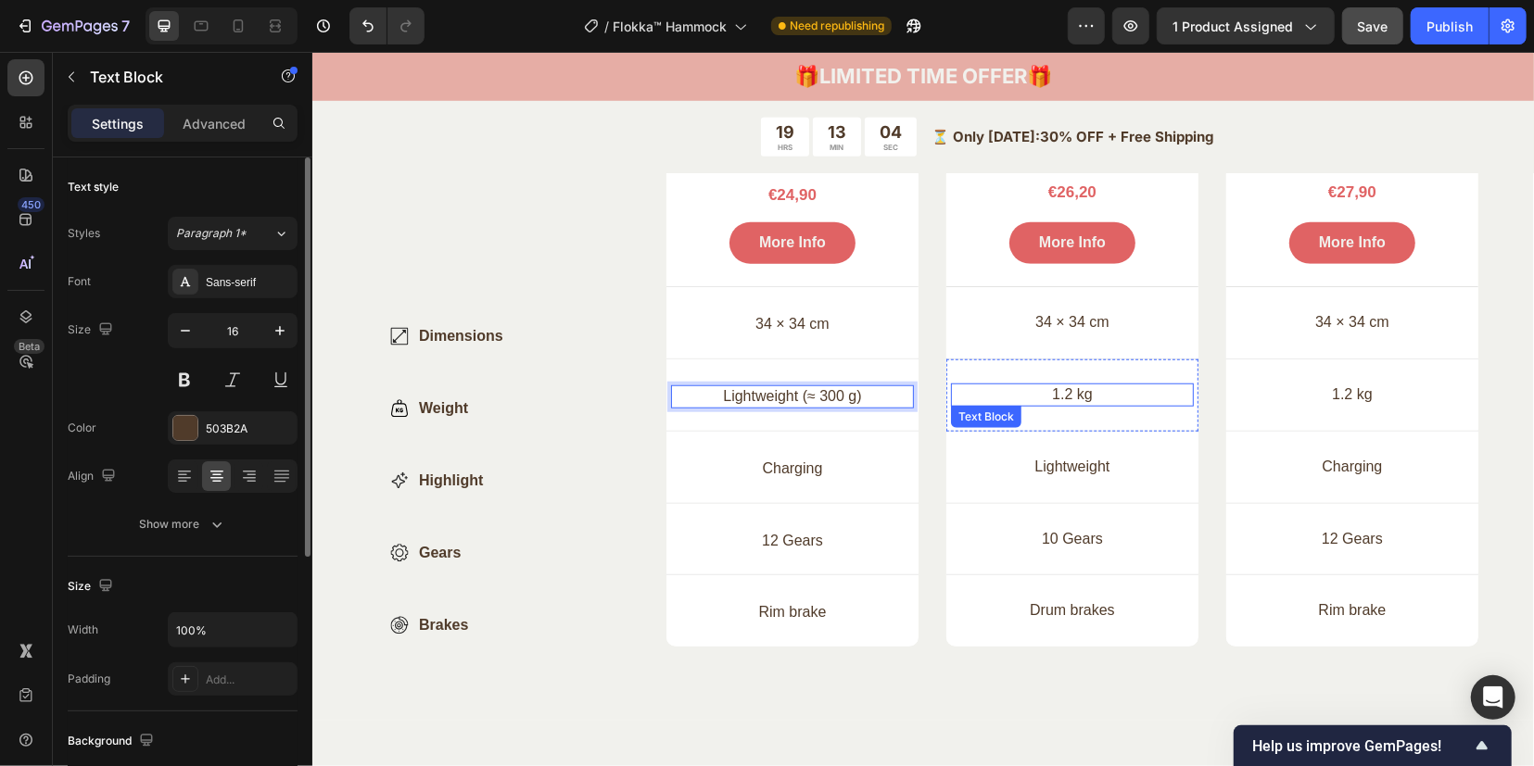
click at [1061, 389] on p "1.2 kg" at bounding box center [1071, 394] width 239 height 19
click at [1061, 388] on p "1.2 kg" at bounding box center [1071, 394] width 239 height 19
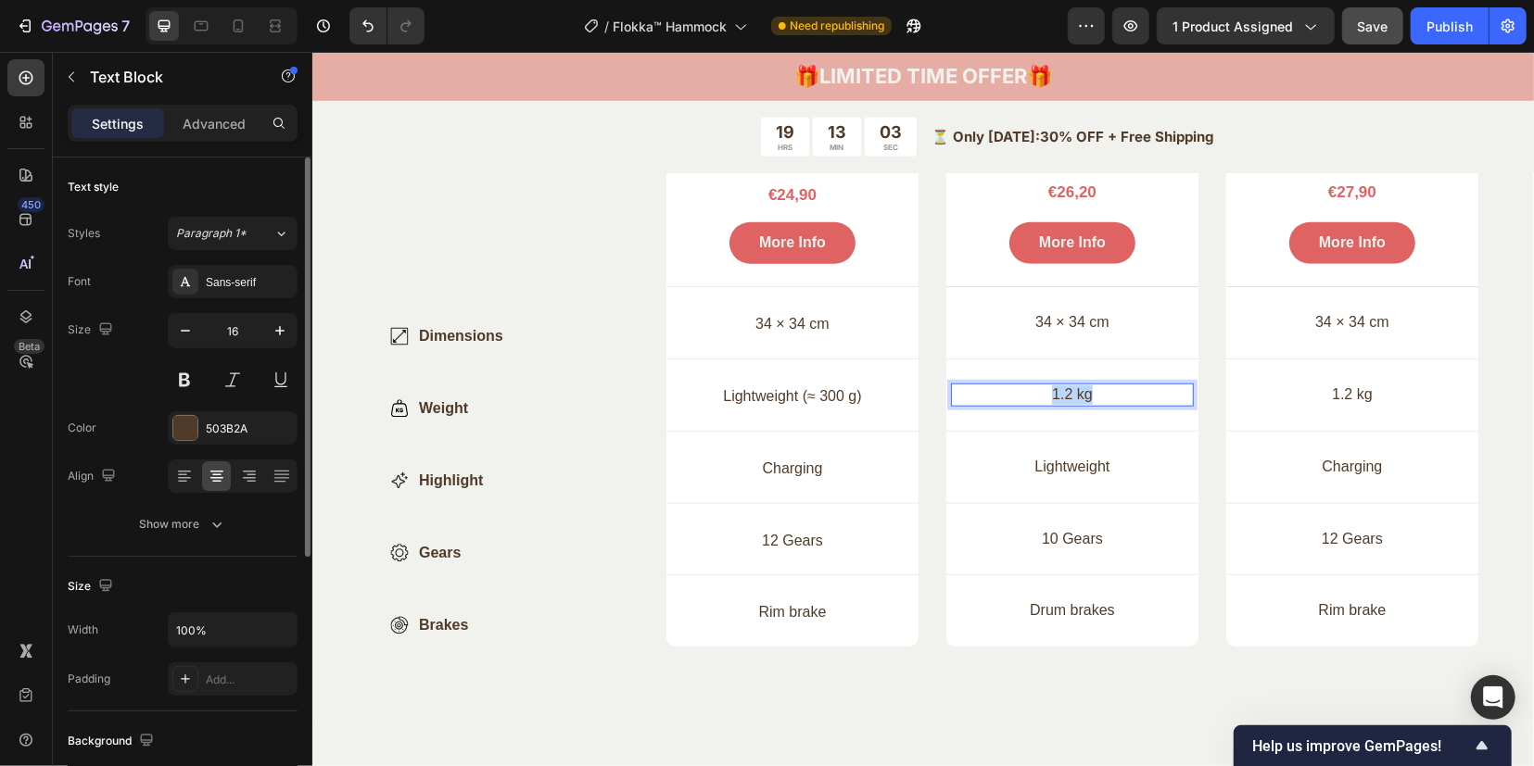
click at [1061, 388] on p "1.2 kg" at bounding box center [1071, 394] width 239 height 19
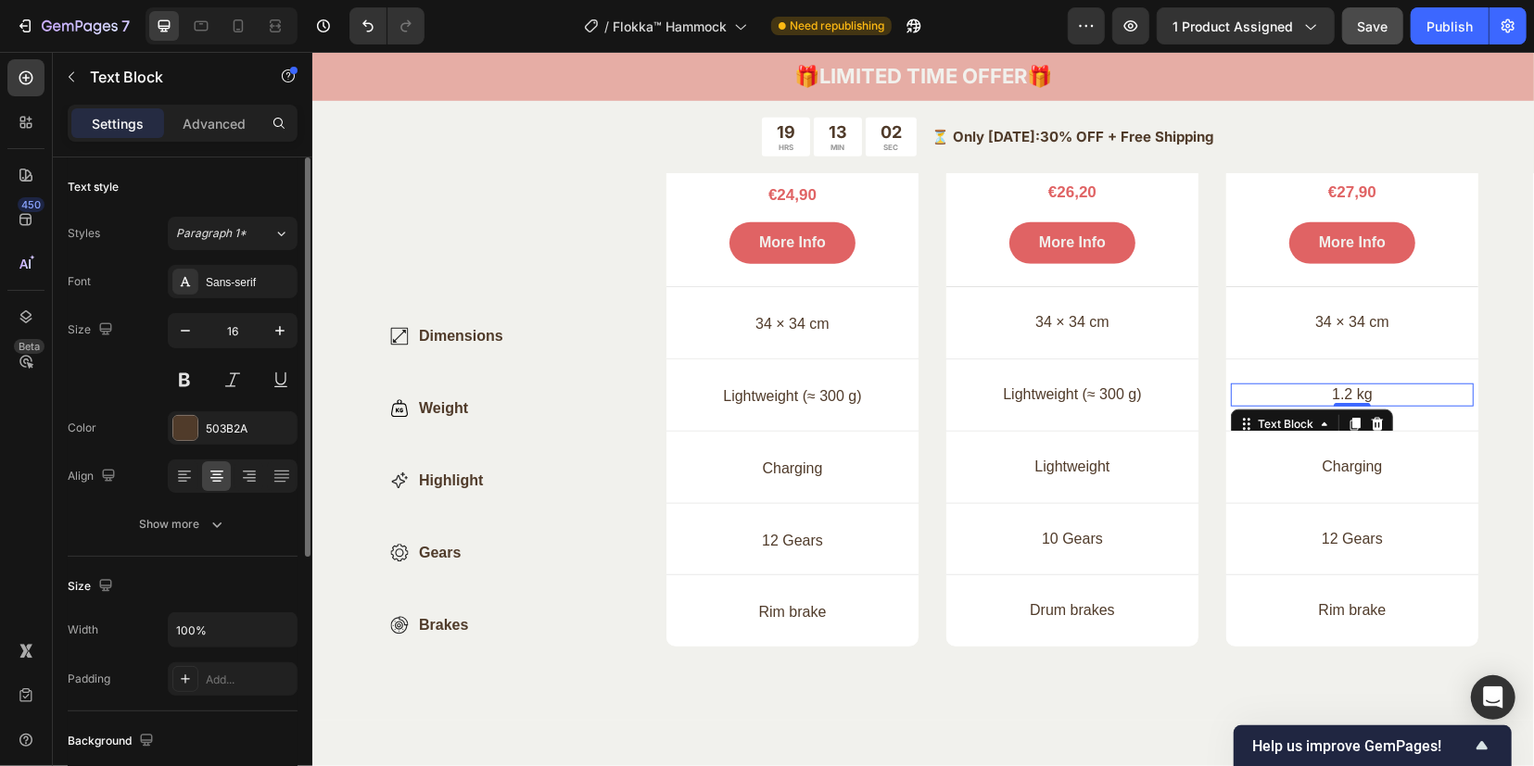
click at [1313, 385] on p "1.2 kg" at bounding box center [1351, 394] width 239 height 19
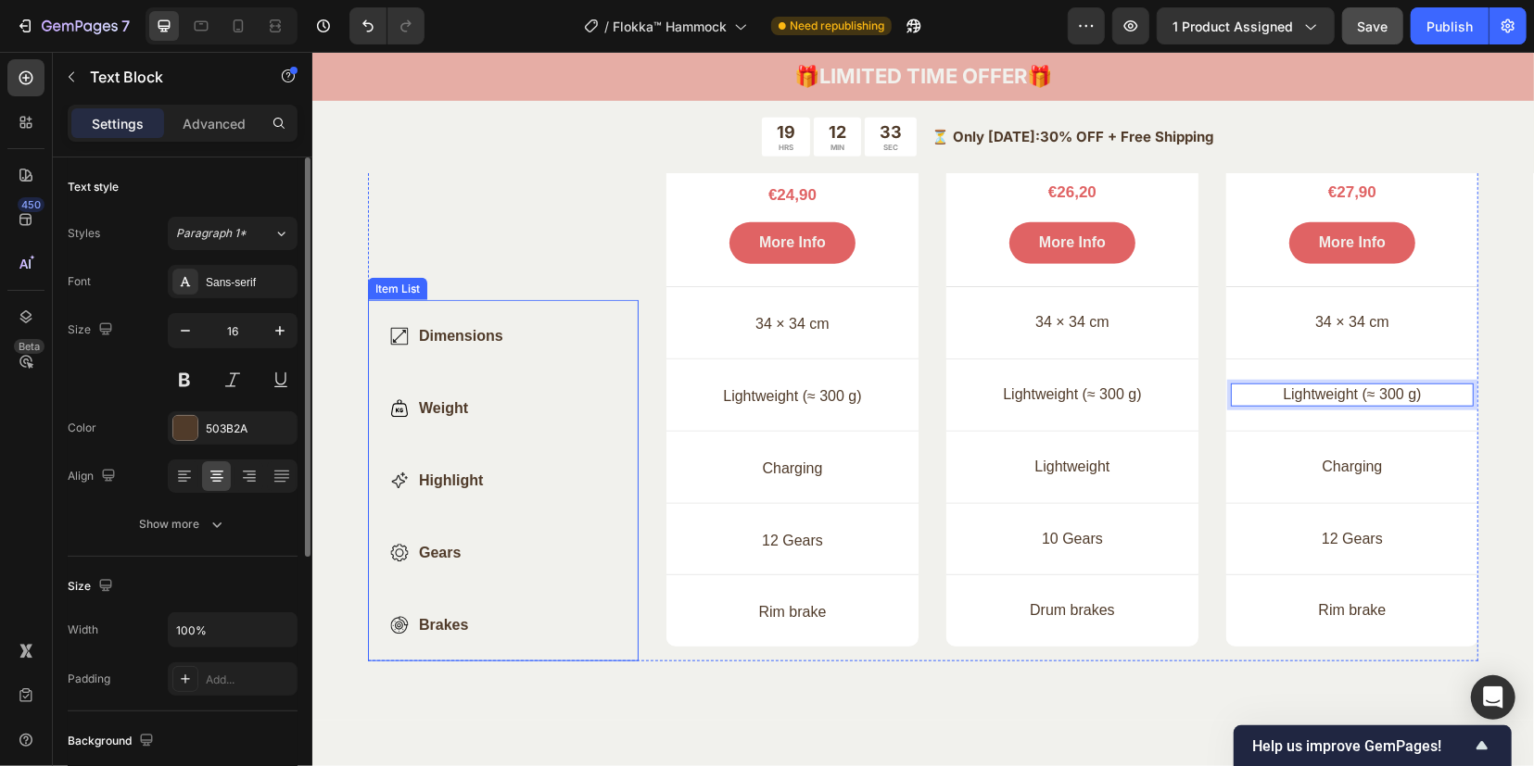
click at [448, 476] on p "Highlight" at bounding box center [460, 480] width 84 height 22
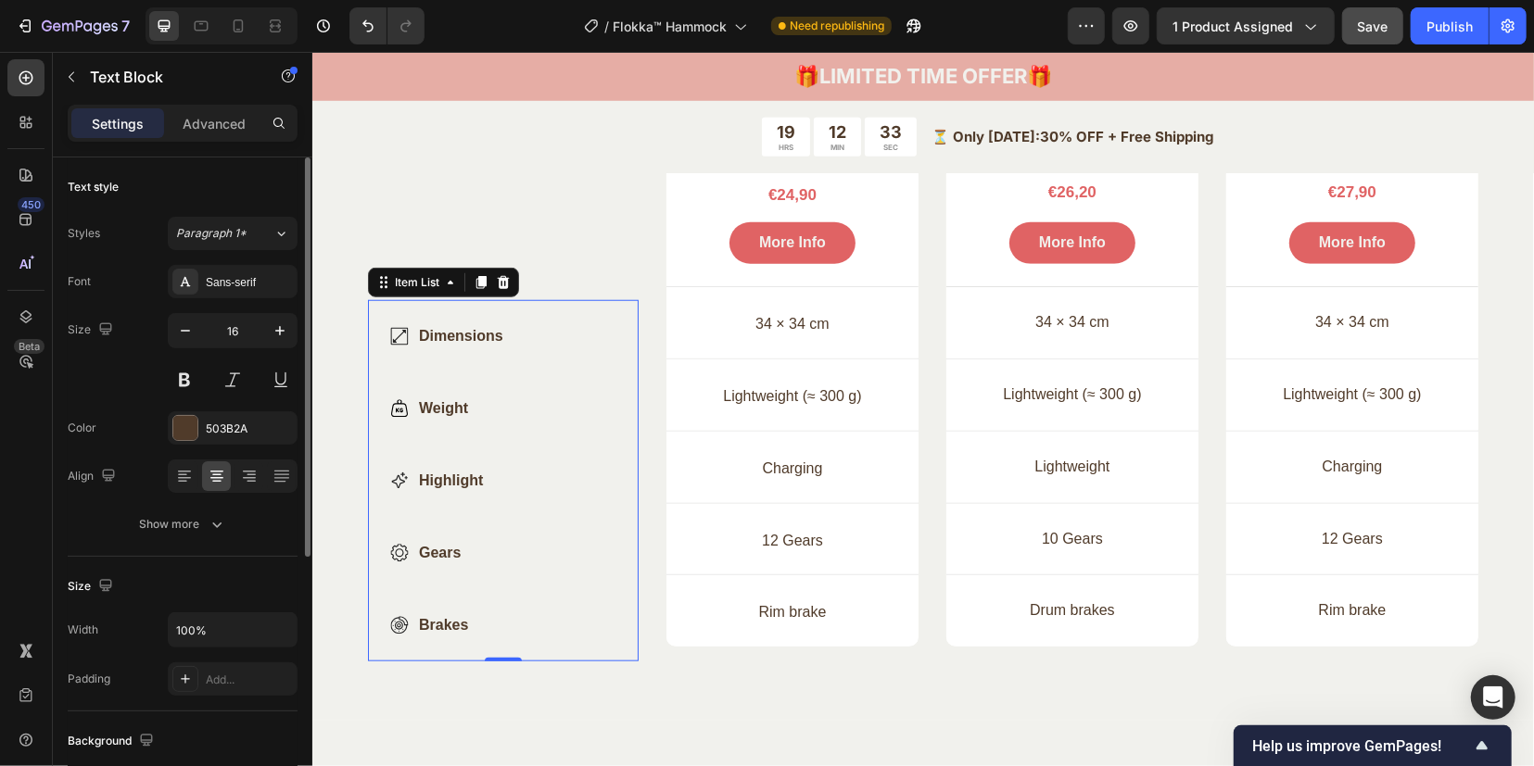
click at [448, 476] on p "Highlight" at bounding box center [460, 480] width 84 height 22
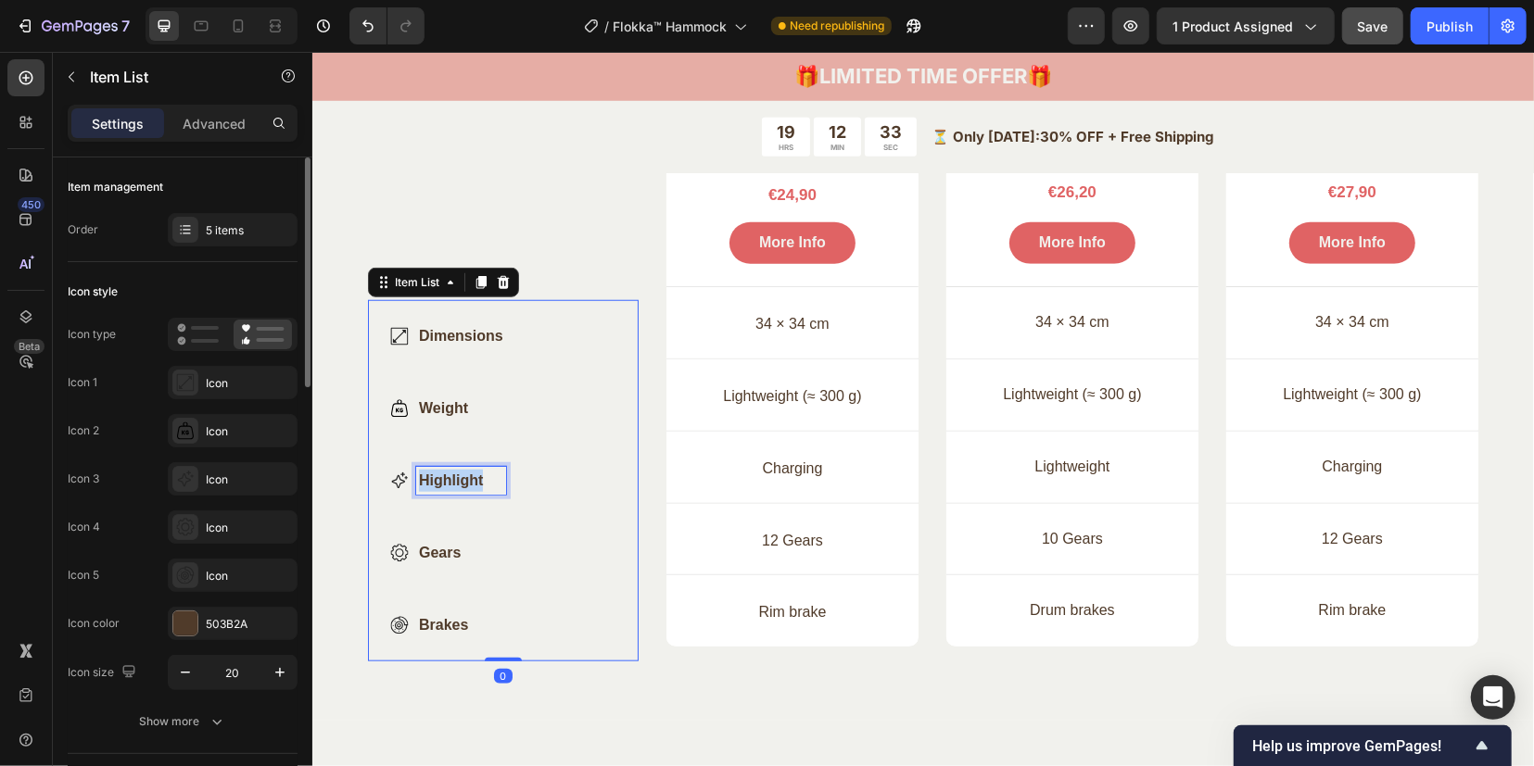
click at [448, 476] on p "Highlight" at bounding box center [460, 480] width 84 height 22
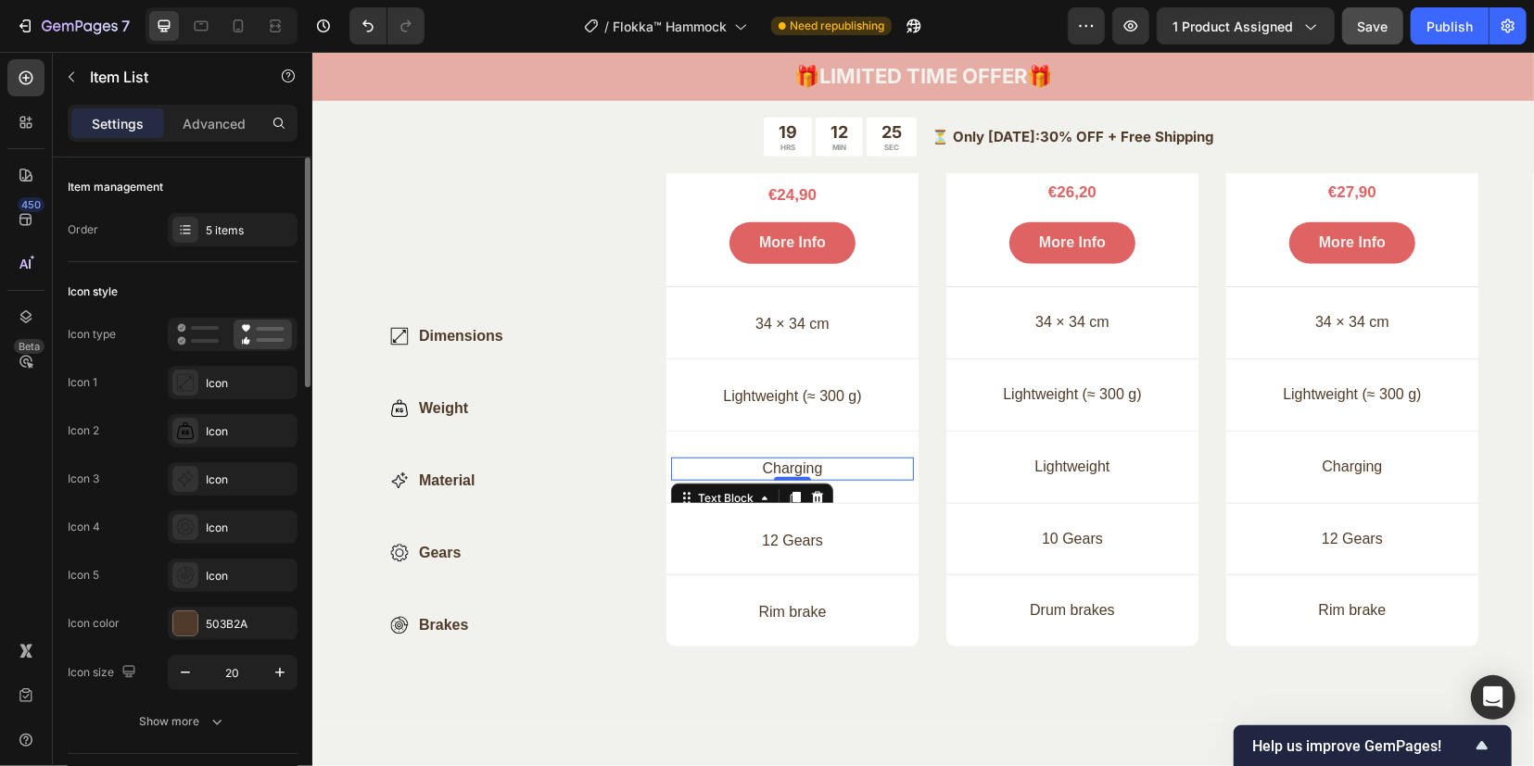
click at [783, 460] on p "Charging" at bounding box center [791, 468] width 239 height 19
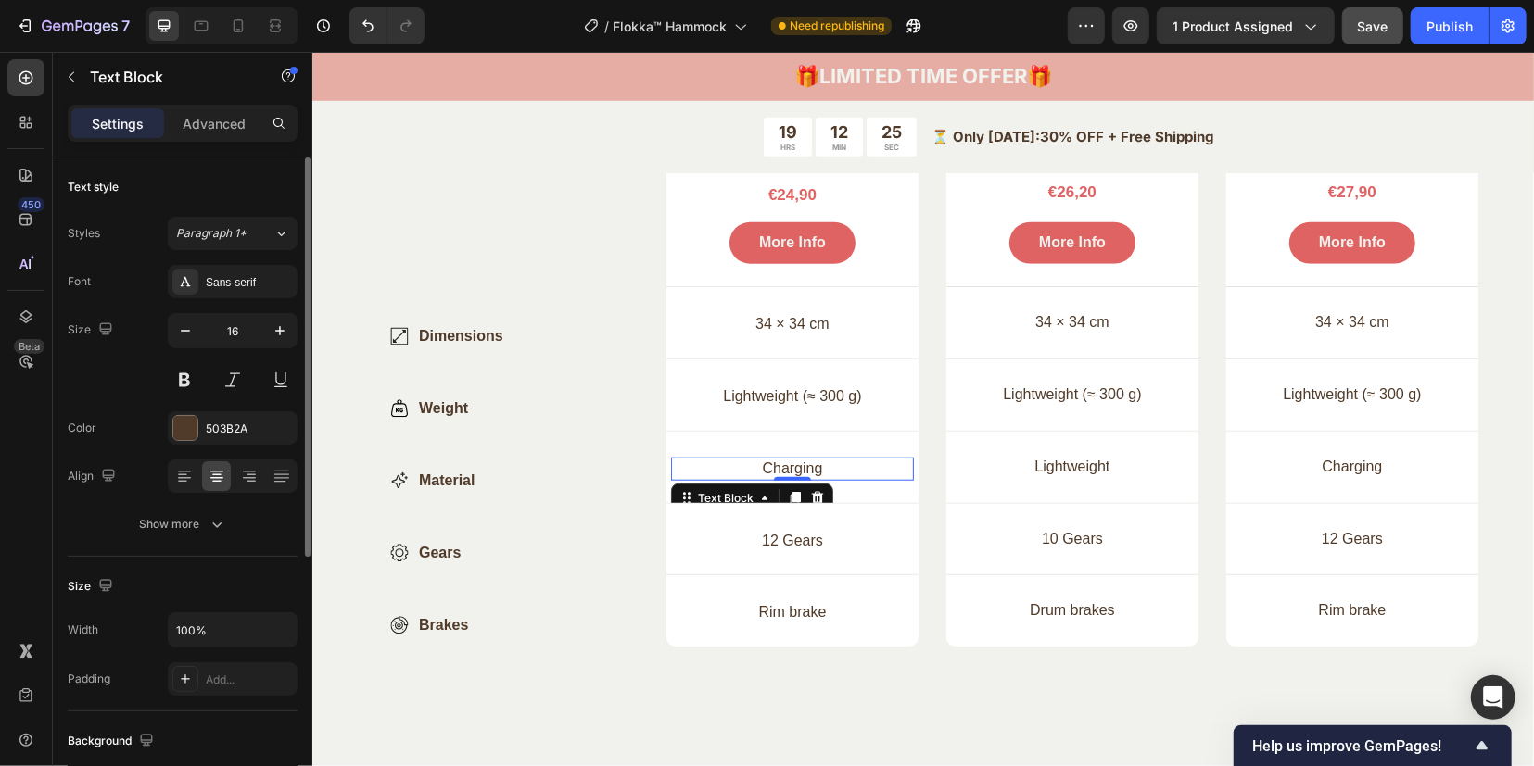
click at [783, 460] on p "Charging" at bounding box center [791, 468] width 239 height 19
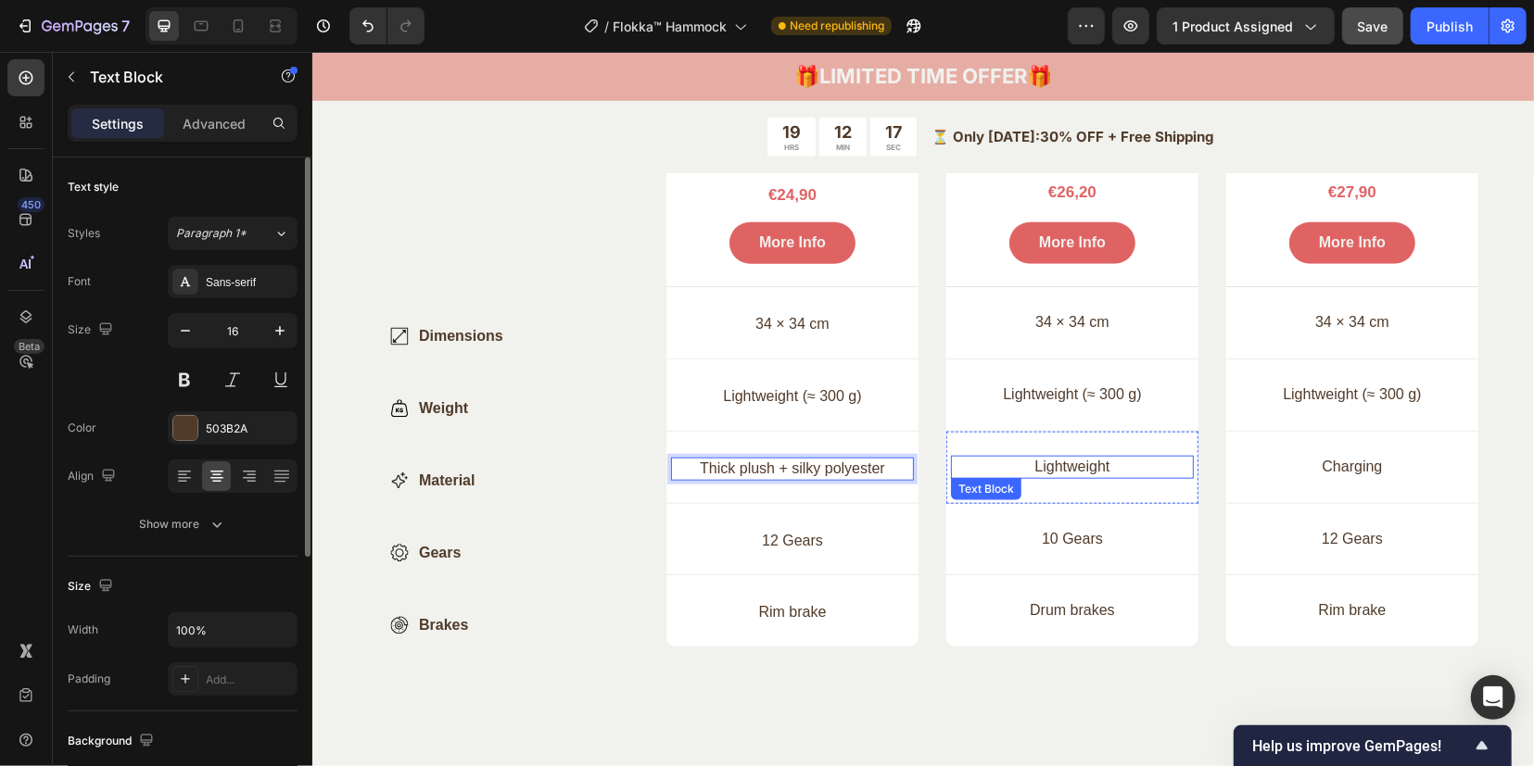
click at [1050, 462] on p "Lightweight" at bounding box center [1071, 466] width 239 height 19
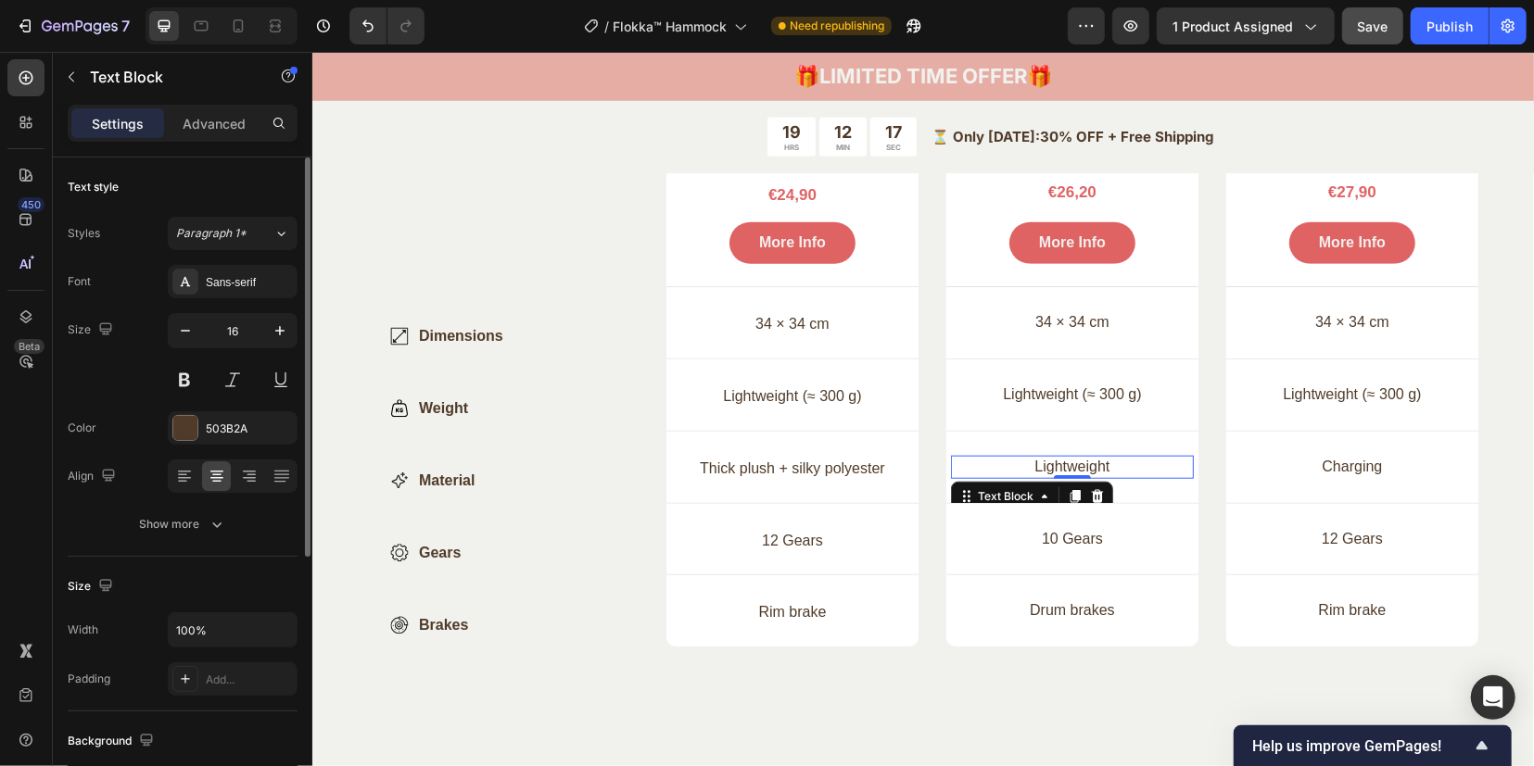
click at [1050, 462] on p "Lightweight" at bounding box center [1071, 466] width 239 height 19
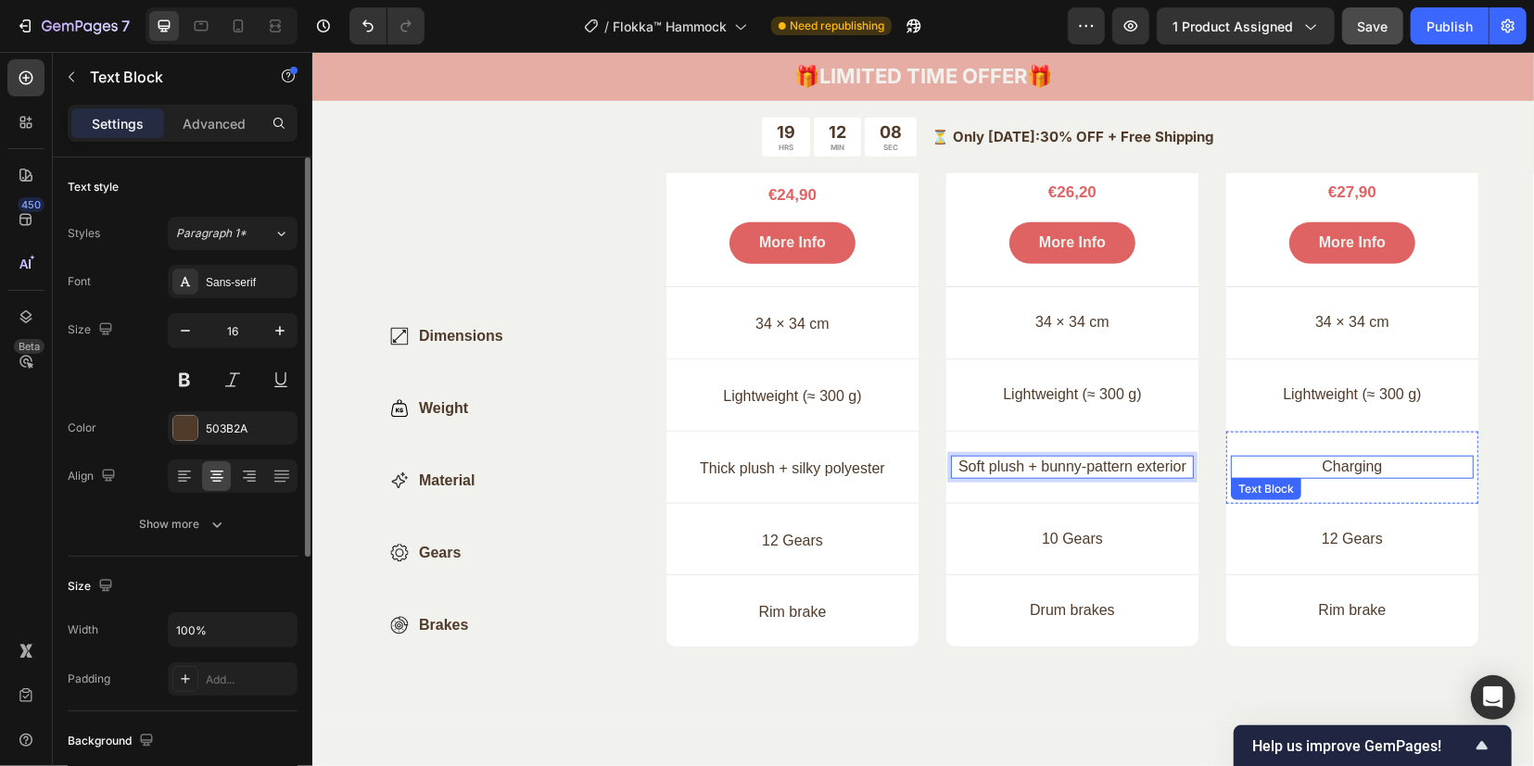
click at [1336, 463] on p "Charging" at bounding box center [1351, 466] width 239 height 19
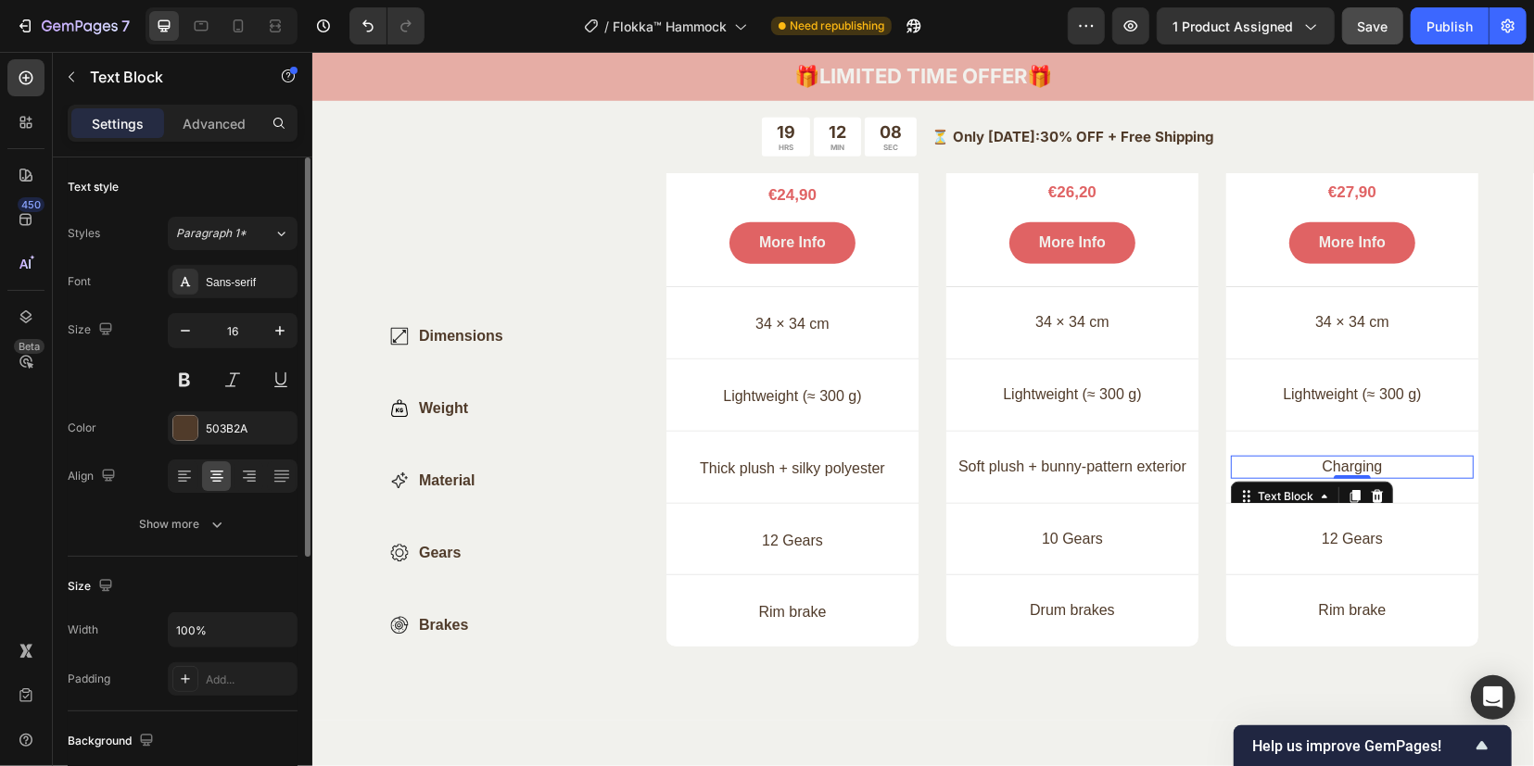
click at [1335, 463] on p "Charging" at bounding box center [1351, 466] width 239 height 19
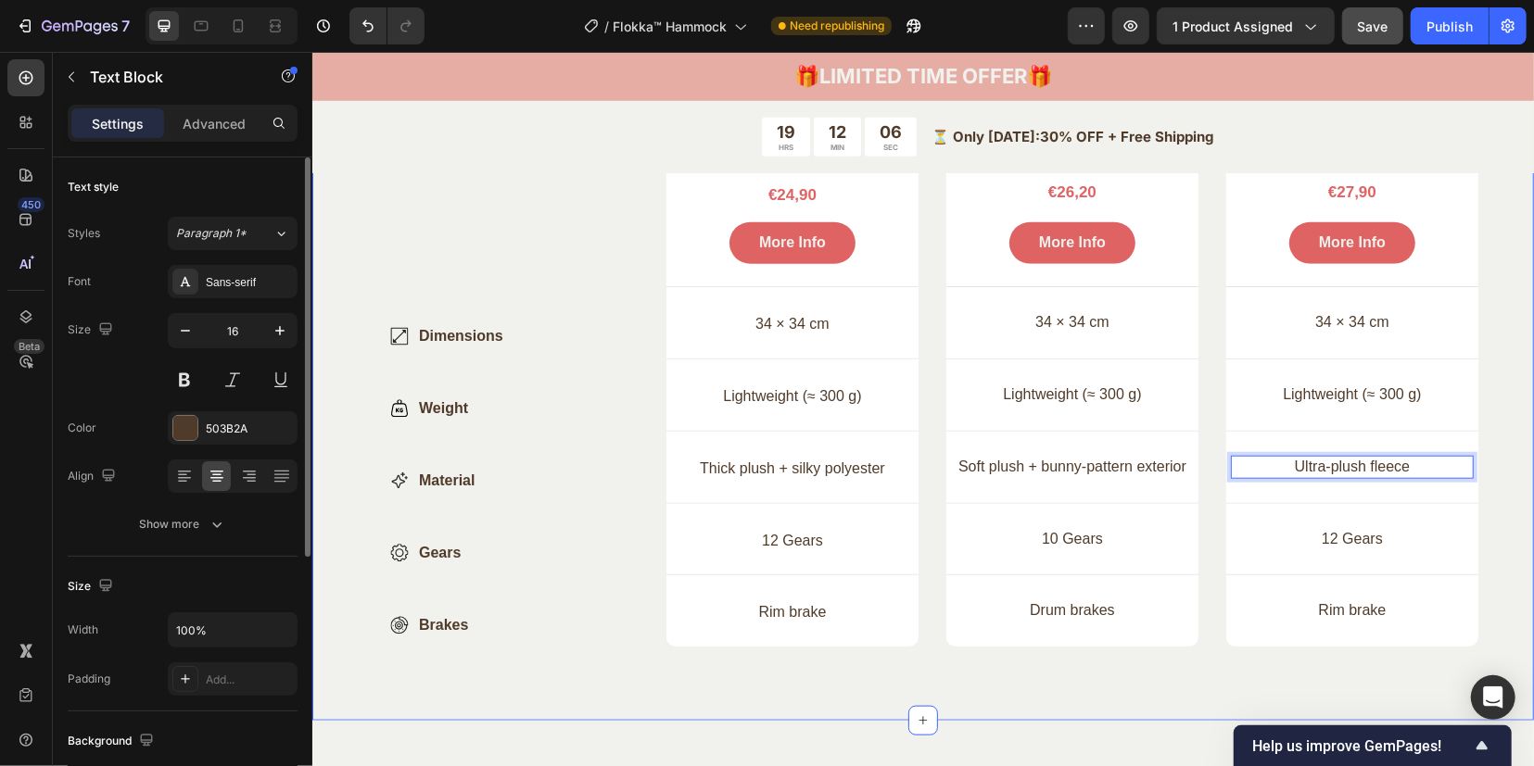
click at [1513, 519] on div "Compare Our Ferret Hammocks Heading Find the perfect hideaway for your ferret —…" at bounding box center [921, 228] width 1221 height 983
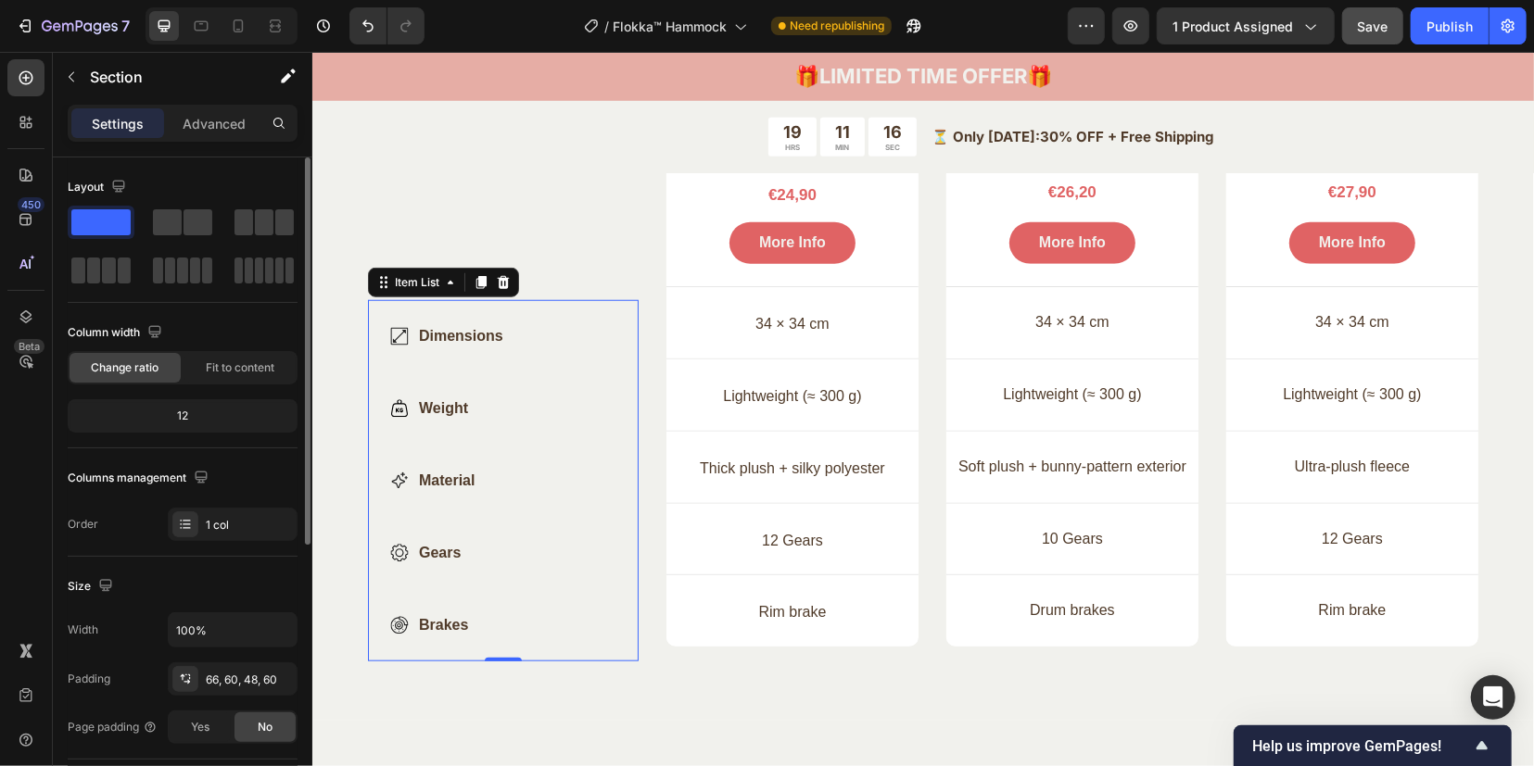
click at [446, 543] on p "Gears" at bounding box center [460, 552] width 84 height 22
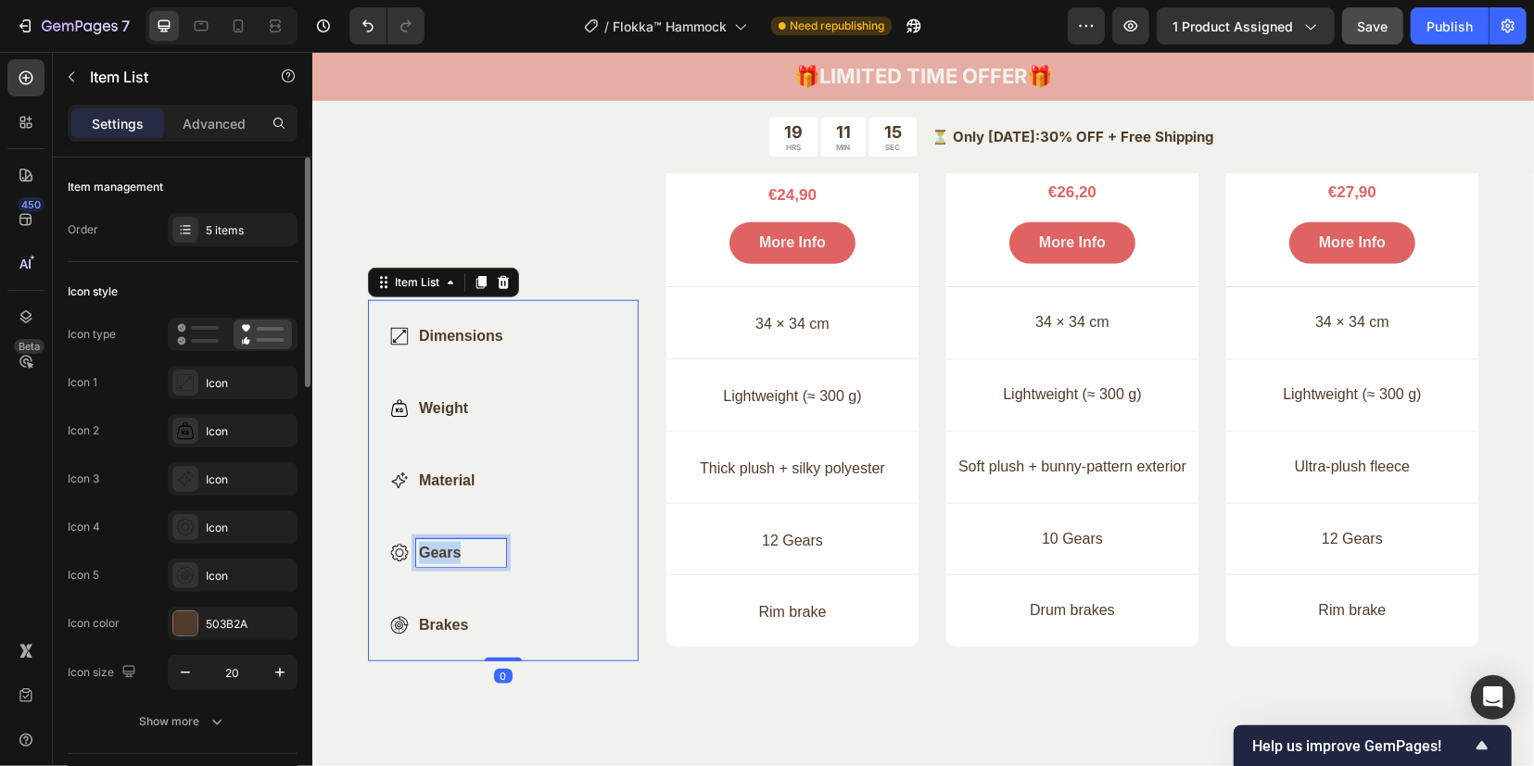
click at [446, 543] on p "Gears" at bounding box center [460, 552] width 84 height 22
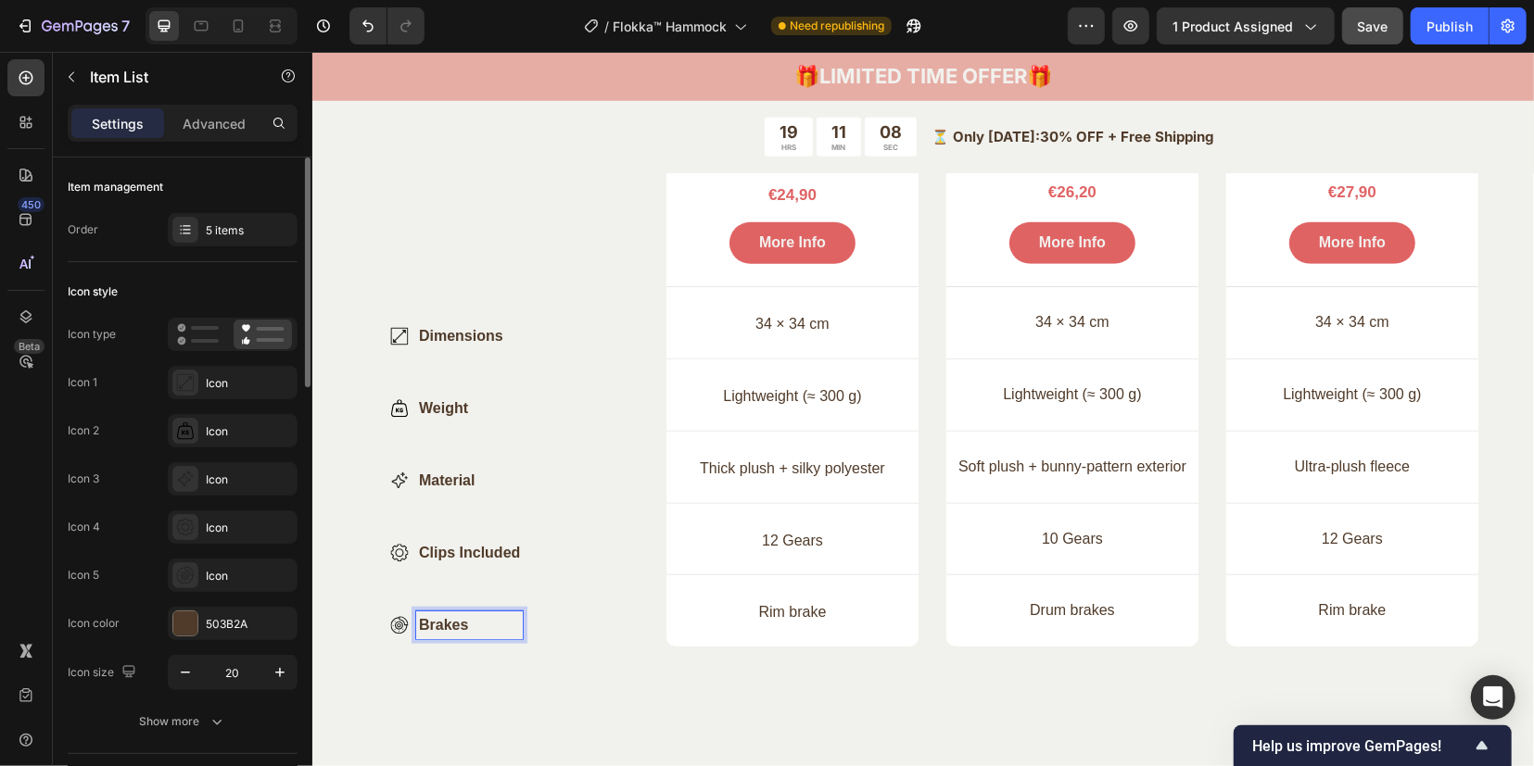
click at [451, 619] on p "Brakes" at bounding box center [468, 624] width 101 height 22
click at [790, 609] on p "Rim brake" at bounding box center [791, 611] width 239 height 19
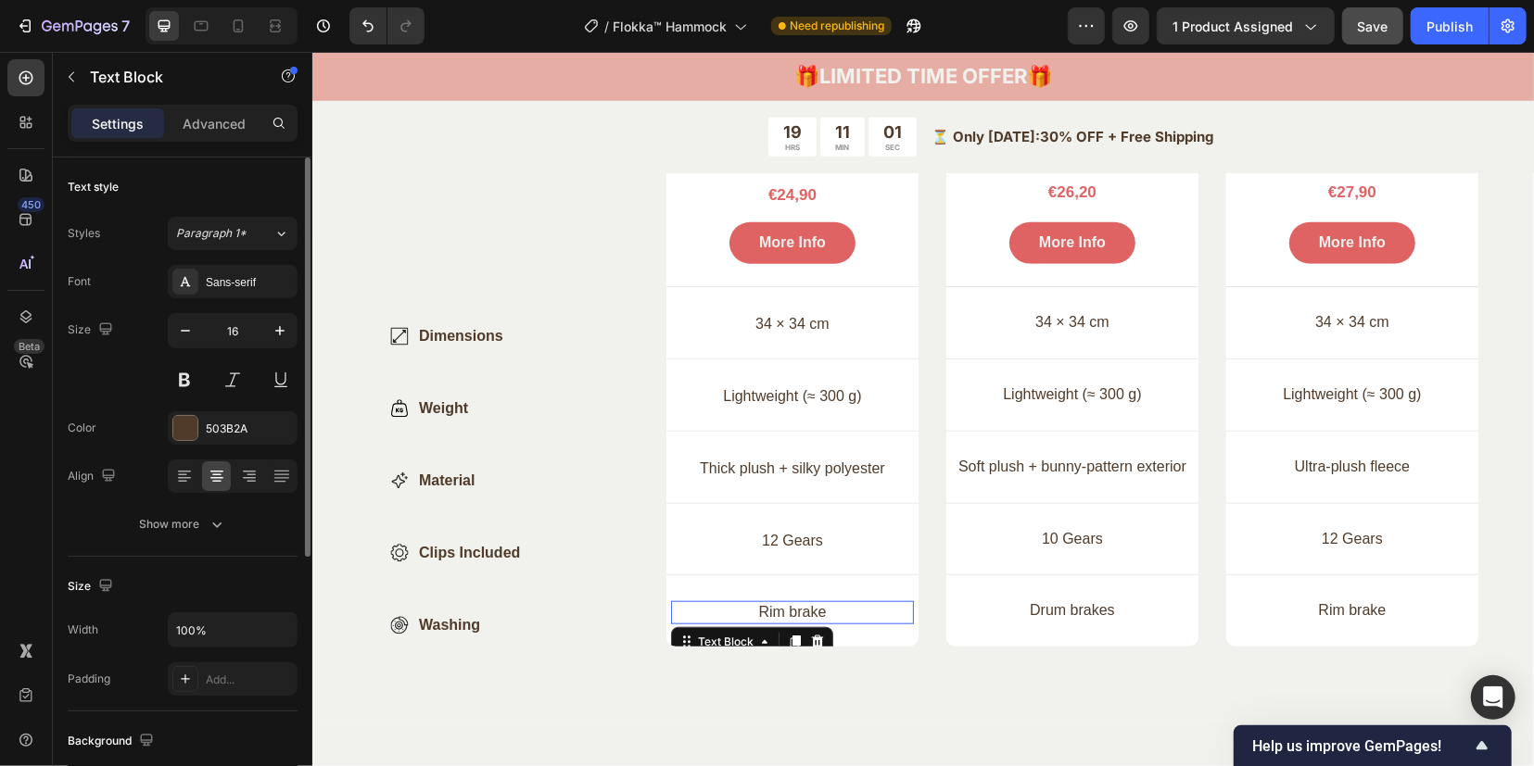
click at [790, 609] on p "Rim brake" at bounding box center [791, 611] width 239 height 19
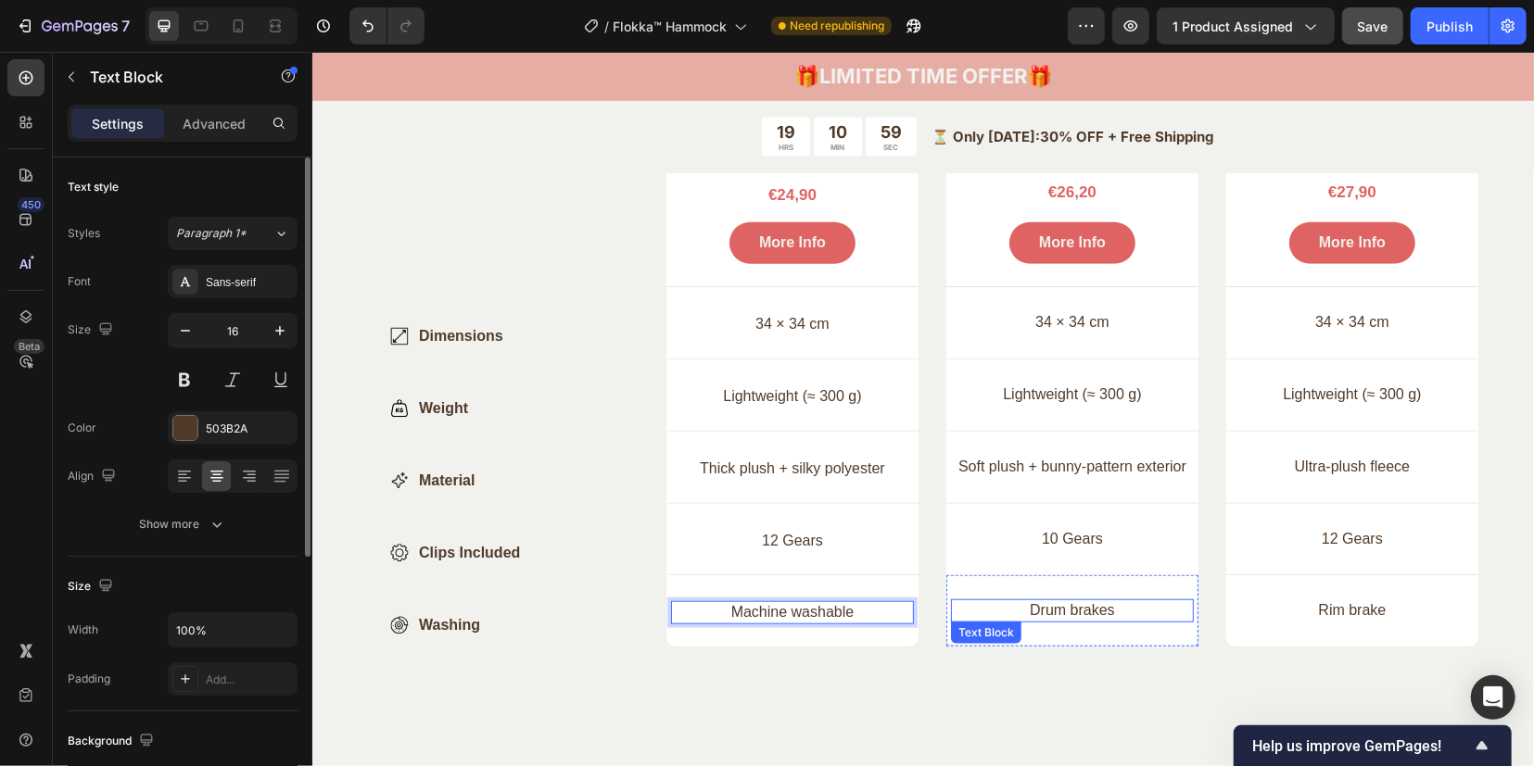
click at [1045, 602] on p "Drum brakes" at bounding box center [1071, 610] width 239 height 19
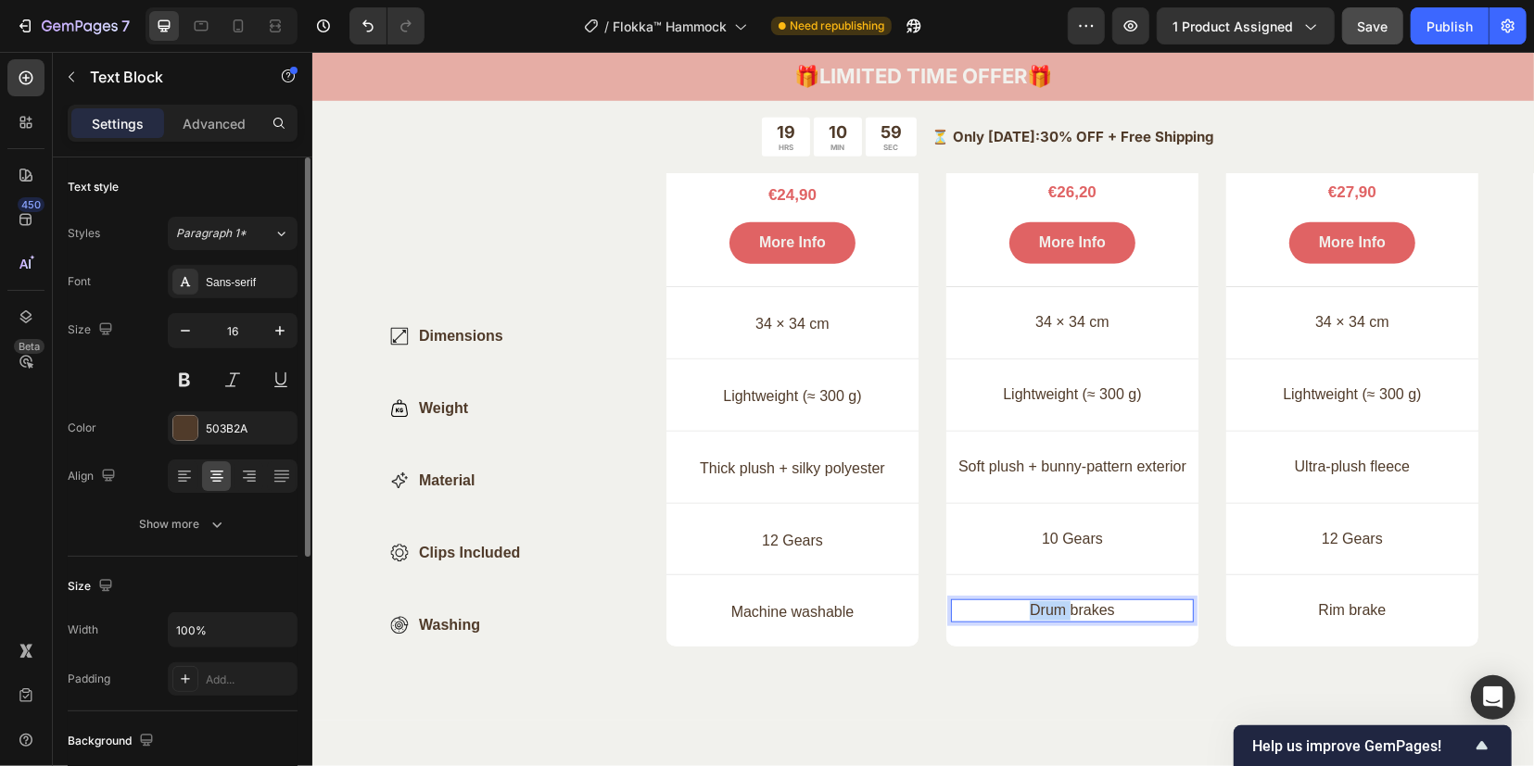
click at [1045, 602] on p "Drum brakes" at bounding box center [1071, 610] width 239 height 19
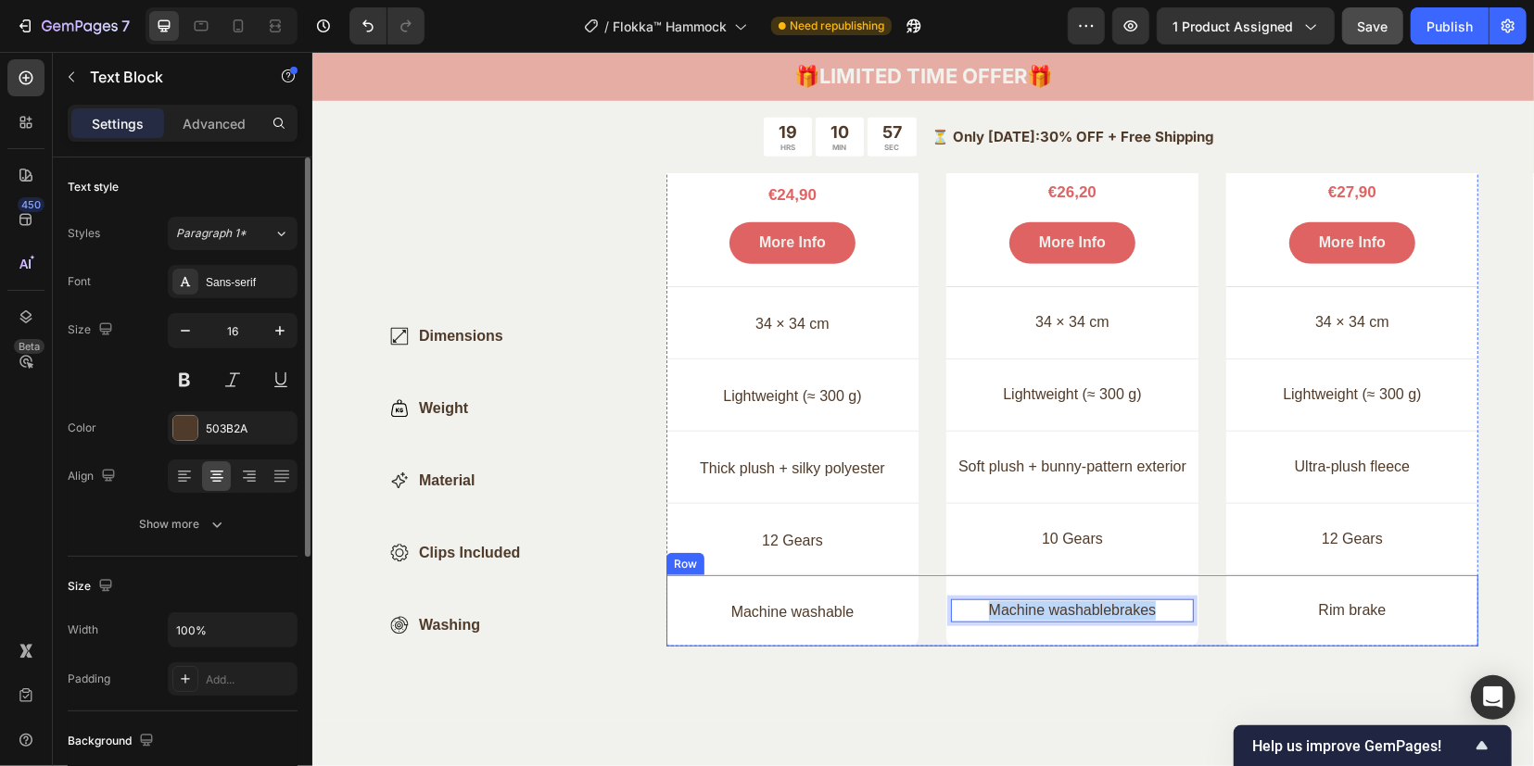
drag, startPoint x: 1157, startPoint y: 608, endPoint x: 917, endPoint y: 604, distance: 240.0
click at [917, 604] on div "Brakes Item List Machine washable Text Block Hero Banner Machine washablebrakes…" at bounding box center [1071, 610] width 812 height 71
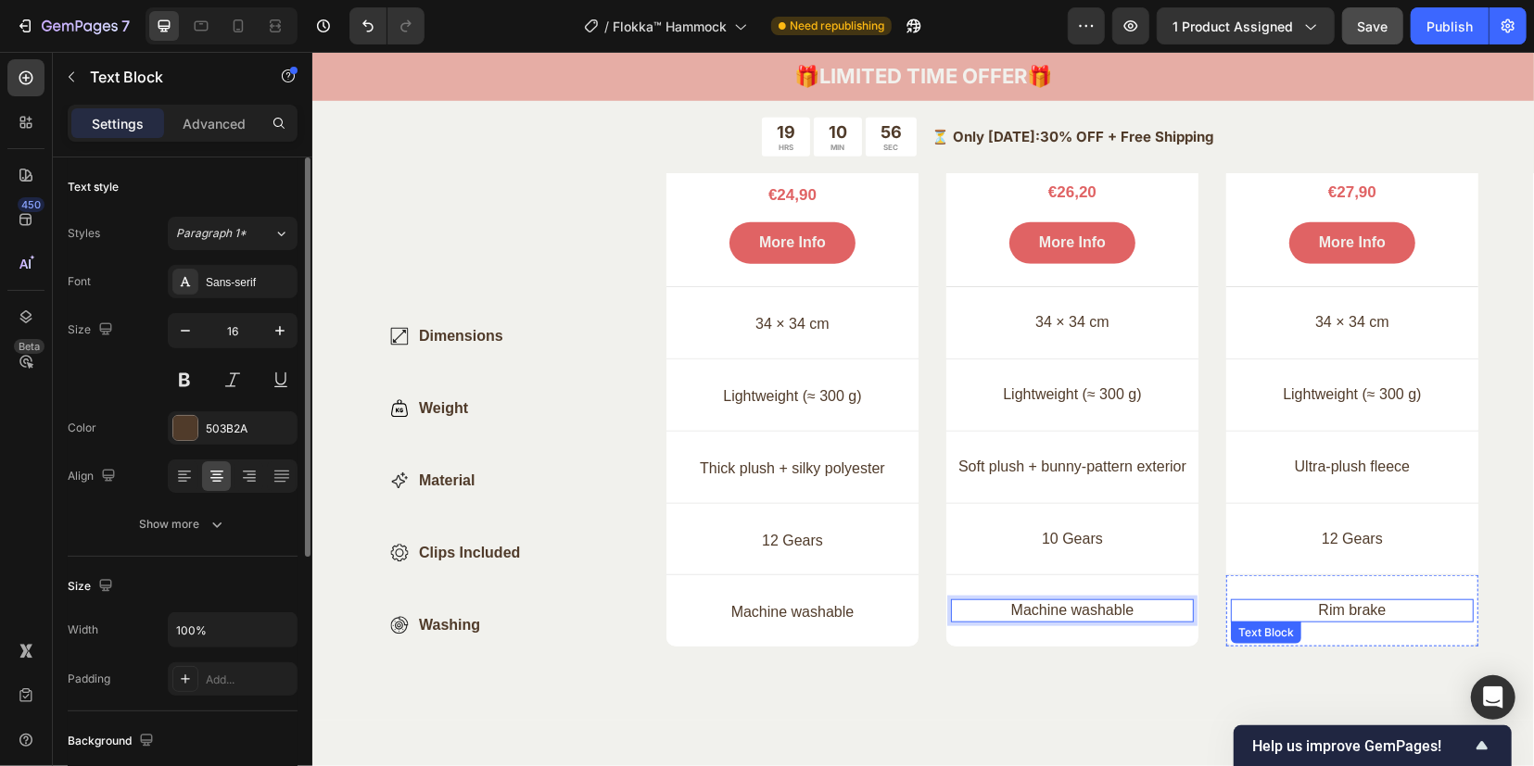
click at [1317, 606] on p "Rim brake" at bounding box center [1351, 610] width 239 height 19
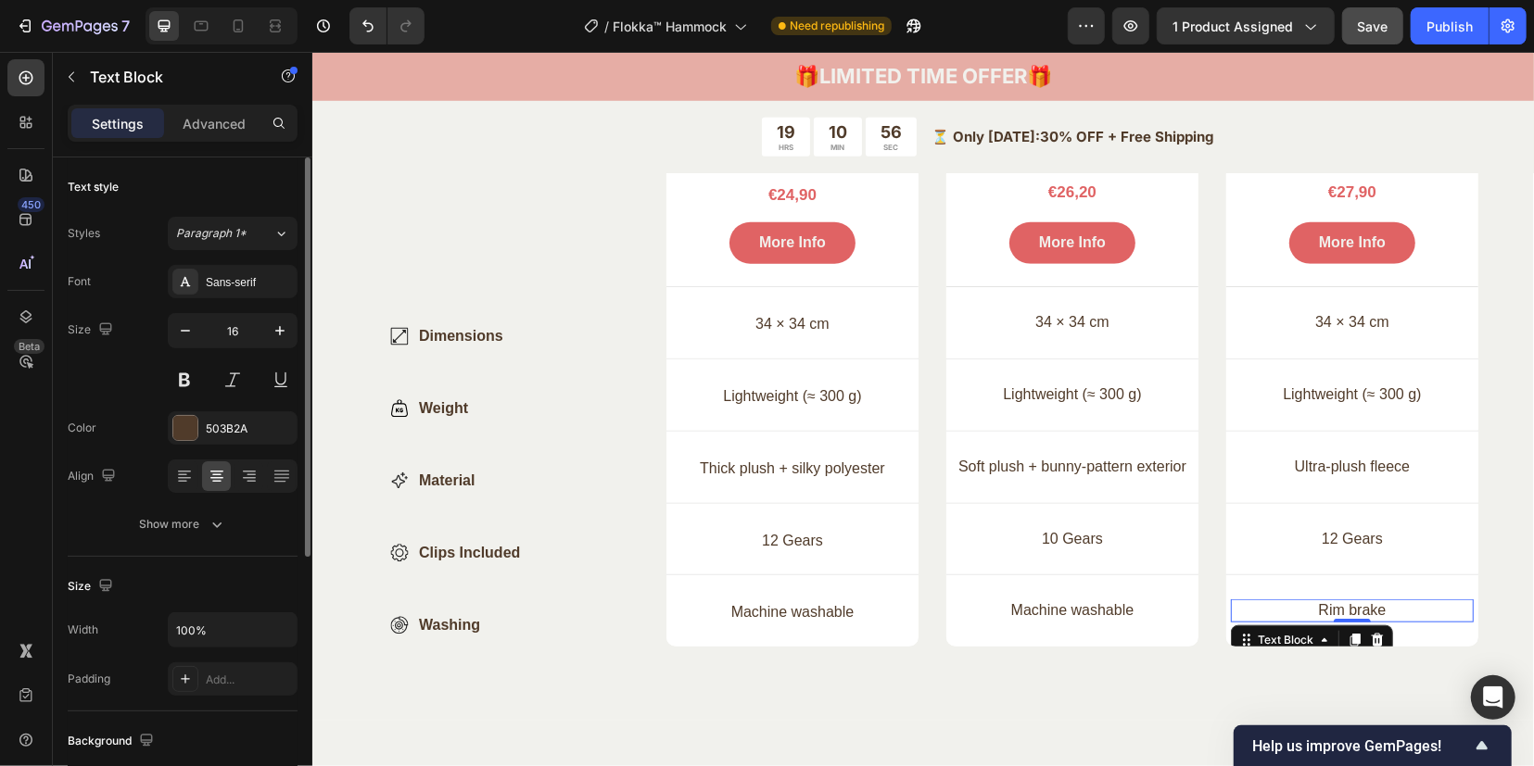
click at [1317, 604] on p "Rim brake" at bounding box center [1351, 610] width 239 height 19
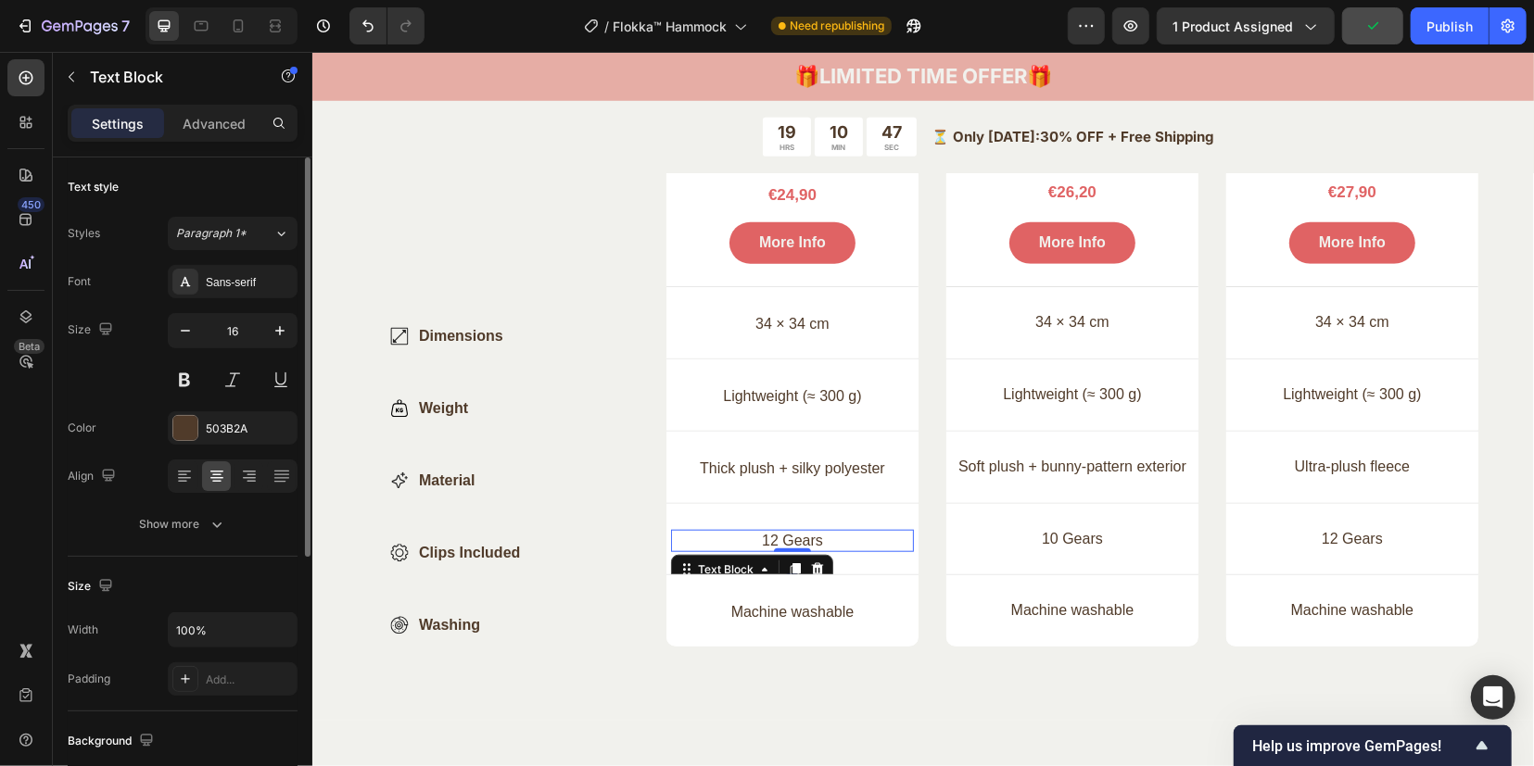
click at [770, 531] on p "12 Gears" at bounding box center [791, 540] width 239 height 19
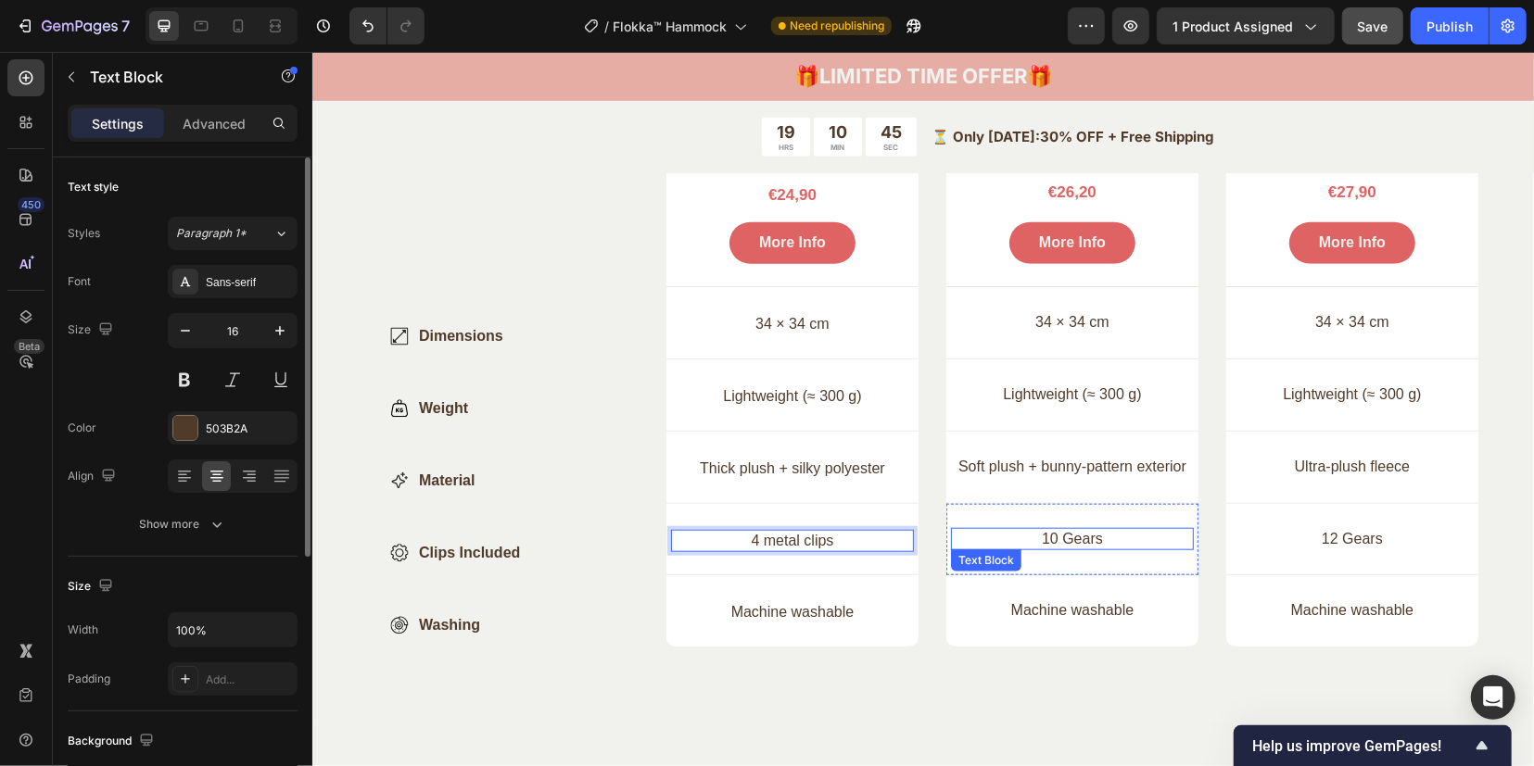
click at [1041, 529] on p "10 Gears" at bounding box center [1071, 538] width 239 height 19
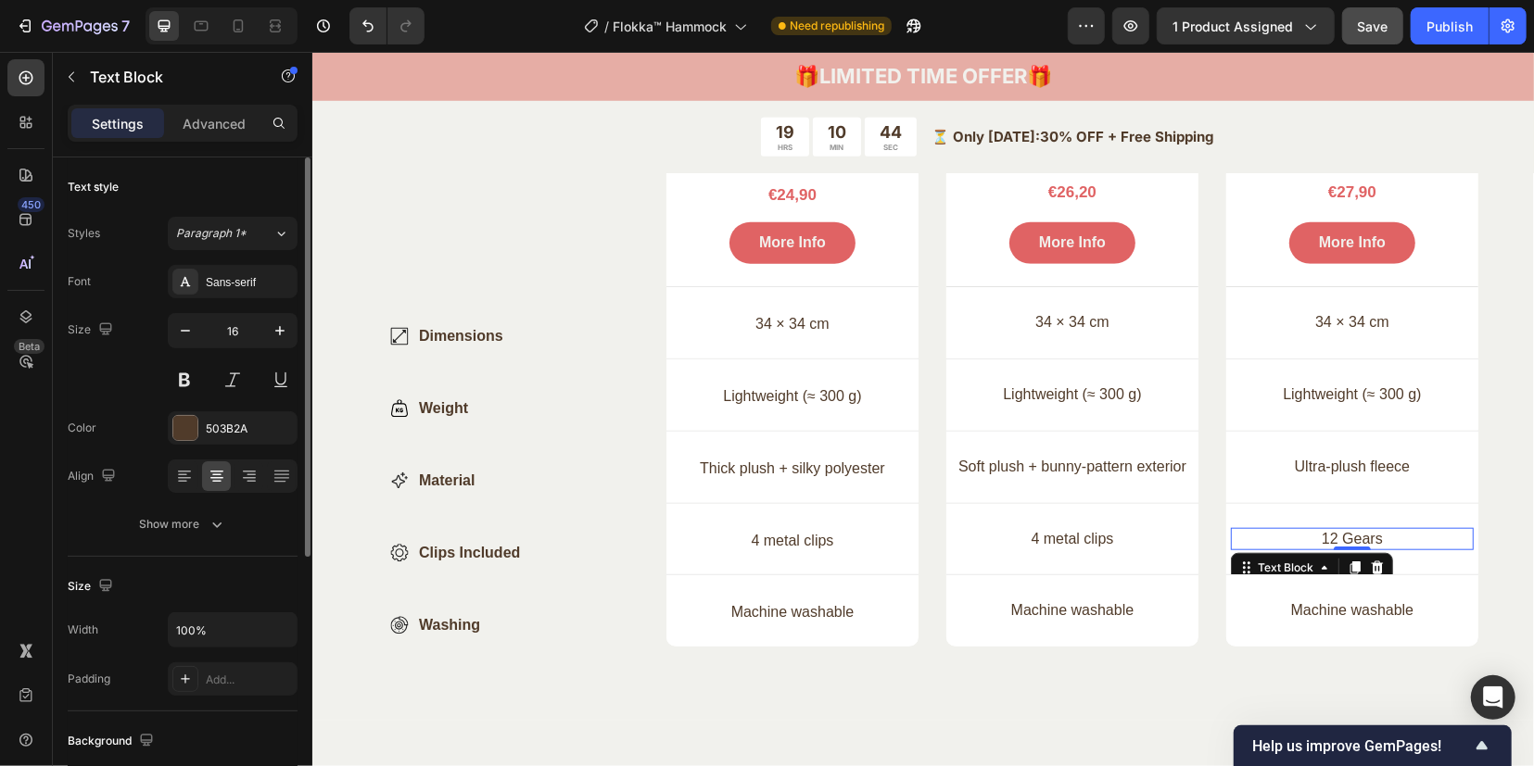
click at [1317, 534] on p "12 Gears" at bounding box center [1351, 538] width 239 height 19
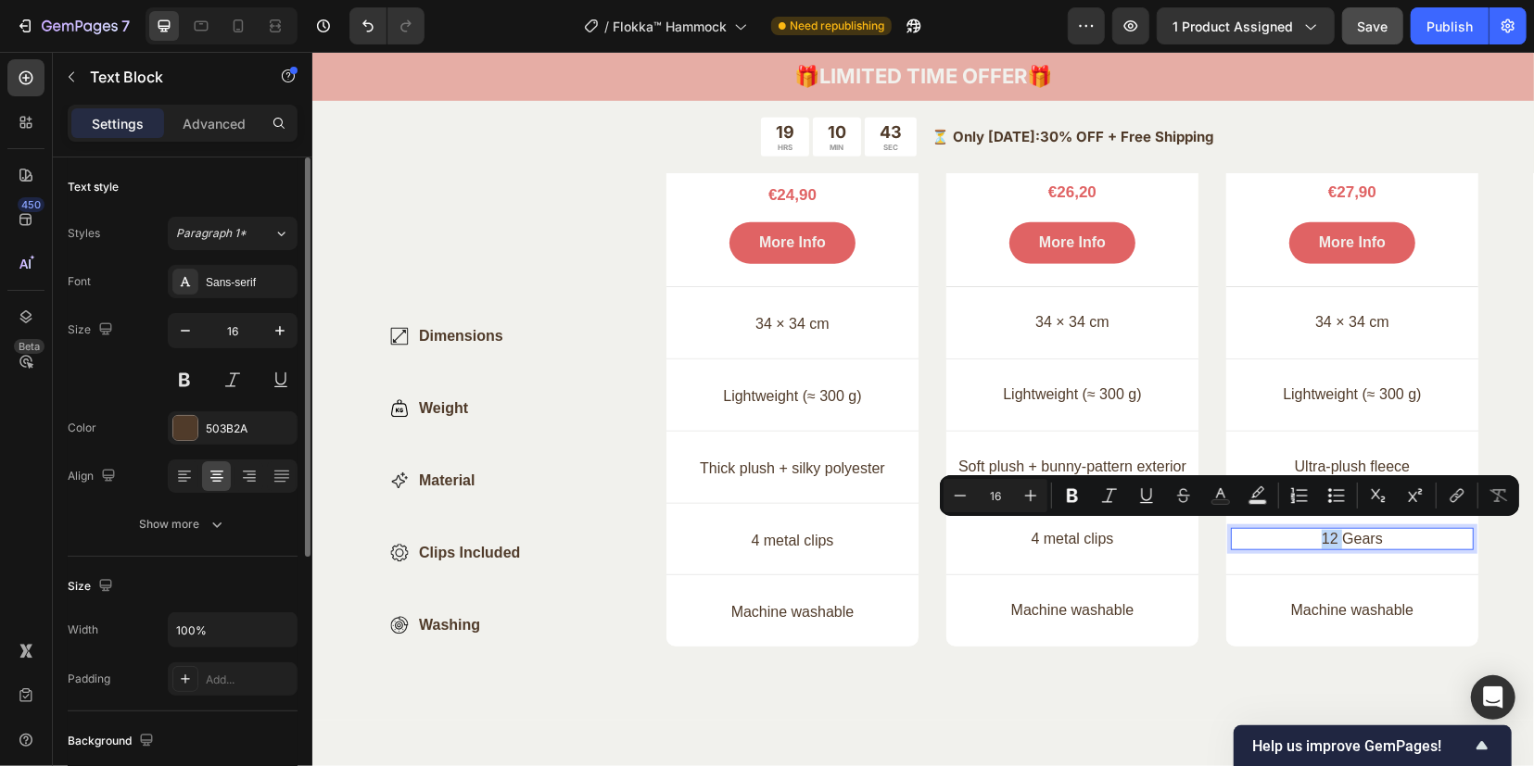
click at [1321, 535] on p "12 Gears" at bounding box center [1351, 538] width 239 height 19
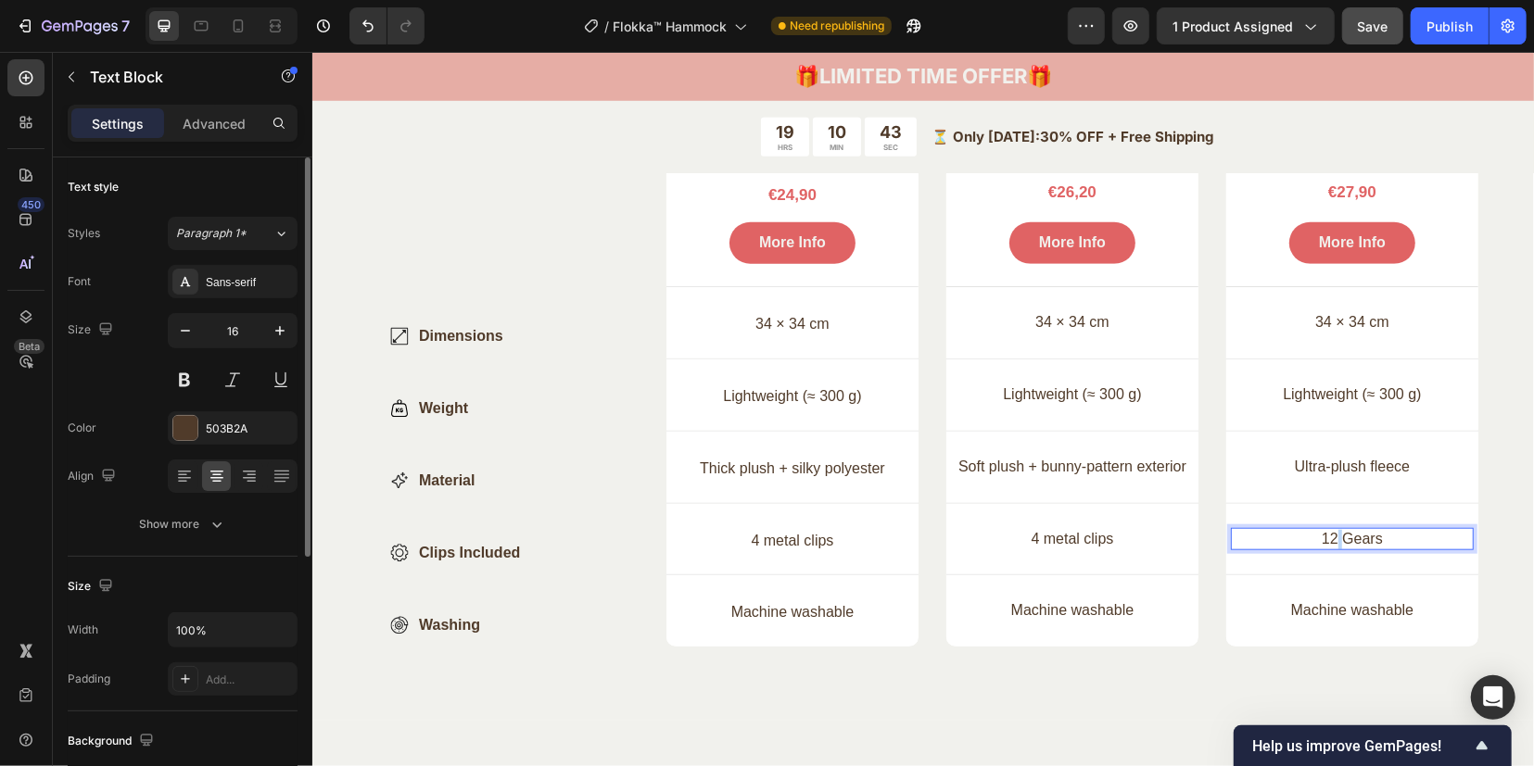
click at [1321, 535] on p "12 Gears" at bounding box center [1351, 538] width 239 height 19
click at [1487, 473] on div "Compare Our Ferret Hammocks Heading Find the perfect hideaway for your ferret —…" at bounding box center [921, 228] width 1221 height 983
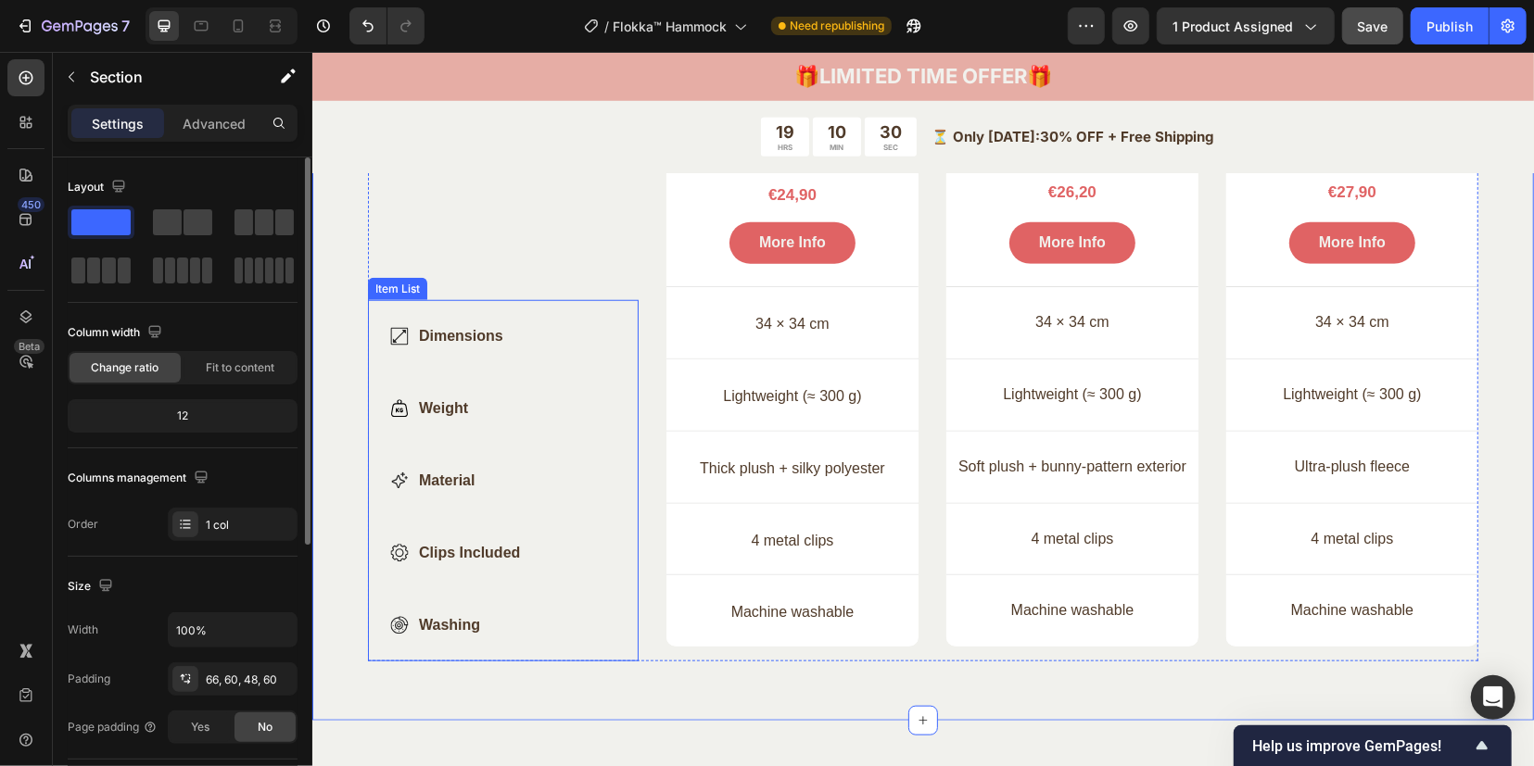
click at [399, 476] on icon at bounding box center [398, 480] width 19 height 19
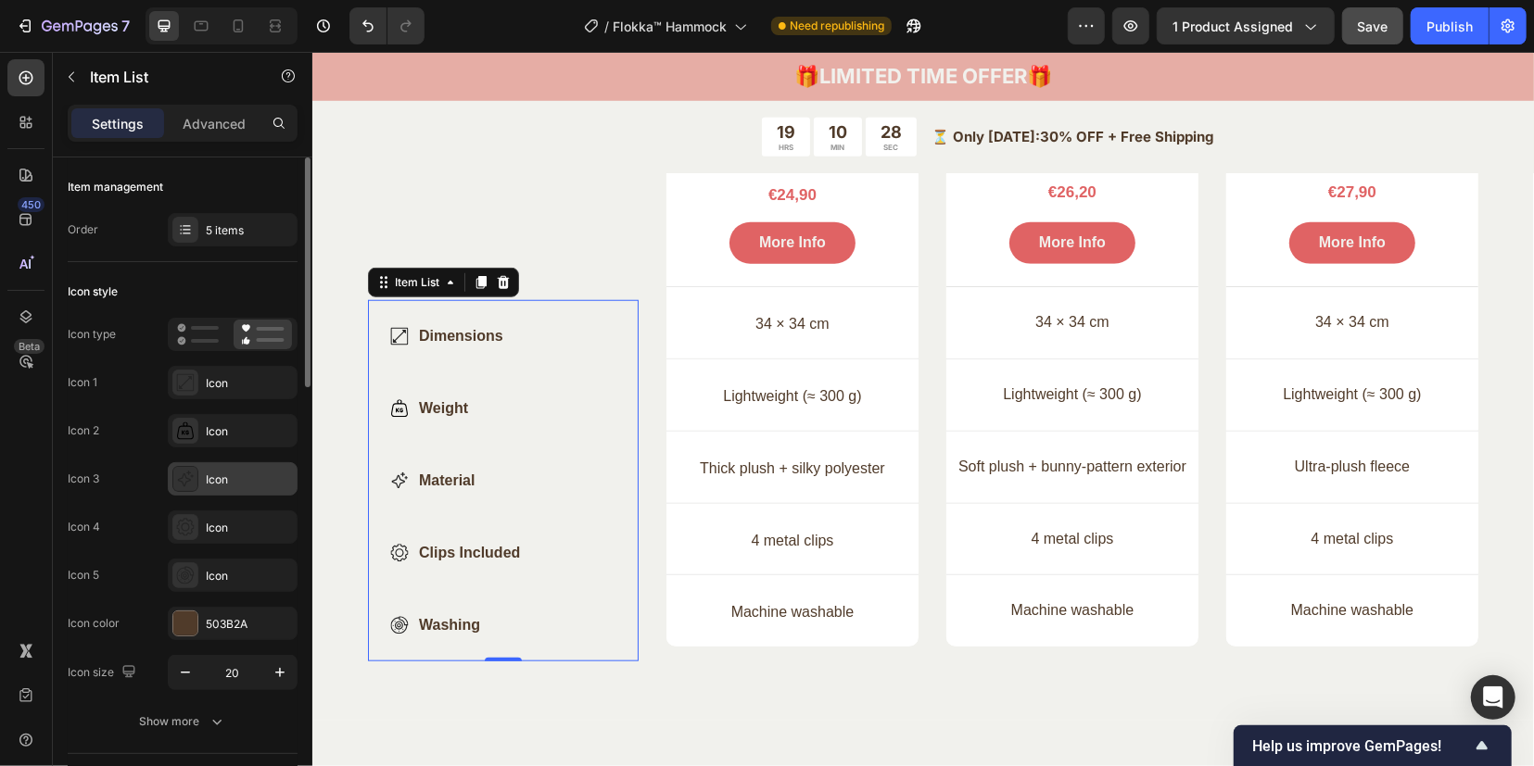
click at [186, 485] on icon at bounding box center [185, 479] width 19 height 19
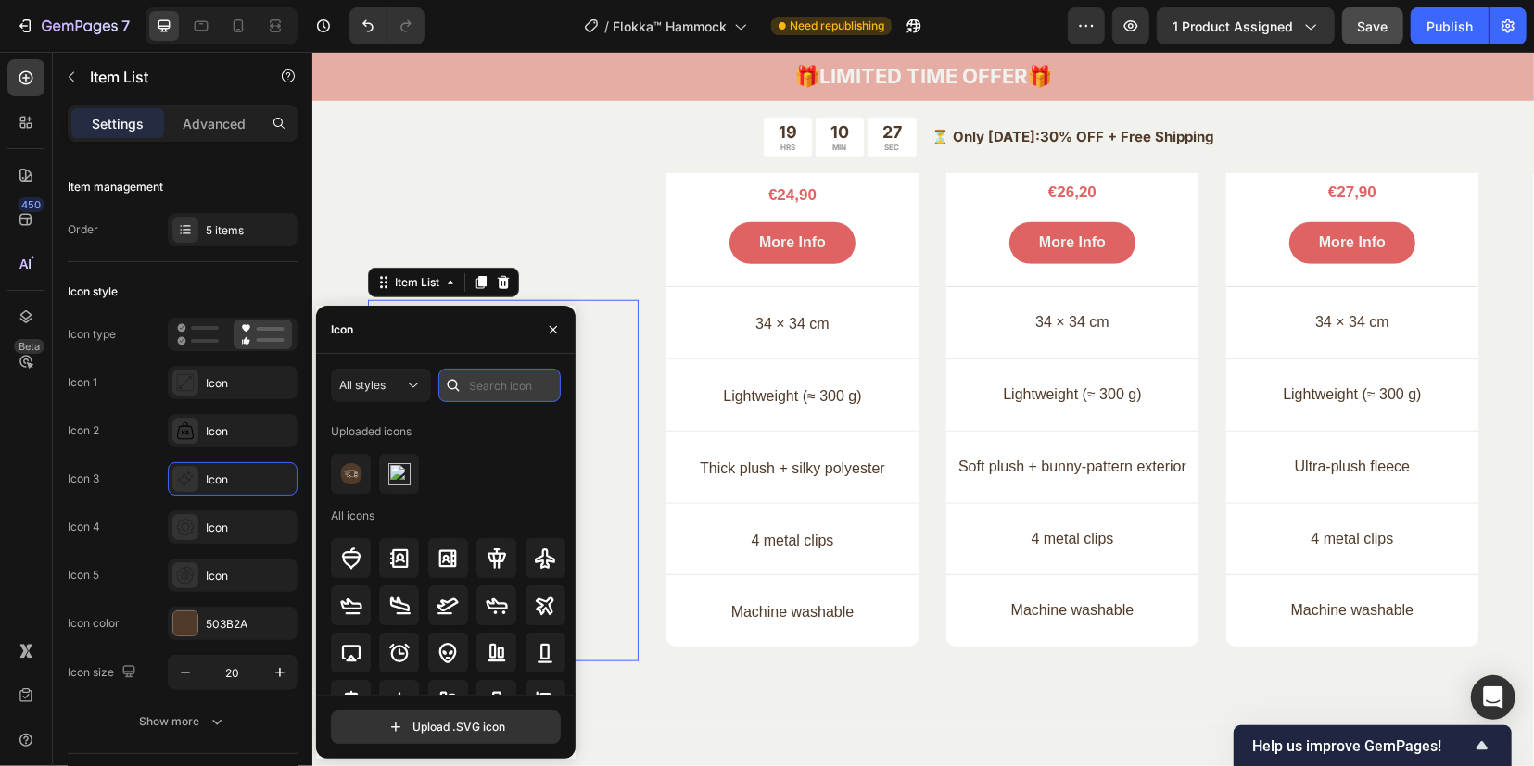
click at [476, 391] on input "text" at bounding box center [499, 385] width 122 height 33
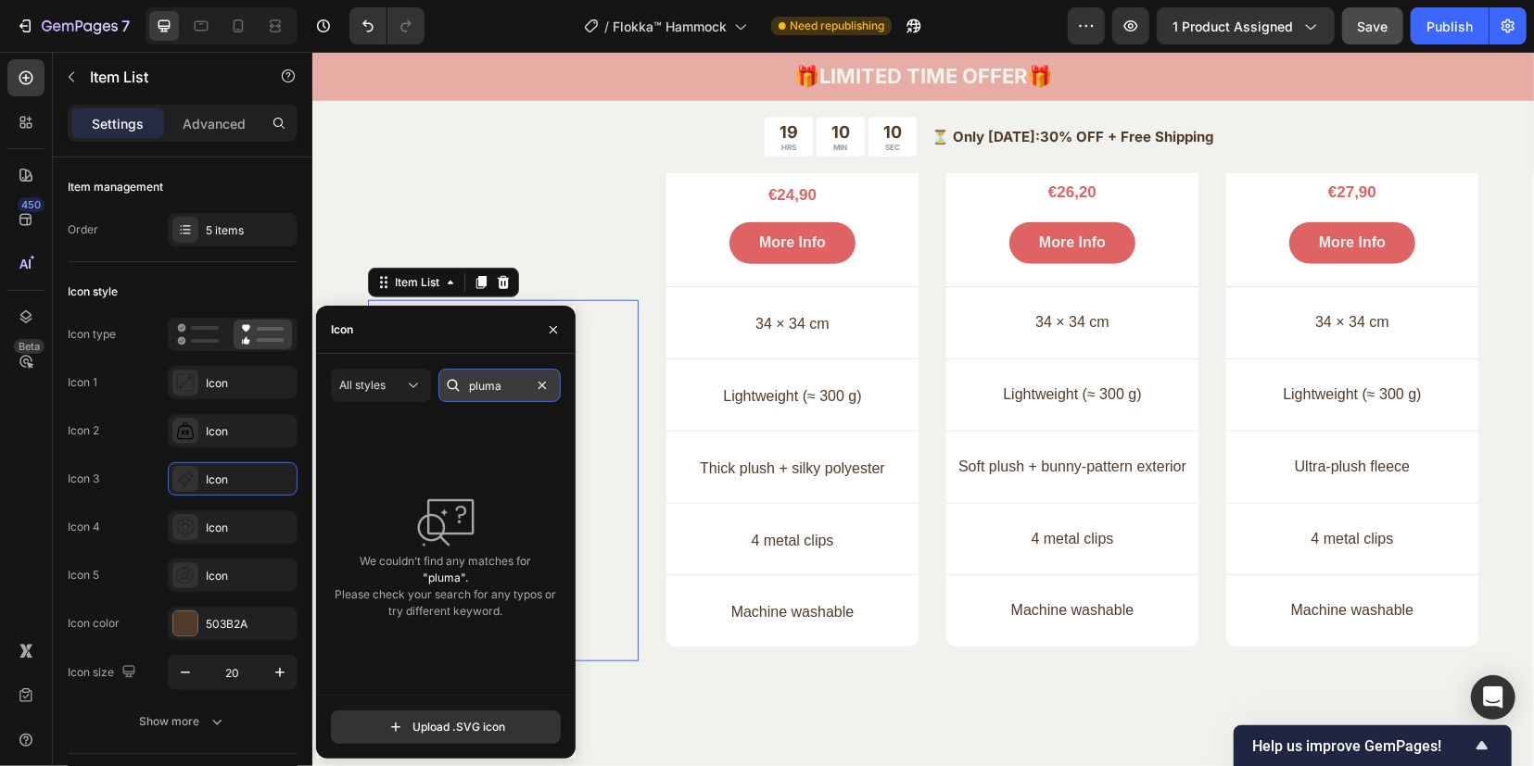
paste input "feather"
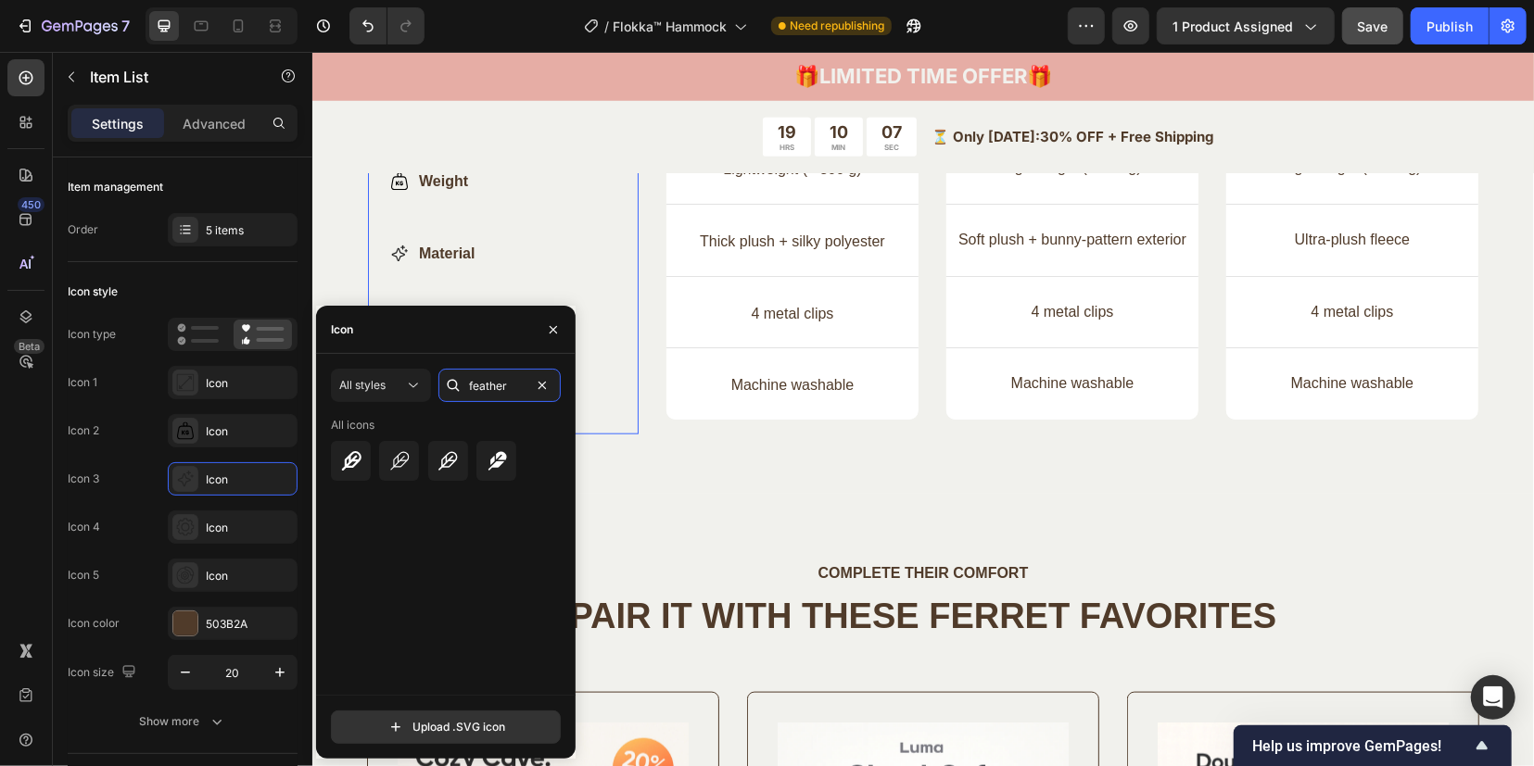
scroll to position [5779, 0]
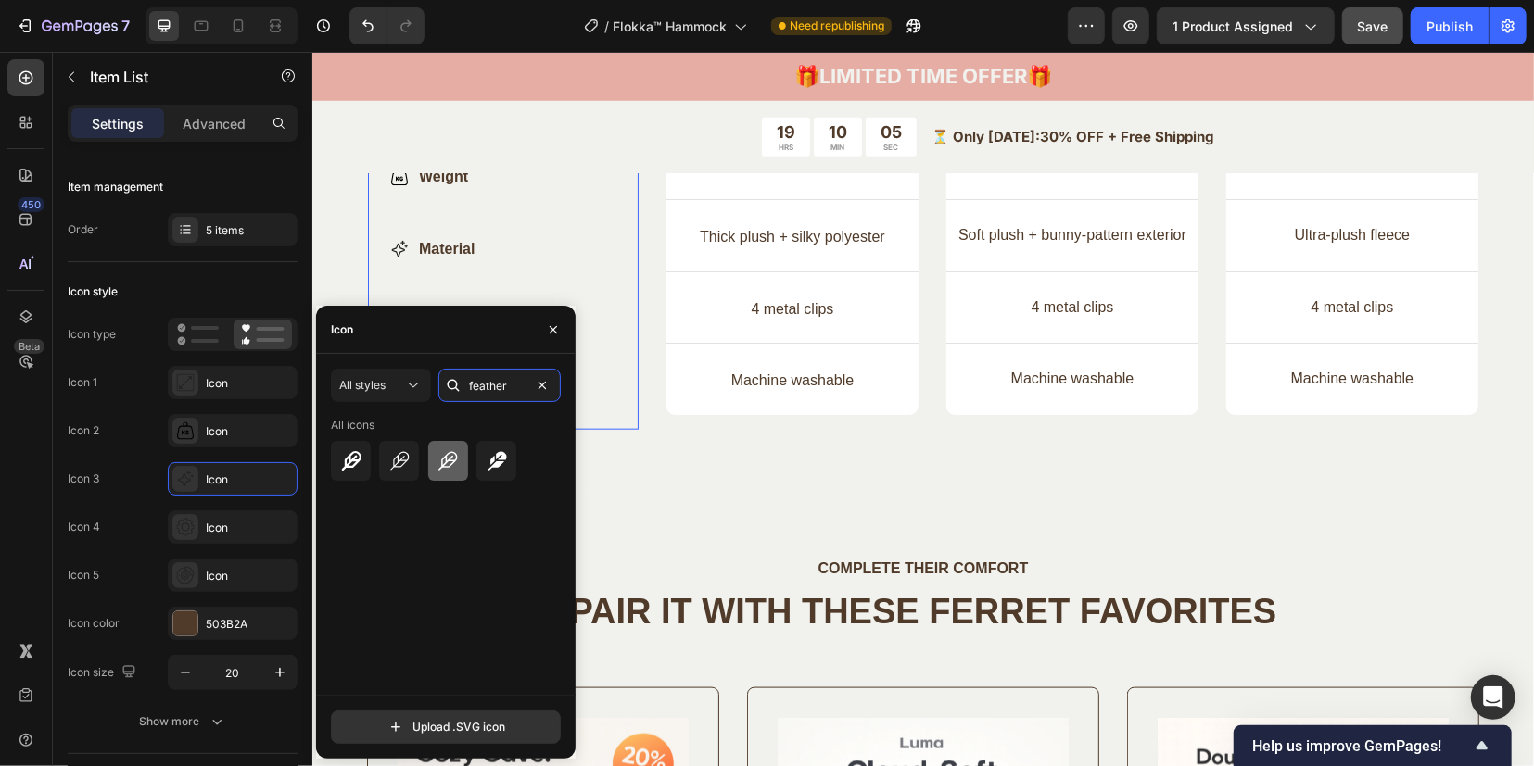
type input "feather"
click at [453, 470] on icon at bounding box center [447, 461] width 22 height 22
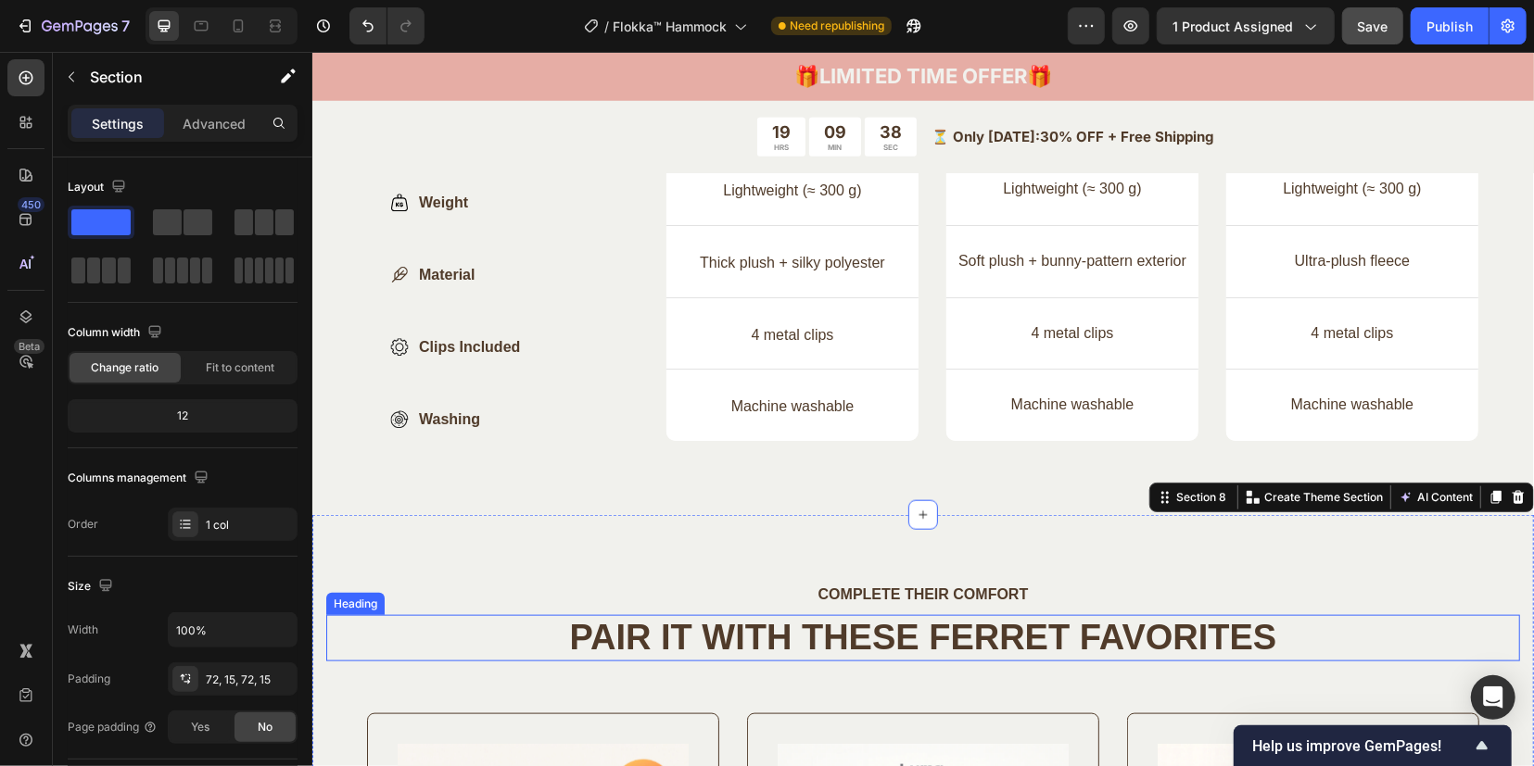
scroll to position [5547, 0]
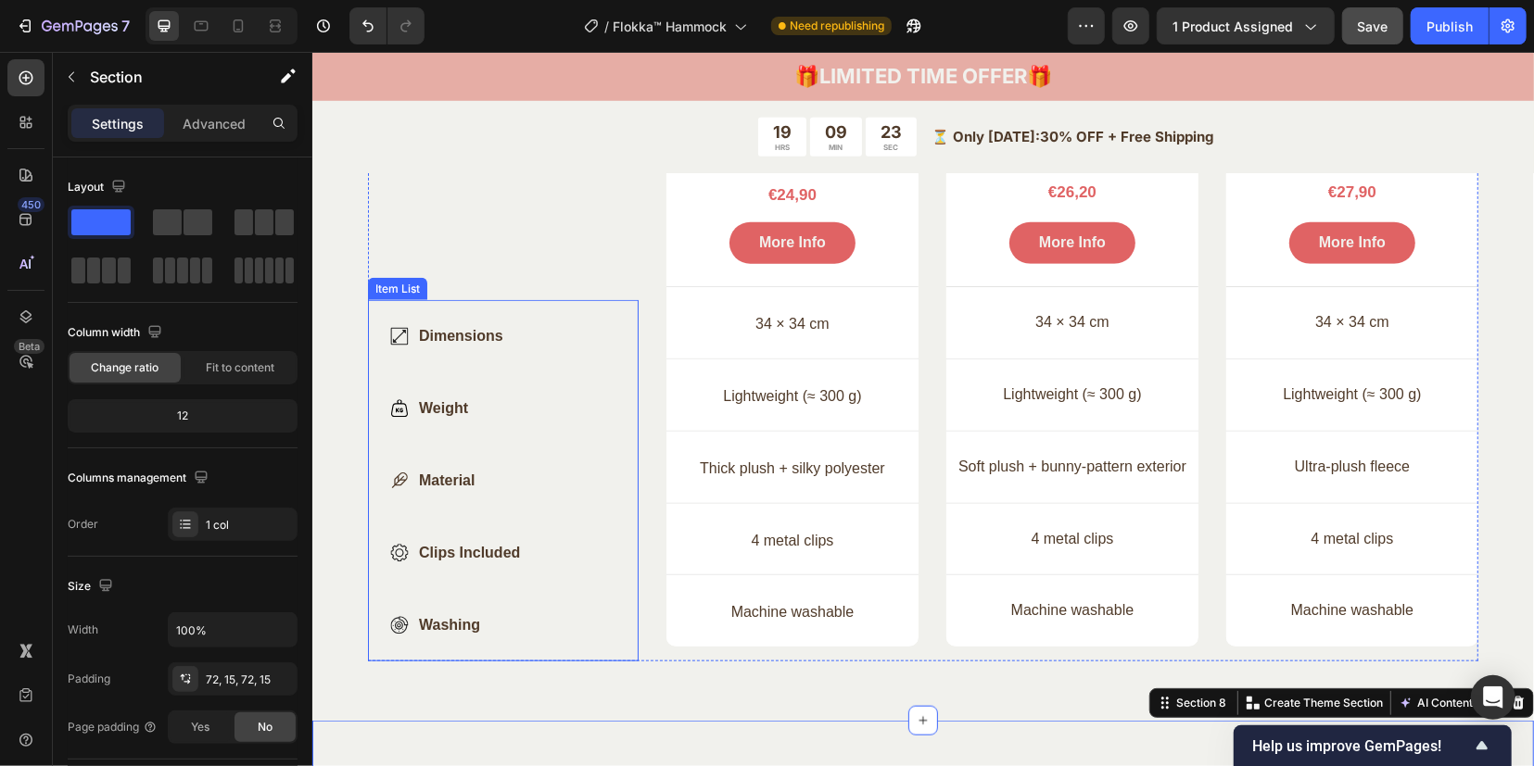
click at [398, 550] on icon at bounding box center [398, 553] width 8 height 8
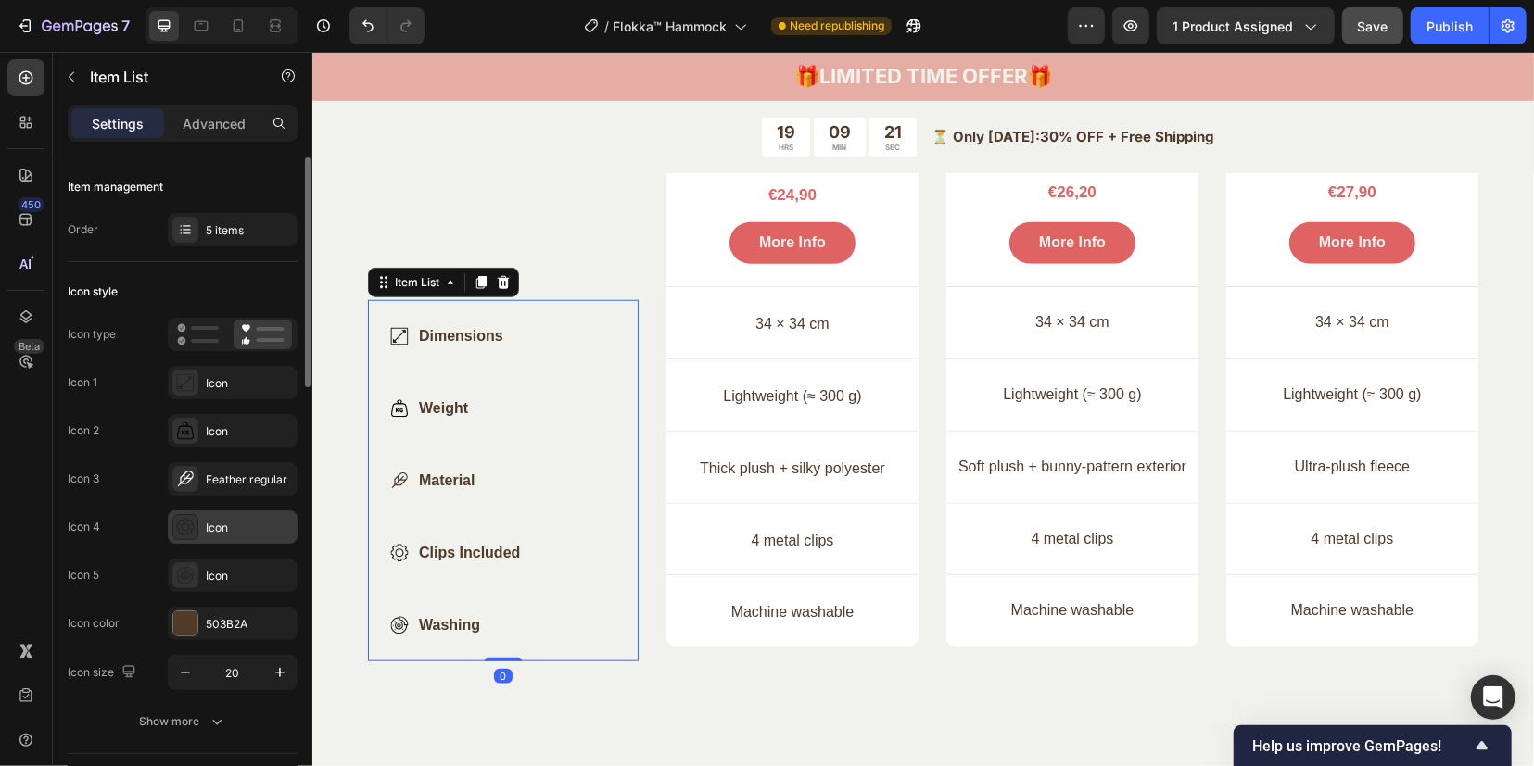
click at [186, 527] on icon at bounding box center [185, 527] width 19 height 19
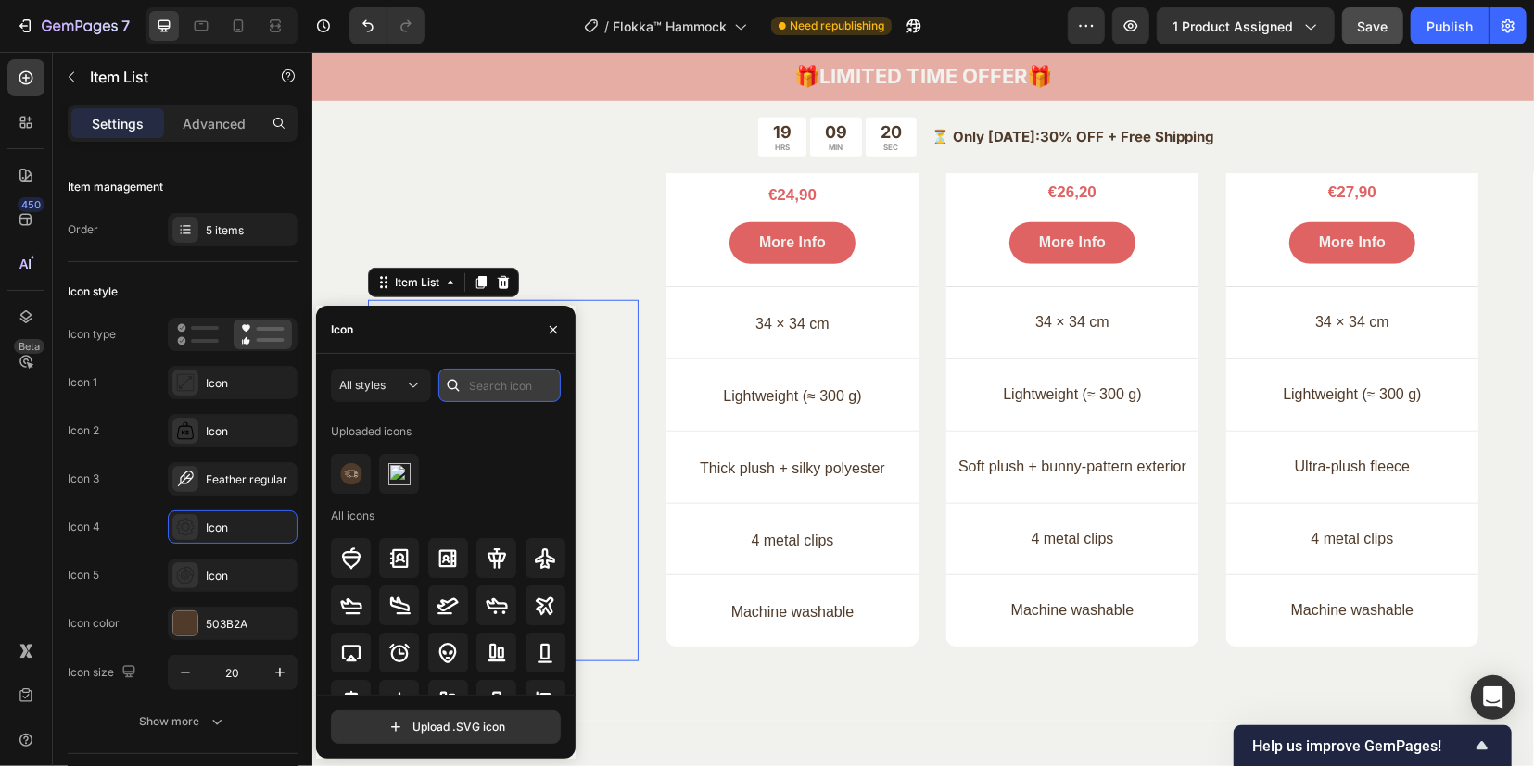
click at [496, 382] on input "text" at bounding box center [499, 385] width 122 height 33
paste input "clips"
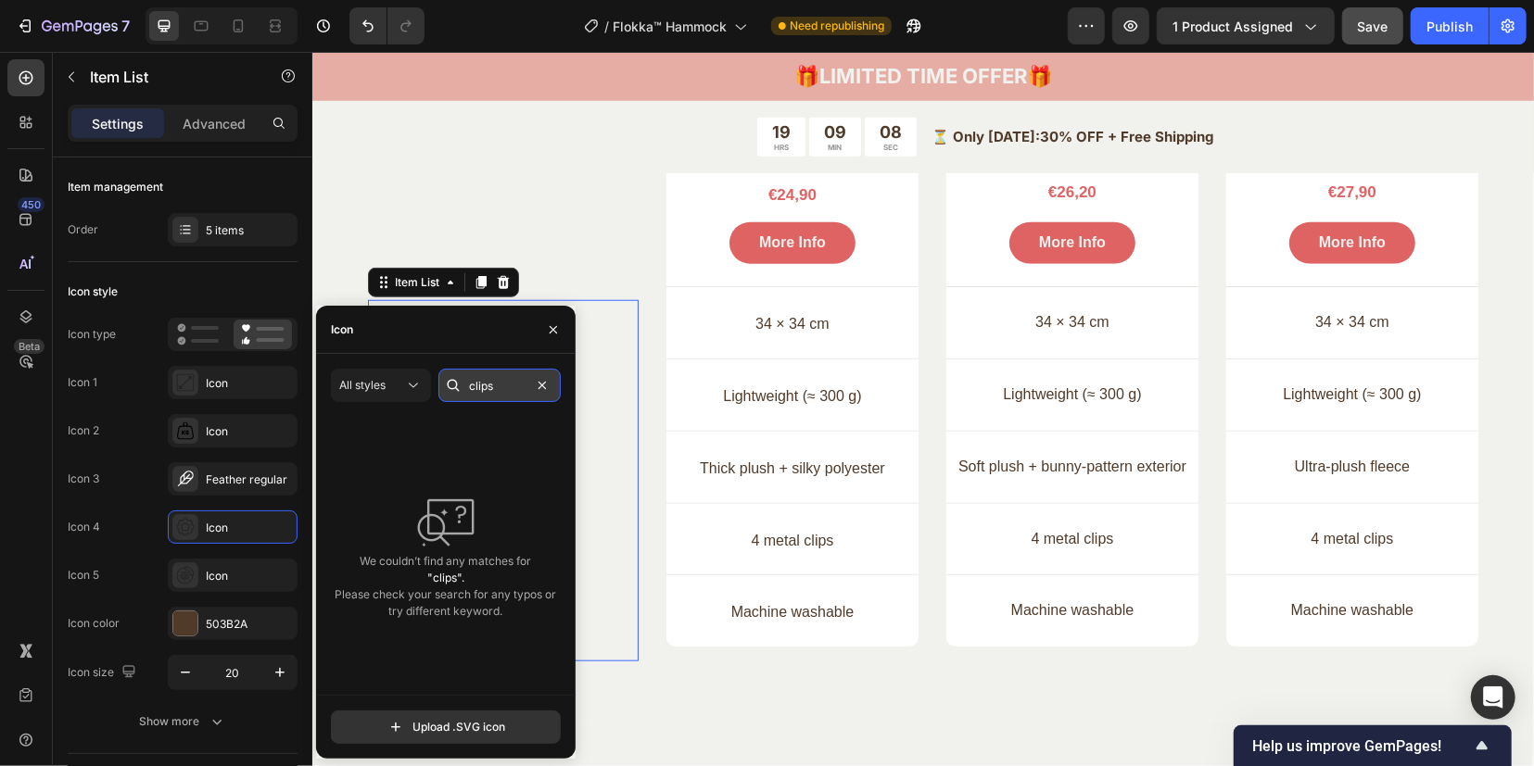
click at [502, 390] on input "clips" at bounding box center [499, 385] width 122 height 33
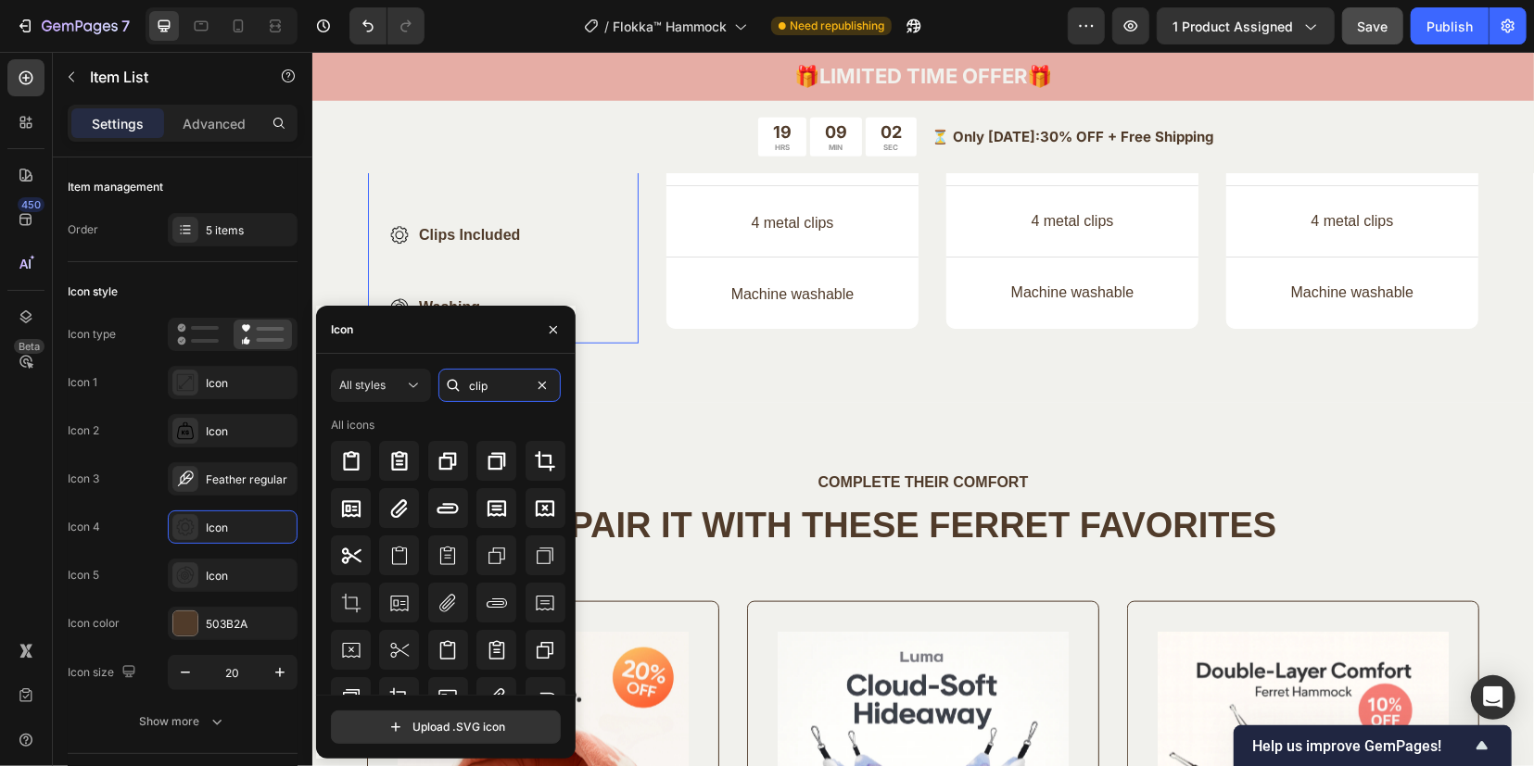
scroll to position [5896, 0]
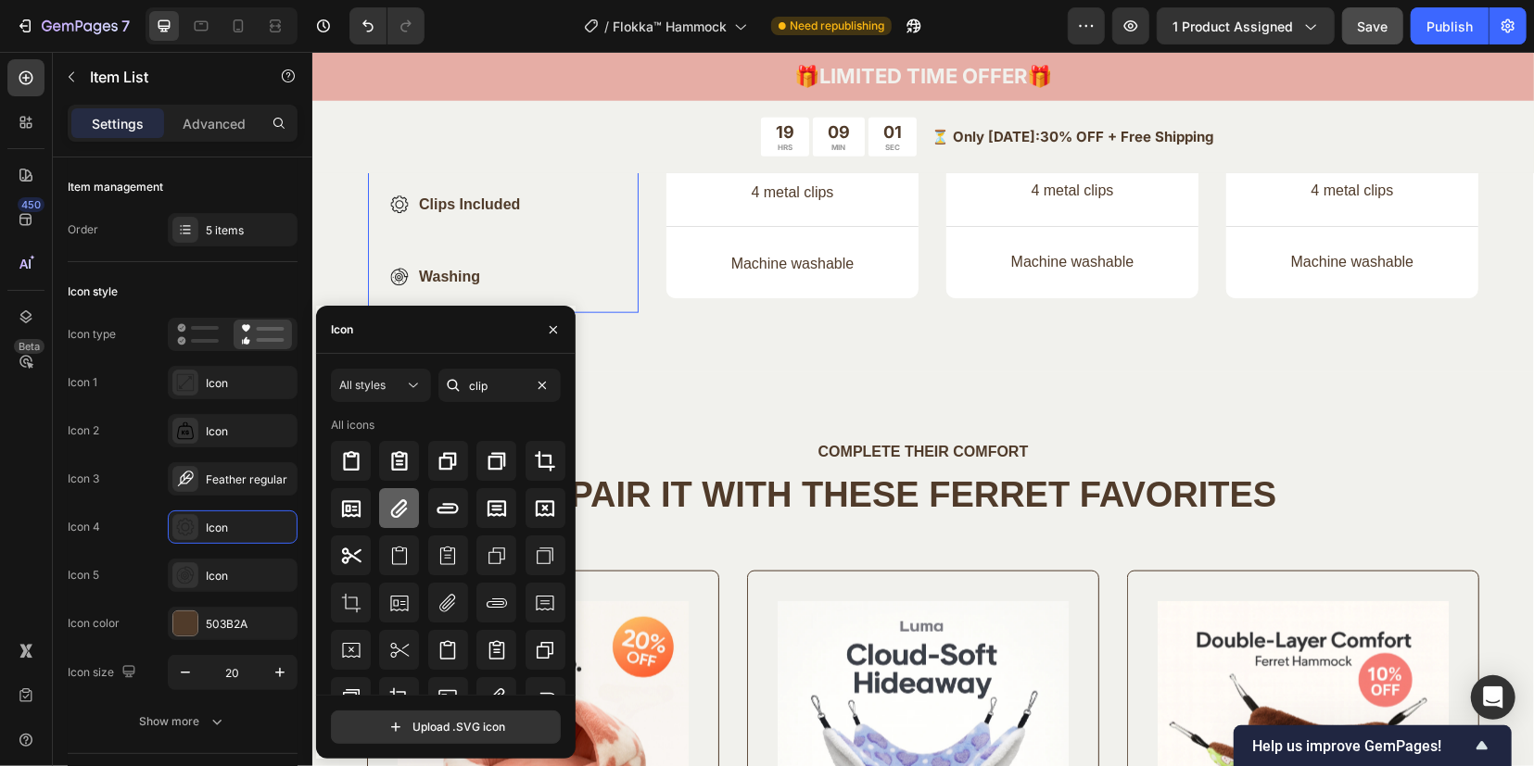
click at [389, 511] on icon at bounding box center [399, 509] width 22 height 22
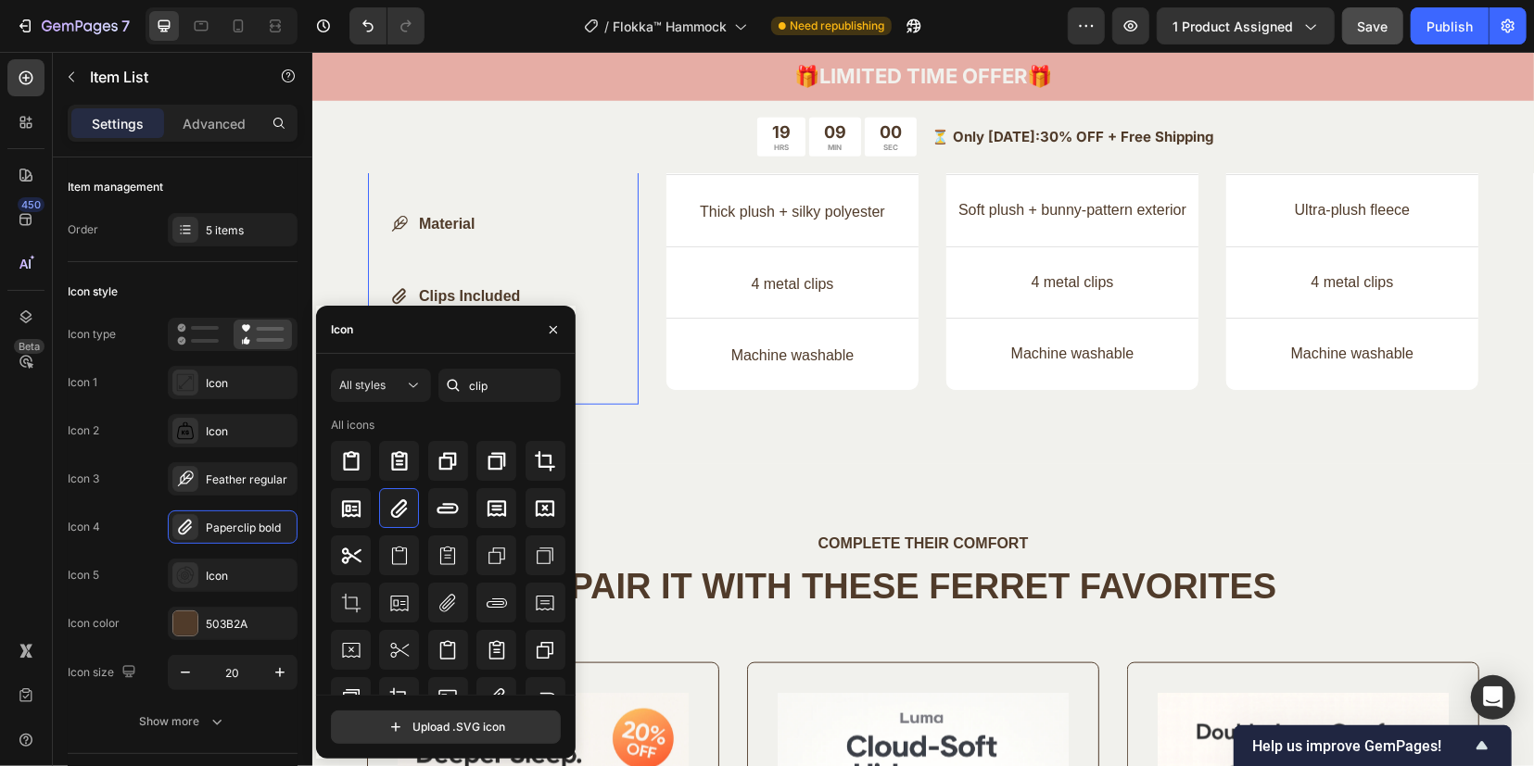
scroll to position [5779, 0]
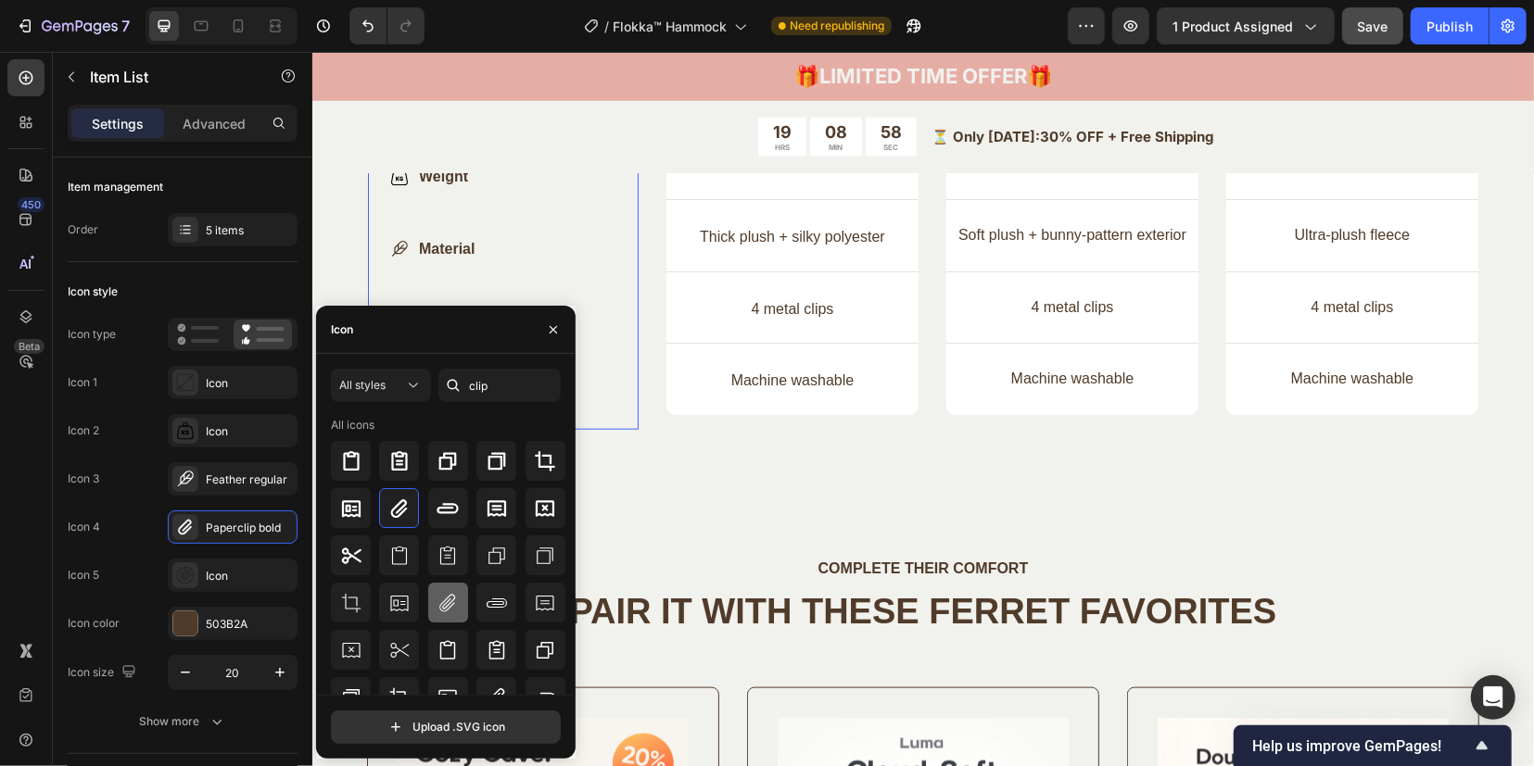
click at [452, 596] on icon at bounding box center [447, 603] width 16 height 18
click at [407, 507] on icon at bounding box center [399, 509] width 22 height 22
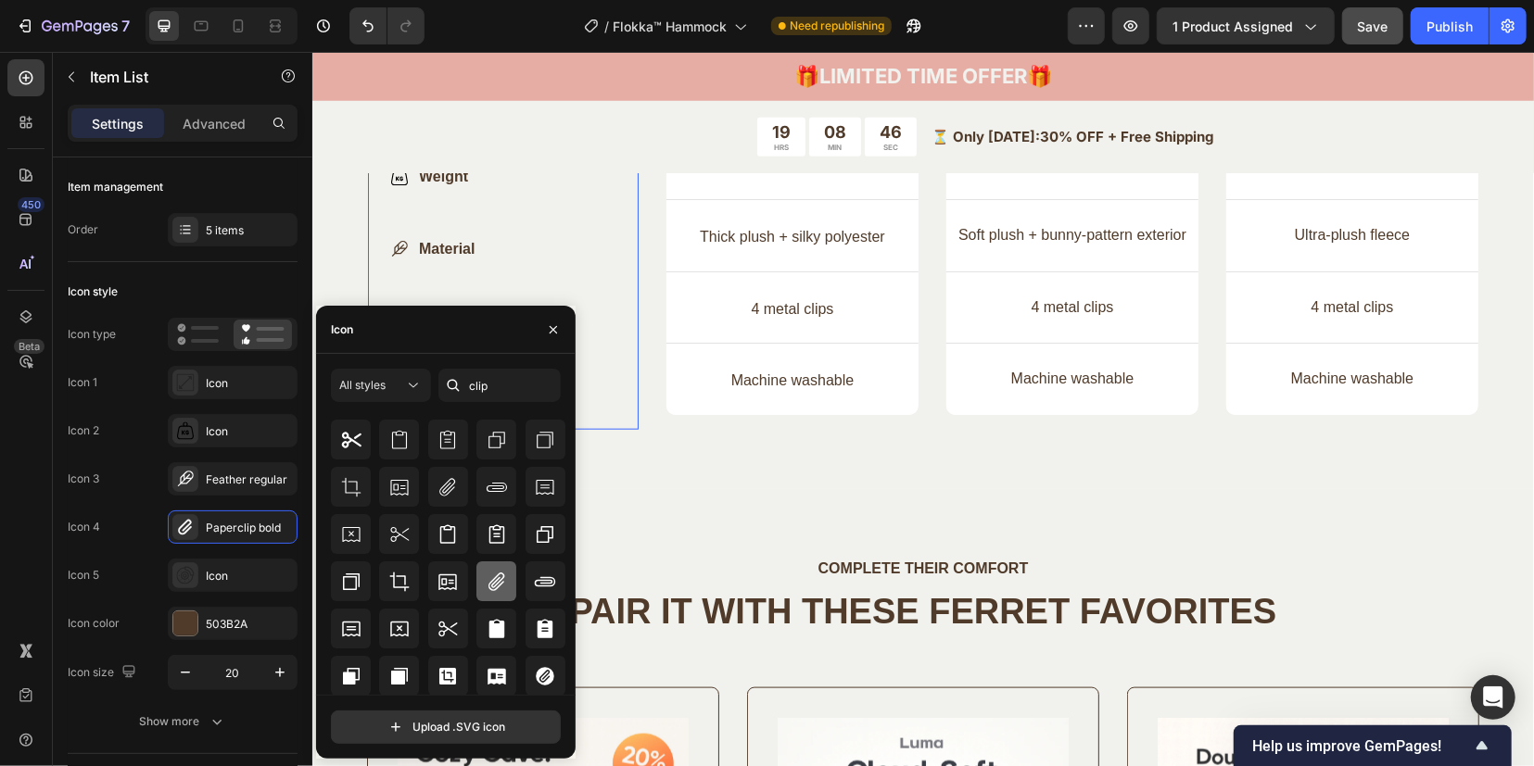
click at [486, 575] on icon at bounding box center [497, 582] width 22 height 22
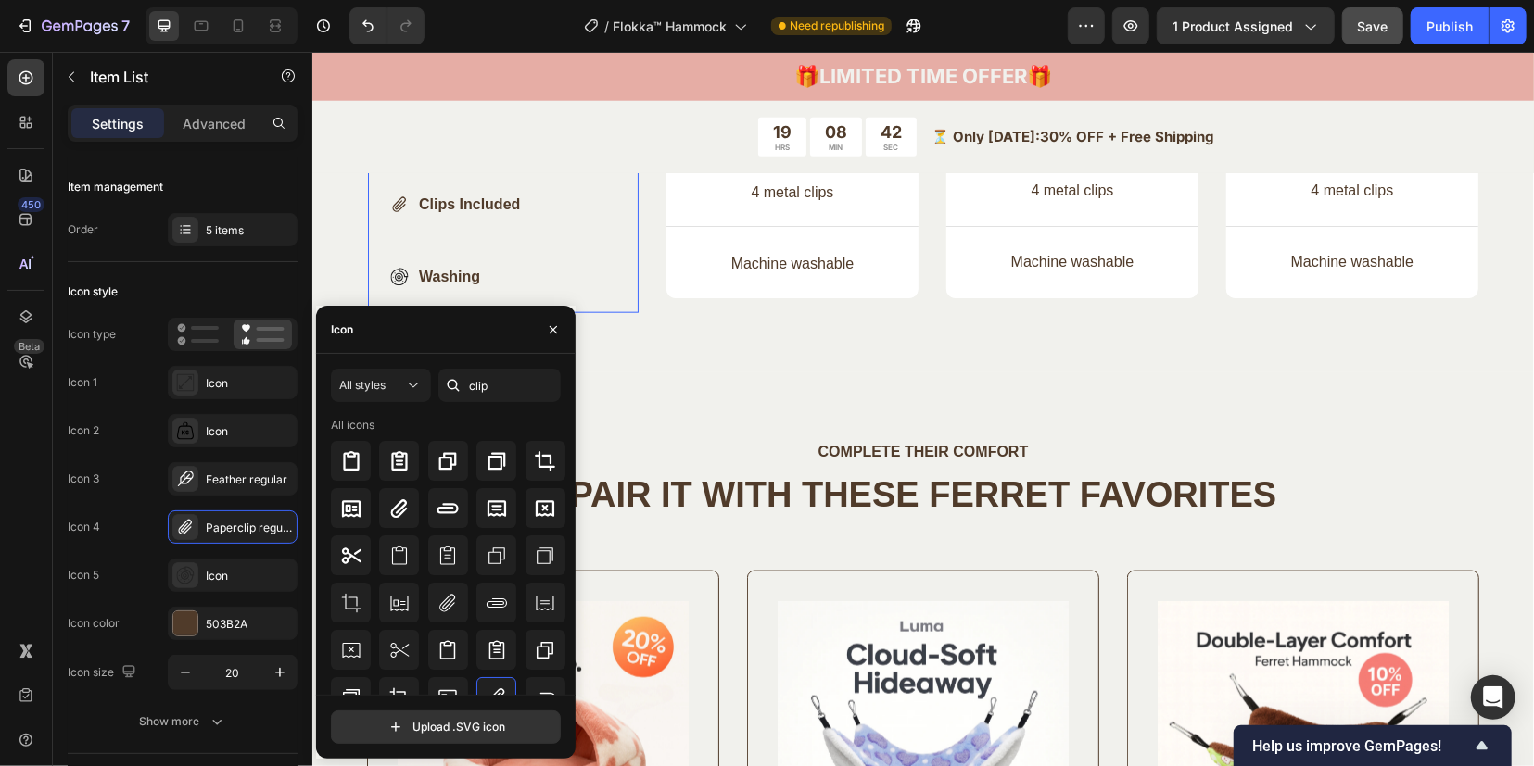
scroll to position [0, 0]
click at [494, 377] on input "clip" at bounding box center [499, 385] width 122 height 33
paste input "hook"
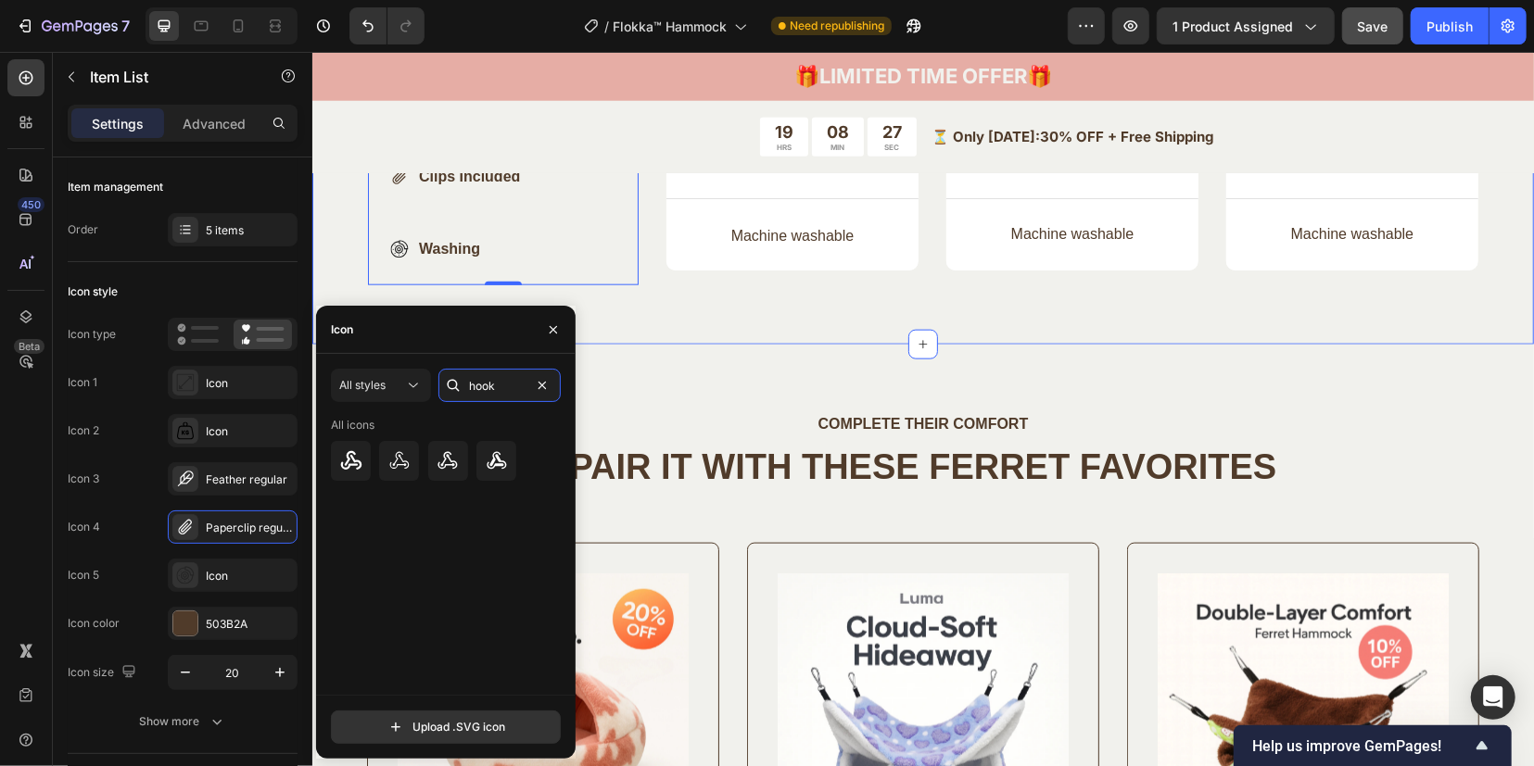
scroll to position [5896, 0]
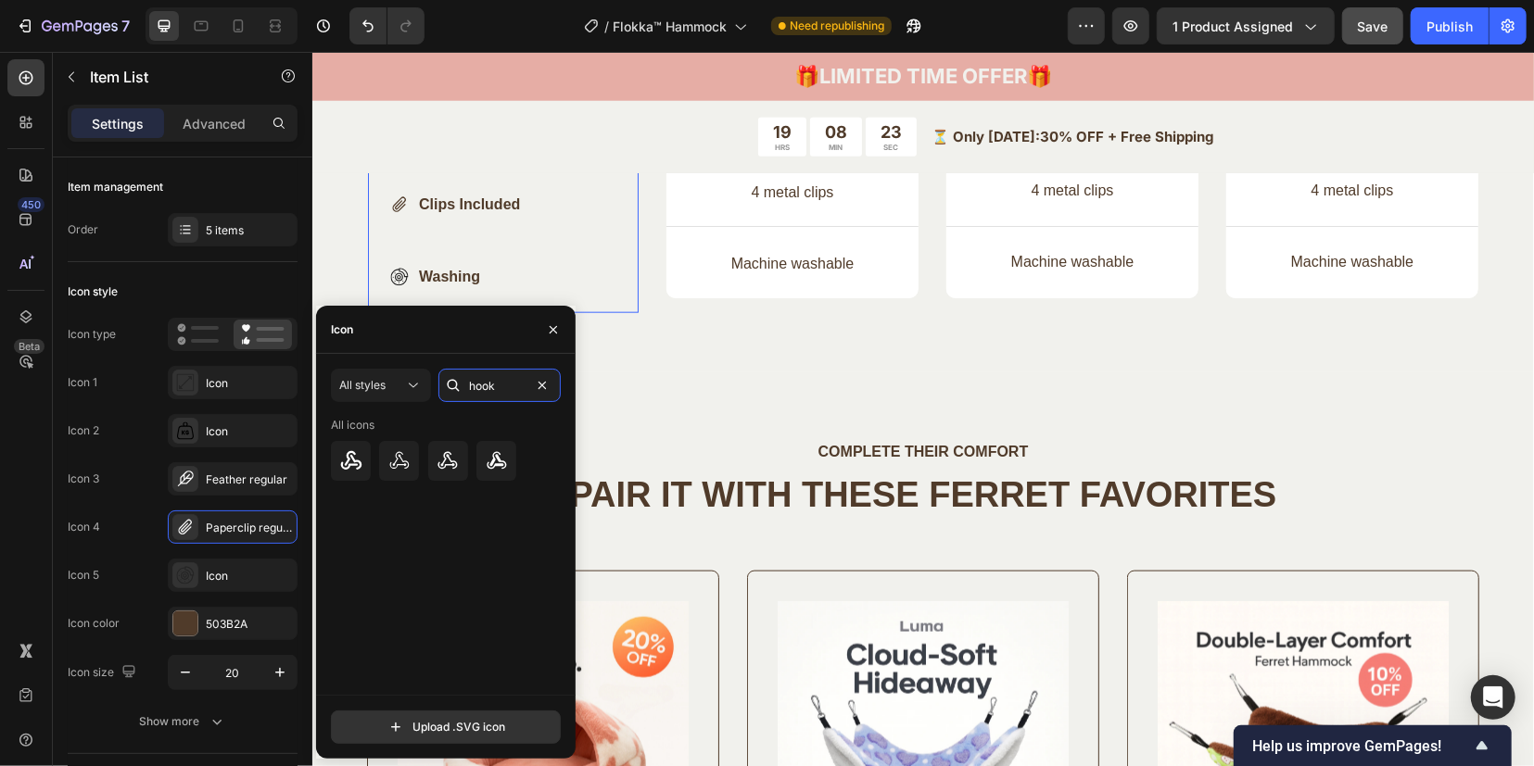
type input "hook"
click at [174, 572] on div at bounding box center [185, 576] width 26 height 26
drag, startPoint x: 499, startPoint y: 392, endPoint x: 520, endPoint y: 392, distance: 21.3
click at [499, 392] on input "hook" at bounding box center [499, 385] width 122 height 33
paste input "Washing"
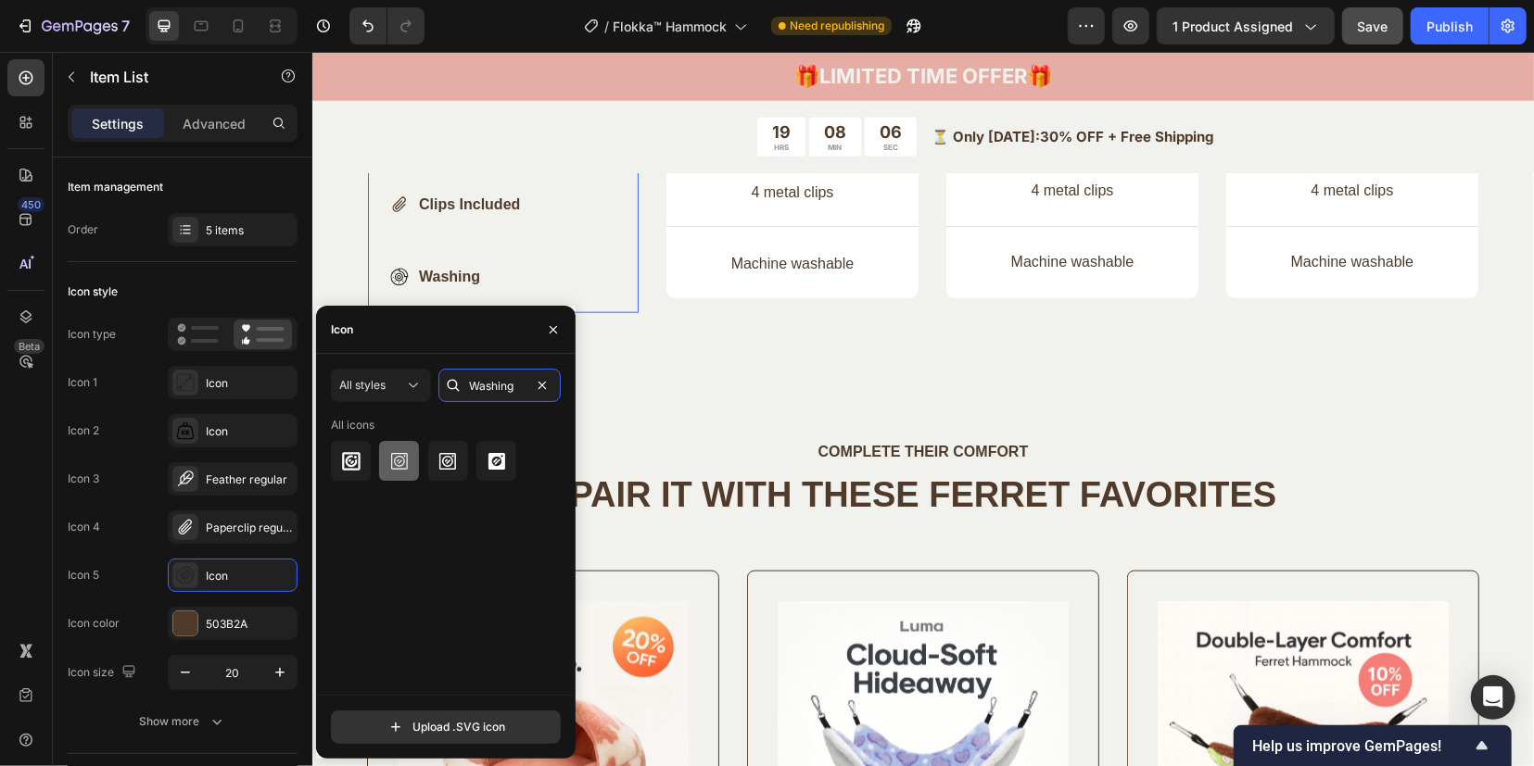
type input "Washing"
click at [394, 465] on icon at bounding box center [399, 461] width 22 height 22
click at [452, 462] on icon at bounding box center [447, 461] width 17 height 17
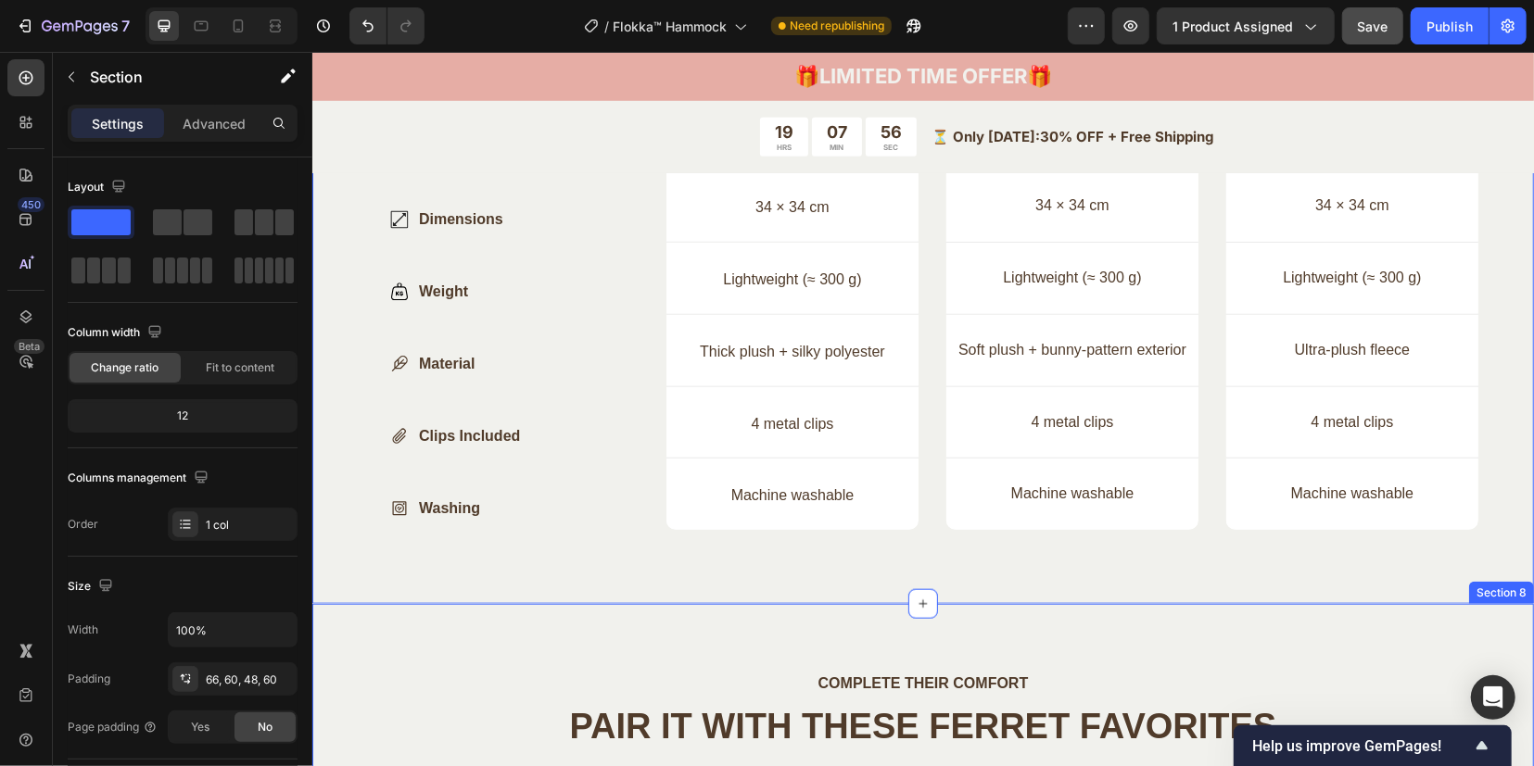
scroll to position [5547, 0]
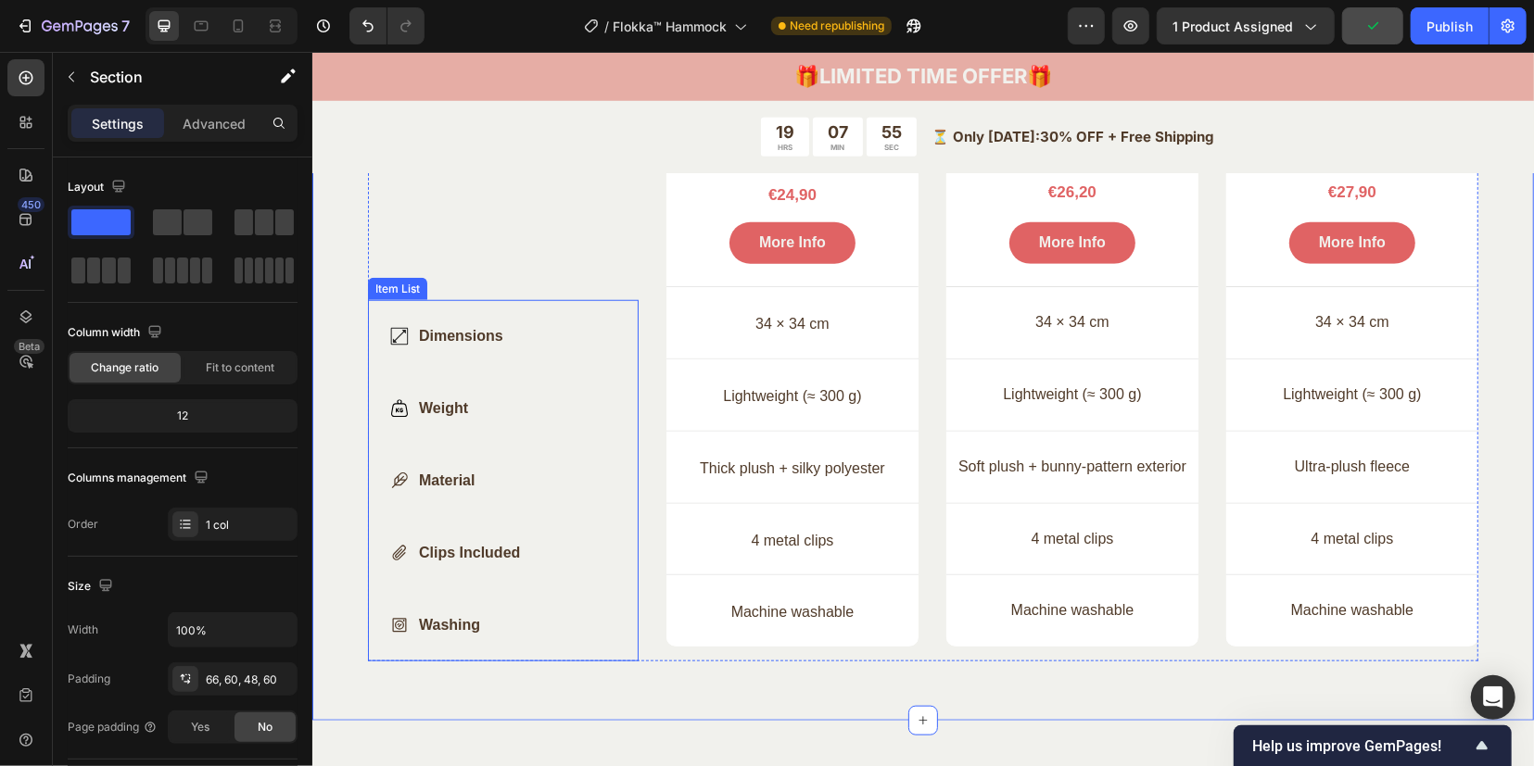
click at [456, 338] on p "Dimensions" at bounding box center [468, 335] width 101 height 22
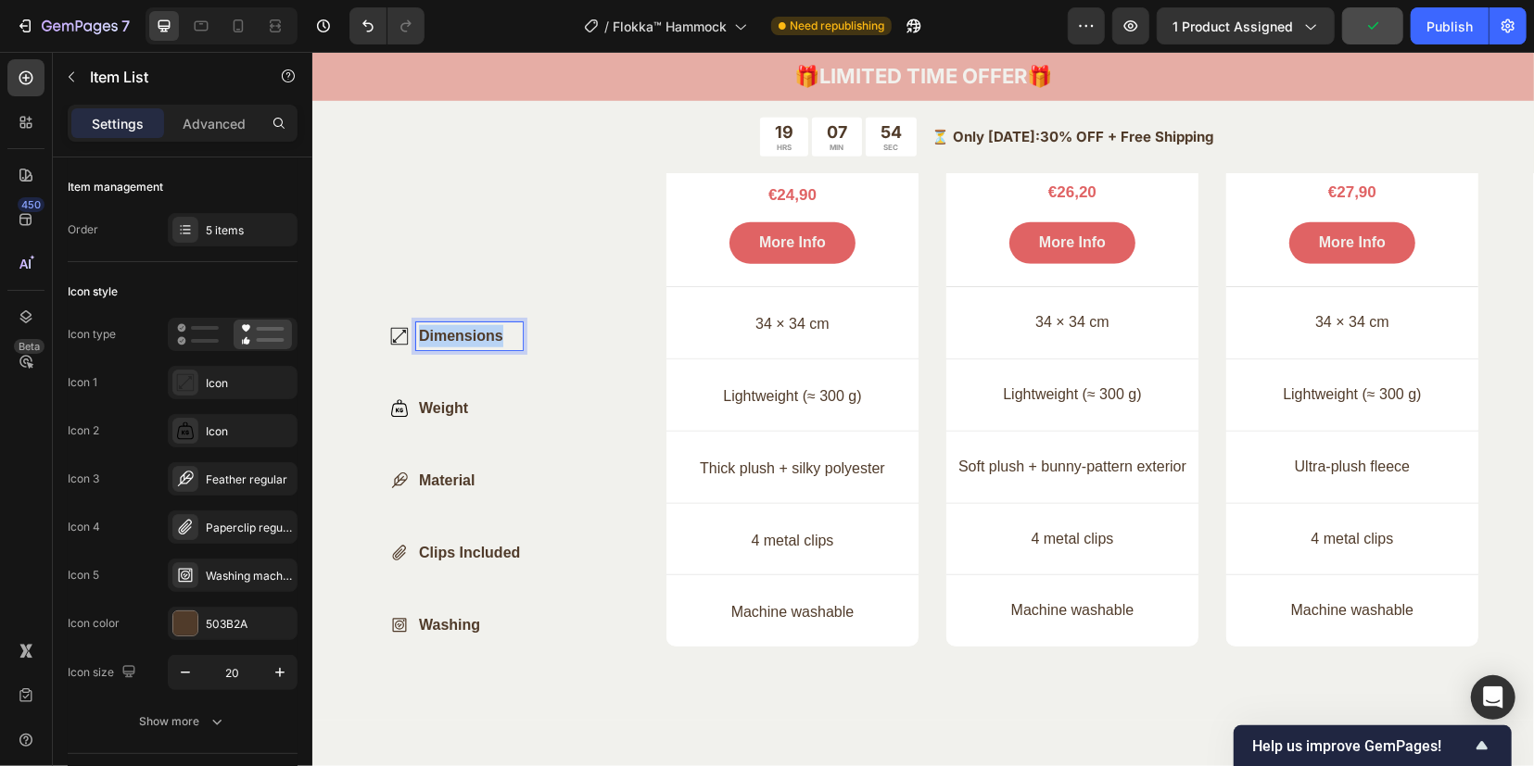
click at [450, 335] on p "Dimensions" at bounding box center [468, 335] width 101 height 22
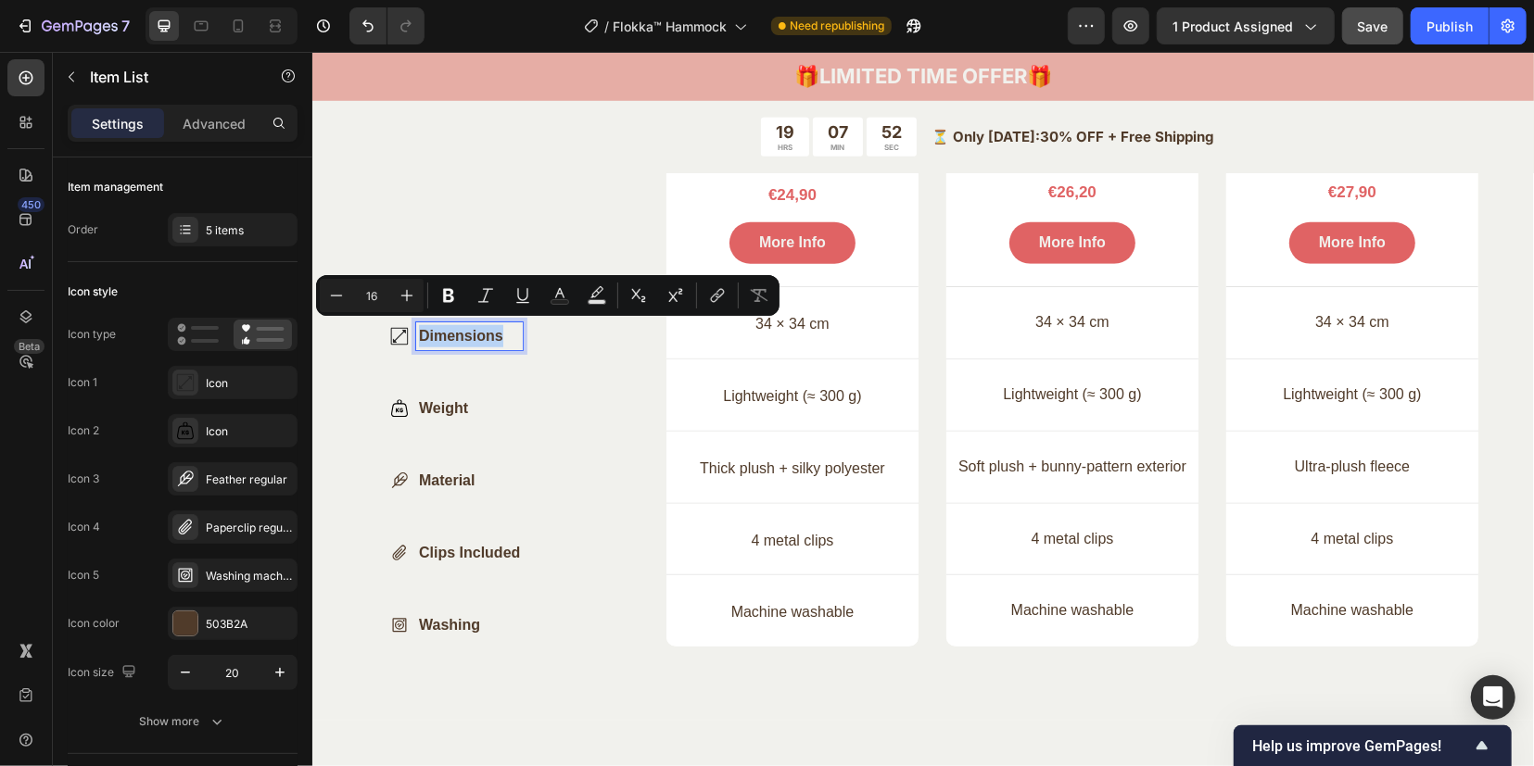
copy p "Dimensions"
click at [189, 380] on icon at bounding box center [185, 382] width 19 height 19
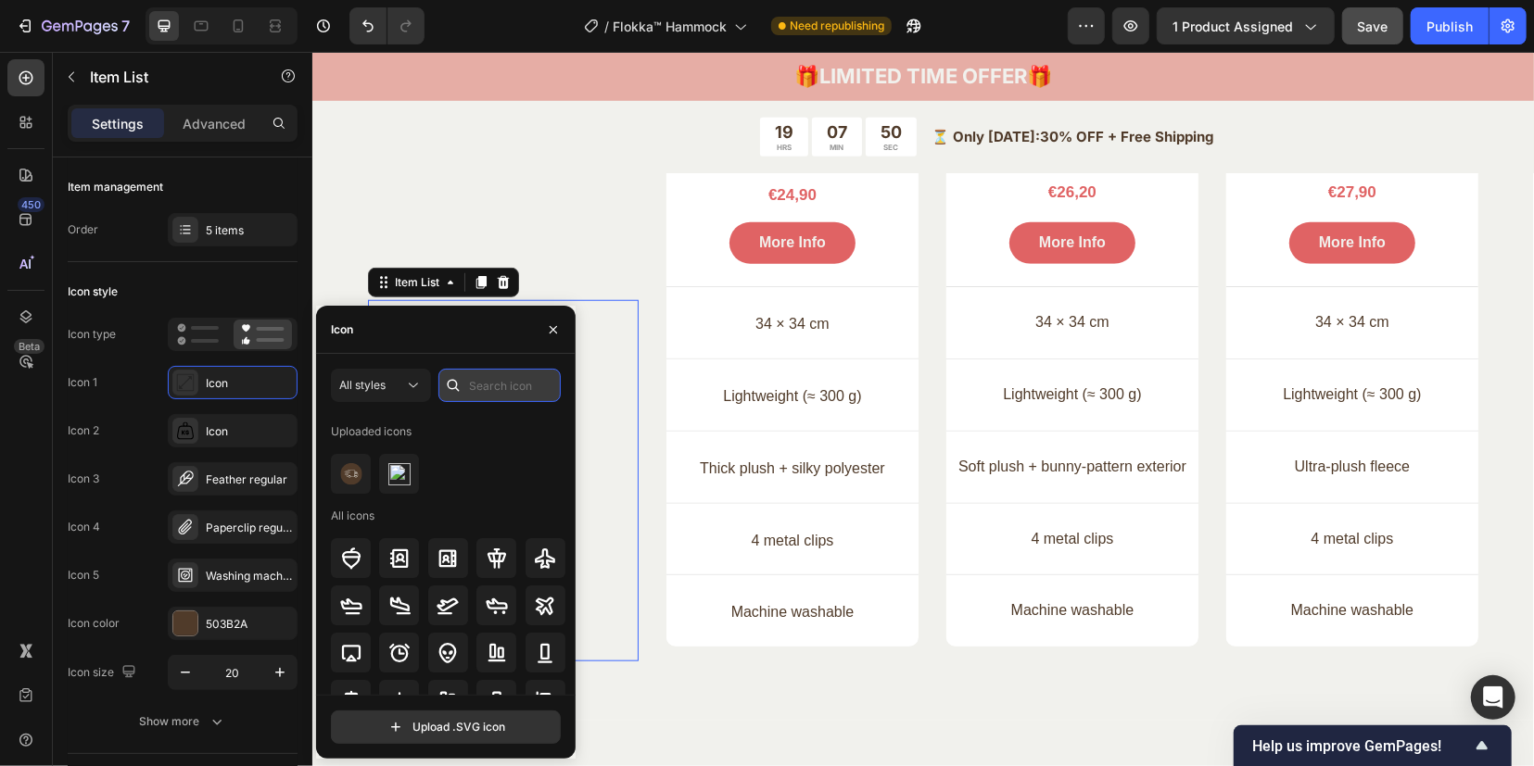
click at [493, 390] on input "text" at bounding box center [499, 385] width 122 height 33
paste input "Dimensions"
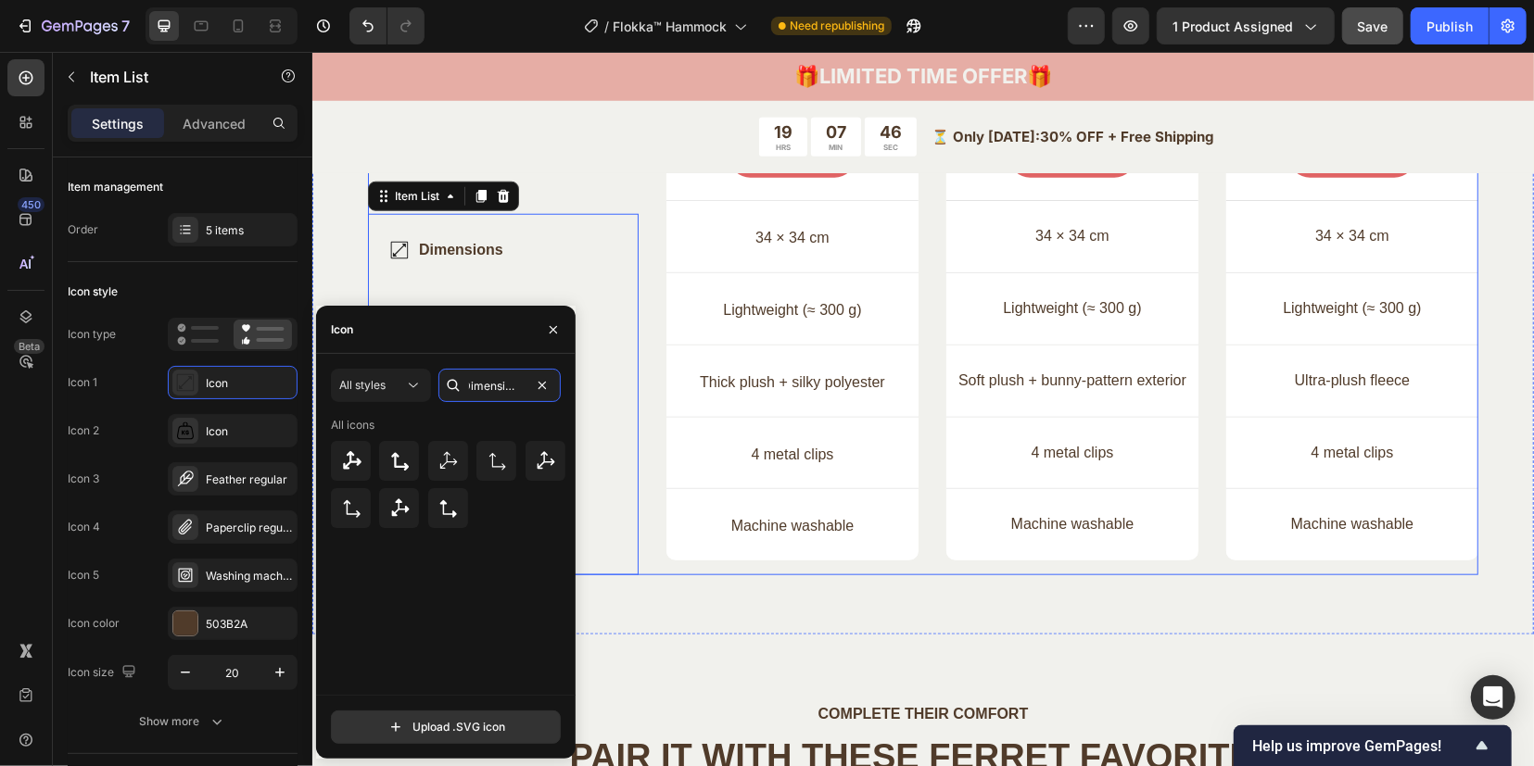
scroll to position [5664, 0]
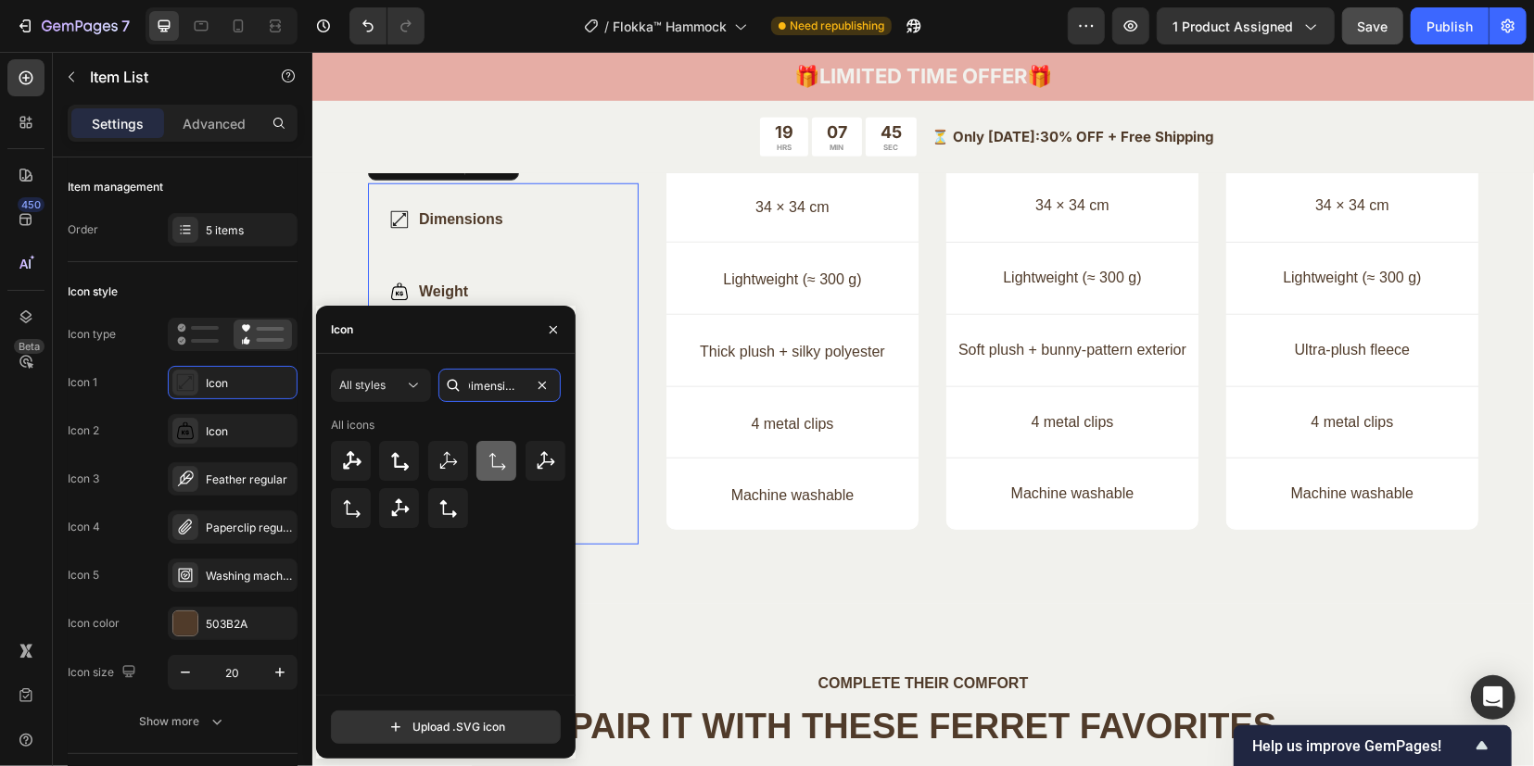
type input "Dimensions"
click at [499, 461] on icon at bounding box center [497, 461] width 22 height 22
click at [406, 458] on icon at bounding box center [399, 461] width 22 height 22
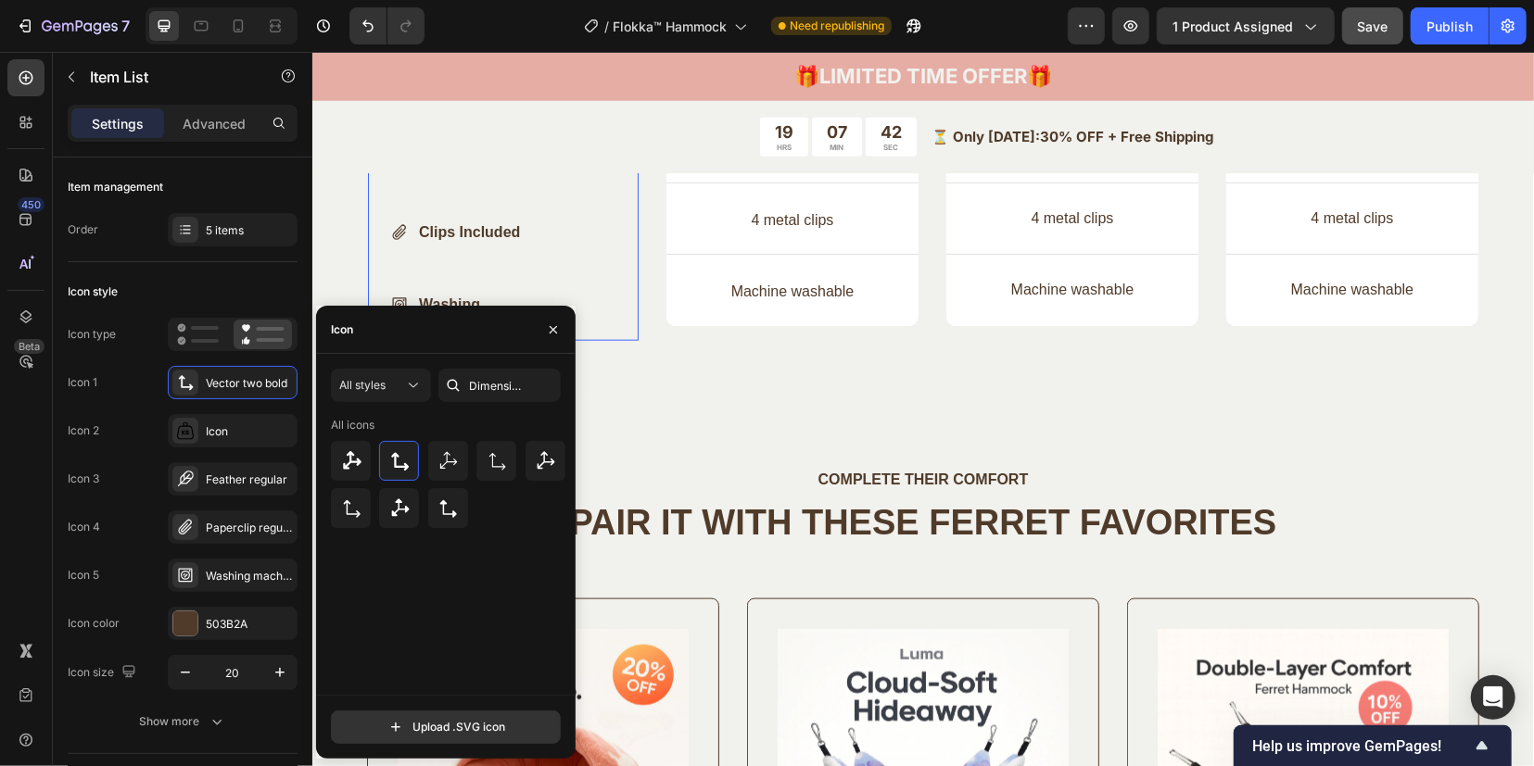
scroll to position [5896, 0]
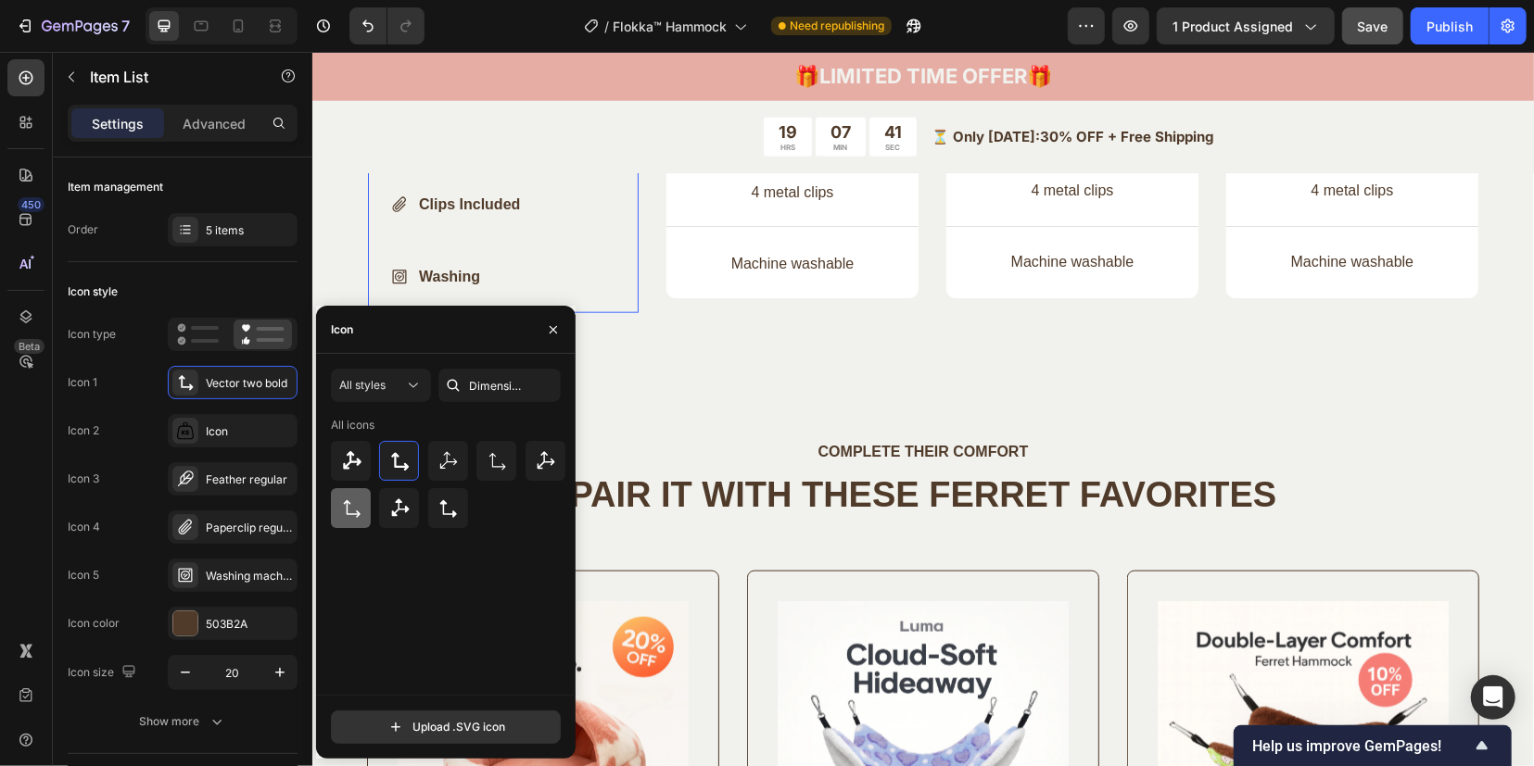
click at [358, 509] on icon at bounding box center [351, 509] width 22 height 22
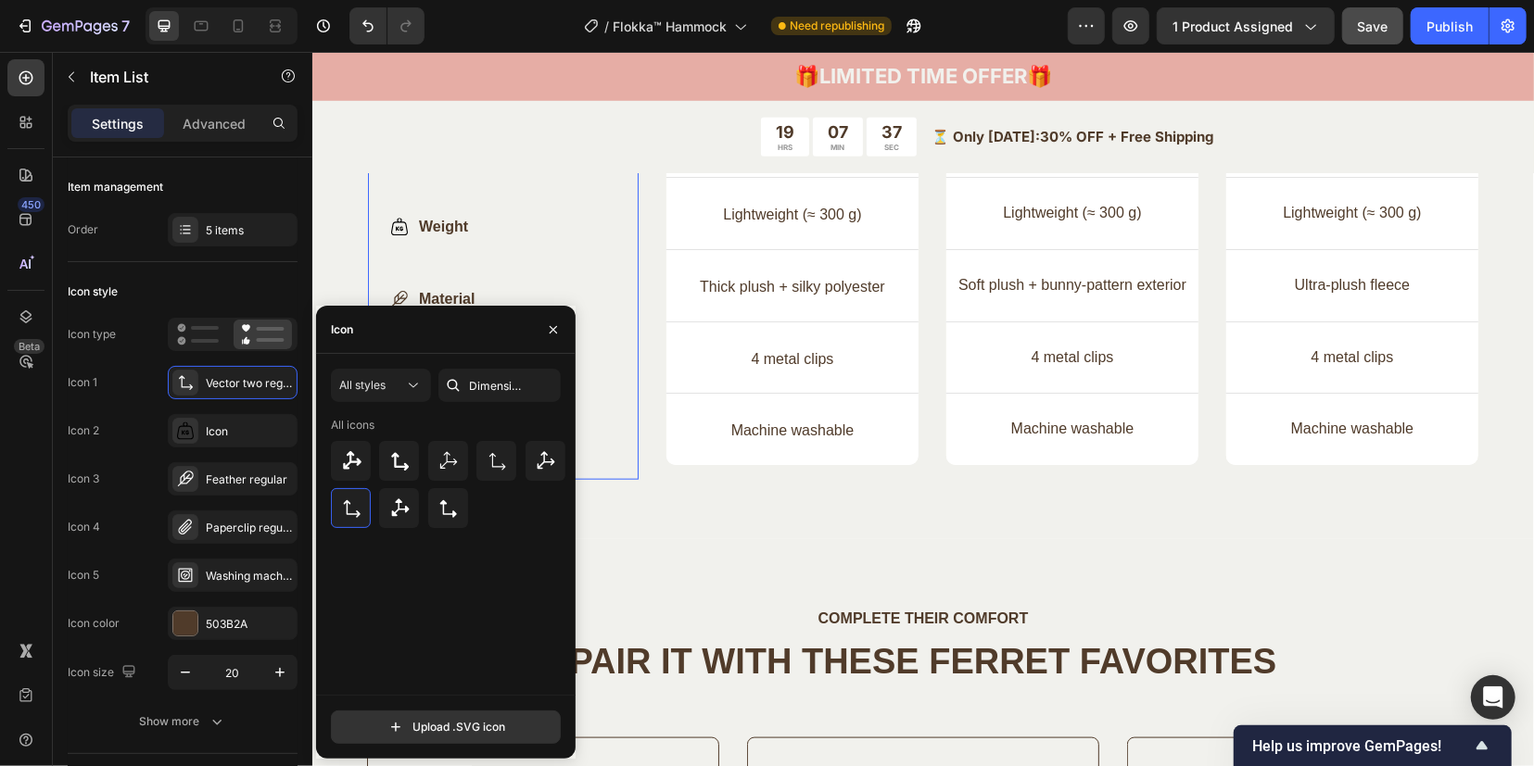
scroll to position [5664, 0]
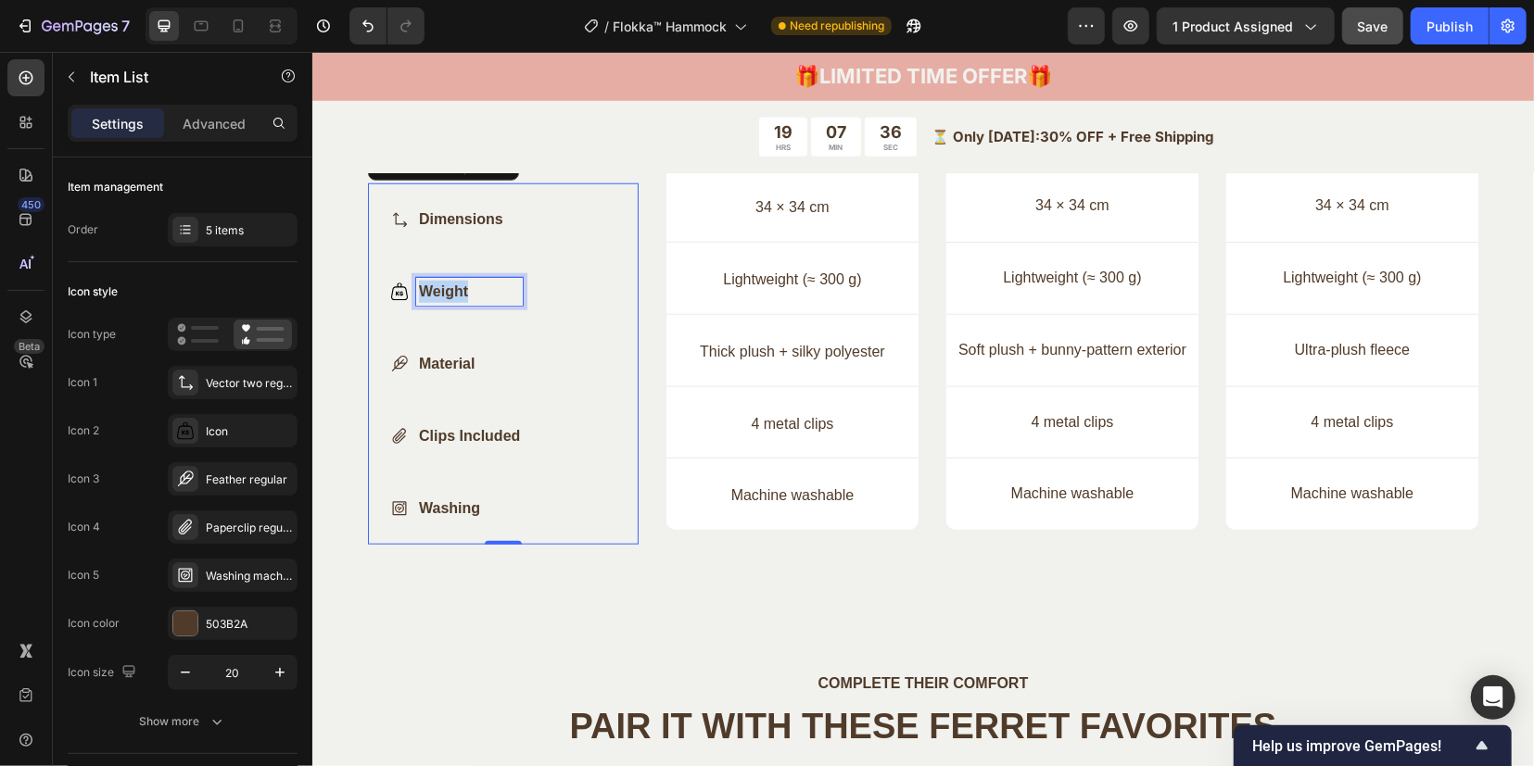
click at [448, 280] on p "Weight" at bounding box center [468, 291] width 101 height 22
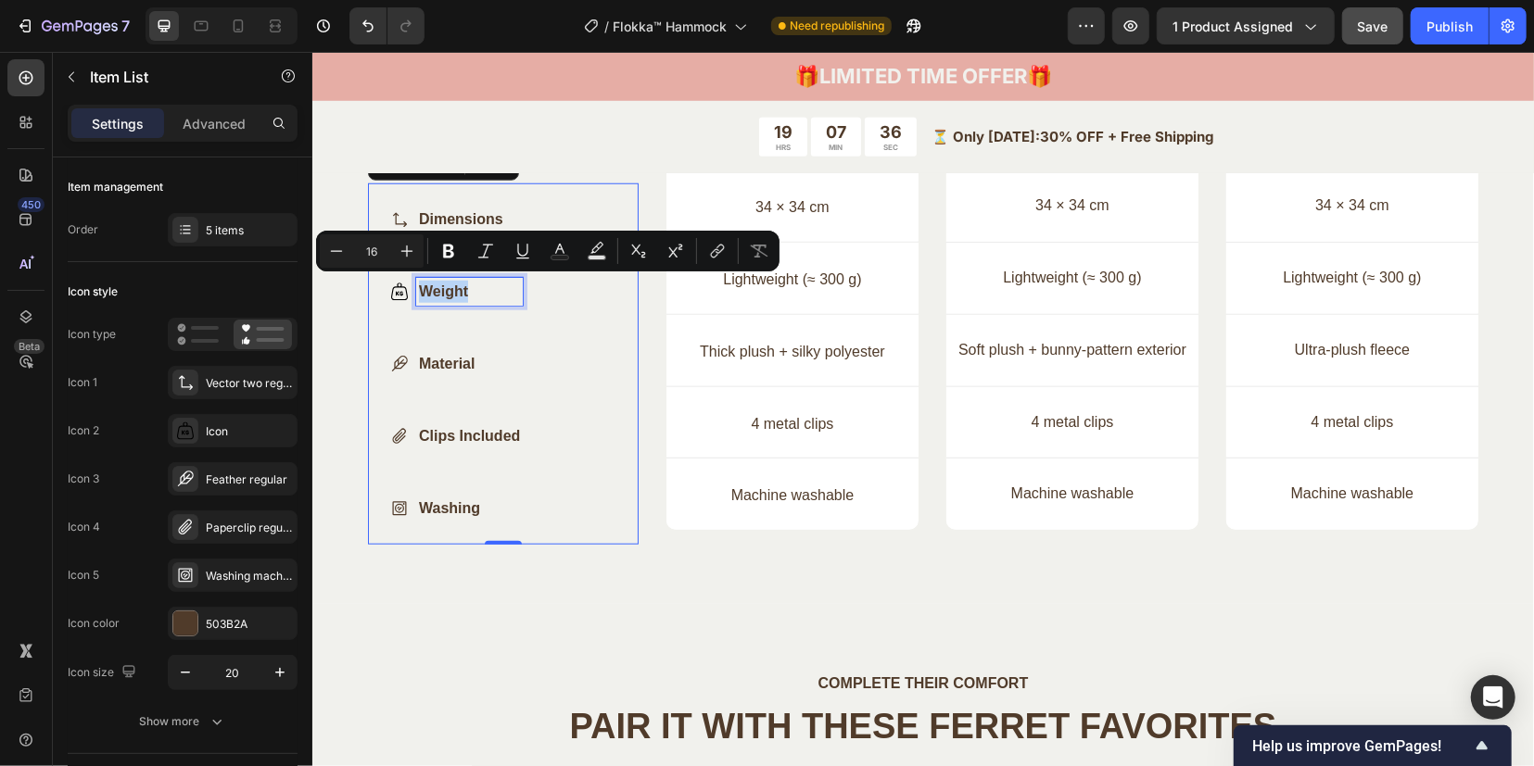
click at [448, 280] on p "Weight" at bounding box center [468, 291] width 101 height 22
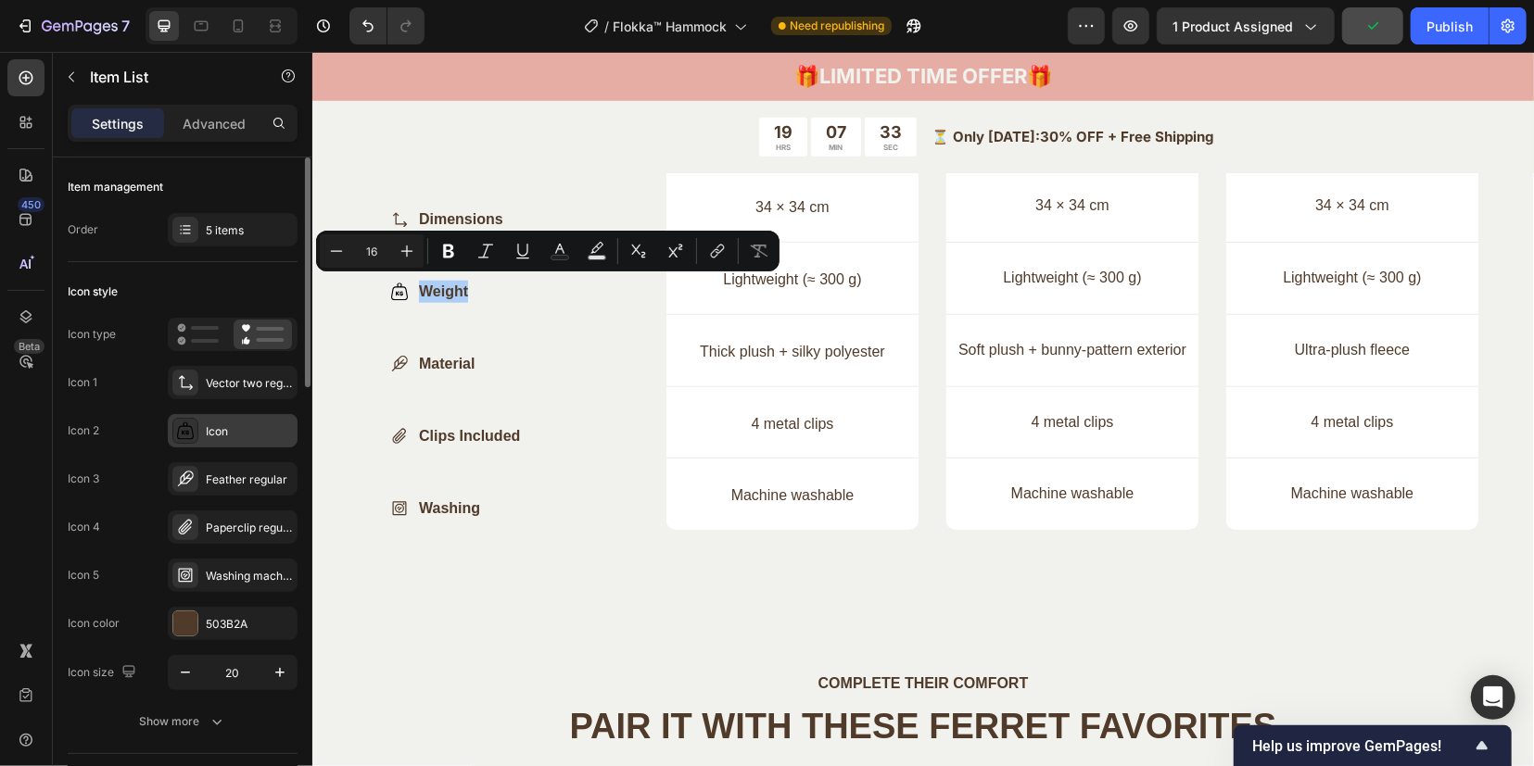
click at [191, 435] on icon at bounding box center [185, 431] width 19 height 19
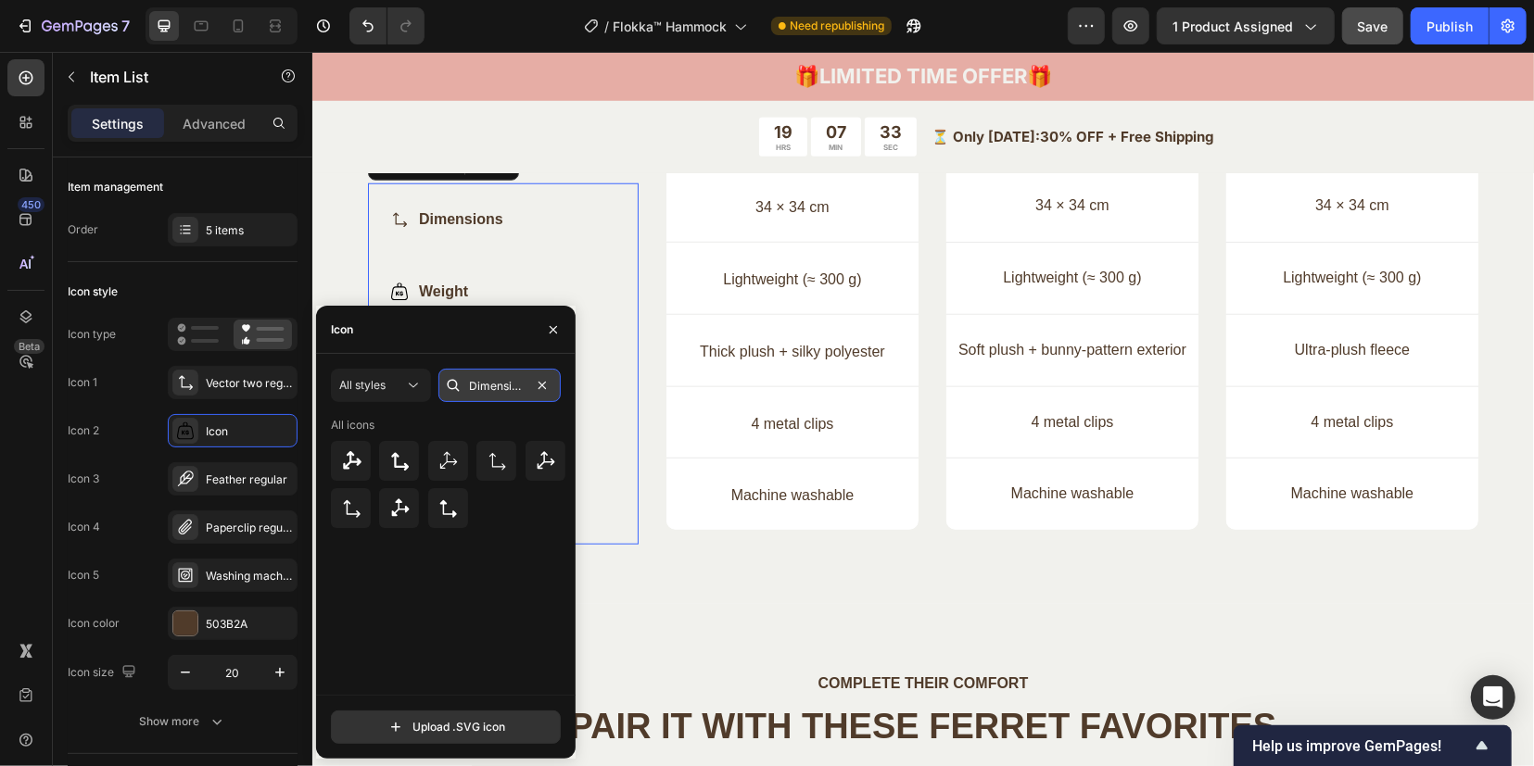
click at [509, 384] on input "Dimensions" at bounding box center [499, 385] width 122 height 33
paste input "Weight"
drag, startPoint x: 513, startPoint y: 389, endPoint x: 406, endPoint y: 385, distance: 107.6
click at [405, 386] on div "All styles Weight" at bounding box center [446, 385] width 230 height 33
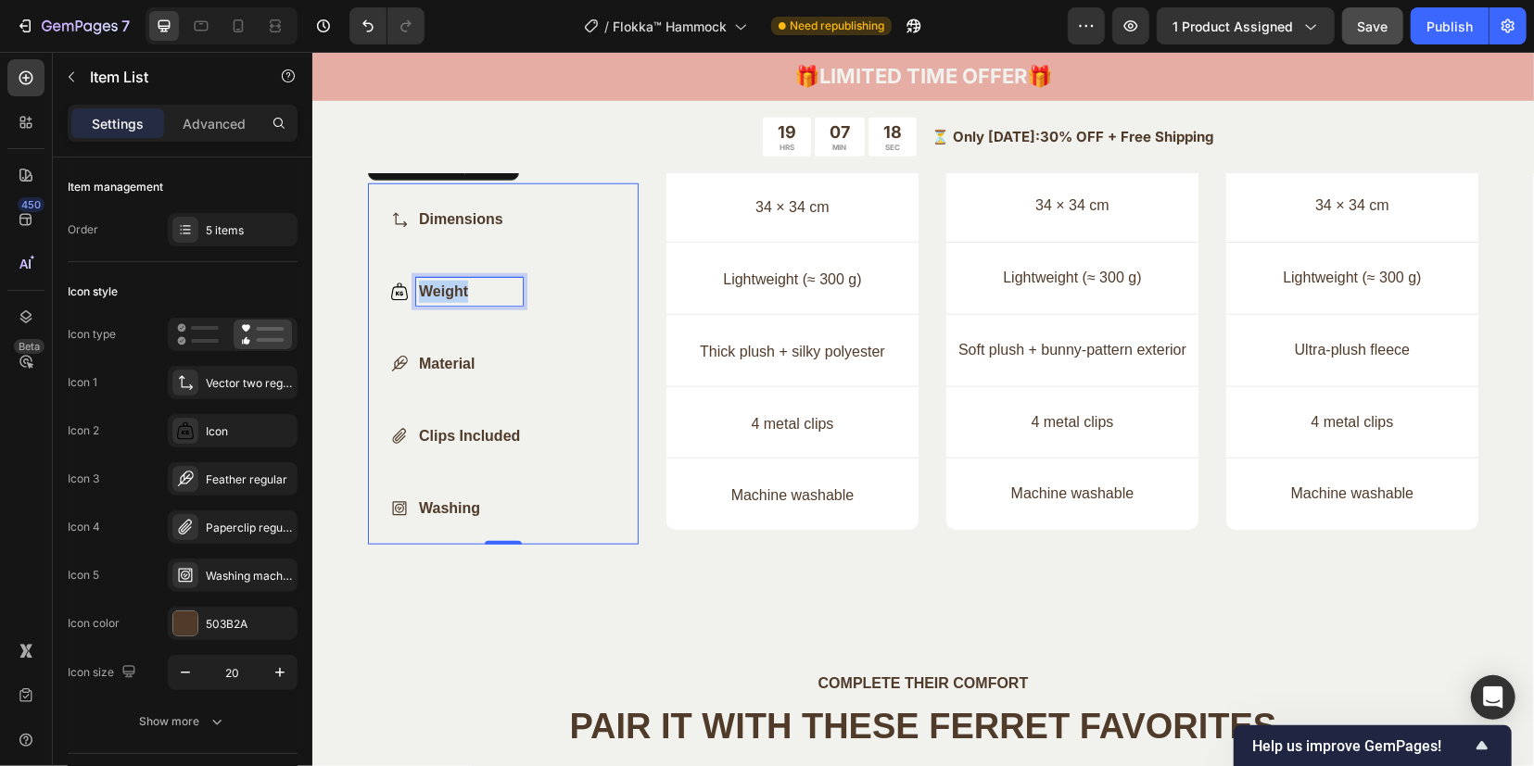
click at [445, 285] on p "Weight" at bounding box center [468, 291] width 101 height 22
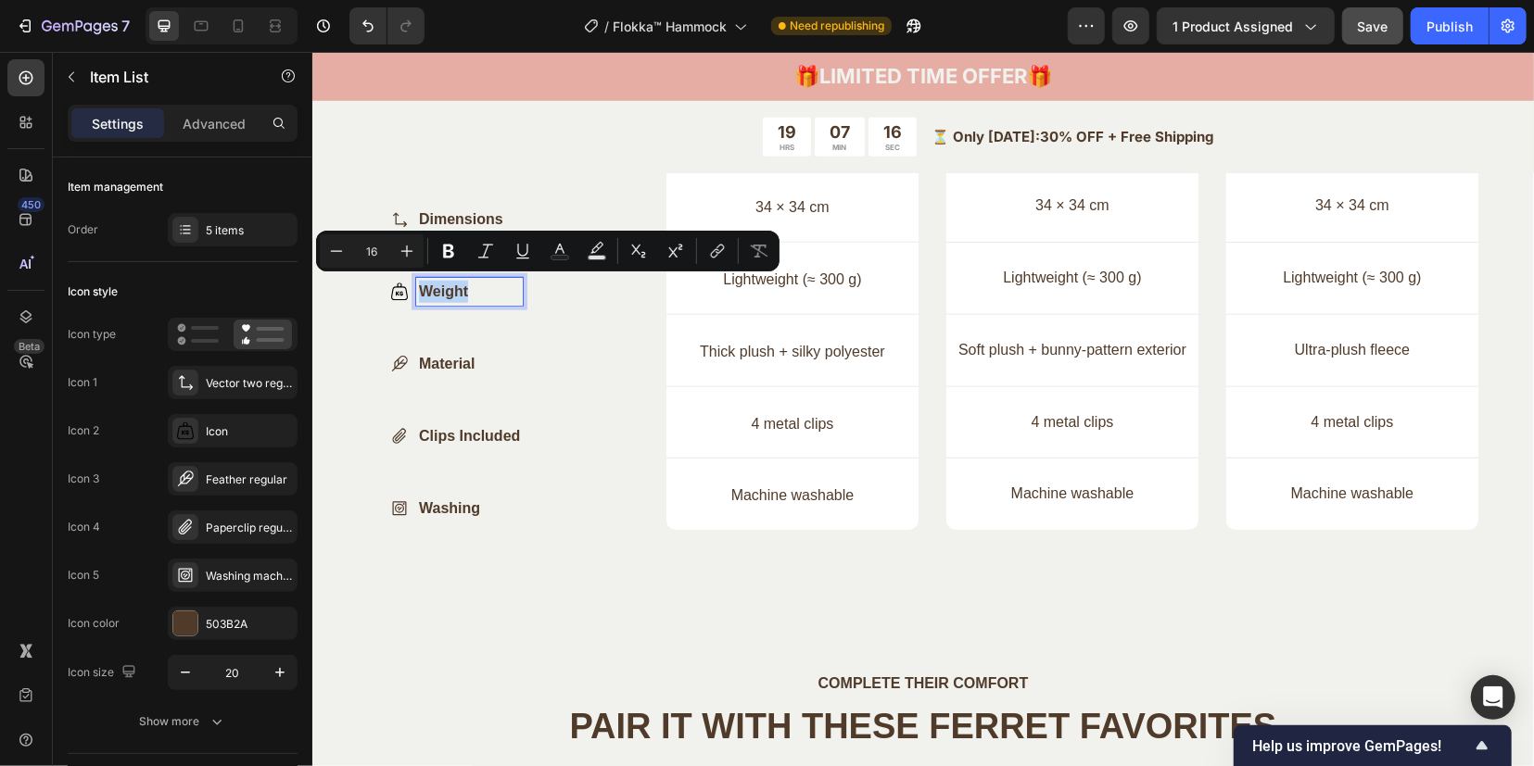
copy p "Weight"
click at [195, 428] on div at bounding box center [185, 431] width 26 height 26
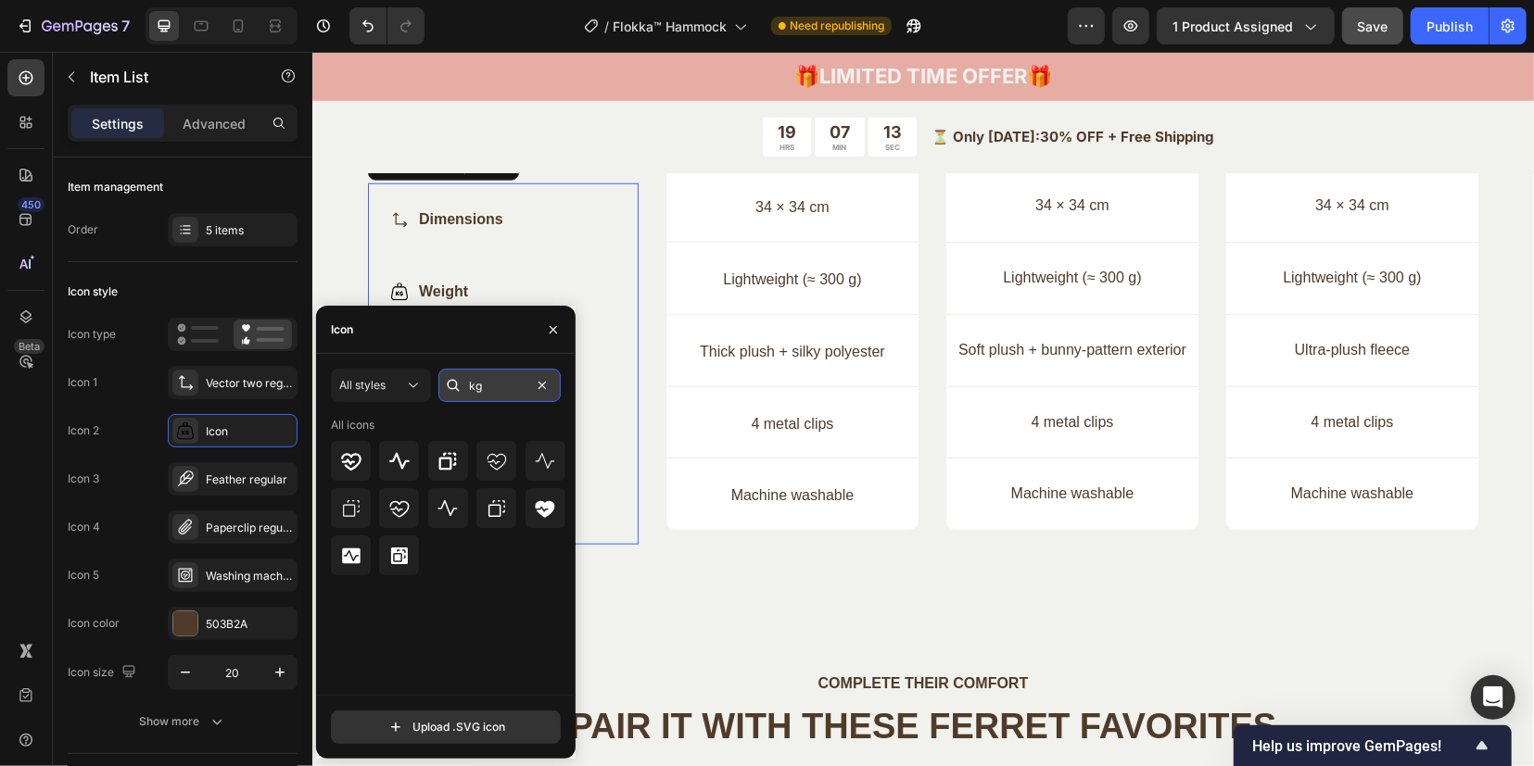
click at [487, 386] on input "kg" at bounding box center [499, 385] width 122 height 33
paste input "Weight"
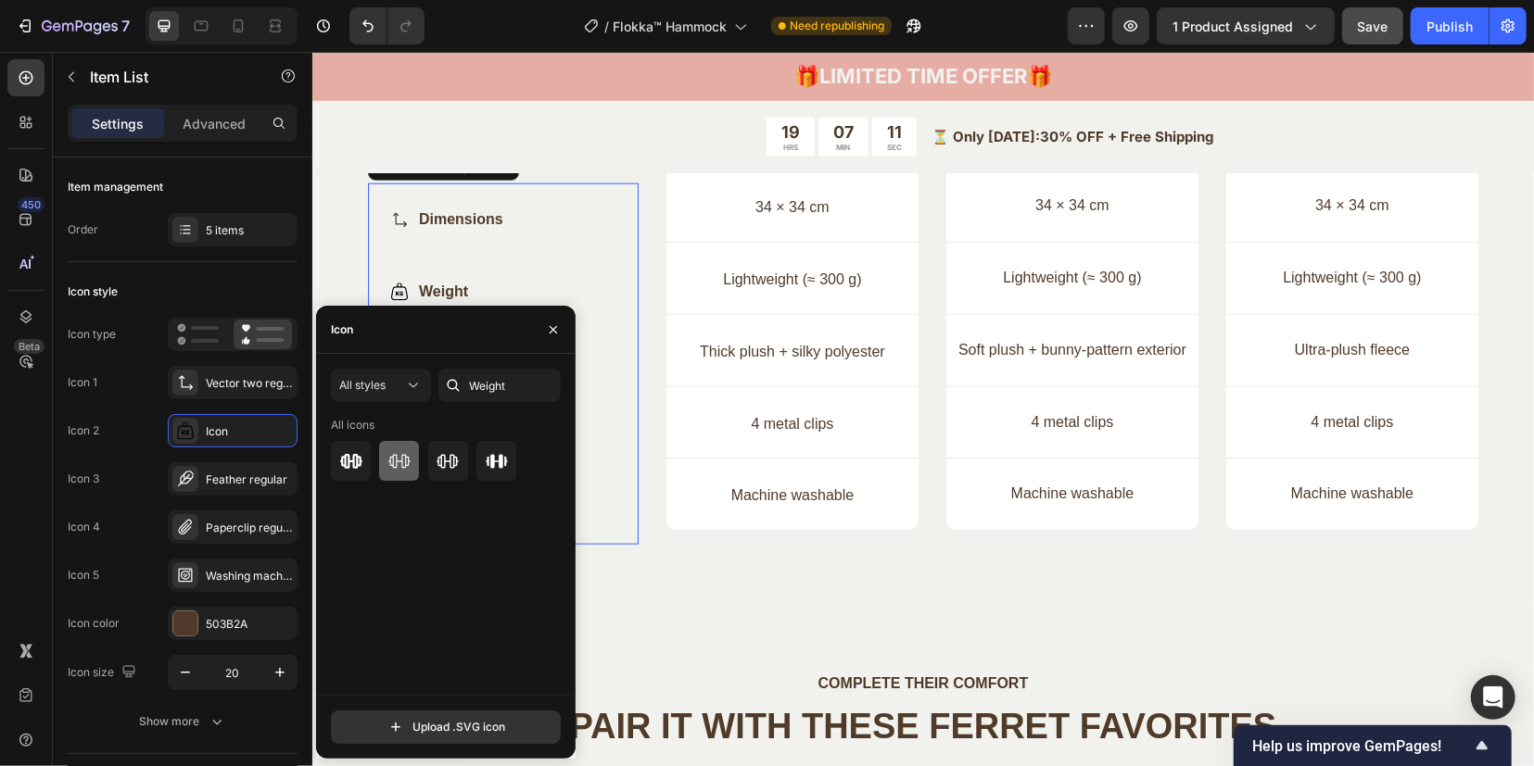
click at [406, 462] on icon at bounding box center [399, 461] width 22 height 22
click at [441, 463] on icon at bounding box center [447, 461] width 22 height 14
click at [186, 431] on icon at bounding box center [185, 431] width 19 height 19
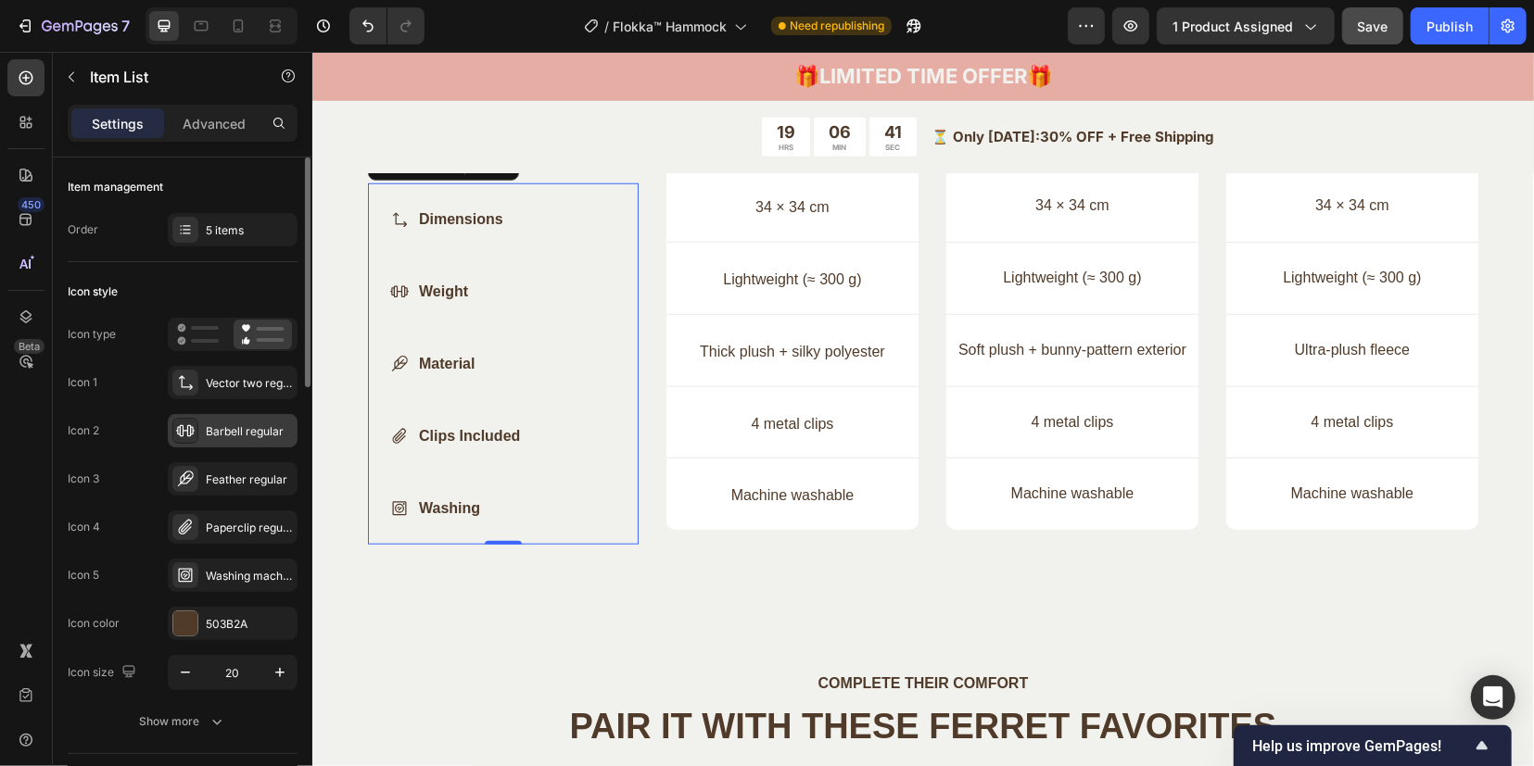
click at [174, 427] on div at bounding box center [185, 431] width 26 height 26
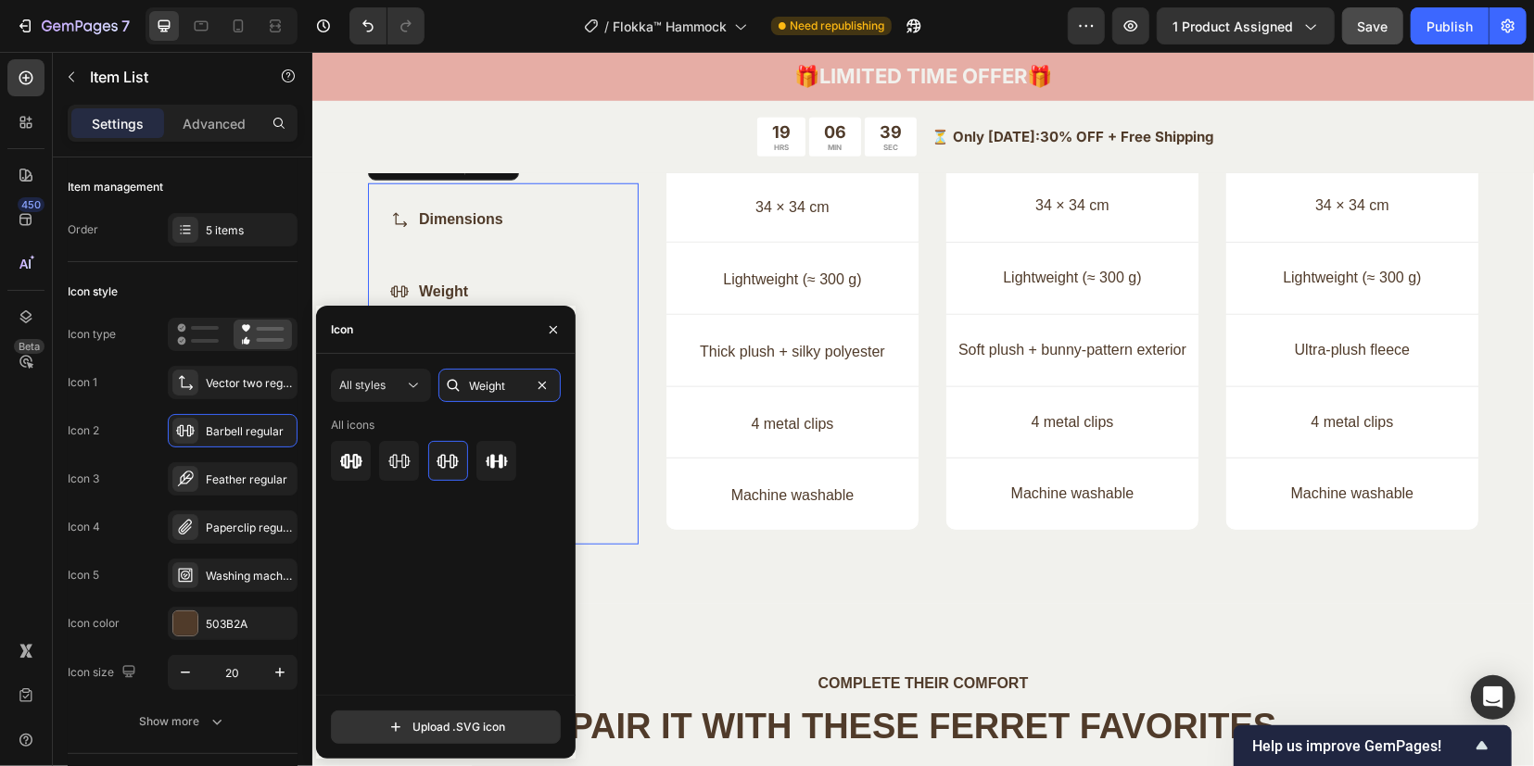
paste input "heavy"
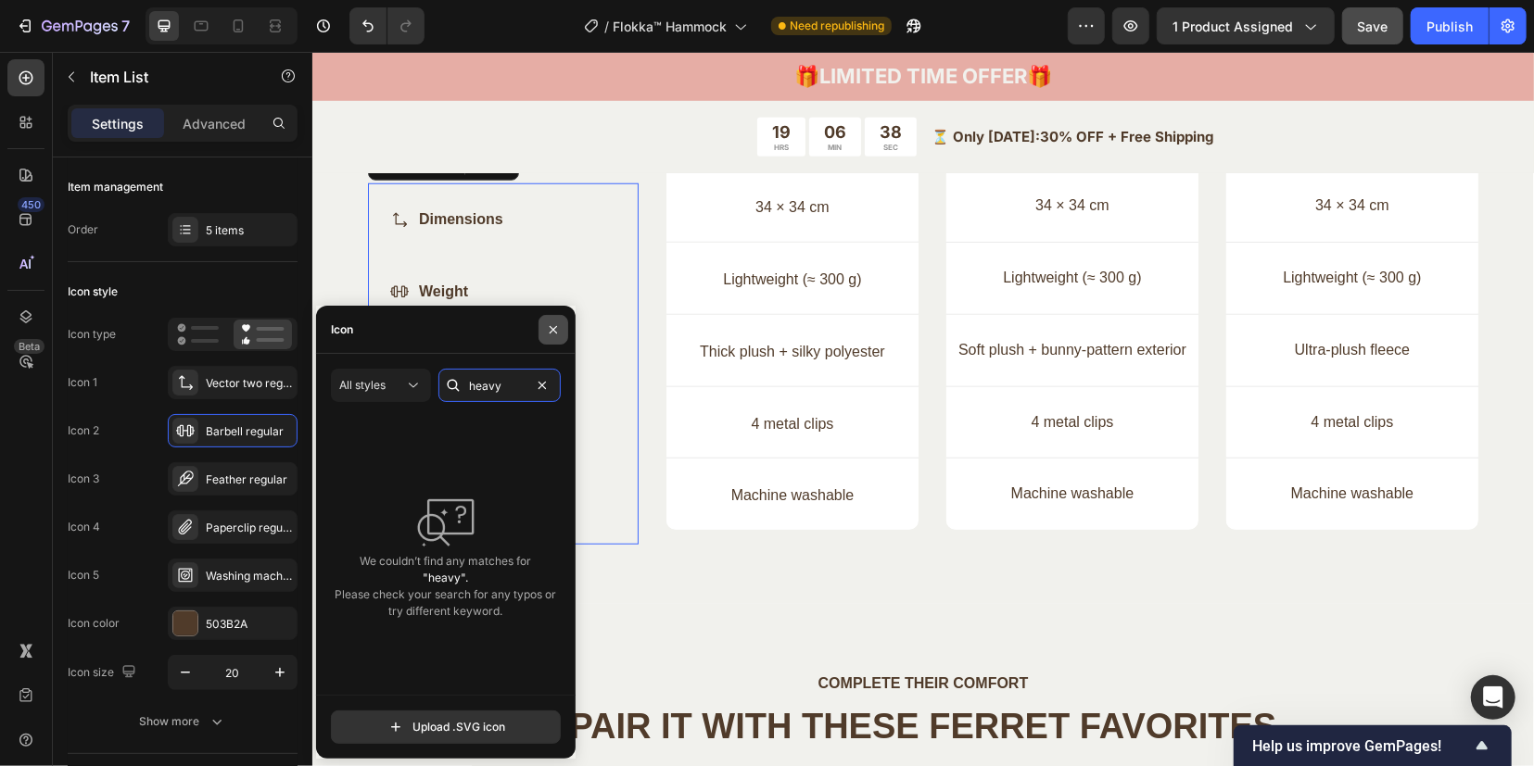
type input "heavy"
click at [552, 333] on icon "button" at bounding box center [553, 329] width 15 height 15
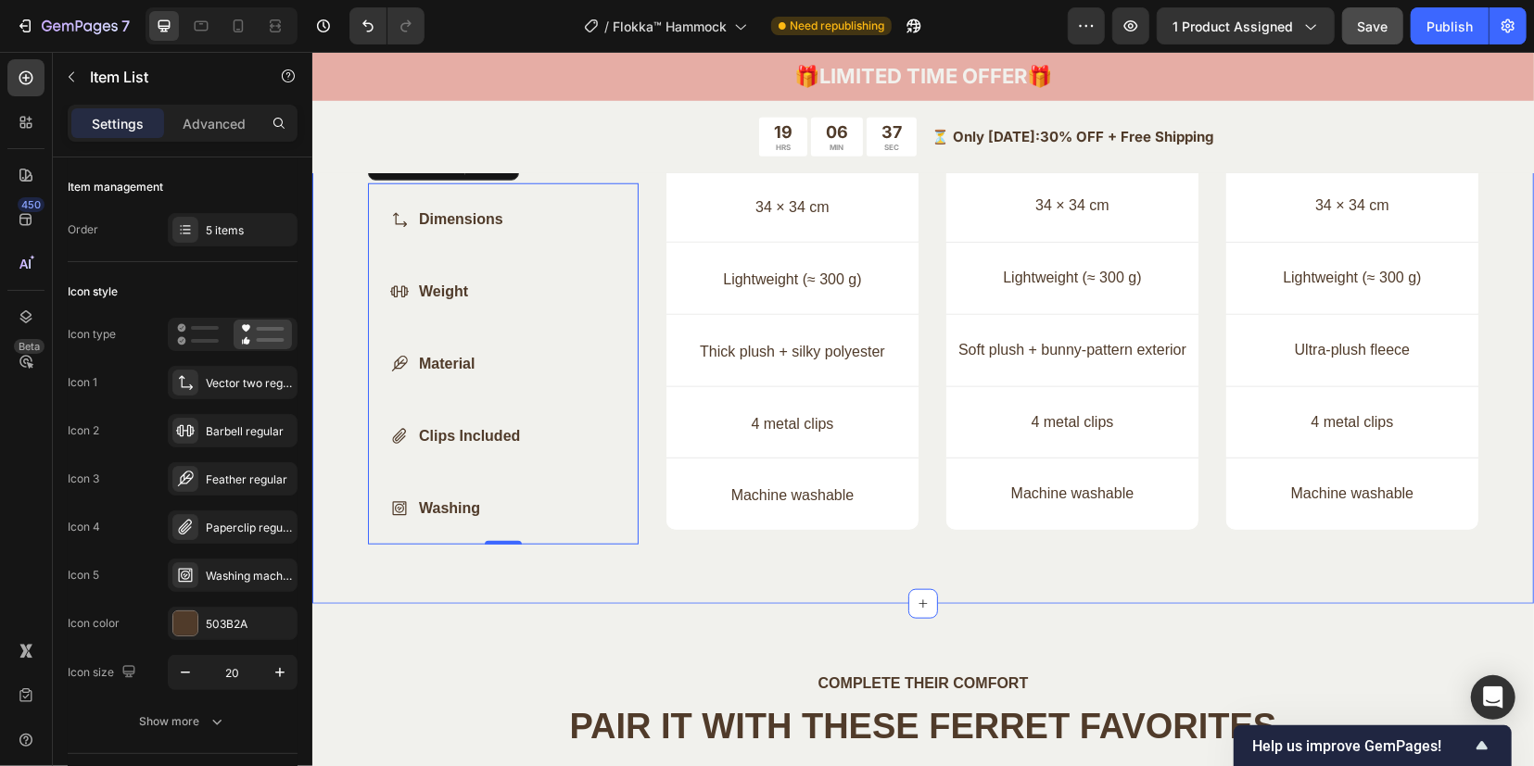
click at [622, 591] on div "Compare Our Ferret Hammocks Heading Find the perfect hideaway for your ferret —…" at bounding box center [921, 111] width 1221 height 983
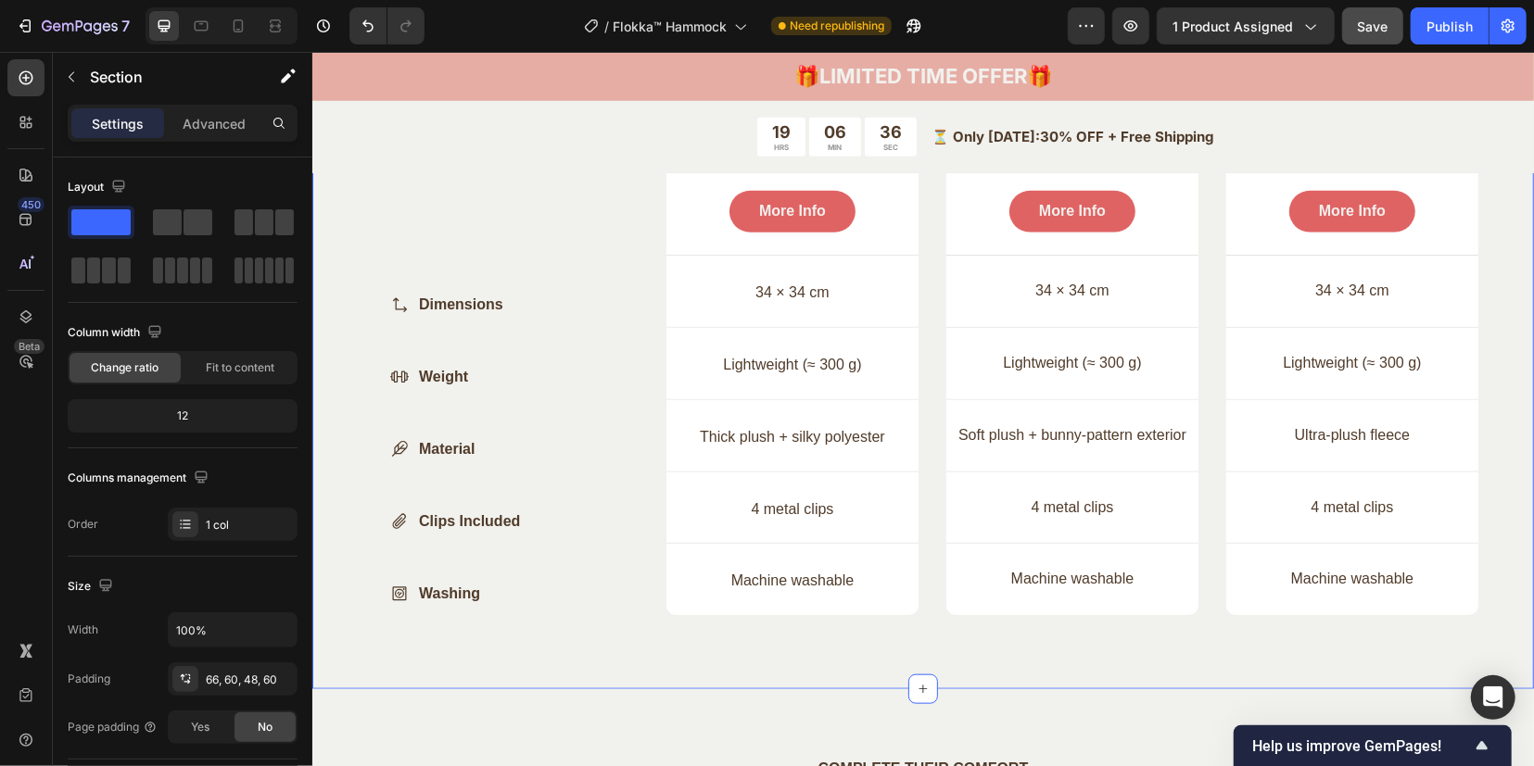
scroll to position [5547, 0]
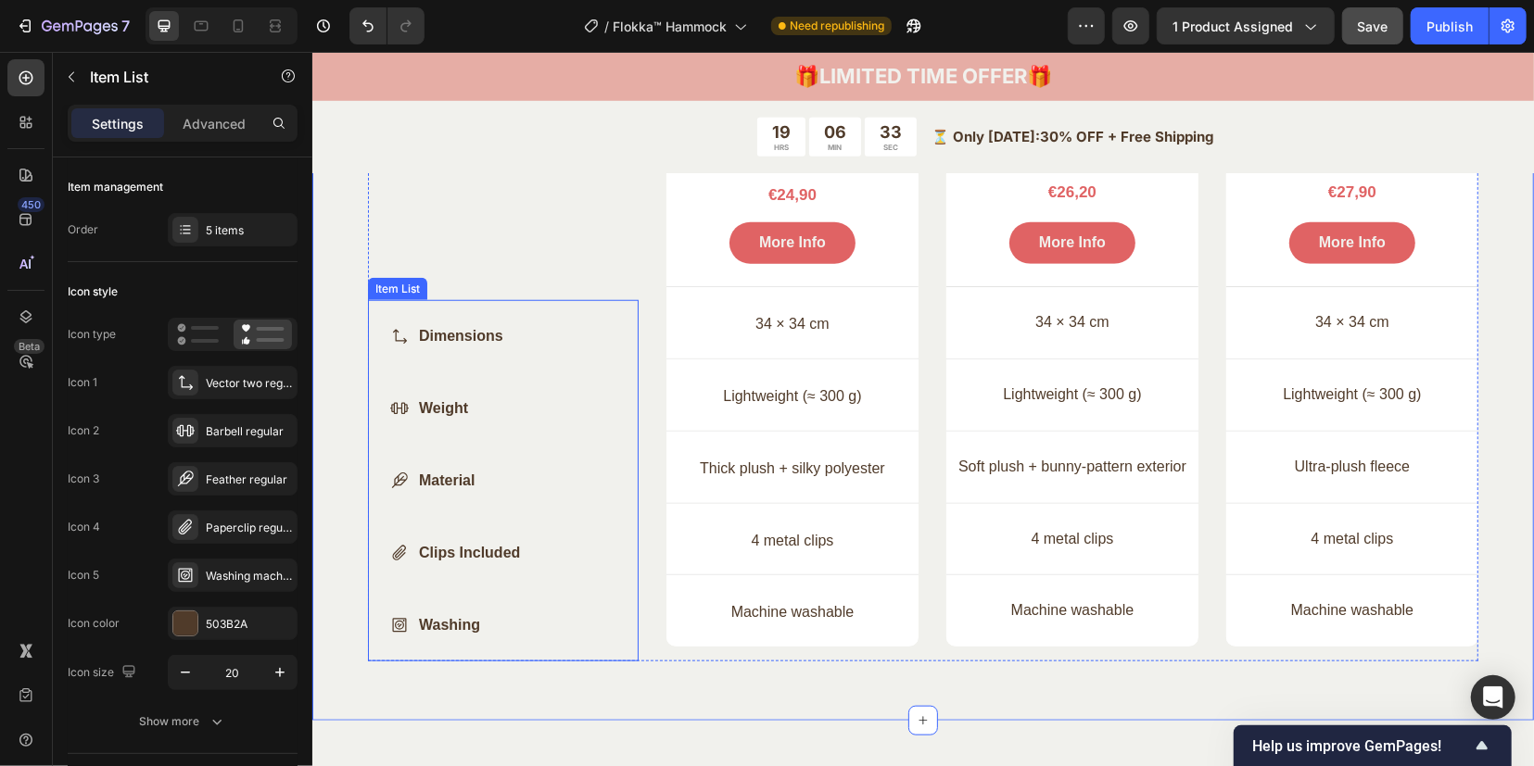
click at [605, 589] on div "Dimensions Weight Material Clips Included Washing" at bounding box center [502, 479] width 271 height 361
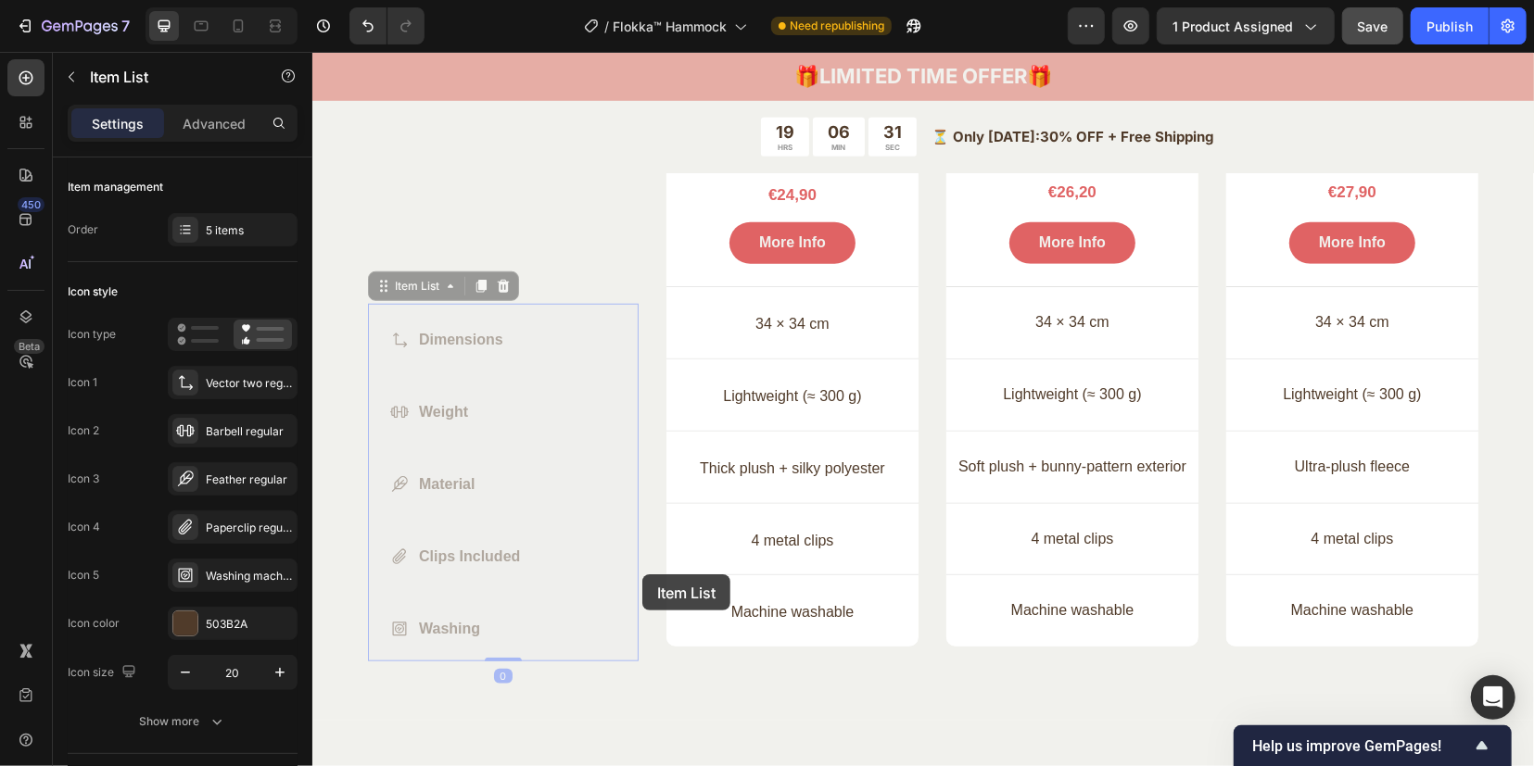
scroll to position [5258, 0]
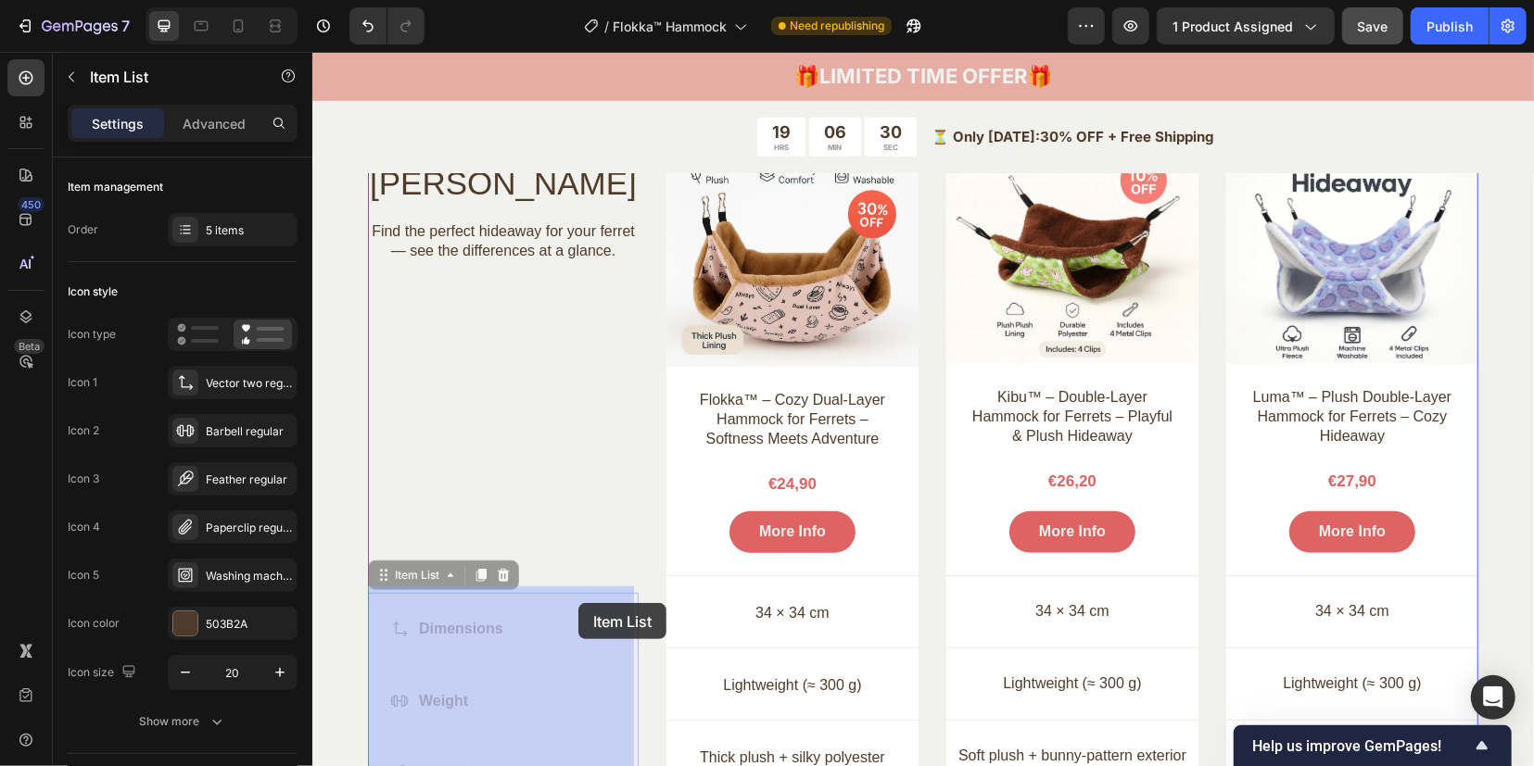
drag, startPoint x: 610, startPoint y: 587, endPoint x: 577, endPoint y: 602, distance: 36.1
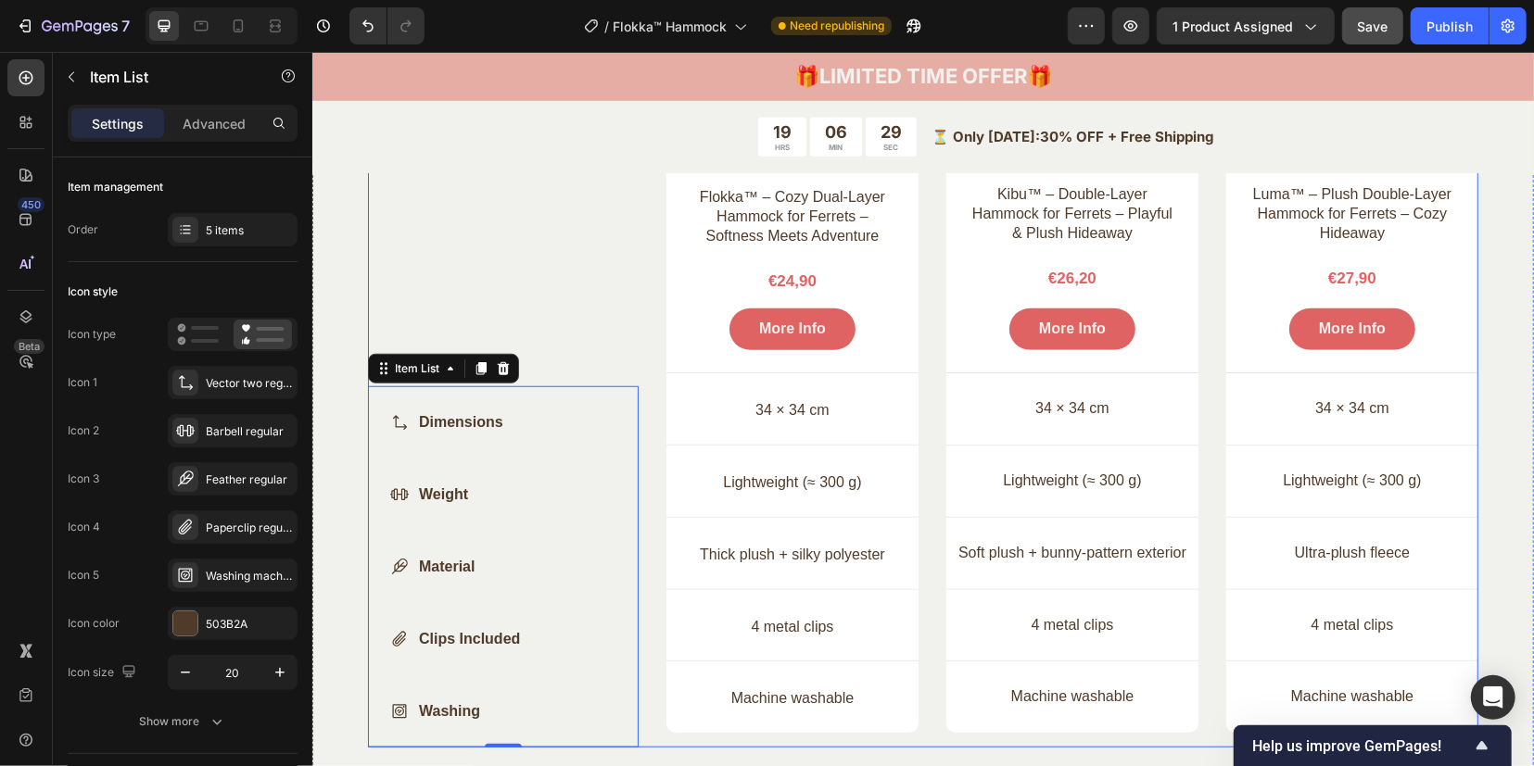
scroll to position [5490, 0]
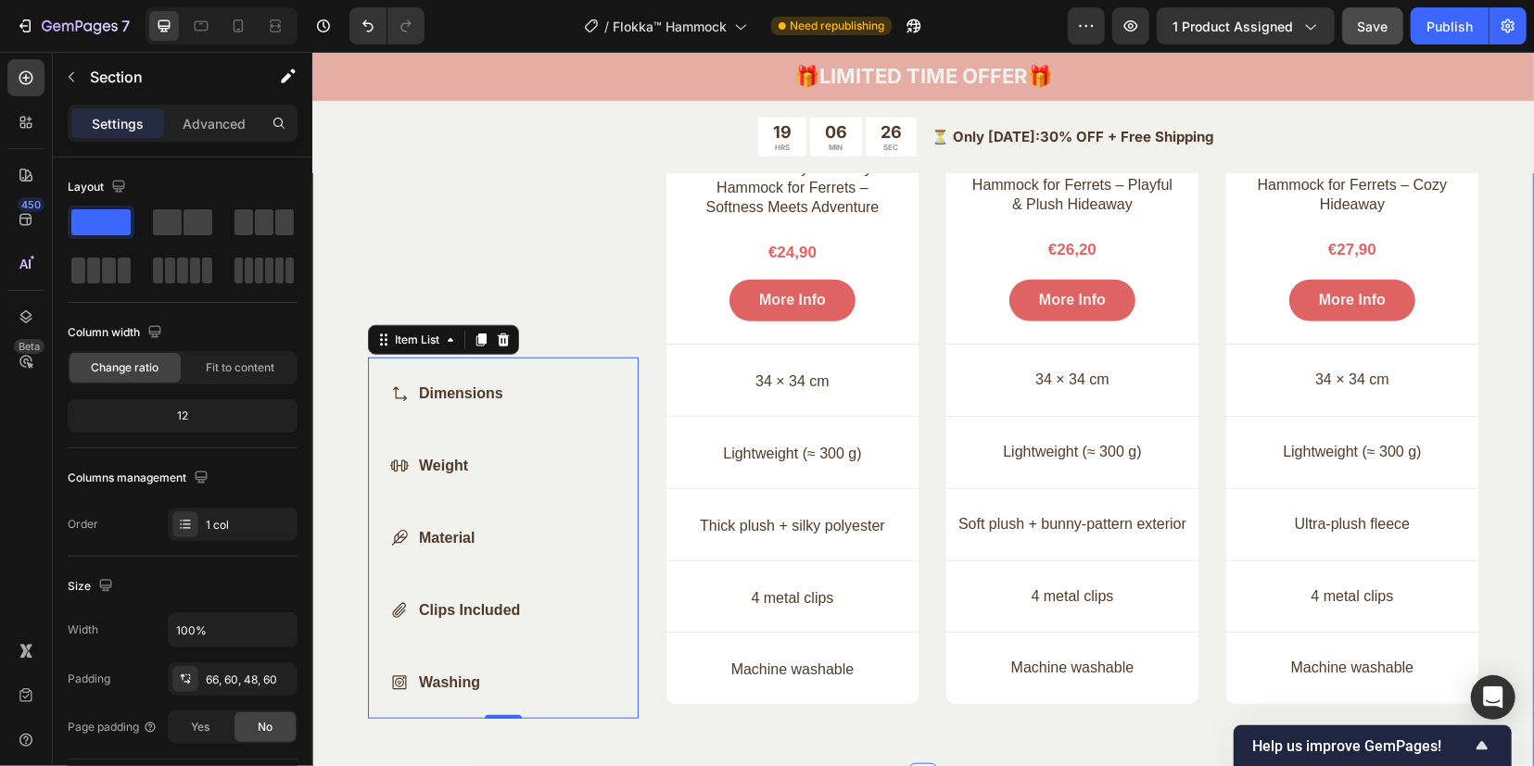
click at [918, 712] on div "Compare Our Ferret Hammocks Heading Find the perfect hideaway for your ferret —…" at bounding box center [922, 294] width 1110 height 878
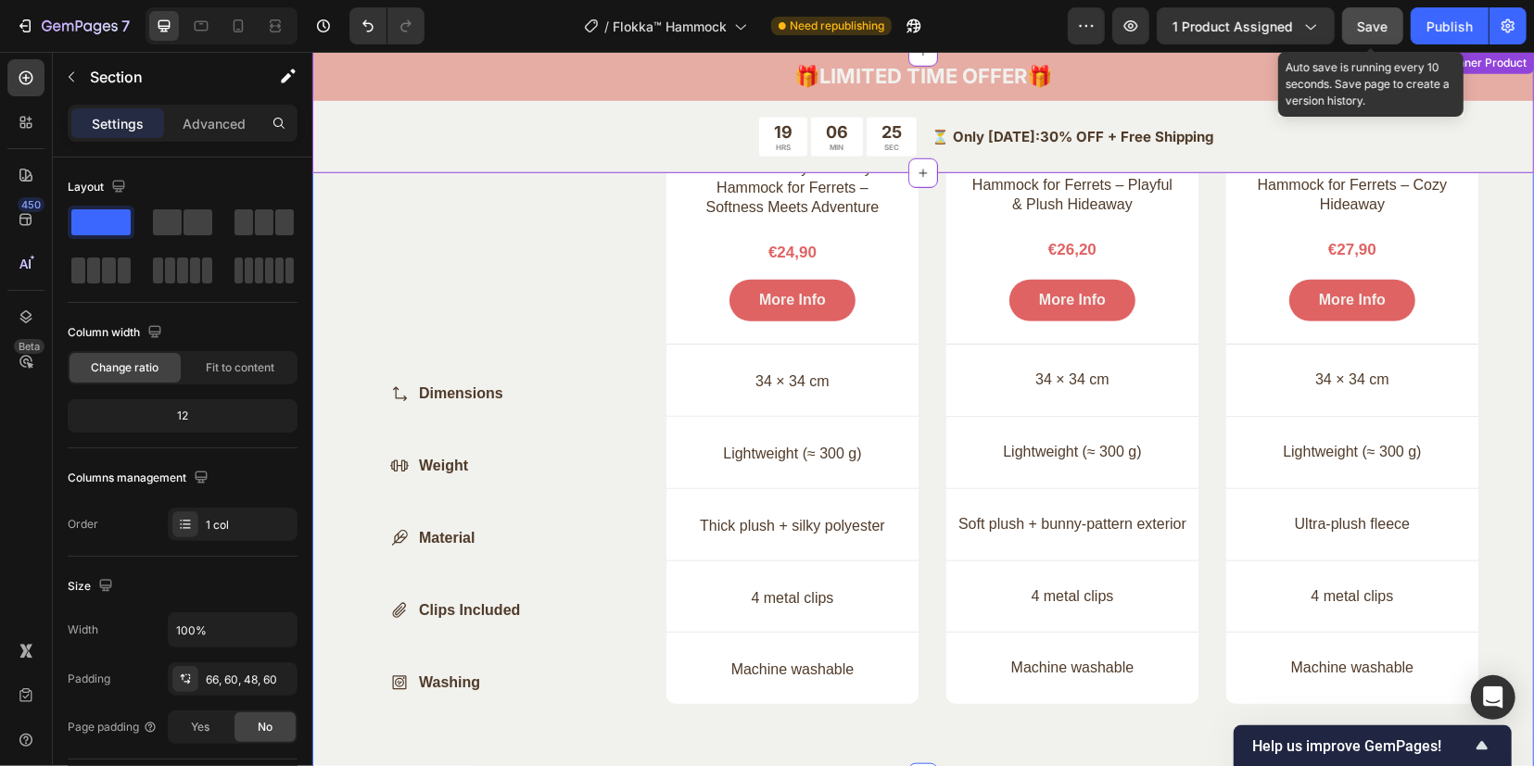
click at [1370, 34] on div "Save" at bounding box center [1373, 26] width 31 height 19
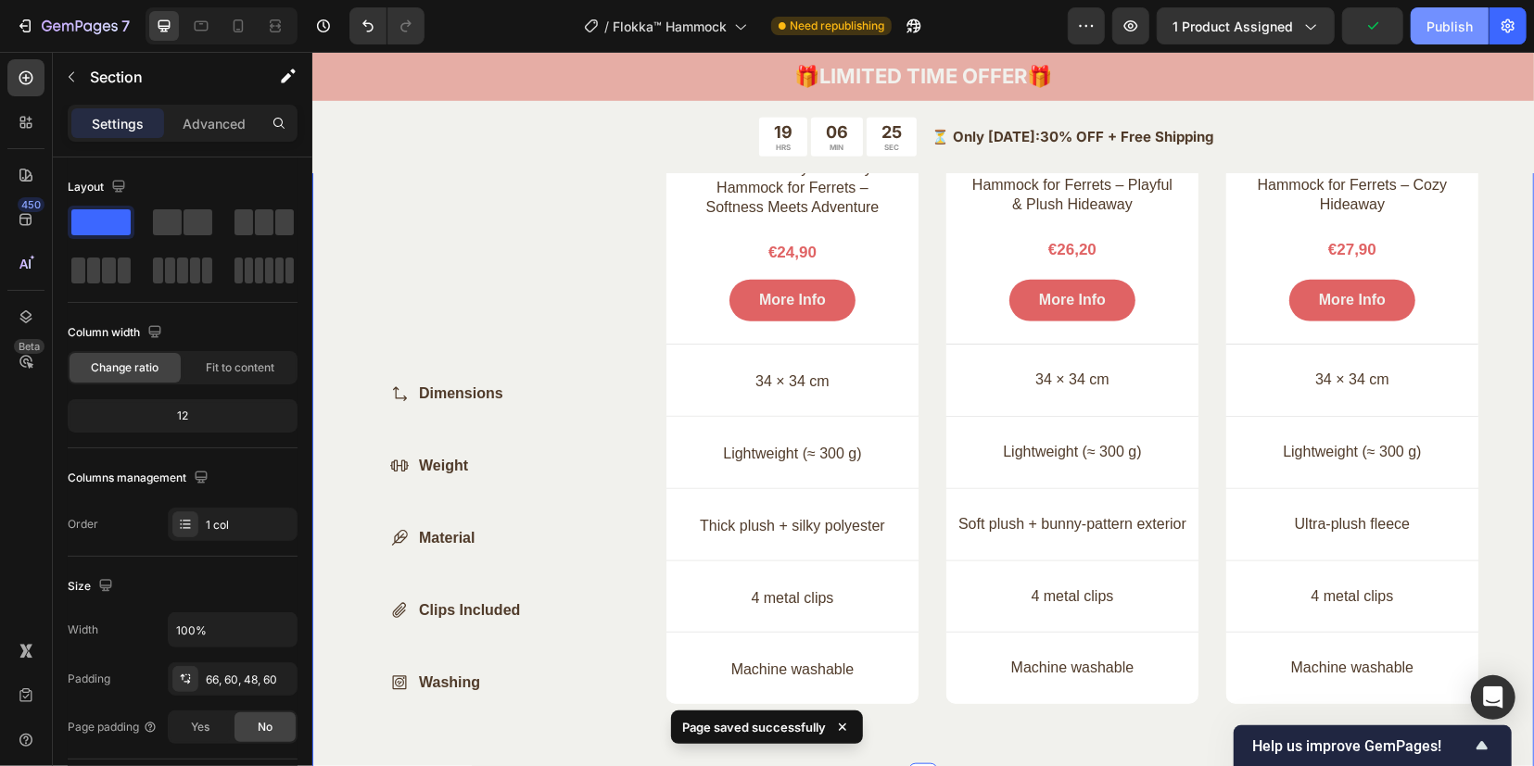
click at [1438, 19] on div "Publish" at bounding box center [1449, 26] width 46 height 19
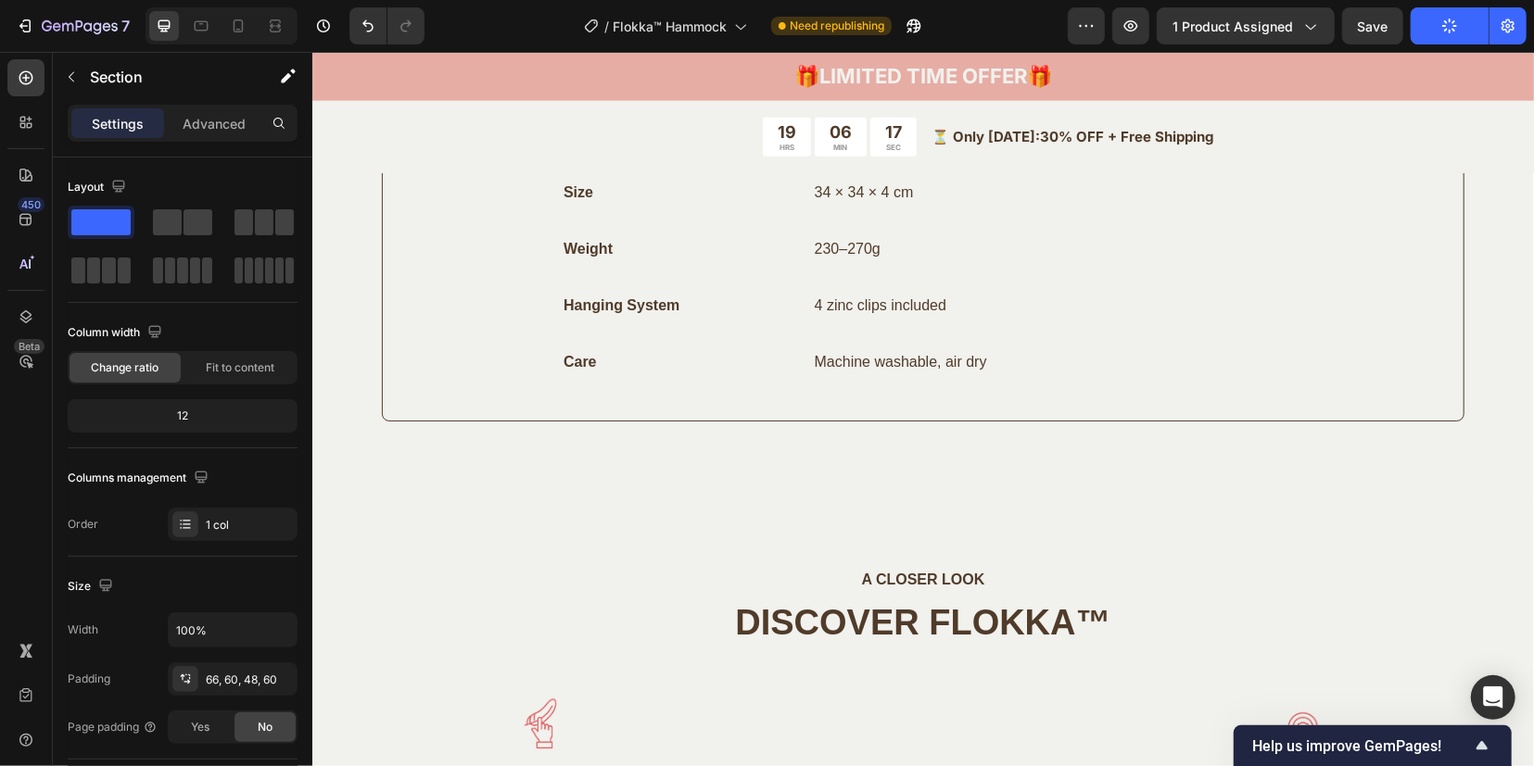
scroll to position [1551, 0]
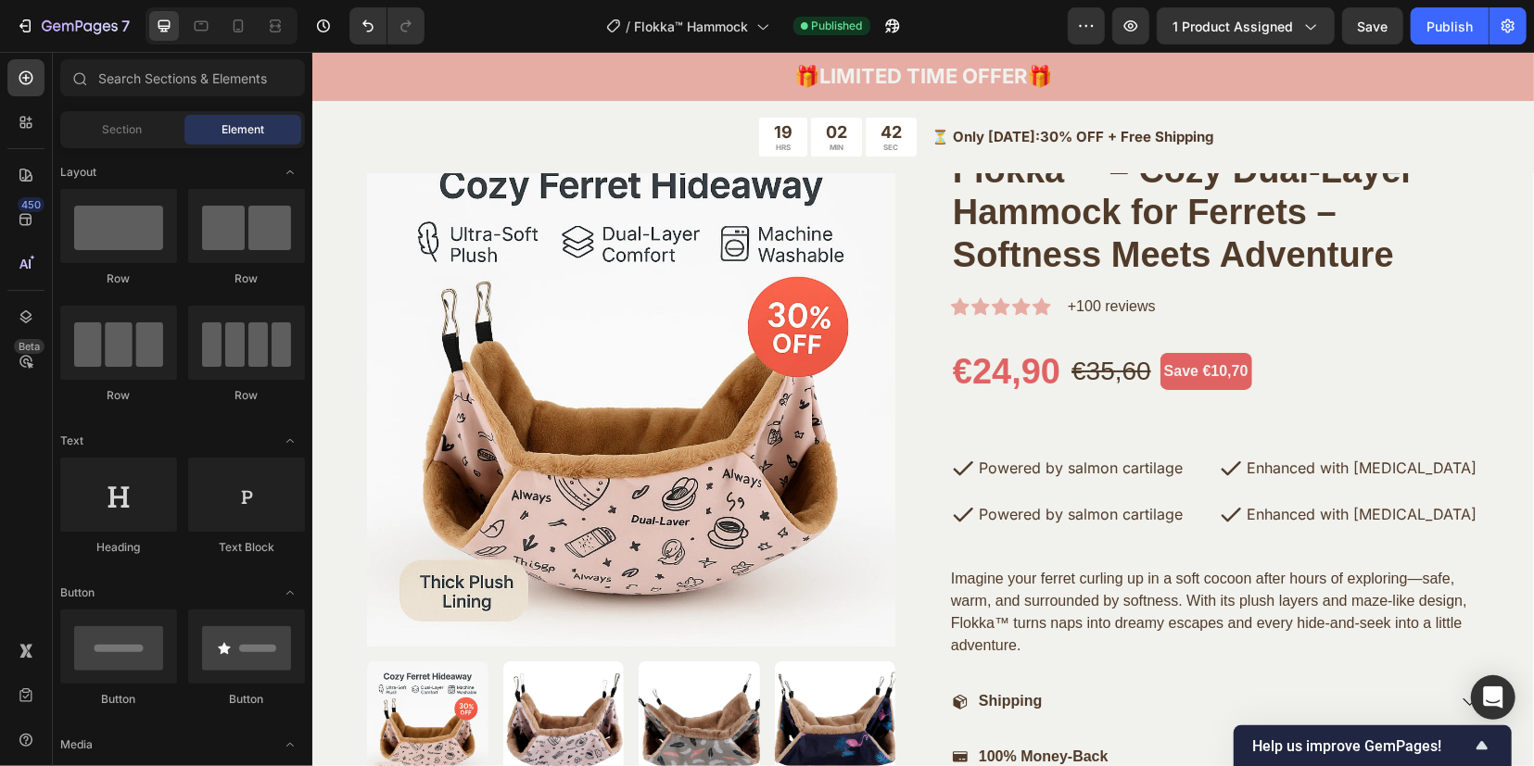
scroll to position [130, 0]
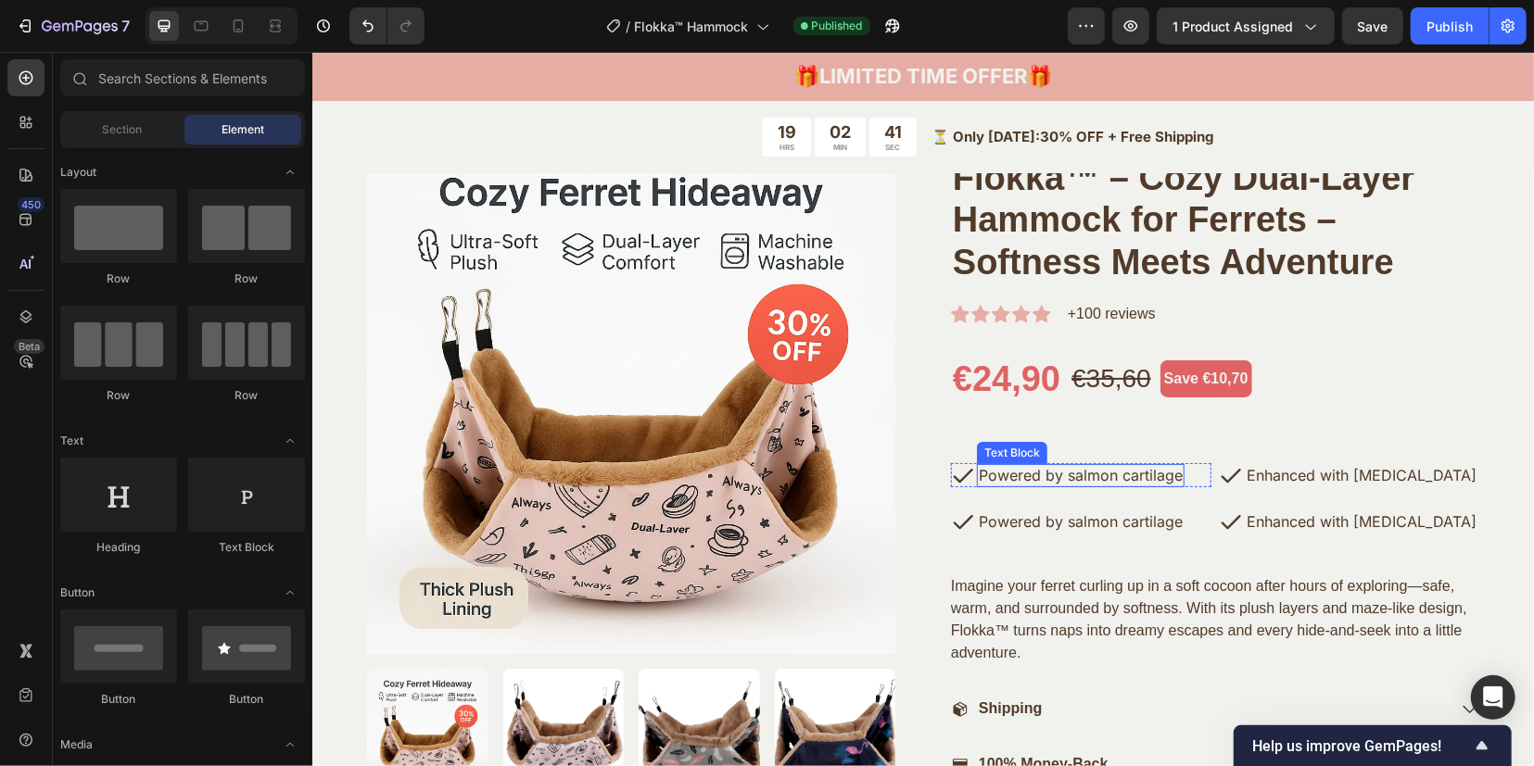
click at [1036, 472] on p "Powered by salmon cartilage" at bounding box center [1080, 474] width 204 height 19
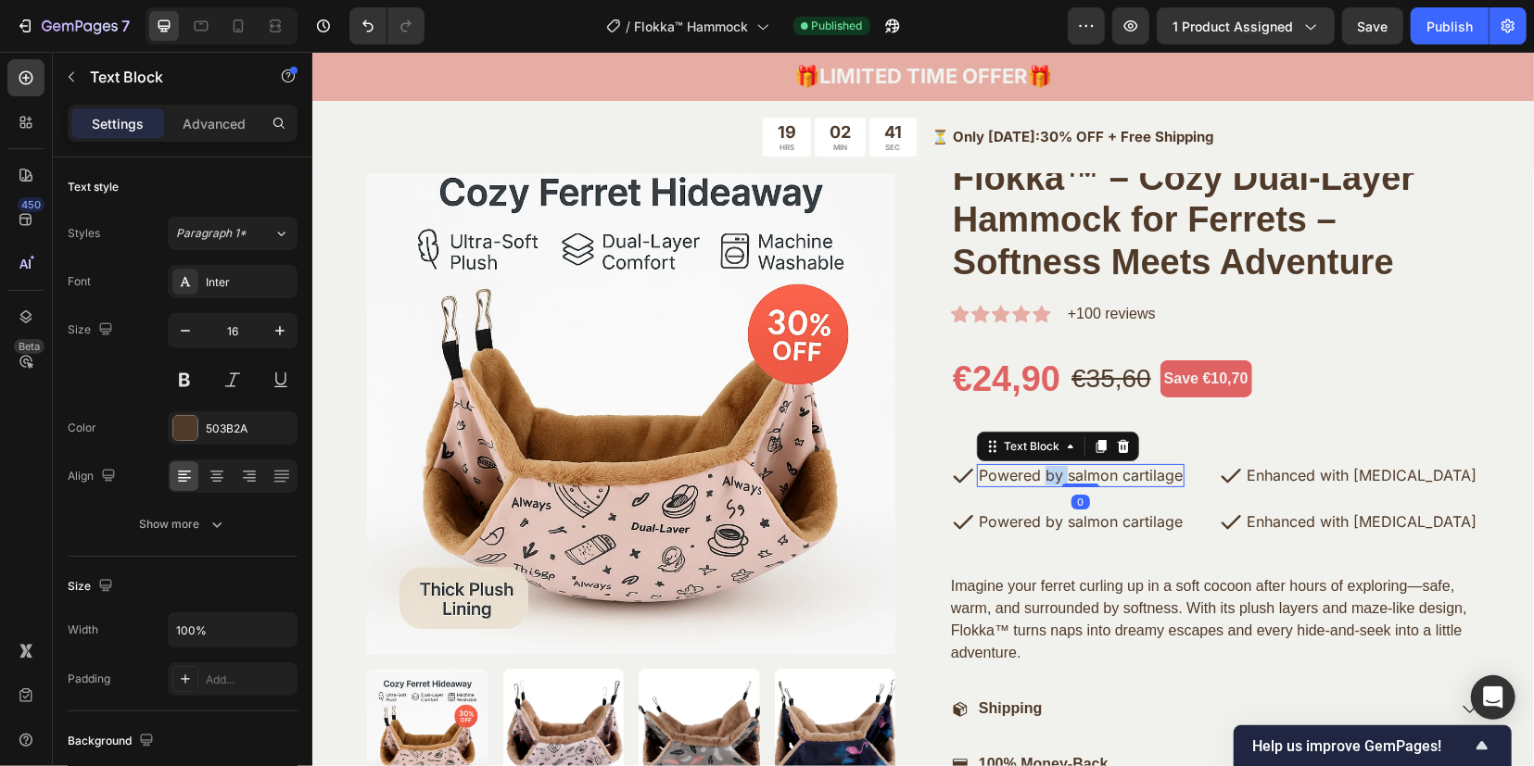
click at [1036, 472] on p "Powered by salmon cartilage" at bounding box center [1080, 474] width 204 height 19
click at [1036, 471] on p "Powered by salmon cartilage" at bounding box center [1080, 474] width 204 height 19
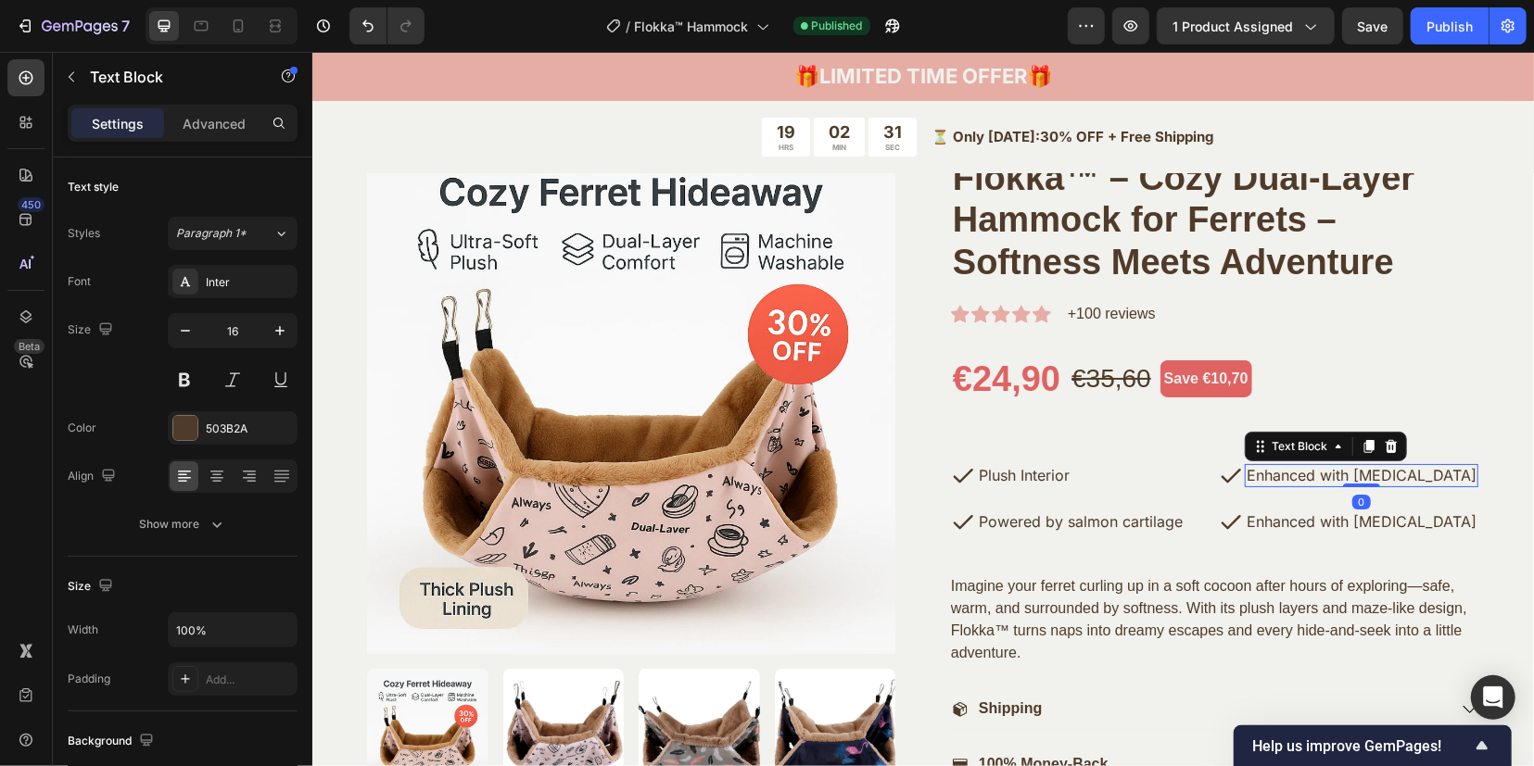
click at [1254, 469] on p "Enhanced with [MEDICAL_DATA]" at bounding box center [1361, 474] width 230 height 19
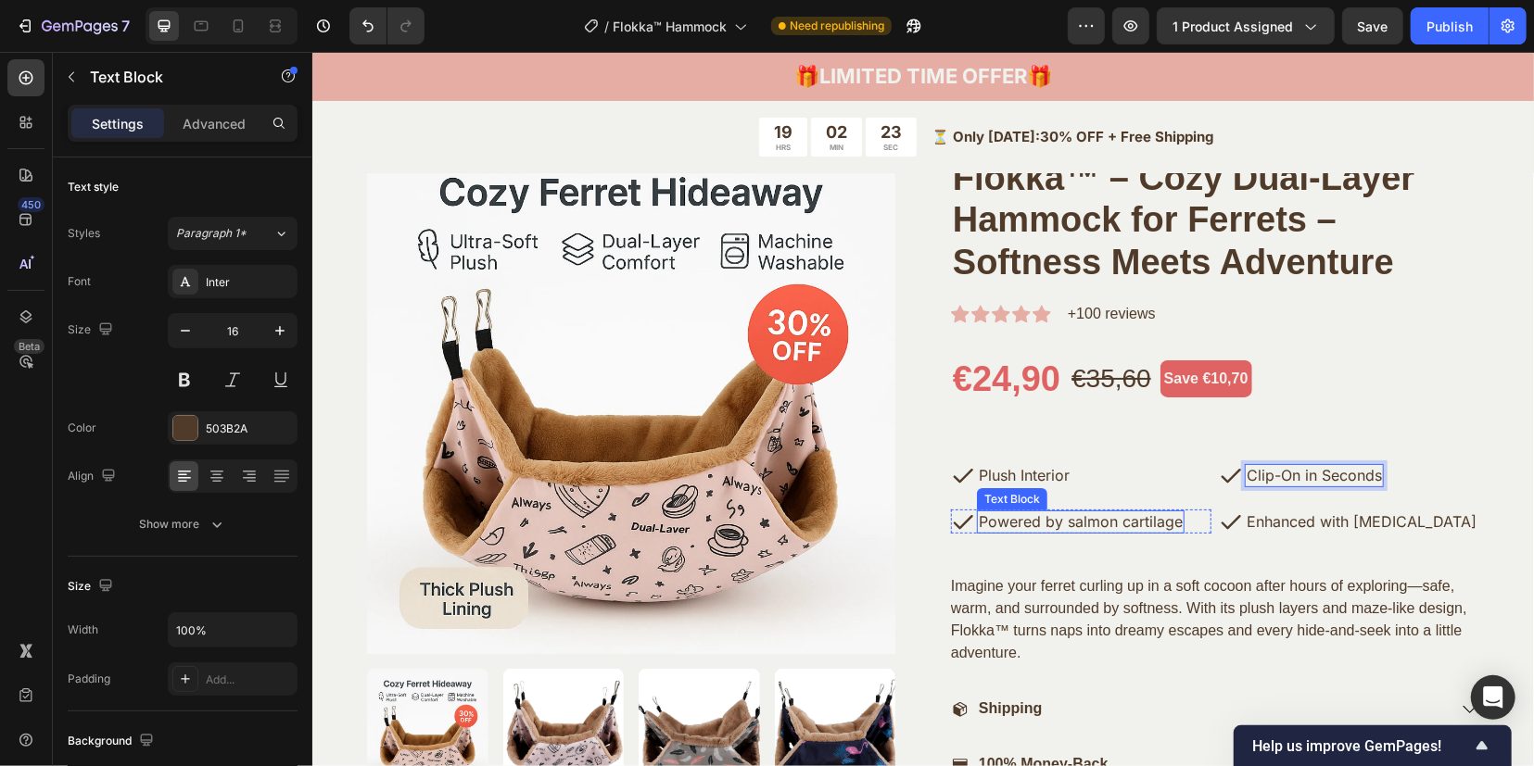
click at [1027, 516] on p "Powered by salmon cartilage" at bounding box center [1080, 521] width 204 height 19
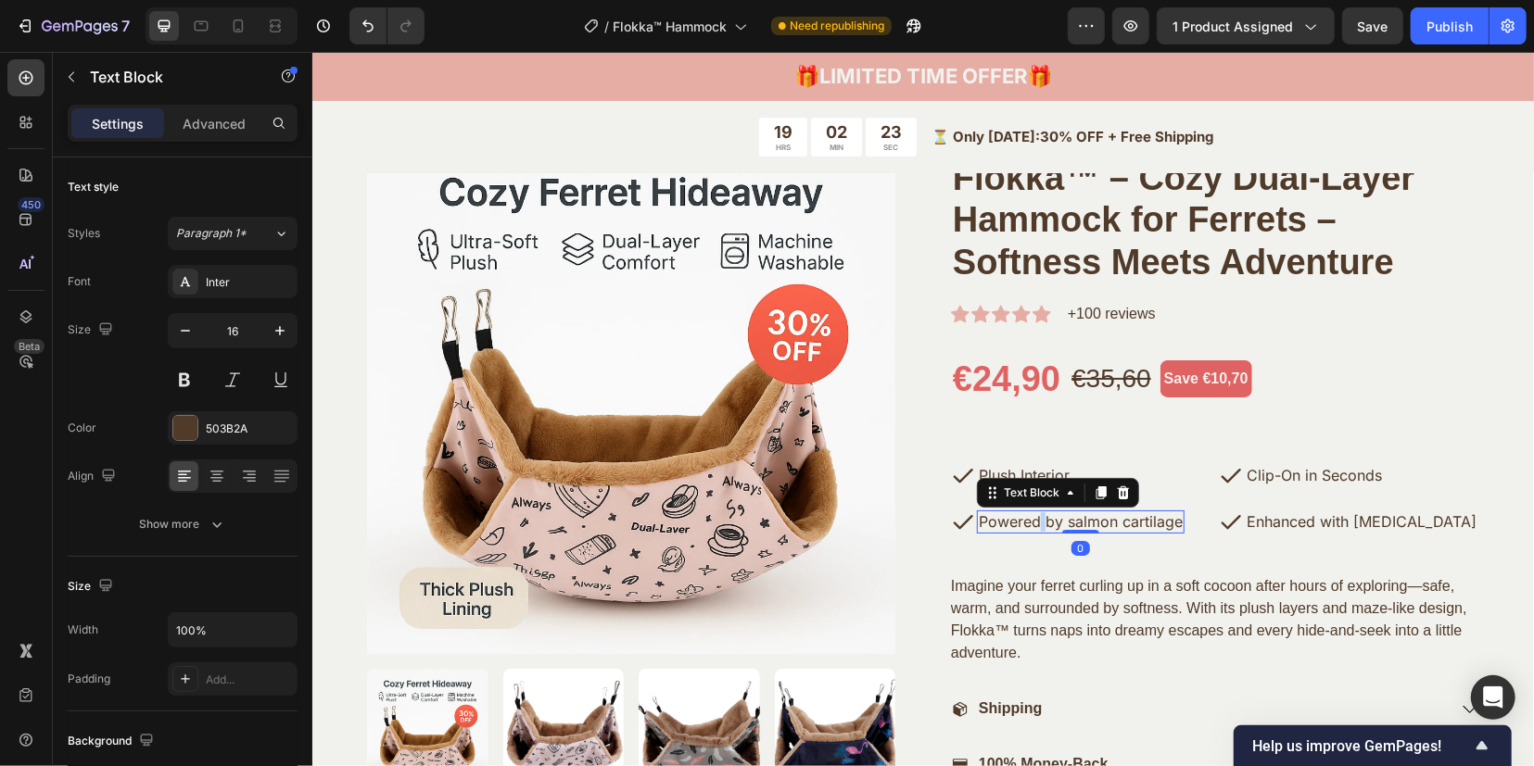
click at [1027, 516] on p "Powered by salmon cartilage" at bounding box center [1080, 521] width 204 height 19
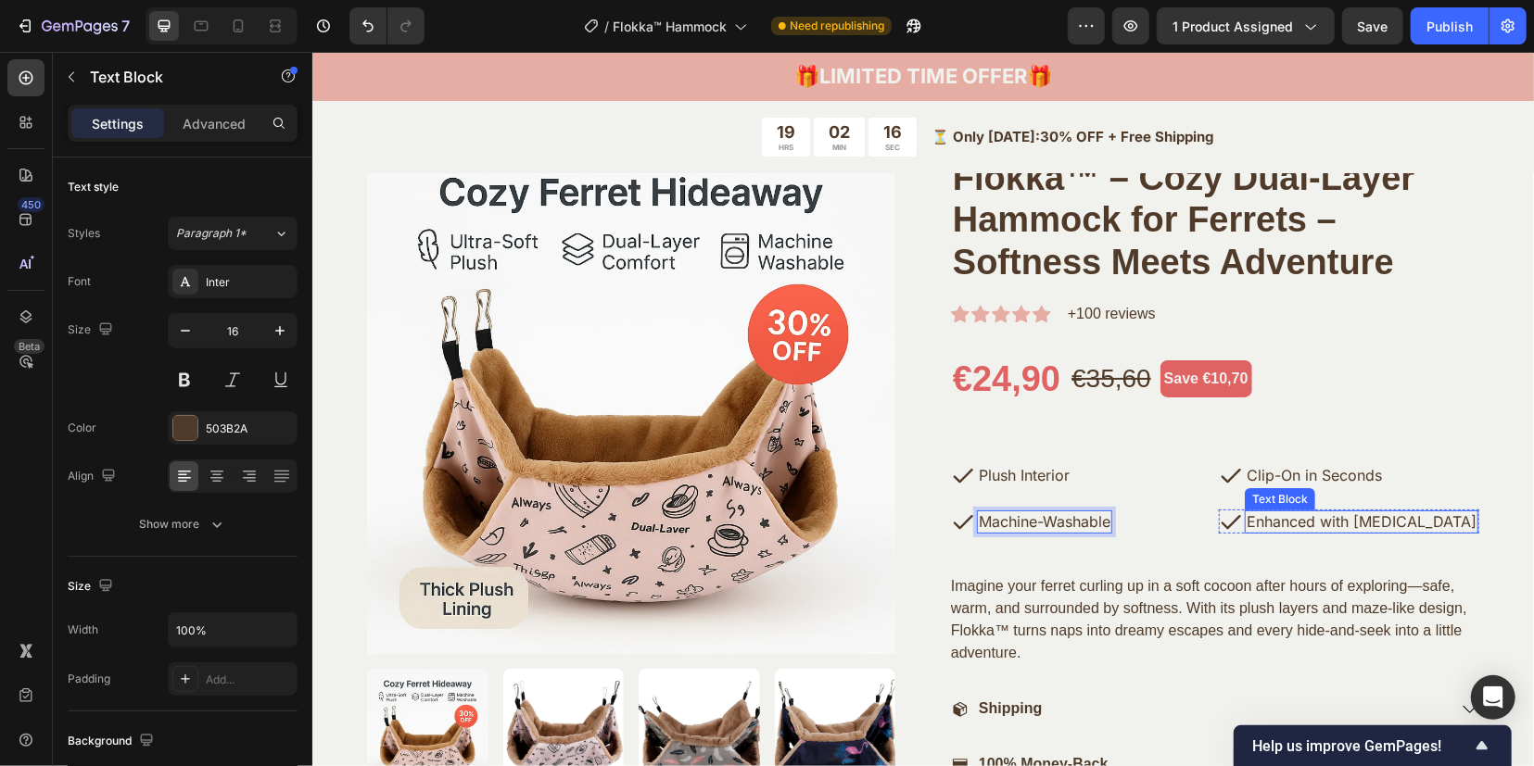
click at [1295, 517] on p "Enhanced with [MEDICAL_DATA]" at bounding box center [1361, 521] width 230 height 19
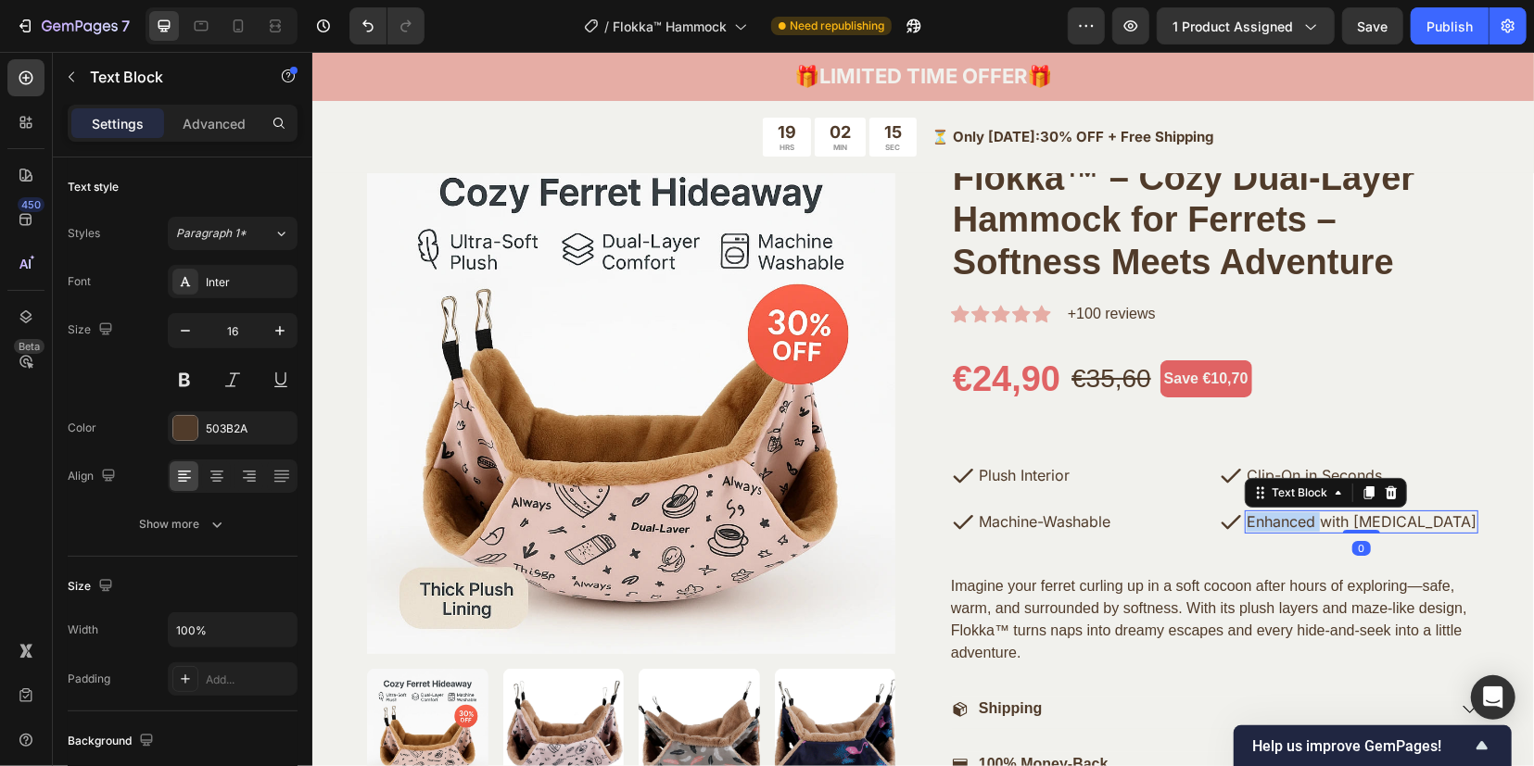
click at [1295, 517] on p "Enhanced with [MEDICAL_DATA]" at bounding box center [1361, 521] width 230 height 19
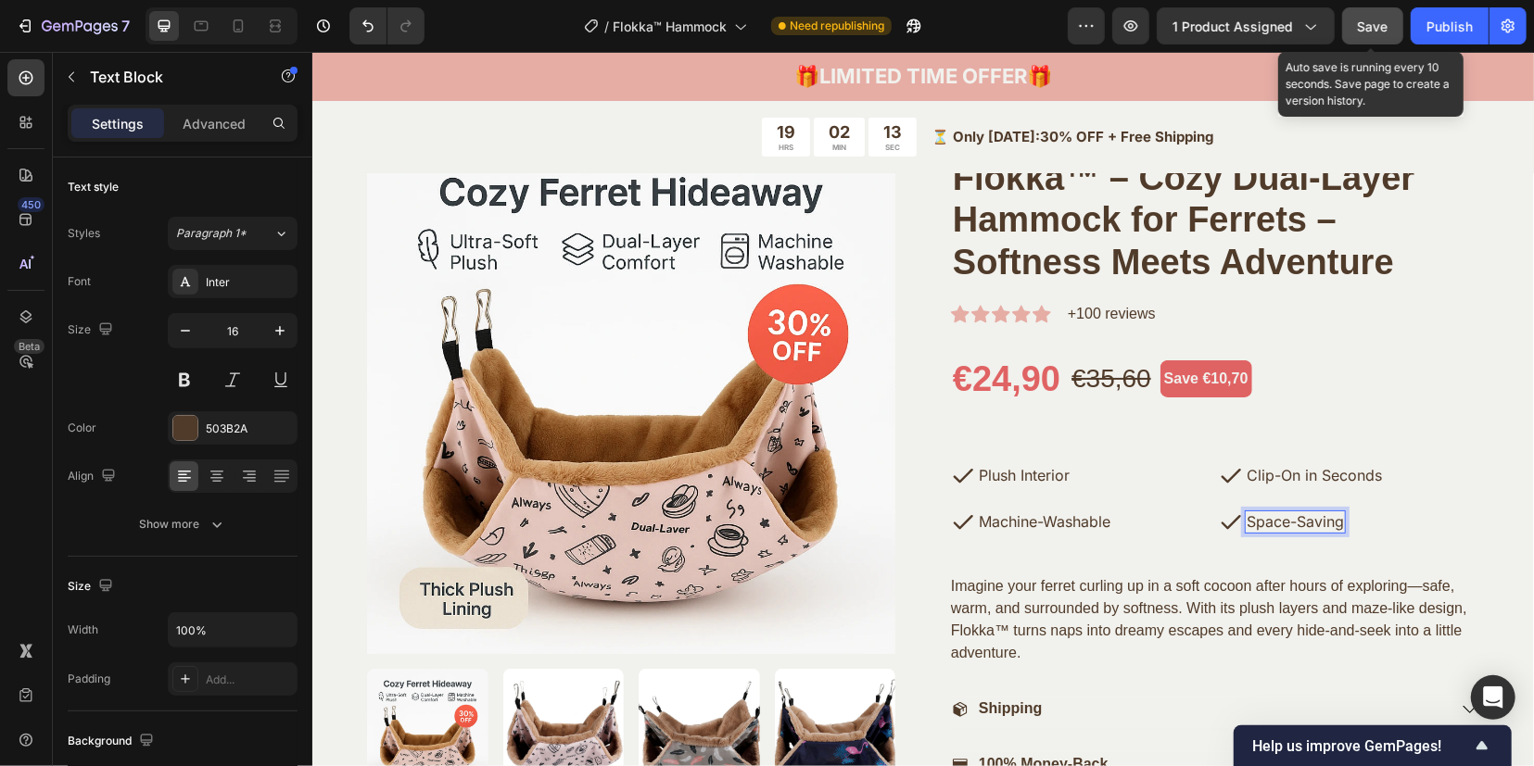
click at [1368, 23] on span "Save" at bounding box center [1373, 27] width 31 height 16
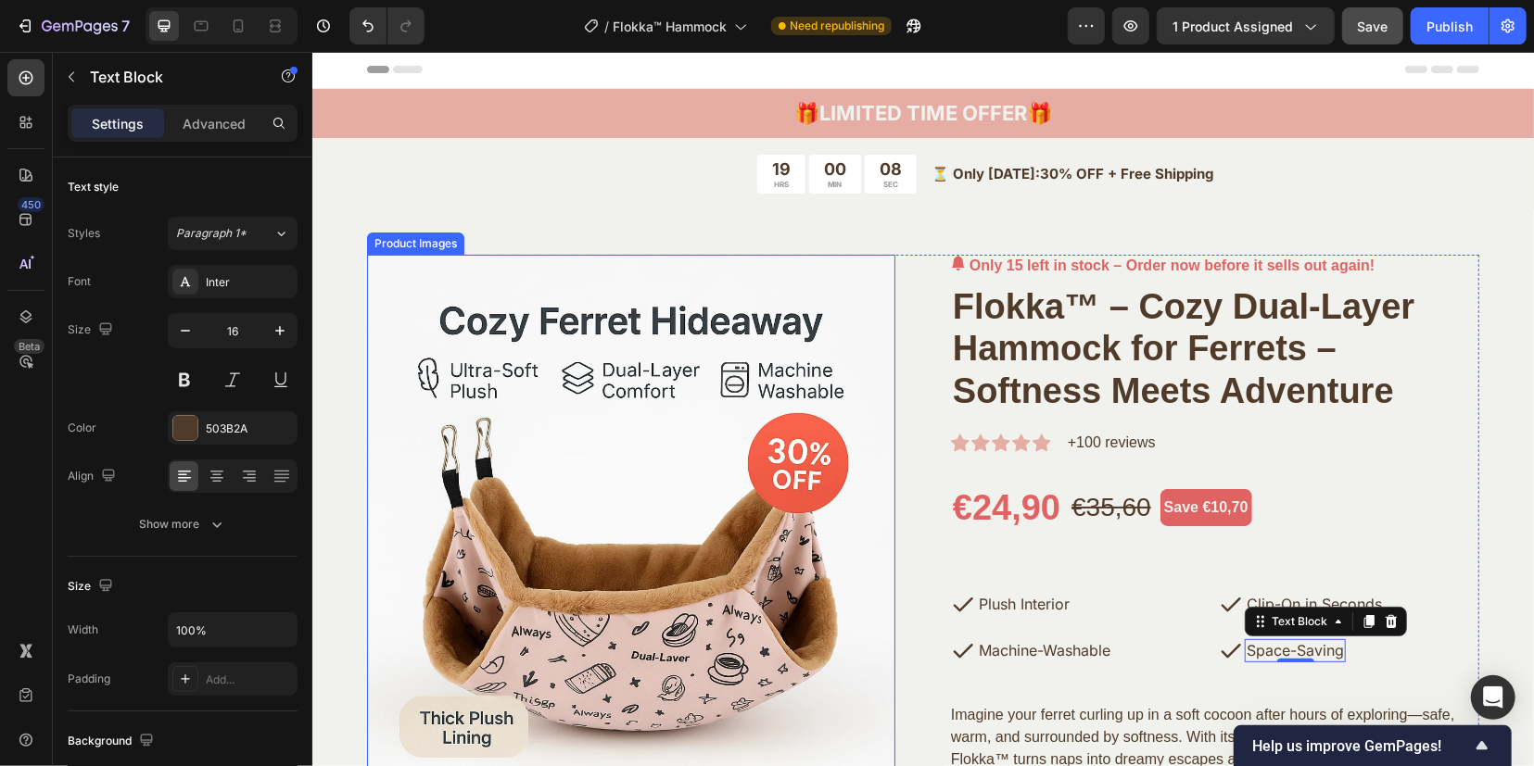
scroll to position [0, 0]
click at [740, 424] on img at bounding box center [630, 519] width 528 height 528
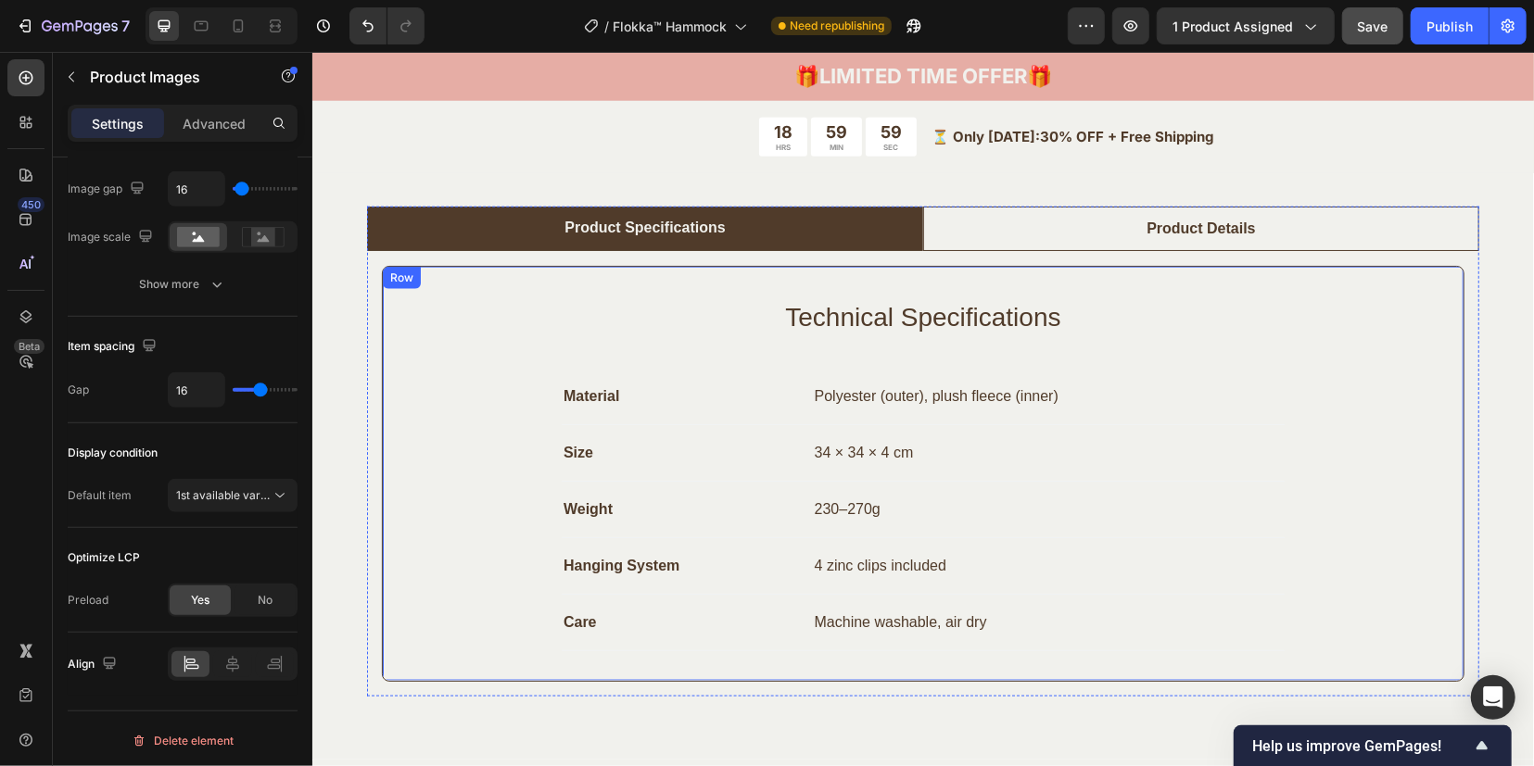
scroll to position [1390, 0]
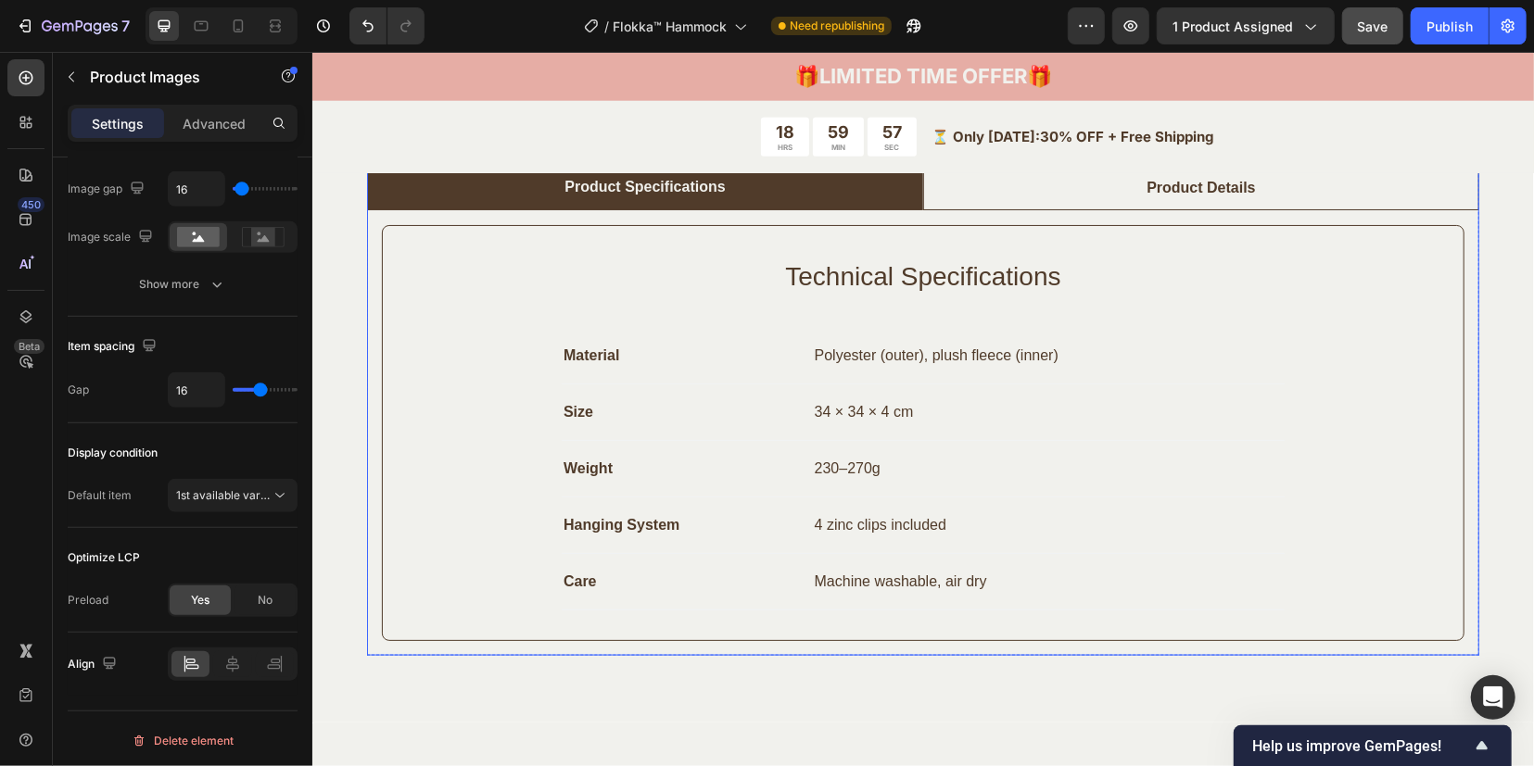
click at [1144, 196] on div "Product Details" at bounding box center [1200, 187] width 114 height 28
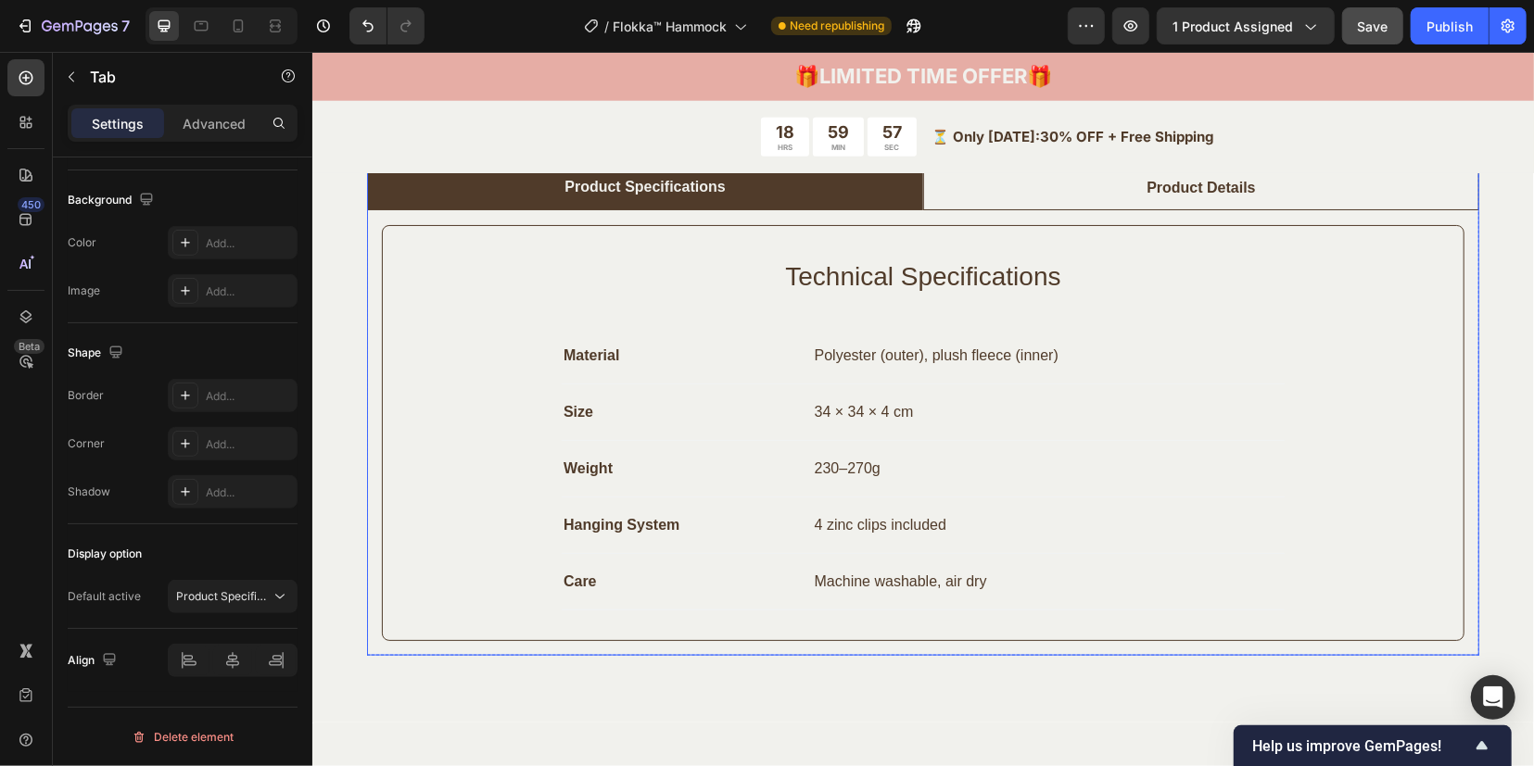
scroll to position [0, 0]
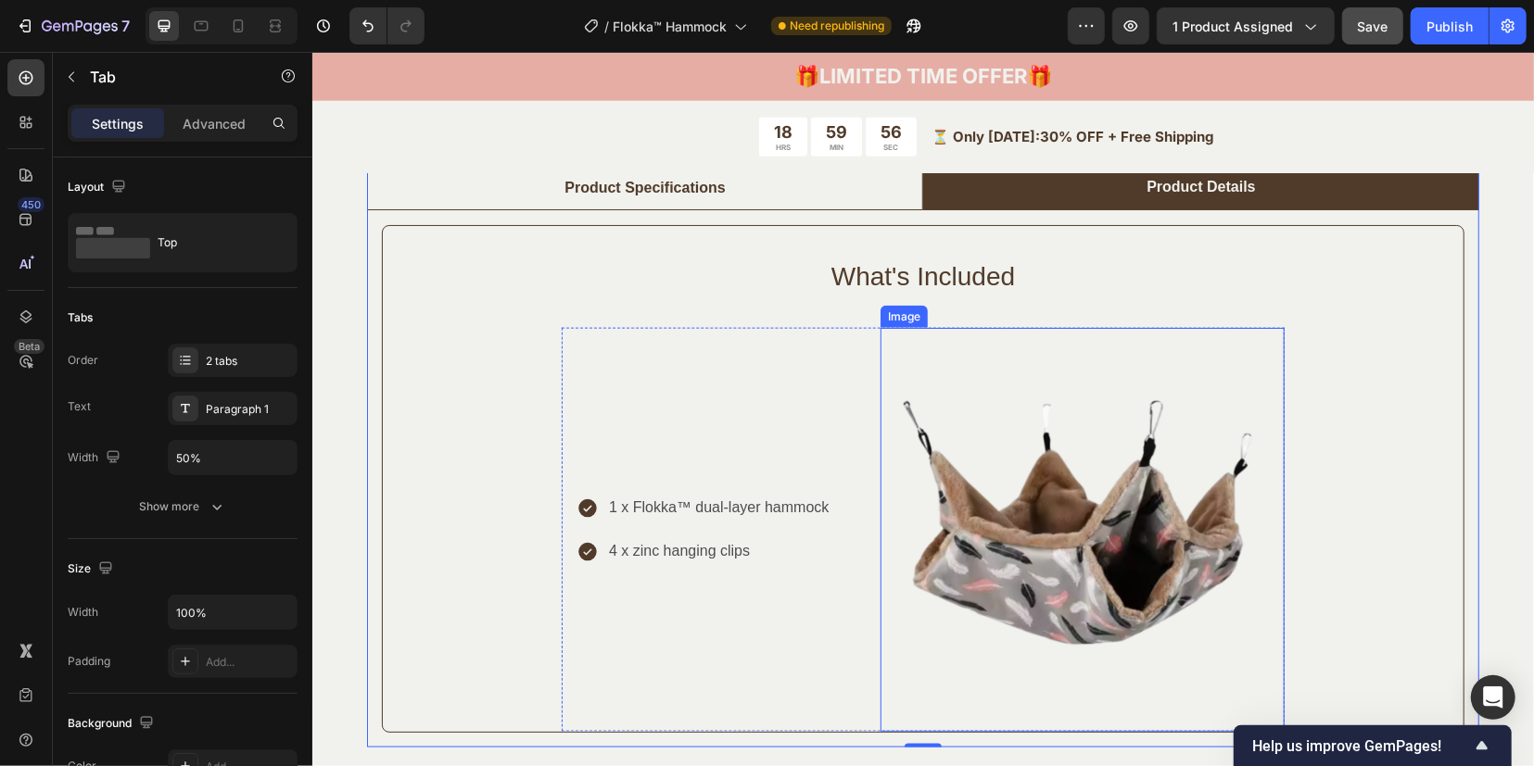
click at [1020, 568] on img at bounding box center [1081, 529] width 404 height 404
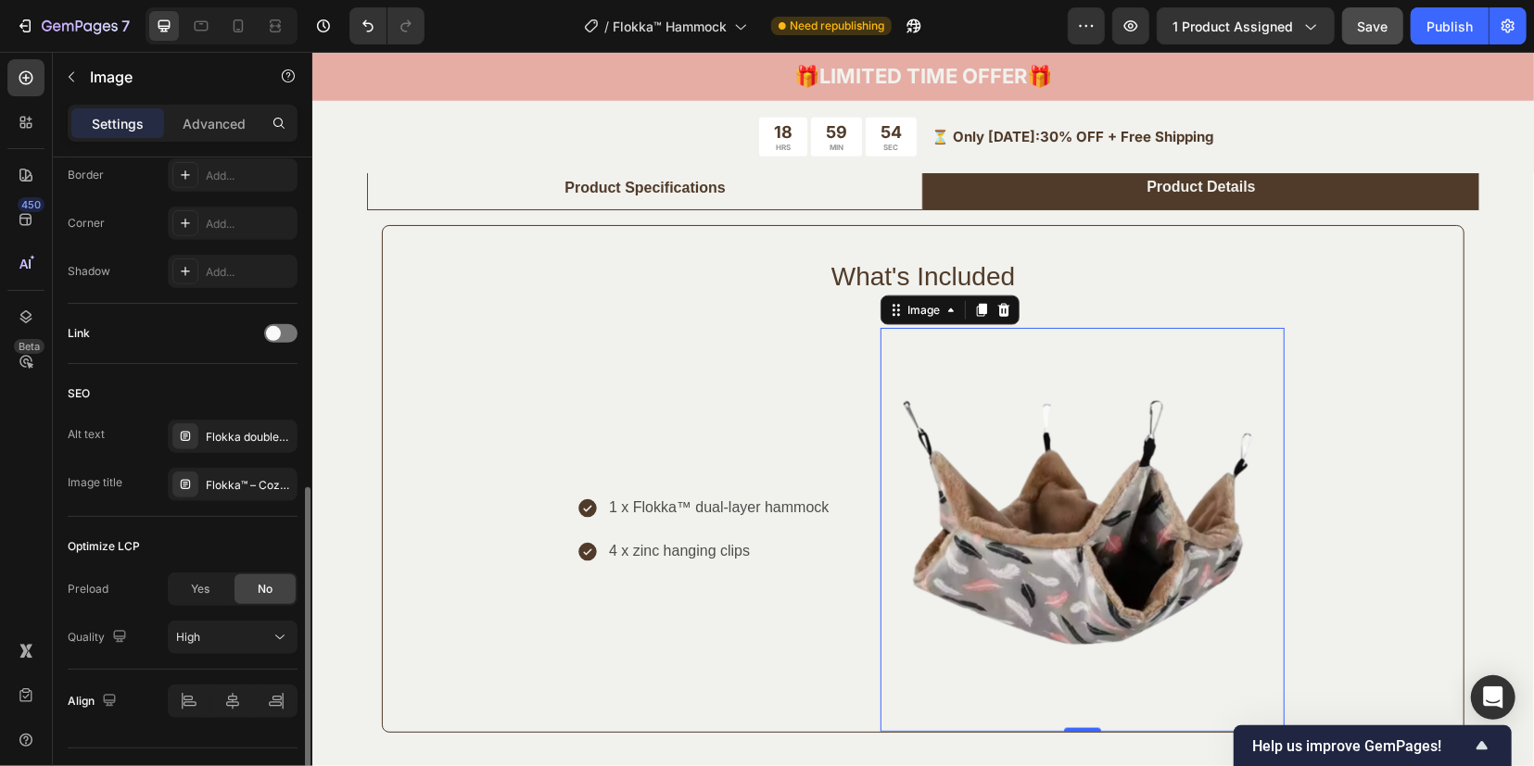
scroll to position [736, 0]
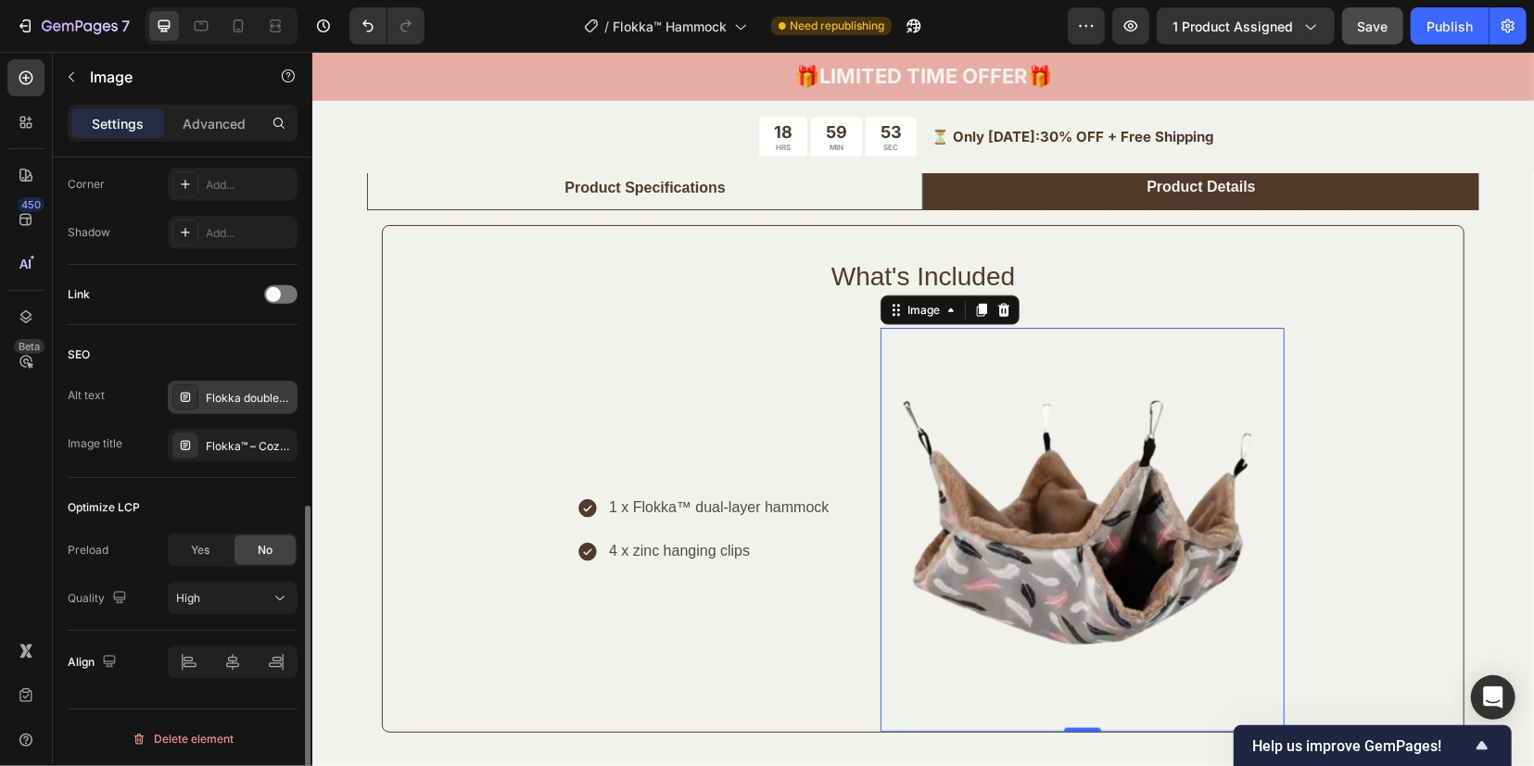
click at [183, 396] on icon at bounding box center [185, 397] width 15 height 15
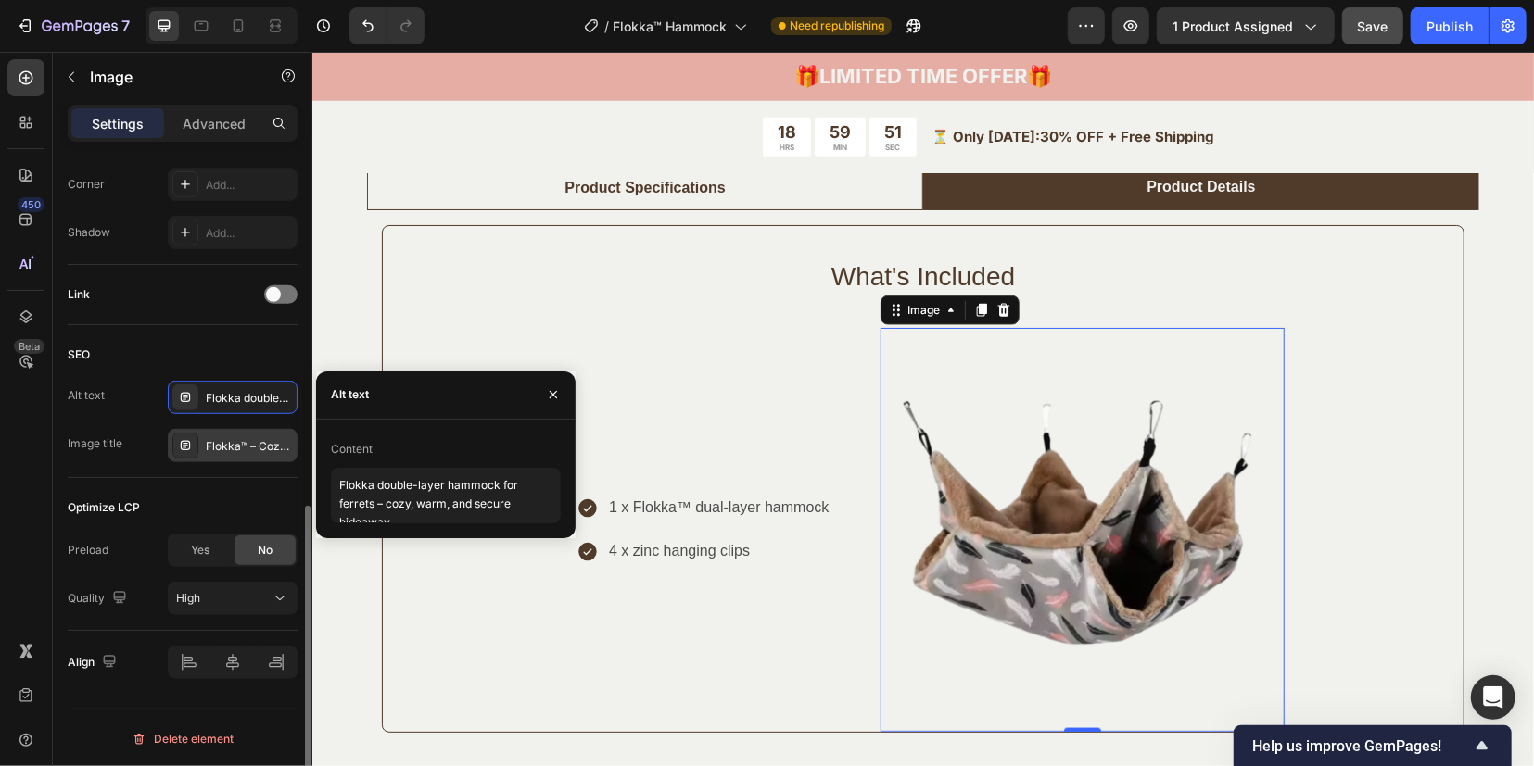
click at [186, 440] on icon at bounding box center [185, 445] width 15 height 15
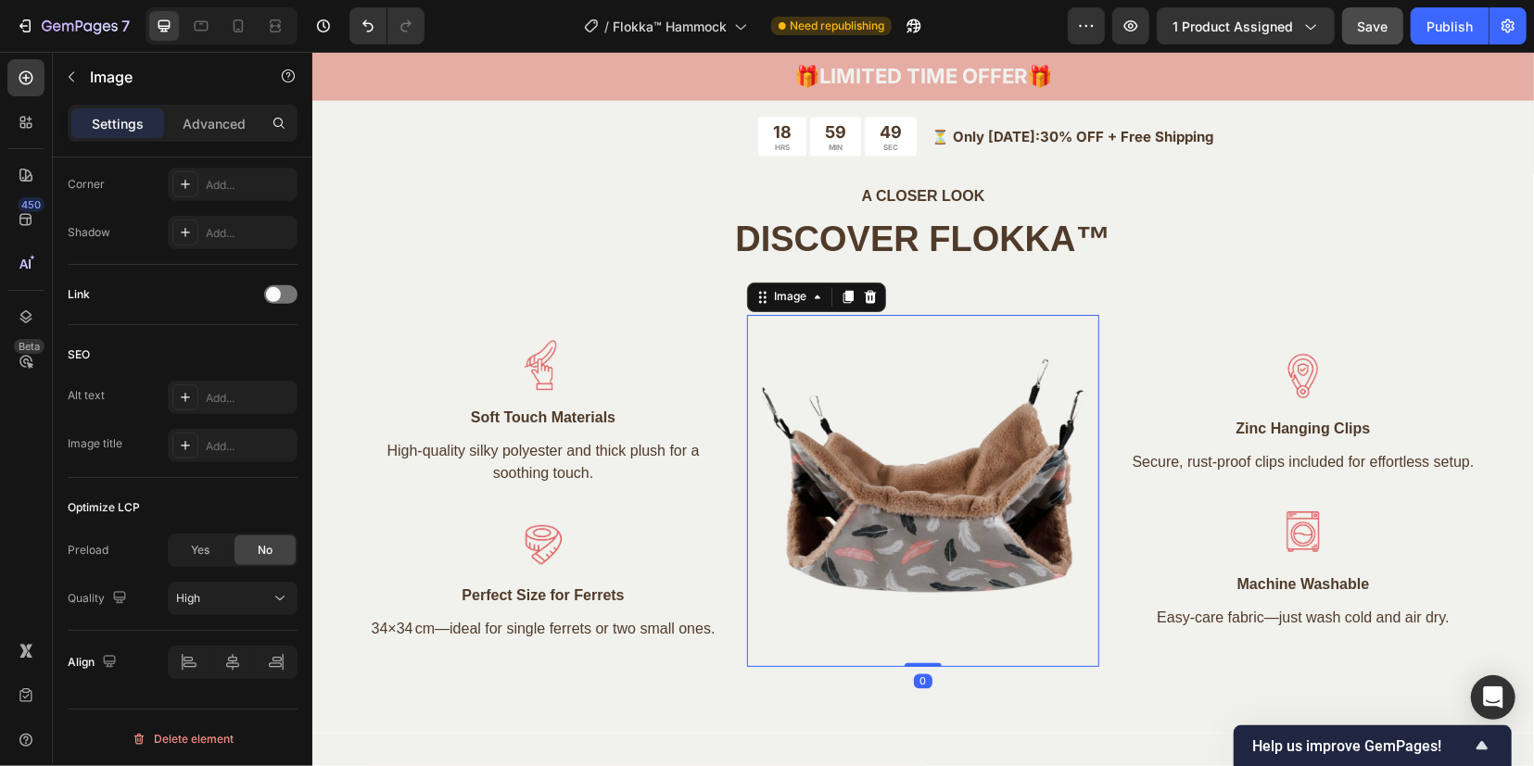
click at [905, 497] on img at bounding box center [922, 490] width 352 height 352
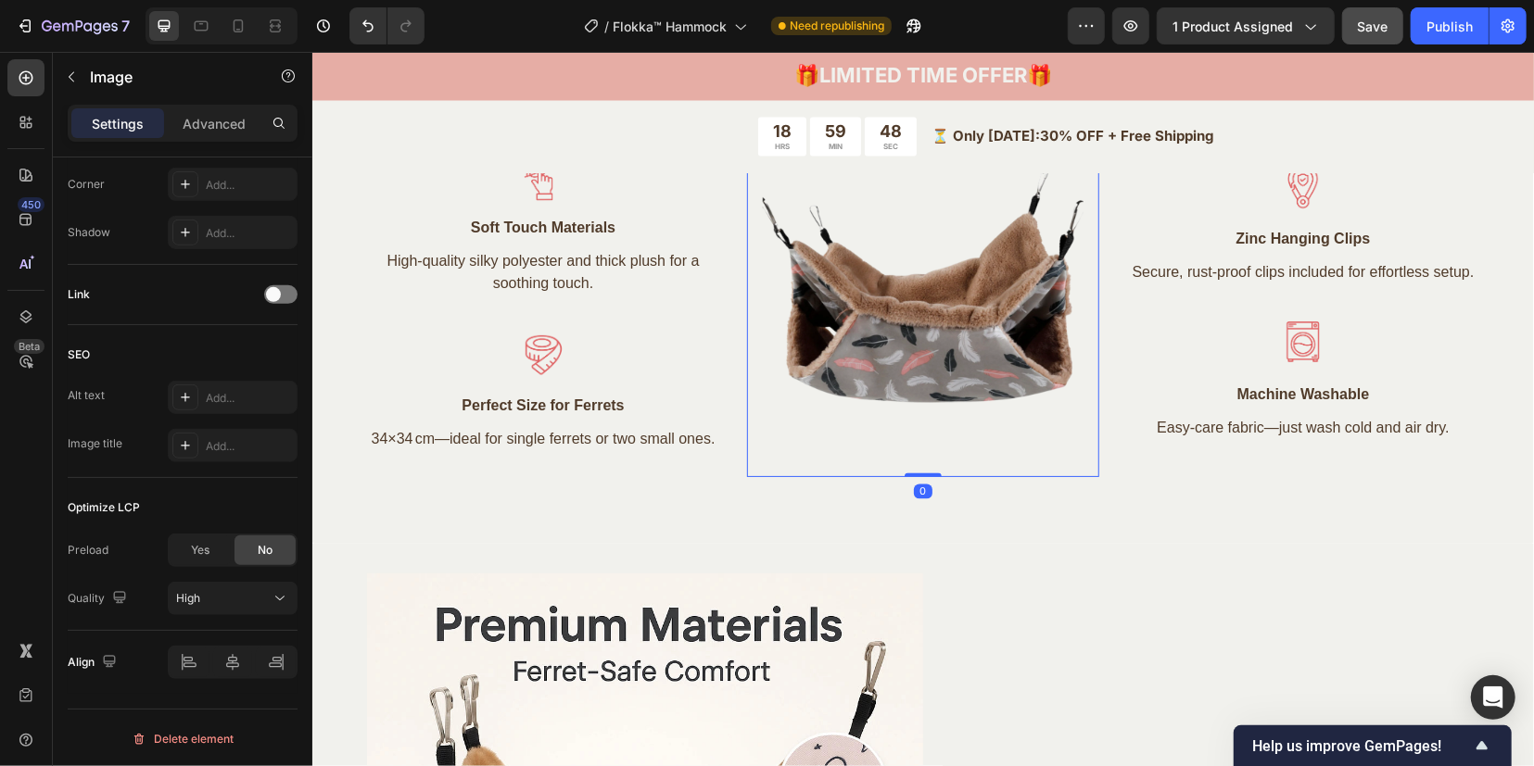
scroll to position [2201, 0]
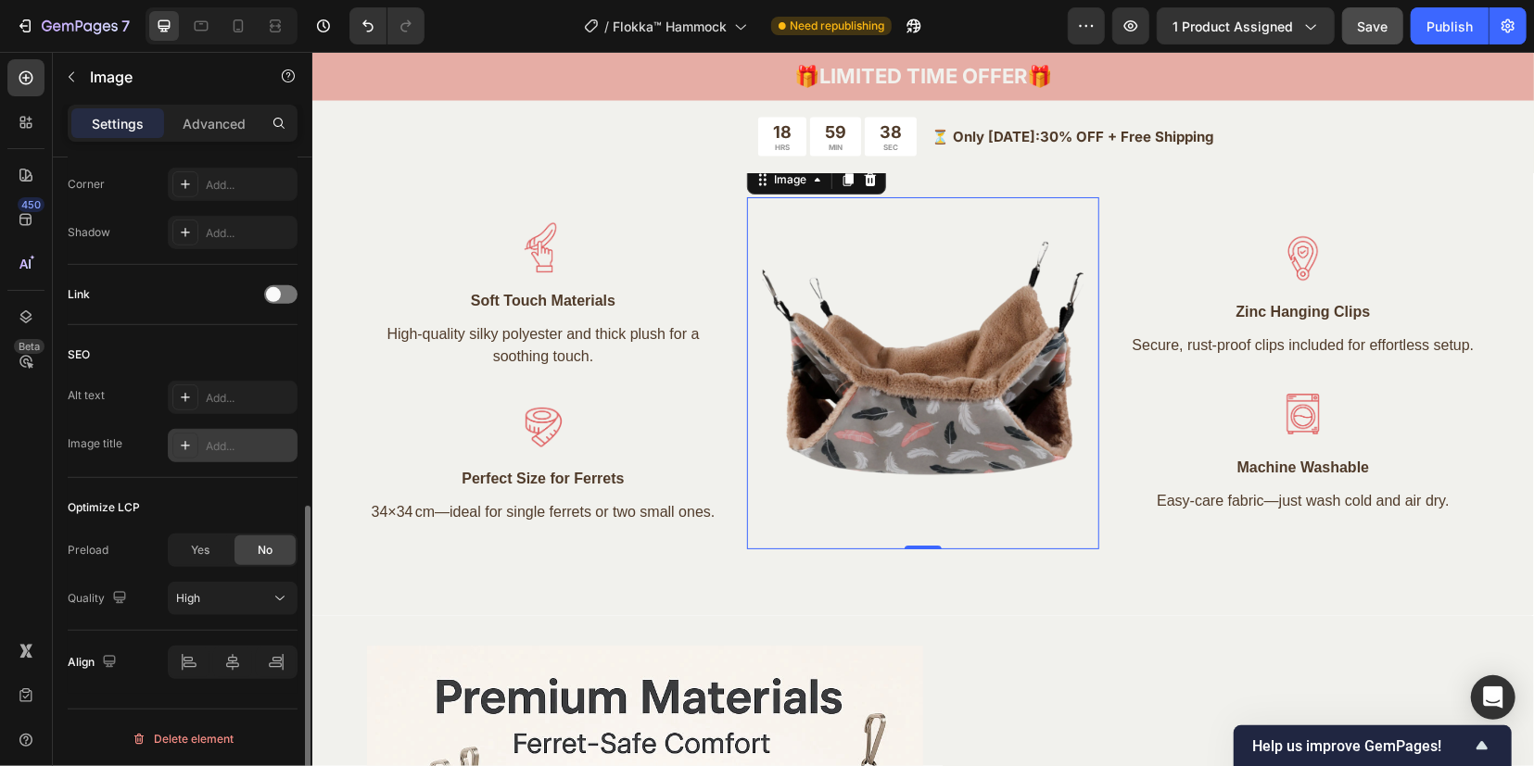
click at [216, 442] on div "Add..." at bounding box center [249, 446] width 87 height 17
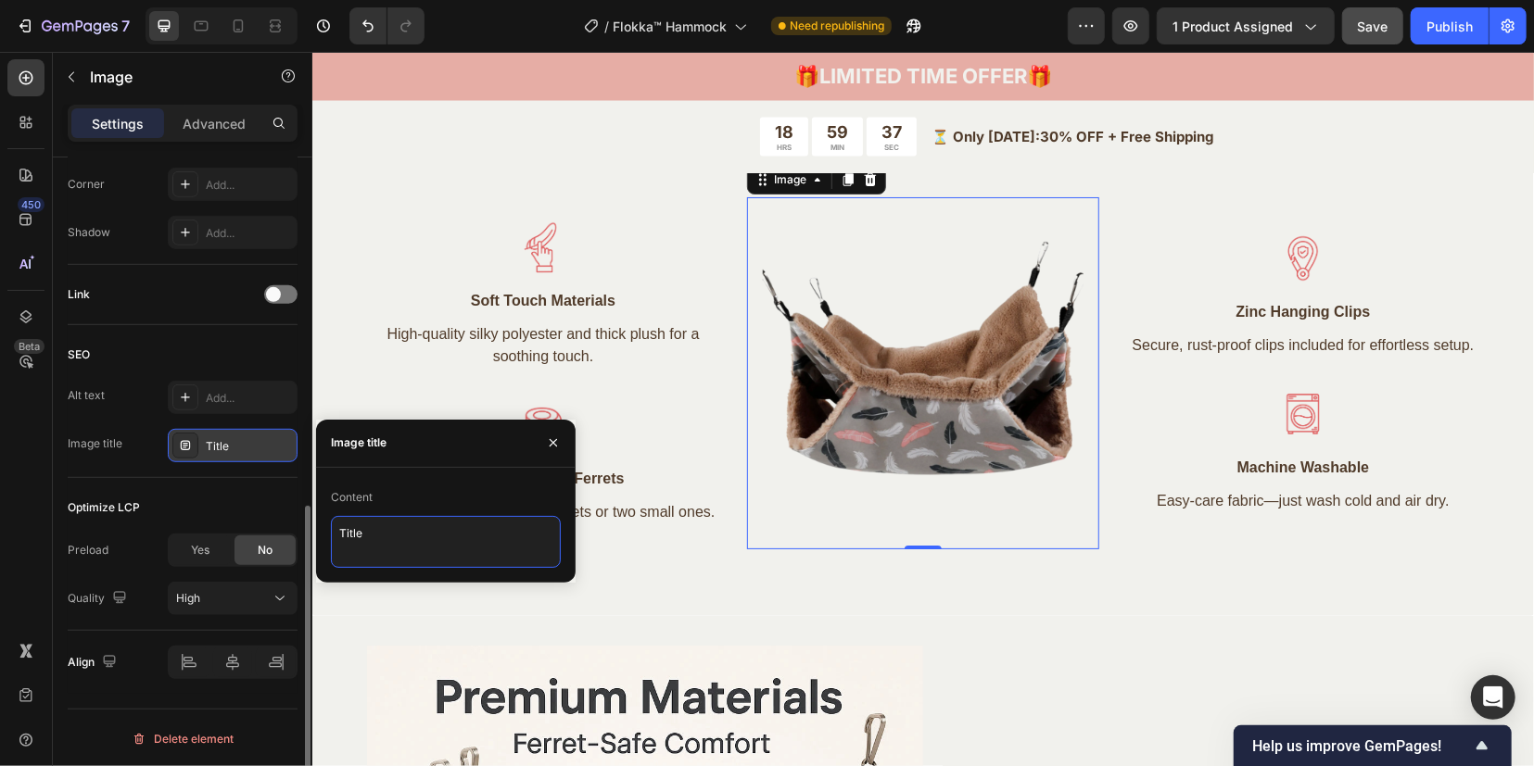
click at [432, 539] on textarea "Title" at bounding box center [446, 542] width 230 height 52
drag, startPoint x: 425, startPoint y: 537, endPoint x: 302, endPoint y: 533, distance: 123.3
click at [302, 533] on div "450 Beta Sections(18) Elements(84) Section Element Hero Section Product Detail …" at bounding box center [156, 409] width 312 height 715
paste textarea "Flokka™ Ferret Hammock – Double Layer Cozy Bed"
type textarea "Flokka™ Ferret Hammock – Double Layer Cozy Bed"
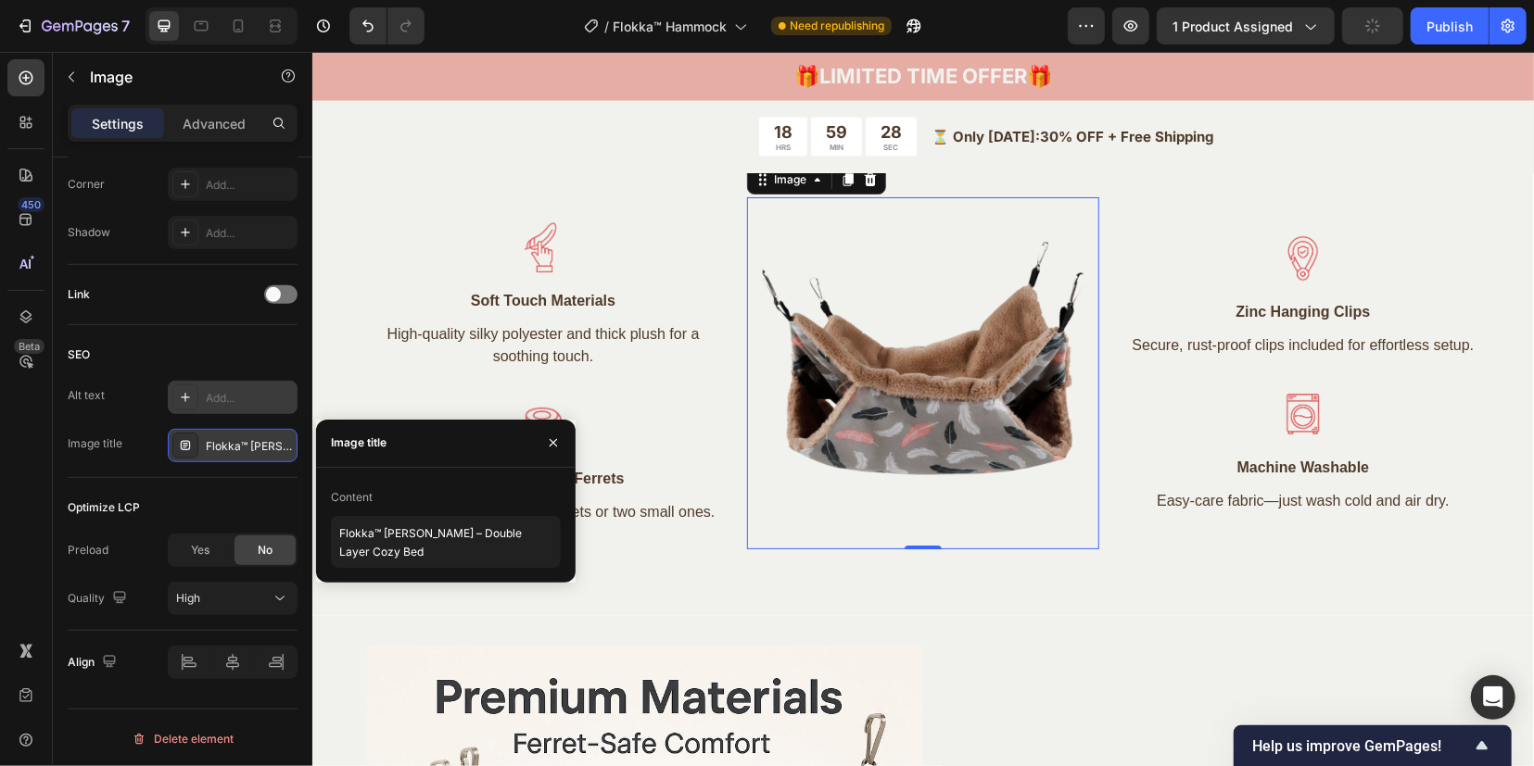
click at [181, 392] on icon at bounding box center [185, 397] width 15 height 15
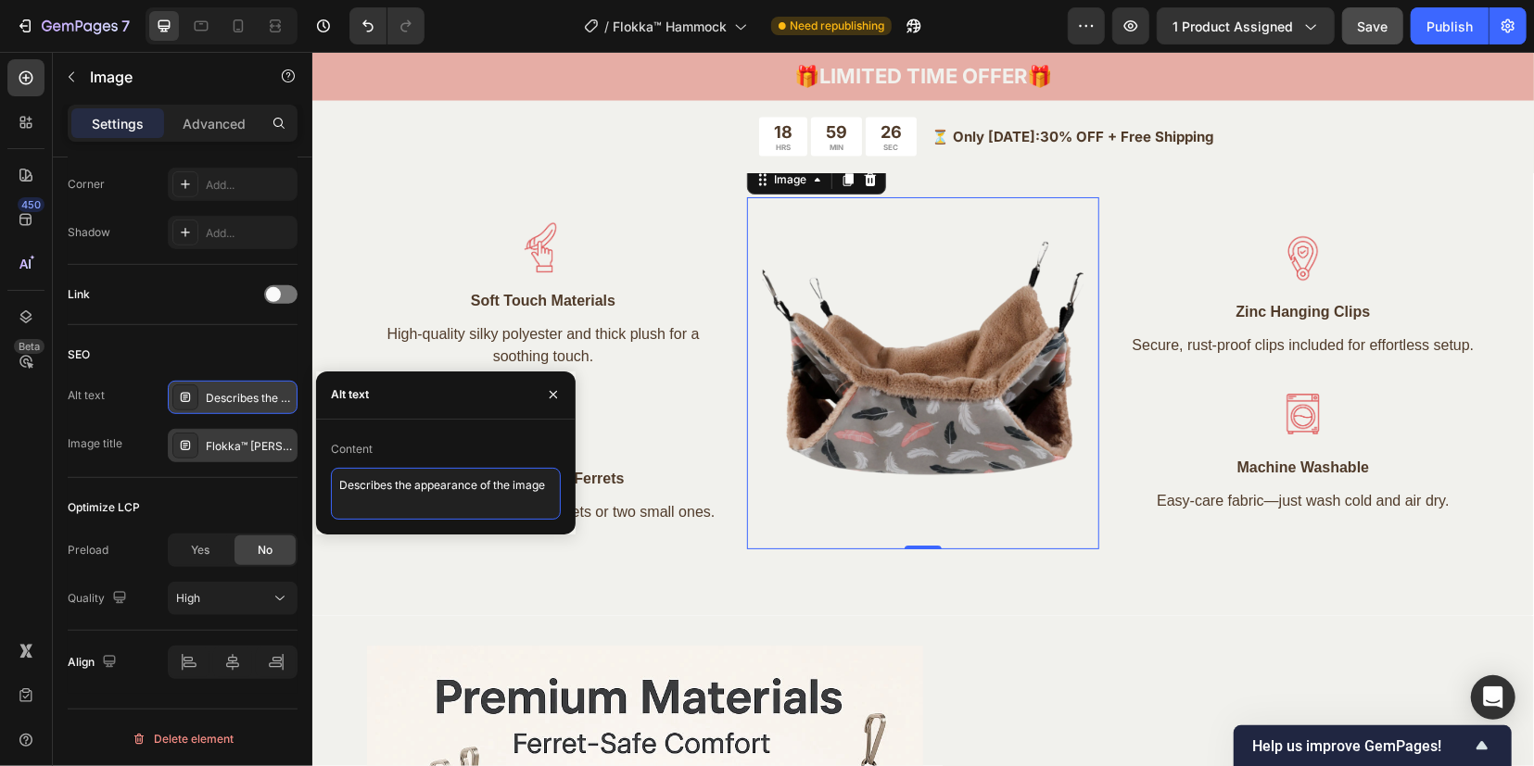
drag, startPoint x: 553, startPoint y: 490, endPoint x: 350, endPoint y: 488, distance: 203.0
click at [248, 487] on div "450 Beta Sections(18) Elements(84) Section Element Hero Section Product Detail …" at bounding box center [156, 409] width 312 height 715
paste textarea "Flokka™ hammock for ferrets – plush double layer bed – space-saving cage access…"
type textarea "Flokka™ hammock for ferrets – plush double layer bed – space-saving cage access…"
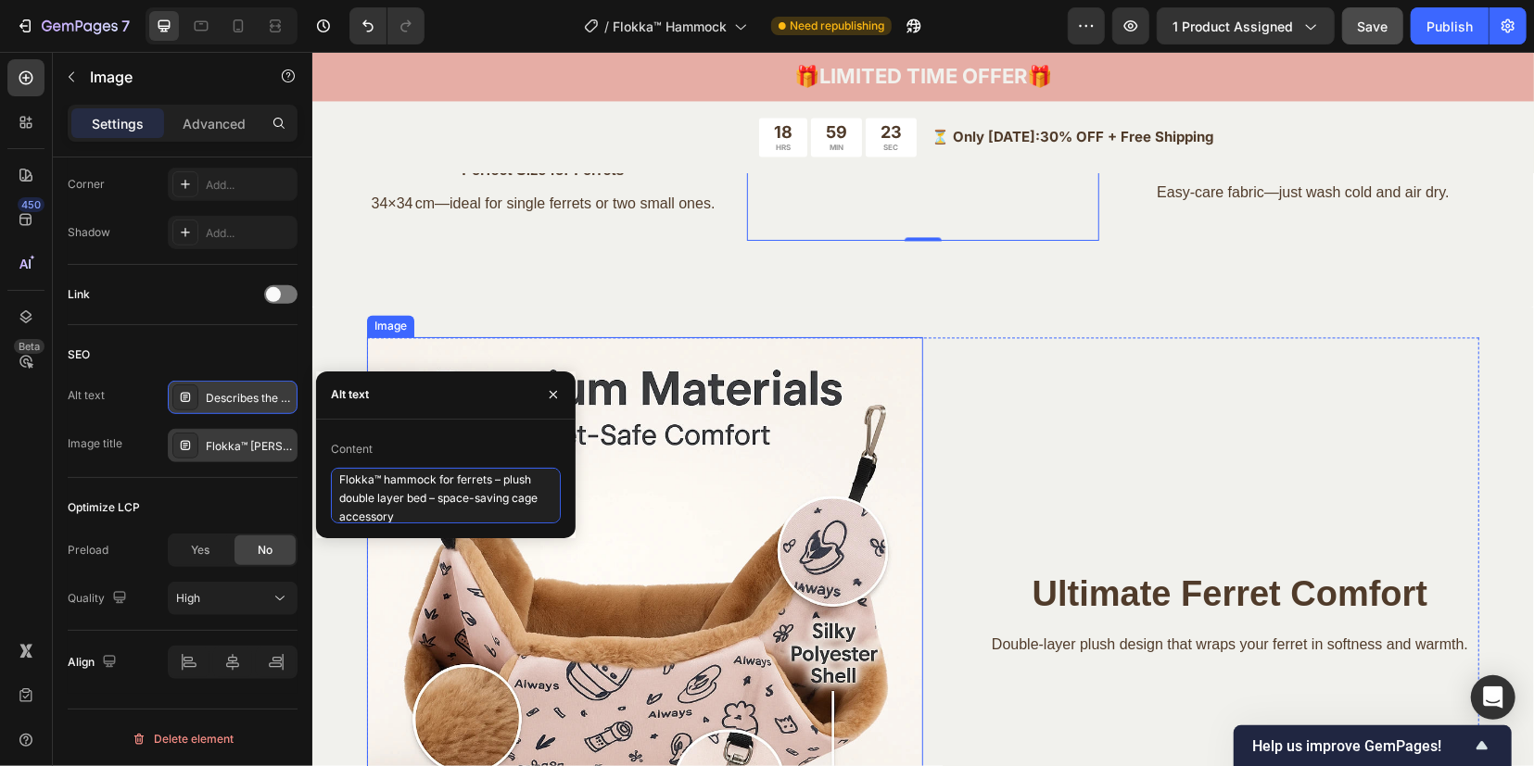
scroll to position [2548, 0]
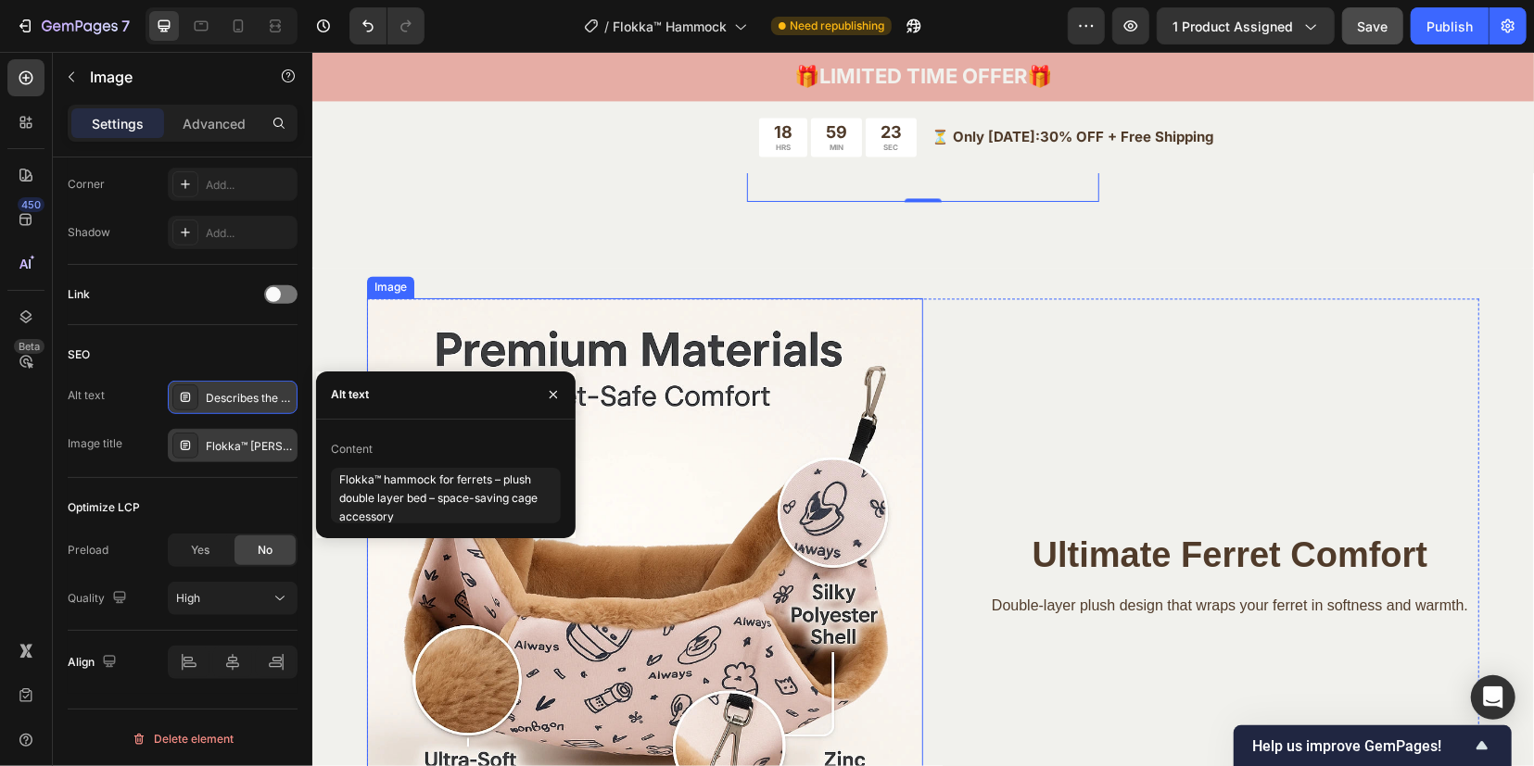
click at [822, 512] on img at bounding box center [644, 575] width 556 height 556
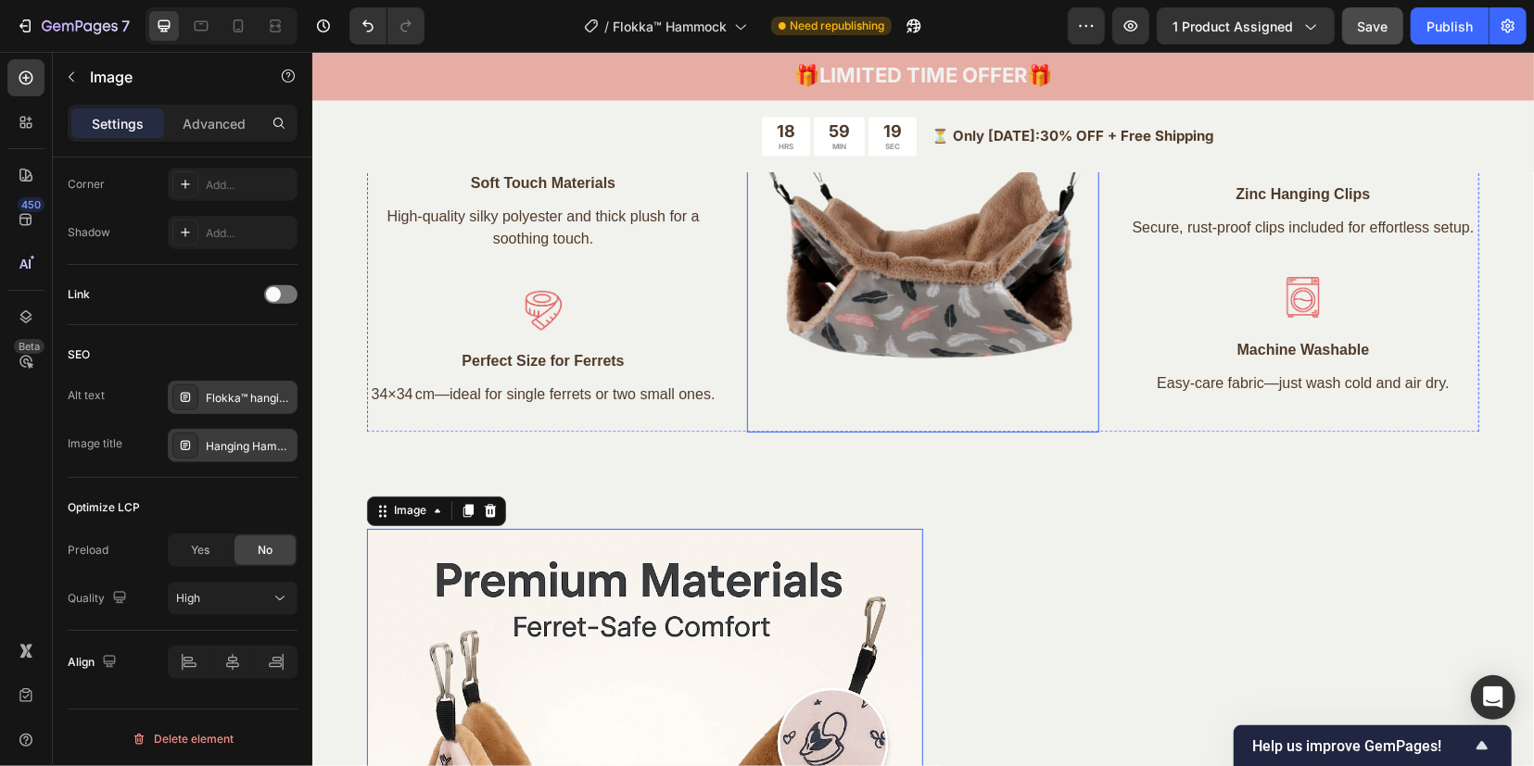
scroll to position [2317, 0]
click at [894, 302] on img at bounding box center [922, 257] width 352 height 352
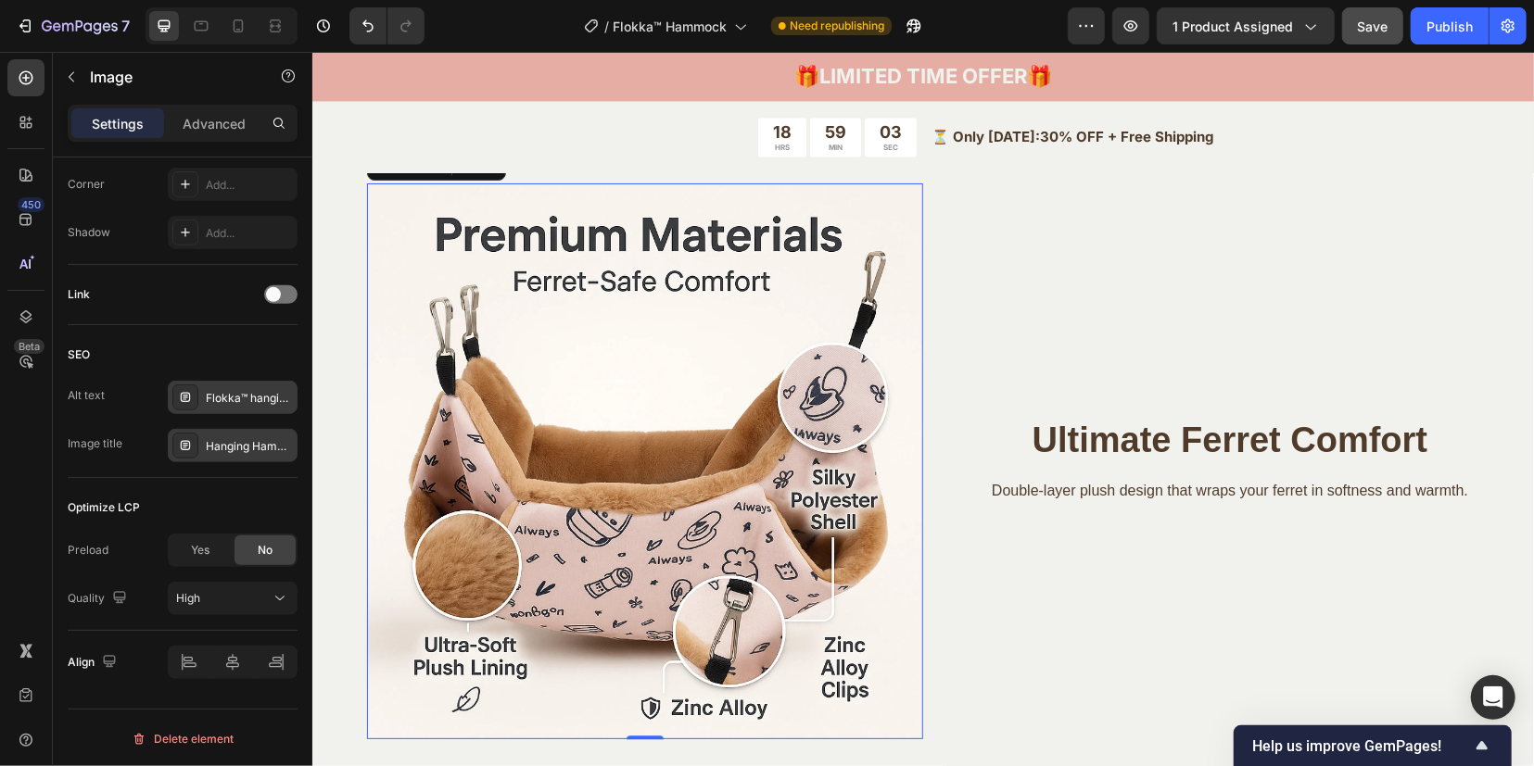
scroll to position [2664, 0]
click at [185, 445] on icon at bounding box center [186, 445] width 6 height 1
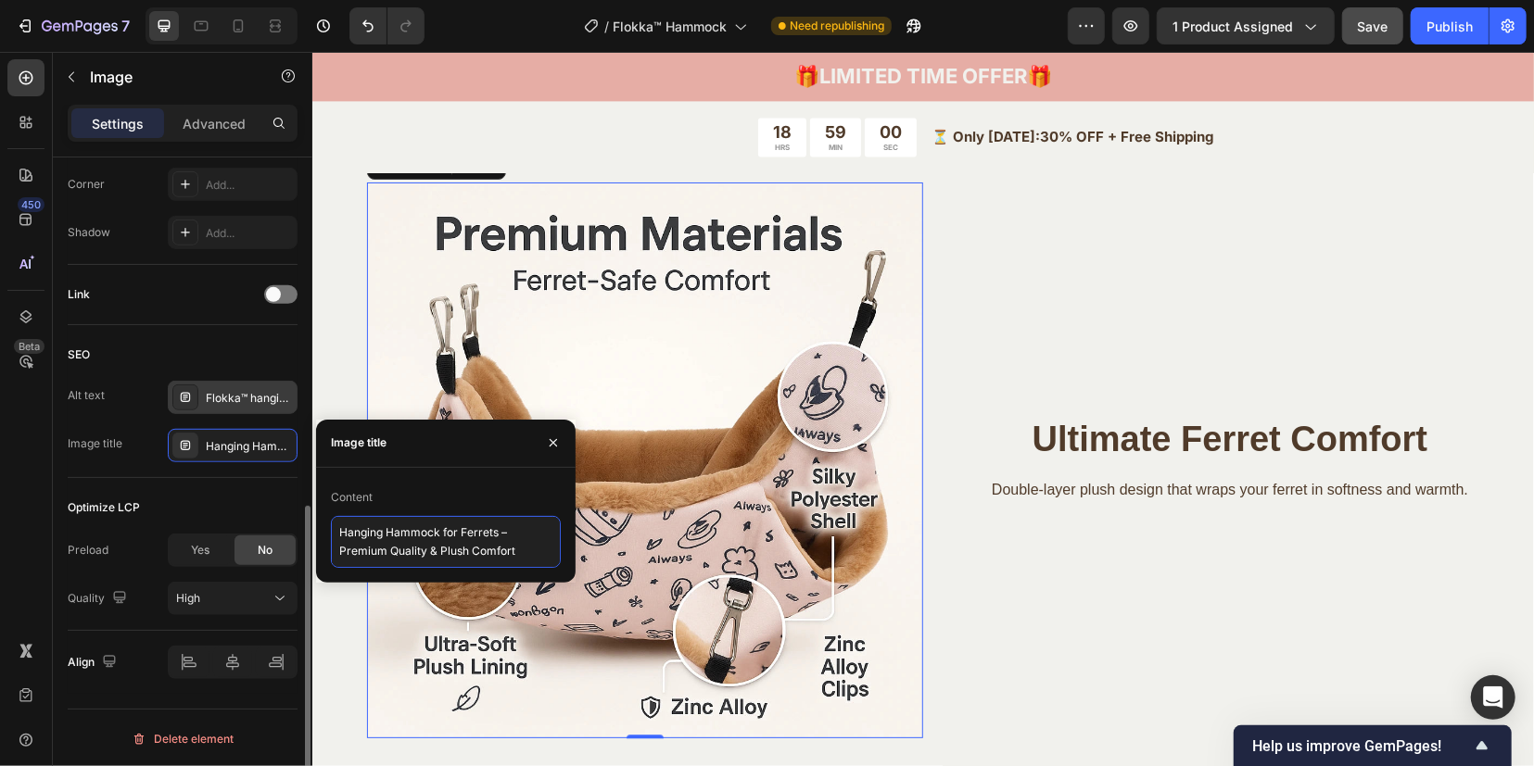
scroll to position [0, 0]
drag, startPoint x: 523, startPoint y: 557, endPoint x: 310, endPoint y: 530, distance: 213.9
click at [285, 526] on div "450 Beta Sections(18) Elements(84) Section Element Hero Section Product Detail …" at bounding box center [156, 409] width 312 height 715
paste textarea "Flokka™ Hammock – Available Colors for Ferrets"
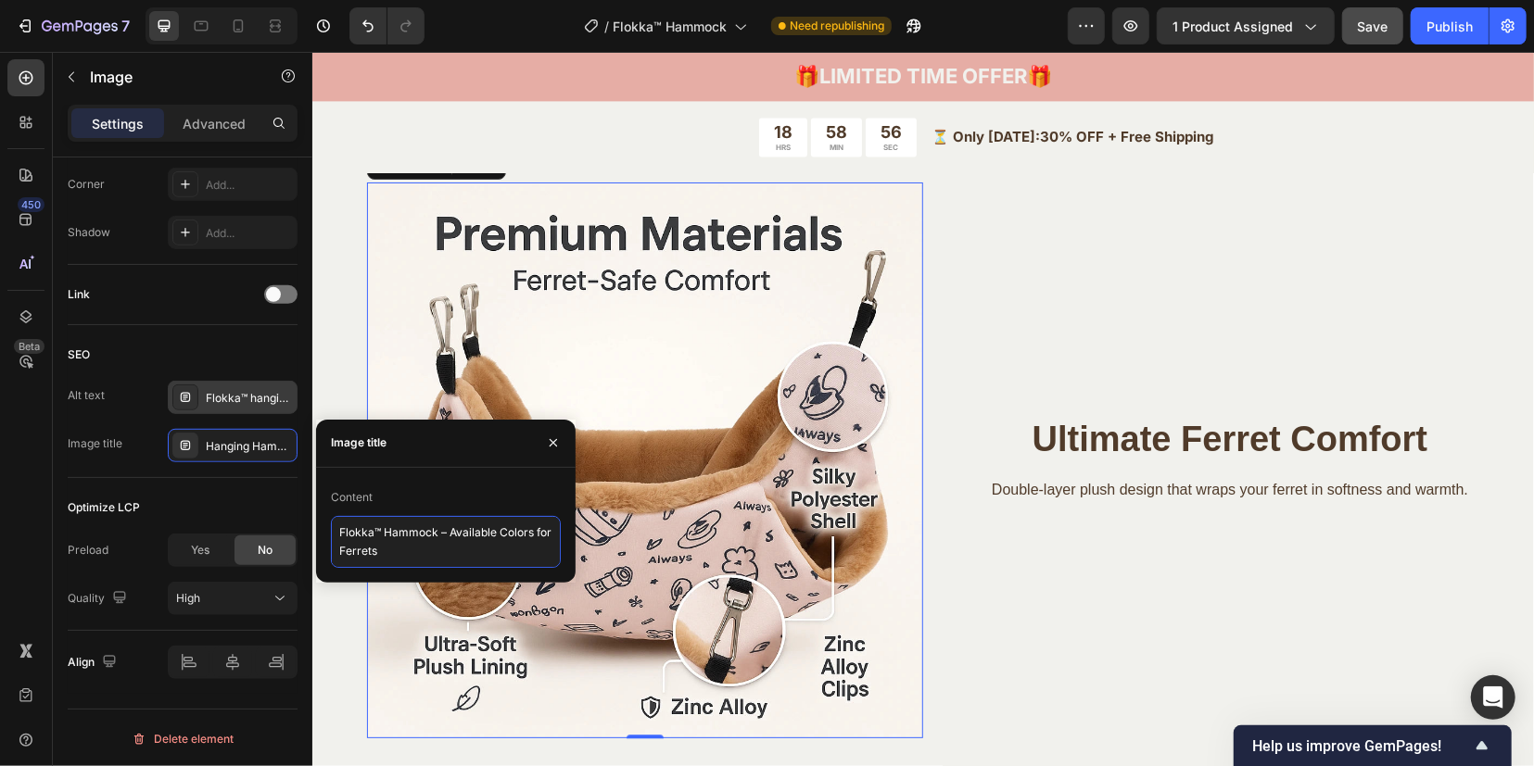
type textarea "Flokka™ Hammock – Available Colors for Ferrets"
click at [187, 397] on icon at bounding box center [186, 397] width 6 height 1
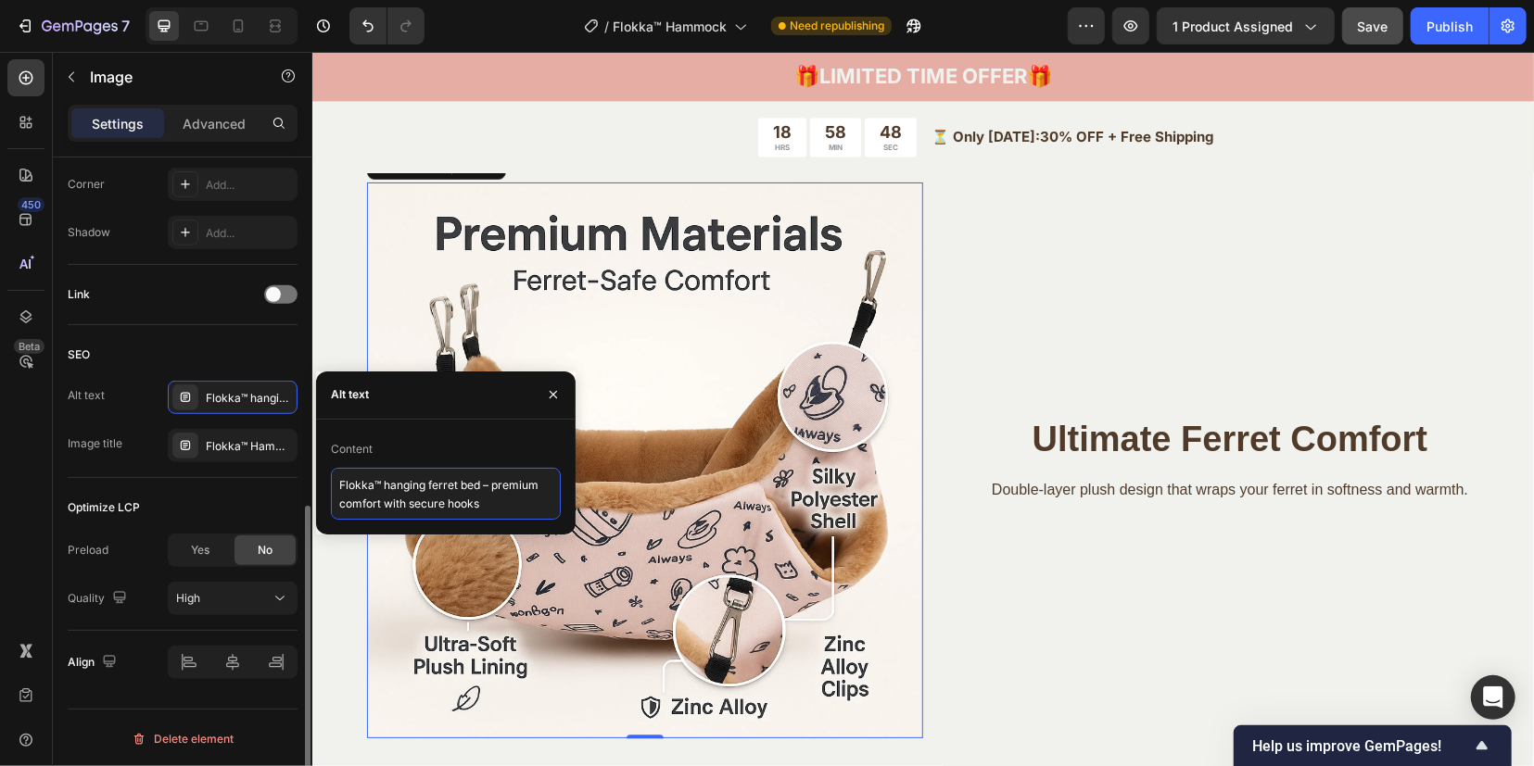
drag, startPoint x: 478, startPoint y: 505, endPoint x: 279, endPoint y: 470, distance: 202.3
click at [279, 470] on div "450 Beta Sections(18) Elements(84) Section Element Hero Section Product Detail …" at bounding box center [156, 409] width 312 height 715
paste textarea "double layer ferret hammock – multiple color options – soft plush material"
type textarea "Flokka™ double layer ferret hammock – multiple color options – soft plush mater…"
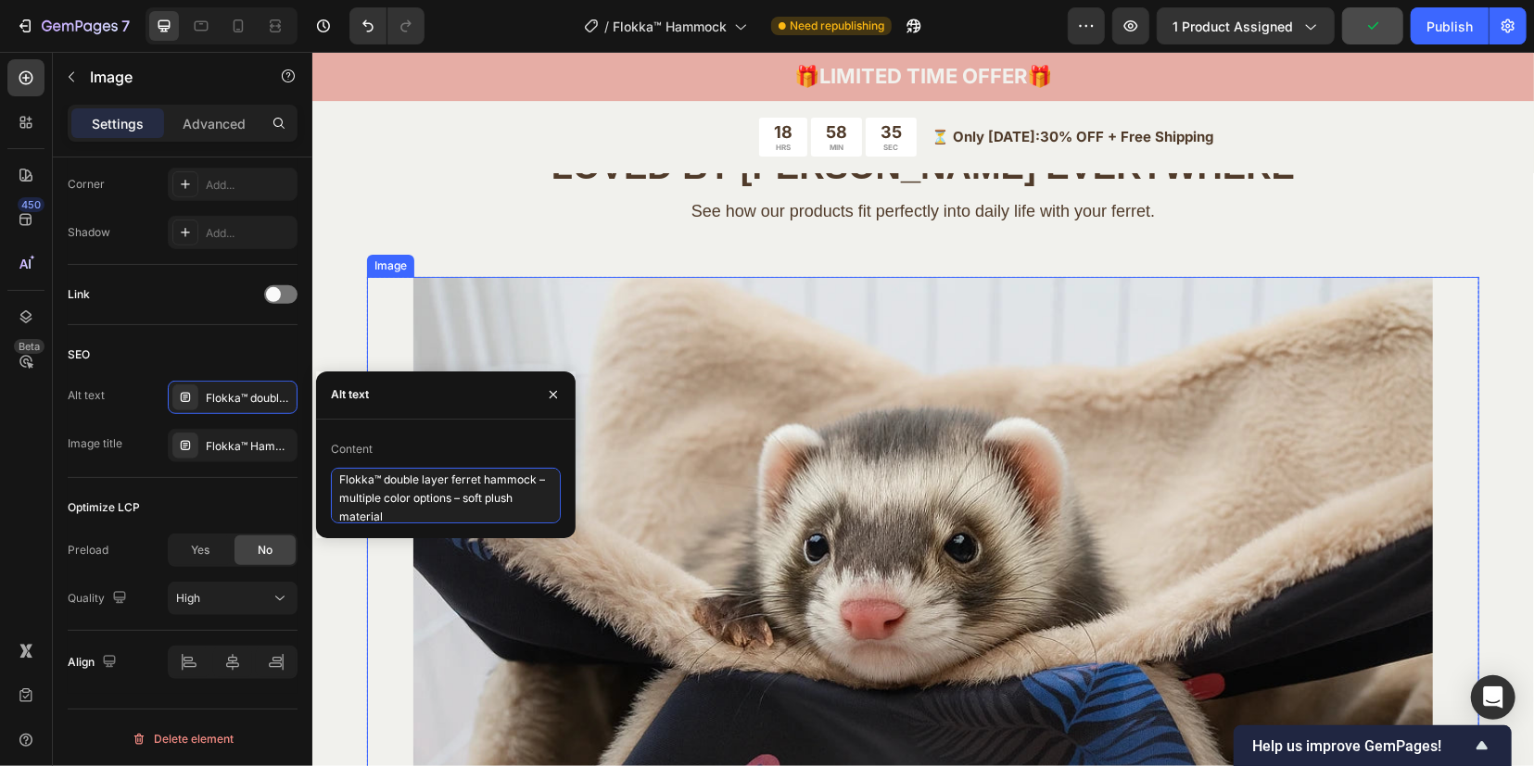
scroll to position [4054, 0]
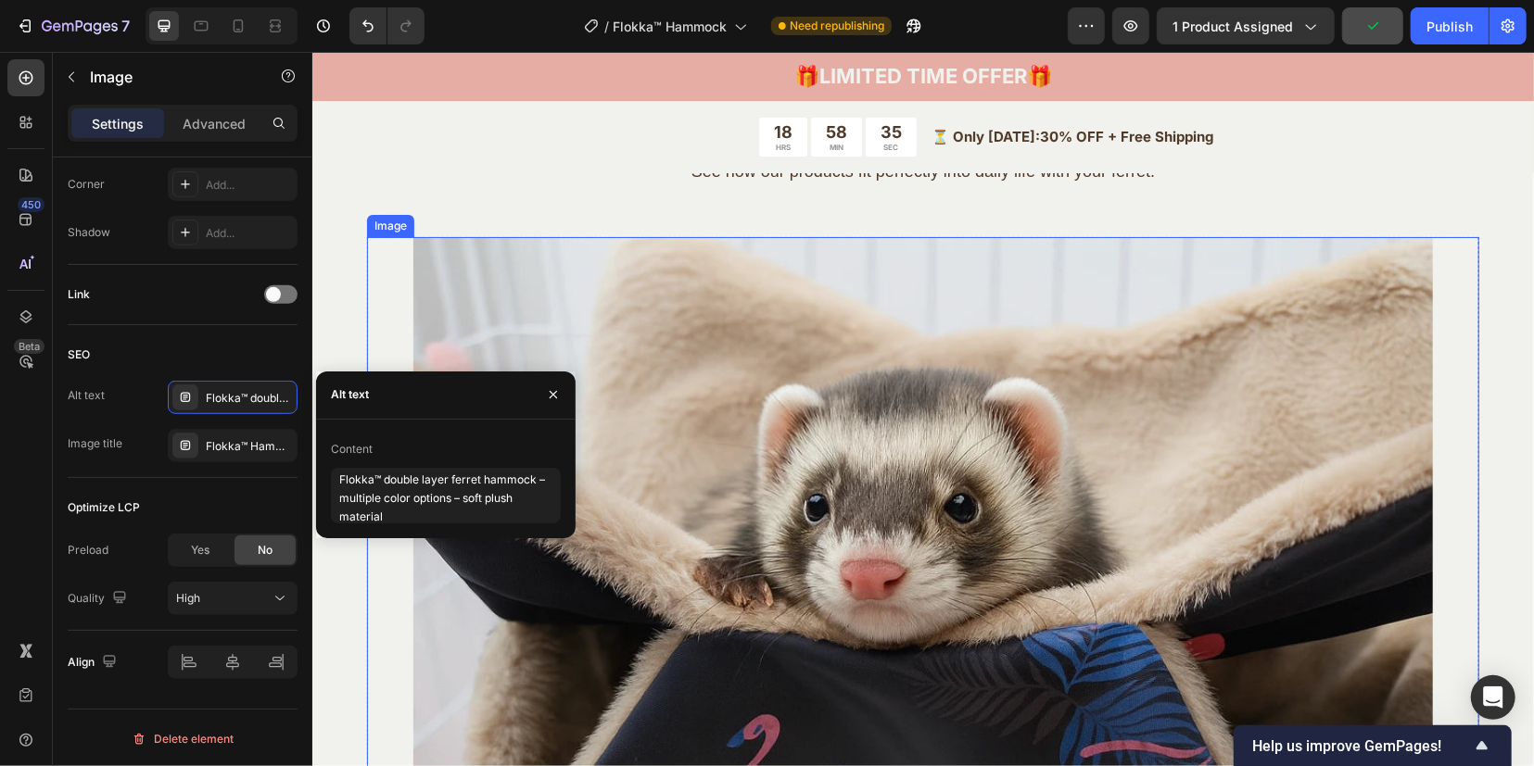
click at [772, 510] on img at bounding box center [921, 745] width 1019 height 1019
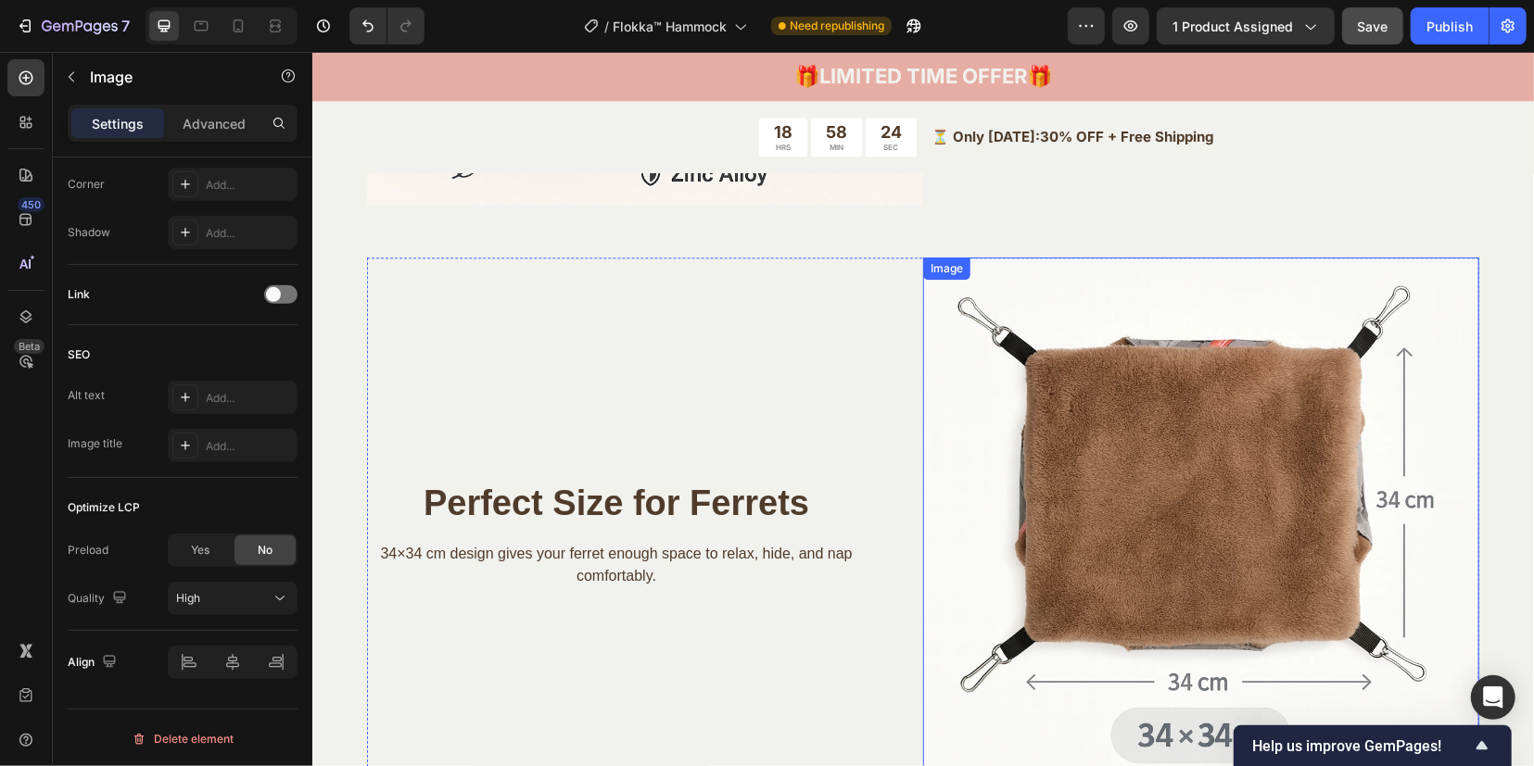
scroll to position [3128, 0]
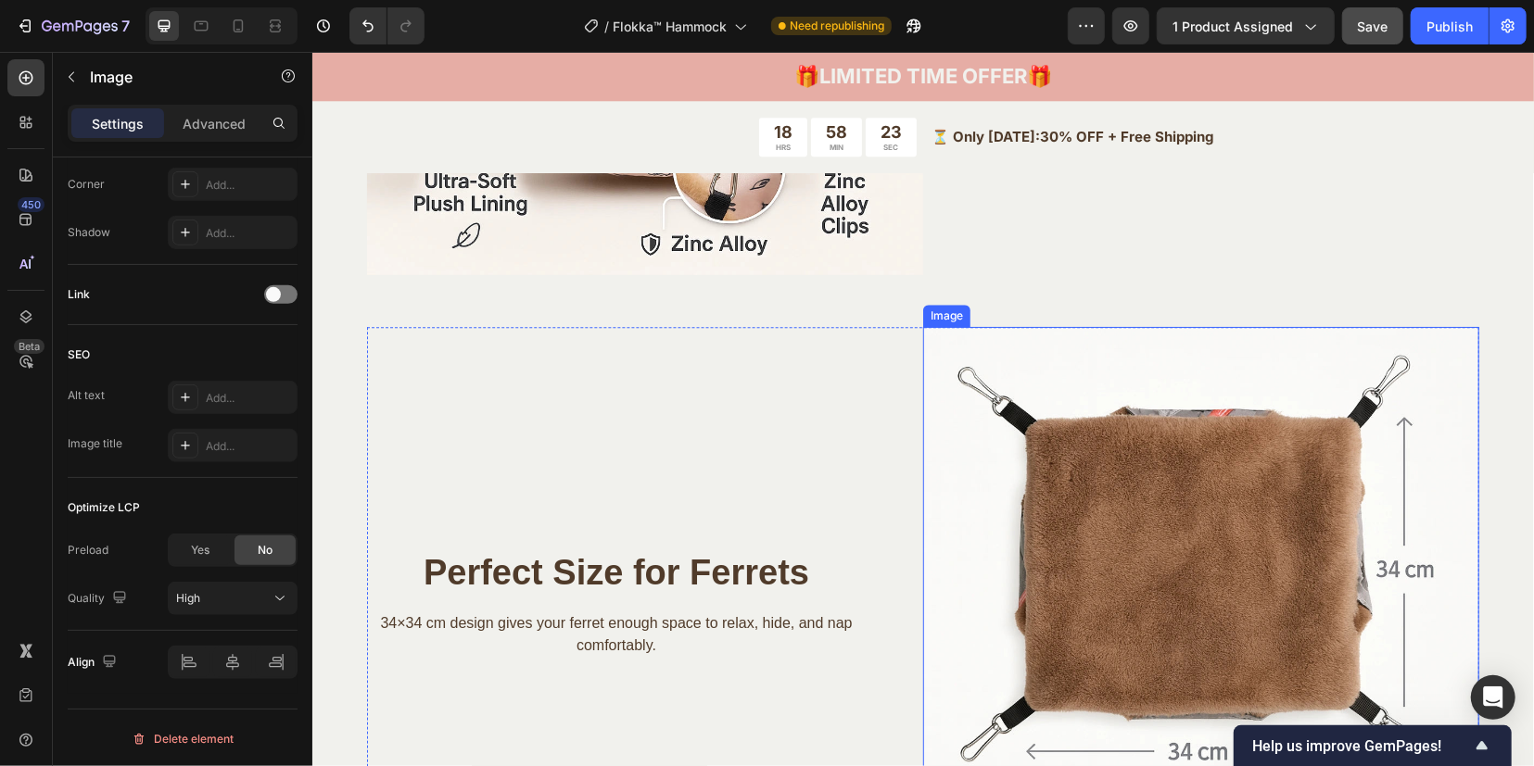
click at [1062, 521] on img at bounding box center [1200, 604] width 556 height 556
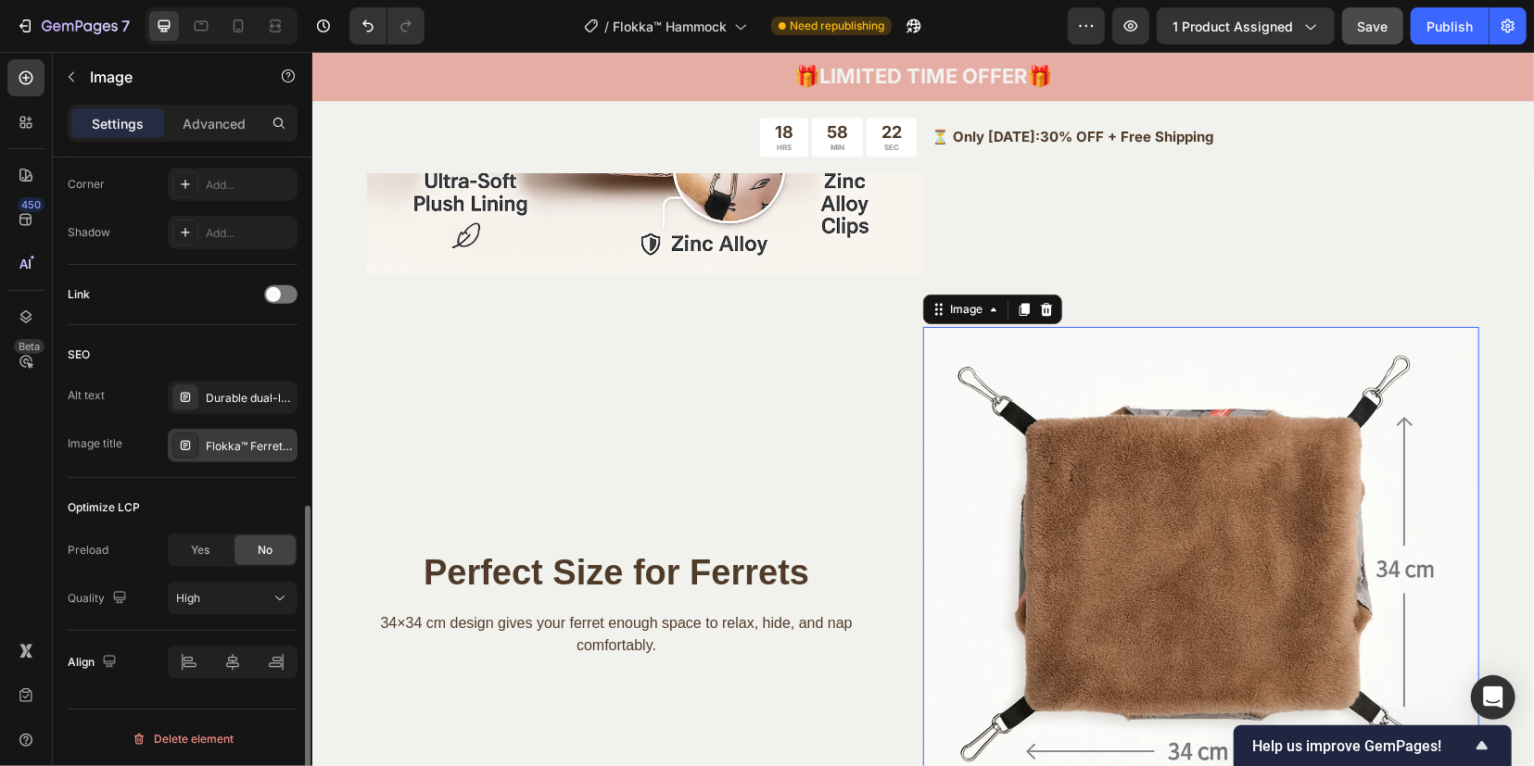
click at [190, 440] on icon at bounding box center [185, 445] width 15 height 15
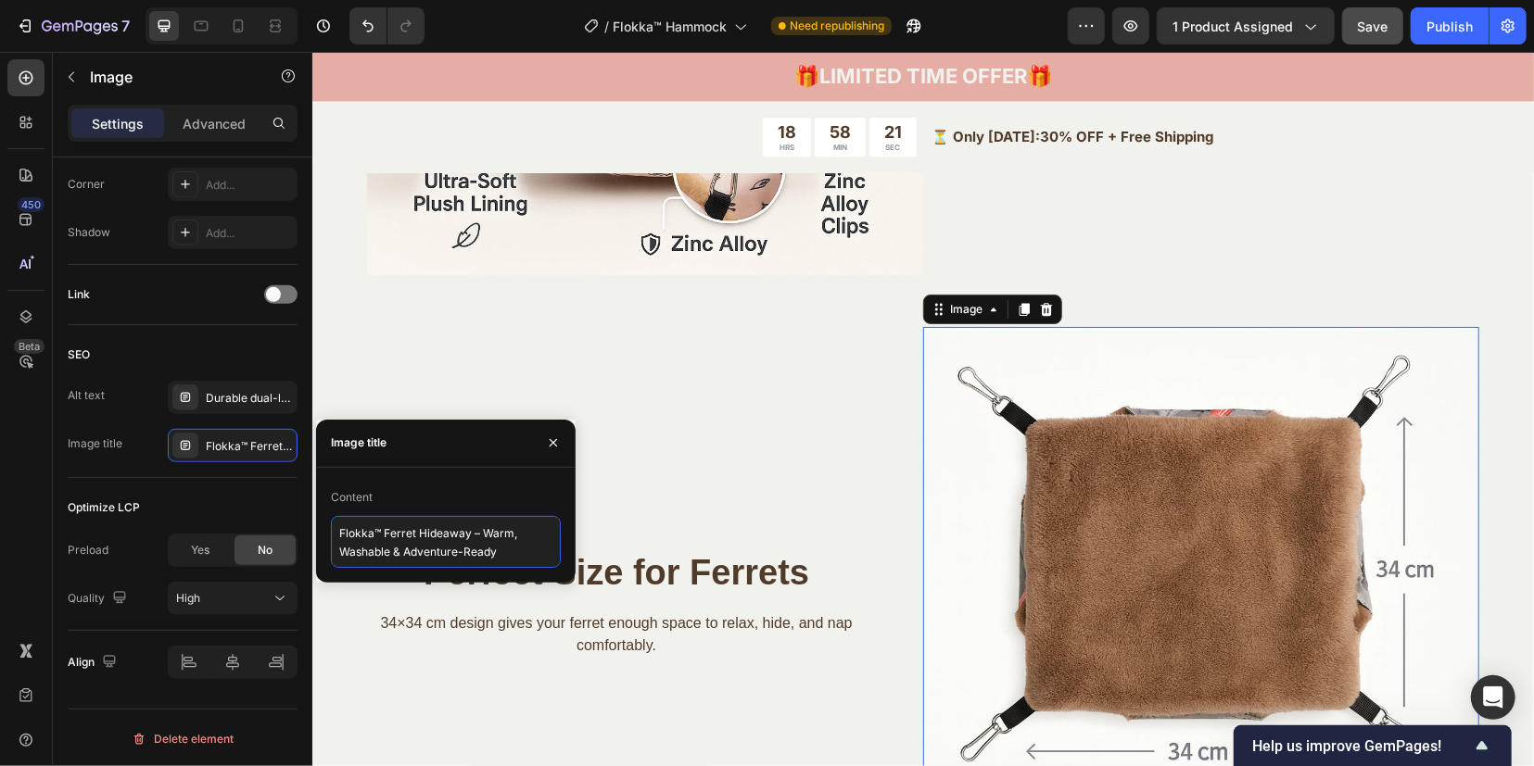
drag, startPoint x: 505, startPoint y: 554, endPoint x: 324, endPoint y: 524, distance: 183.3
click at [324, 524] on div "Content Flokka™ Ferret Hideaway – Warm, Washable & Adventure-Ready" at bounding box center [445, 525] width 259 height 85
paste textarea "Hammock – Size & Dimensions"
type textarea "Flokka™ Hammock – Size & Dimensions"
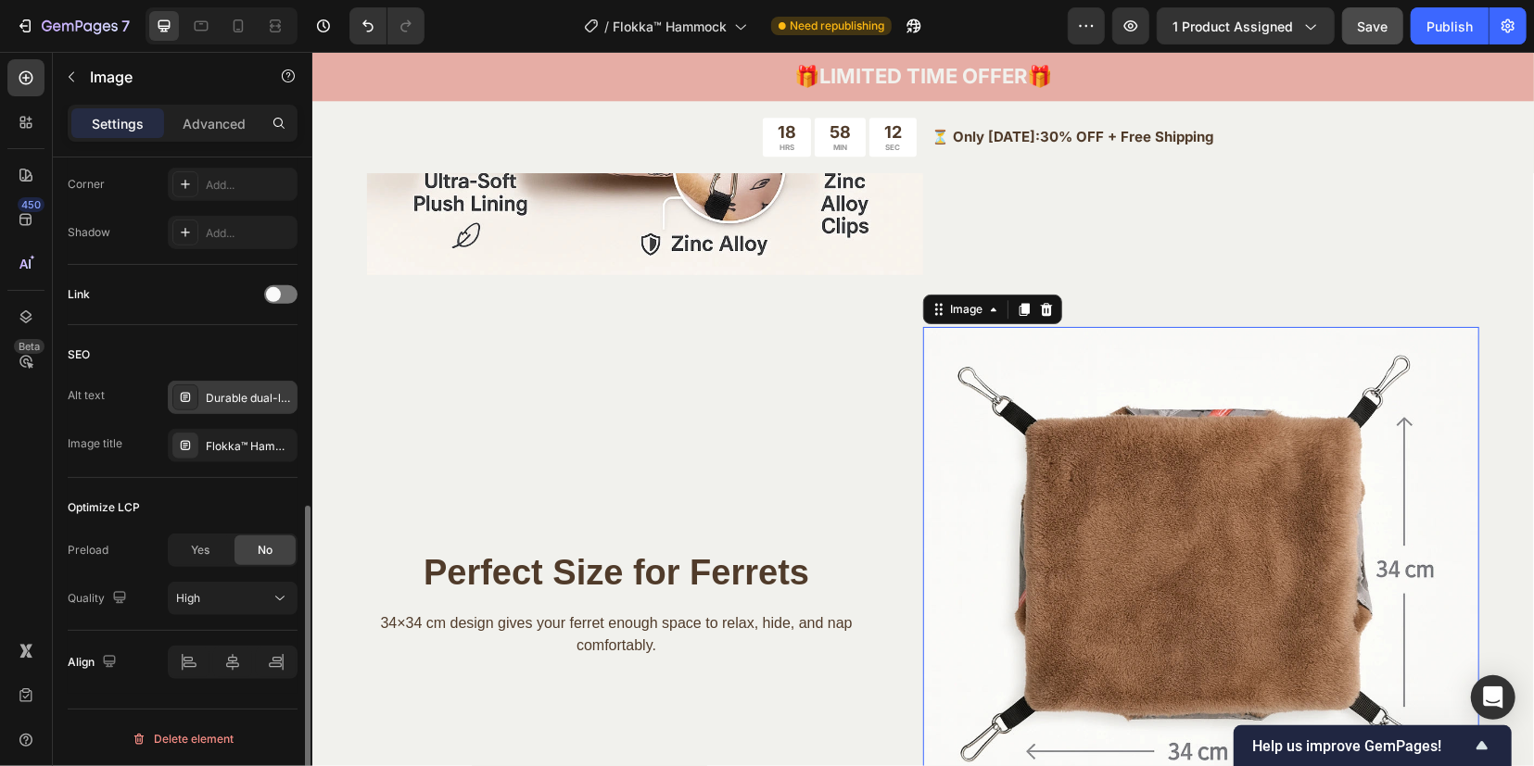
click at [189, 390] on icon at bounding box center [185, 397] width 15 height 15
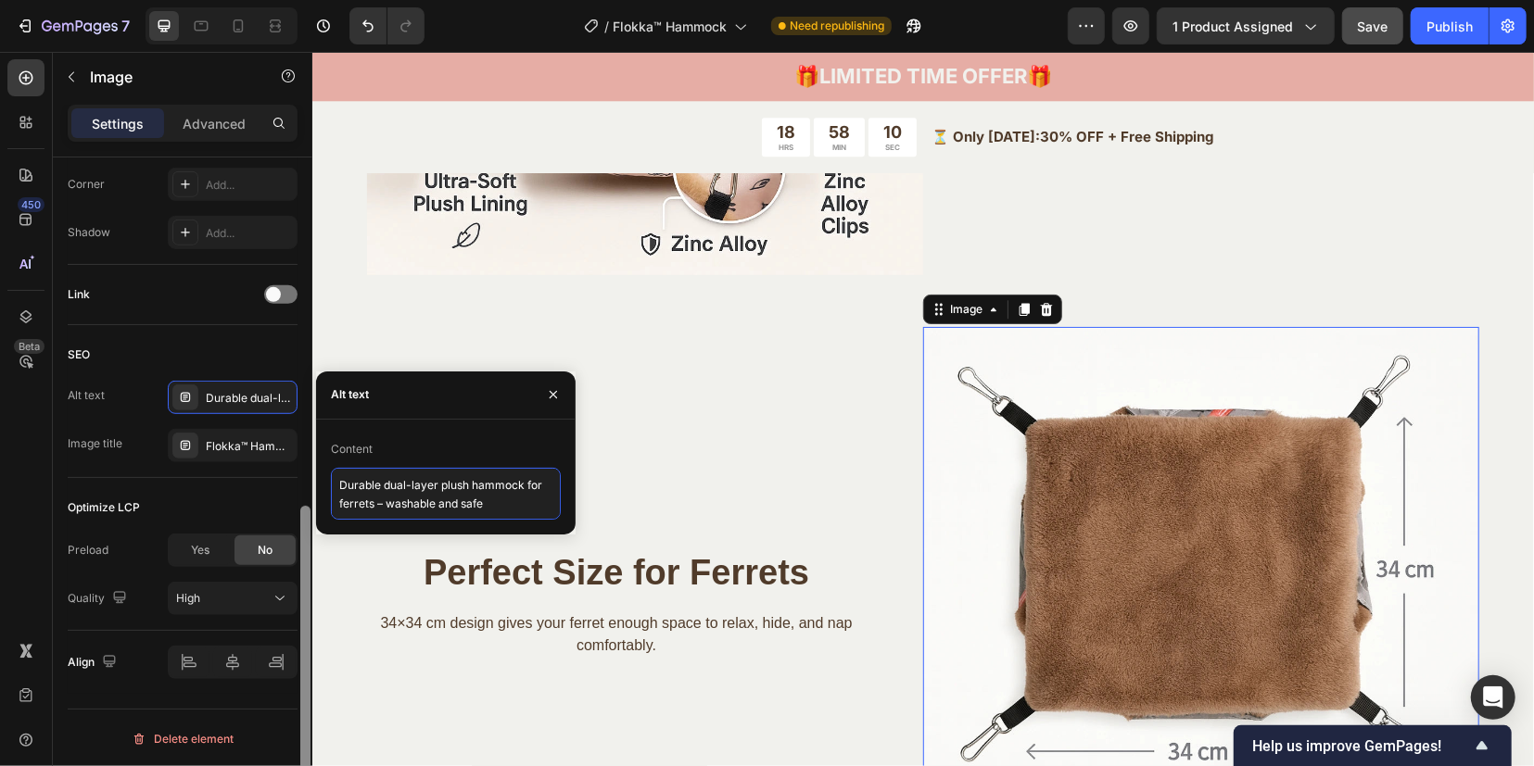
drag, startPoint x: 489, startPoint y: 505, endPoint x: 302, endPoint y: 487, distance: 188.1
click at [302, 487] on div "450 Beta Sections(18) Elements(84) Section Element Hero Section Product Detail …" at bounding box center [156, 409] width 312 height 715
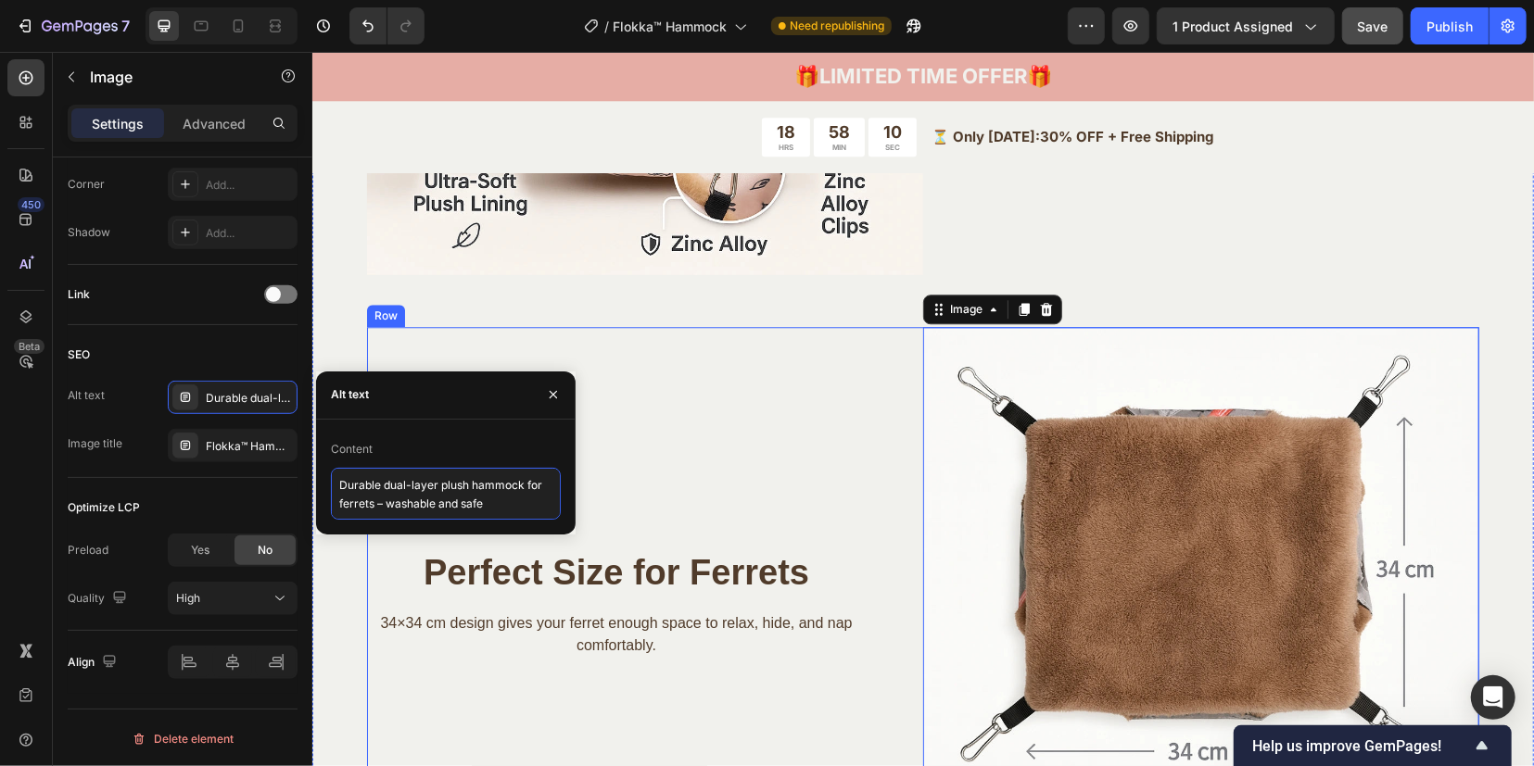
paste textarea "Flokka™ ferret hammock – 34 × 34 cm double layer – space-saving cage bed"
type textarea "Flokka™ ferret hammock – 34 × 34 cm double layer – space-saving cage bed"
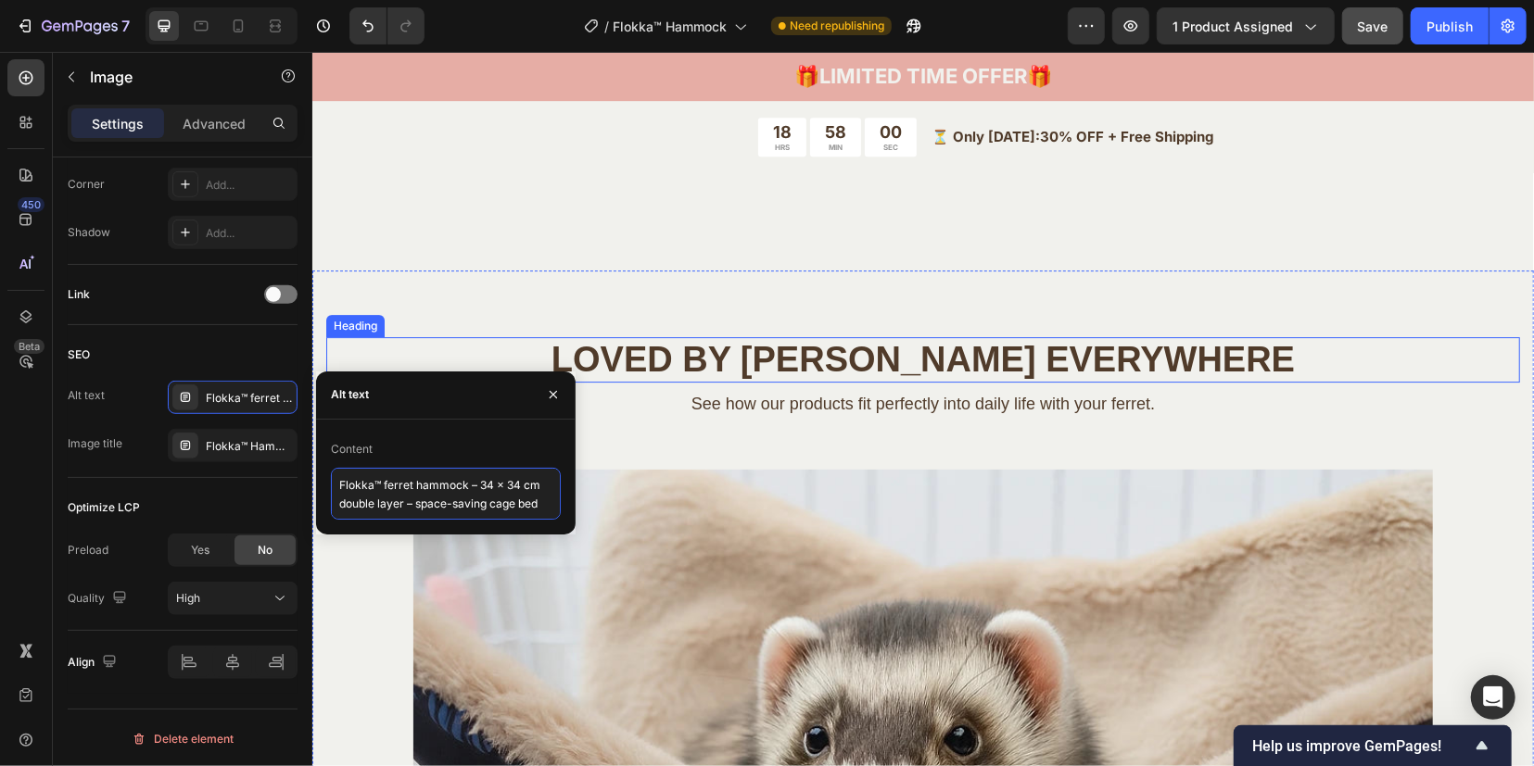
scroll to position [4054, 0]
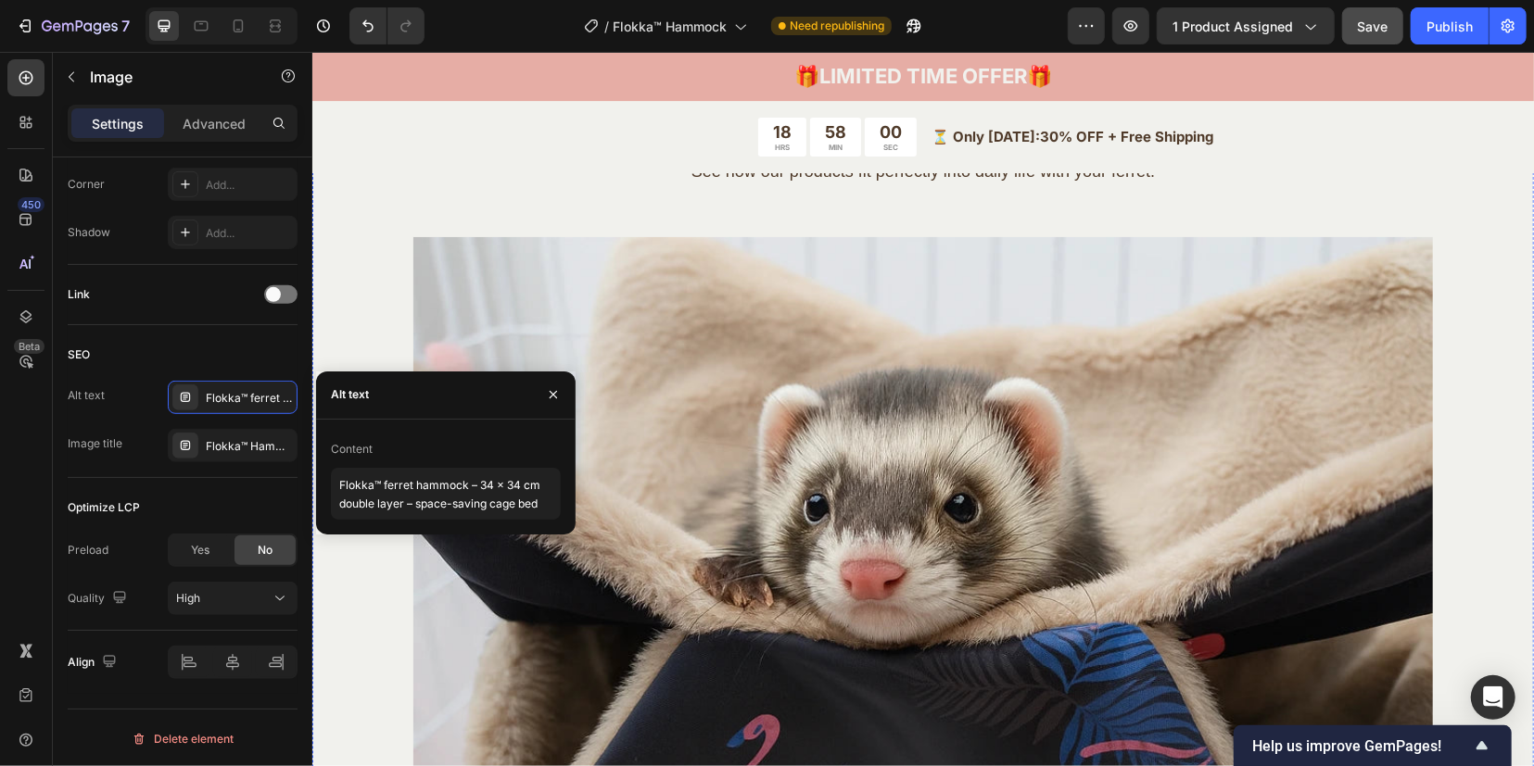
click at [803, 525] on img at bounding box center [921, 745] width 1019 height 1019
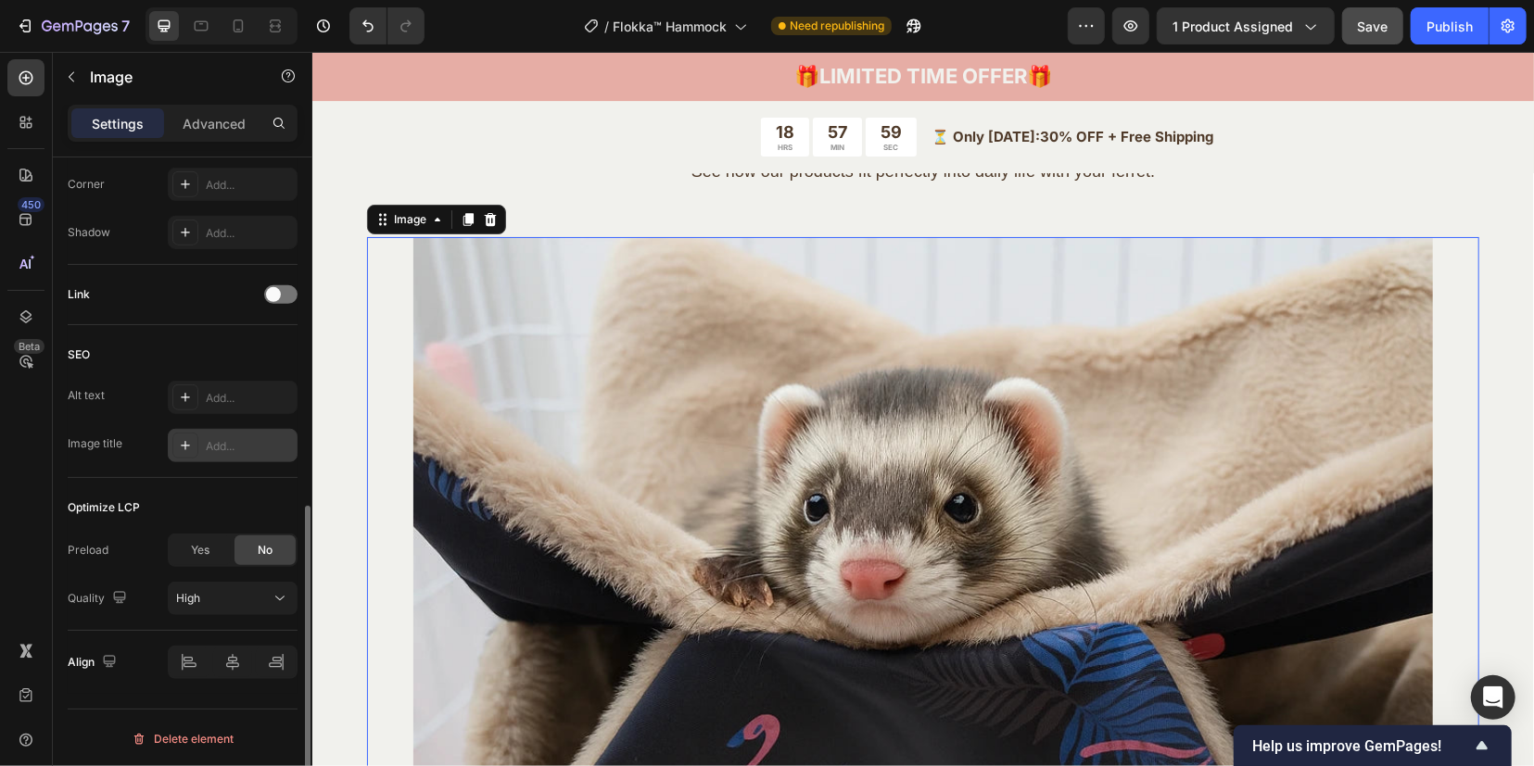
click at [199, 455] on div "Add..." at bounding box center [233, 445] width 130 height 33
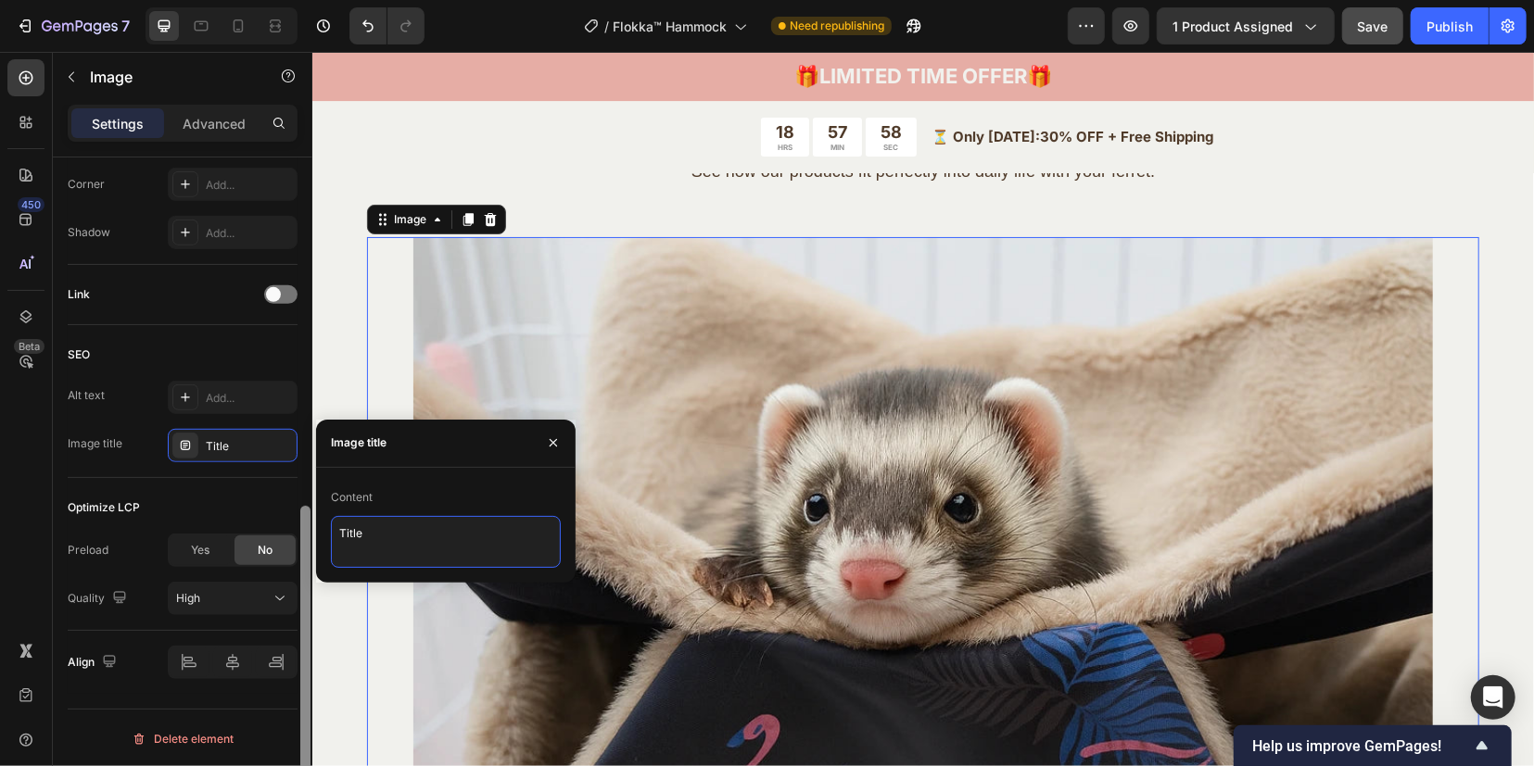
drag, startPoint x: 426, startPoint y: 531, endPoint x: 304, endPoint y: 527, distance: 122.4
click at [304, 527] on div "450 Beta Sections(18) Elements(84) Section Element Hero Section Product Detail …" at bounding box center [156, 409] width 312 height 715
paste textarea "Flokka™ Hammock – Plush Interior Detail"
type textarea "Flokka™ Hammock – Plush Interior Detail"
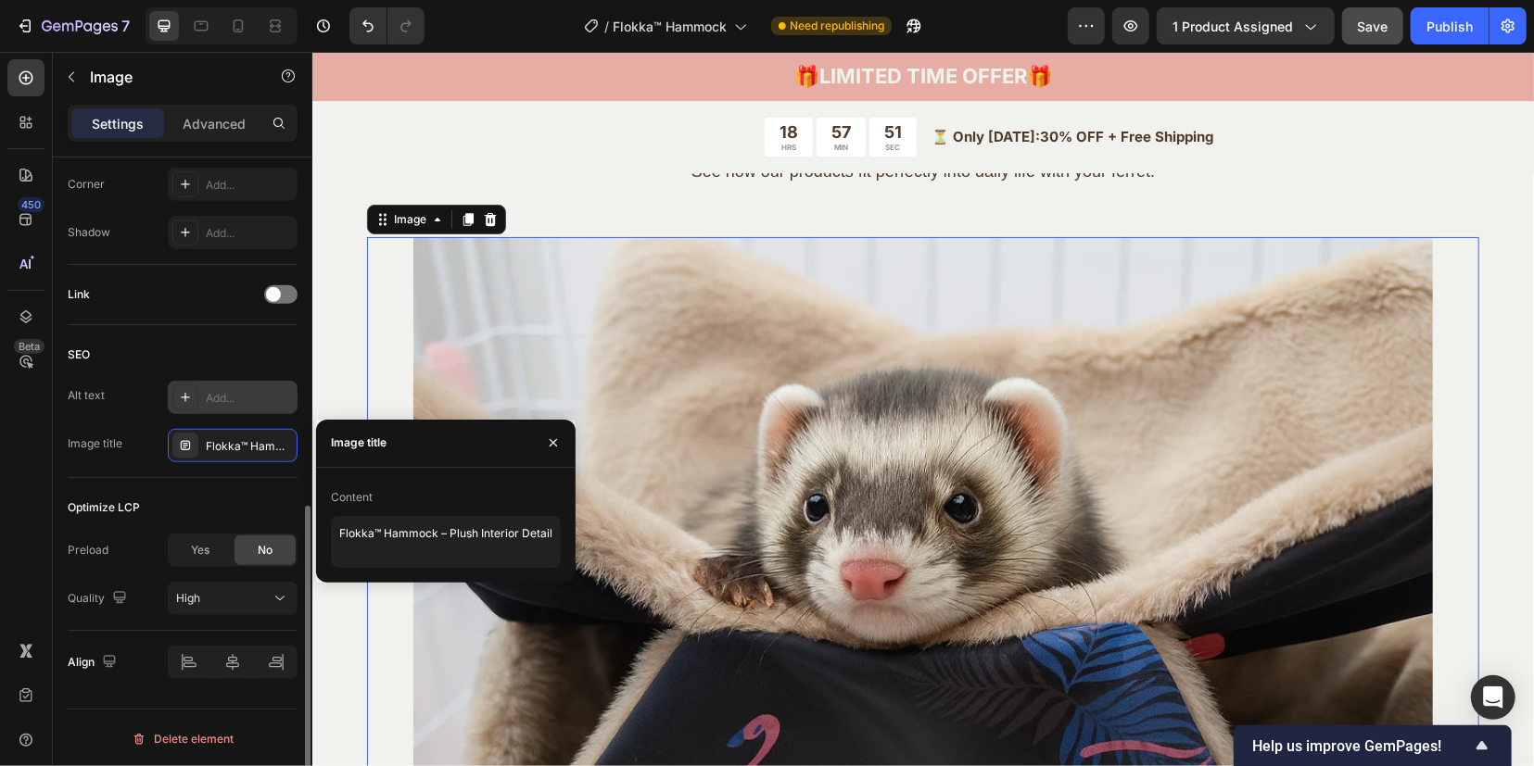
drag, startPoint x: 172, startPoint y: 394, endPoint x: 198, endPoint y: 388, distance: 26.5
click at [173, 394] on div at bounding box center [185, 398] width 26 height 26
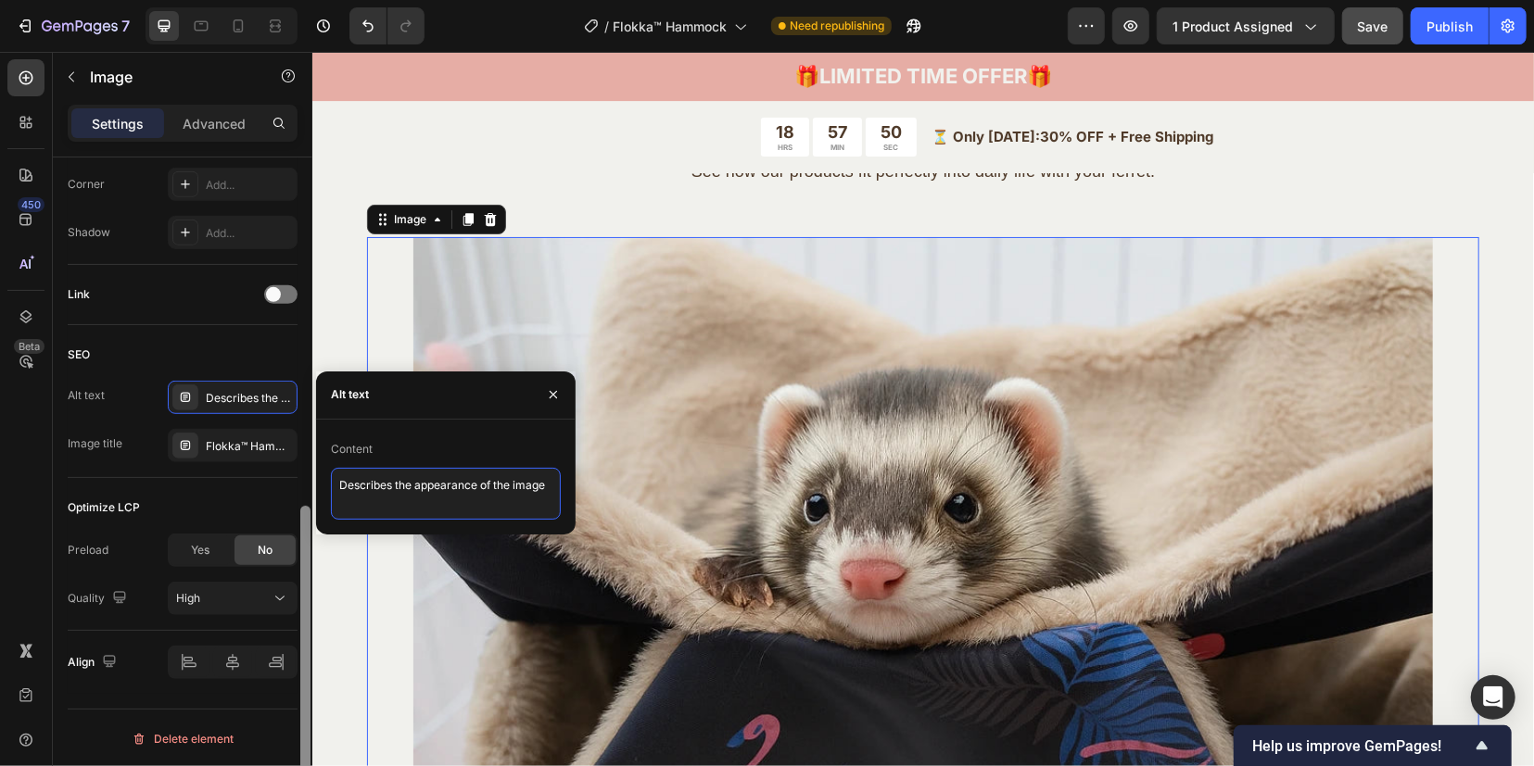
drag, startPoint x: 546, startPoint y: 485, endPoint x: 311, endPoint y: 478, distance: 234.5
click at [311, 478] on div "450 Beta Sections(18) Elements(84) Section Element Hero Section Product Detail …" at bounding box center [156, 409] width 312 height 715
paste textarea "Flokka™ hammock for ferrets – ultra soft plush lining – cozy rest spac"
type textarea "Flokka™ hammock for ferrets – ultra soft plush lining – cozy rest space"
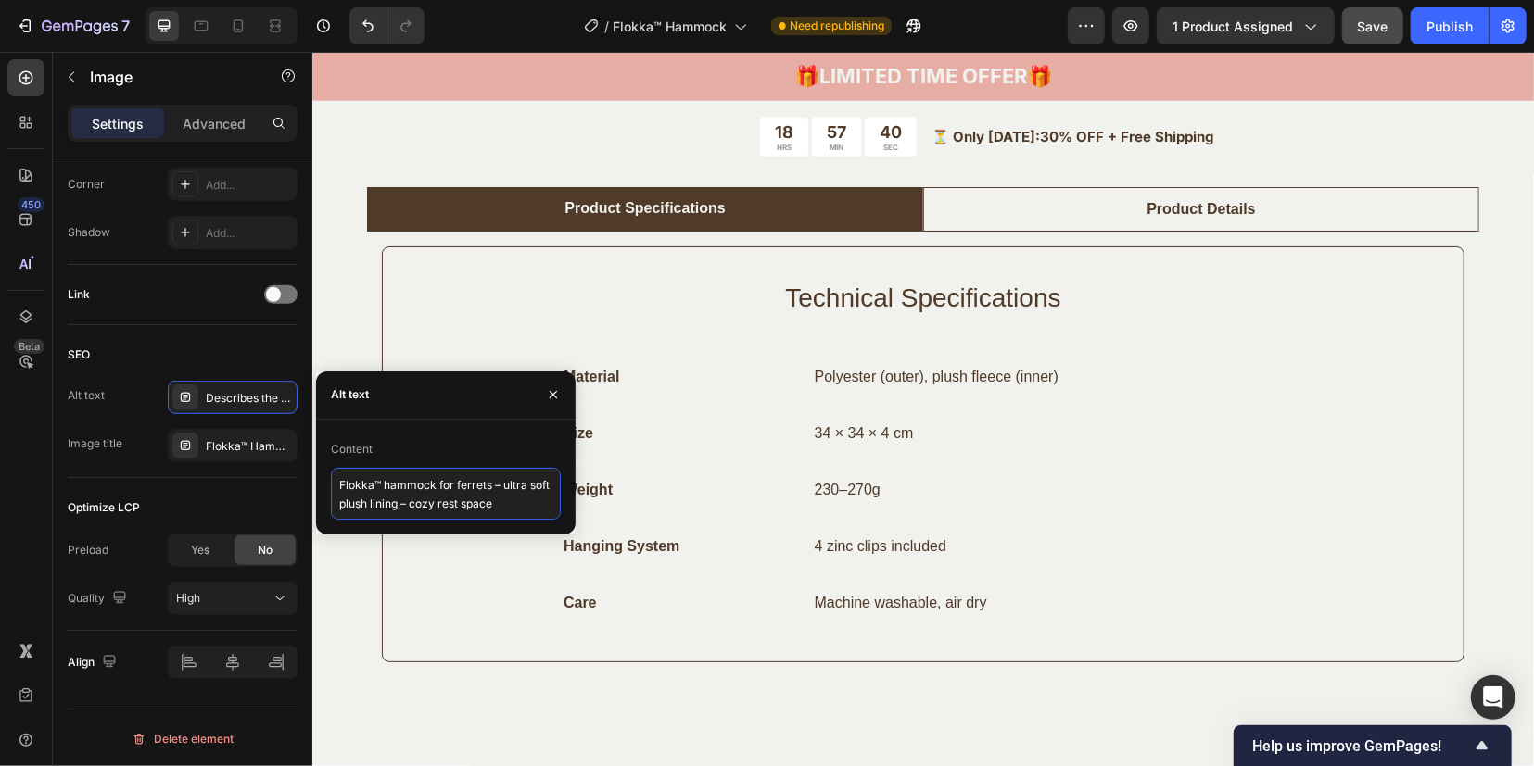
scroll to position [1158, 0]
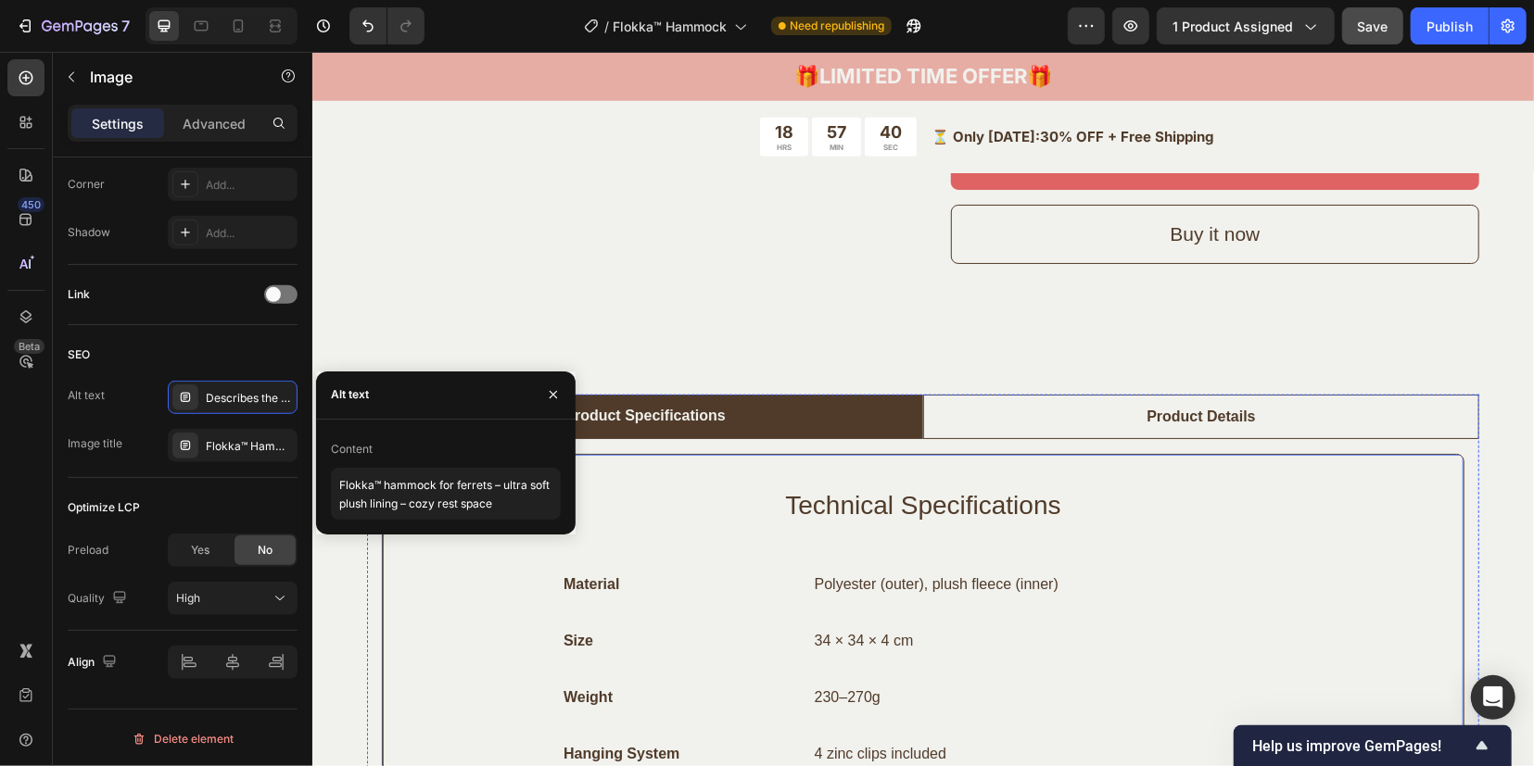
click at [1080, 406] on li "Product Details" at bounding box center [1200, 416] width 556 height 44
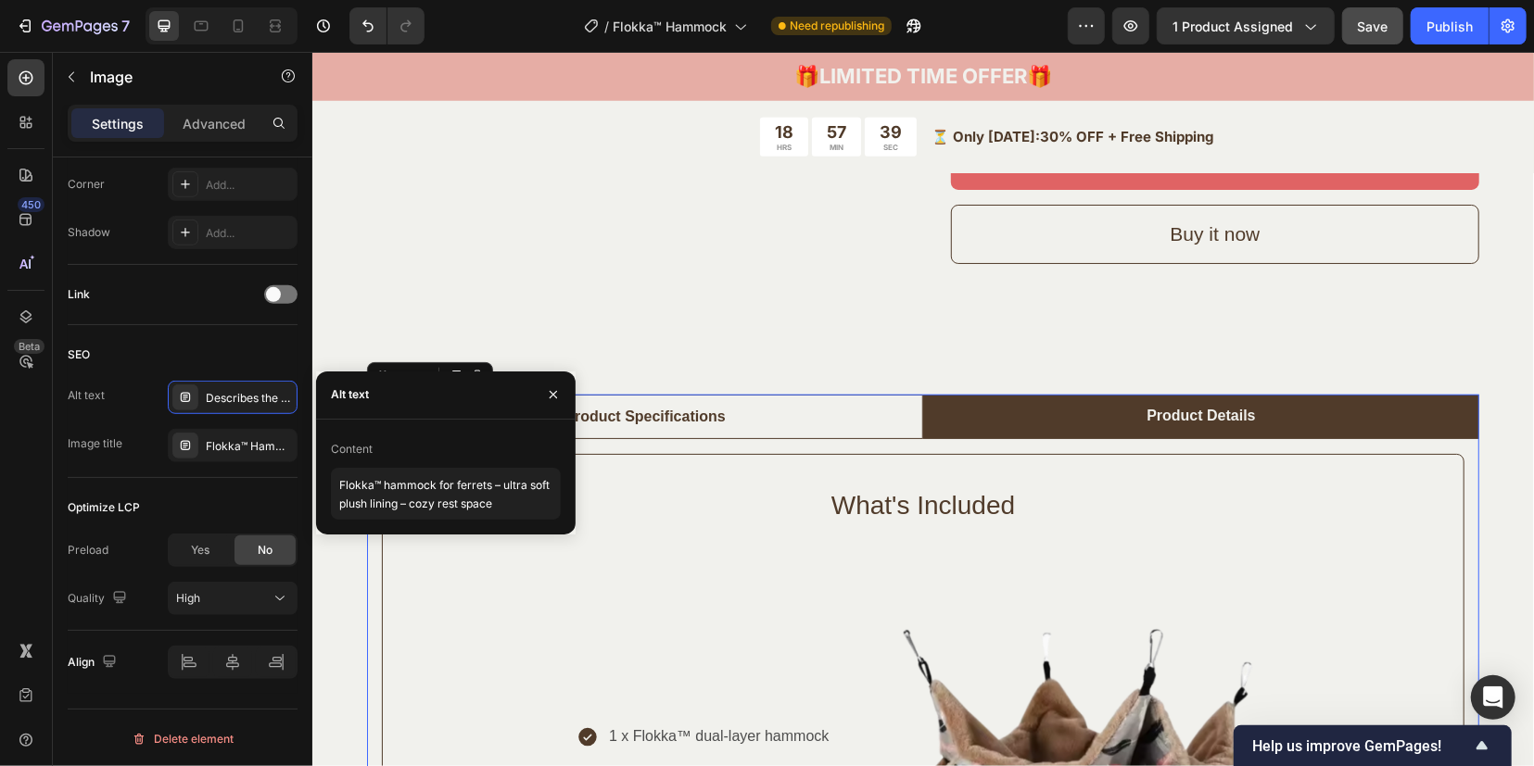
scroll to position [0, 0]
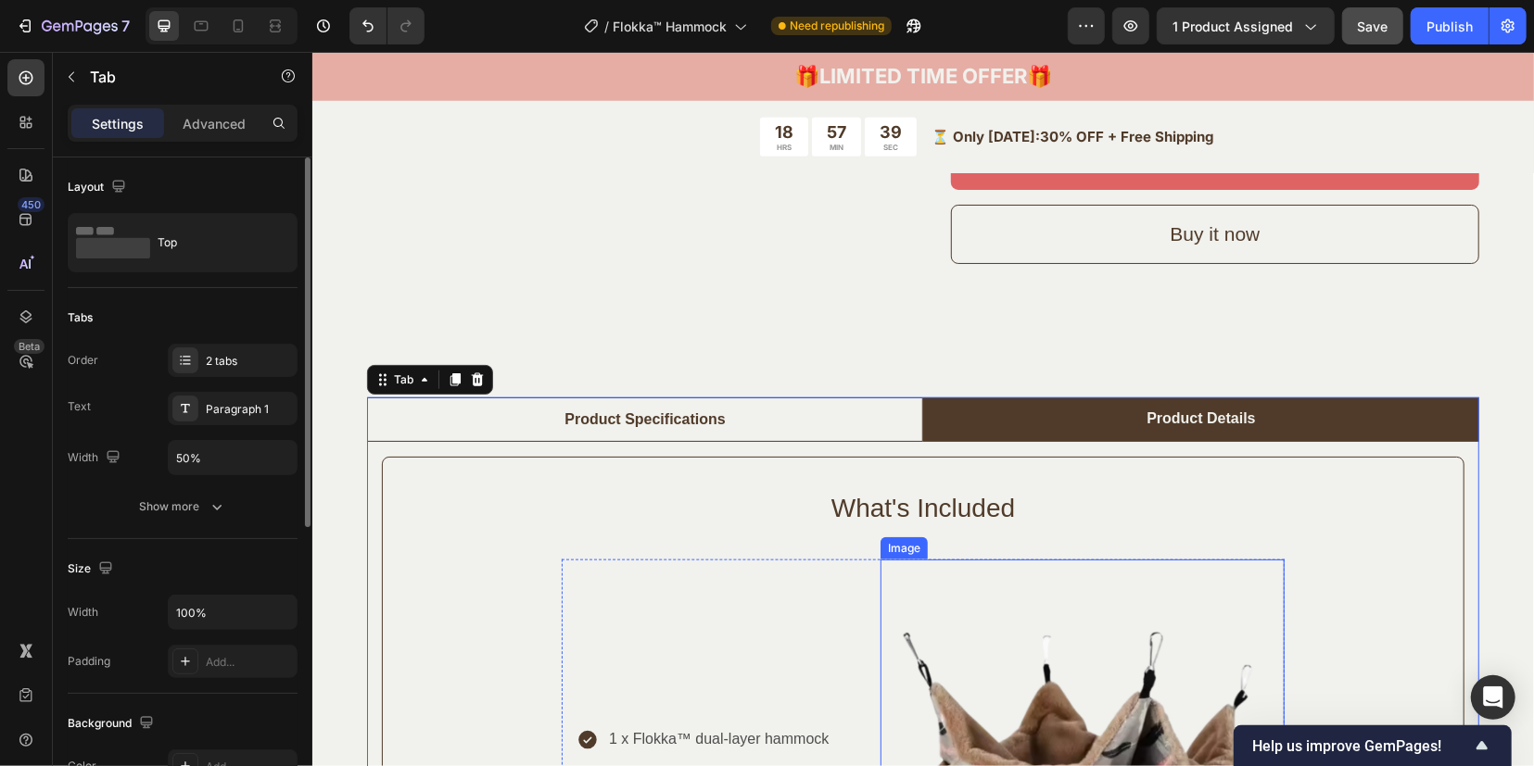
click at [977, 633] on img at bounding box center [1081, 761] width 404 height 404
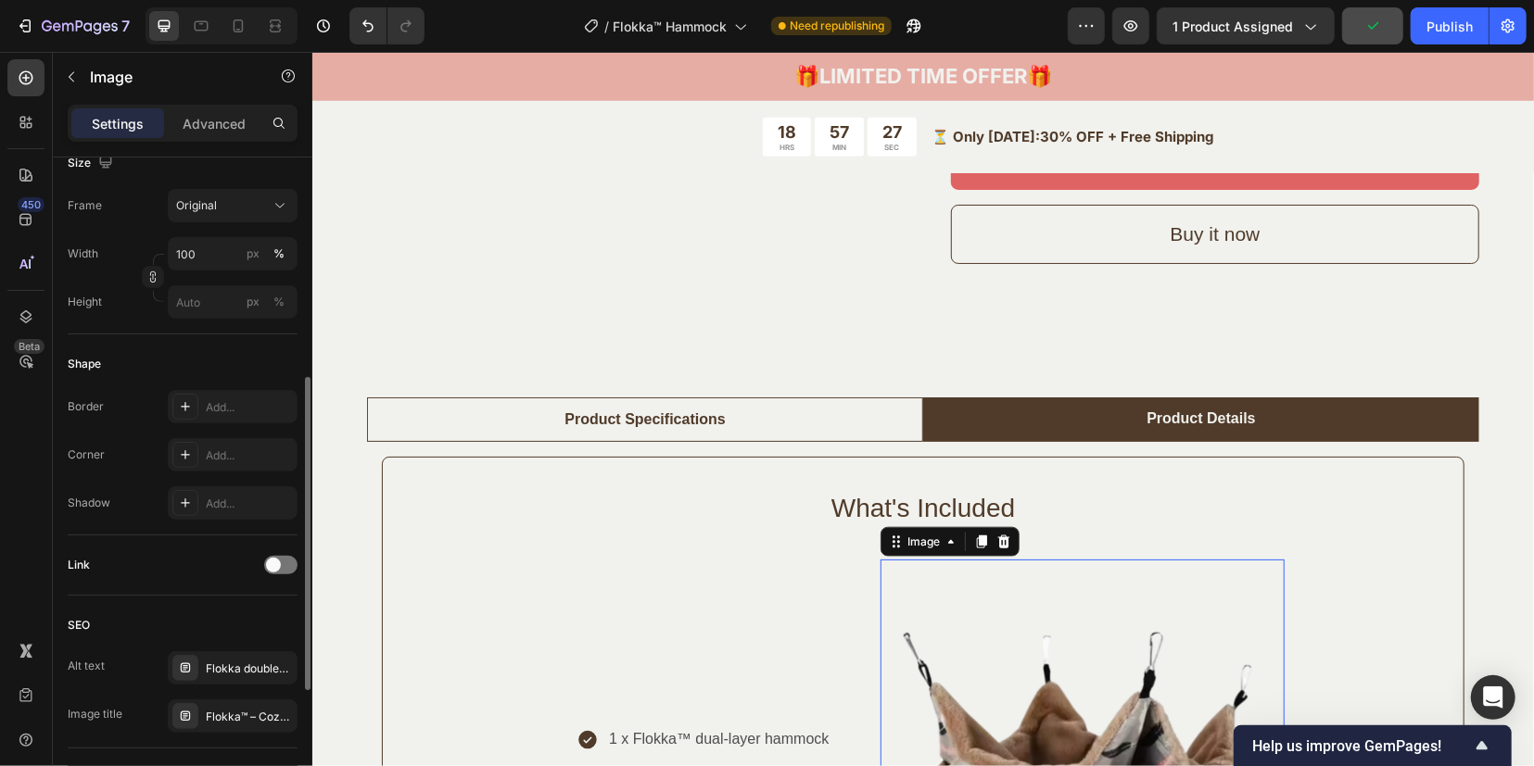
scroll to position [581, 0]
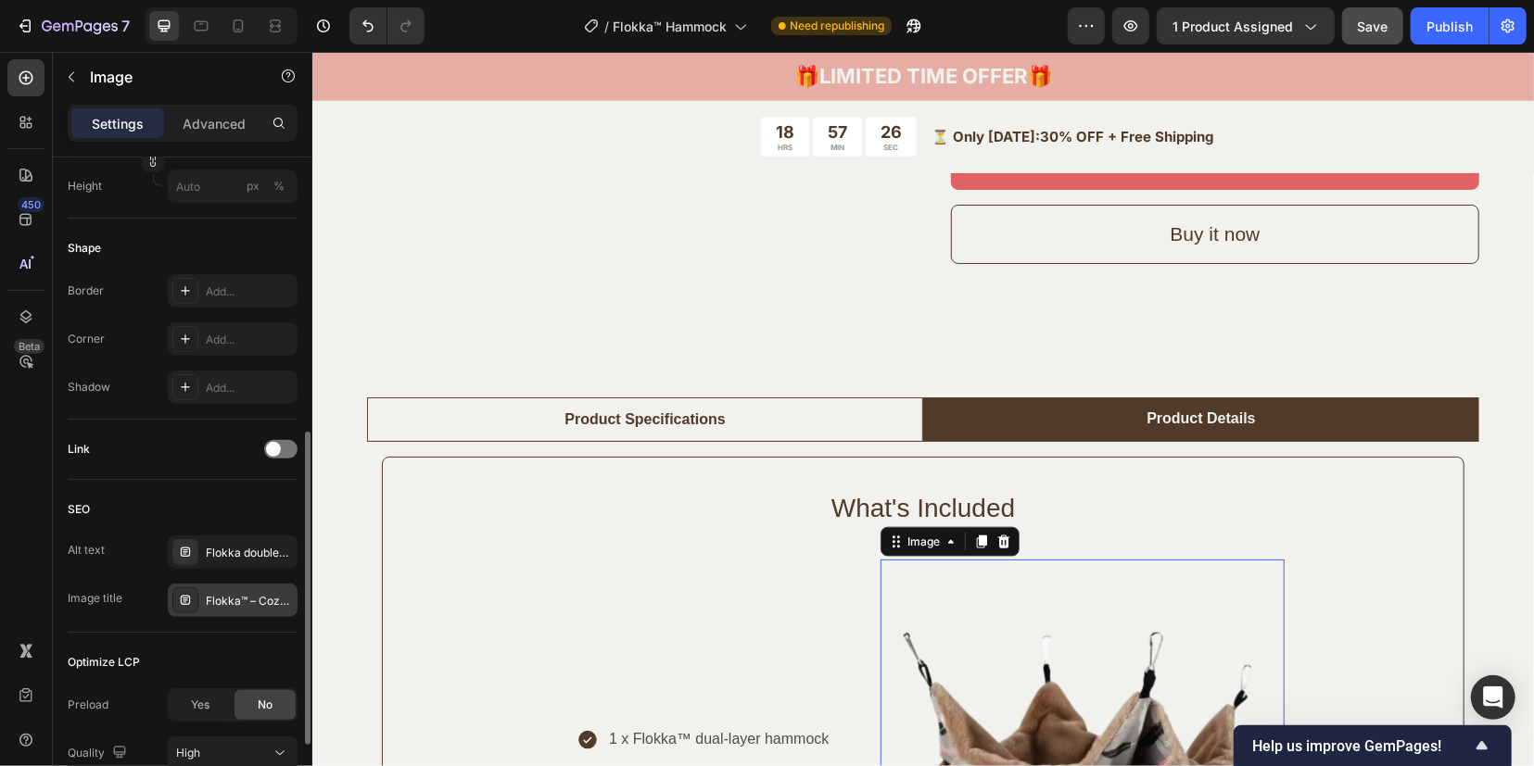
click at [190, 602] on icon at bounding box center [185, 600] width 15 height 15
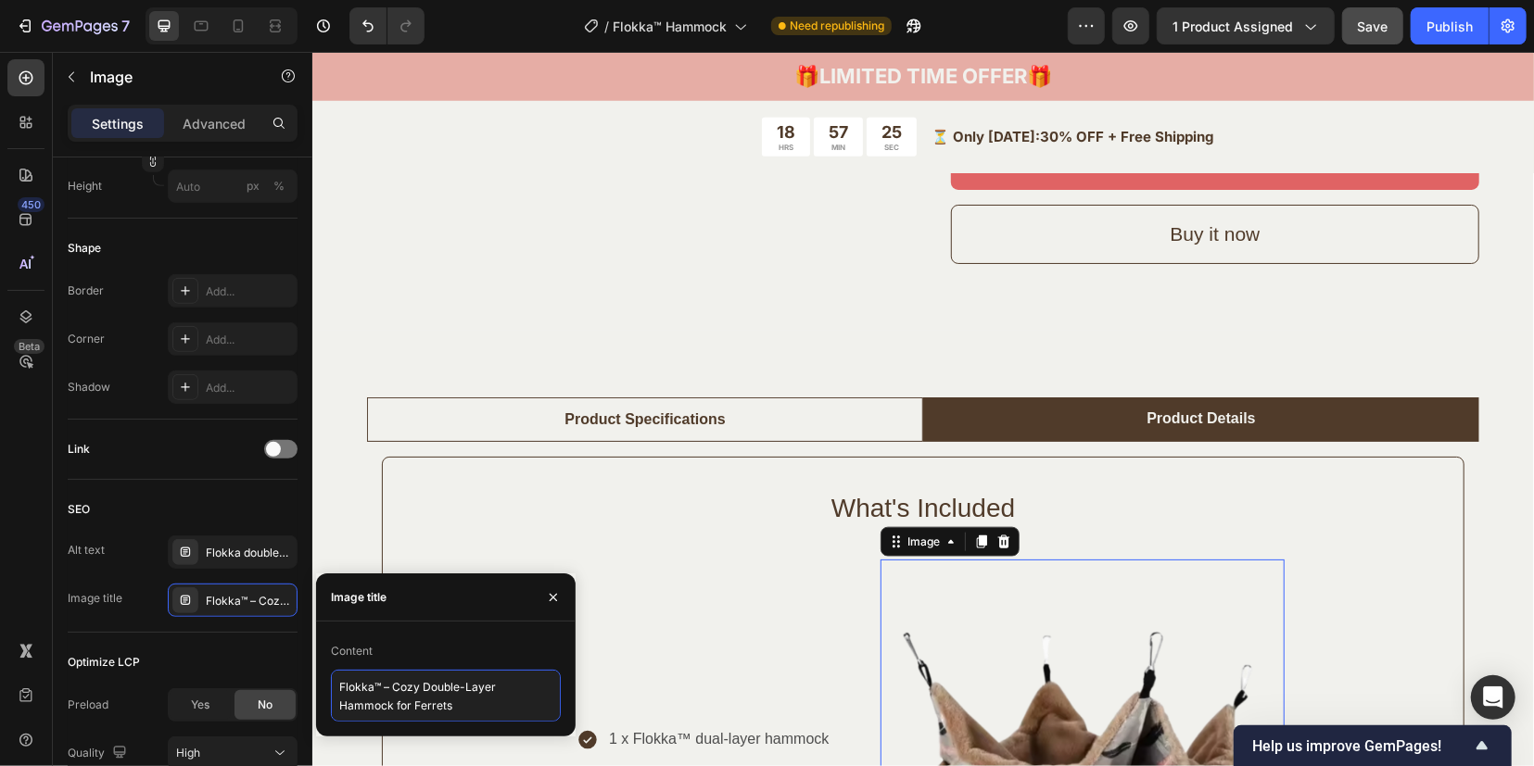
drag, startPoint x: 487, startPoint y: 711, endPoint x: 320, endPoint y: 668, distance: 173.1
click at [319, 668] on div "Content Flokka™ – Cozy Double-Layer Hammock for Ferrets" at bounding box center [445, 679] width 259 height 85
paste textarea "Hammock – Easy Clip Installation"
type textarea "Flokka™ Hammock – Easy Clip Installation"
click at [189, 553] on icon at bounding box center [185, 552] width 9 height 9
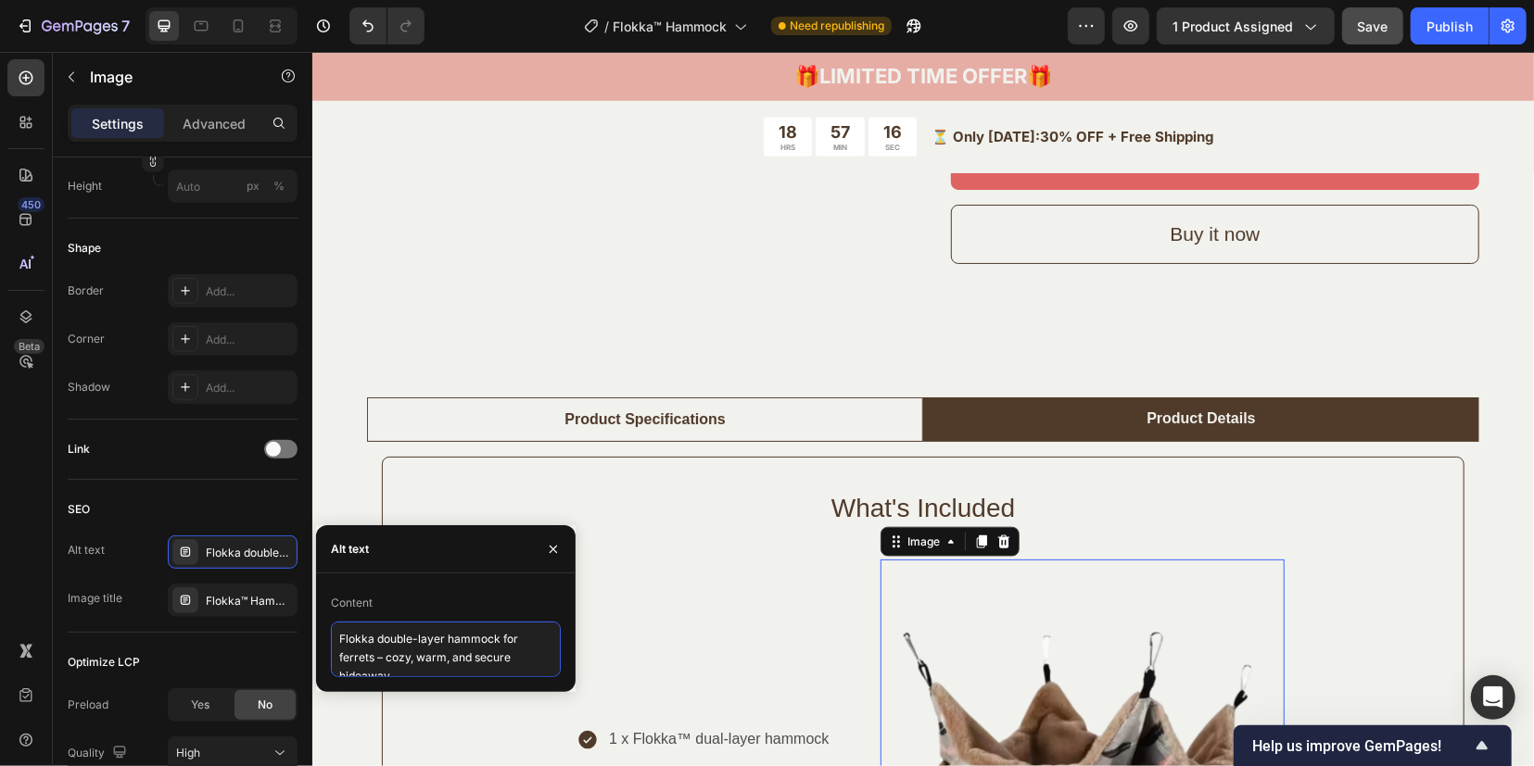
scroll to position [0, 0]
drag, startPoint x: 420, startPoint y: 675, endPoint x: 317, endPoint y: 597, distance: 129.0
click at [317, 597] on div "Content Flokka double-layer hammock for ferrets – cozy, warm, and secure hideaw…" at bounding box center [445, 632] width 259 height 89
paste textarea "™ hammock for ferrets – secure metal clips – easy cage setup"
type textarea "Flokka™ hammock for ferrets – secure metal clips – easy cage setup"
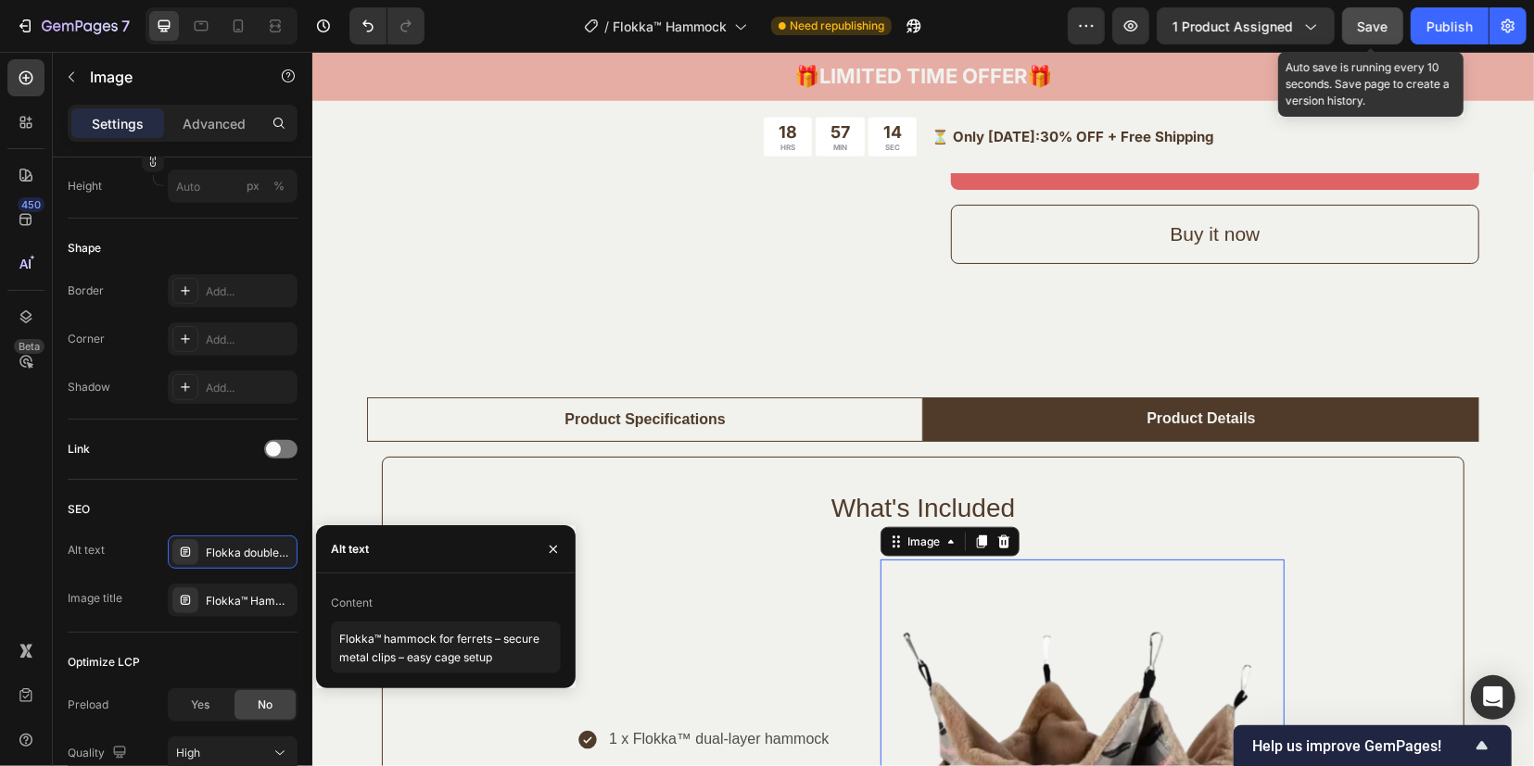
click at [1383, 31] on span "Save" at bounding box center [1373, 27] width 31 height 16
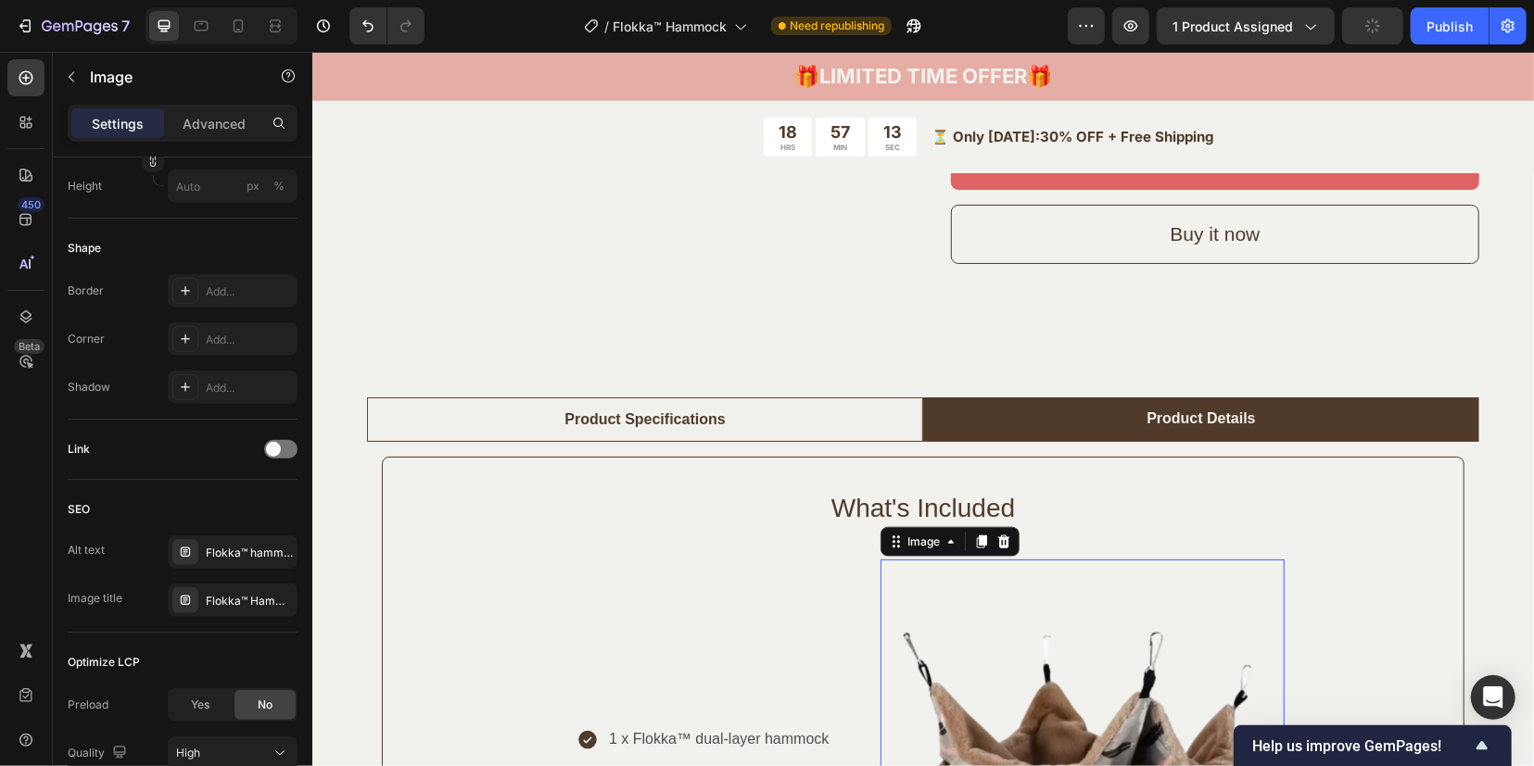
drag, startPoint x: 1436, startPoint y: 36, endPoint x: 1372, endPoint y: 43, distance: 64.3
click at [1436, 37] on button "Publish" at bounding box center [1449, 25] width 78 height 37
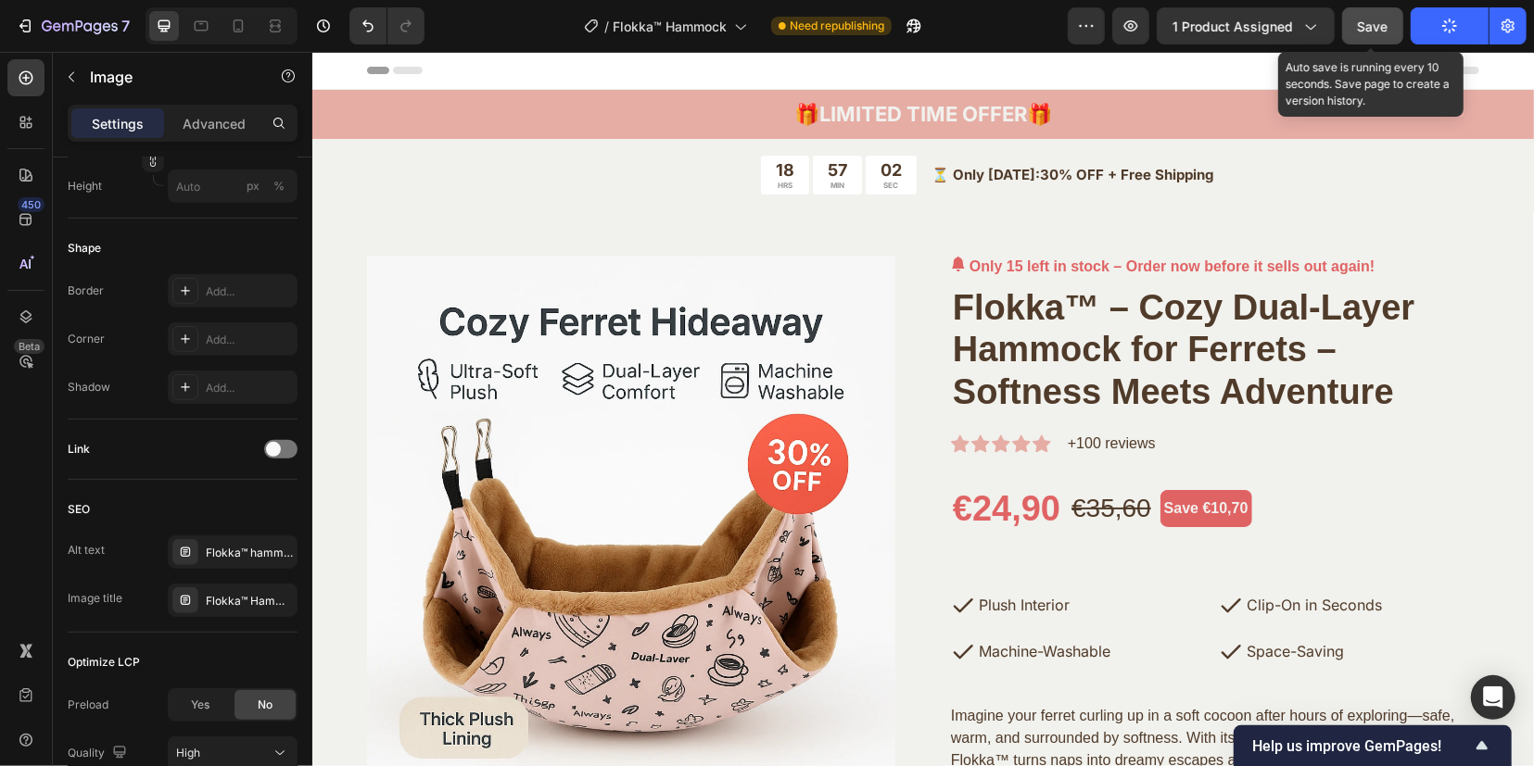
click at [1382, 34] on div "Save" at bounding box center [1373, 26] width 31 height 19
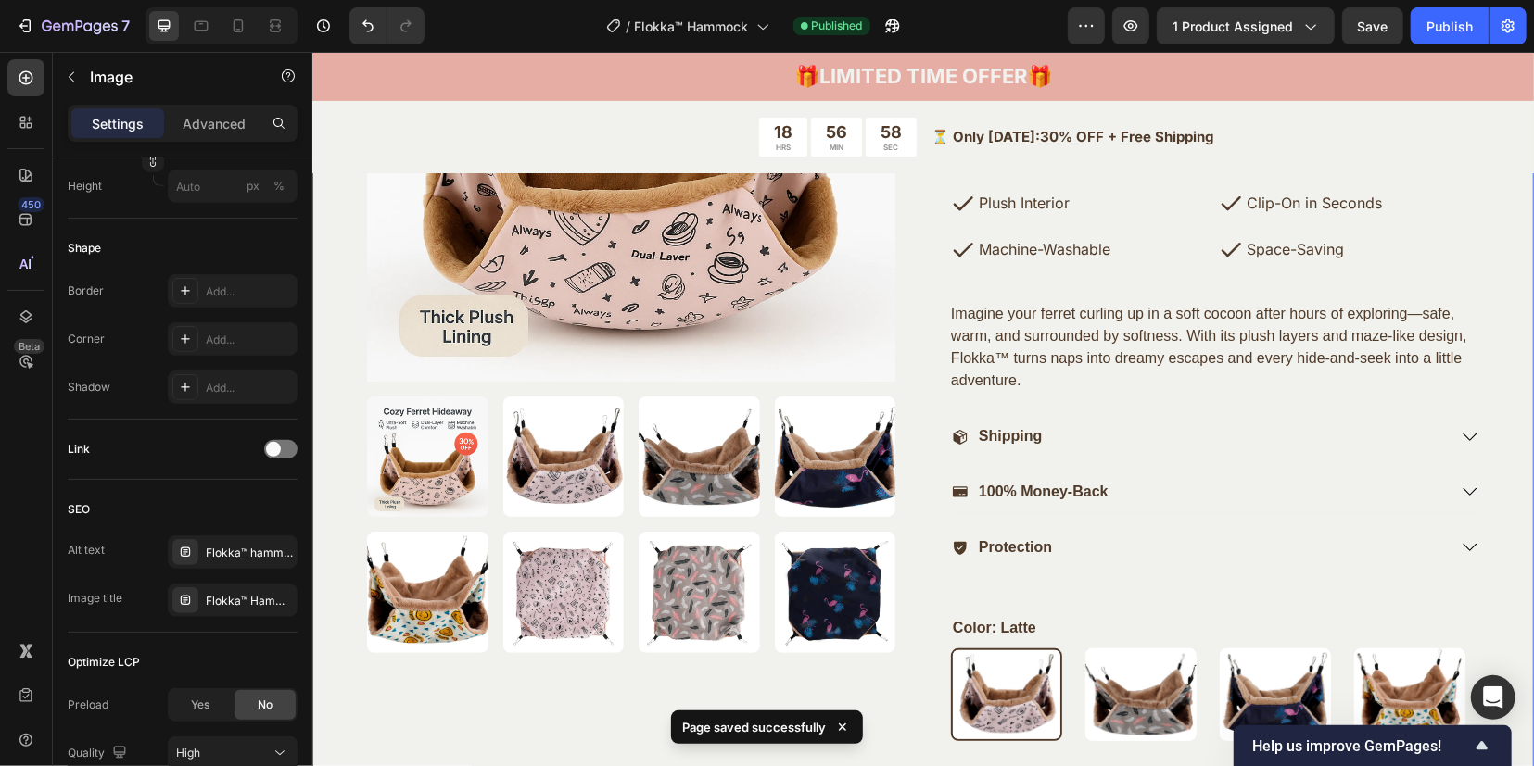
scroll to position [463, 0]
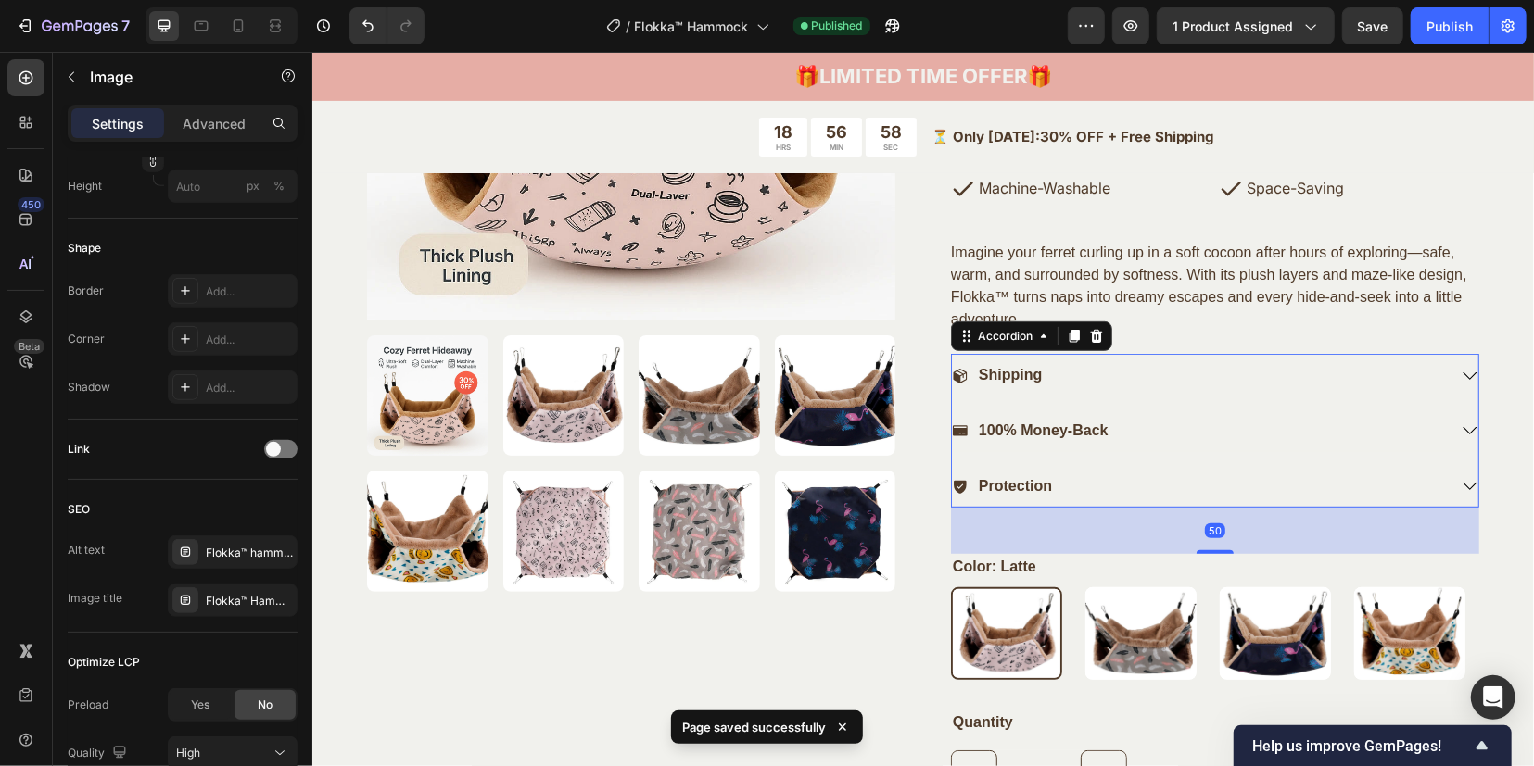
click at [1452, 373] on div "Shipping" at bounding box center [1214, 378] width 526 height 32
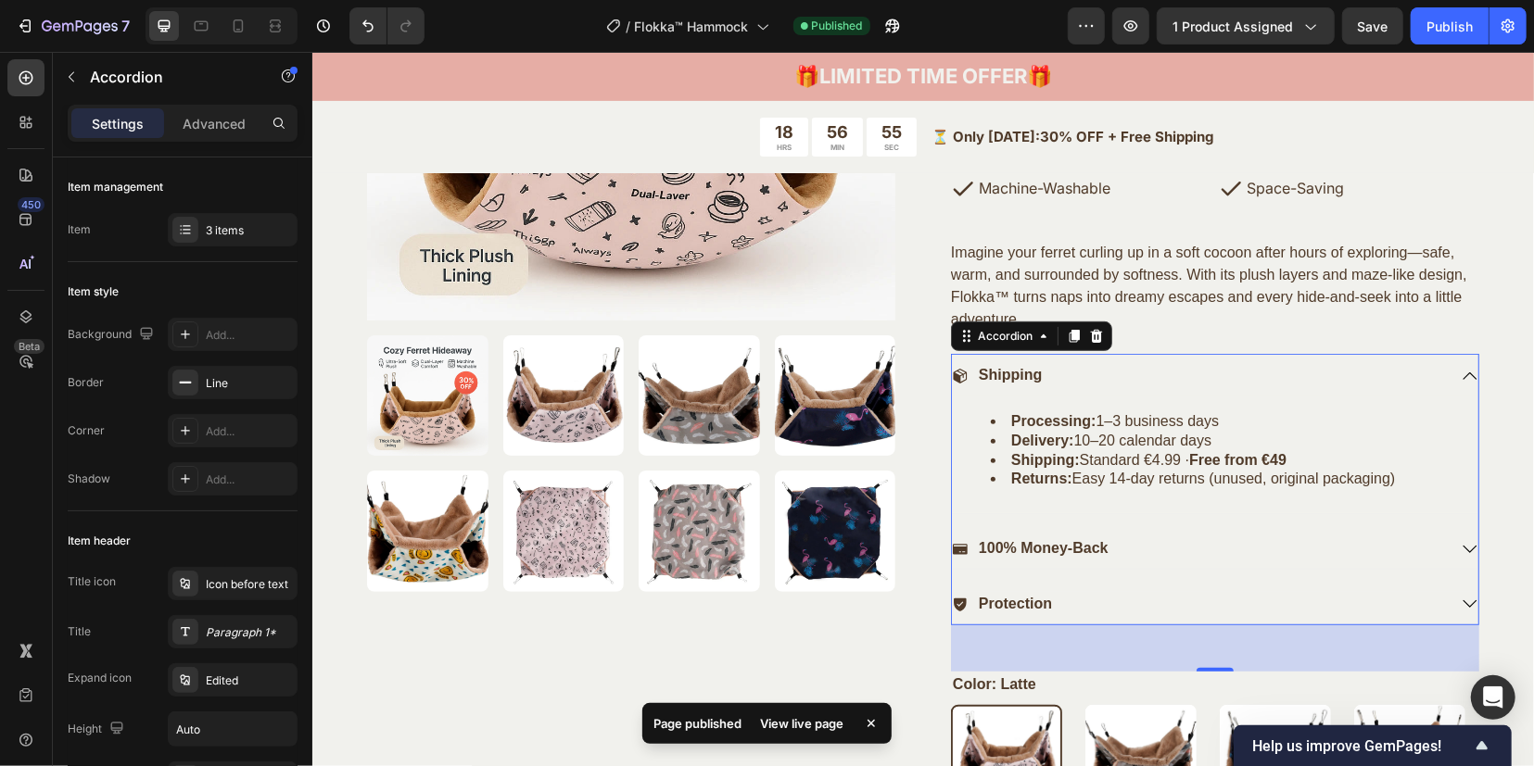
click at [1461, 373] on icon at bounding box center [1469, 375] width 17 height 17
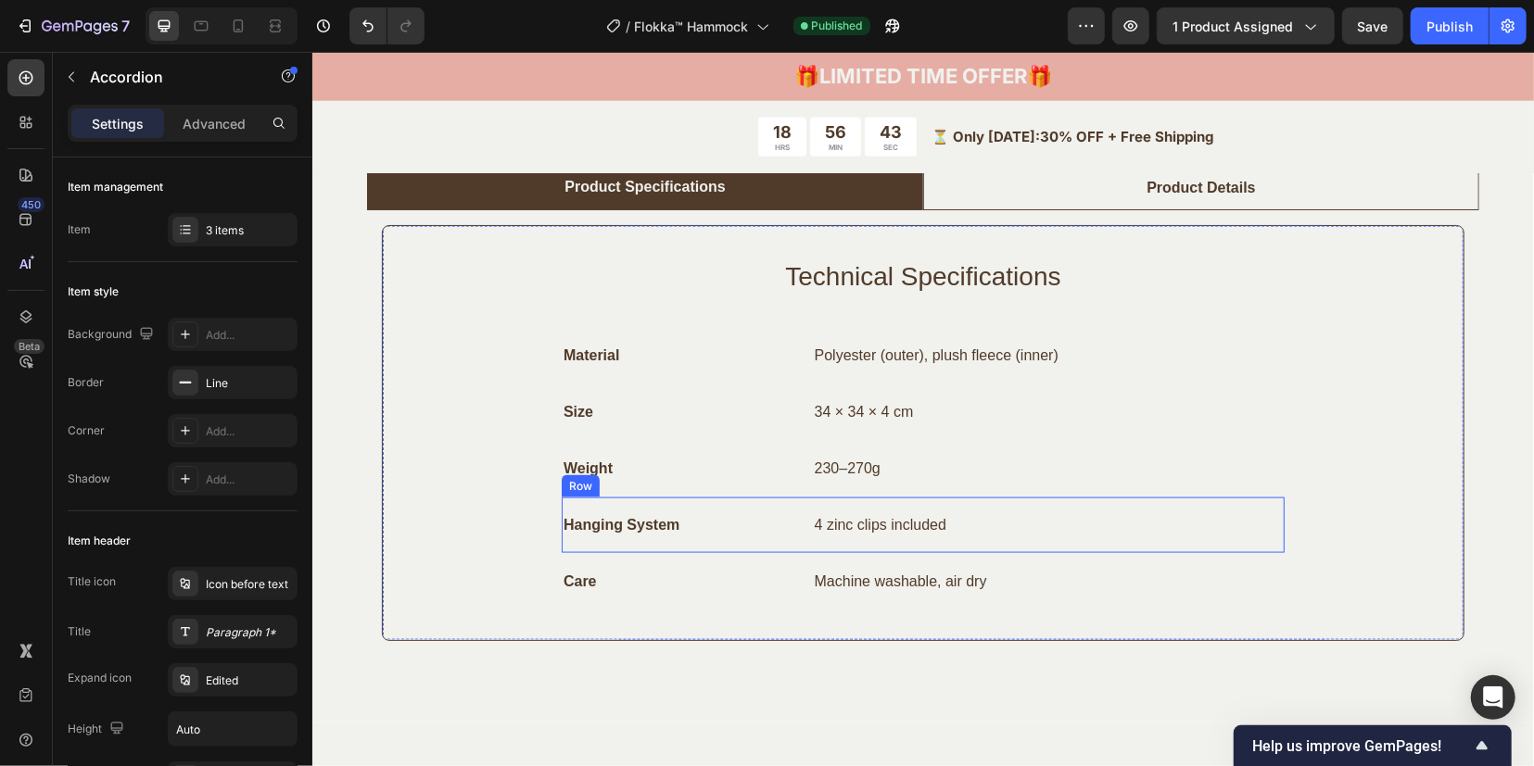
scroll to position [1274, 0]
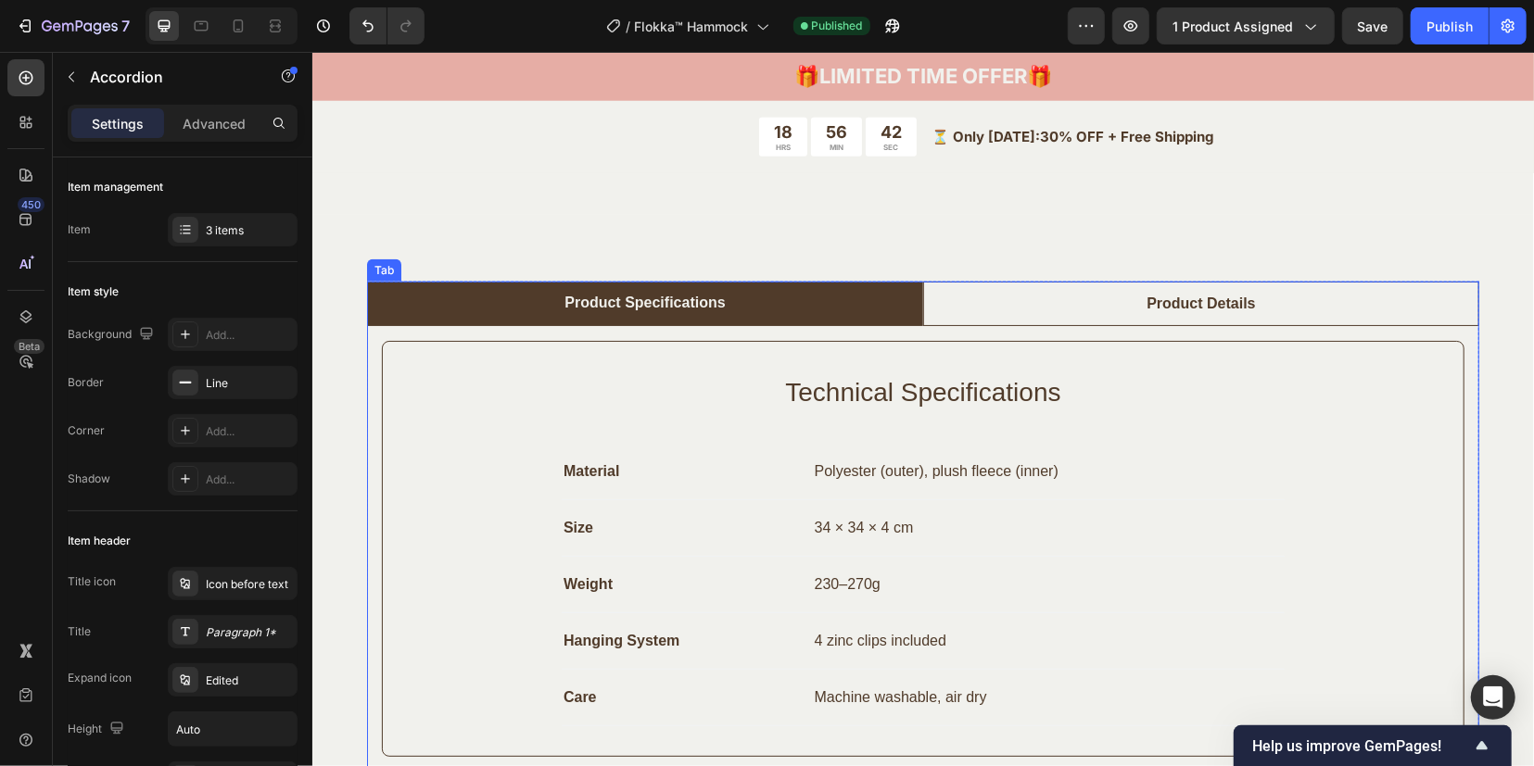
click at [1043, 297] on li "Product Details" at bounding box center [1200, 303] width 556 height 44
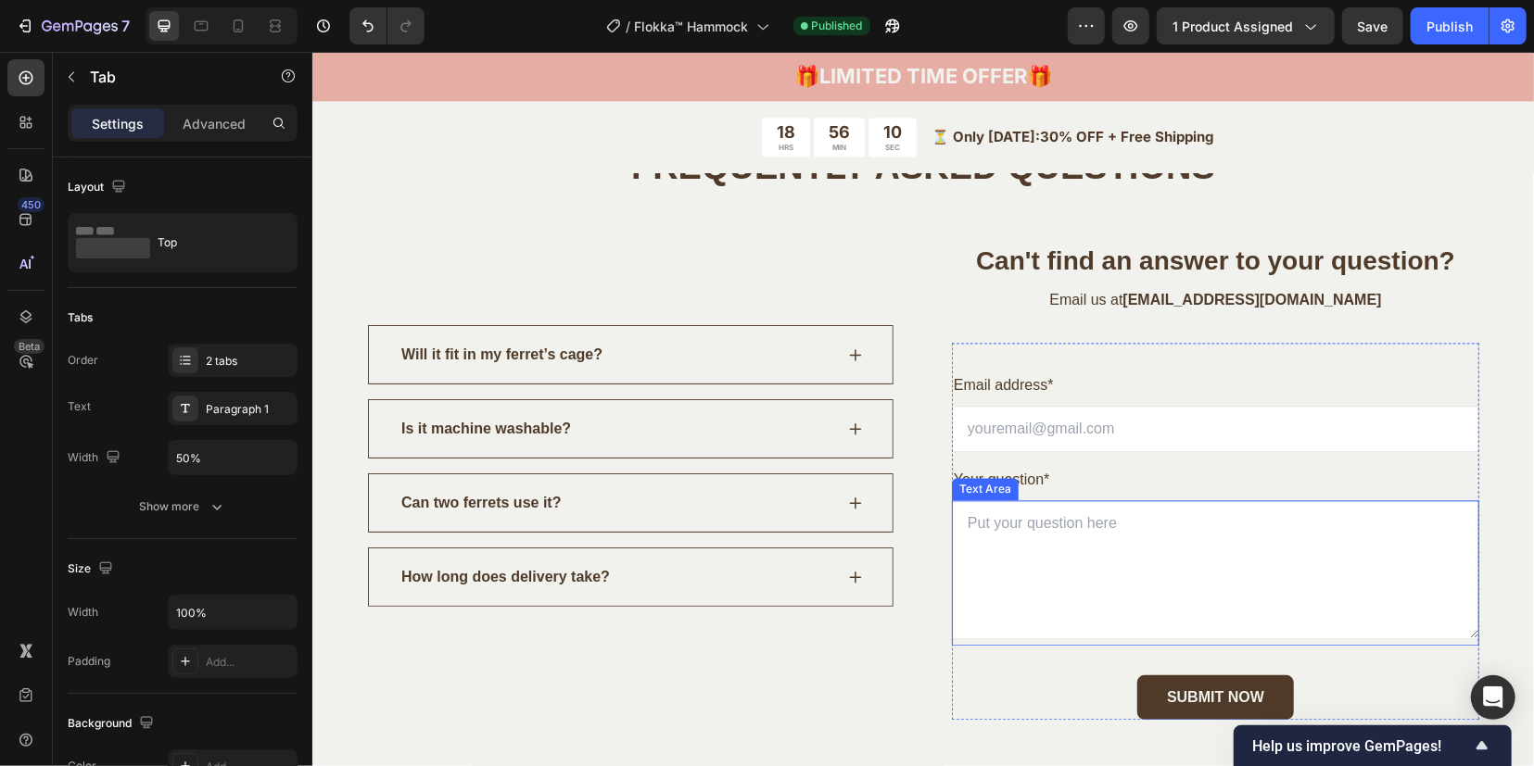
scroll to position [7297, 0]
